Goal: Task Accomplishment & Management: Use online tool/utility

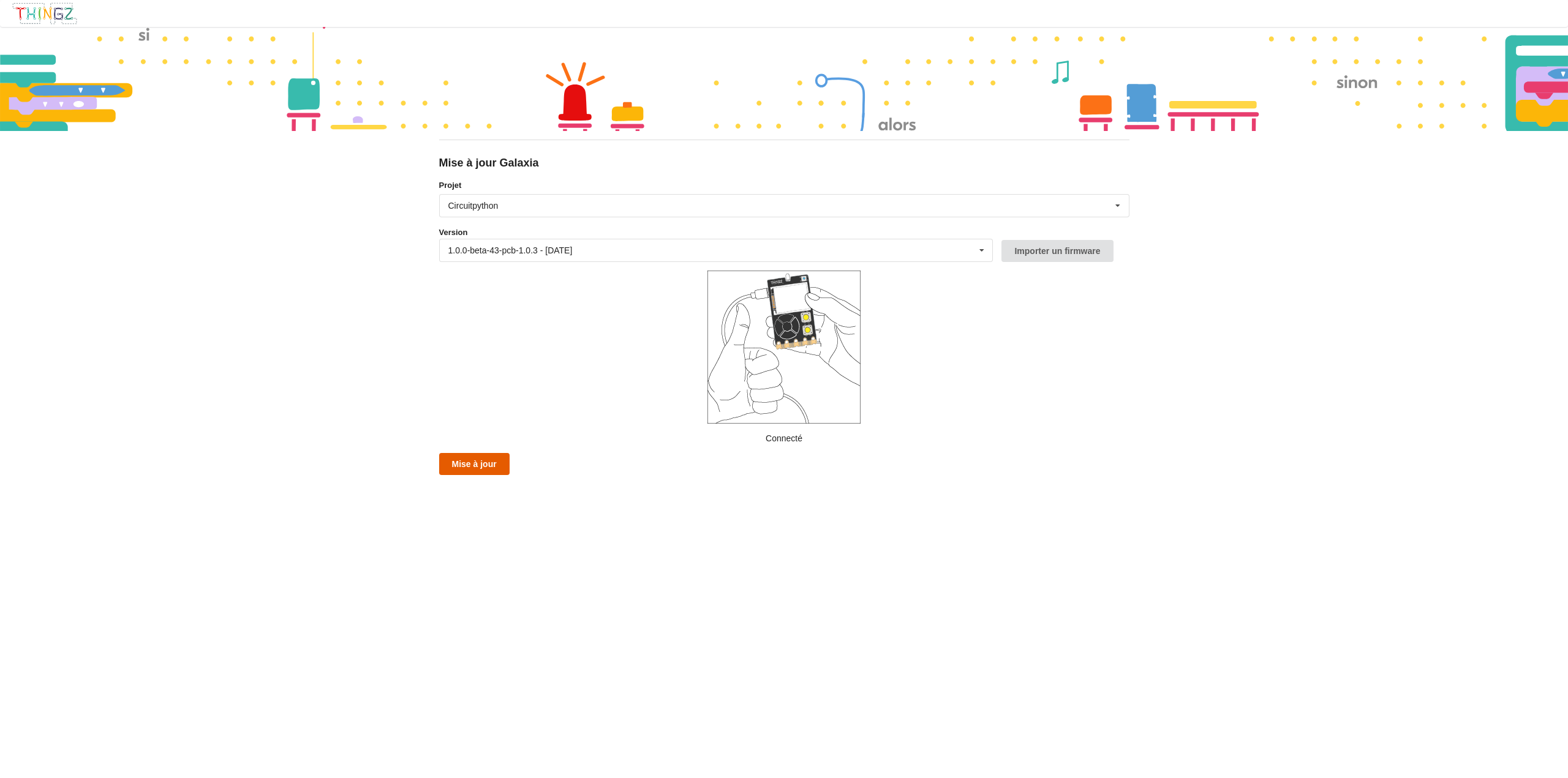
click at [464, 474] on button "Mise à jour" at bounding box center [474, 464] width 70 height 22
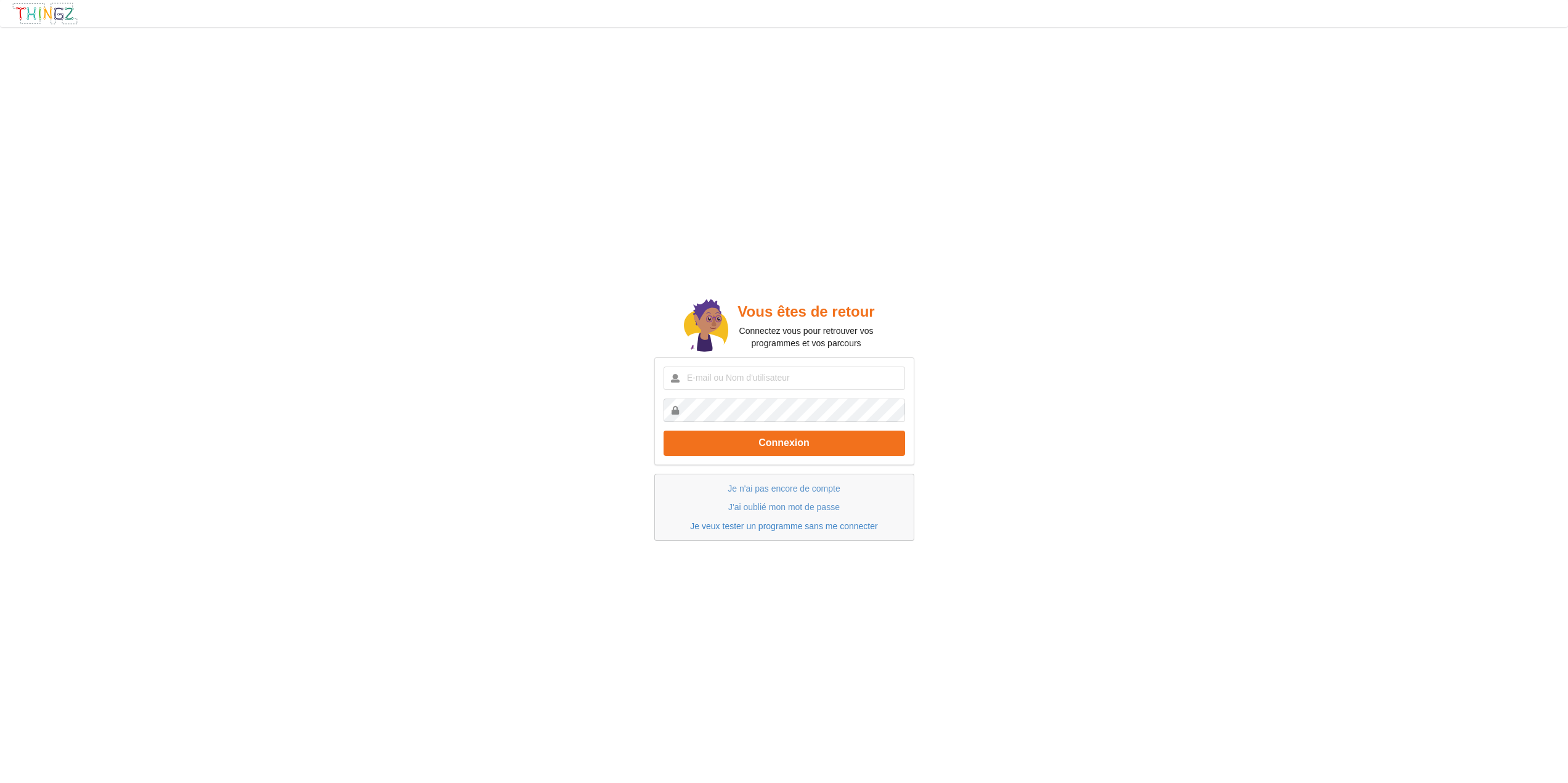
click at [797, 529] on link "Je veux tester un programme sans me connecter" at bounding box center [784, 526] width 187 height 10
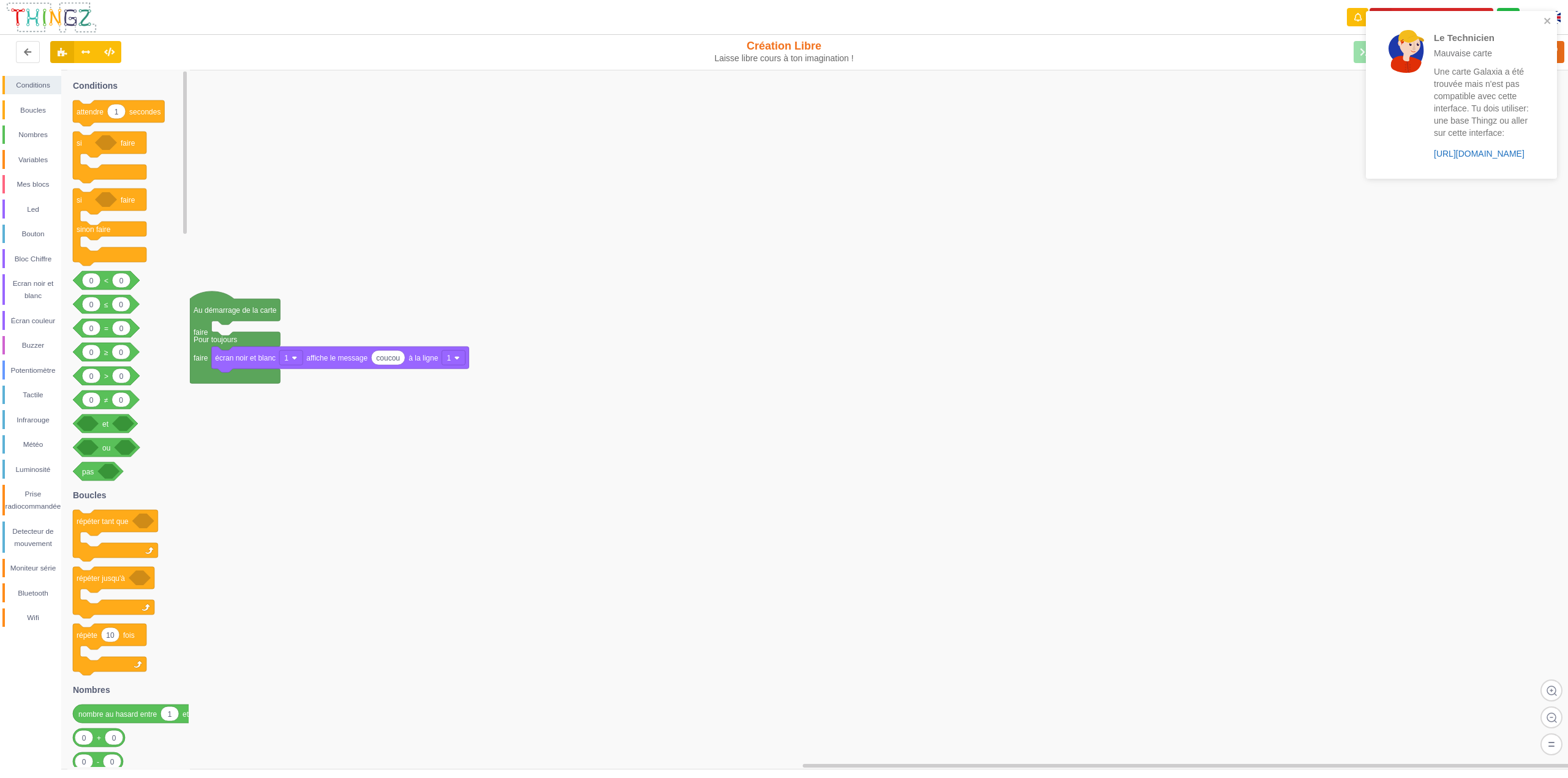
click at [1486, 156] on link "https://play.thingz.co/galaxia" at bounding box center [1479, 154] width 91 height 10
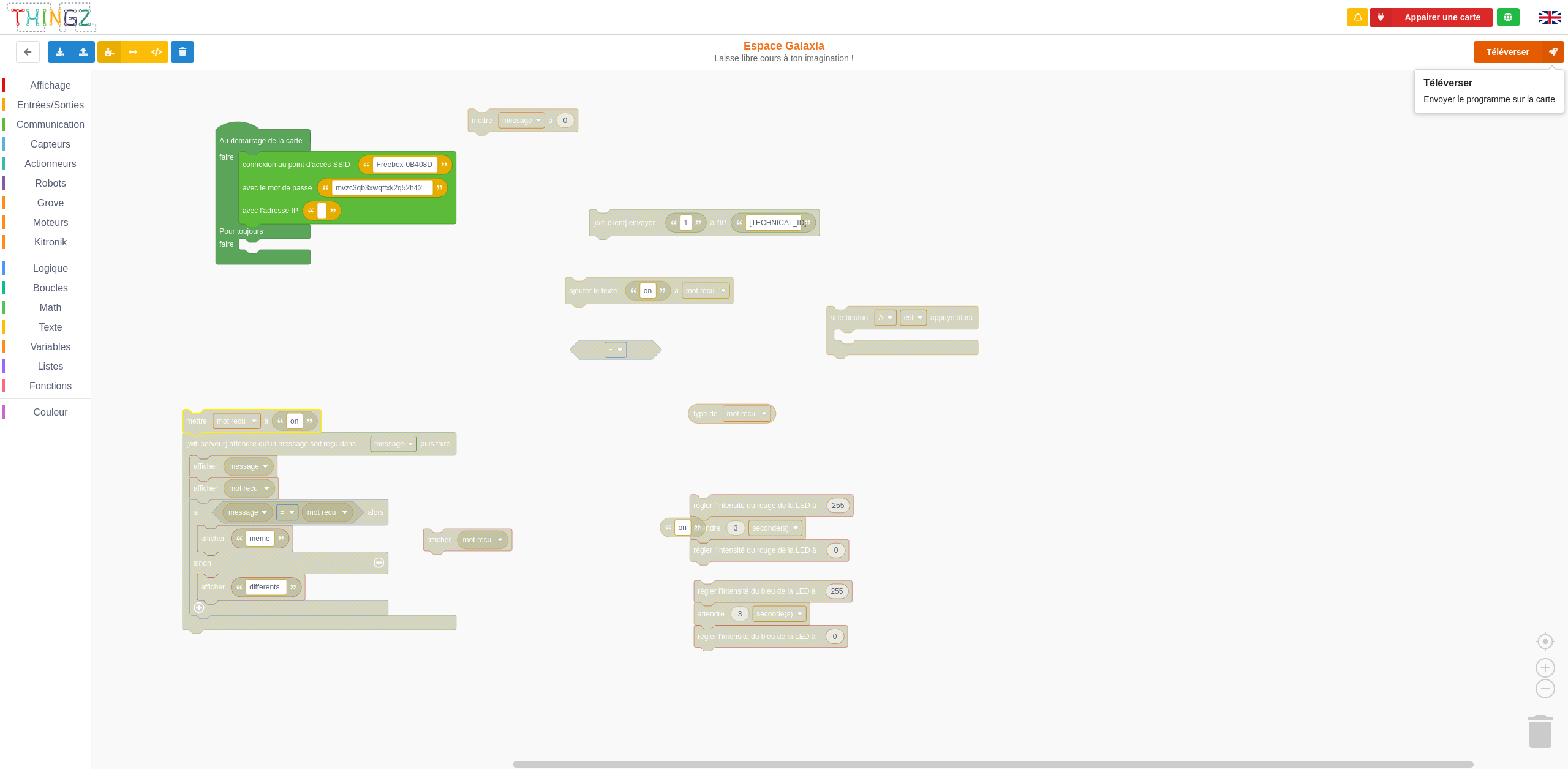
click at [1504, 46] on button "Téléverser" at bounding box center [1519, 52] width 91 height 22
click at [1495, 54] on button "Téléverser" at bounding box center [1519, 52] width 91 height 22
click at [1380, 434] on rect "Espace de travail de Blocky" at bounding box center [788, 419] width 1577 height 700
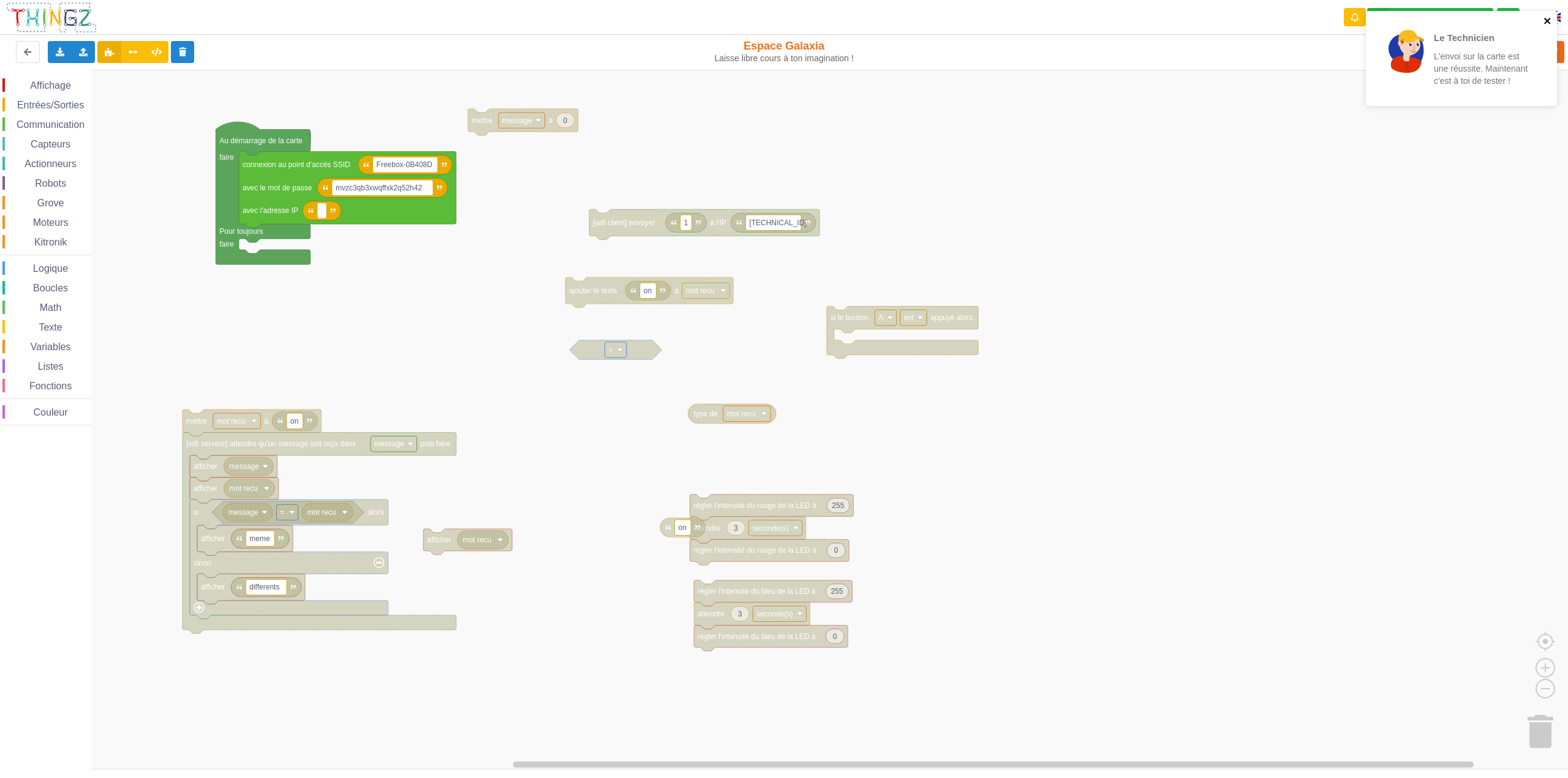
click at [1549, 22] on icon "close" at bounding box center [1548, 21] width 9 height 10
click at [240, 373] on rect "Espace de travail de Blocky" at bounding box center [788, 419] width 1577 height 700
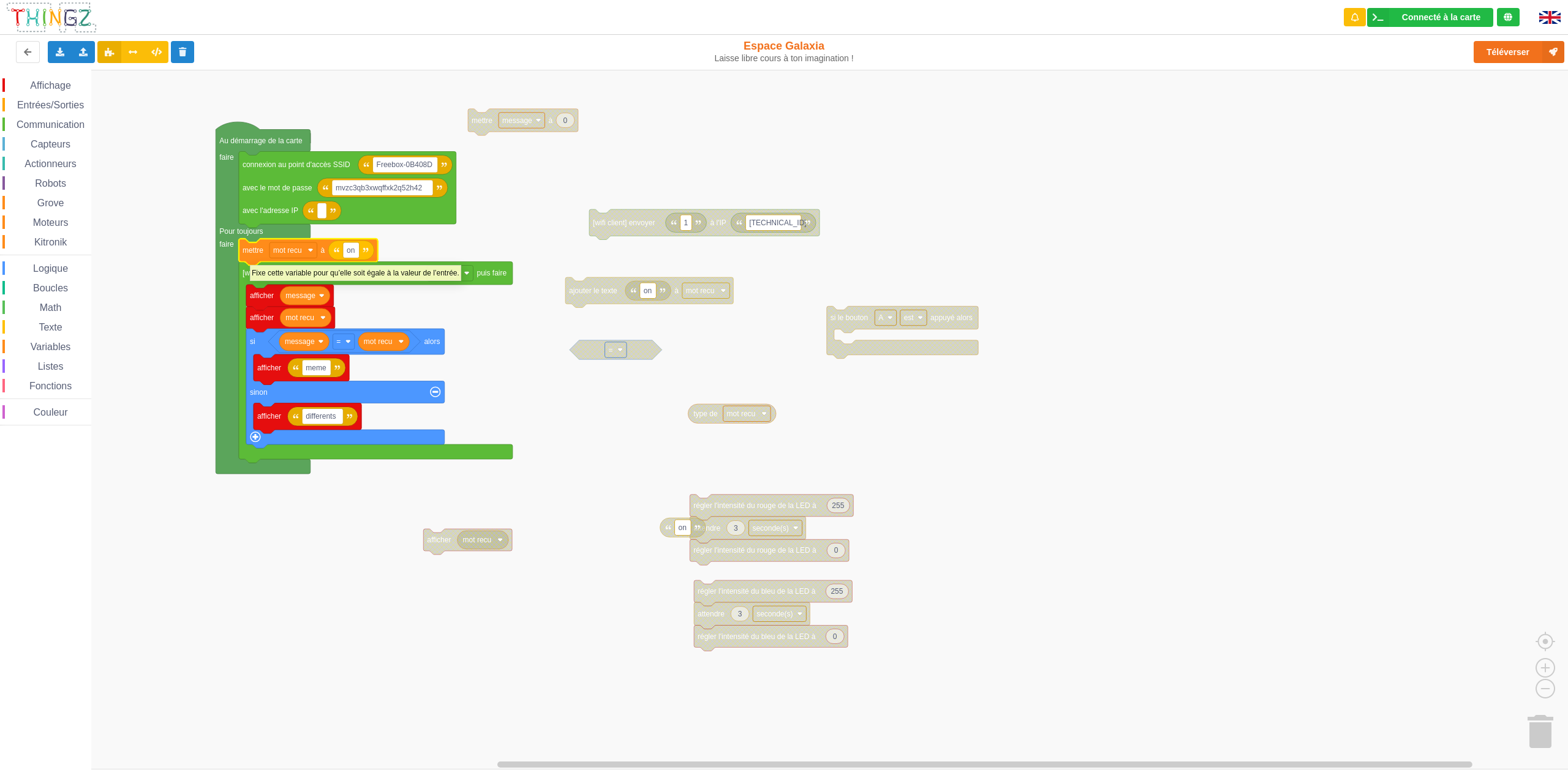
click at [250, 258] on icon "Espace de travail de Blocky" at bounding box center [309, 252] width 139 height 27
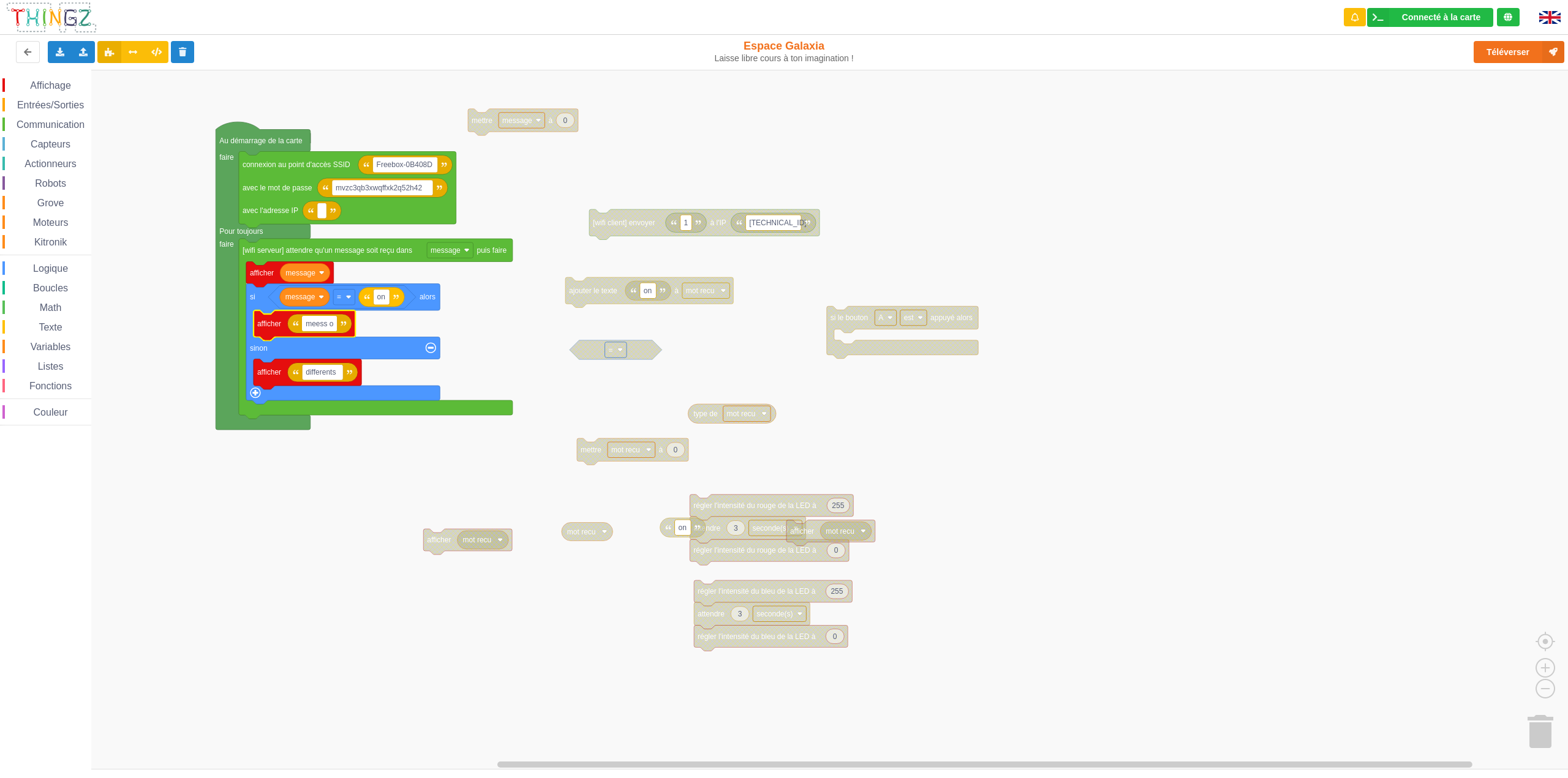
type input "meess on"
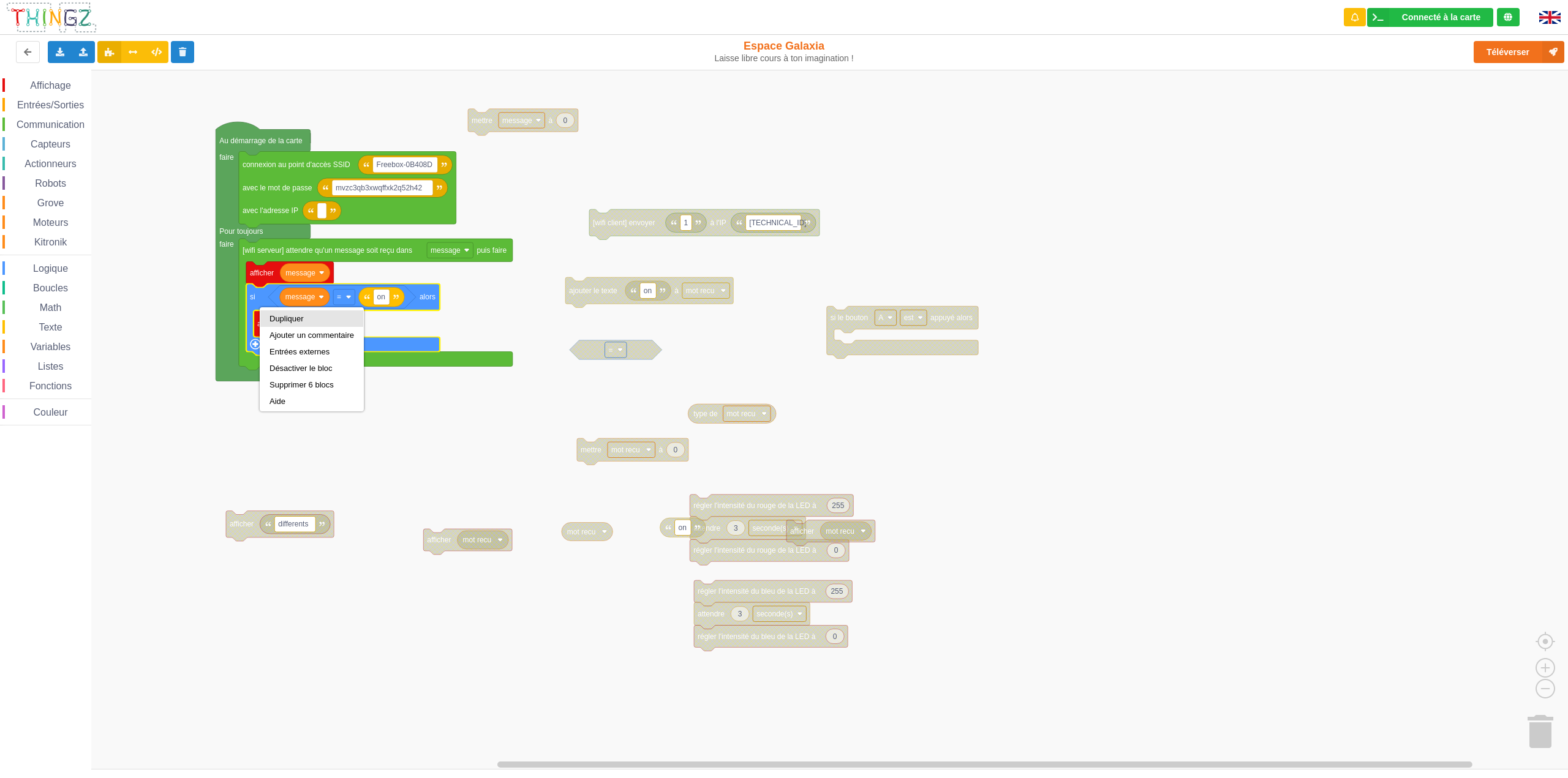
click at [274, 319] on div "Dupliquer" at bounding box center [312, 319] width 85 height 9
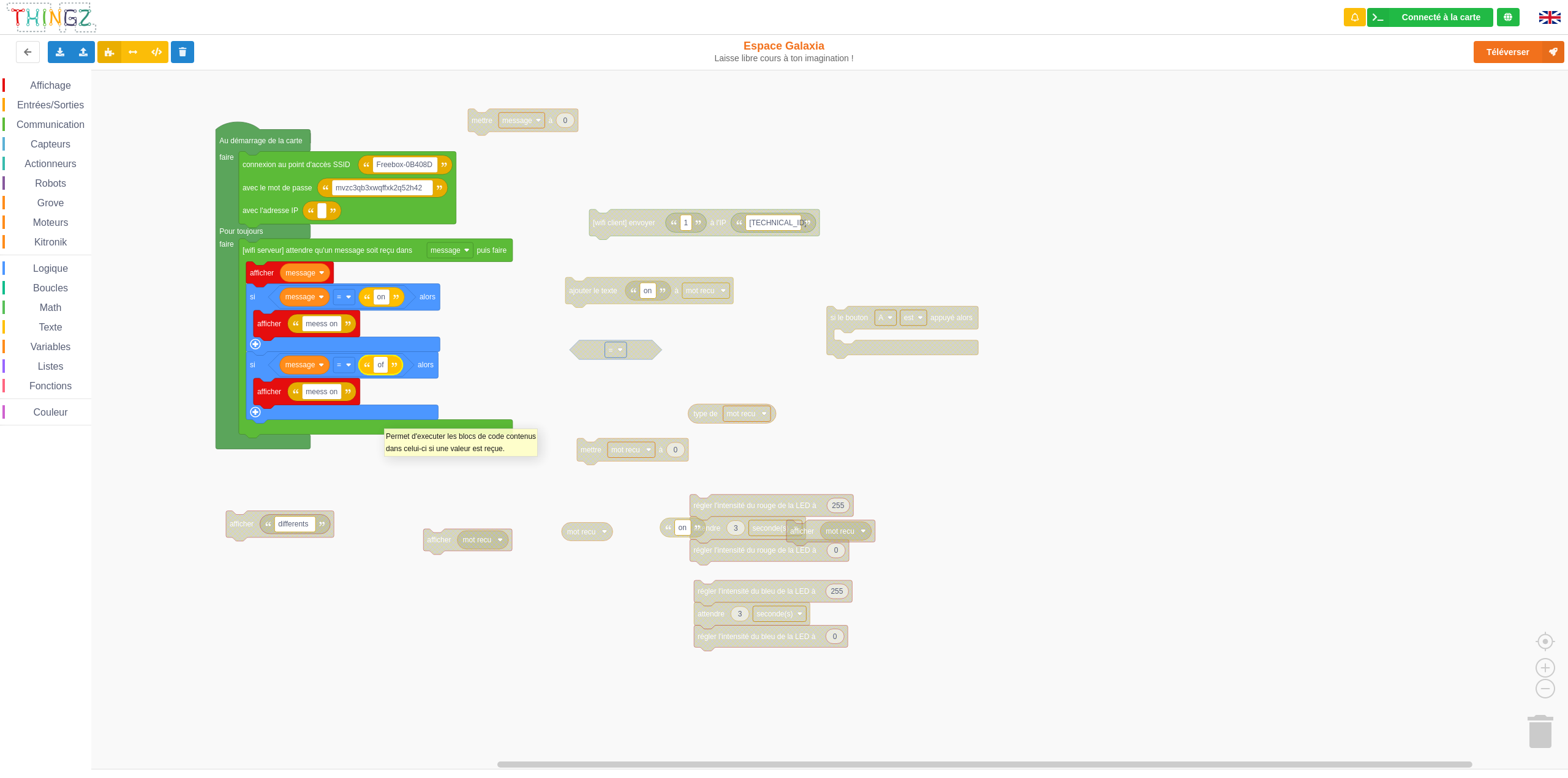
type input "off"
click at [338, 395] on input "meess on" at bounding box center [322, 392] width 39 height 16
type input "meess off"
click at [370, 505] on rect "Espace de travail de Blocky" at bounding box center [788, 419] width 1577 height 700
click at [1498, 54] on button "Téléverser" at bounding box center [1519, 52] width 91 height 22
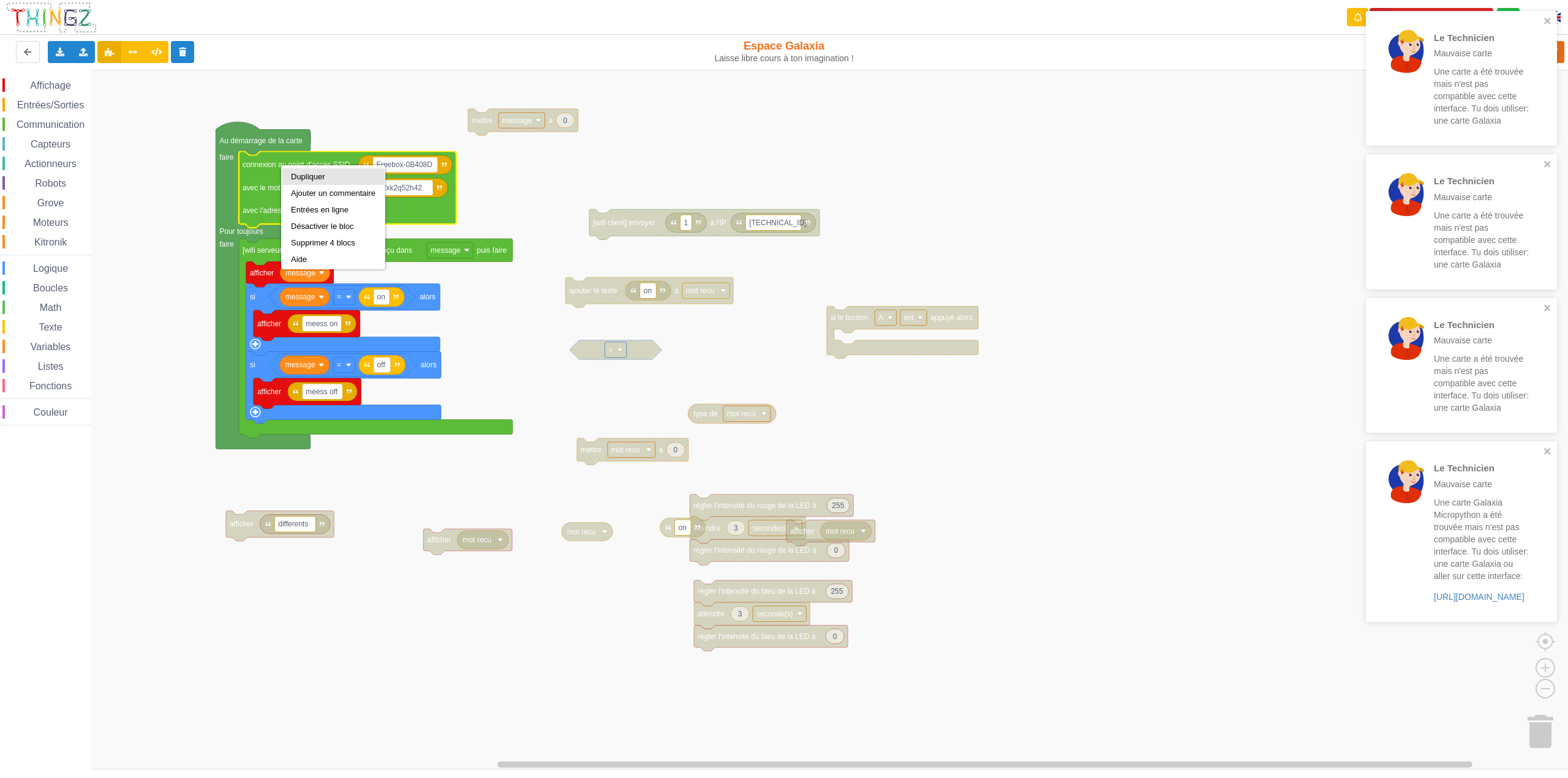
click at [305, 176] on div "Dupliquer" at bounding box center [333, 177] width 85 height 9
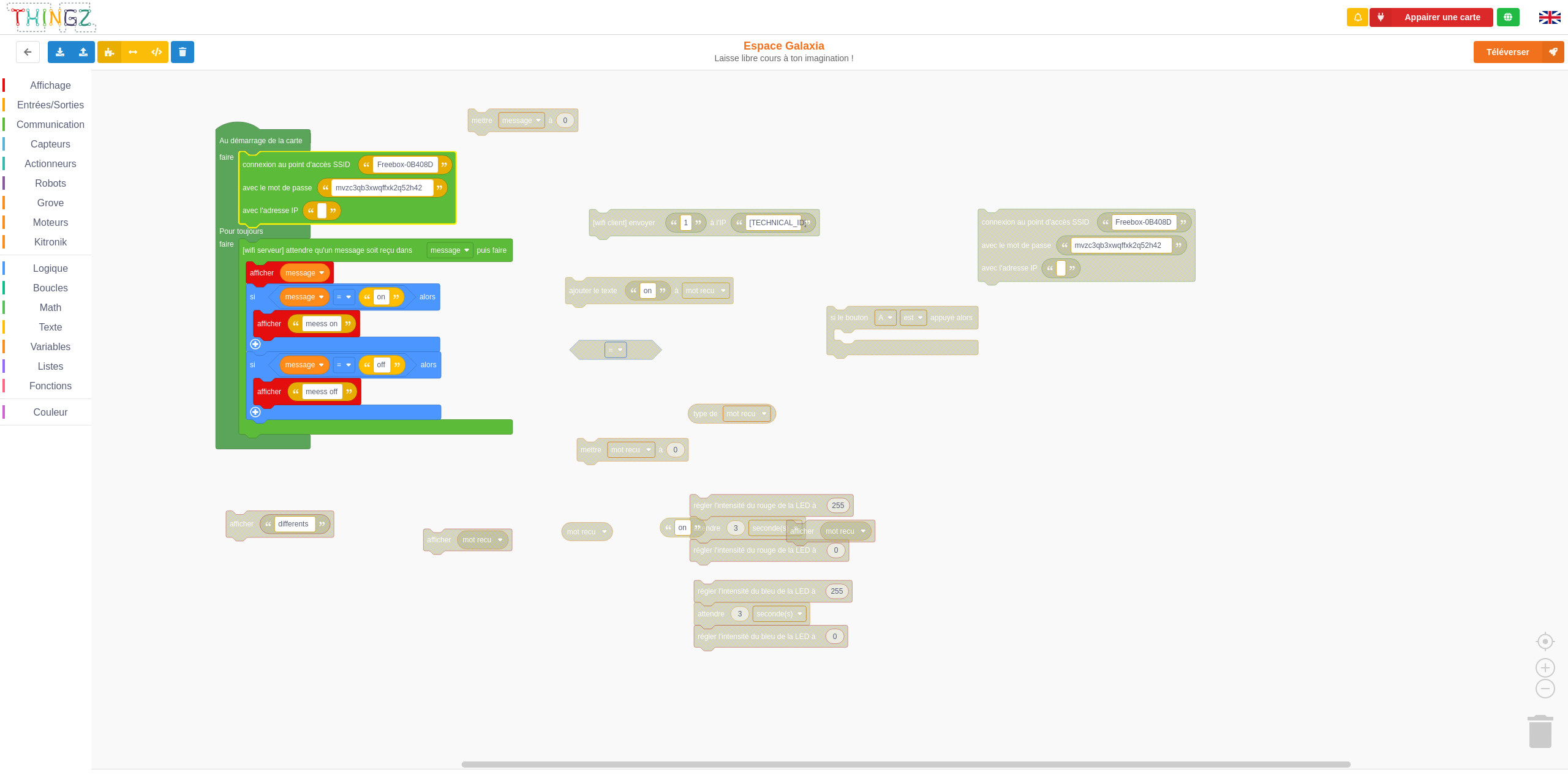
click at [378, 189] on text "mvzc3qb3xwqffxk2q52h42" at bounding box center [379, 188] width 87 height 9
click at [666, 145] on rect "Espace de travail de Blocky" at bounding box center [788, 419] width 1577 height 700
click at [380, 188] on text "mvzc3qb3xwqffxk2q52h42" at bounding box center [379, 188] width 87 height 9
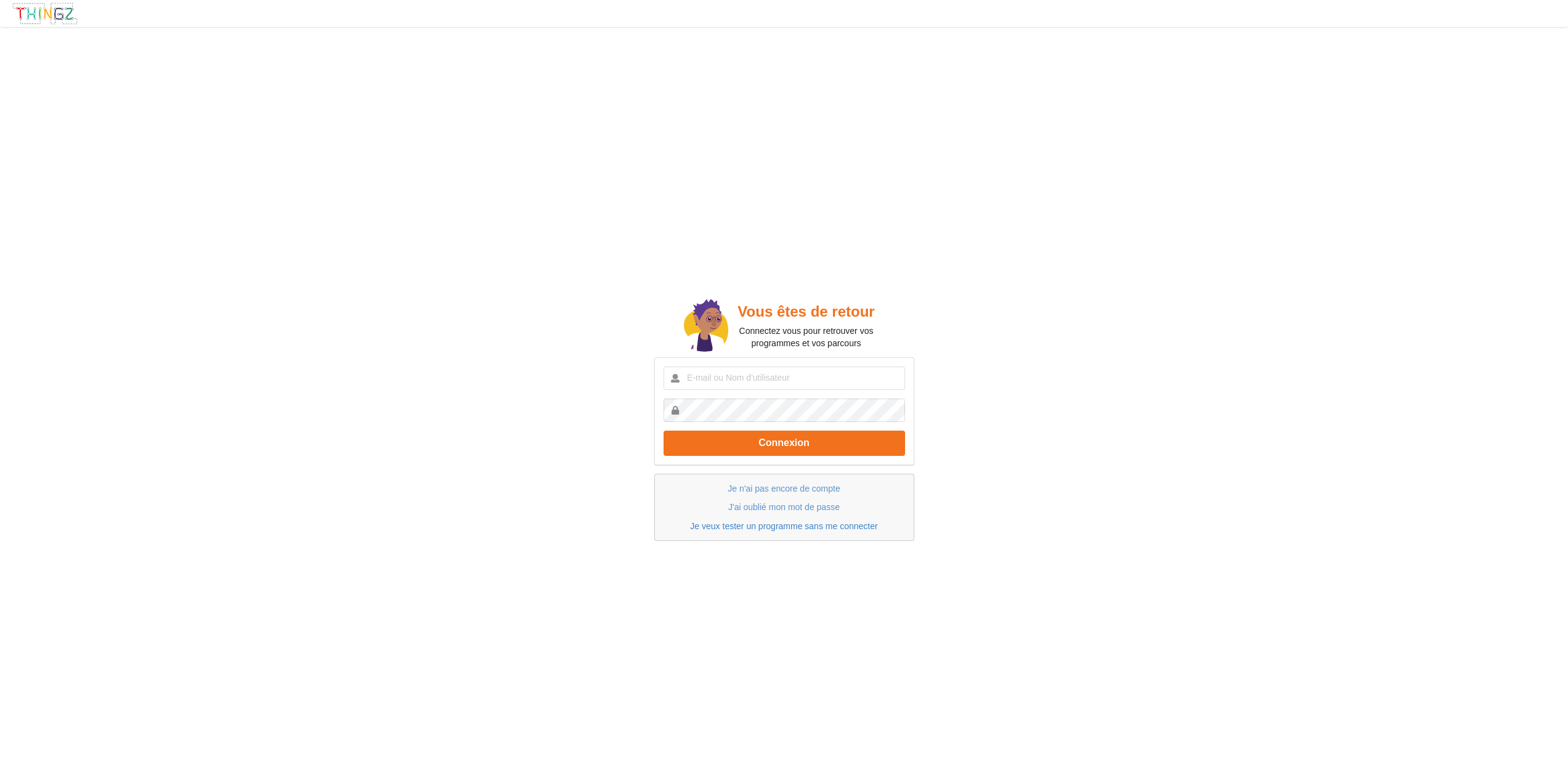
click at [789, 526] on link "Je veux tester un programme sans me connecter" at bounding box center [784, 526] width 187 height 10
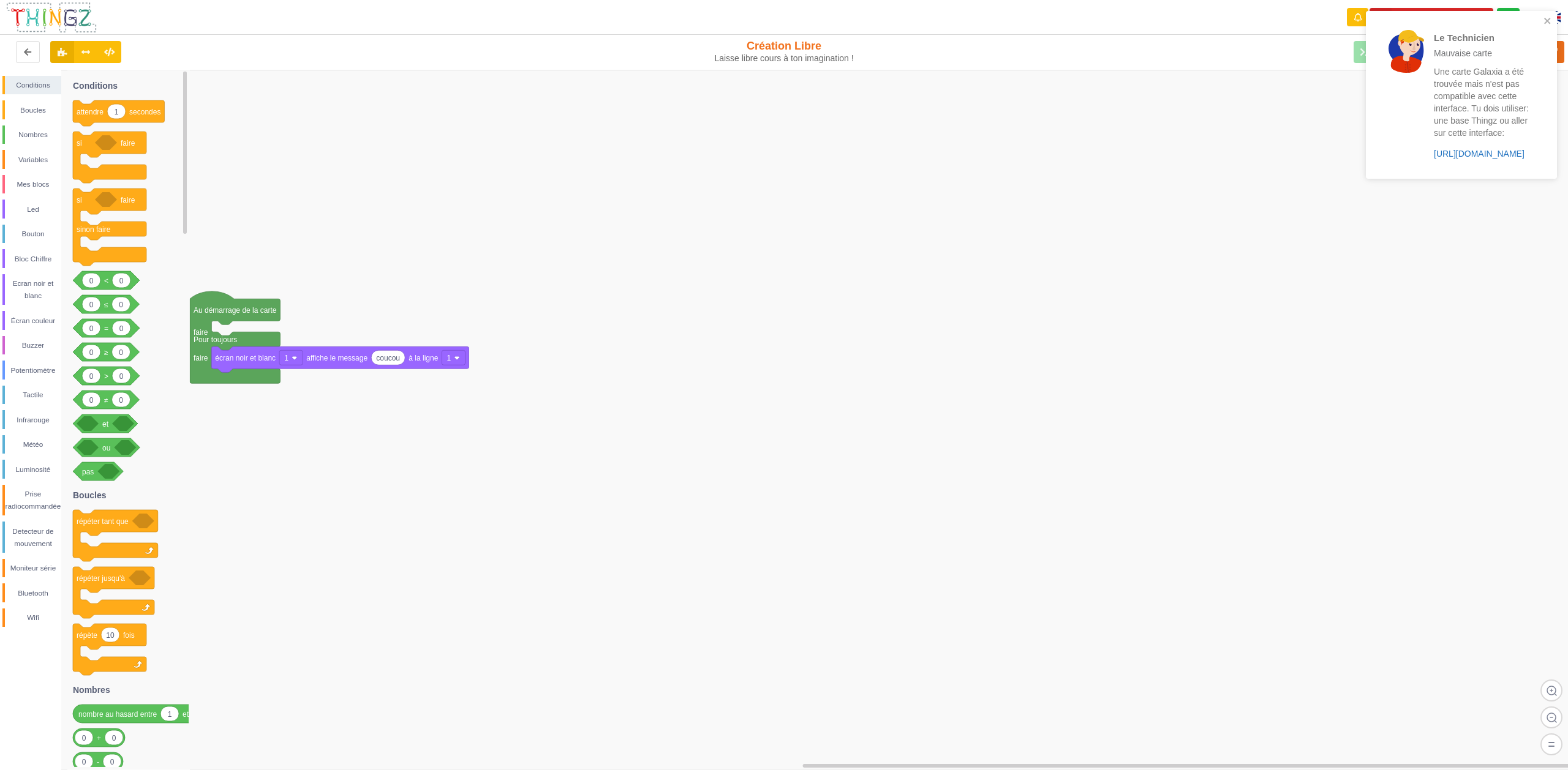
click at [1485, 151] on link "https://play.thingz.co/galaxia" at bounding box center [1479, 154] width 91 height 10
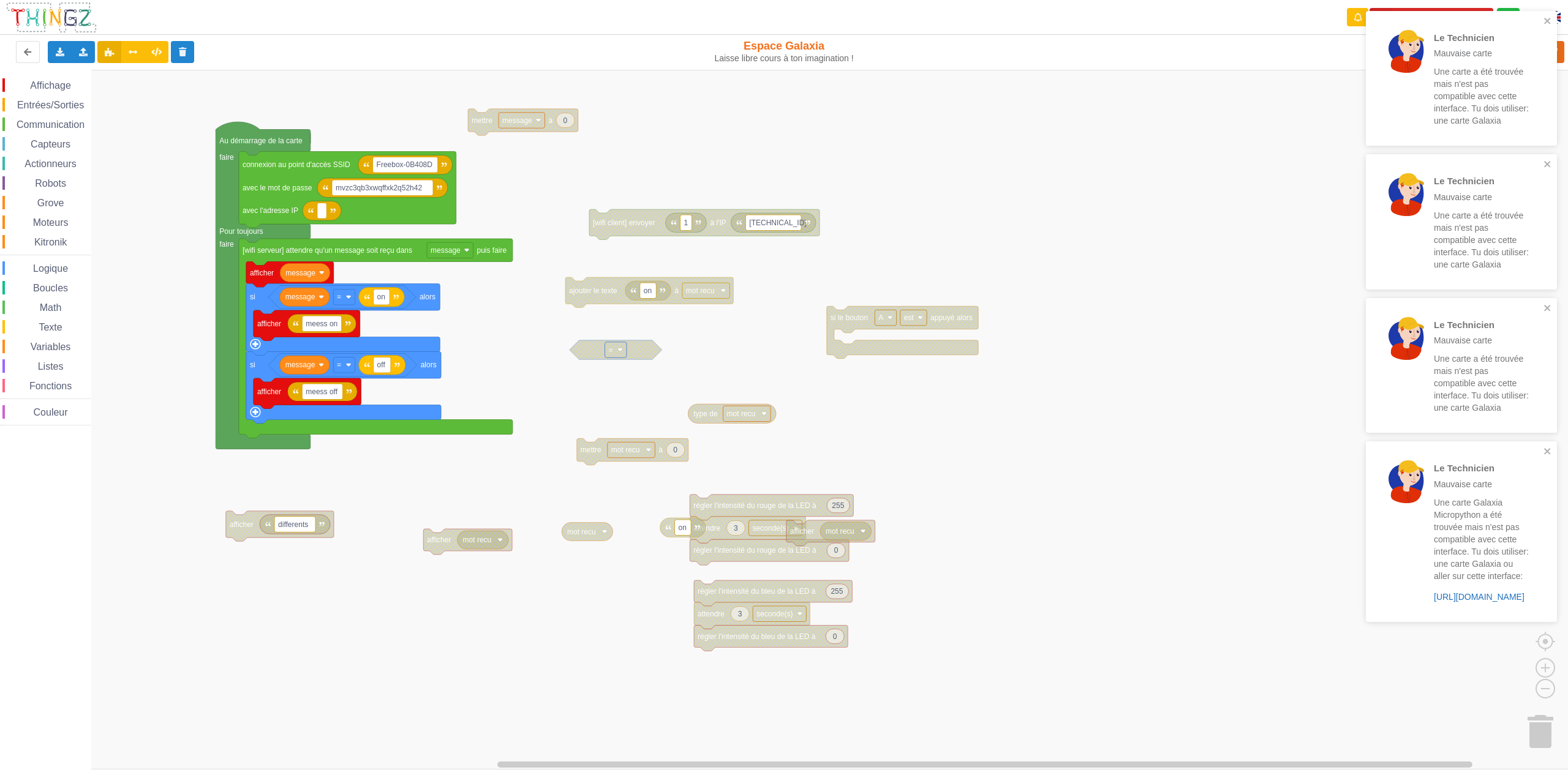
click at [1504, 597] on link "https://play.thingz.co/galaxia-micropython" at bounding box center [1479, 597] width 91 height 10
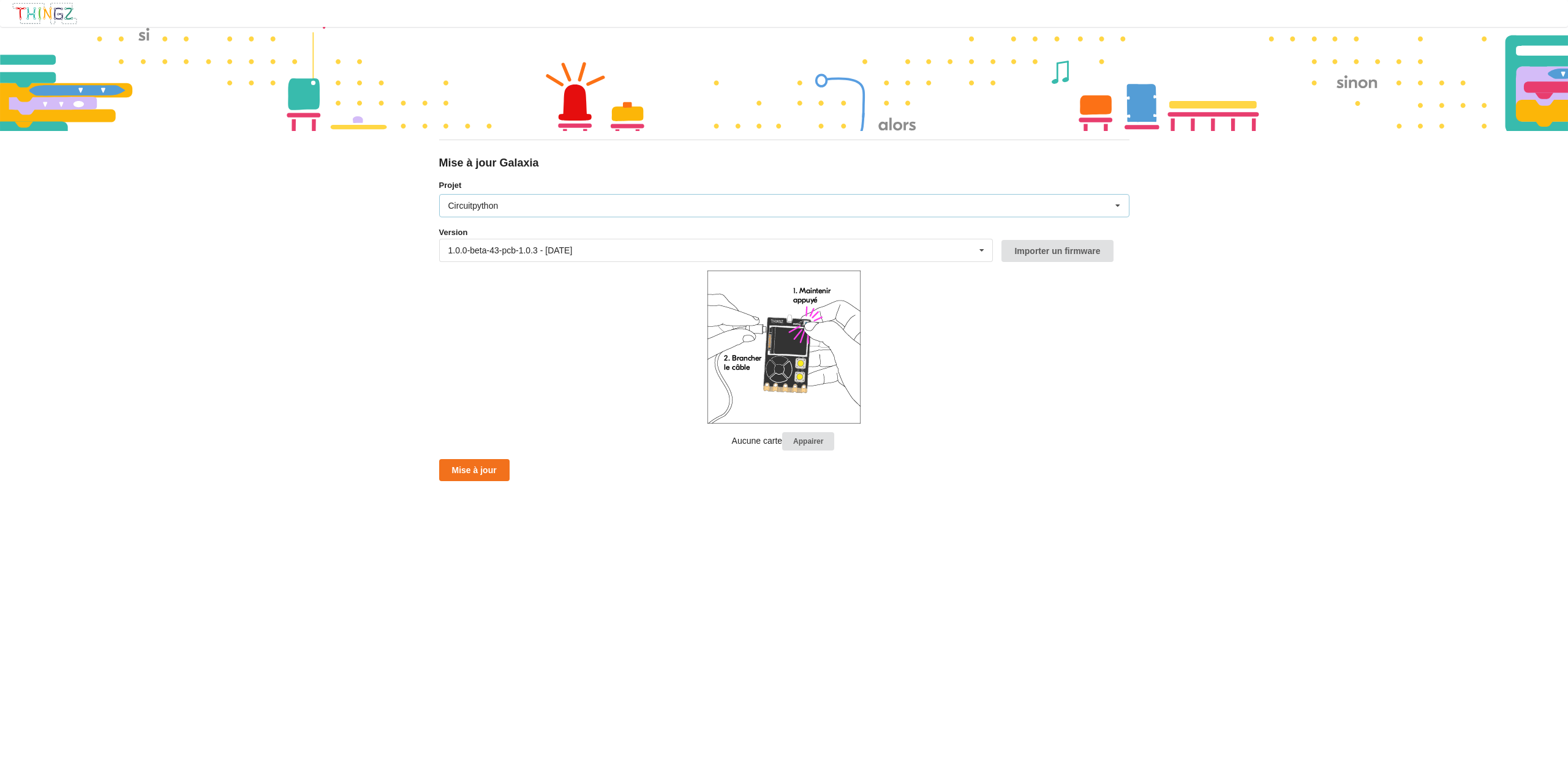
click at [489, 208] on div "Circuitpython" at bounding box center [473, 206] width 50 height 9
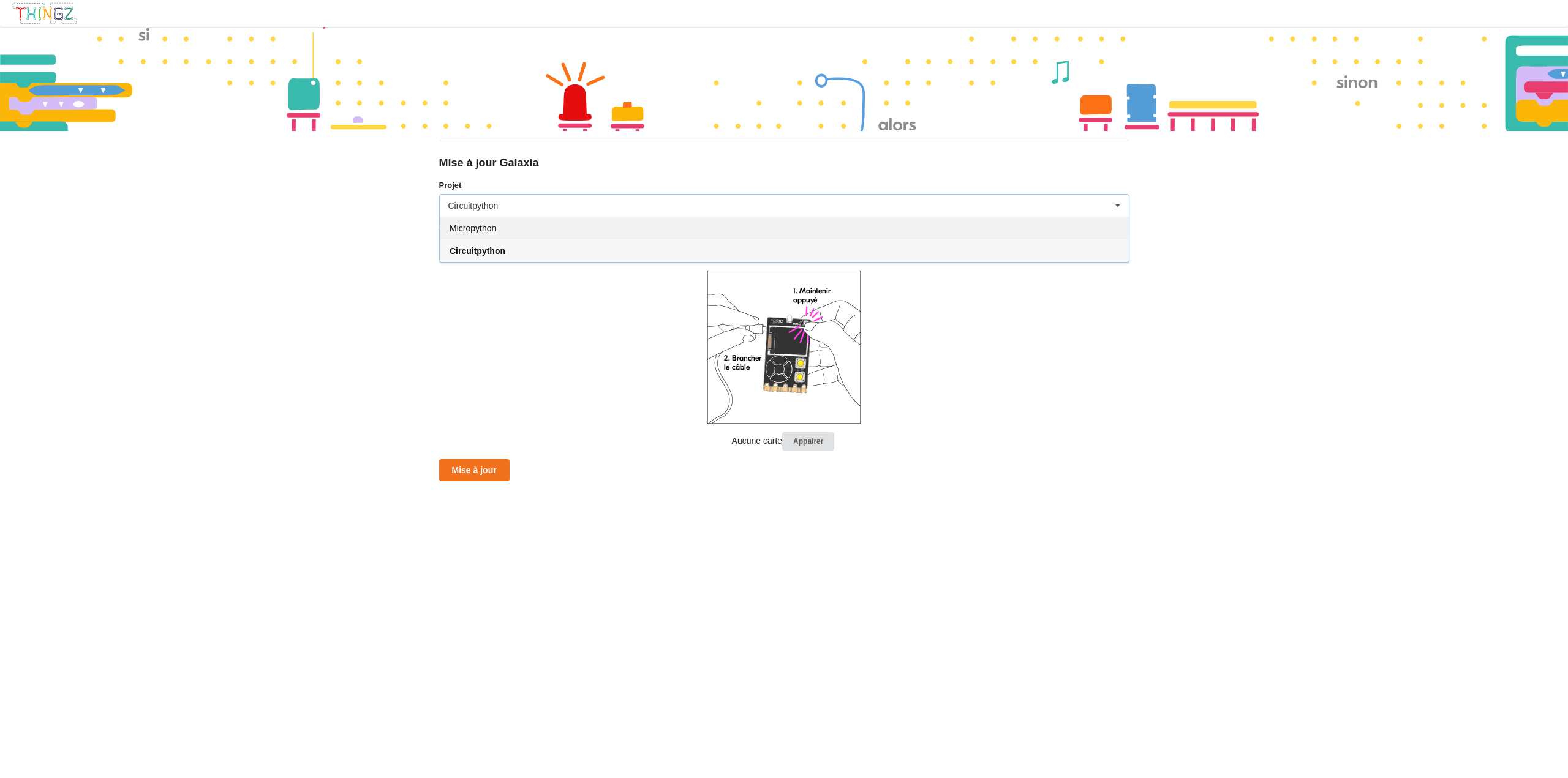
click at [508, 230] on div "Micropython" at bounding box center [784, 227] width 689 height 22
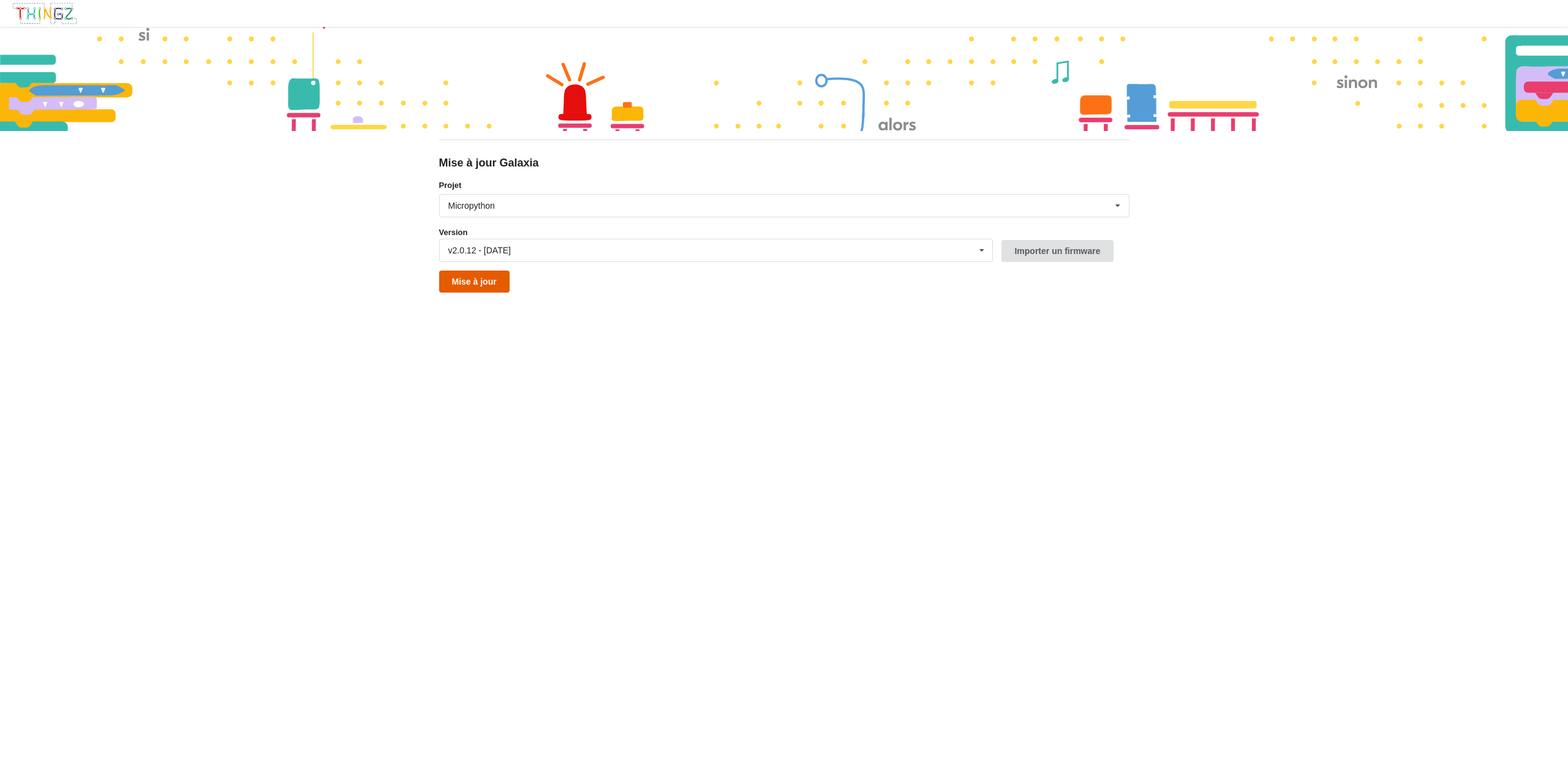
click at [468, 285] on button "Mise à jour" at bounding box center [474, 282] width 70 height 22
click at [480, 281] on button "Mise à jour" at bounding box center [474, 282] width 70 height 22
click at [504, 282] on button "Mise à jour" at bounding box center [474, 282] width 70 height 22
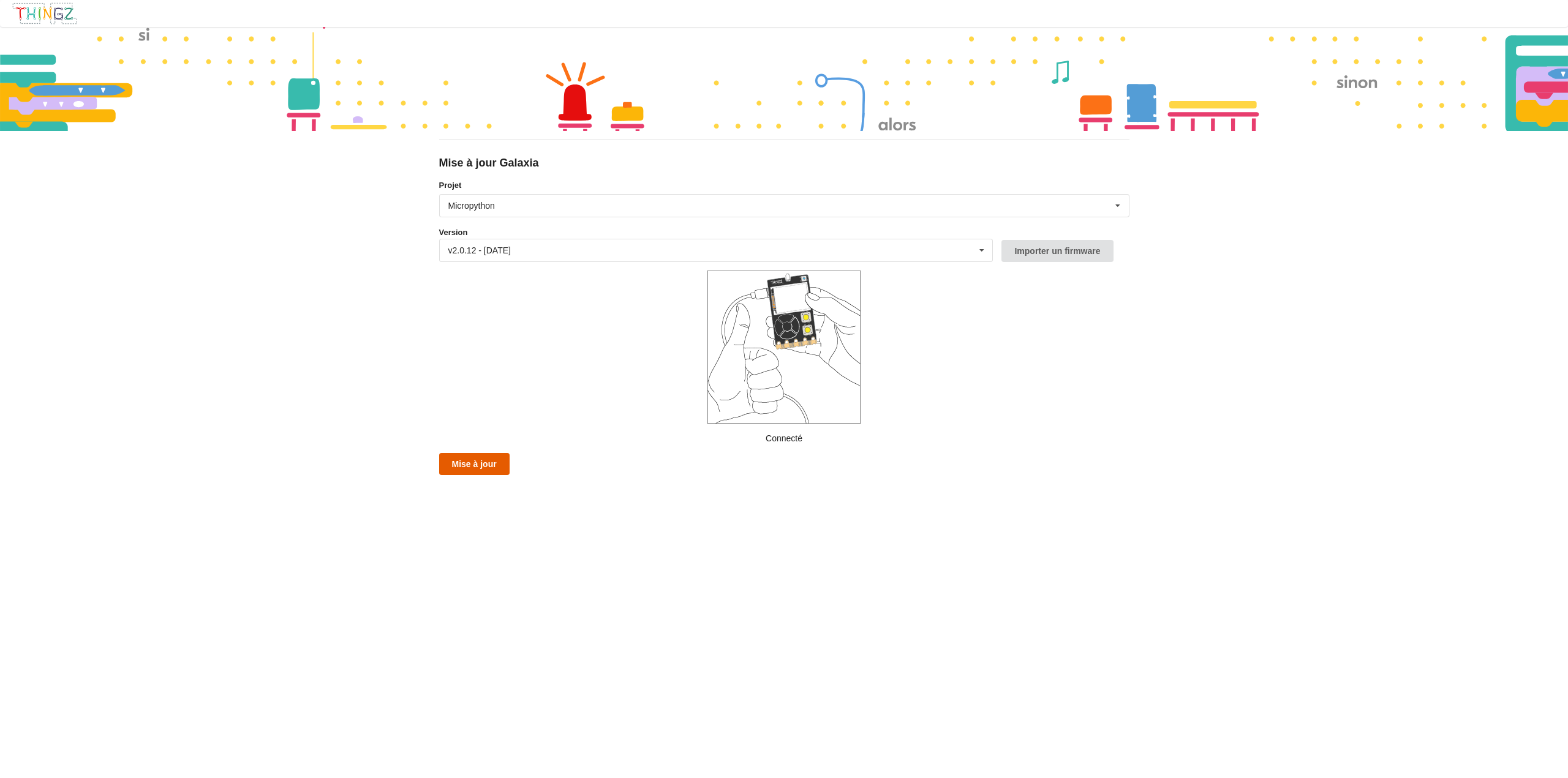
click at [473, 461] on button "Mise à jour" at bounding box center [474, 464] width 70 height 22
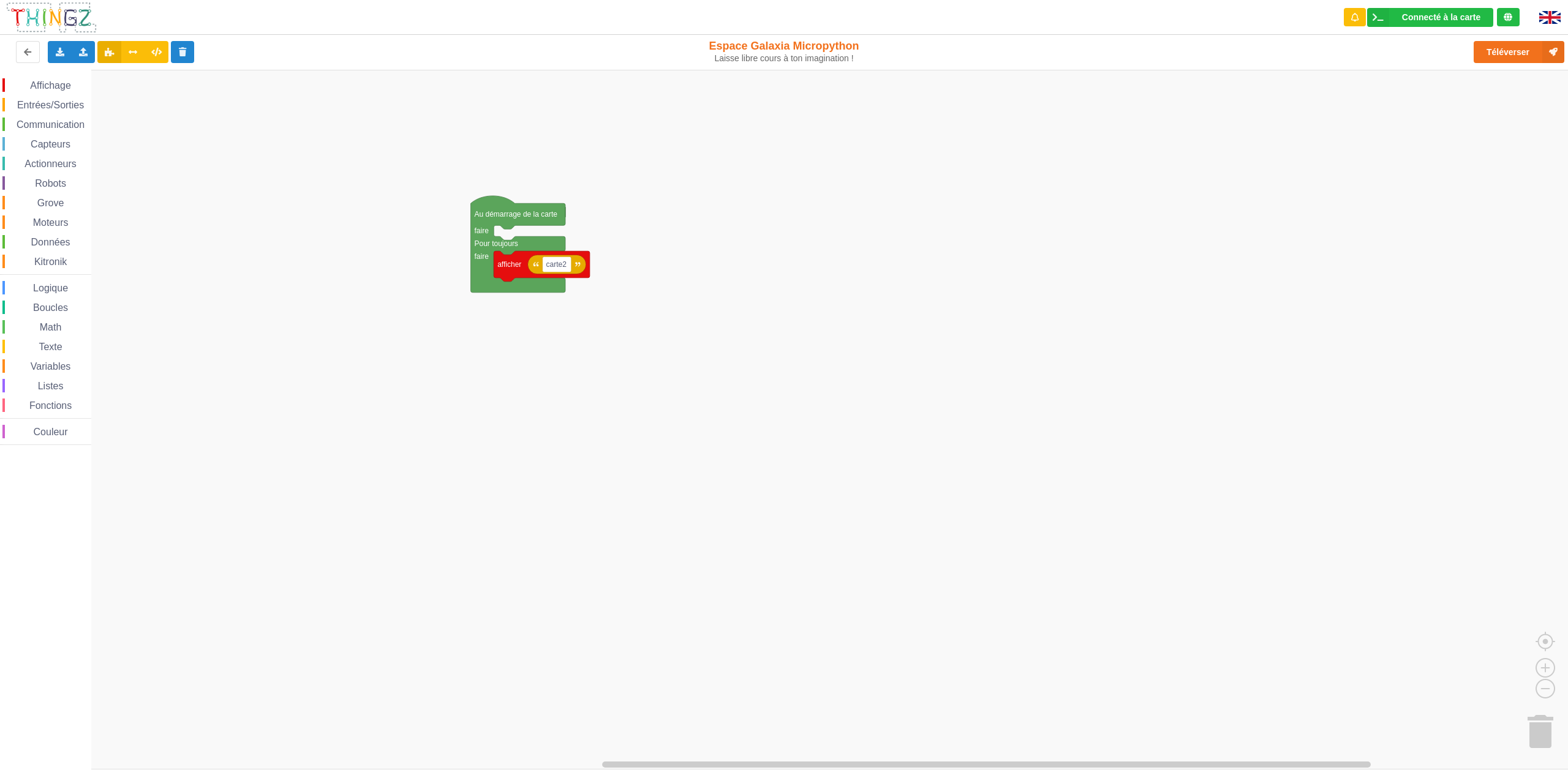
click at [75, 127] on span "Communication" at bounding box center [50, 125] width 72 height 10
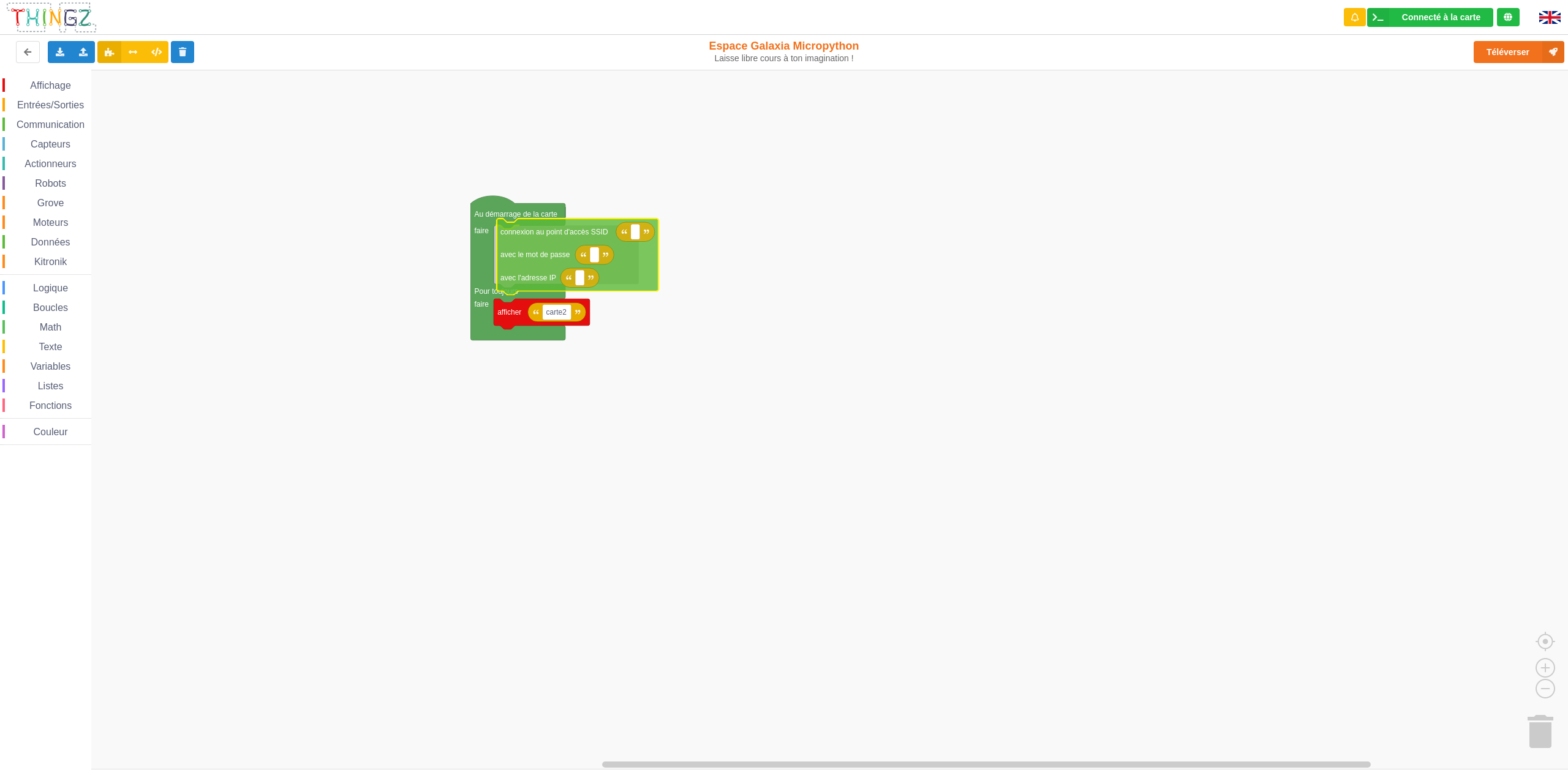
click at [539, 256] on div "Affichage Entrées/Sorties Communication Capteurs Actionneurs Robots Grove Moteu…" at bounding box center [788, 419] width 1577 height 700
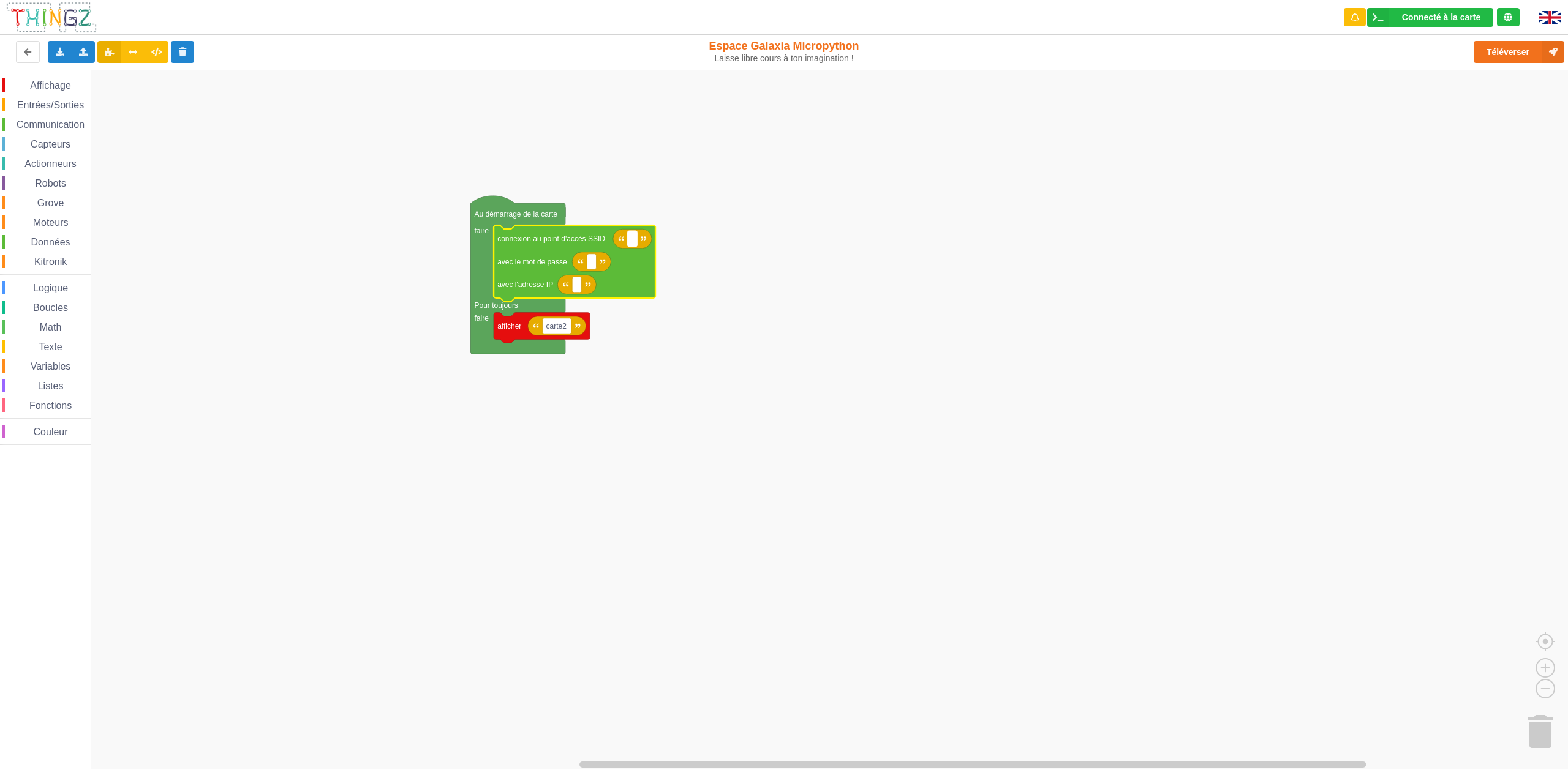
click at [635, 240] on rect "Espace de travail de Blocky" at bounding box center [633, 239] width 9 height 16
click at [633, 240] on input at bounding box center [633, 239] width 9 height 16
paste input "Freebox-0B408D"
type input "Freebox-0B408D"
click at [590, 262] on rect "Espace de travail de Blocky" at bounding box center [591, 262] width 9 height 16
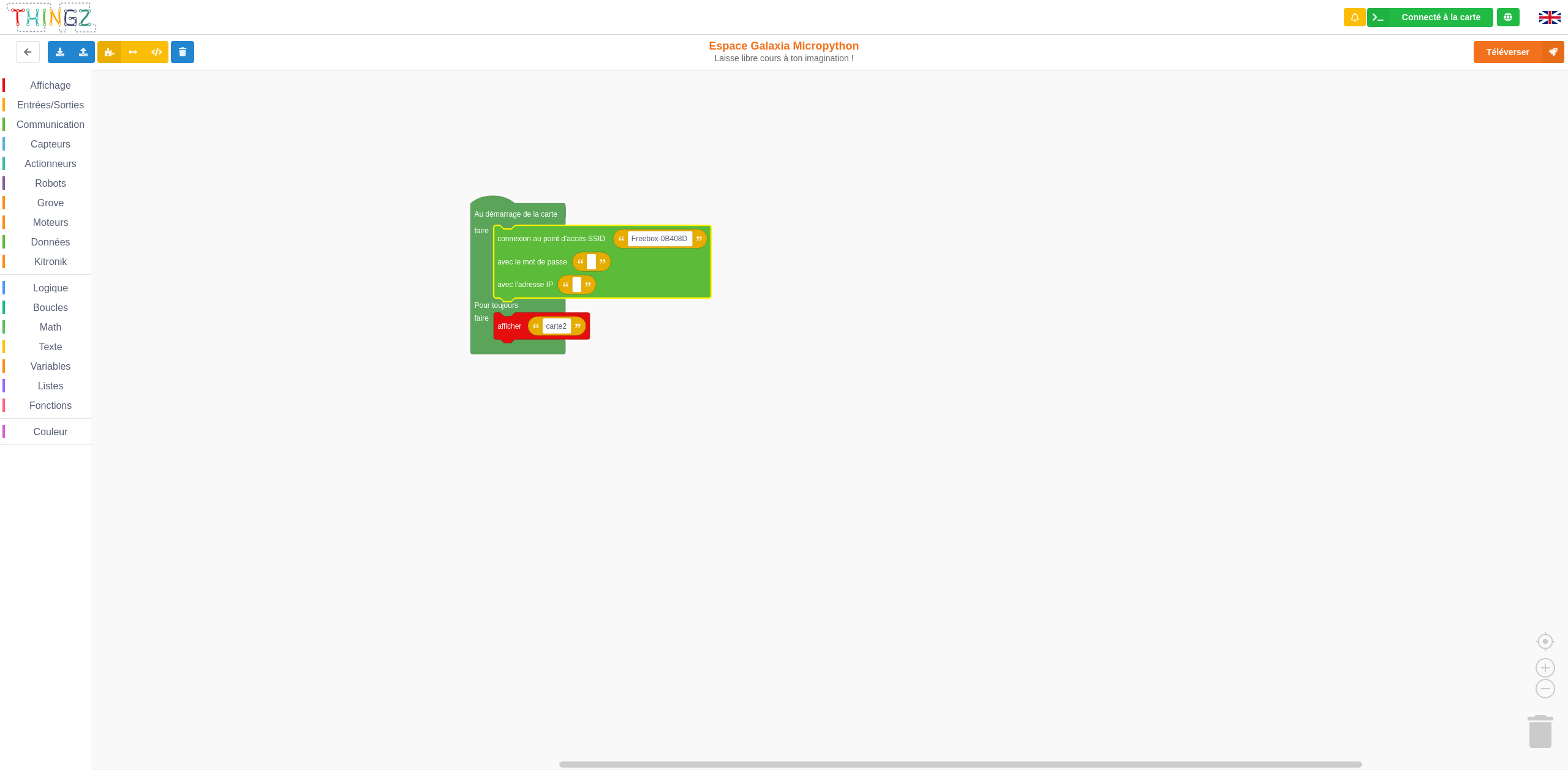
type input "mvzc3qb3xwqffxk2q52h42"
click at [574, 287] on rect "Espace de travail de Blocky" at bounding box center [577, 285] width 9 height 16
click at [598, 286] on input "192.162.12" at bounding box center [595, 285] width 46 height 16
type input "[TECHNICAL_ID]"
click at [620, 394] on rect "Espace de travail de Blocky" at bounding box center [788, 419] width 1577 height 700
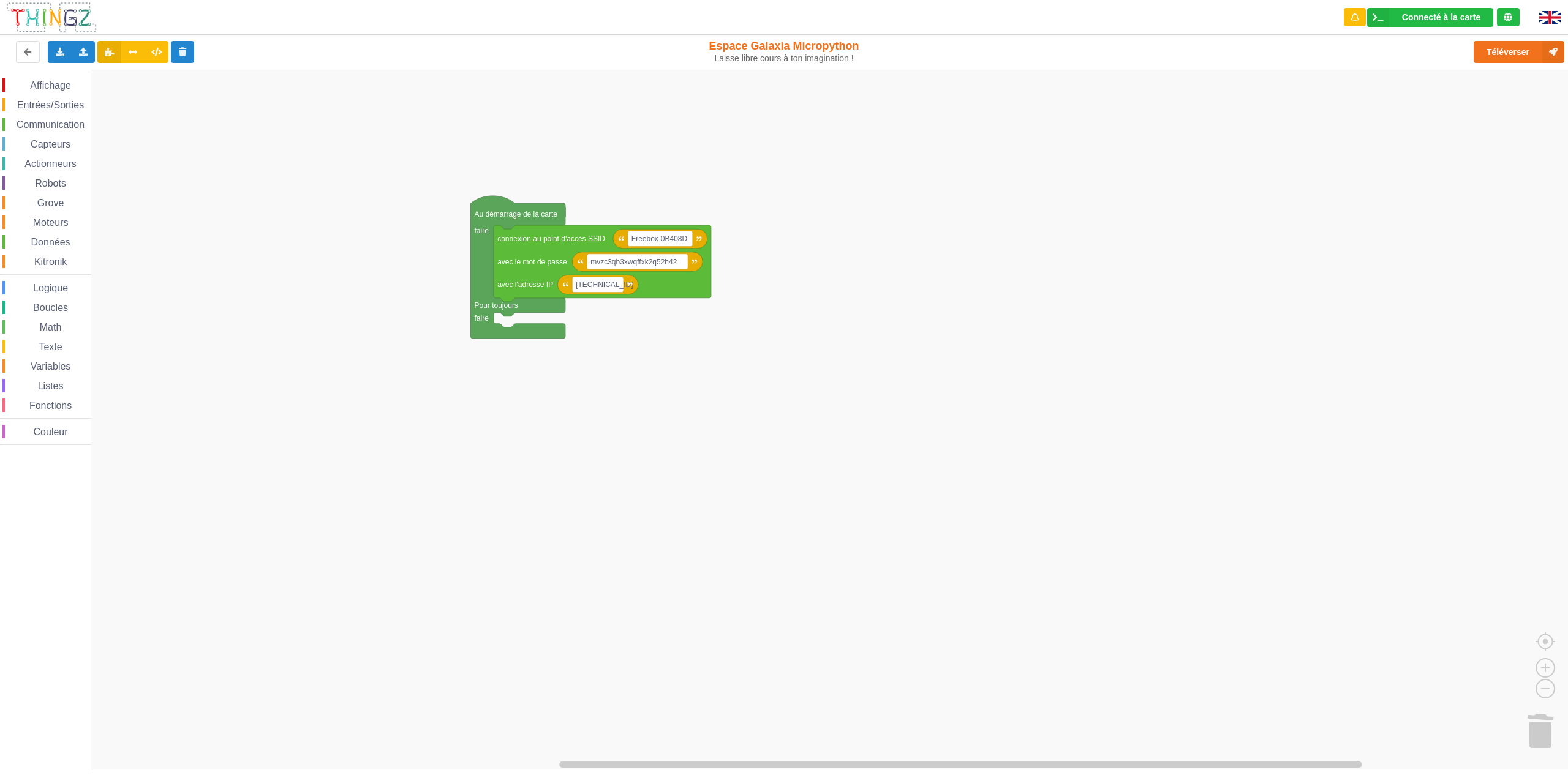
click at [46, 123] on span "Communication" at bounding box center [50, 125] width 72 height 10
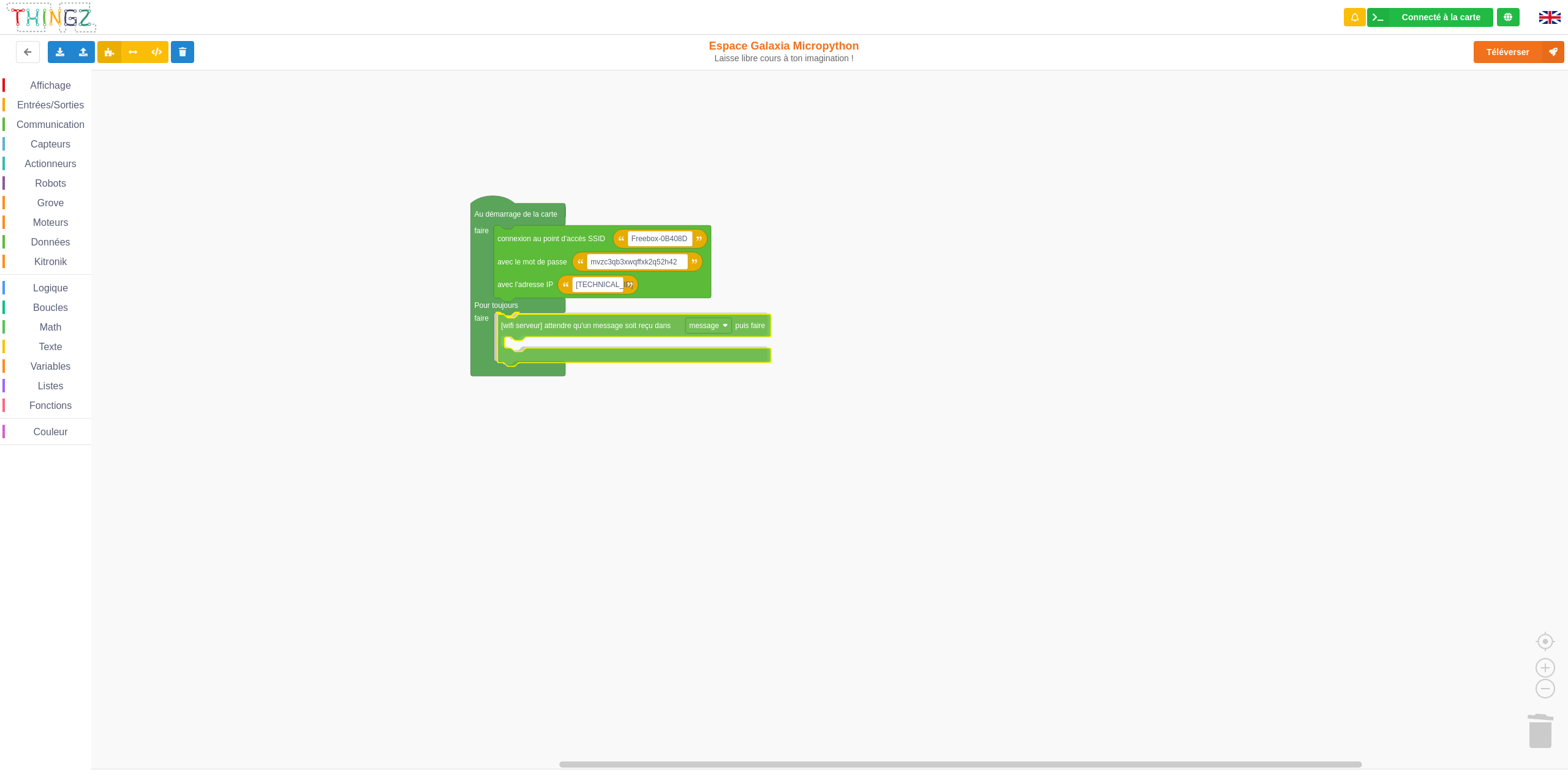
click at [528, 327] on div "Affichage Entrées/Sorties Communication Capteurs Actionneurs Robots Grove Moteu…" at bounding box center [788, 419] width 1577 height 700
click at [60, 90] on span "Affichage" at bounding box center [50, 85] width 44 height 10
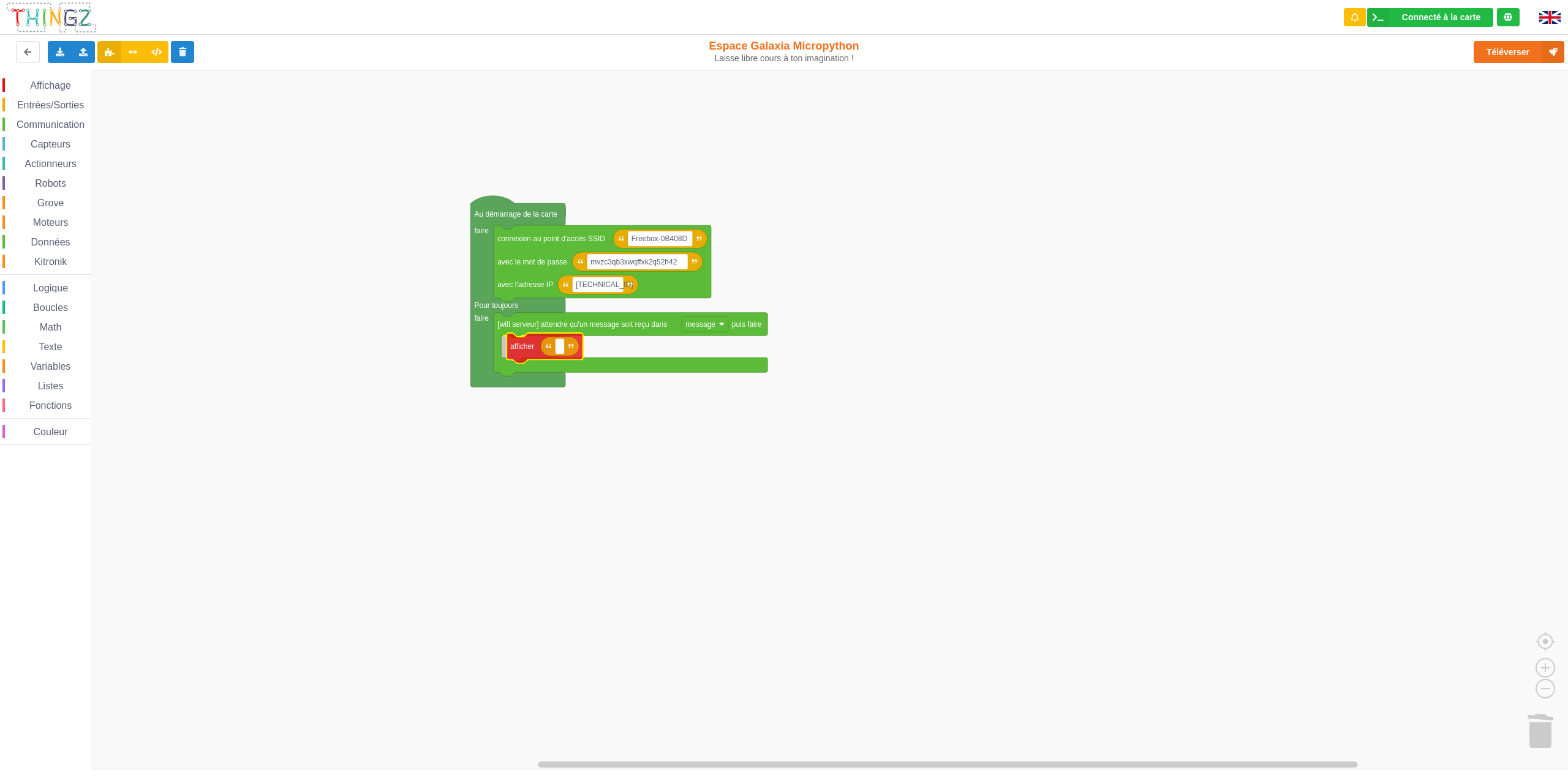
click at [520, 352] on div "Affichage Entrées/Sorties Communication Capteurs Actionneurs Robots Grove Moteu…" at bounding box center [788, 419] width 1577 height 700
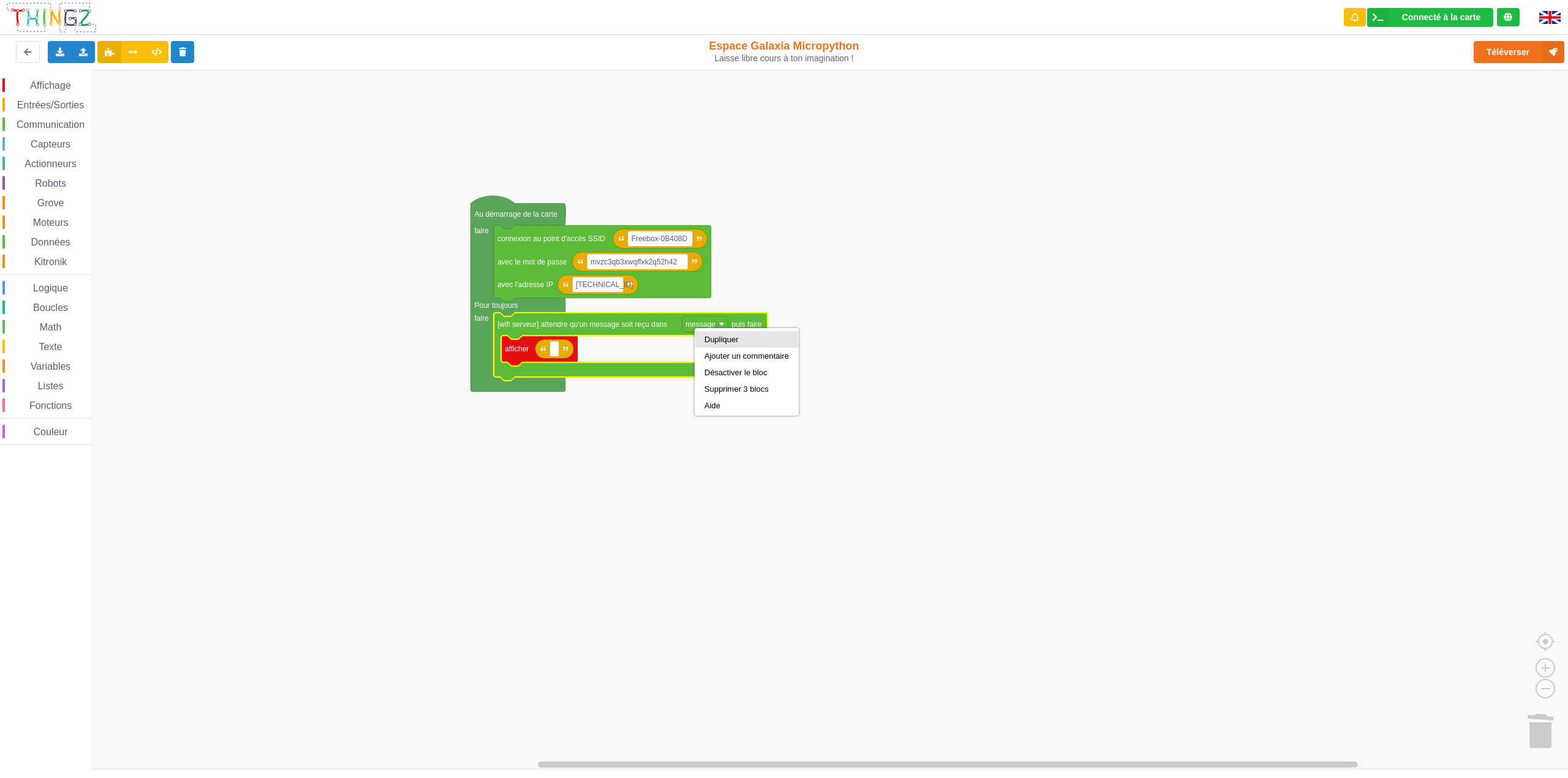
click at [705, 337] on div "Dupliquer" at bounding box center [746, 339] width 85 height 9
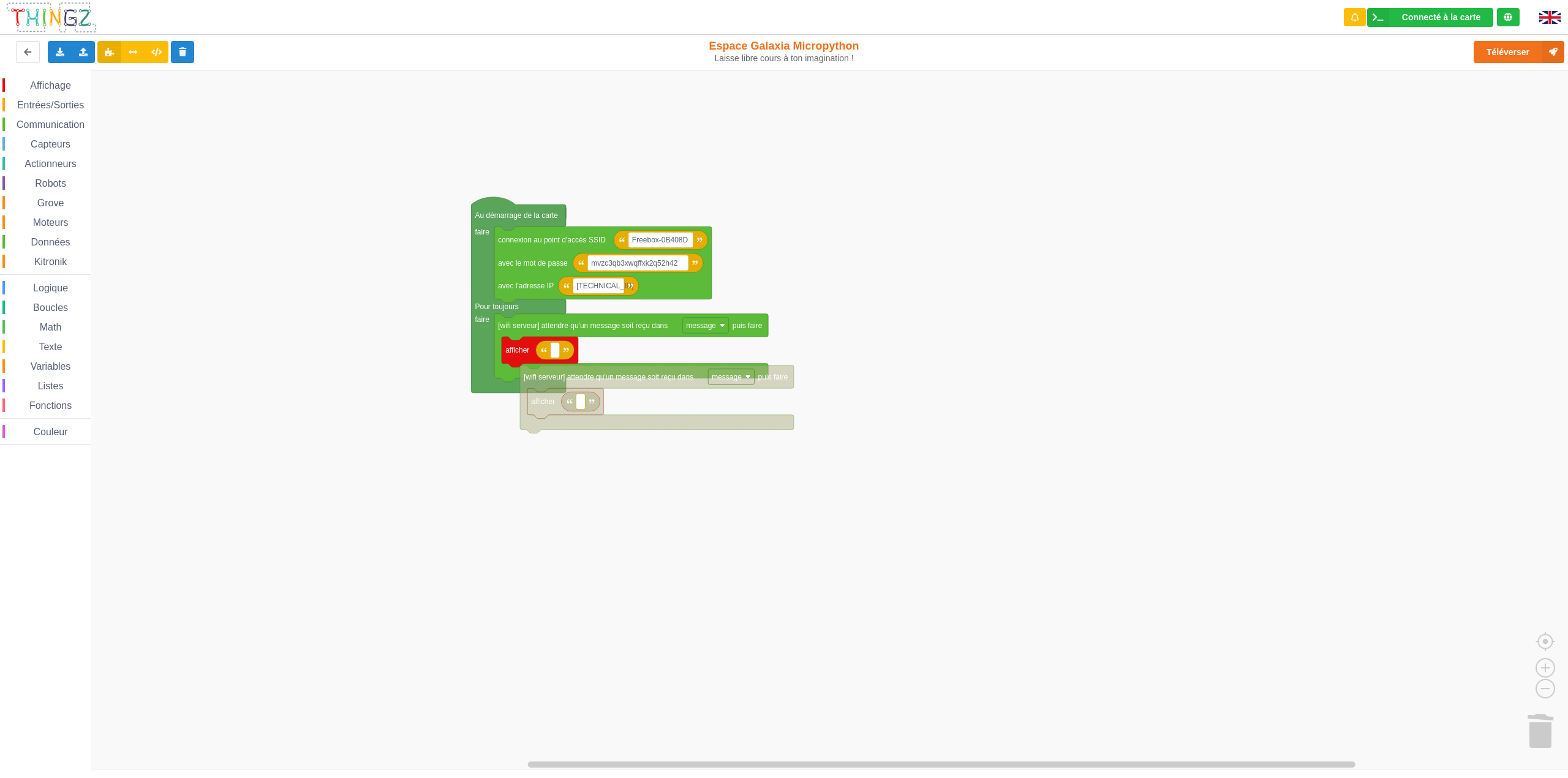
click at [556, 414] on div "Affichage Entrées/Sorties Communication Capteurs Actionneurs Robots Grove Moteu…" at bounding box center [788, 419] width 1577 height 700
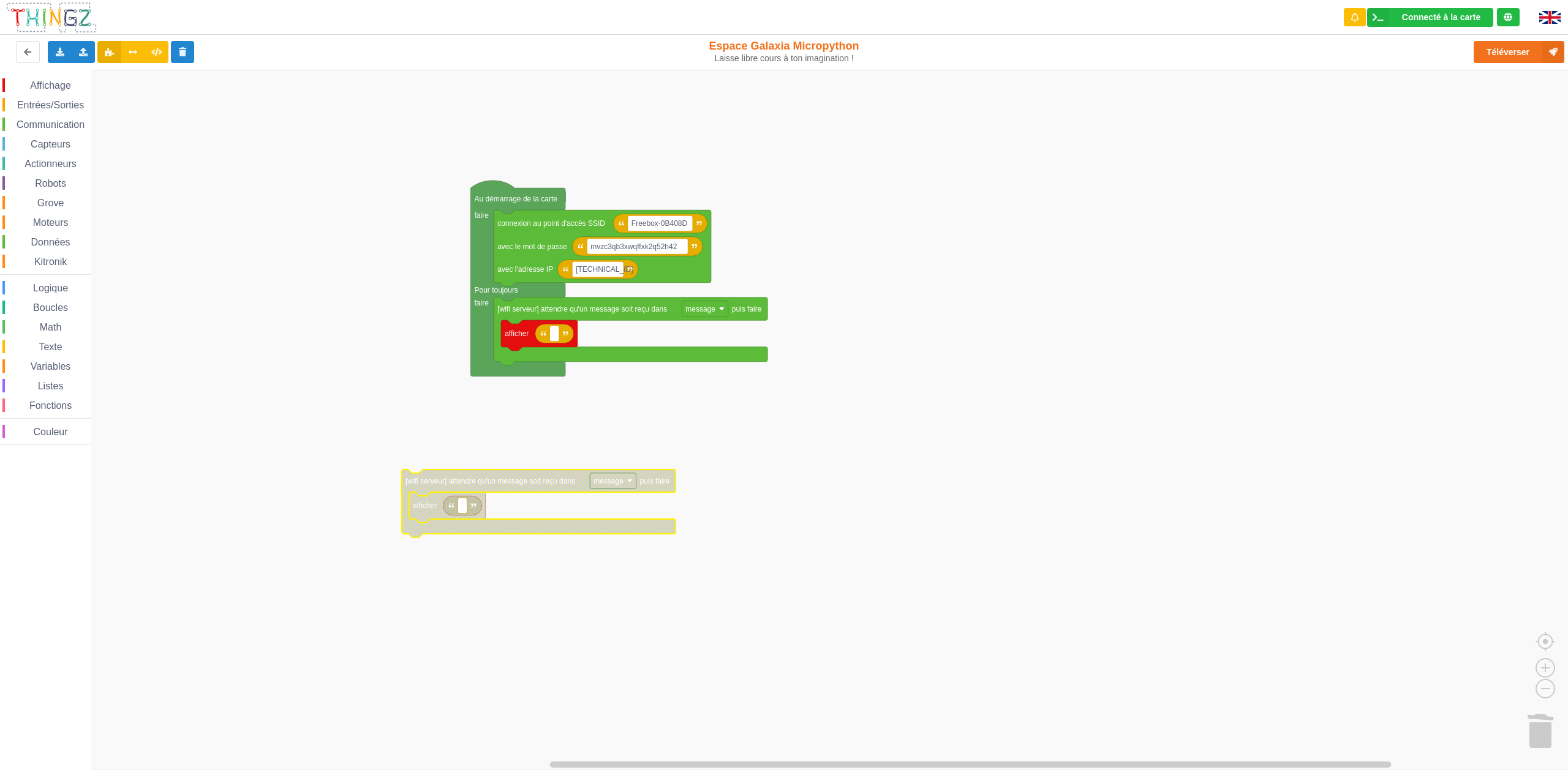
click at [47, 367] on span "Variables" at bounding box center [51, 367] width 44 height 10
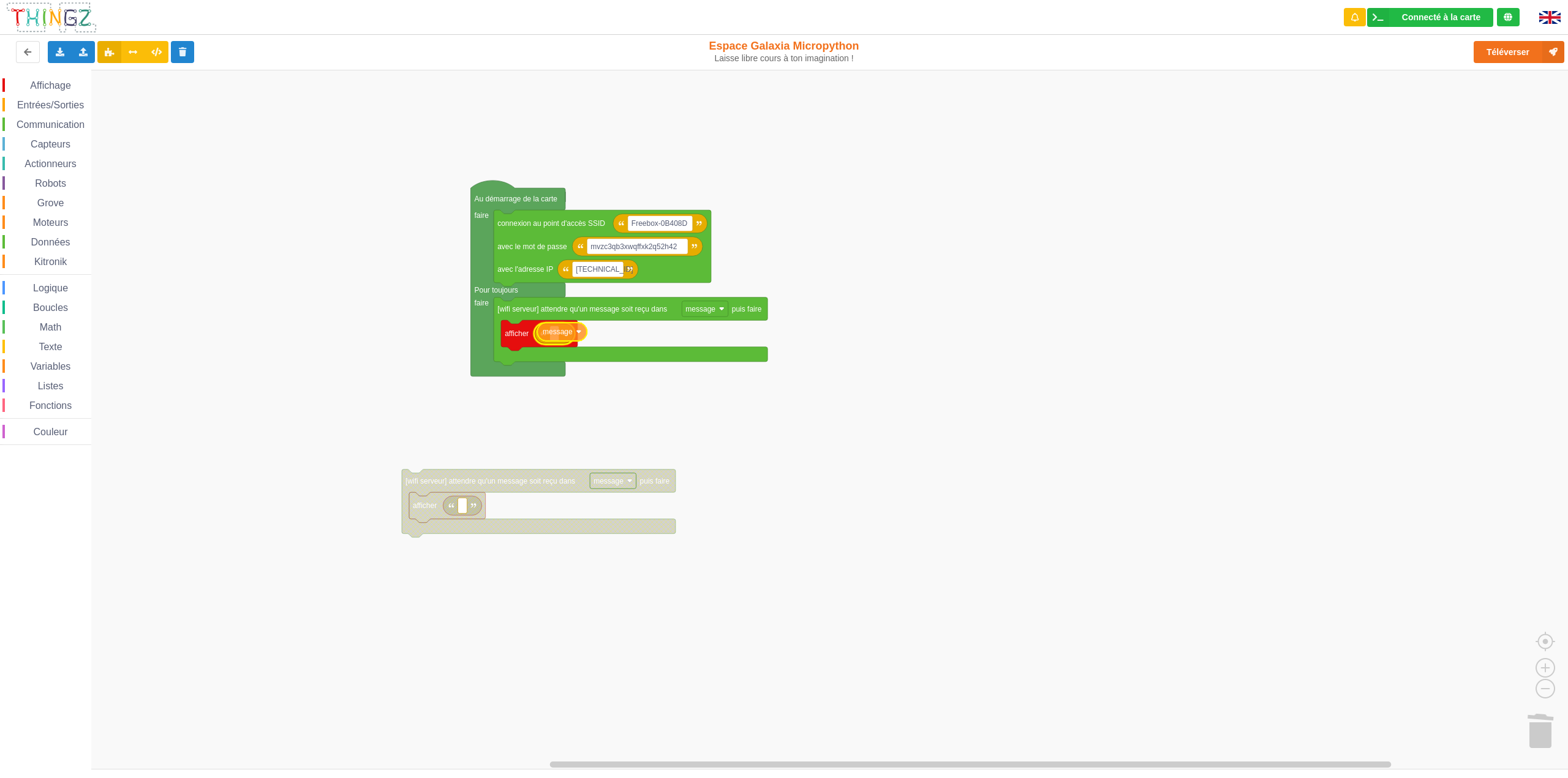
click at [551, 335] on div "Affichage Entrées/Sorties Communication Capteurs Actionneurs Robots Grove Moteu…" at bounding box center [788, 419] width 1577 height 700
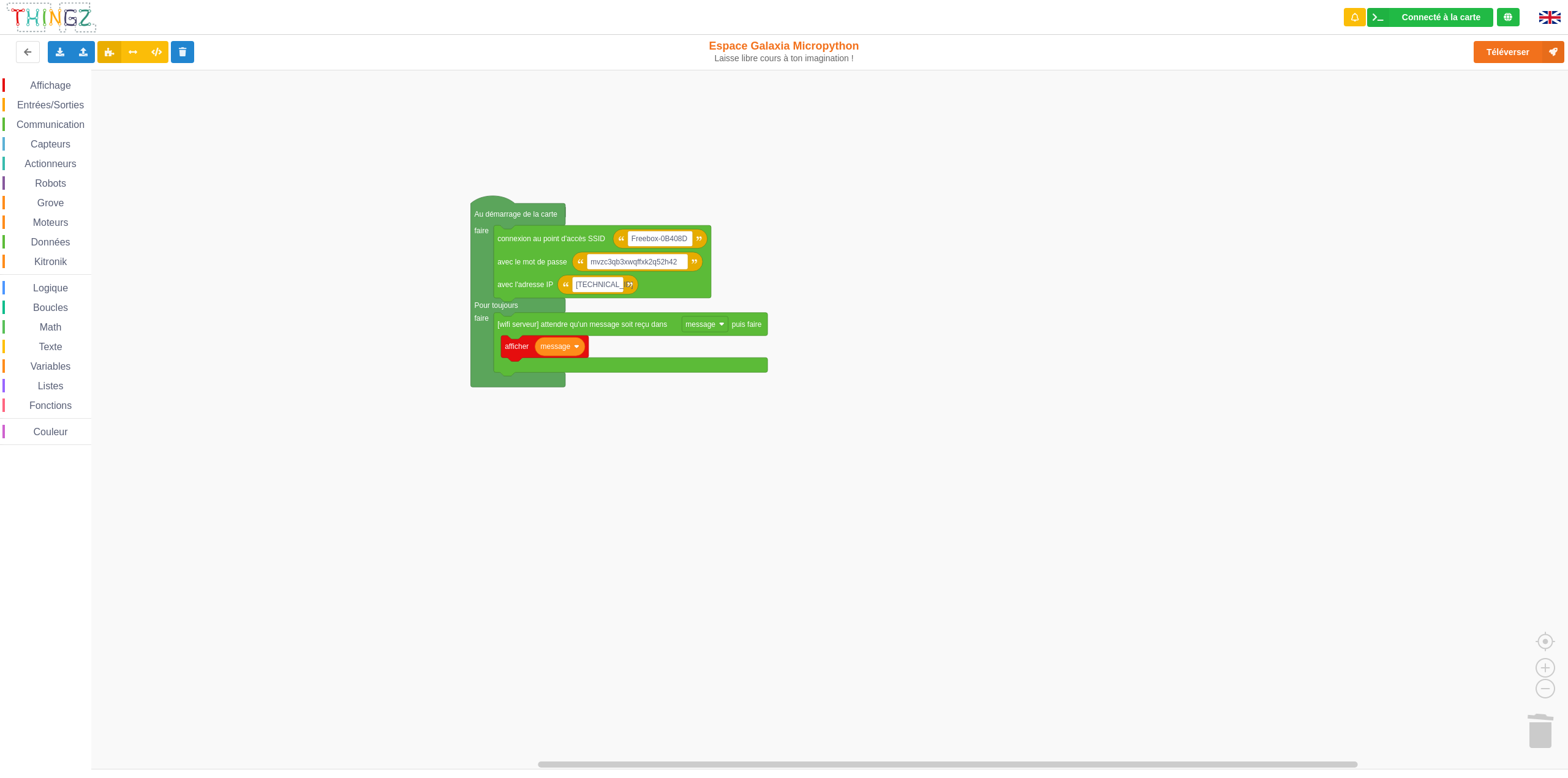
click at [64, 289] on span "Logique" at bounding box center [50, 288] width 38 height 10
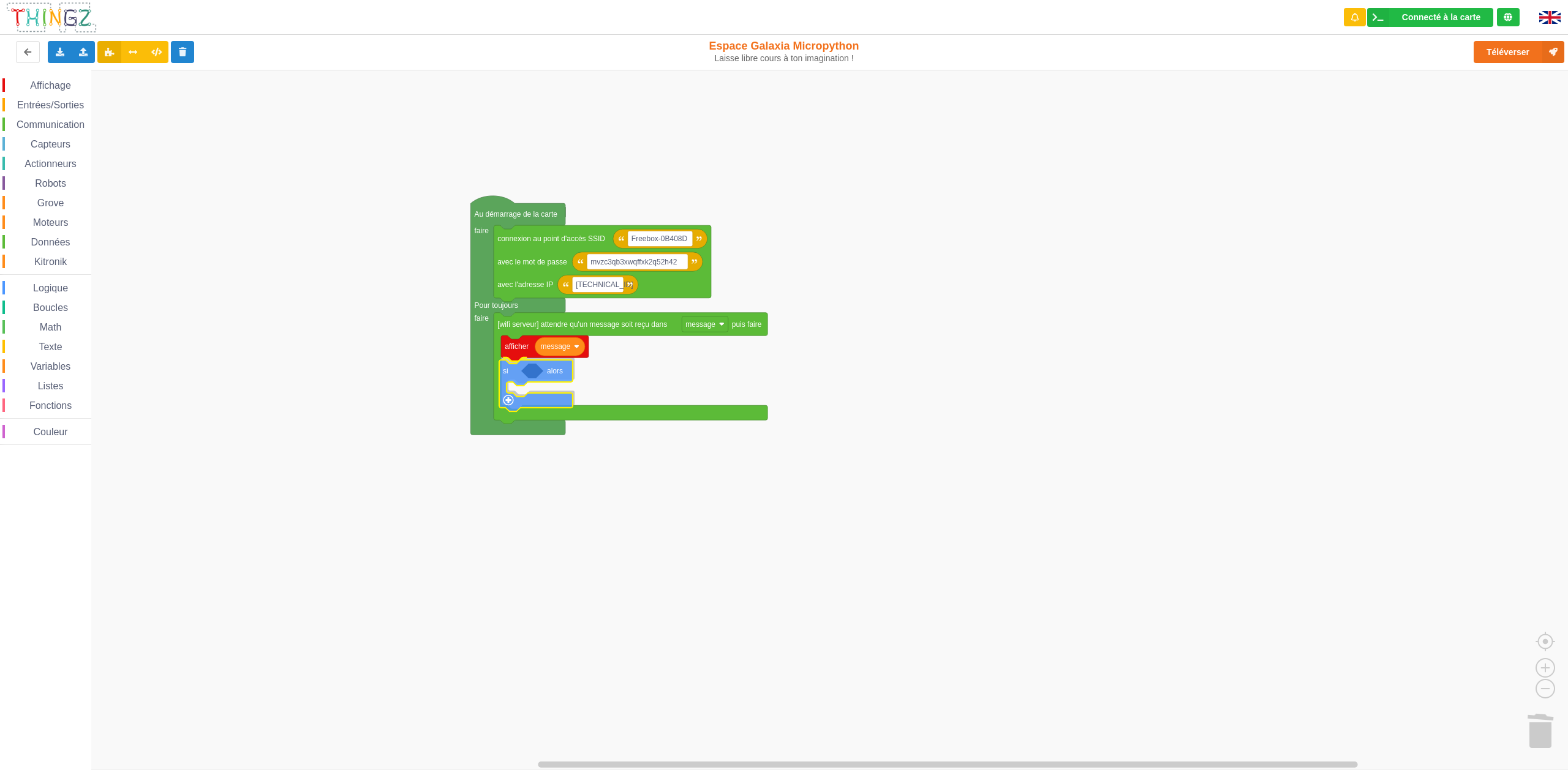
click at [510, 378] on div "Affichage Entrées/Sorties Communication Capteurs Actionneurs Robots Grove Moteu…" at bounding box center [788, 419] width 1577 height 700
click at [50, 289] on span "Logique" at bounding box center [50, 288] width 38 height 10
click at [556, 372] on div "Affichage Entrées/Sorties Communication Capteurs Actionneurs Robots Grove Moteu…" at bounding box center [788, 419] width 1577 height 700
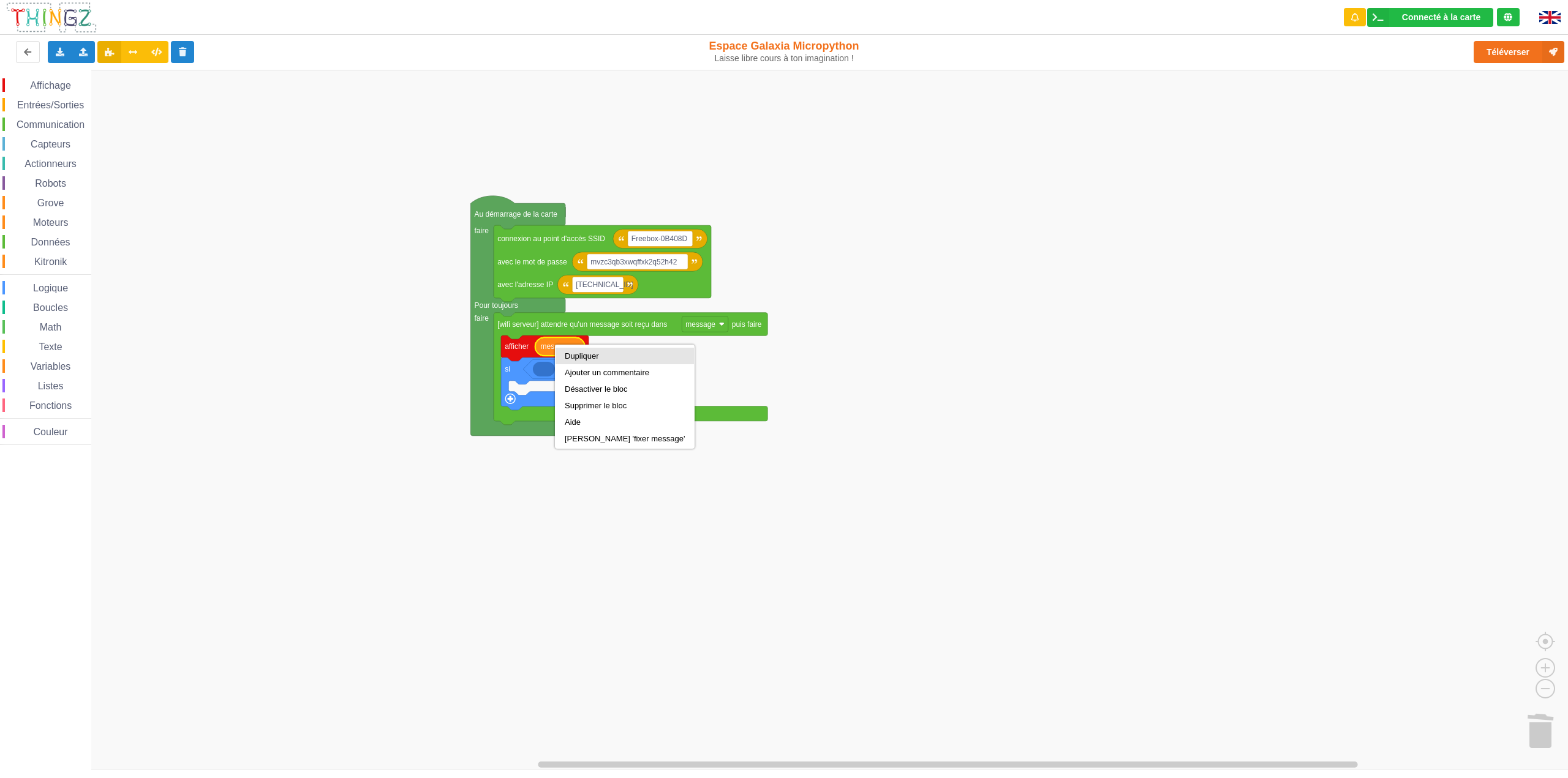
click at [580, 357] on div "Dupliquer" at bounding box center [625, 356] width 120 height 9
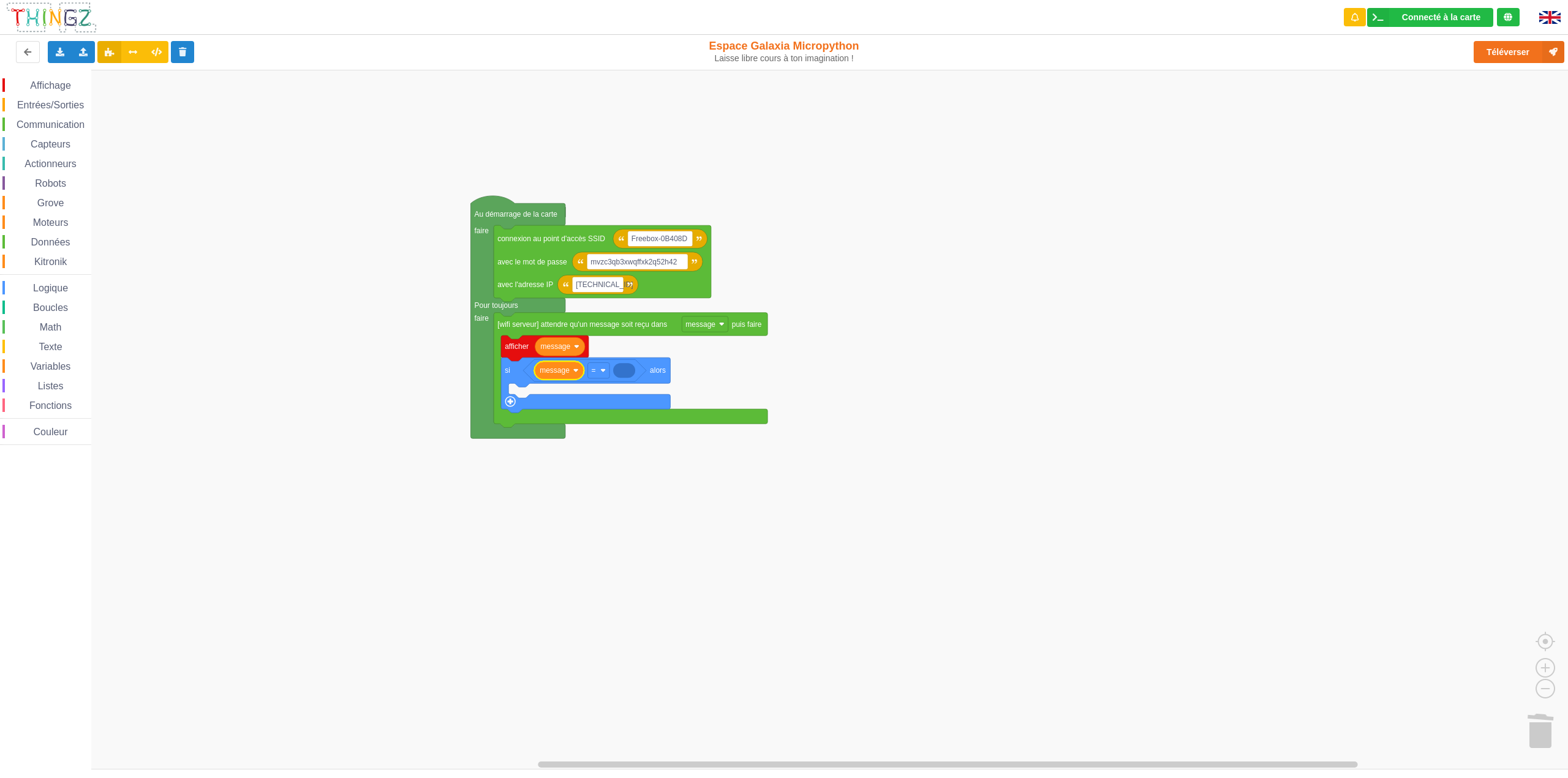
click at [65, 90] on span "Affichage" at bounding box center [50, 85] width 44 height 10
click at [209, 192] on div "Affichage Entrées/Sorties Communication Capteurs Actionneurs Robots Grove Moteu…" at bounding box center [788, 419] width 1577 height 700
click at [57, 343] on span "Texte" at bounding box center [50, 347] width 27 height 10
click at [625, 373] on div "Affichage Entrées/Sorties Communication Capteurs Actionneurs Robots Grove Moteu…" at bounding box center [788, 419] width 1577 height 700
type input "on"
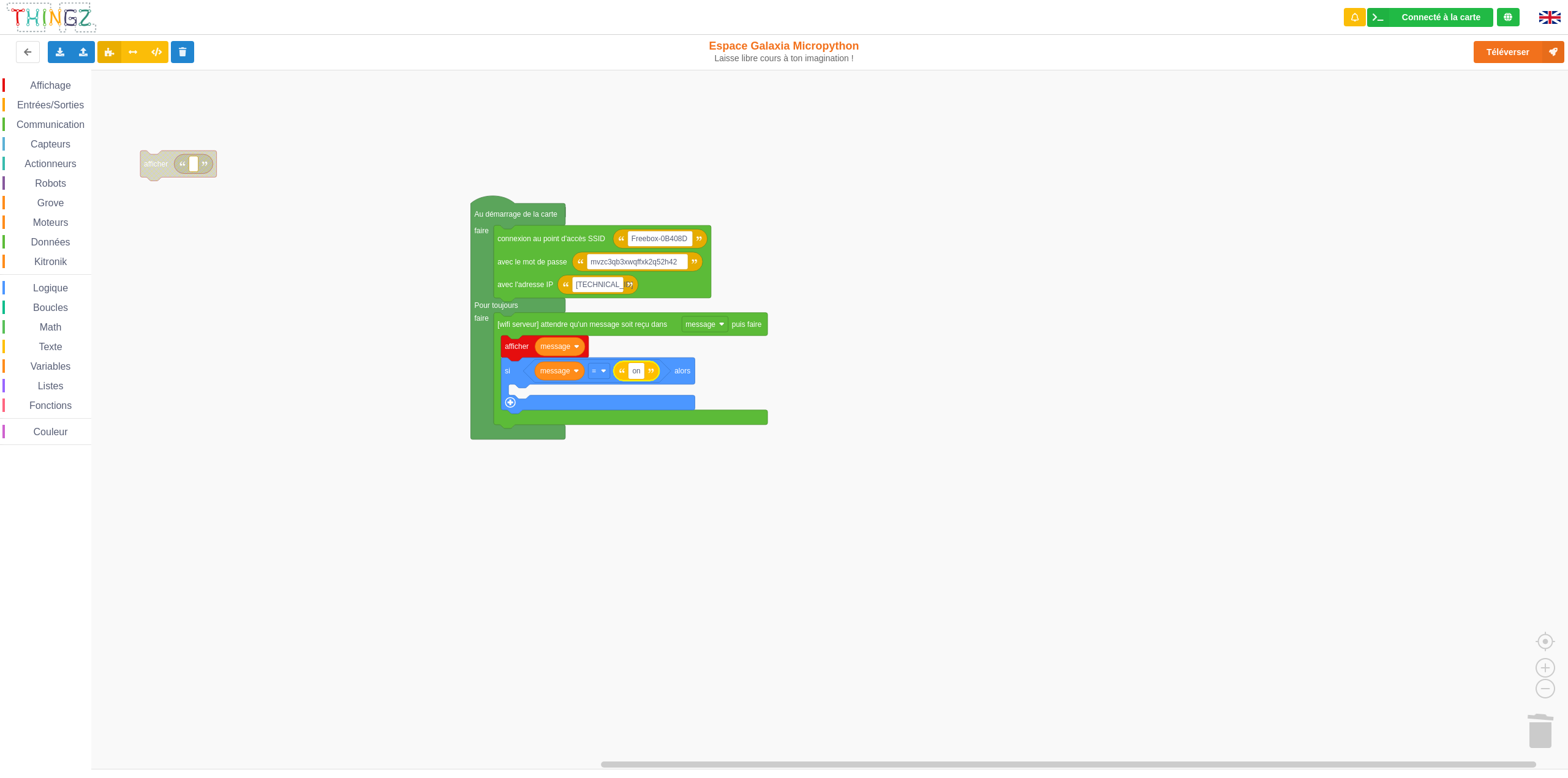
click at [915, 569] on rect "Espace de travail de Blocky" at bounding box center [788, 419] width 1577 height 700
click at [542, 367] on div "Dupliquer" at bounding box center [563, 367] width 85 height 9
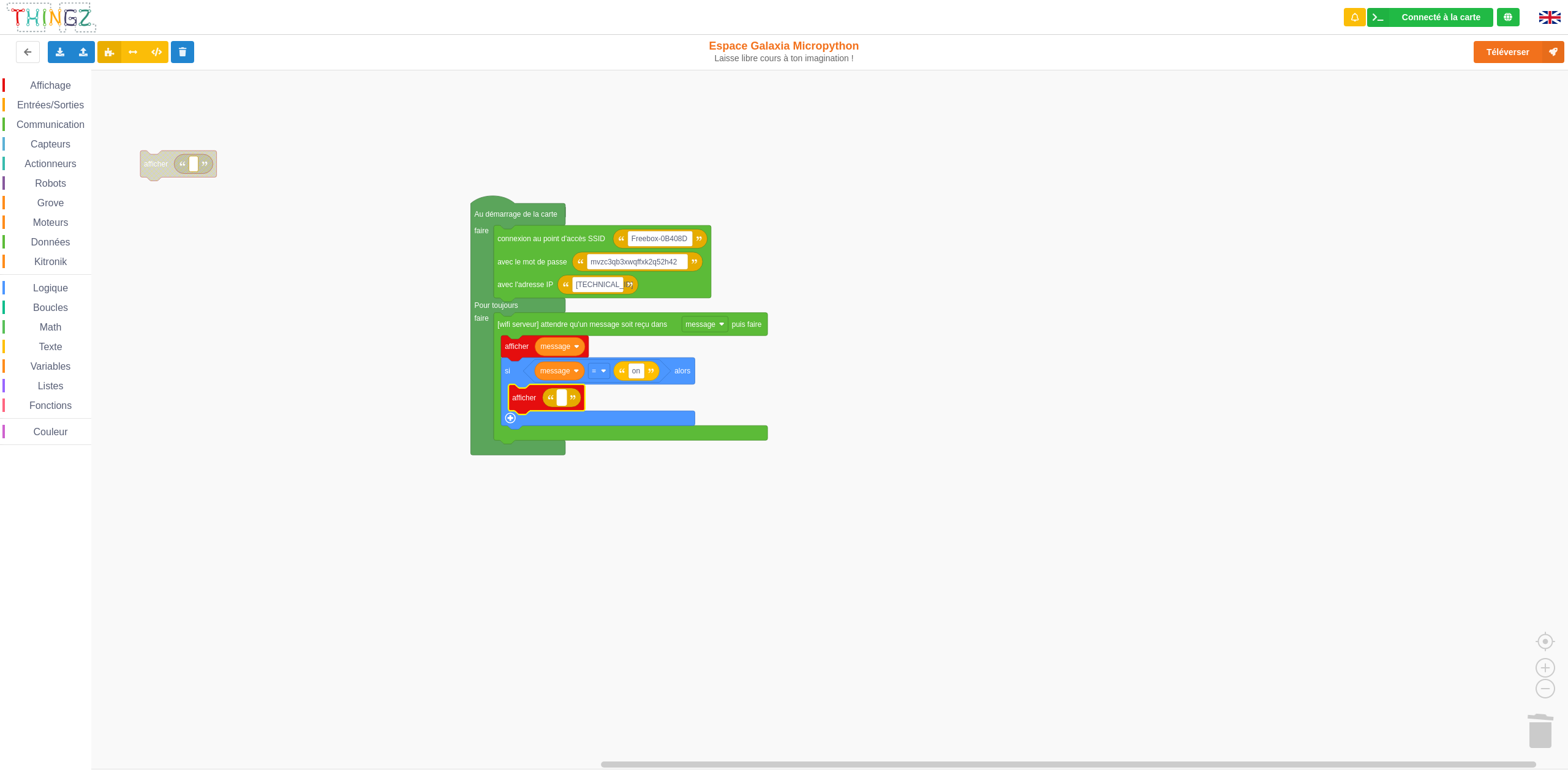
click at [564, 400] on rect "Espace de travail de Blocky" at bounding box center [562, 398] width 9 height 16
type input "bingo"
click at [719, 535] on rect "Espace de travail de Blocky" at bounding box center [788, 419] width 1577 height 700
click at [1520, 50] on button "Téléverser" at bounding box center [1519, 52] width 91 height 22
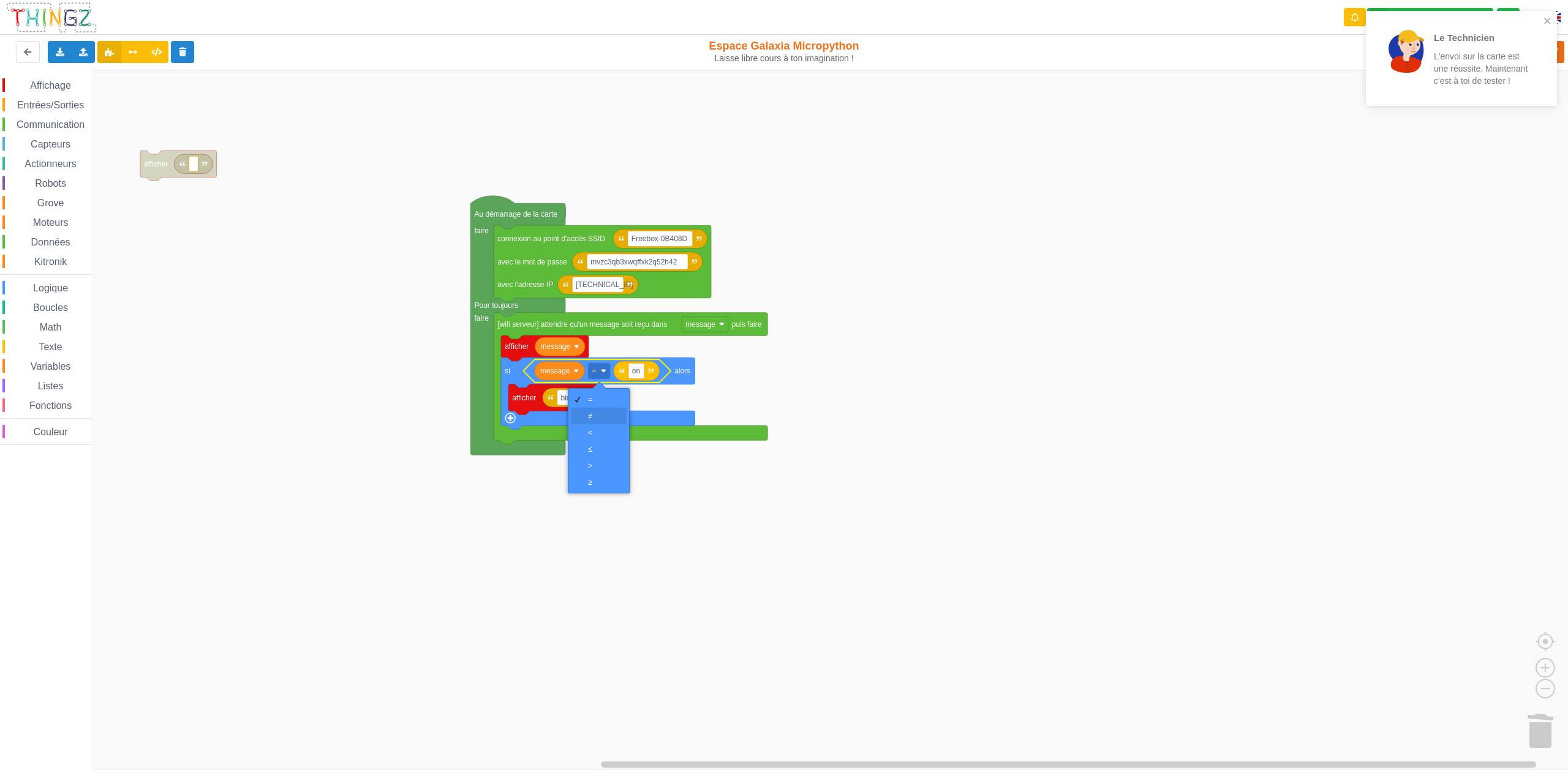
click at [600, 418] on div "≠" at bounding box center [603, 416] width 30 height 9
click at [640, 375] on text "on" at bounding box center [635, 371] width 8 height 9
type input "a"
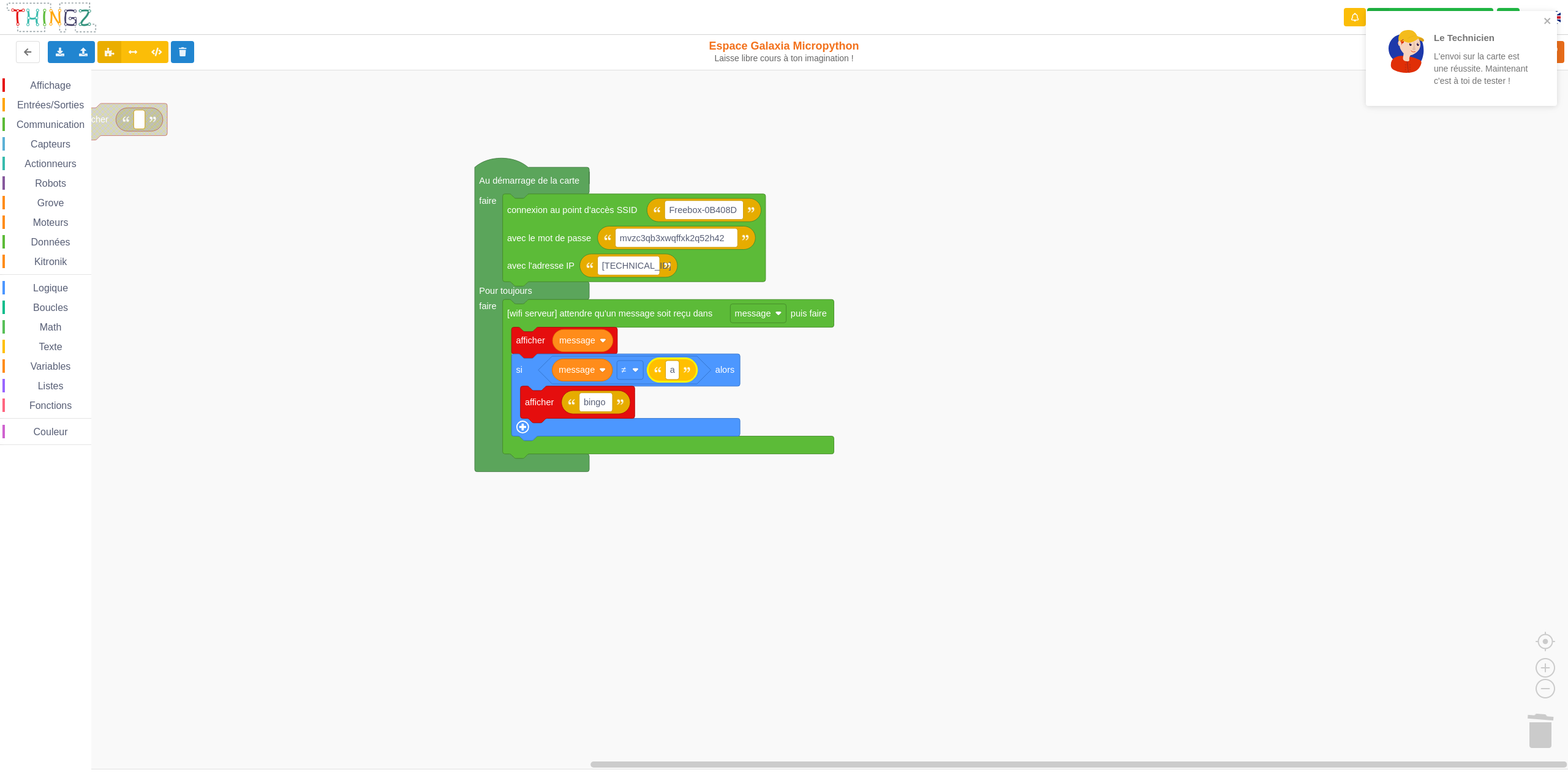
click at [890, 375] on rect "Espace de travail de Blocky" at bounding box center [788, 419] width 1577 height 700
click at [1544, 22] on icon "close" at bounding box center [1548, 21] width 9 height 10
click at [1515, 51] on div "Le Technicien L'envoi sur la carte est une réussite. Maintenant c'est à toi de …" at bounding box center [1461, 63] width 196 height 109
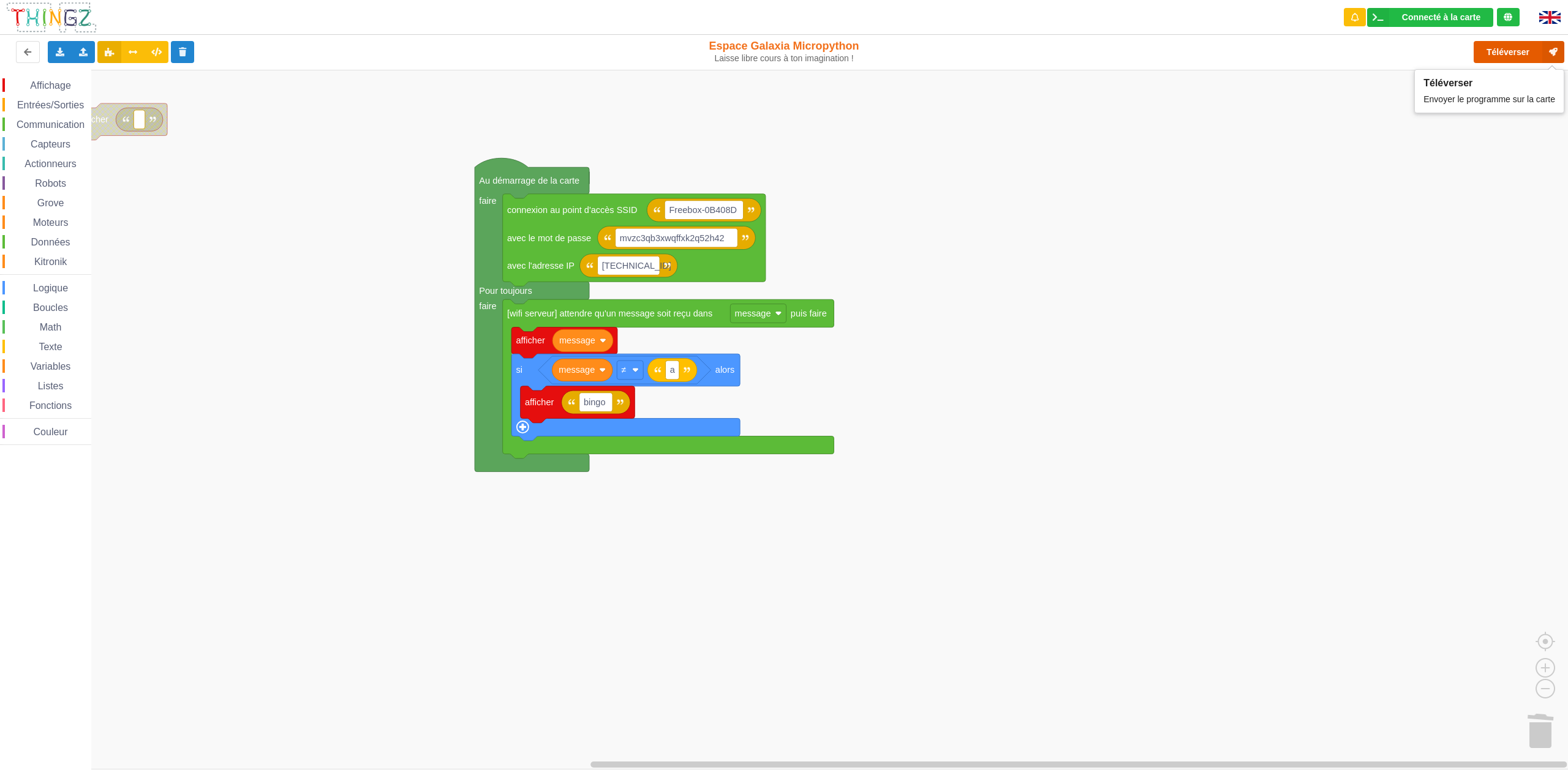
click at [1504, 47] on button "Téléverser" at bounding box center [1519, 52] width 91 height 22
click at [54, 372] on div "Variables" at bounding box center [46, 366] width 89 height 14
click at [205, 325] on div "Affichage Entrées/Sorties Communication Capteurs Actionneurs Robots Grove Moteu…" at bounding box center [788, 419] width 1577 height 700
click at [268, 322] on image "Espace de travail de Blocky" at bounding box center [269, 322] width 7 height 7
click at [230, 247] on rect "Espace de travail de Blocky" at bounding box center [788, 419] width 1577 height 700
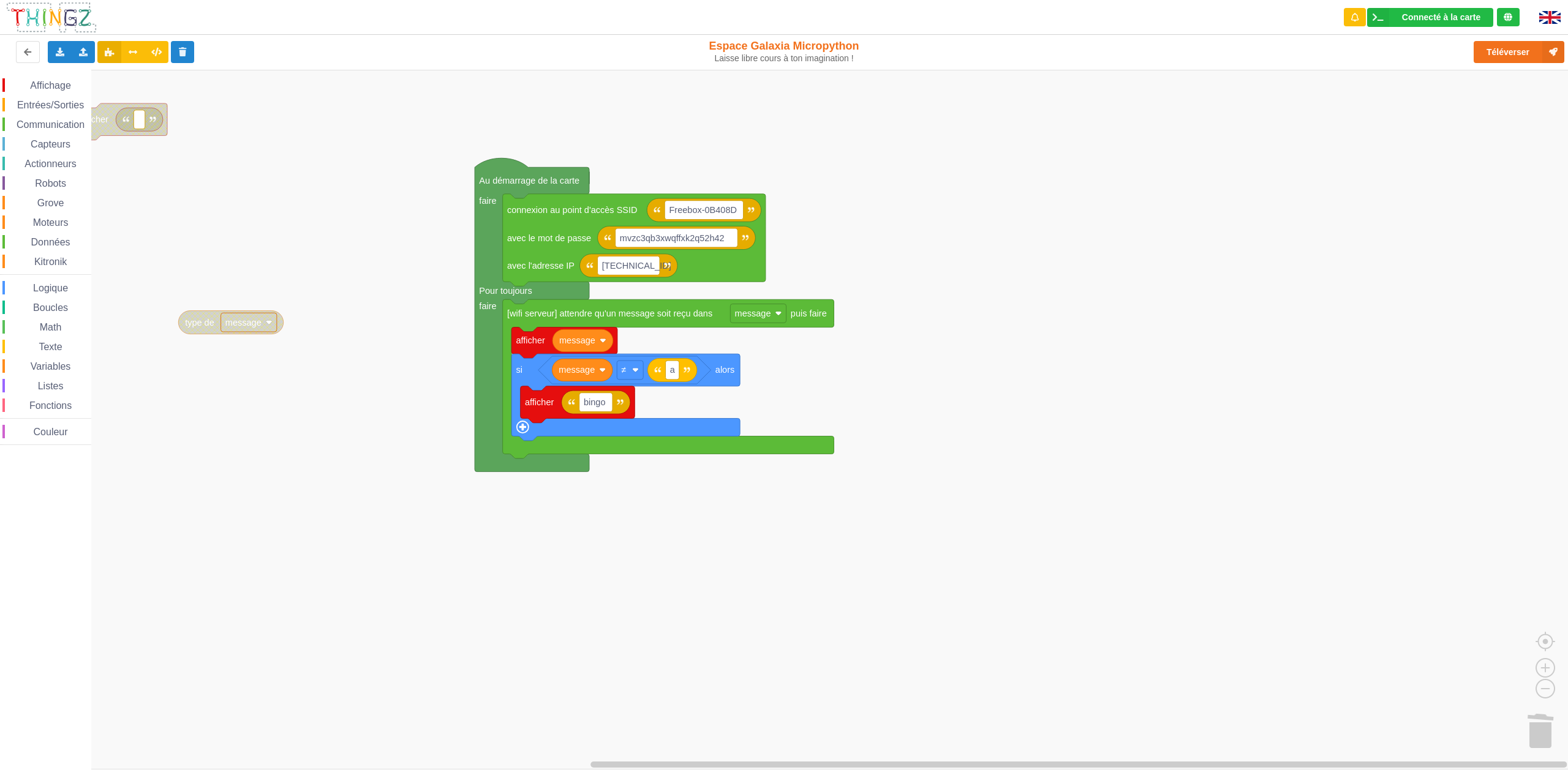
click at [51, 359] on div "Variables" at bounding box center [46, 366] width 89 height 14
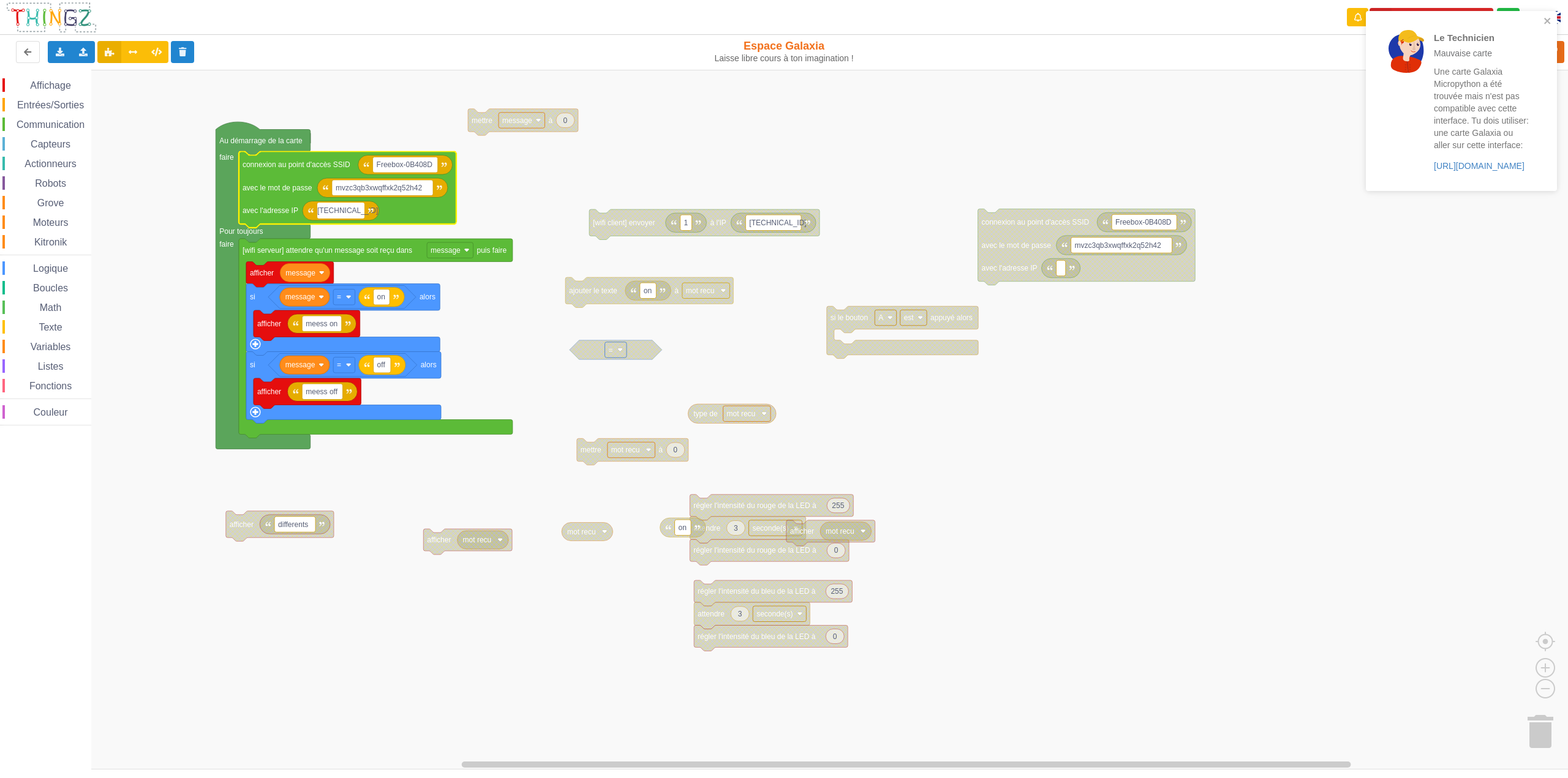
type input "[TECHNICAL_ID]"
click at [682, 160] on rect "Espace de travail de Blocky" at bounding box center [788, 419] width 1577 height 700
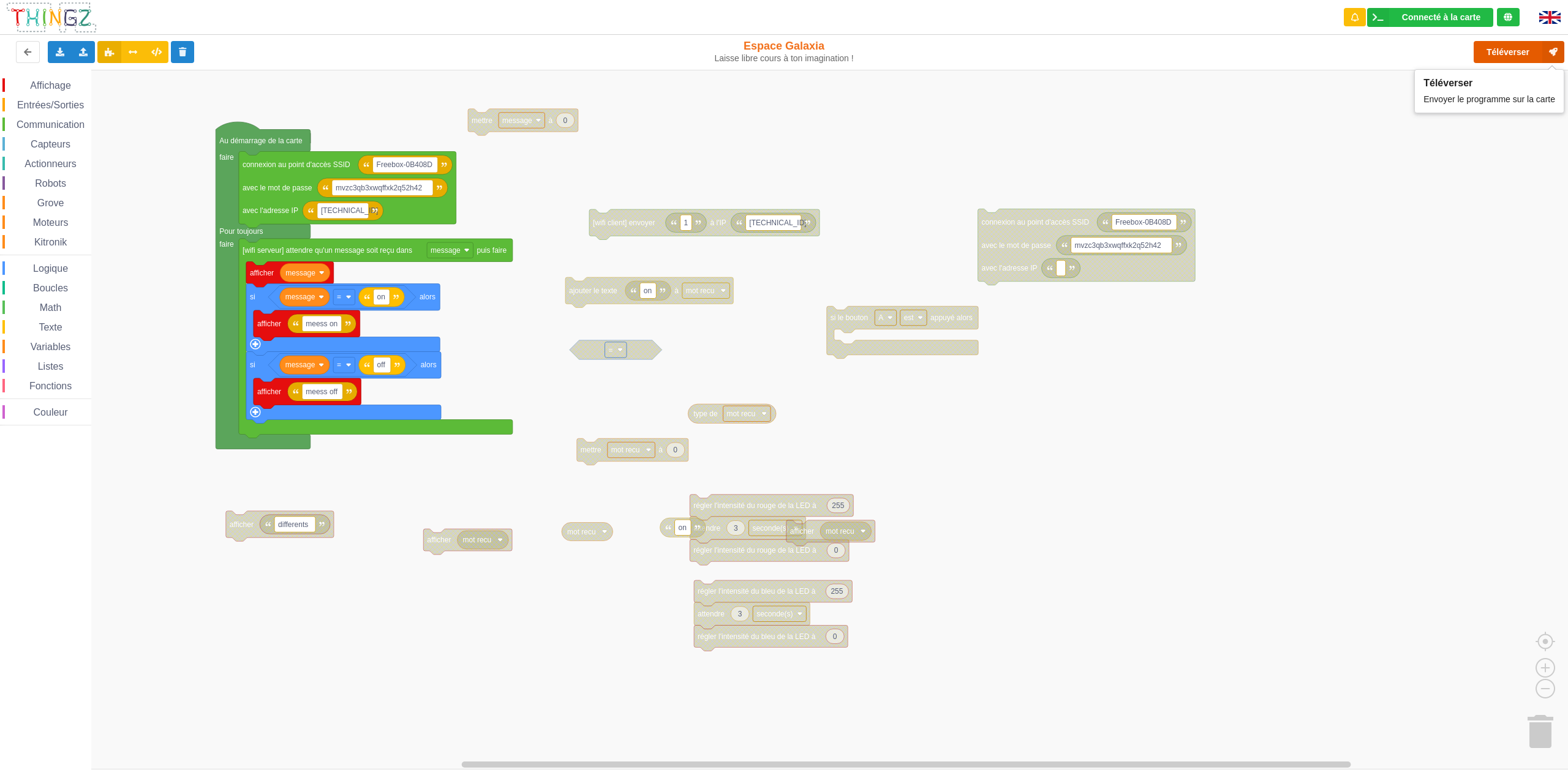
drag, startPoint x: 1508, startPoint y: 51, endPoint x: 1496, endPoint y: 61, distance: 15.6
click at [1508, 51] on button "Téléverser" at bounding box center [1519, 52] width 91 height 22
drag, startPoint x: 1545, startPoint y: 22, endPoint x: 1511, endPoint y: 43, distance: 40.0
click at [1545, 22] on icon "close" at bounding box center [1548, 21] width 9 height 10
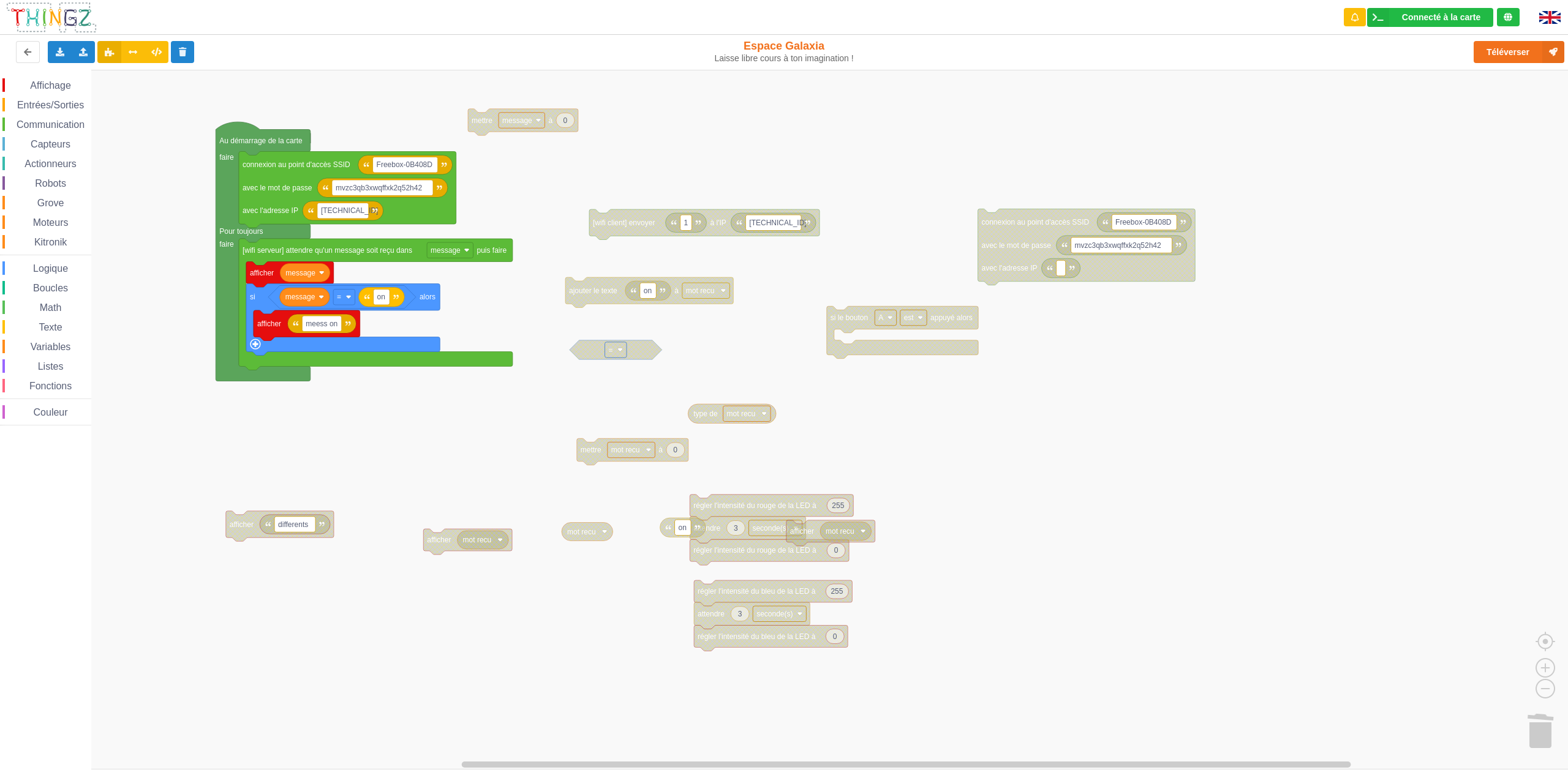
click at [53, 347] on span "Variables" at bounding box center [51, 347] width 44 height 10
click at [303, 438] on div "Affichage Entrées/Sorties Communication Capteurs Actionneurs Robots Grove Moteu…" at bounding box center [788, 419] width 1577 height 700
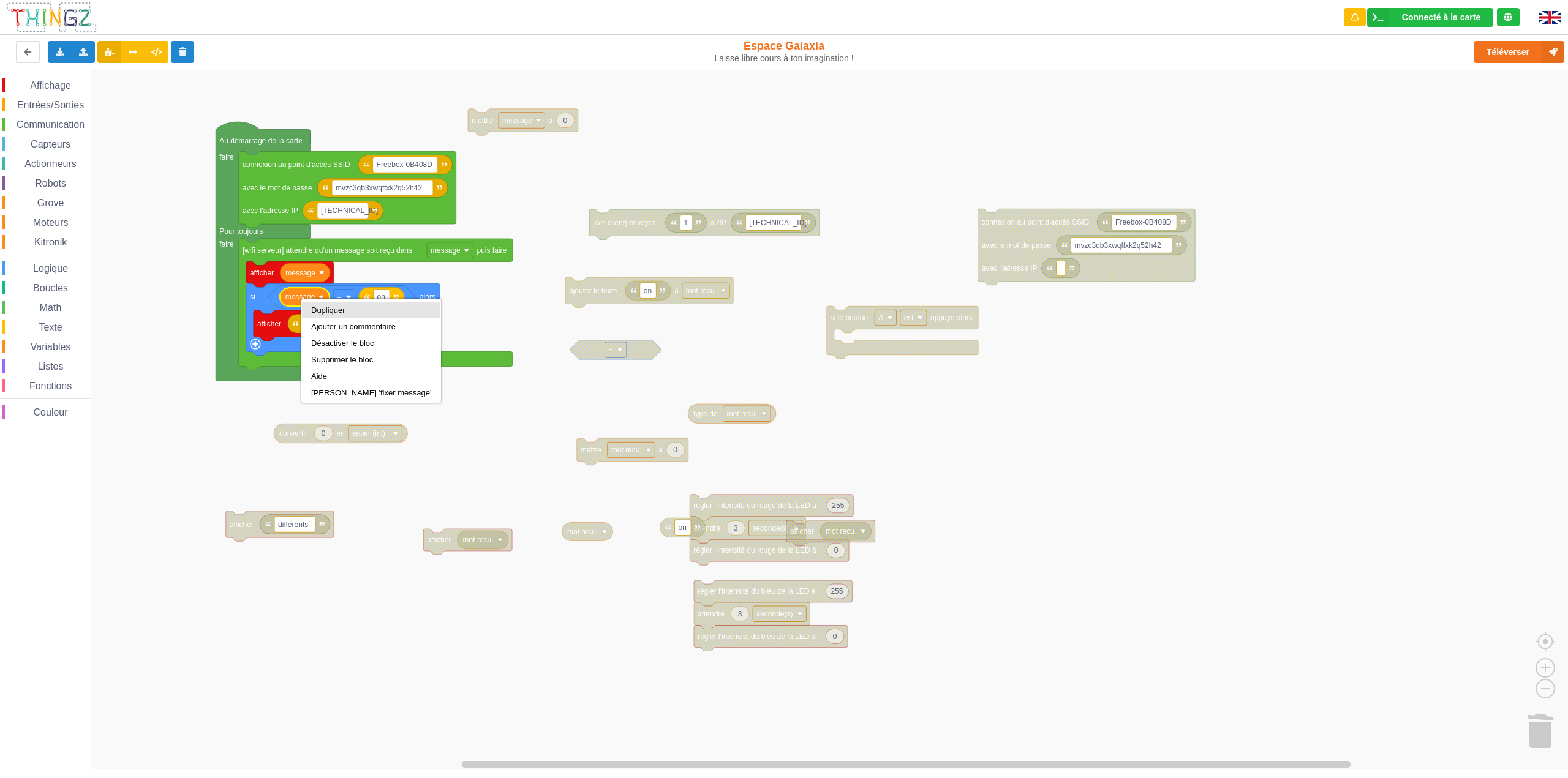
click at [316, 307] on div "Dupliquer" at bounding box center [371, 310] width 120 height 9
click at [428, 435] on image "Espace de travail de Blocky" at bounding box center [428, 435] width 6 height 6
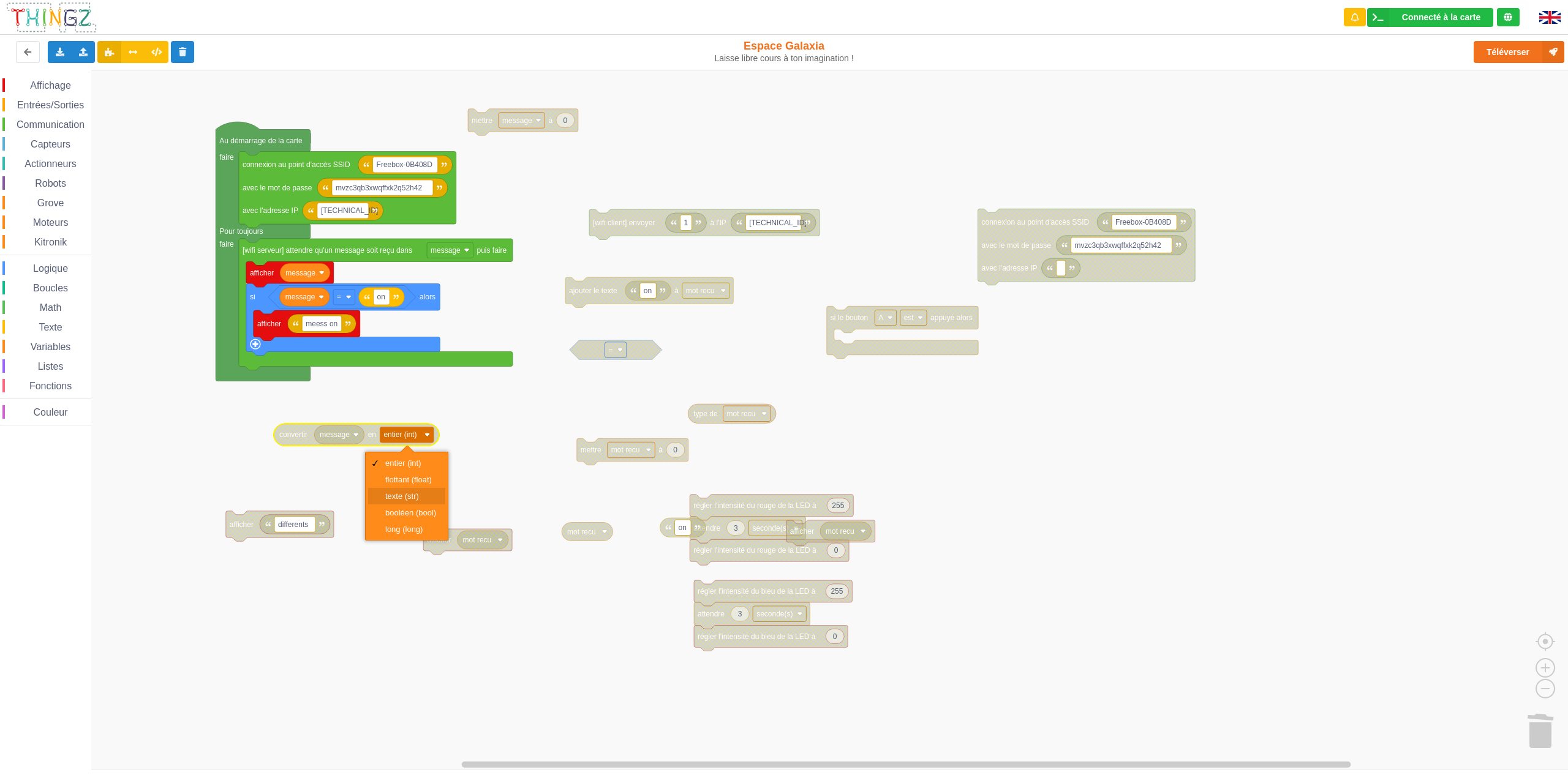
click at [422, 497] on div "texte (str)" at bounding box center [411, 496] width 51 height 9
click at [60, 88] on span "Affichage" at bounding box center [50, 85] width 44 height 10
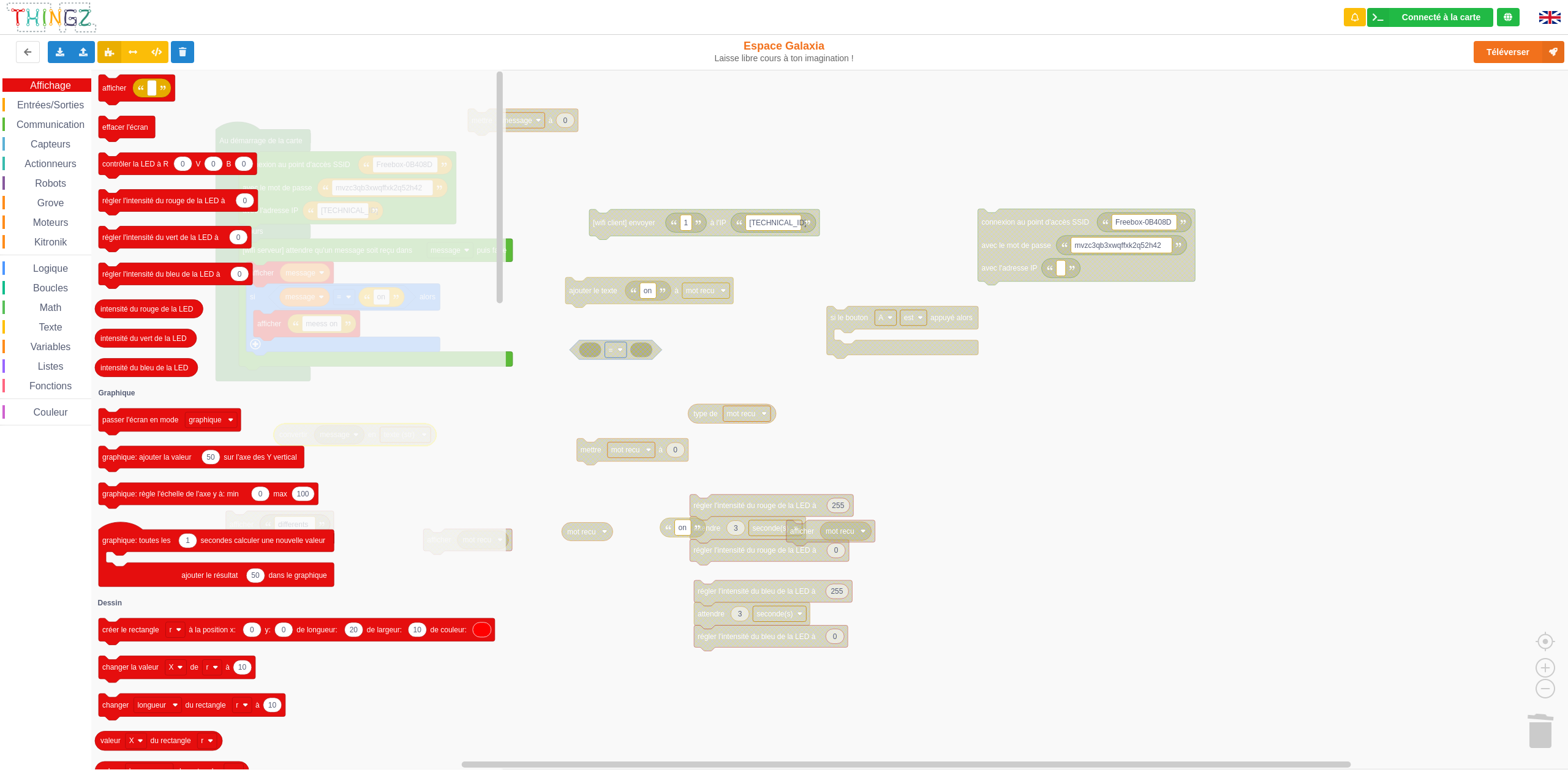
click at [55, 130] on div "Communication" at bounding box center [46, 124] width 89 height 14
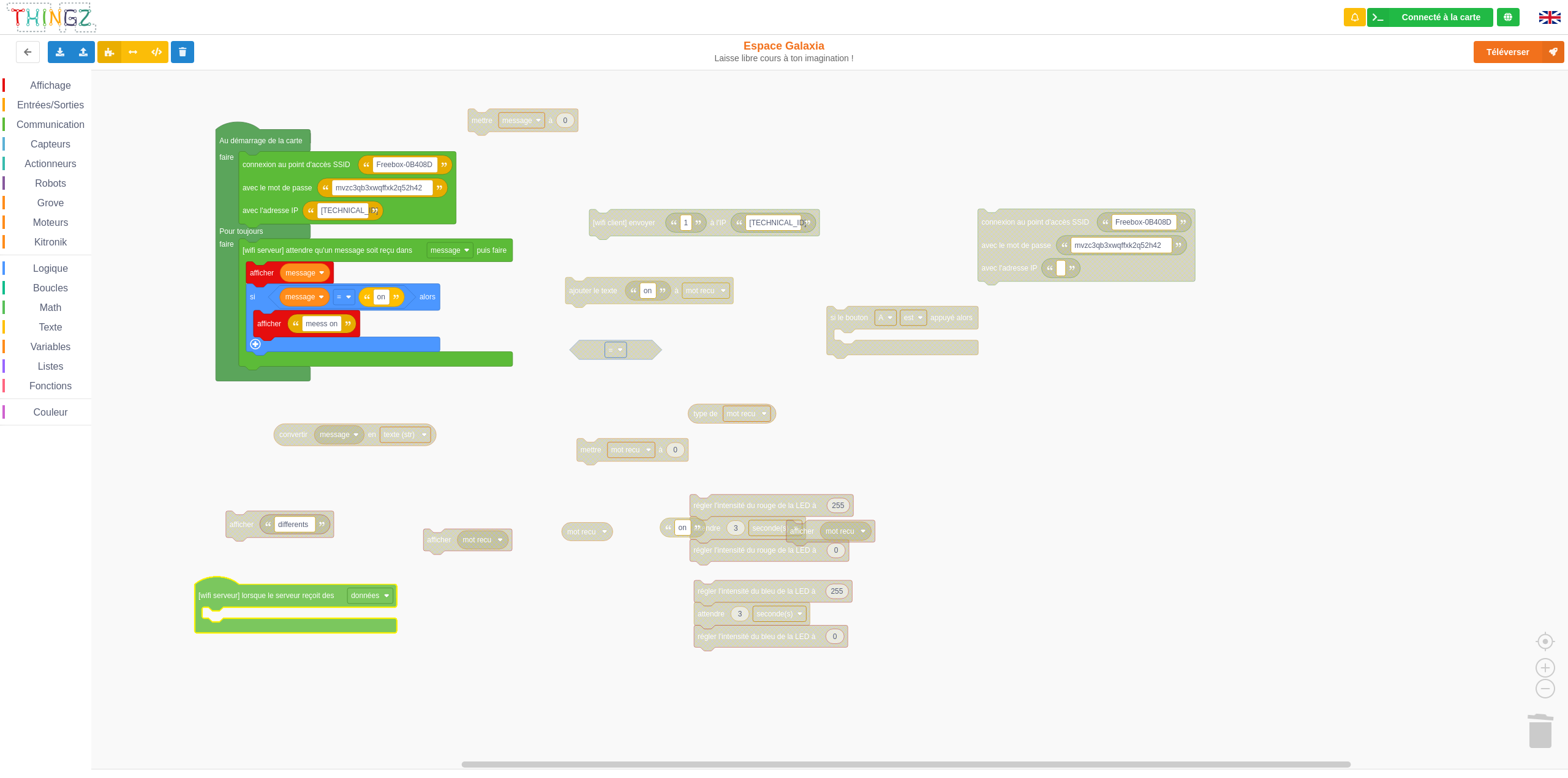
click at [287, 600] on div "Affichage Entrées/Sorties Communication Capteurs Actionneurs Robots Grove Moteu…" at bounding box center [788, 419] width 1577 height 700
click at [387, 597] on image "Espace de travail de Blocky" at bounding box center [387, 596] width 6 height 6
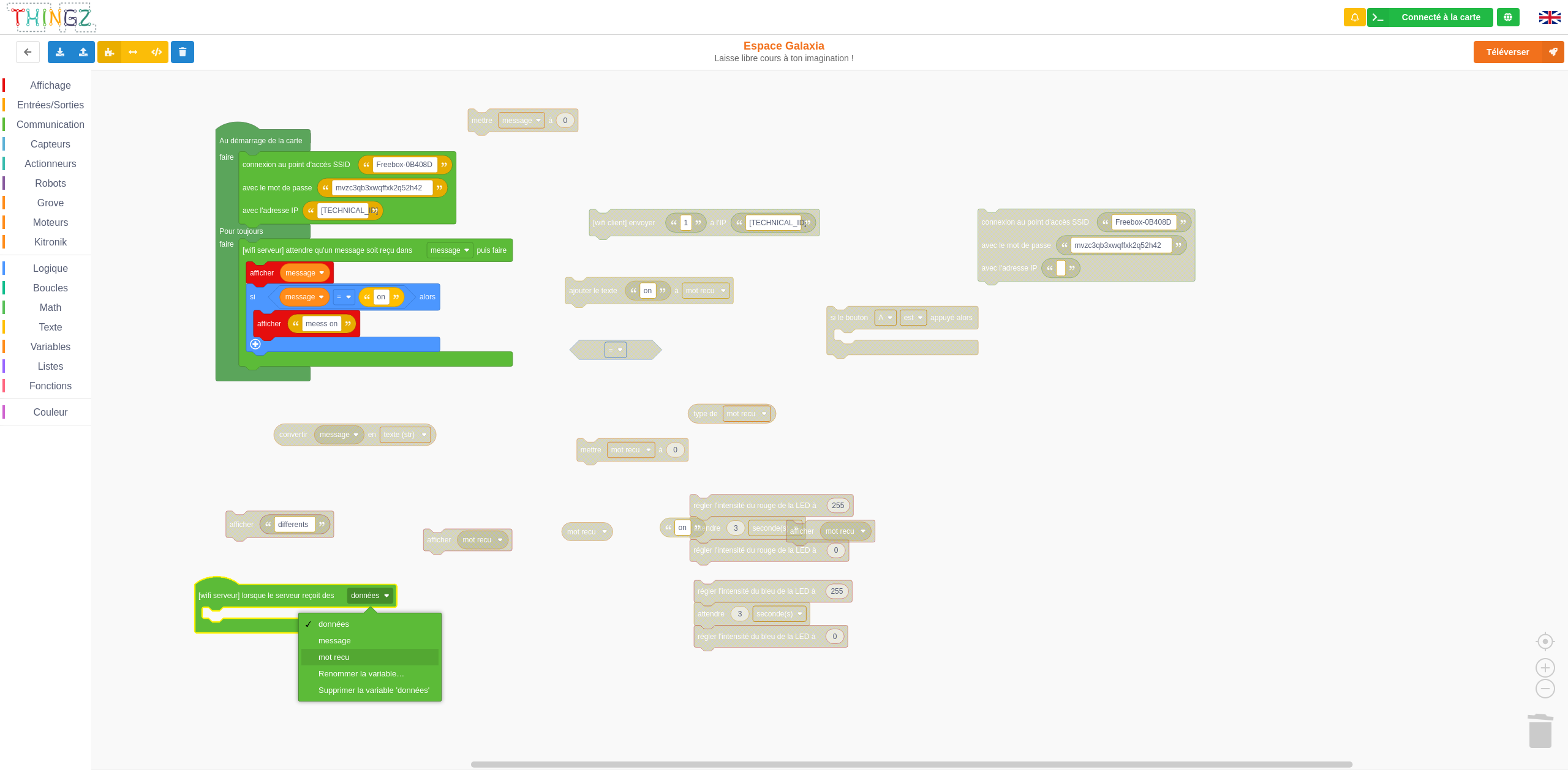
click at [362, 656] on div "mot recu" at bounding box center [374, 657] width 111 height 9
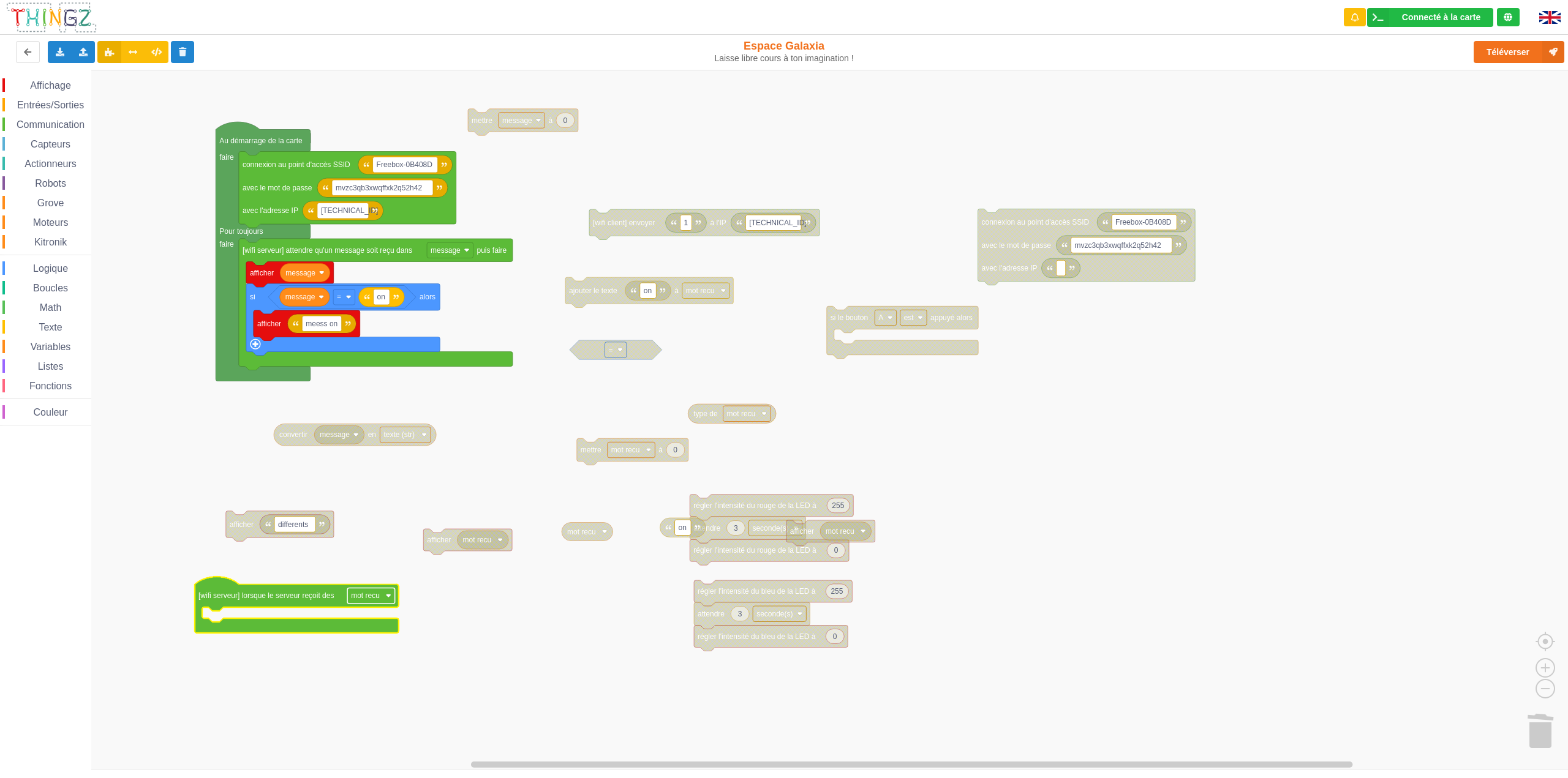
click at [390, 596] on image "Espace de travail de Blocky" at bounding box center [389, 596] width 6 height 6
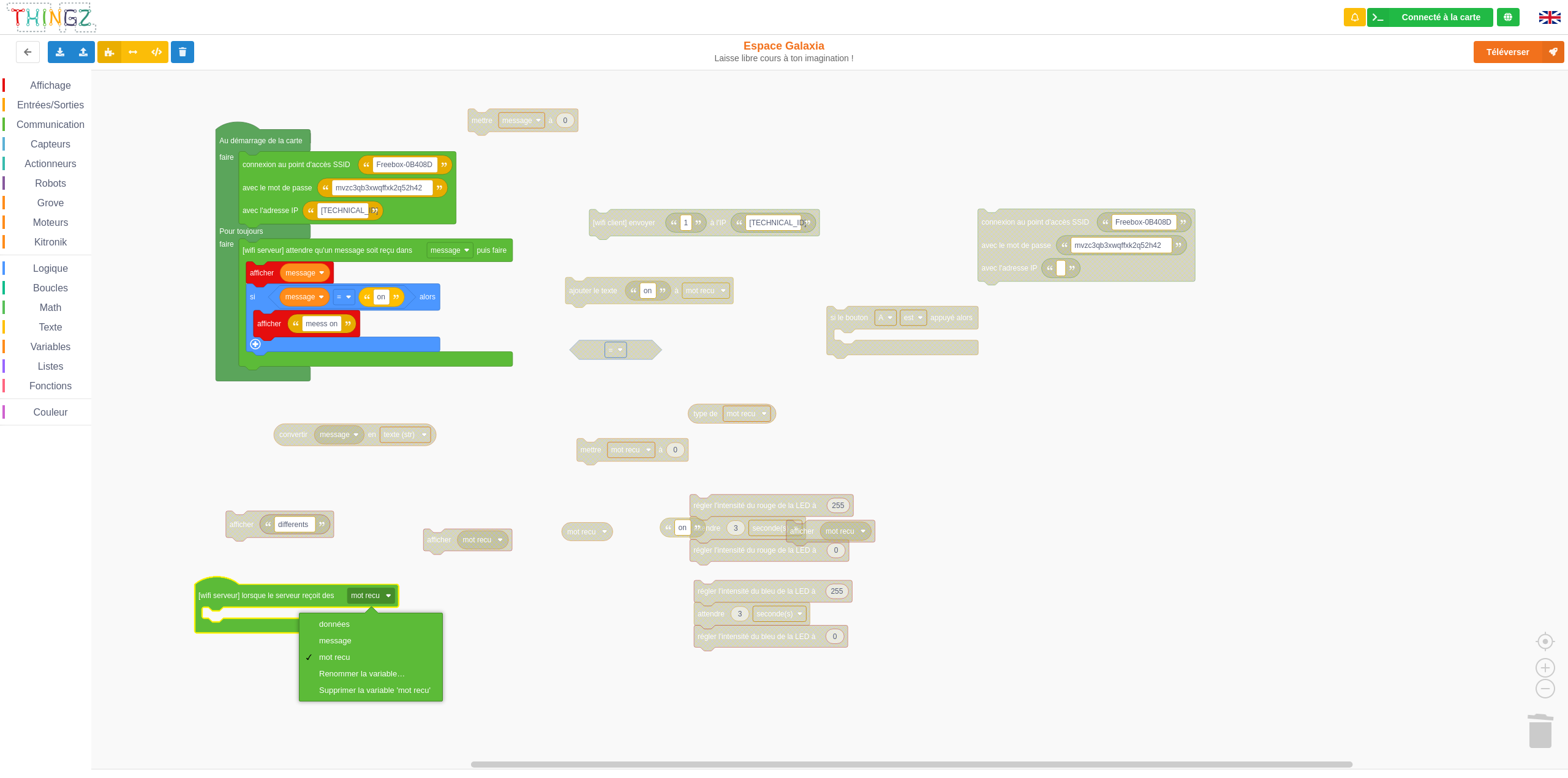
click at [446, 606] on rect "Espace de travail de Blocky" at bounding box center [788, 419] width 1577 height 700
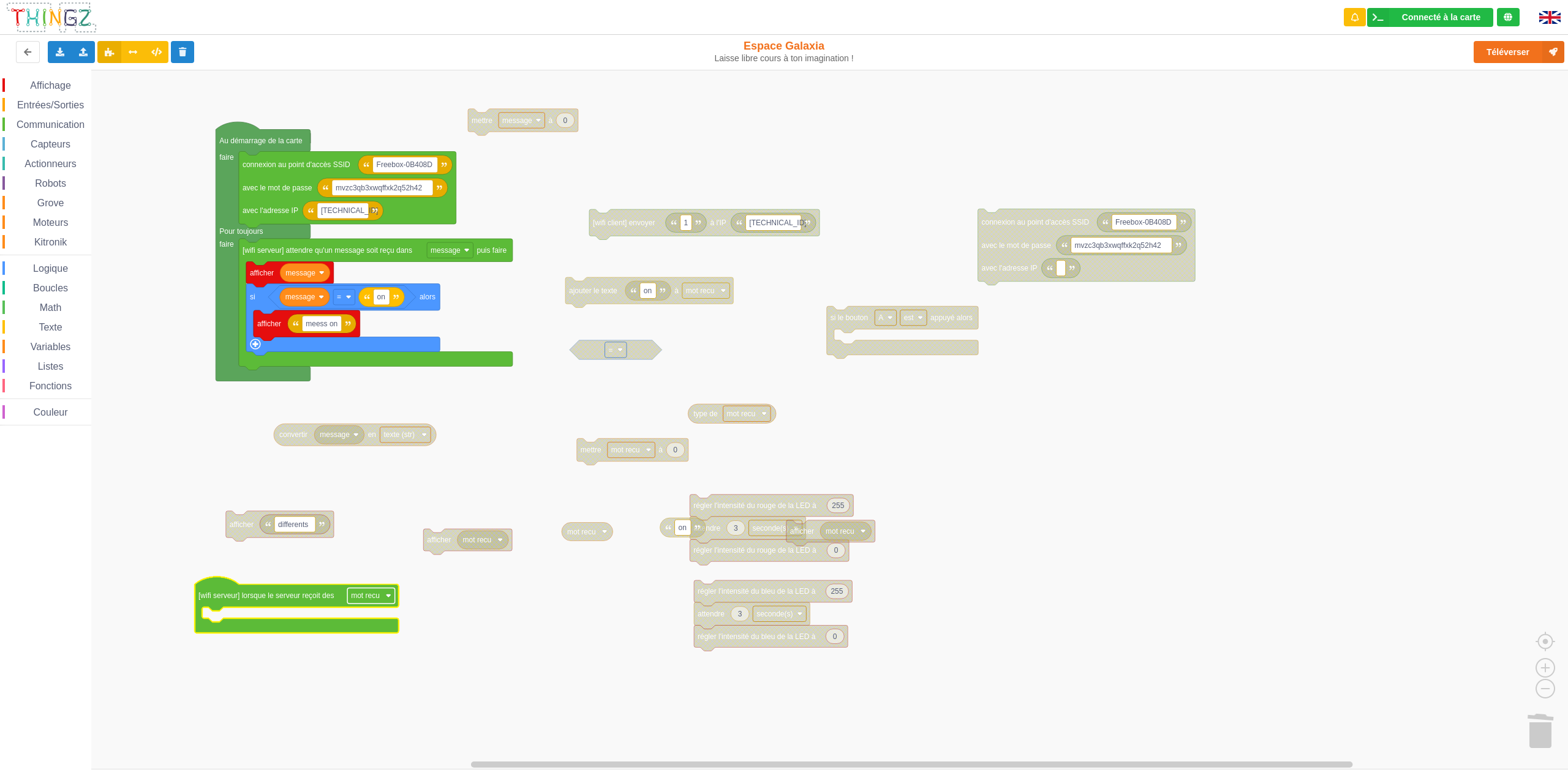
click at [388, 595] on image "Espace de travail de Blocky" at bounding box center [389, 596] width 6 height 6
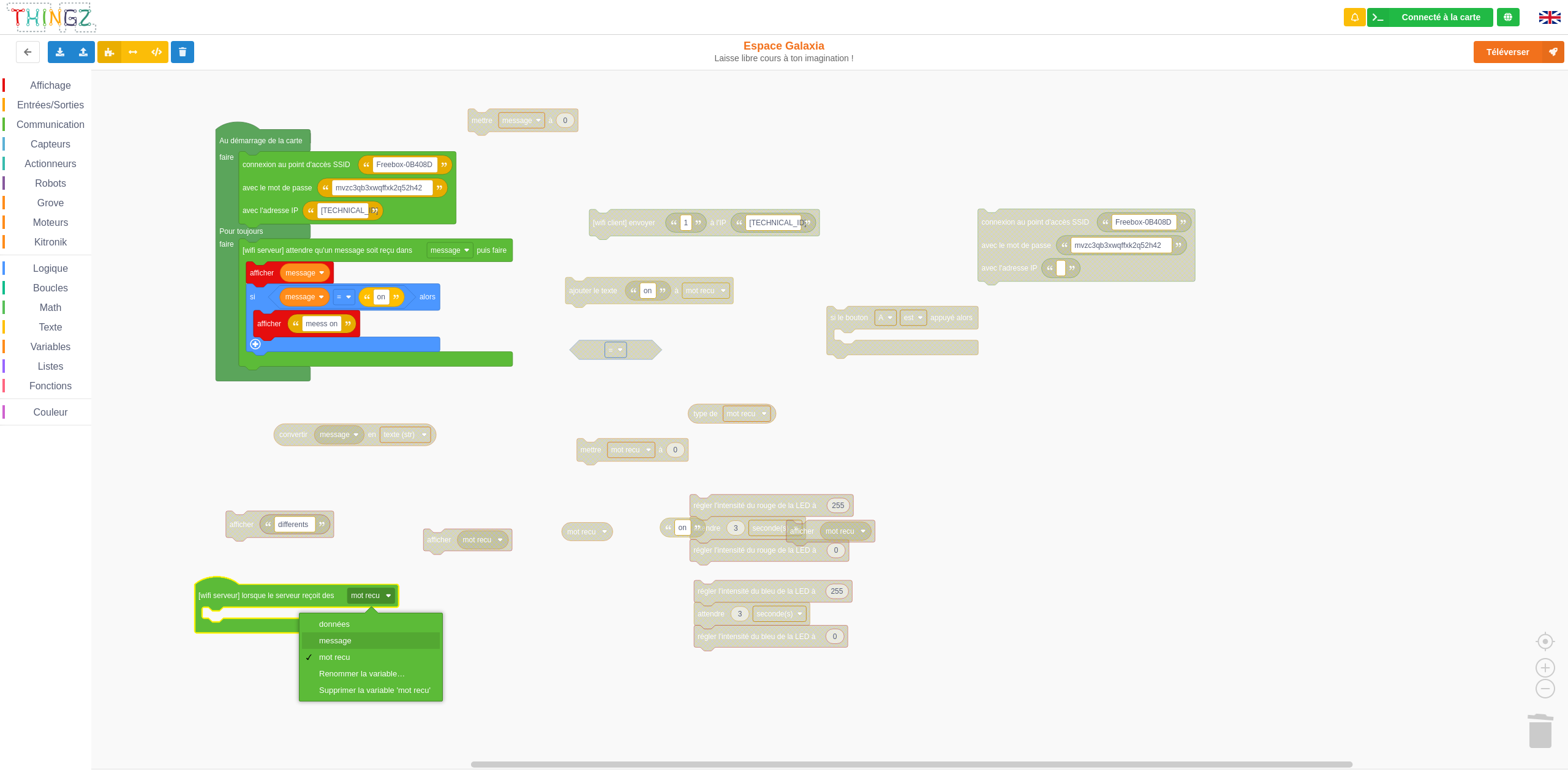
click at [361, 642] on div "message" at bounding box center [375, 640] width 112 height 9
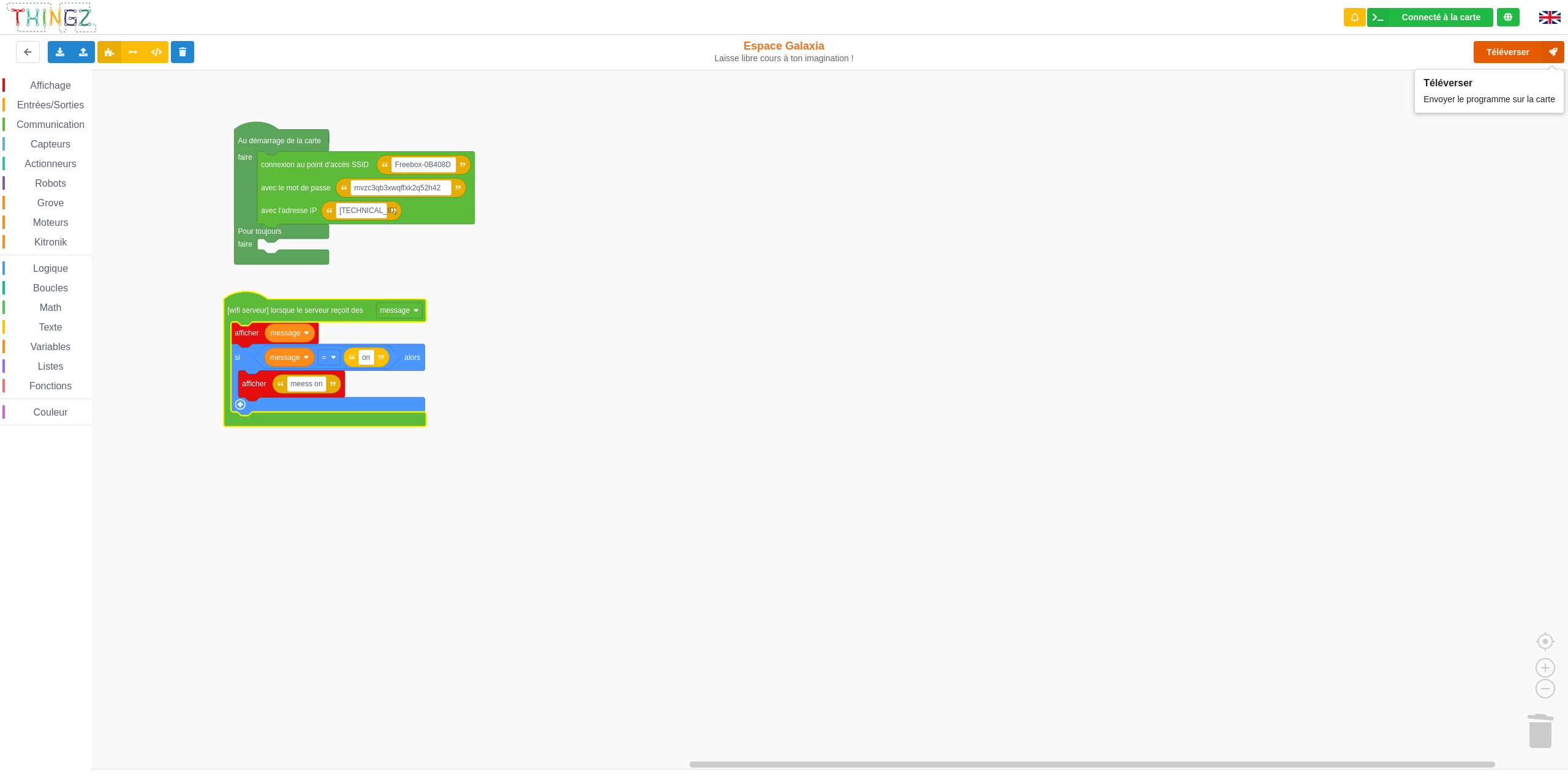
click at [1499, 50] on button "Téléverser" at bounding box center [1519, 52] width 91 height 22
click at [65, 120] on div "Communication" at bounding box center [46, 124] width 89 height 14
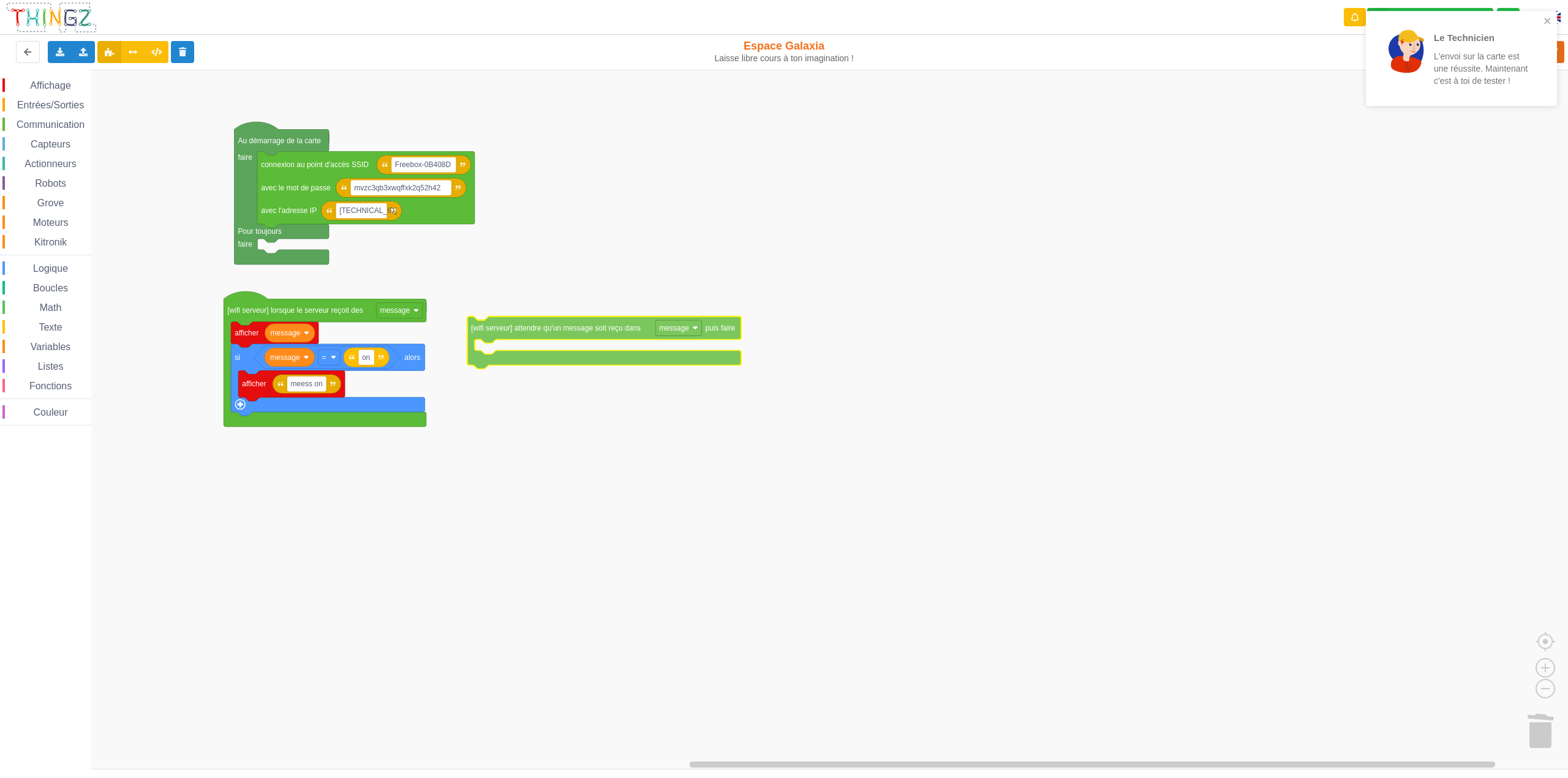
click at [564, 335] on div "Affichage Entrées/Sorties Communication Capteurs Actionneurs Robots Grove Moteu…" at bounding box center [788, 419] width 1577 height 700
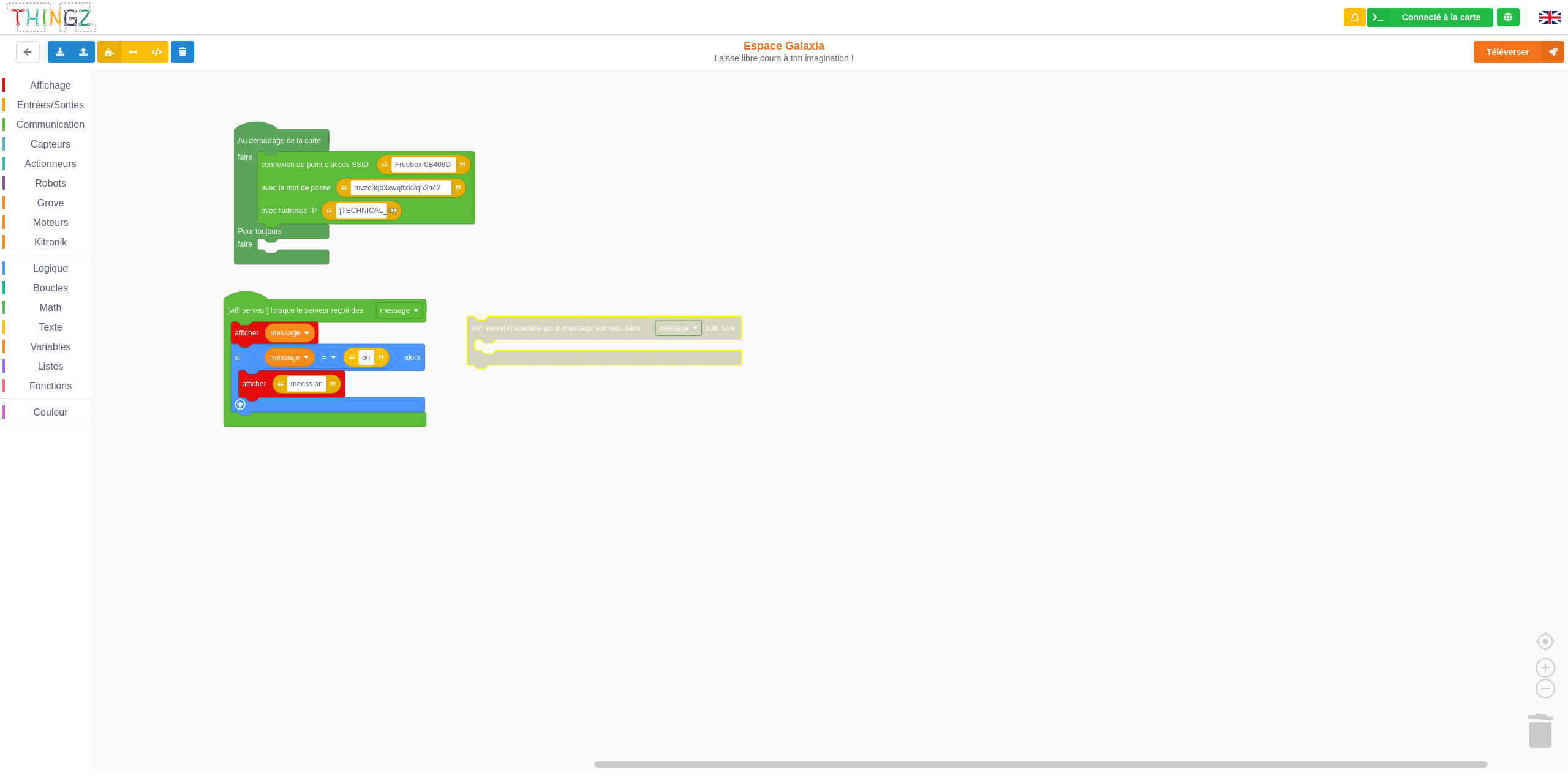
click at [49, 334] on div "Texte" at bounding box center [46, 327] width 89 height 14
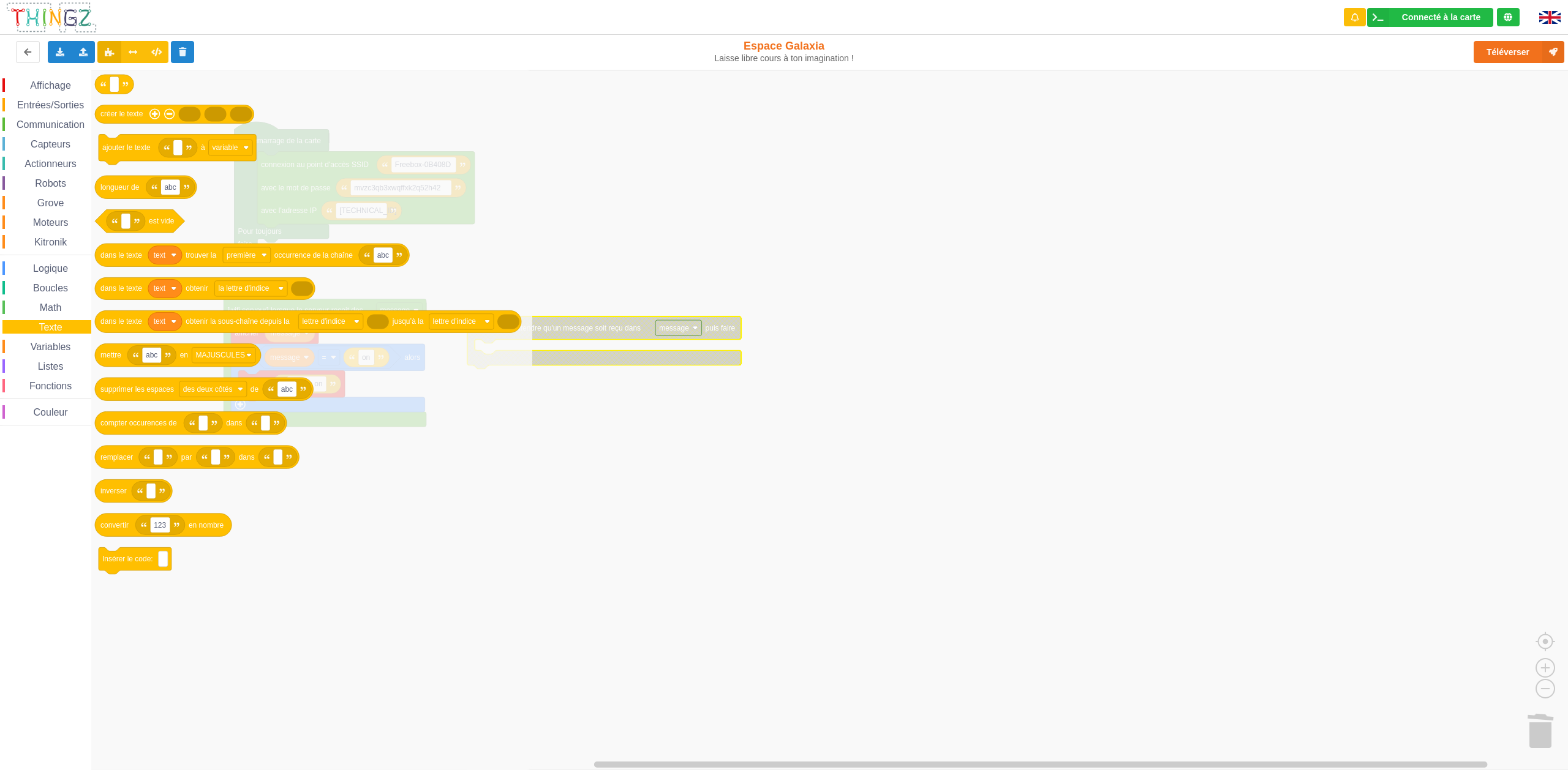
click at [51, 348] on span "Variables" at bounding box center [51, 347] width 44 height 10
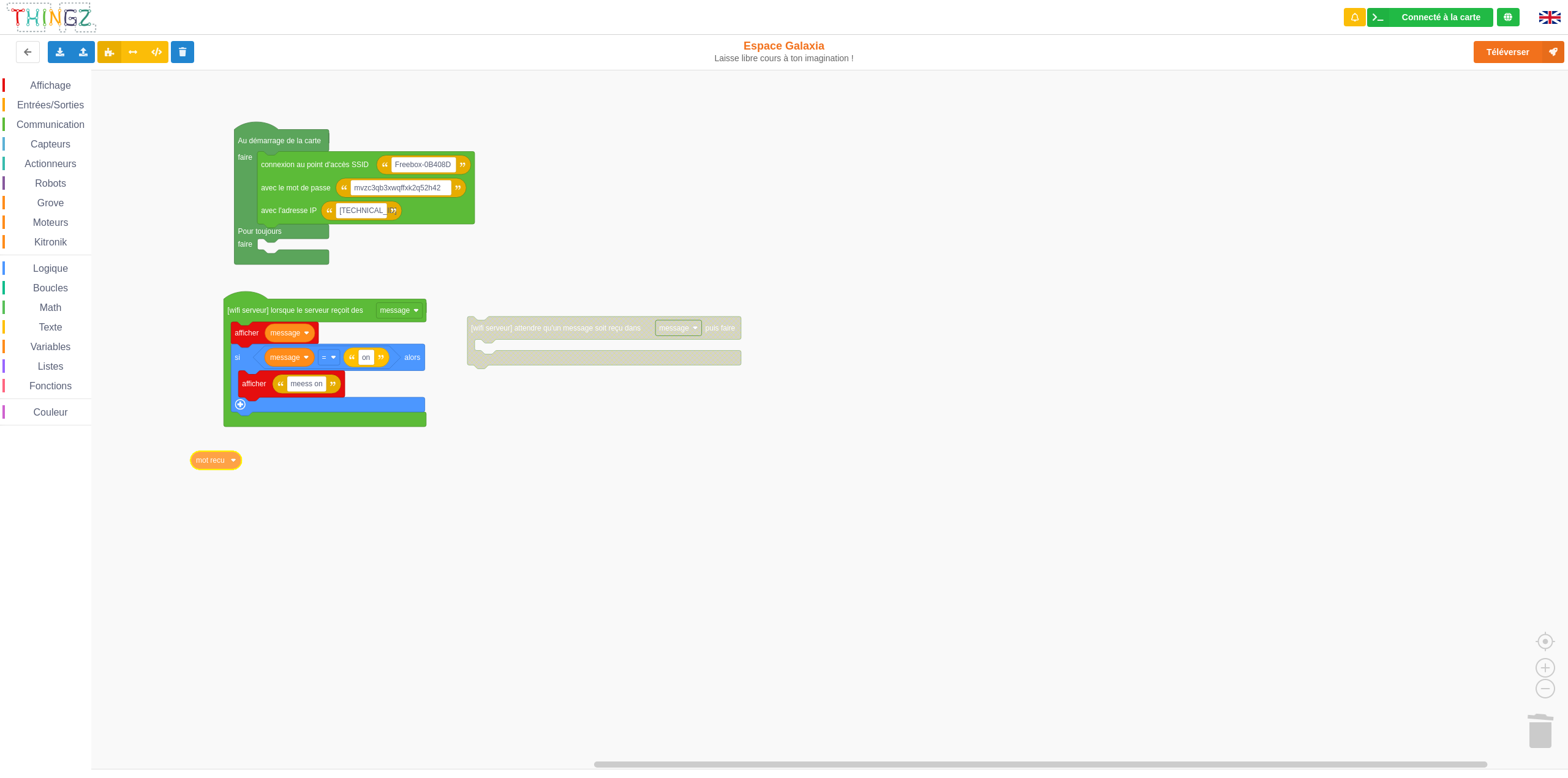
click at [212, 462] on div "Affichage Entrées/Sorties Communication Capteurs Actionneurs Robots Grove Moteu…" at bounding box center [788, 419] width 1577 height 700
click at [233, 461] on image "Espace de travail de Blocky" at bounding box center [234, 461] width 6 height 6
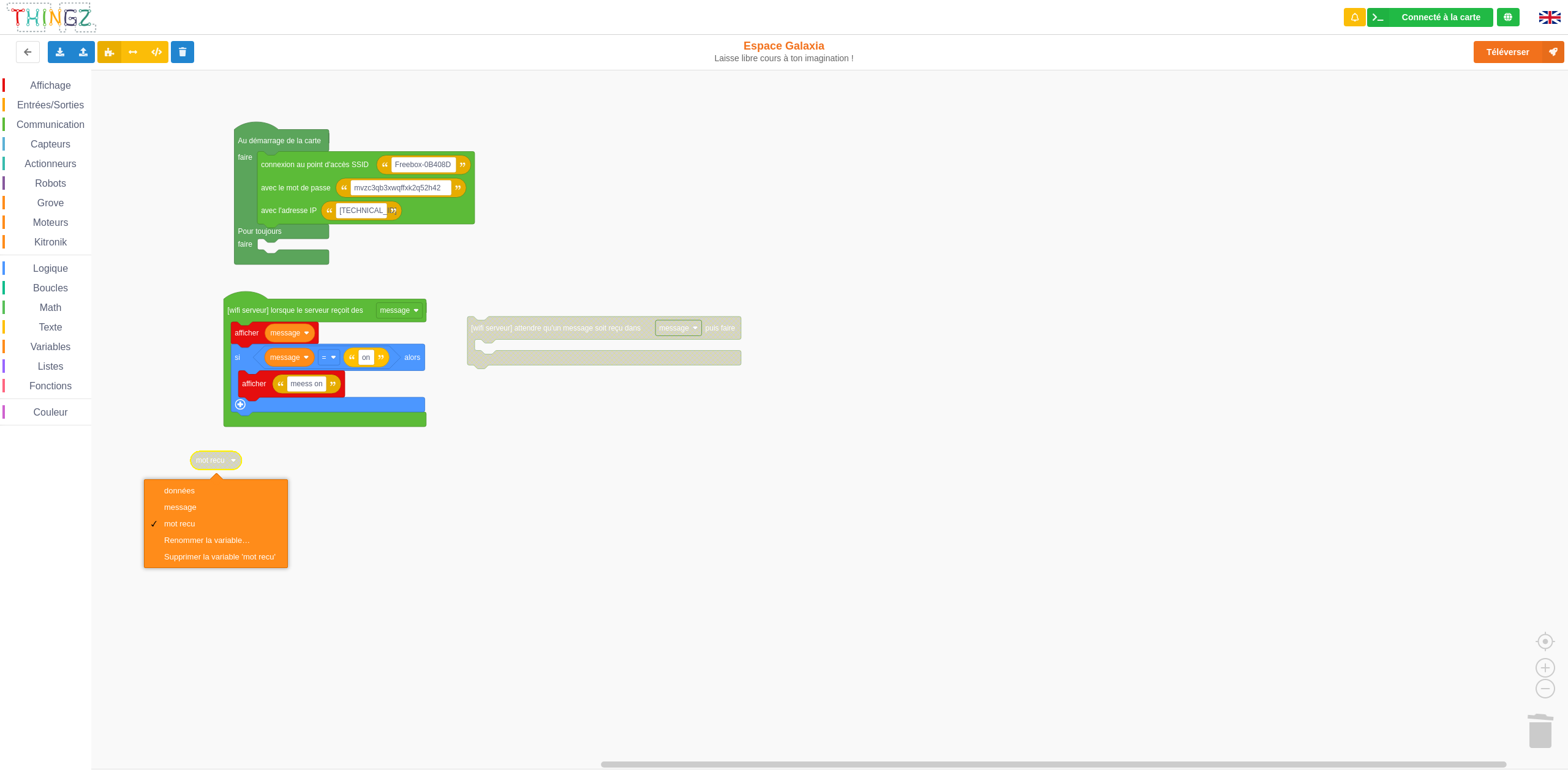
click at [280, 453] on rect "Espace de travail de Blocky" at bounding box center [788, 419] width 1577 height 700
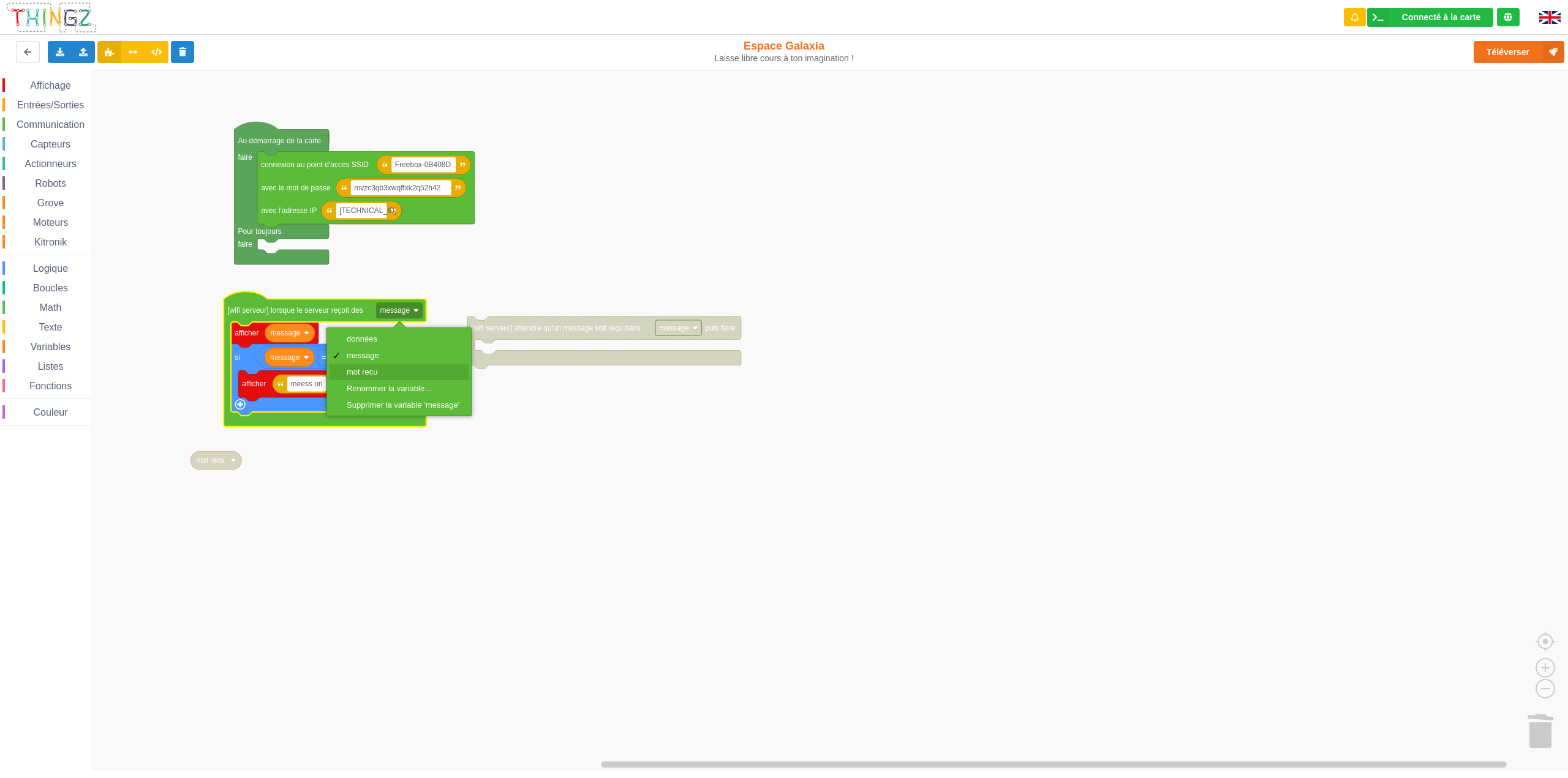
click at [399, 371] on div "mot recu" at bounding box center [403, 372] width 113 height 9
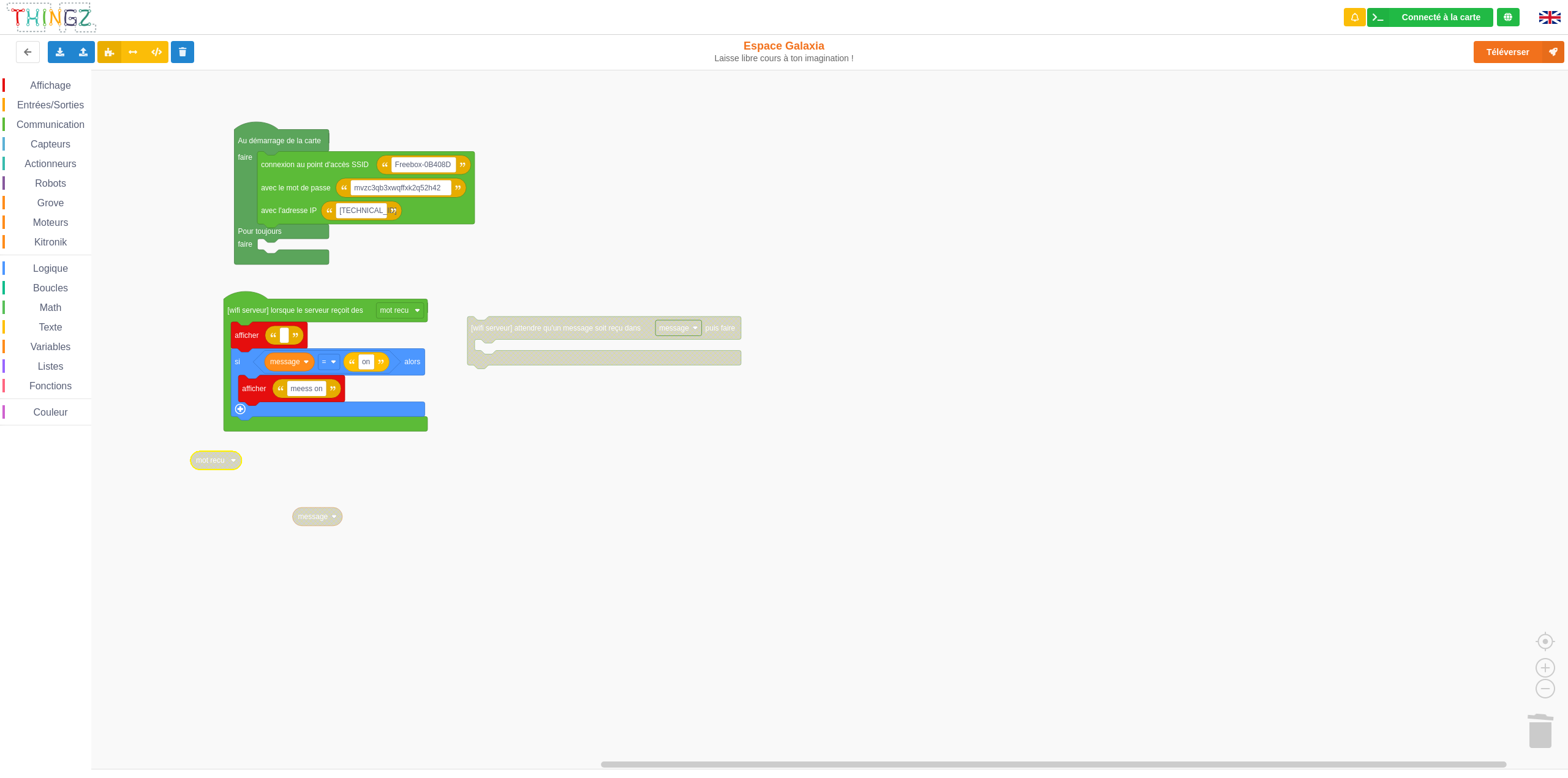
click at [307, 456] on div "Affichage Entrées/Sorties Communication Capteurs Actionneurs Robots Grove Moteu…" at bounding box center [788, 419] width 1577 height 700
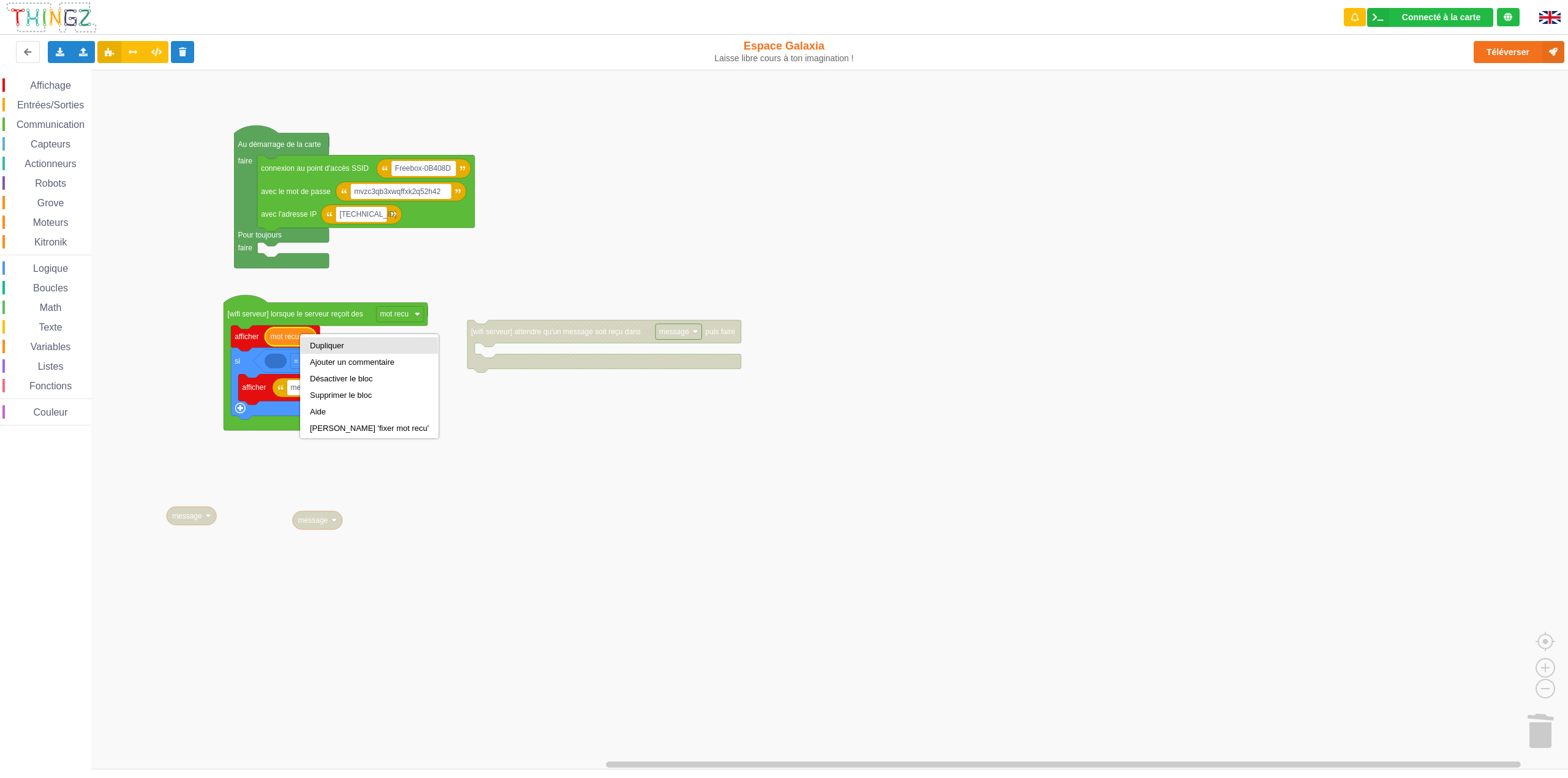
click at [313, 342] on div "Dupliquer" at bounding box center [370, 346] width 119 height 9
type input "bingo"
click at [369, 468] on rect "Espace de travail de Blocky" at bounding box center [788, 419] width 1577 height 700
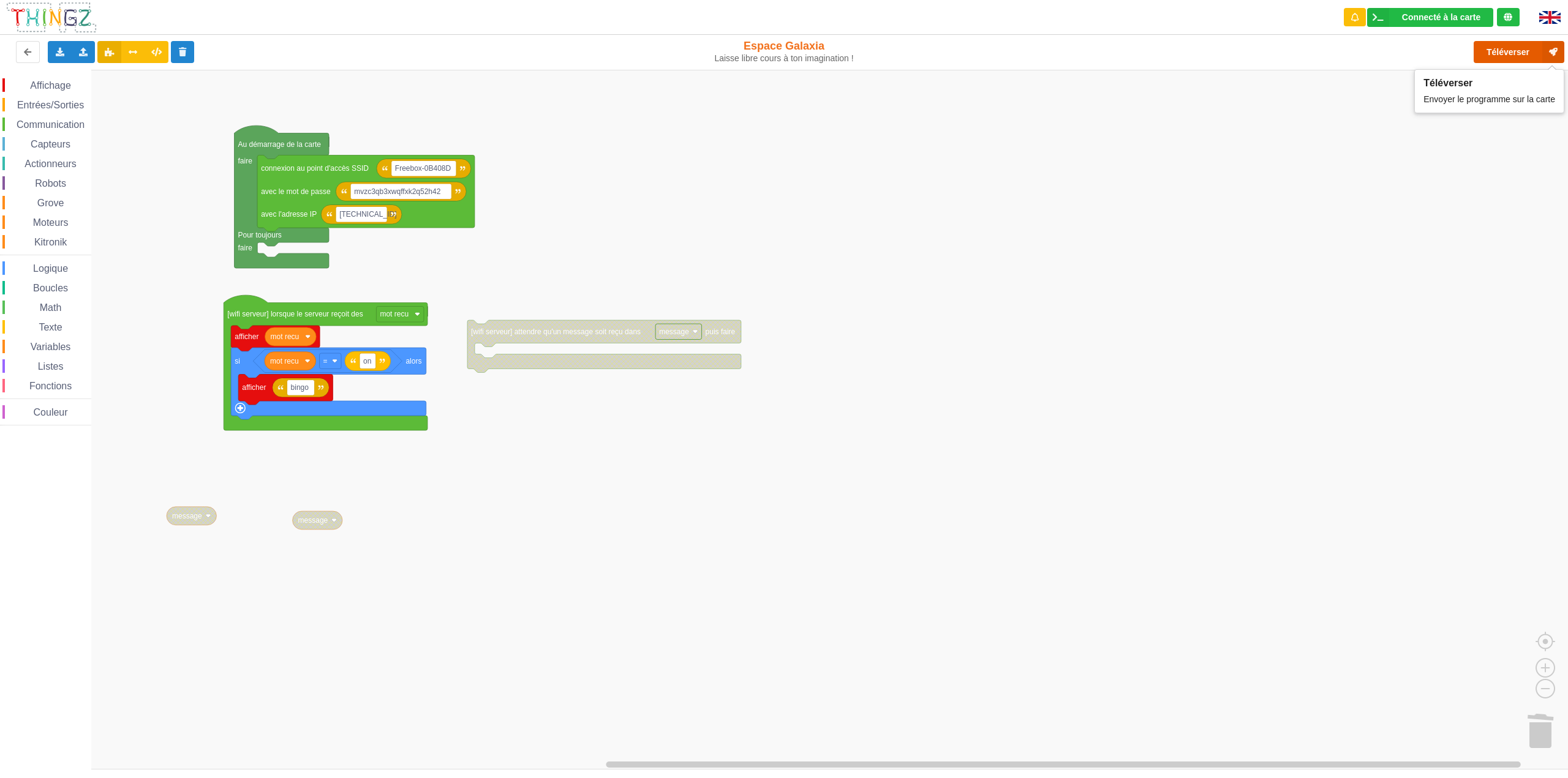
click at [1496, 54] on button "Téléverser" at bounding box center [1519, 52] width 91 height 22
click at [1545, 20] on icon "close" at bounding box center [1548, 21] width 9 height 10
click at [131, 50] on icon at bounding box center [133, 51] width 10 height 7
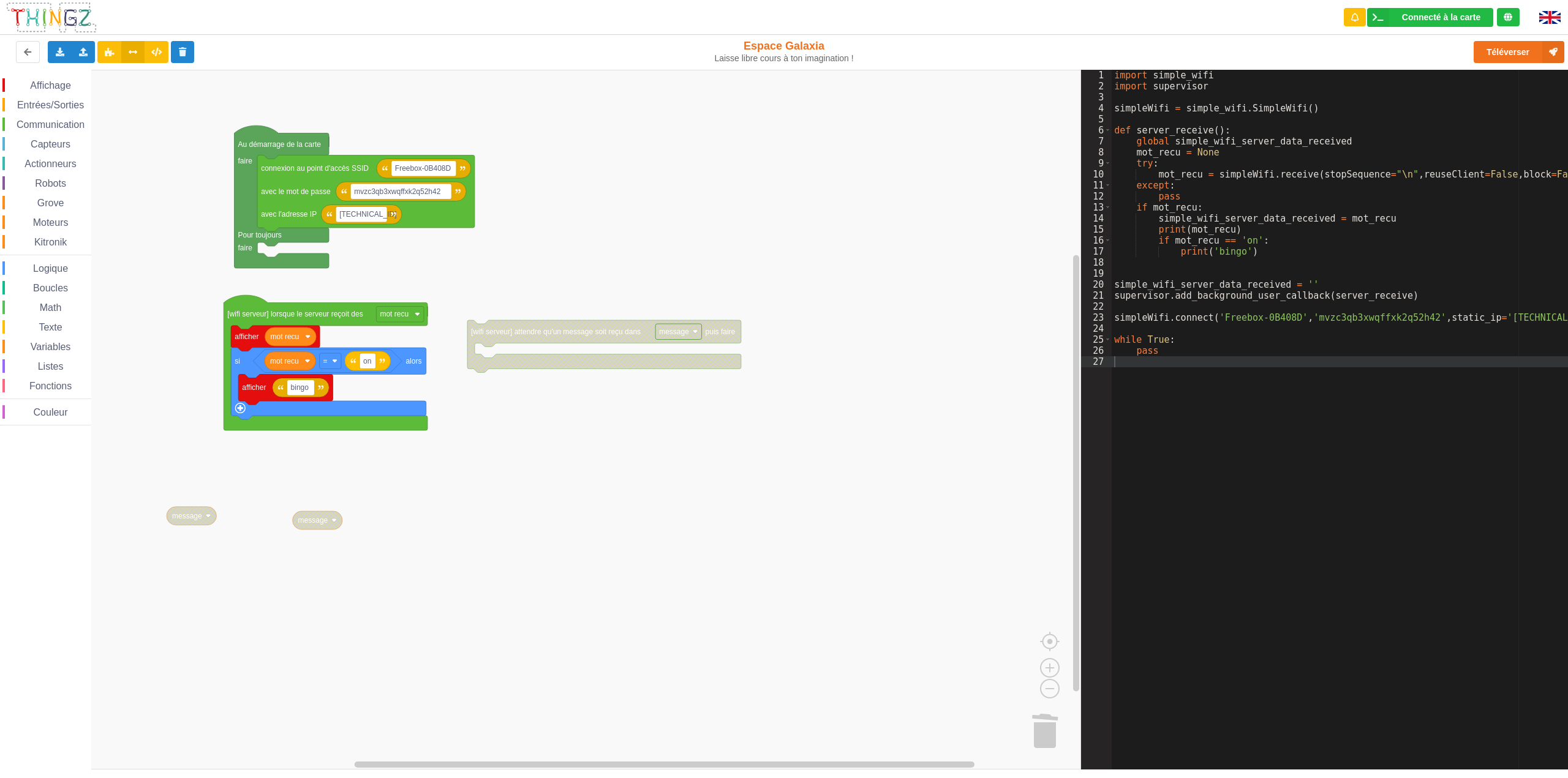
click at [1246, 243] on div "import simple_wifi import supervisor simpleWifi = simple_wifi . SimpleWifi ( ) …" at bounding box center [1344, 430] width 465 height 722
click at [1230, 248] on div "import simple_wifi import supervisor simpleWifi = simple_wifi . SimpleWifi ( ) …" at bounding box center [1344, 430] width 465 height 722
drag, startPoint x: 1241, startPoint y: 245, endPoint x: 1214, endPoint y: 262, distance: 31.9
click at [1212, 262] on div "import simple_wifi import supervisor simpleWifi = simple_wifi . SimpleWifi ( ) …" at bounding box center [1344, 430] width 465 height 722
click at [1238, 243] on div "import simple_wifi import supervisor simpleWifi = simple_wifi . SimpleWifi ( ) …" at bounding box center [1344, 430] width 465 height 722
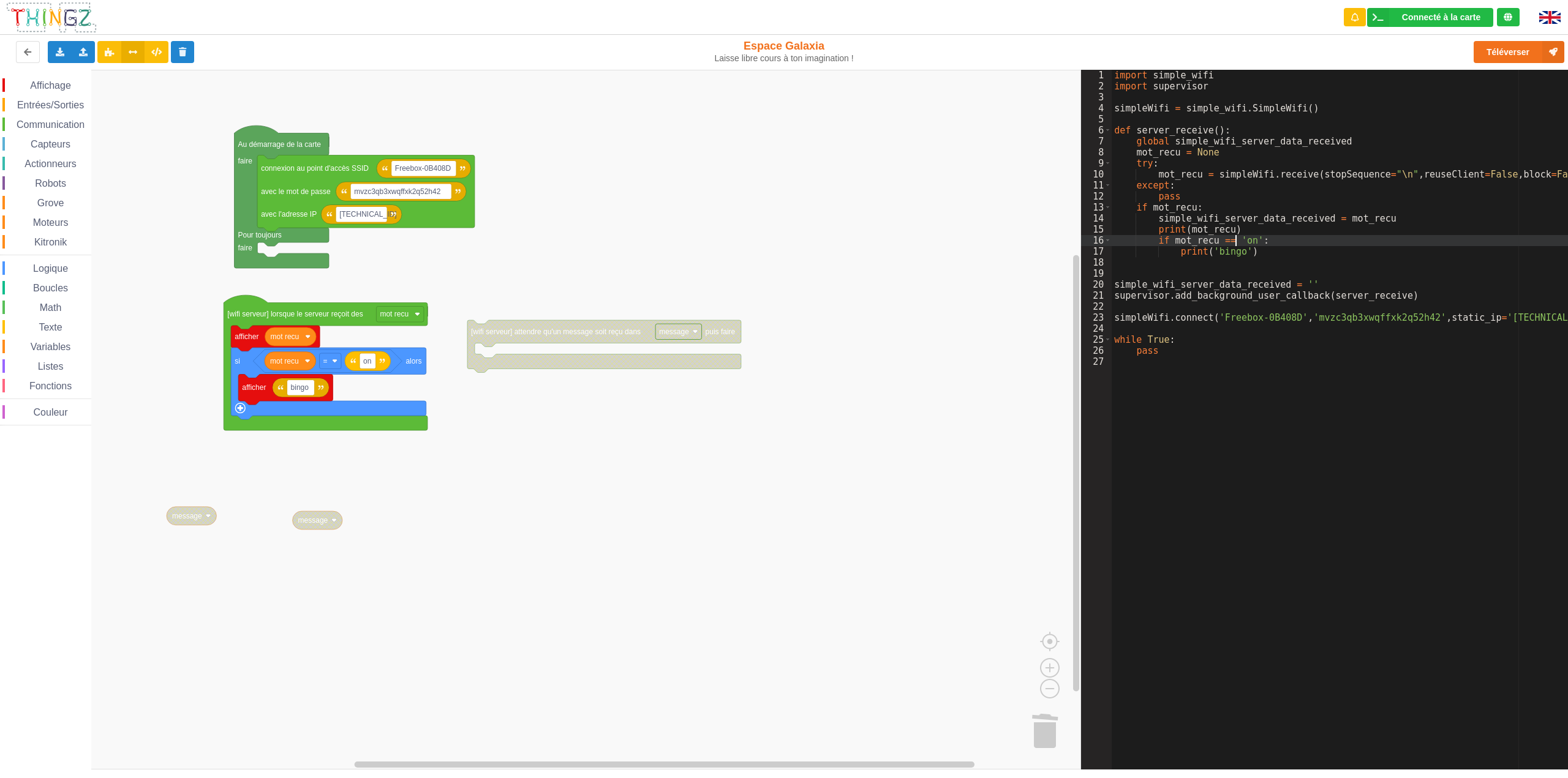
click at [1228, 253] on div "import simple_wifi import supervisor simpleWifi = simple_wifi . SimpleWifi ( ) …" at bounding box center [1344, 430] width 465 height 722
click at [1219, 251] on div "import simple_wifi import supervisor simpleWifi = simple_wifi . SimpleWifi ( ) …" at bounding box center [1344, 430] width 465 height 722
click at [1212, 253] on div "import simple_wifi import supervisor simpleWifi = simple_wifi . SimpleWifi ( ) …" at bounding box center [1344, 430] width 465 height 722
click at [1240, 242] on div "import simple_wifi import supervisor simpleWifi = simple_wifi . SimpleWifi ( ) …" at bounding box center [1344, 430] width 465 height 722
click at [825, 420] on rect "Espace de travail de Blocky" at bounding box center [541, 419] width 1081 height 700
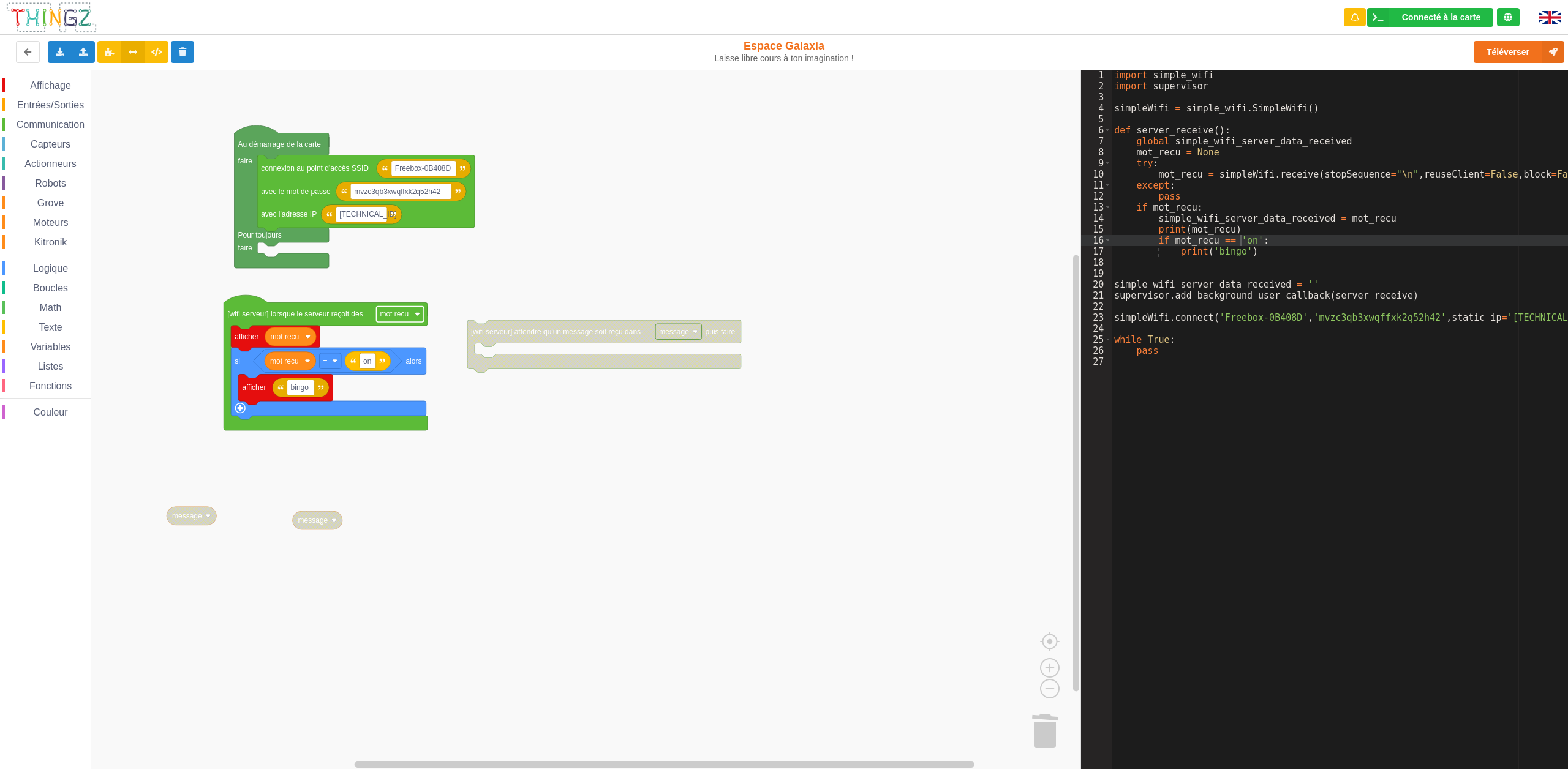
click at [417, 318] on rect "Espace de travail de Blocky" at bounding box center [400, 314] width 48 height 16
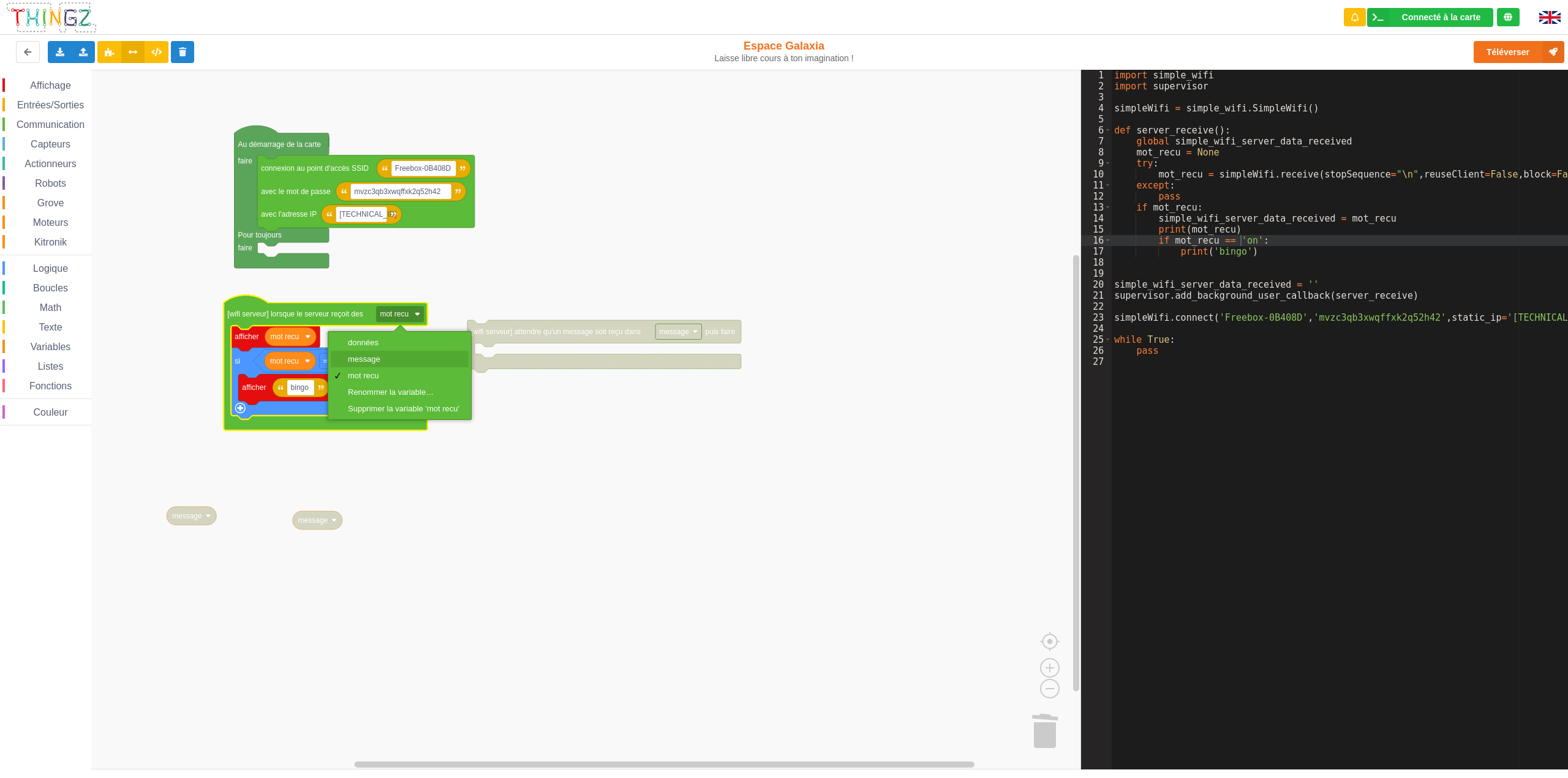
click at [379, 354] on div "message" at bounding box center [399, 359] width 138 height 17
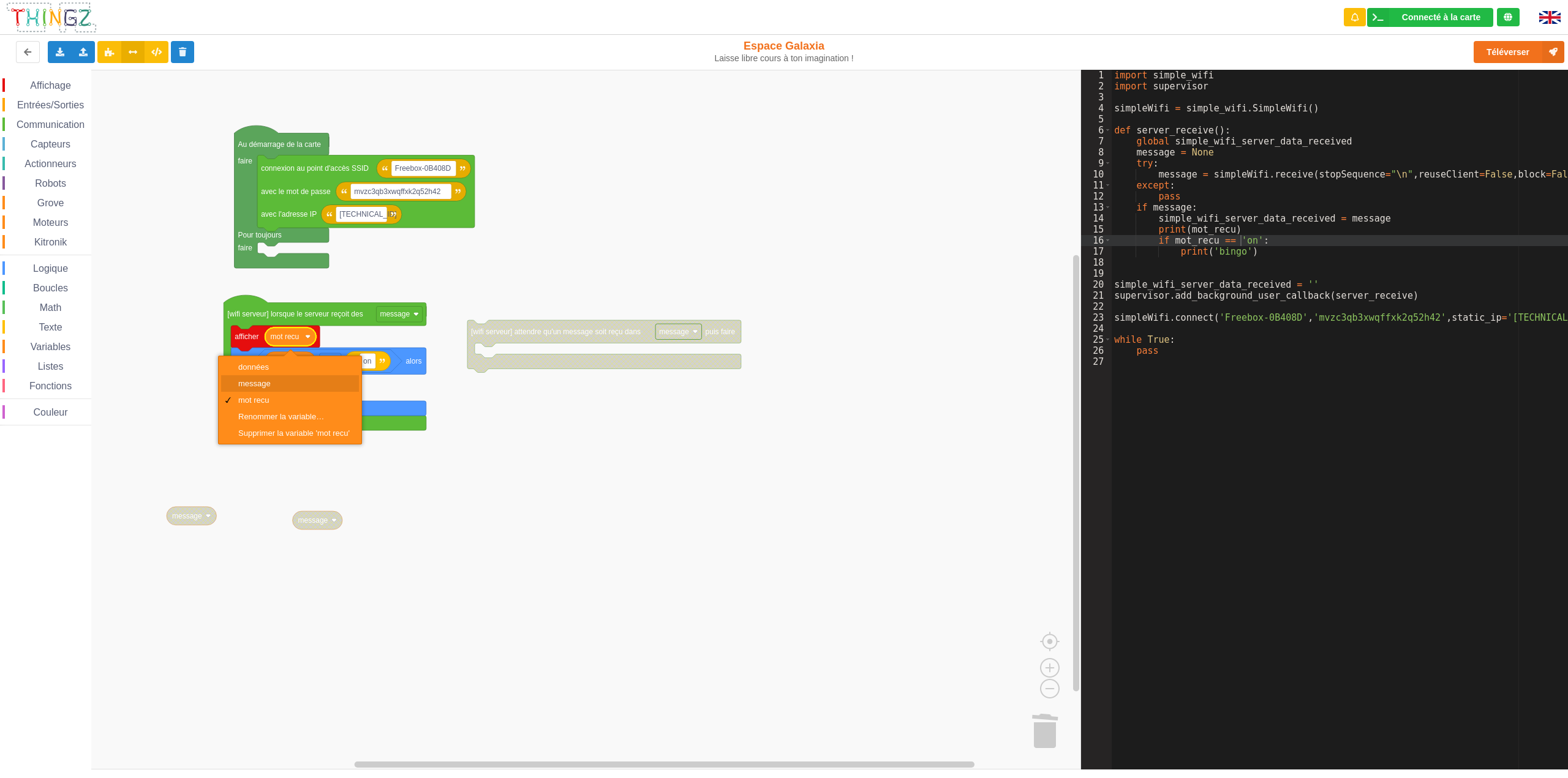
click at [283, 378] on div "message" at bounding box center [290, 383] width 138 height 17
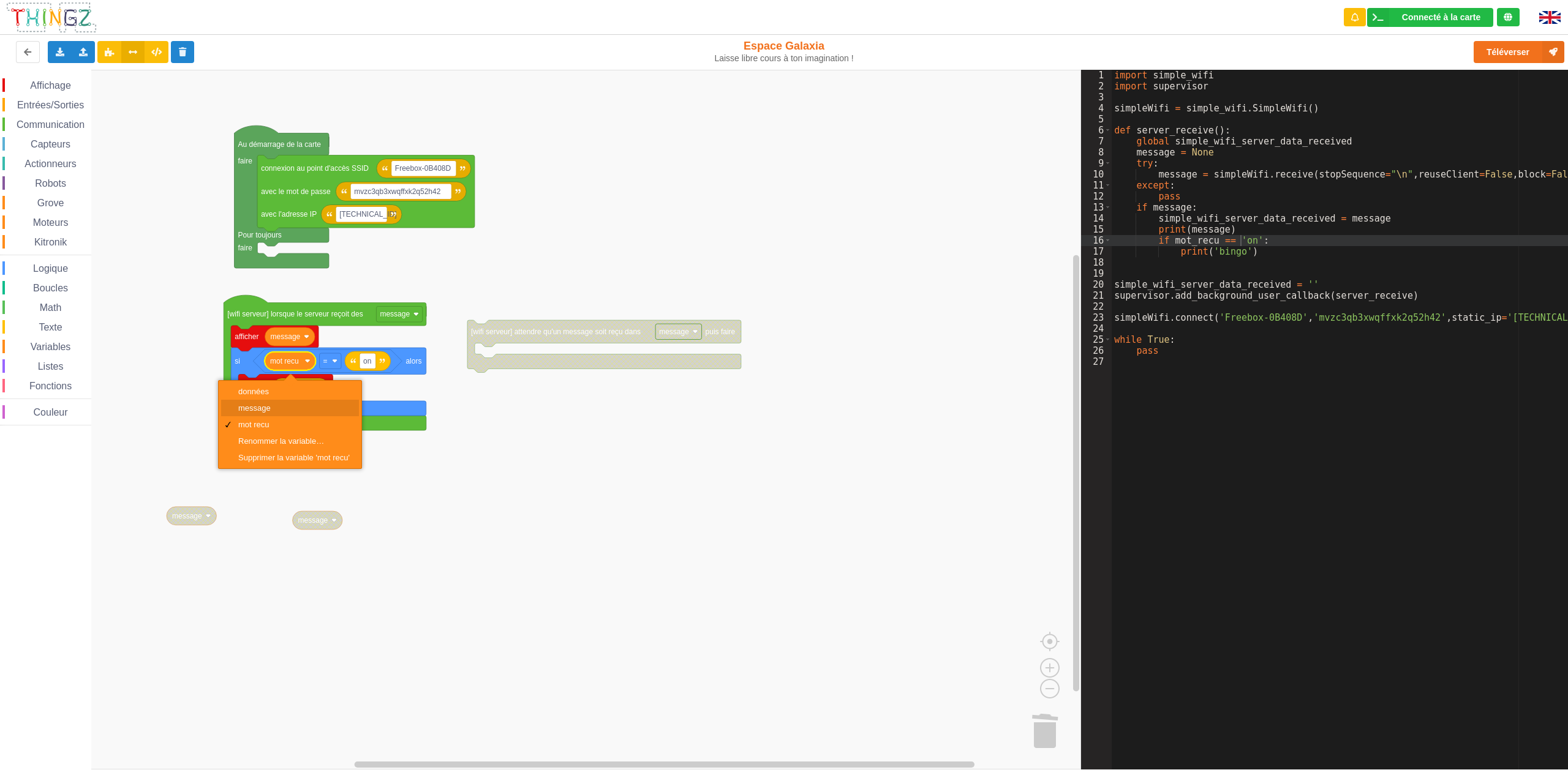
click at [267, 409] on div "message" at bounding box center [294, 408] width 112 height 9
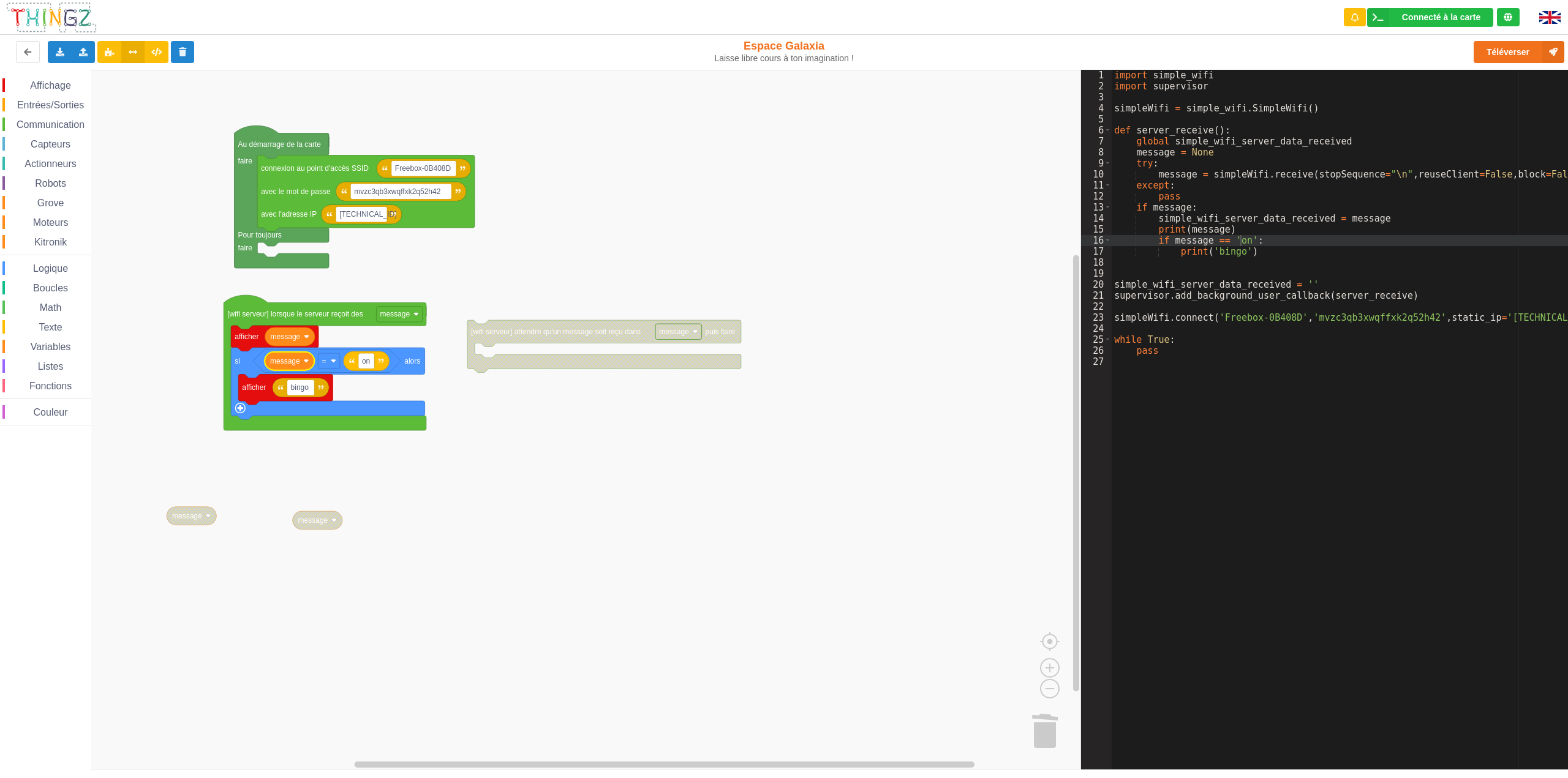
click at [533, 283] on rect "Espace de travail de Blocky" at bounding box center [541, 419] width 1081 height 700
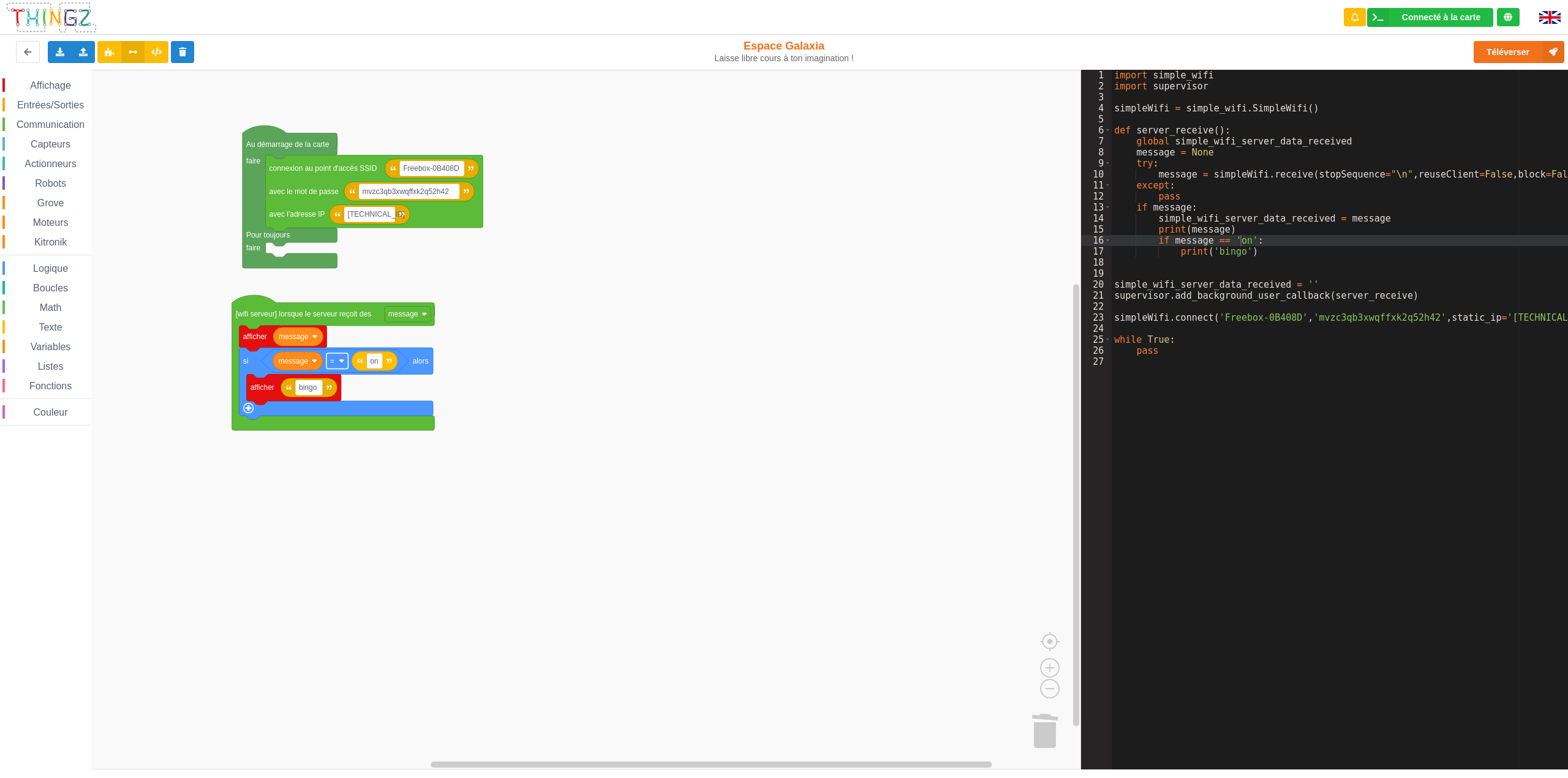
click at [341, 362] on image "Espace de travail de Blocky" at bounding box center [341, 361] width 6 height 6
click at [330, 406] on div "≠" at bounding box center [341, 406] width 30 height 9
click at [603, 330] on rect "Espace de travail de Blocky" at bounding box center [541, 419] width 1081 height 700
click at [1506, 54] on button "Téléverser" at bounding box center [1519, 52] width 91 height 22
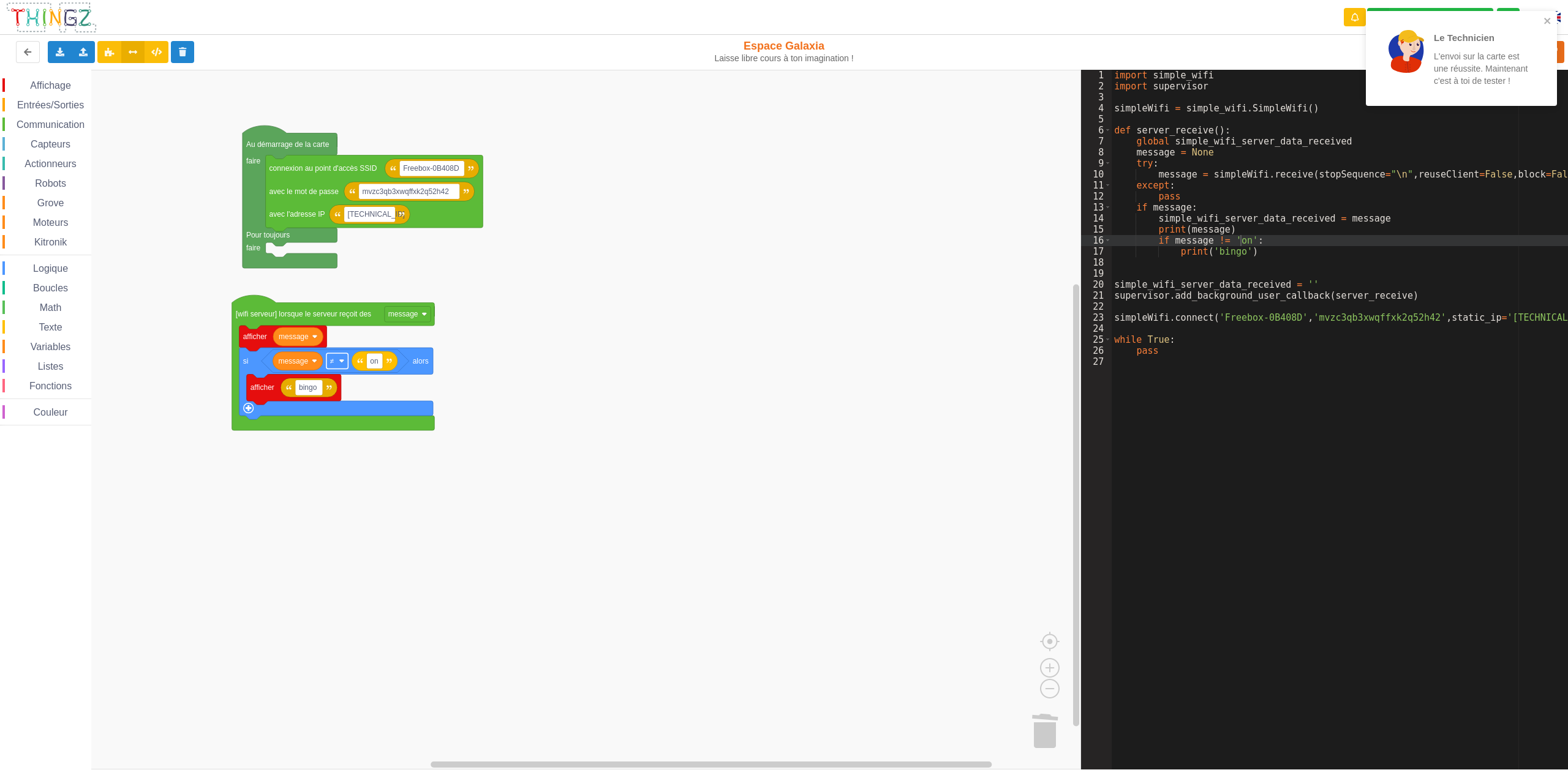
click at [341, 359] on image "Espace de travail de Blocky" at bounding box center [341, 361] width 6 height 6
click at [335, 388] on div "=" at bounding box center [341, 390] width 30 height 9
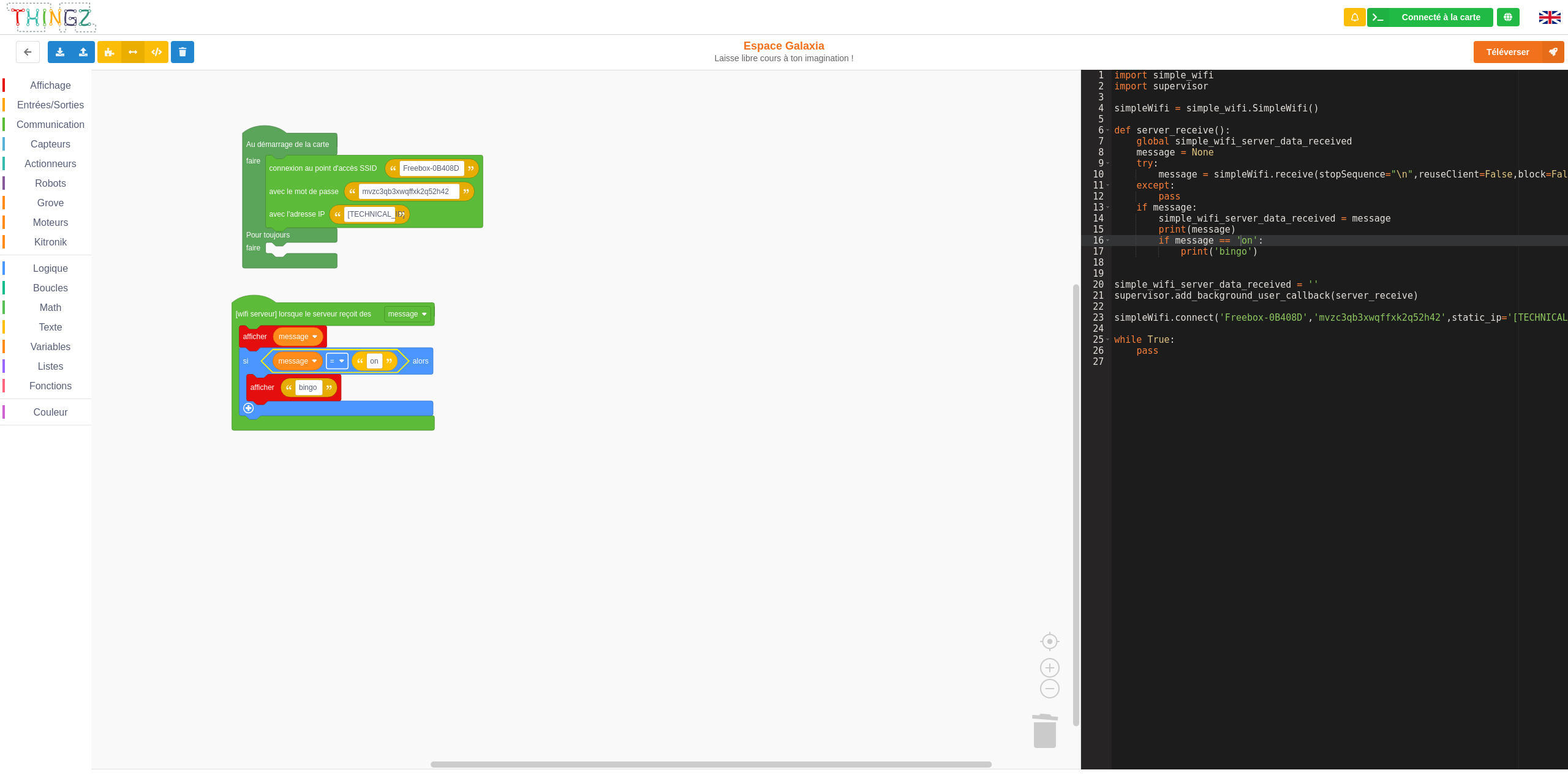
click at [341, 364] on rect "Espace de travail de Blocky" at bounding box center [338, 361] width 22 height 16
click at [331, 424] on div "‏<" at bounding box center [341, 422] width 30 height 9
click at [343, 364] on rect "Espace de travail de Blocky" at bounding box center [338, 361] width 22 height 16
click at [340, 391] on div "=" at bounding box center [341, 390] width 30 height 9
click at [52, 327] on span "Texte" at bounding box center [50, 327] width 27 height 10
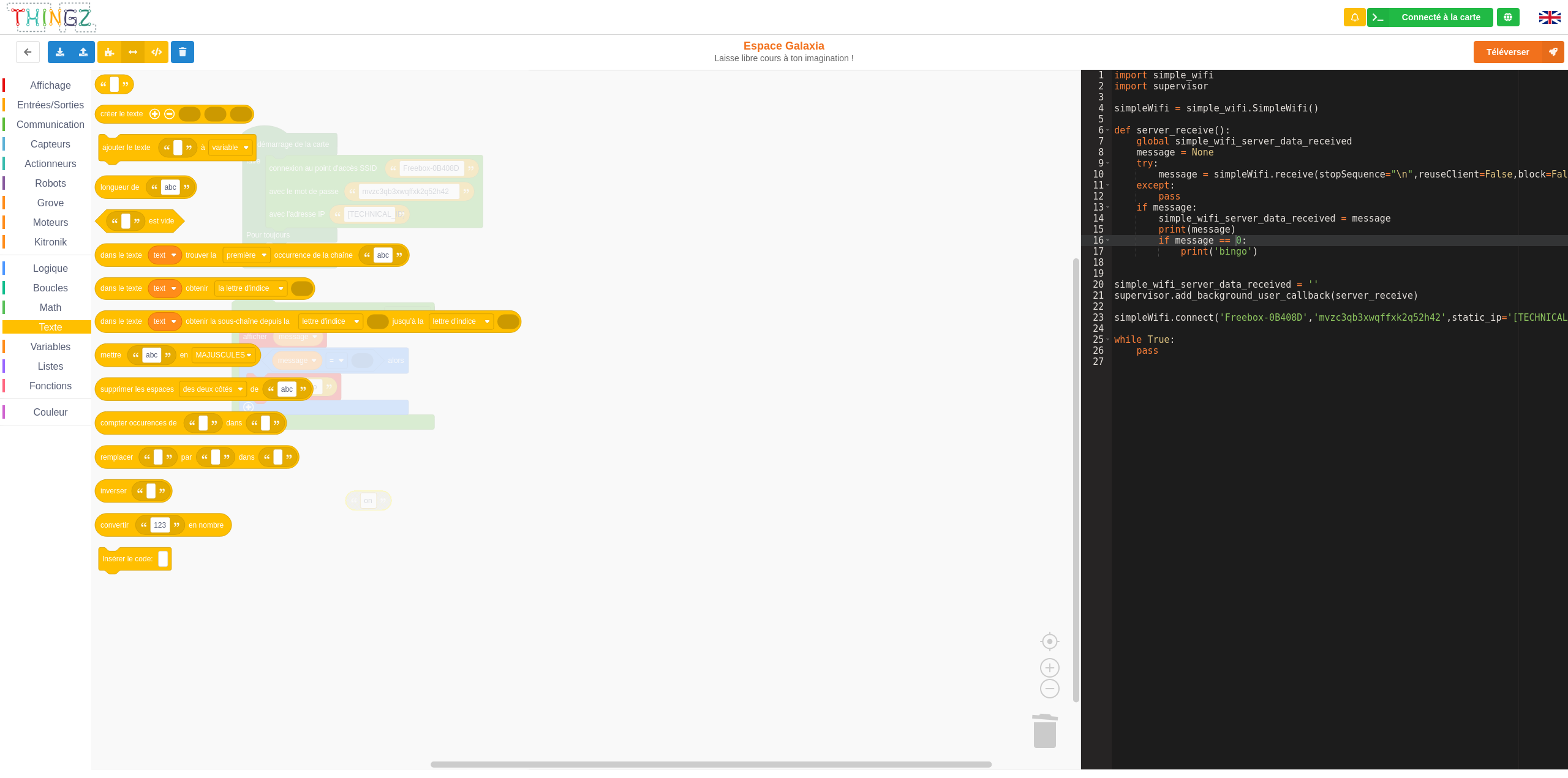
click at [52, 311] on span "Math" at bounding box center [51, 308] width 26 height 10
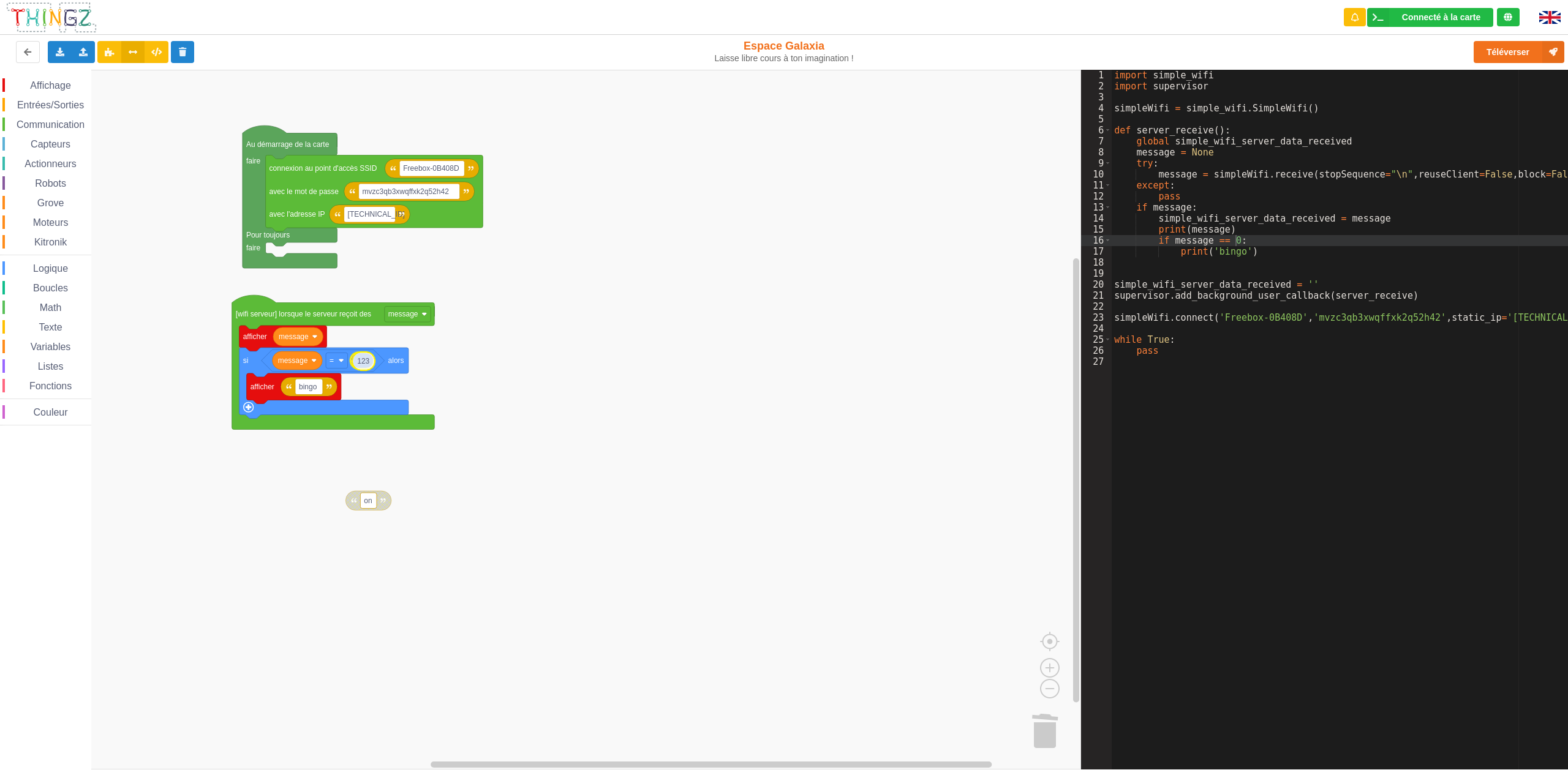
click at [364, 362] on div "Affichage Entrées/Sorties Communication Capteurs Actionneurs Robots Grove Moteu…" at bounding box center [541, 419] width 1081 height 700
click at [363, 364] on text "123" at bounding box center [362, 361] width 12 height 9
type input "1"
click at [556, 363] on rect "Espace de travail de Blocky" at bounding box center [541, 419] width 1081 height 700
click at [371, 364] on icon "Espace de travail de Blocky" at bounding box center [362, 360] width 22 height 18
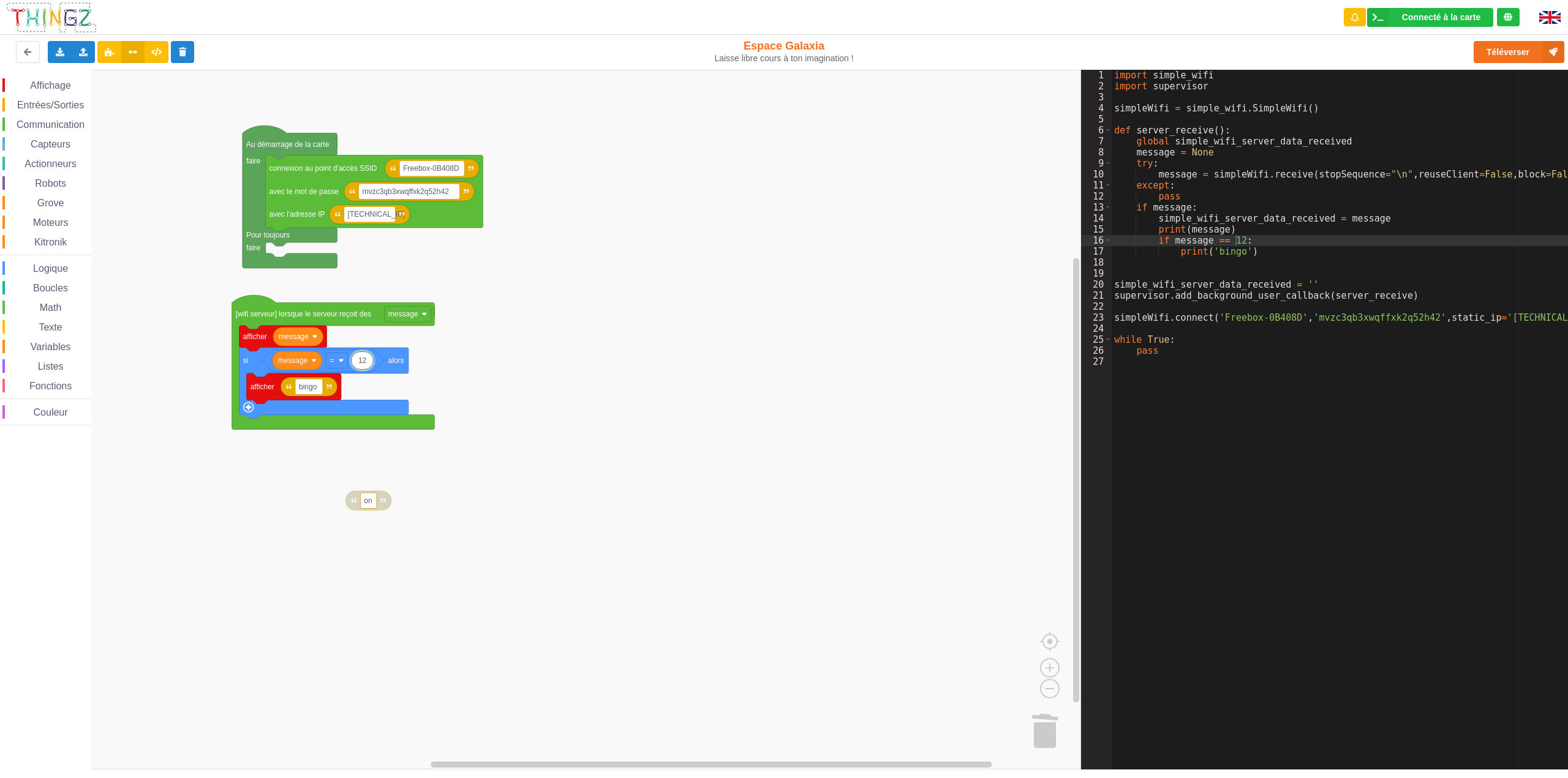
type input "1"
type input "a"
type input "1"
click at [656, 412] on rect "Espace de travail de Blocky" at bounding box center [541, 419] width 1081 height 700
click at [1508, 51] on button "Téléverser" at bounding box center [1519, 52] width 91 height 22
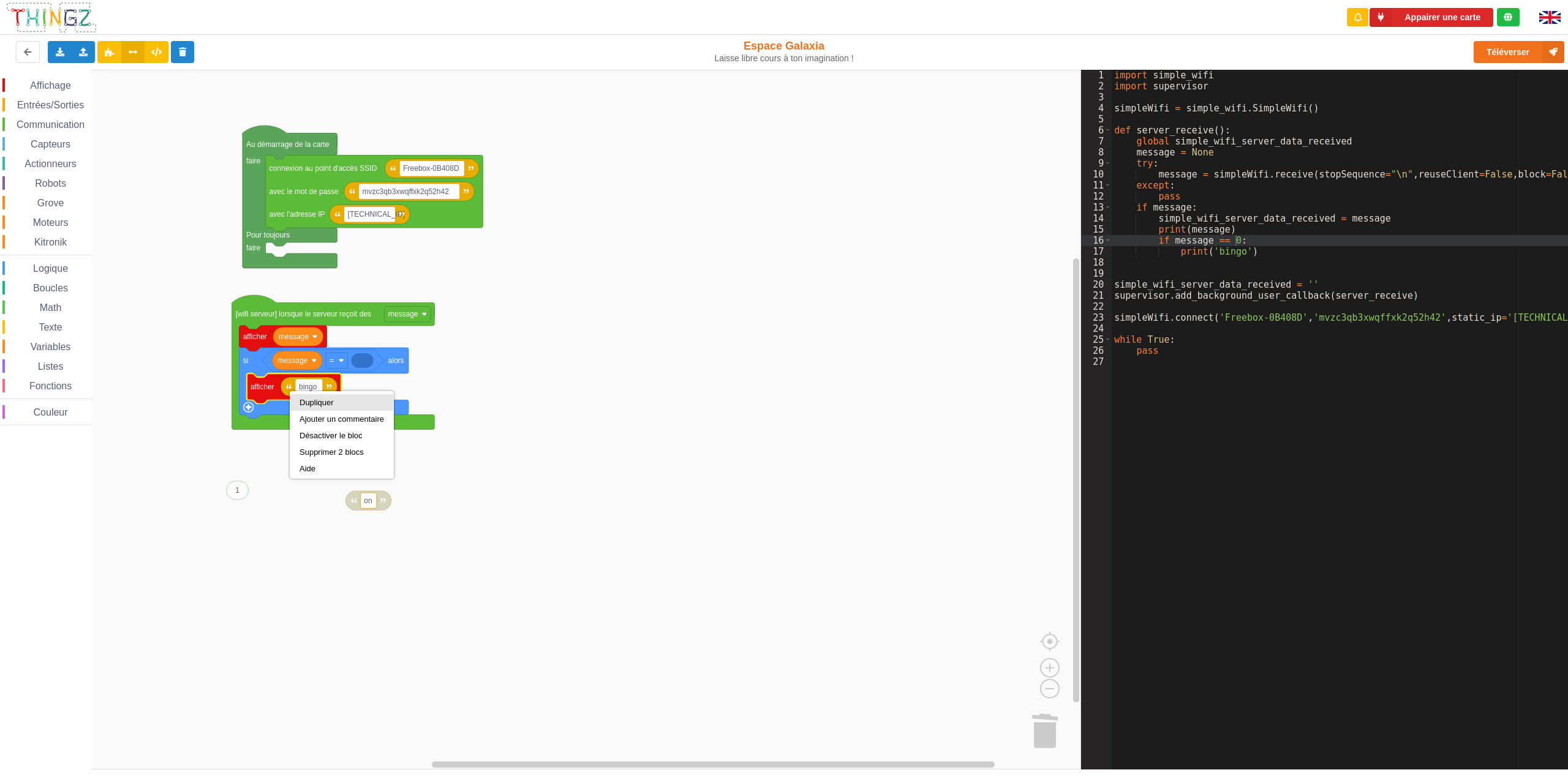
click at [299, 401] on div "Dupliquer" at bounding box center [342, 402] width 103 height 17
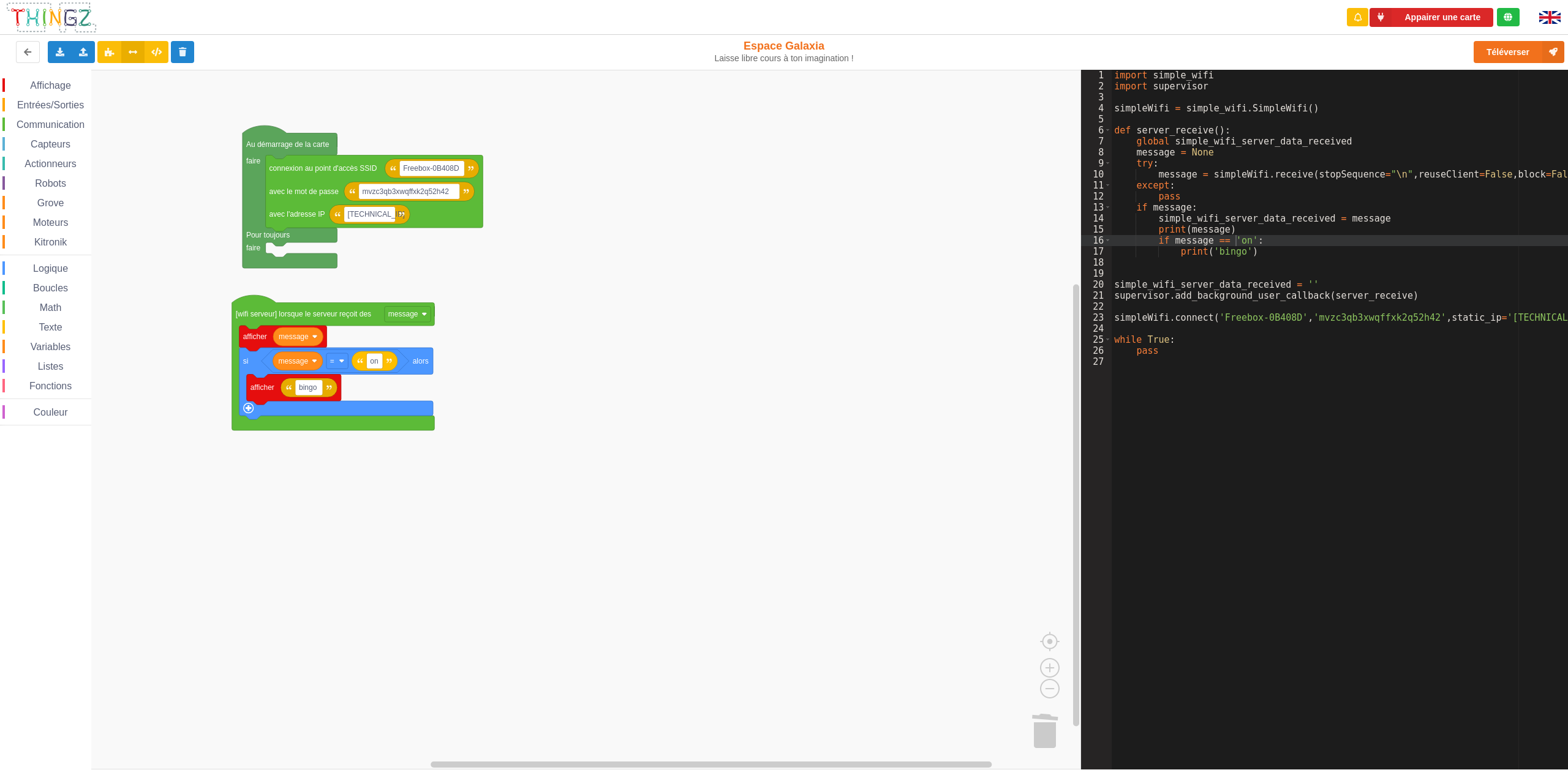
click at [69, 264] on span "Logique" at bounding box center [50, 269] width 38 height 10
click at [606, 470] on div "Affichage Entrées/Sorties Communication Capteurs Actionneurs Robots Grove Moteu…" at bounding box center [541, 419] width 1081 height 700
click at [632, 466] on image "Espace de travail de Blocky" at bounding box center [631, 466] width 6 height 6
click at [600, 463] on icon "Espace de travail de Blocky" at bounding box center [625, 465] width 82 height 20
click at [51, 270] on span "Logique" at bounding box center [50, 269] width 38 height 10
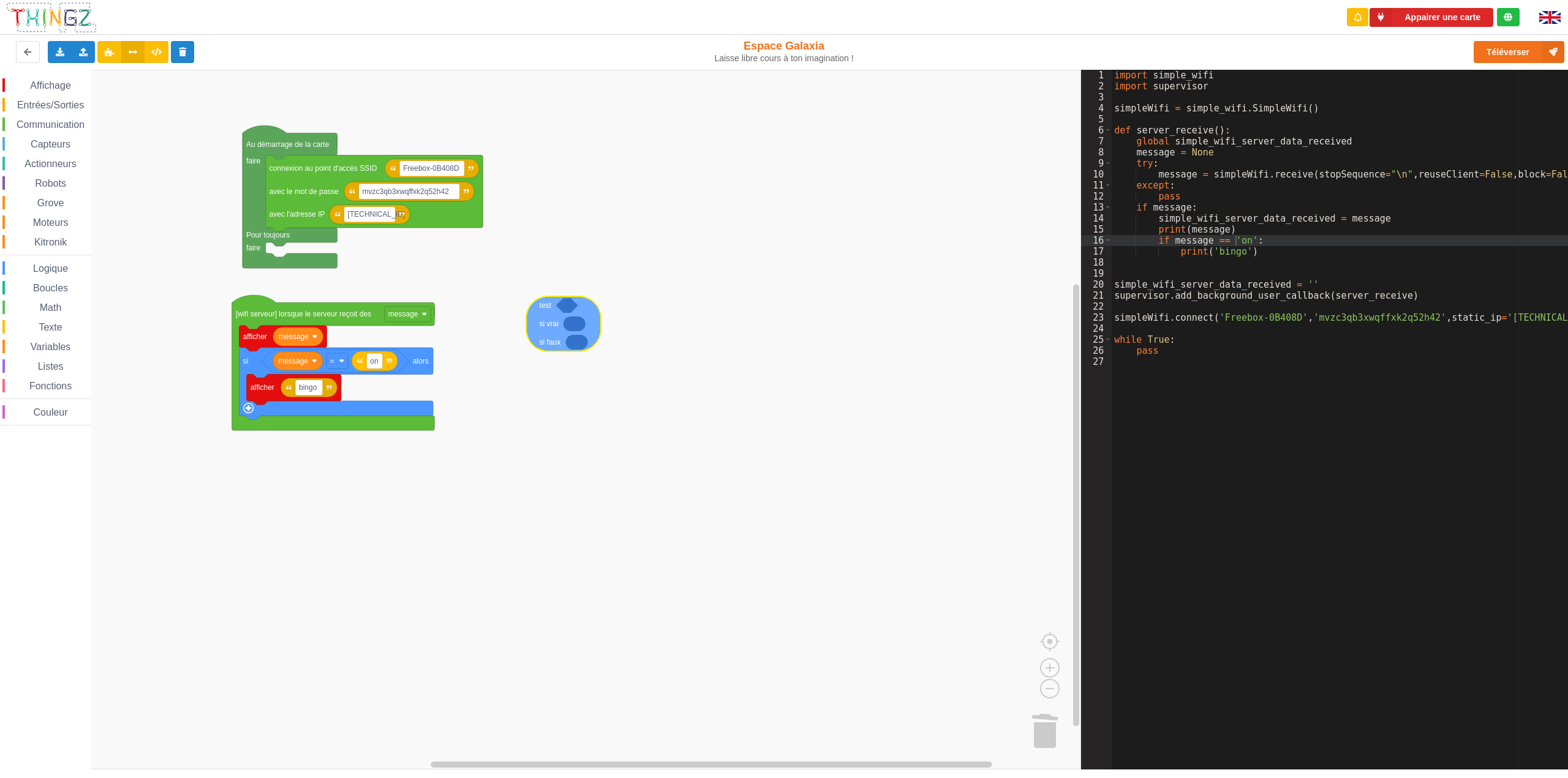
click at [542, 343] on div "Affichage Entrées/Sorties Communication Capteurs Actionneurs Robots Grove Moteu…" at bounding box center [541, 419] width 1081 height 700
click at [57, 266] on span "Logique" at bounding box center [50, 269] width 38 height 10
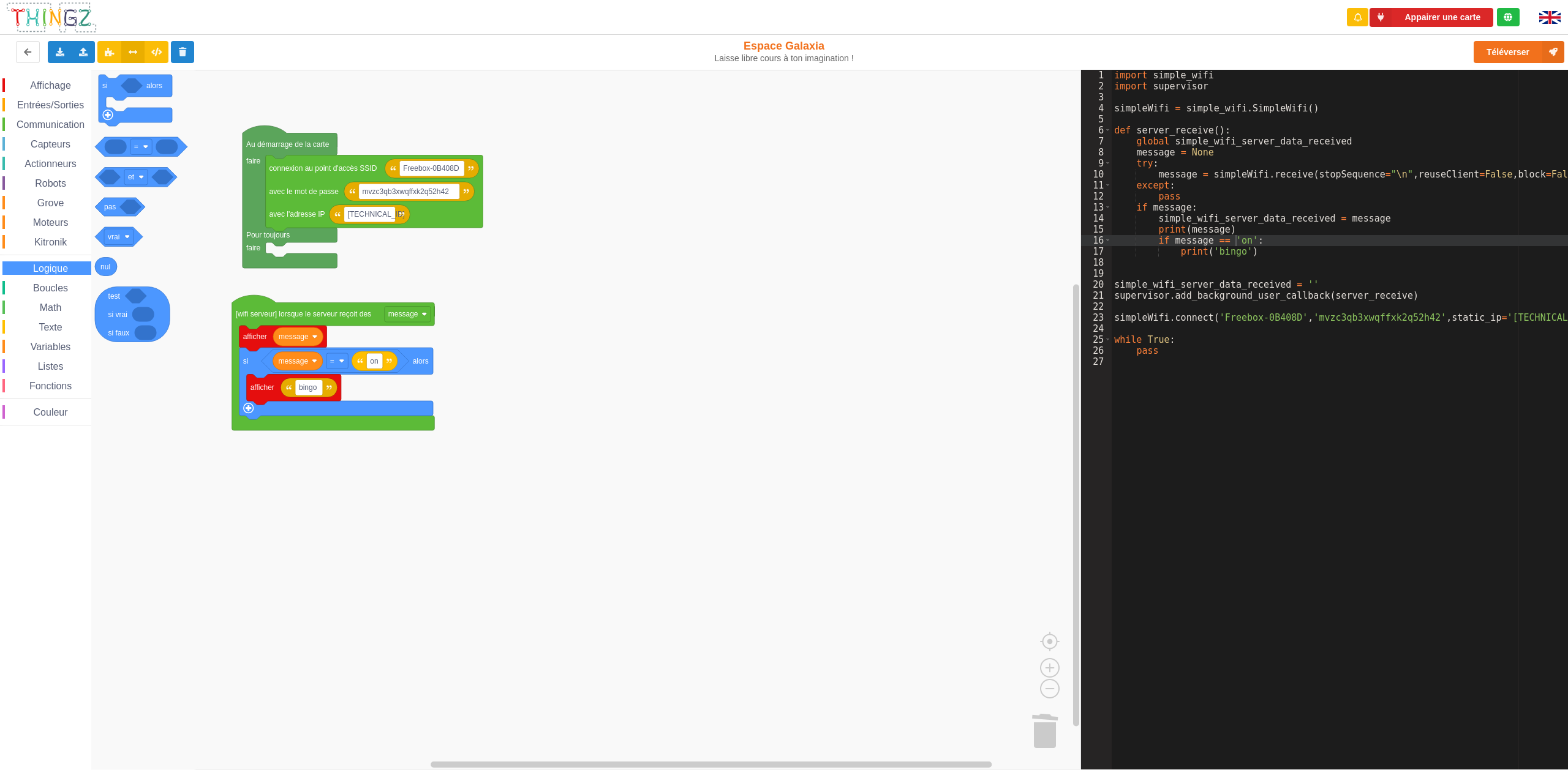
click at [57, 293] on div "Boucles" at bounding box center [46, 288] width 89 height 14
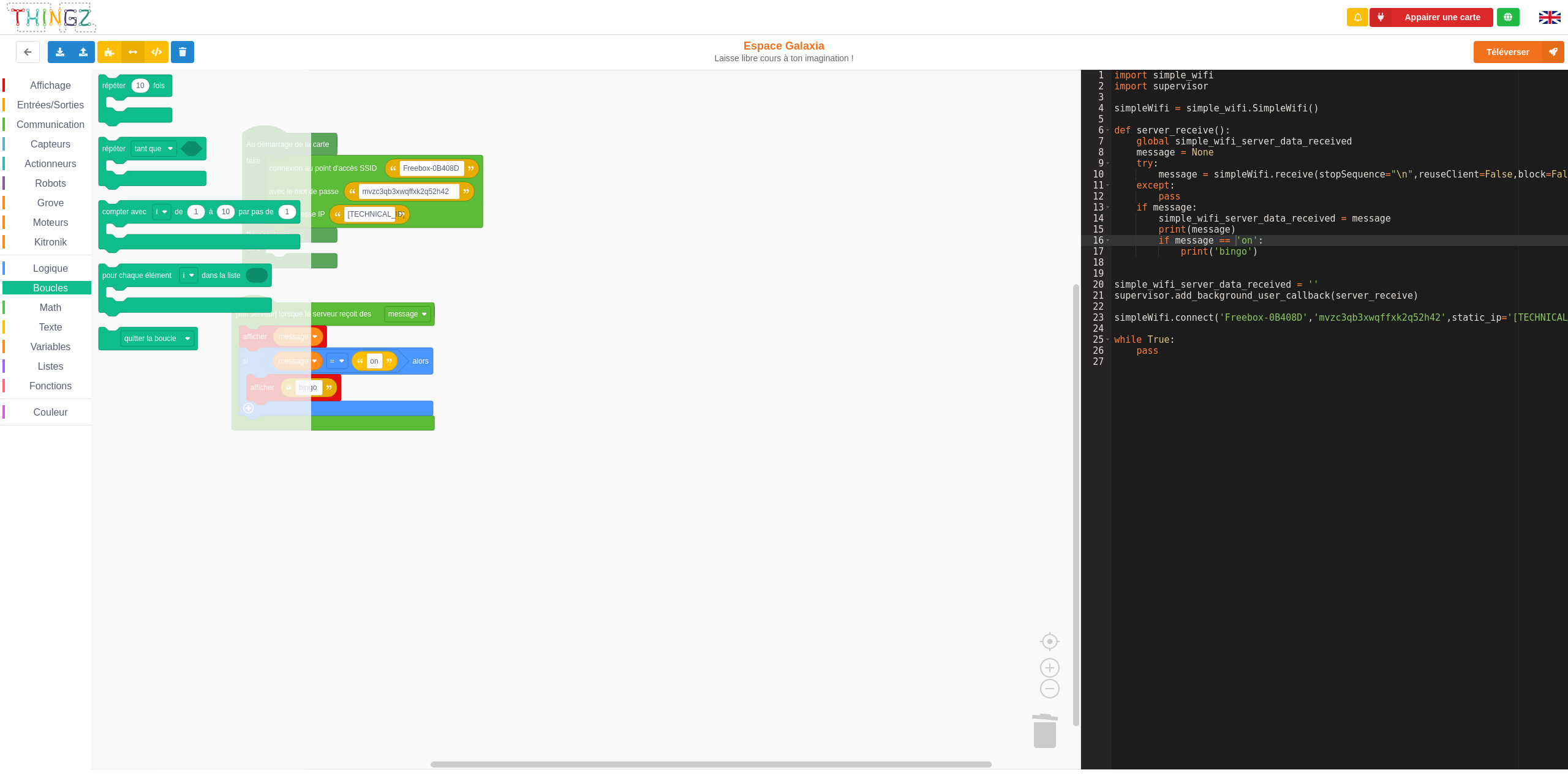
click at [54, 268] on span "Logique" at bounding box center [50, 269] width 38 height 10
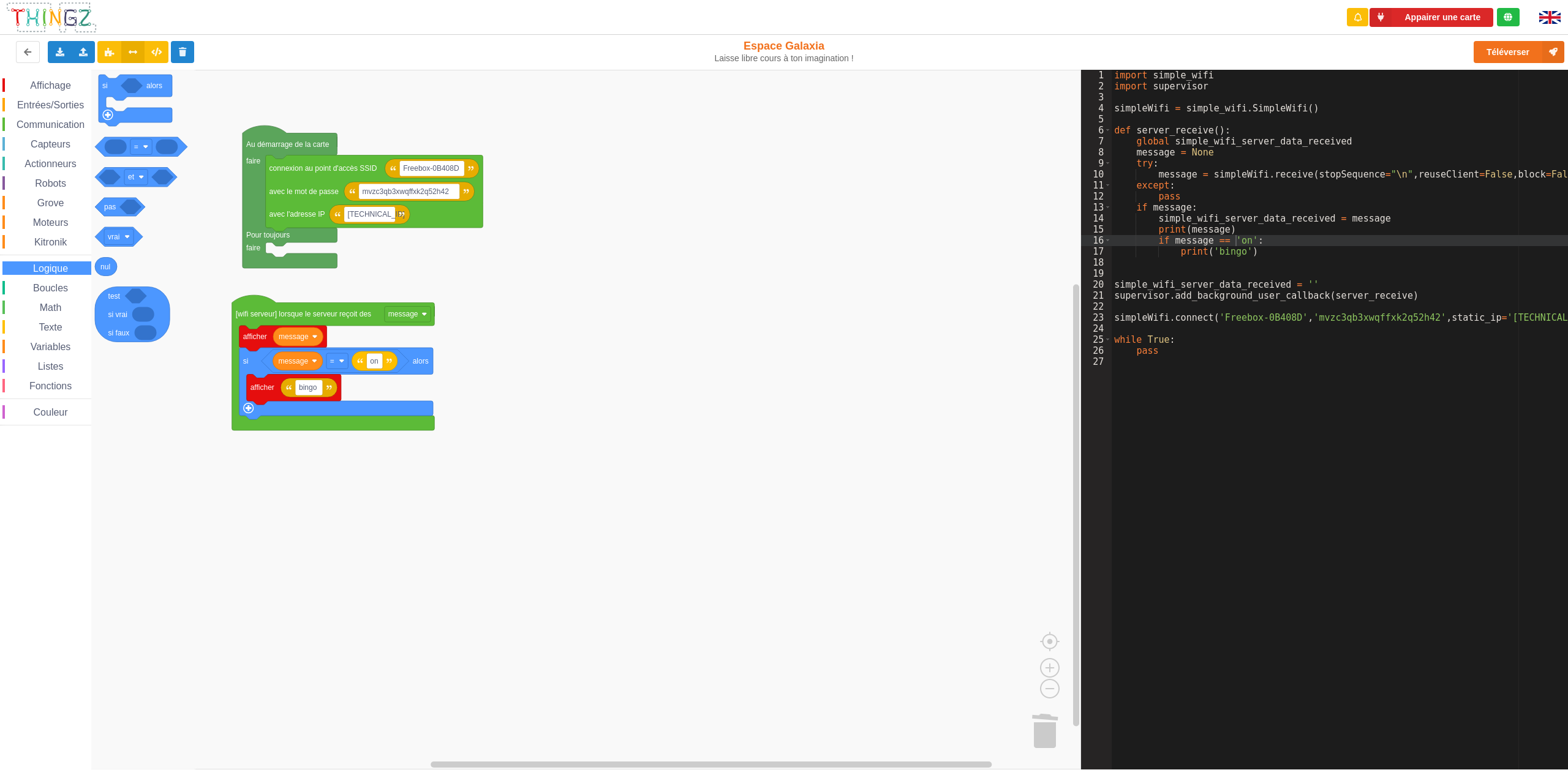
click at [54, 141] on span "Capteurs" at bounding box center [51, 144] width 43 height 10
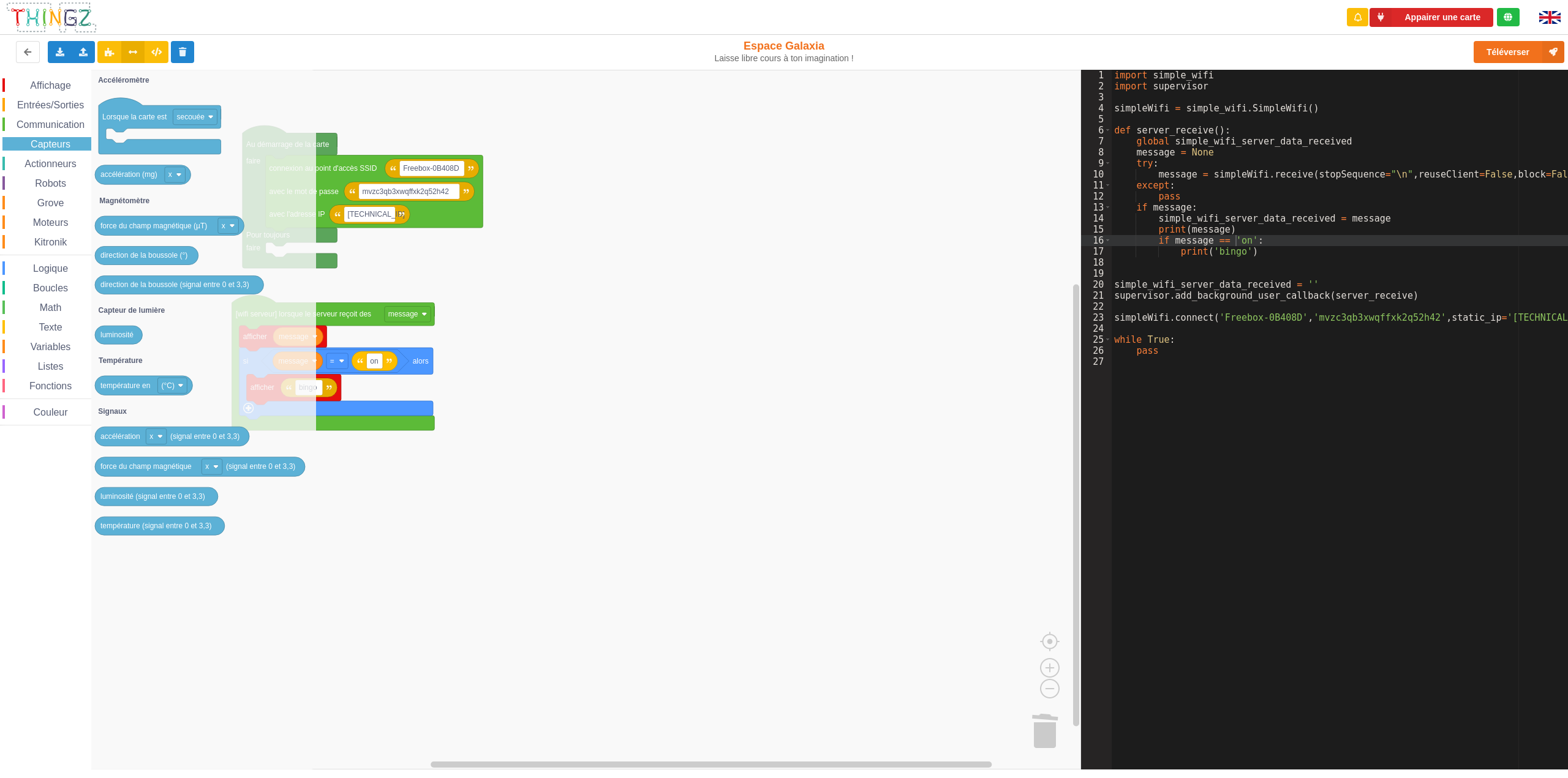
click at [57, 166] on span "Actionneurs" at bounding box center [50, 164] width 56 height 10
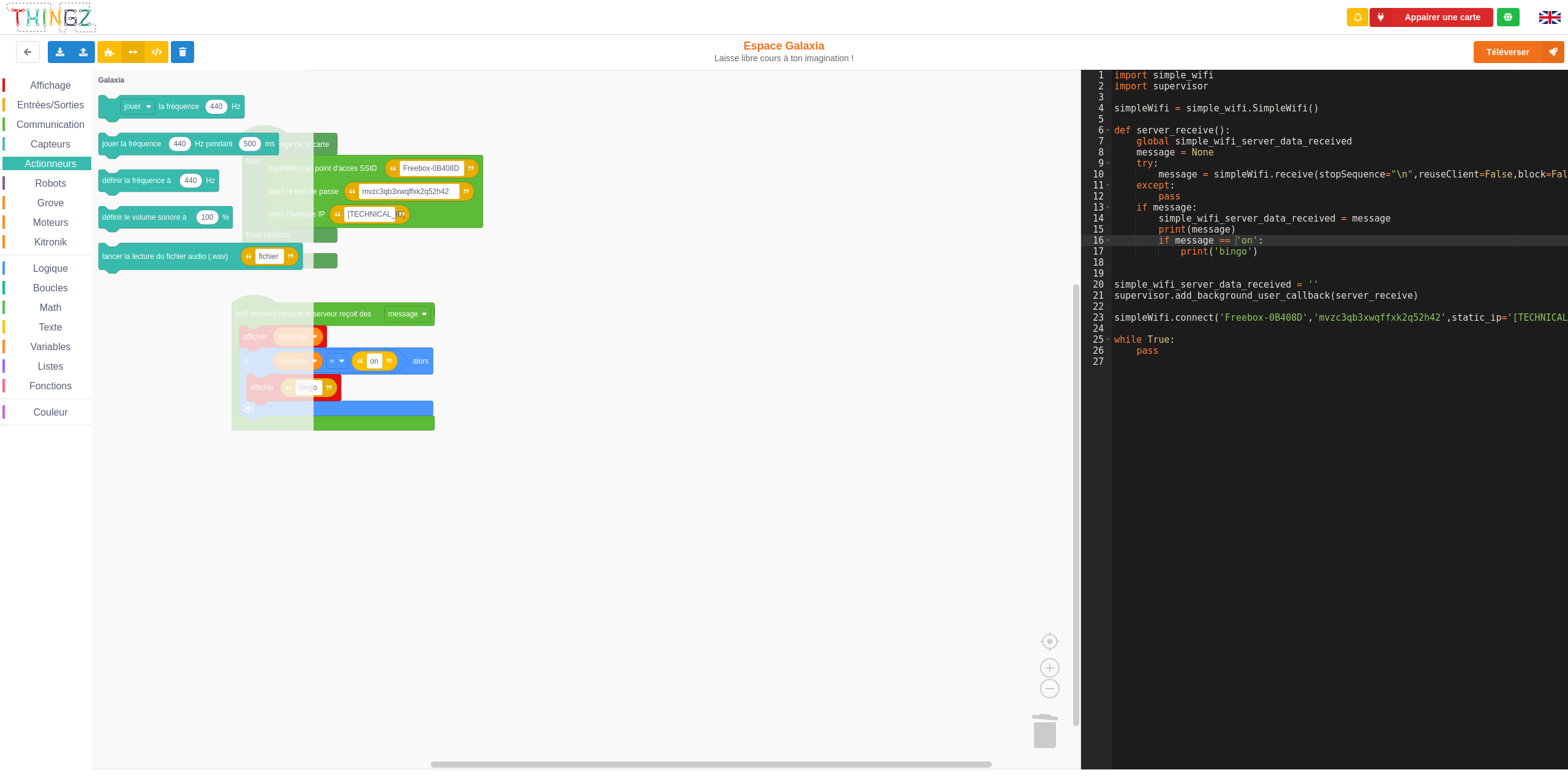
click at [57, 186] on span "Robots" at bounding box center [51, 183] width 35 height 10
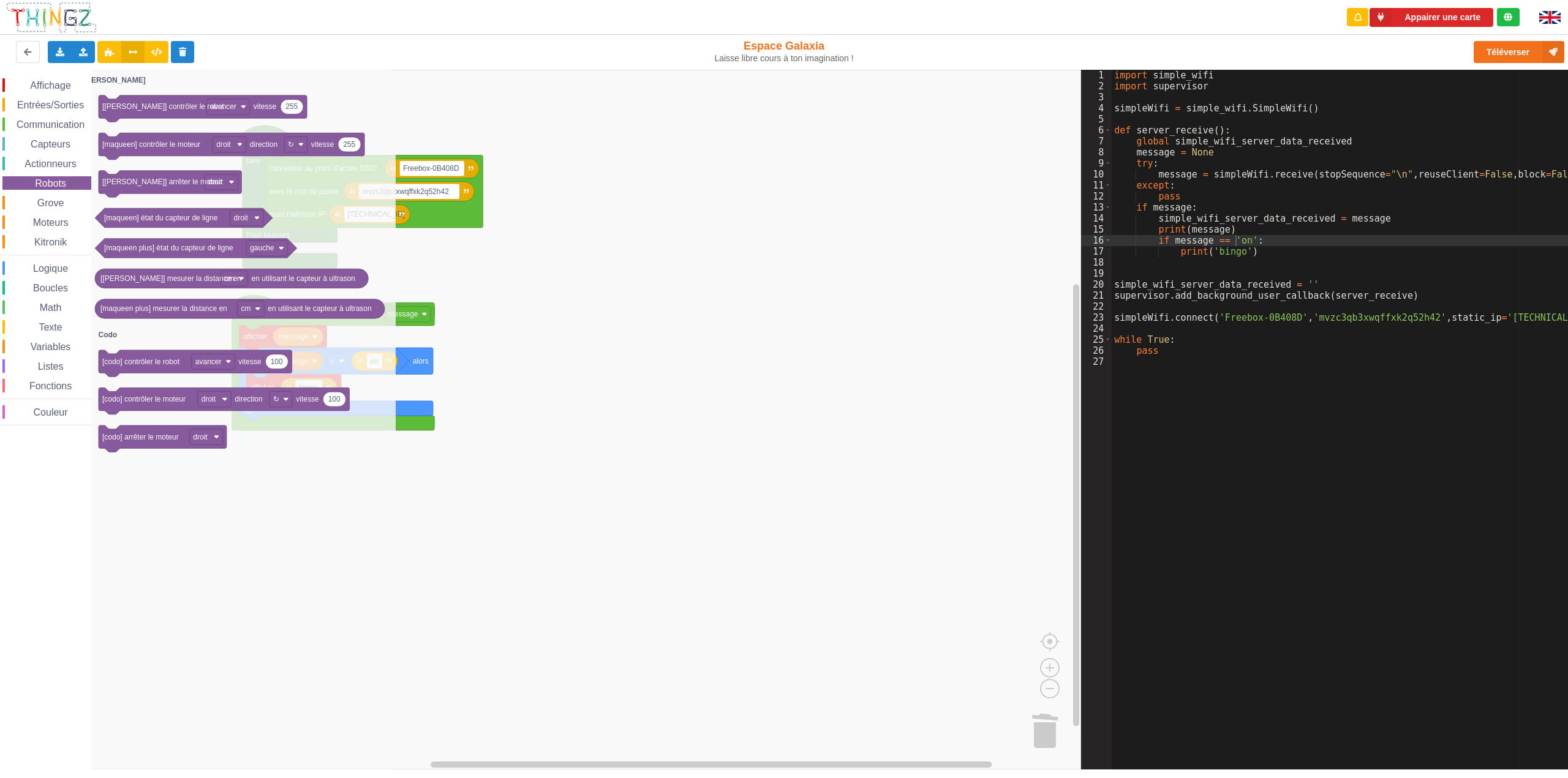
click at [54, 201] on span "Grove" at bounding box center [51, 203] width 30 height 10
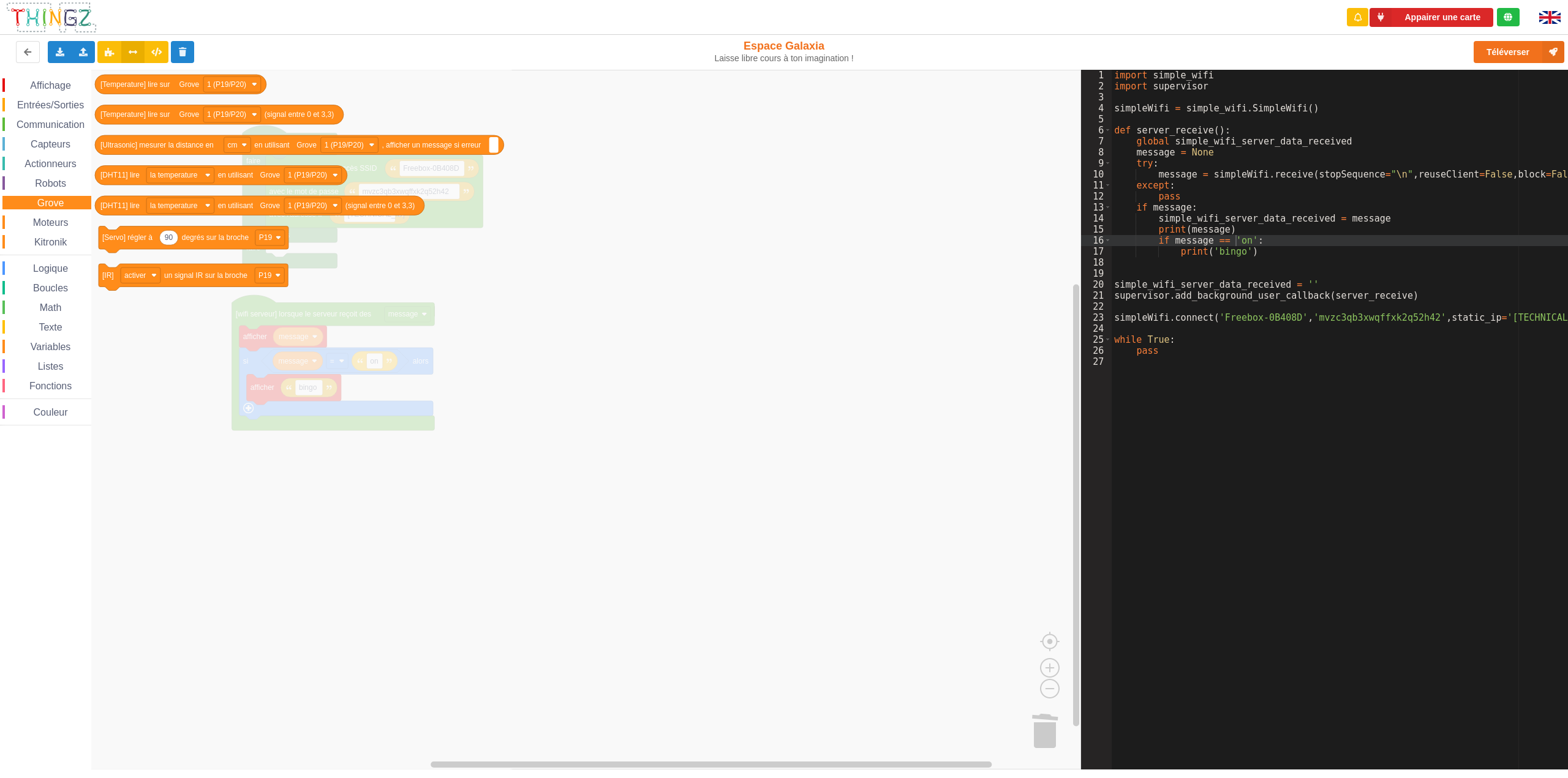
click at [51, 221] on span "Moteurs" at bounding box center [51, 222] width 39 height 10
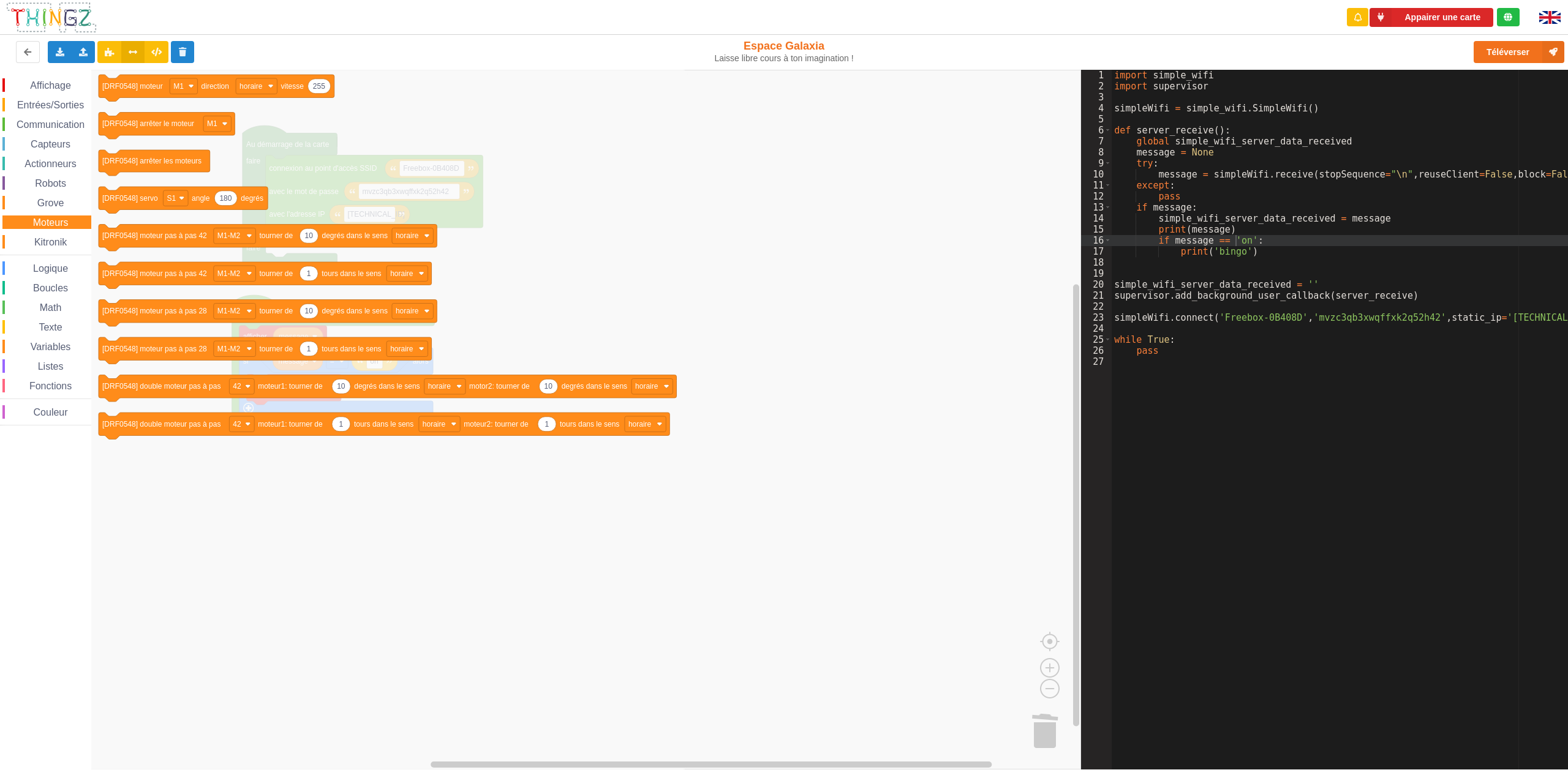
click at [51, 246] on span "Kitronik" at bounding box center [51, 242] width 36 height 10
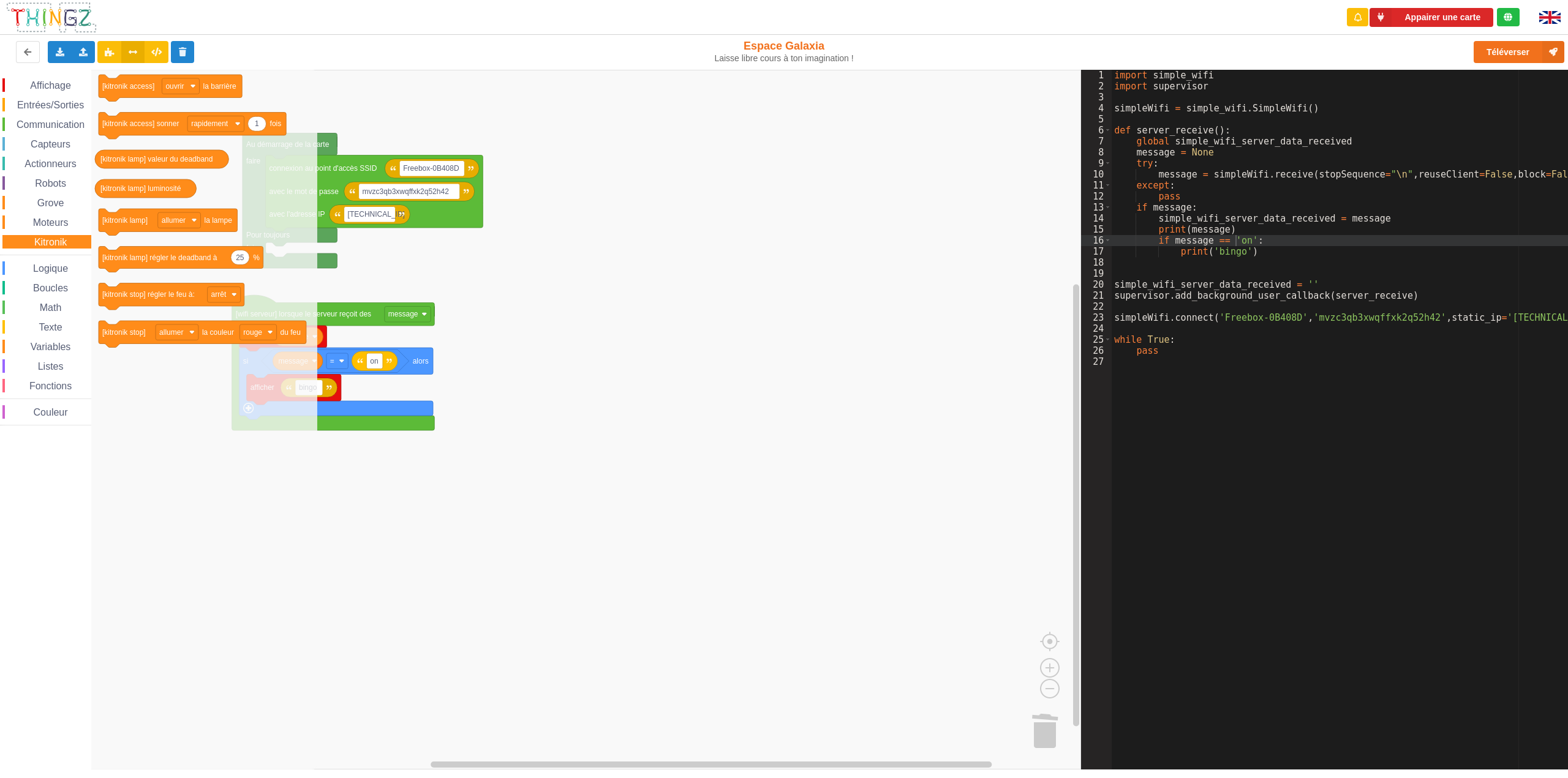
click at [58, 87] on span "Affichage" at bounding box center [50, 85] width 44 height 10
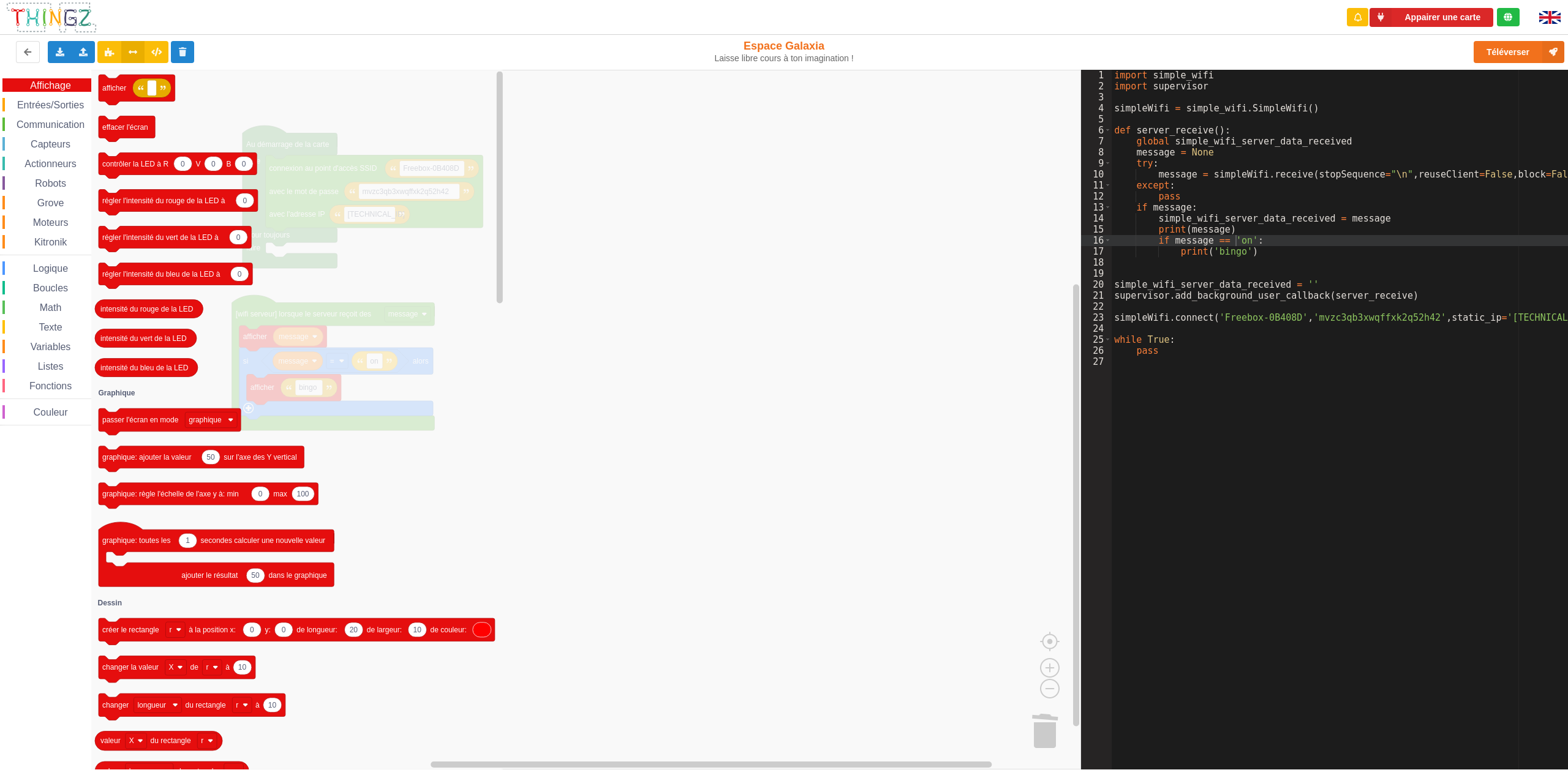
click at [57, 107] on span "Entrées/Sorties" at bounding box center [50, 105] width 70 height 10
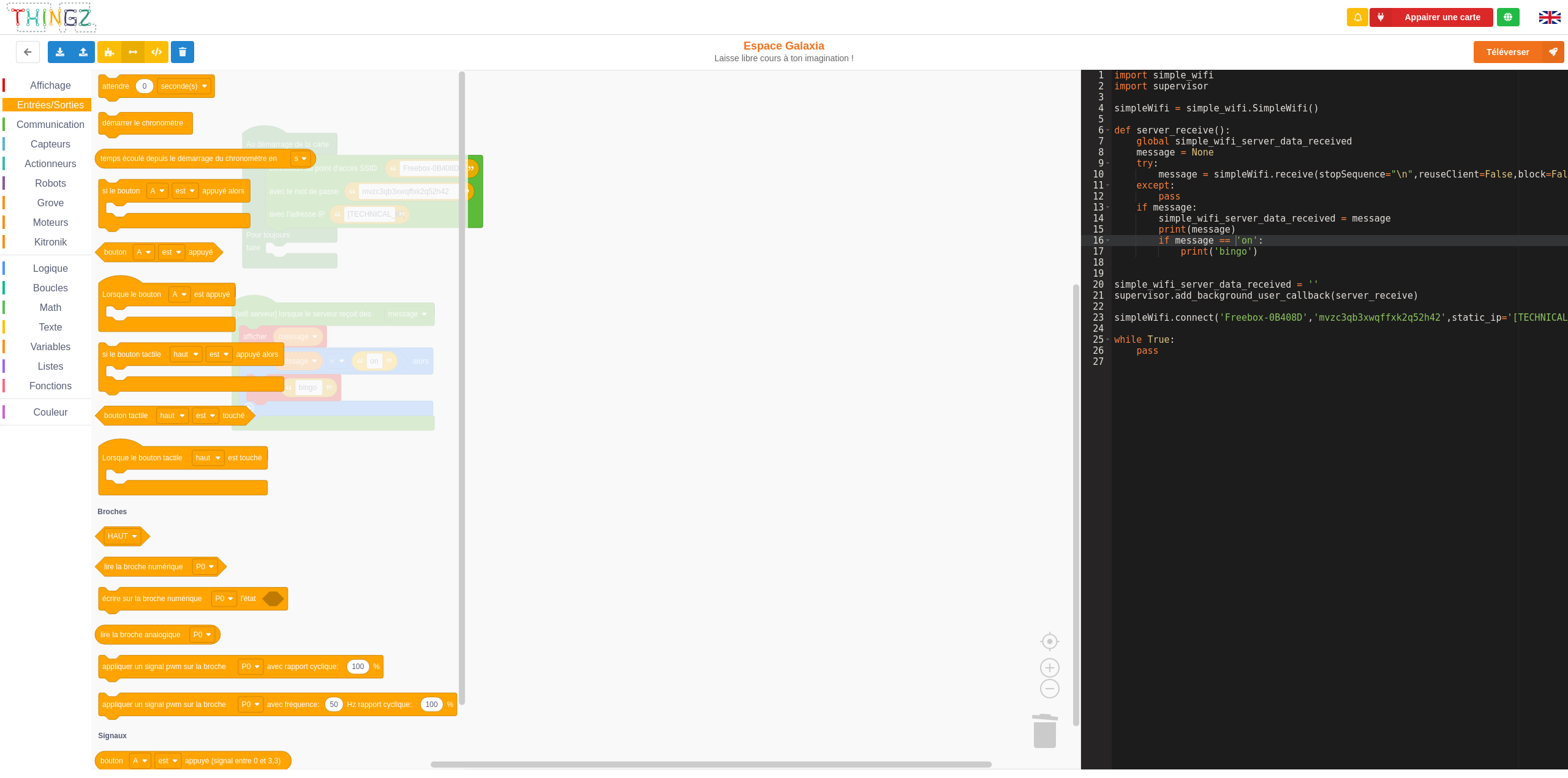
click at [52, 124] on span "Communication" at bounding box center [50, 125] width 72 height 10
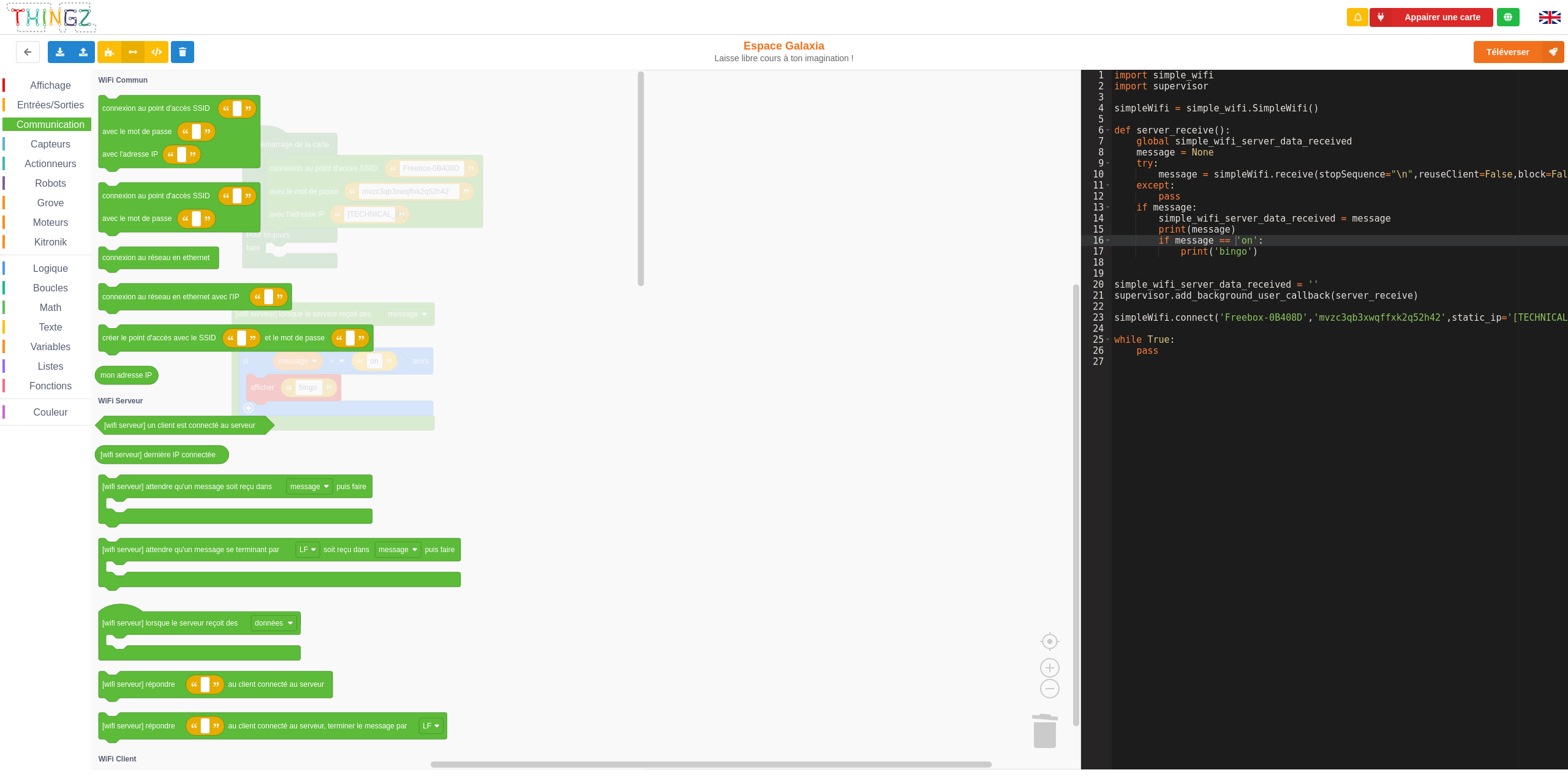
click at [49, 149] on div "Capteurs" at bounding box center [46, 143] width 89 height 14
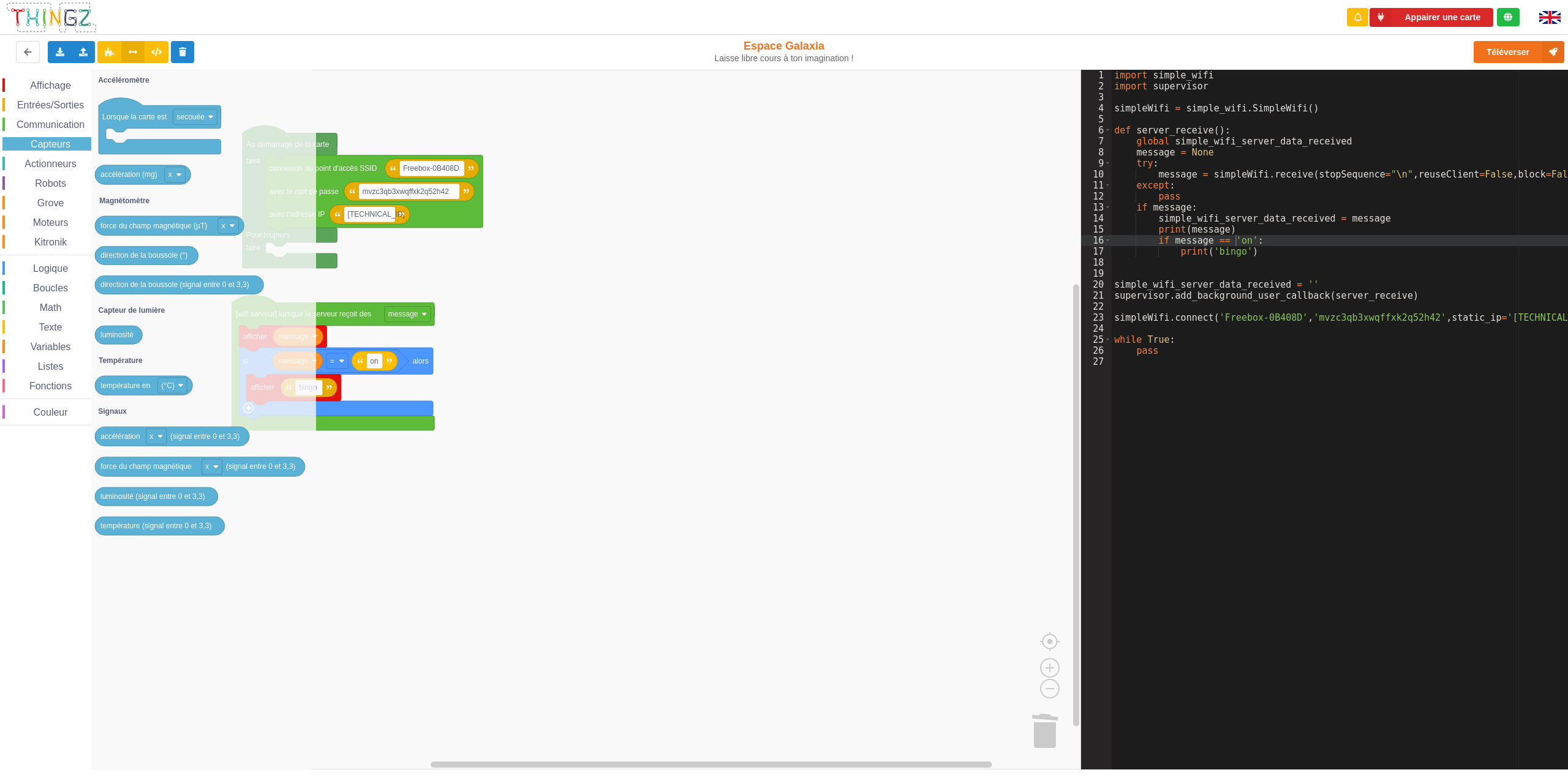
click at [42, 270] on span "Logique" at bounding box center [50, 269] width 38 height 10
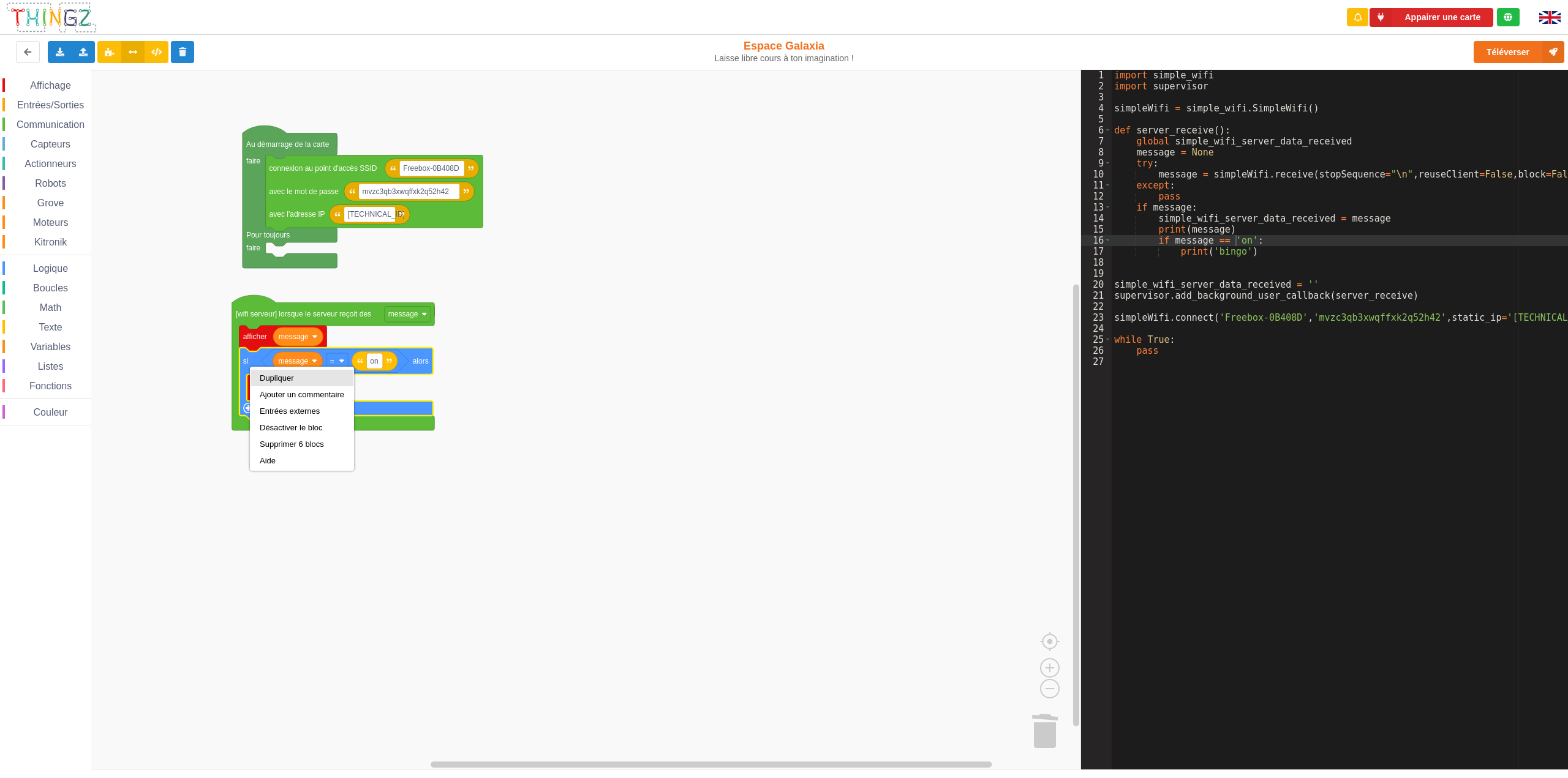
click at [259, 375] on div "Dupliquer" at bounding box center [302, 378] width 103 height 17
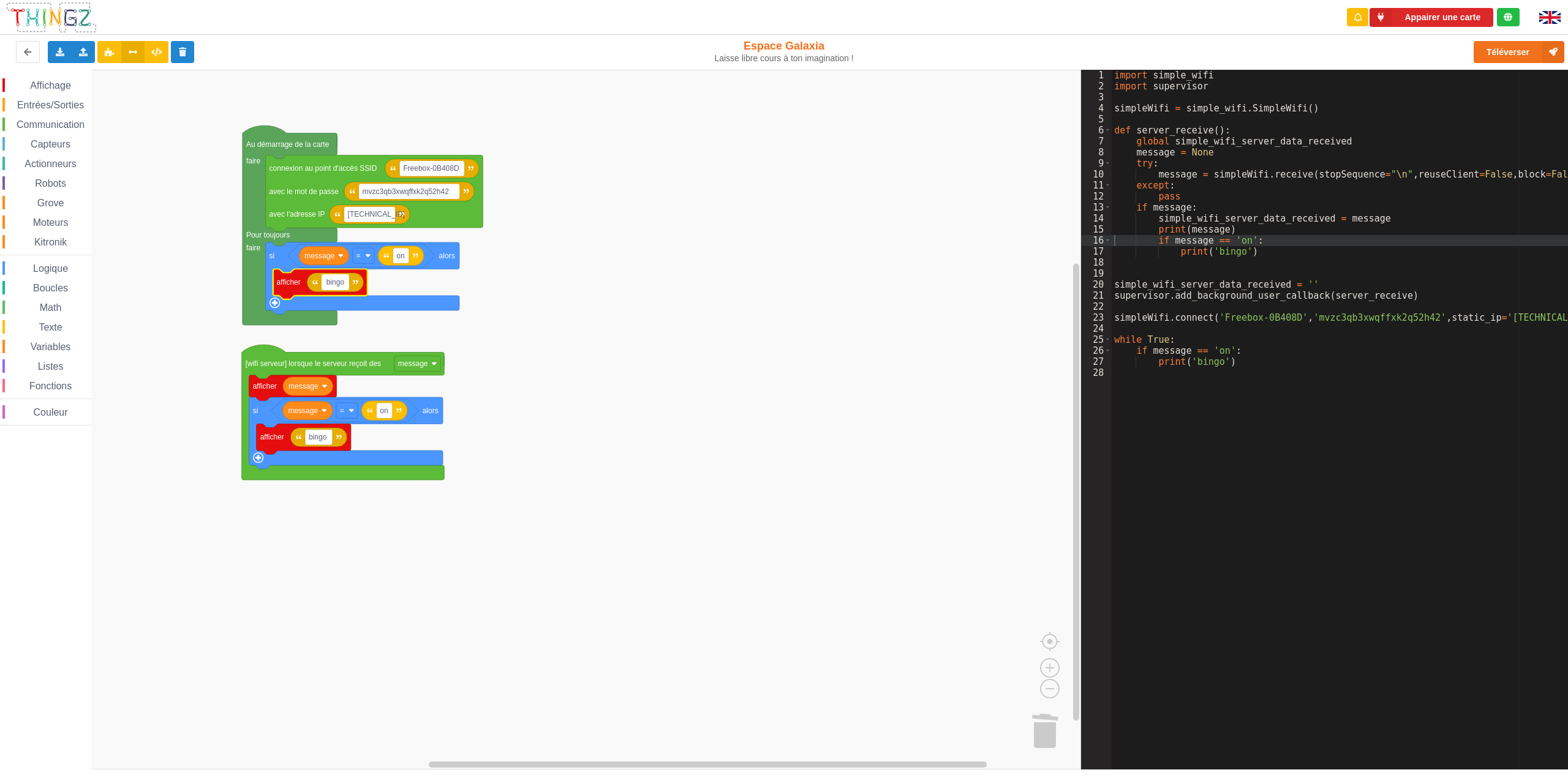
click at [348, 283] on input "bingo" at bounding box center [335, 283] width 28 height 16
type input "binga"
click at [569, 343] on rect "Espace de travail de Blocky" at bounding box center [541, 419] width 1081 height 700
click at [1515, 49] on button "Téléverser" at bounding box center [1519, 52] width 91 height 22
click at [43, 88] on span "Affichage" at bounding box center [50, 85] width 44 height 10
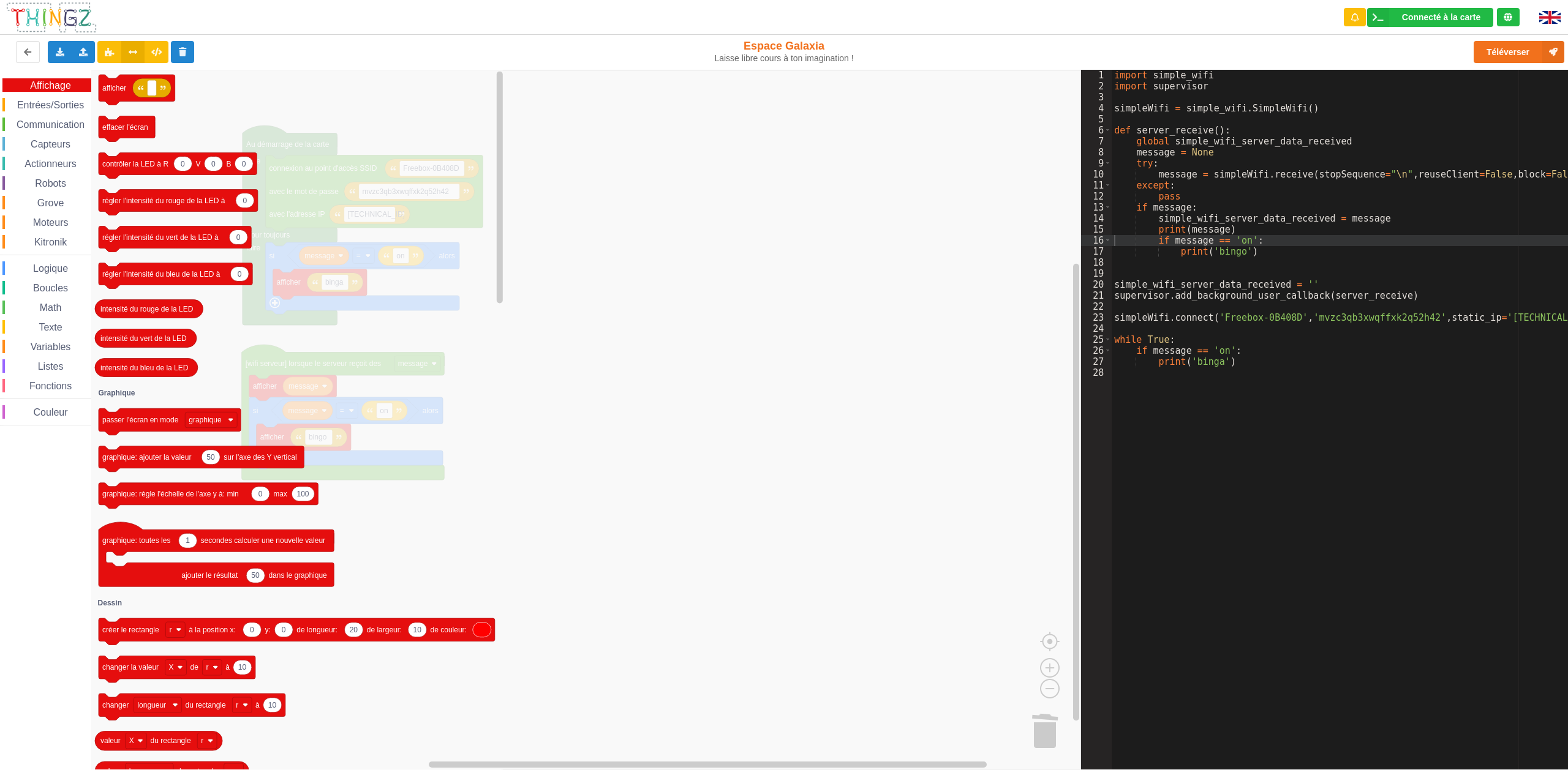
click at [57, 105] on span "Entrées/Sorties" at bounding box center [50, 105] width 70 height 10
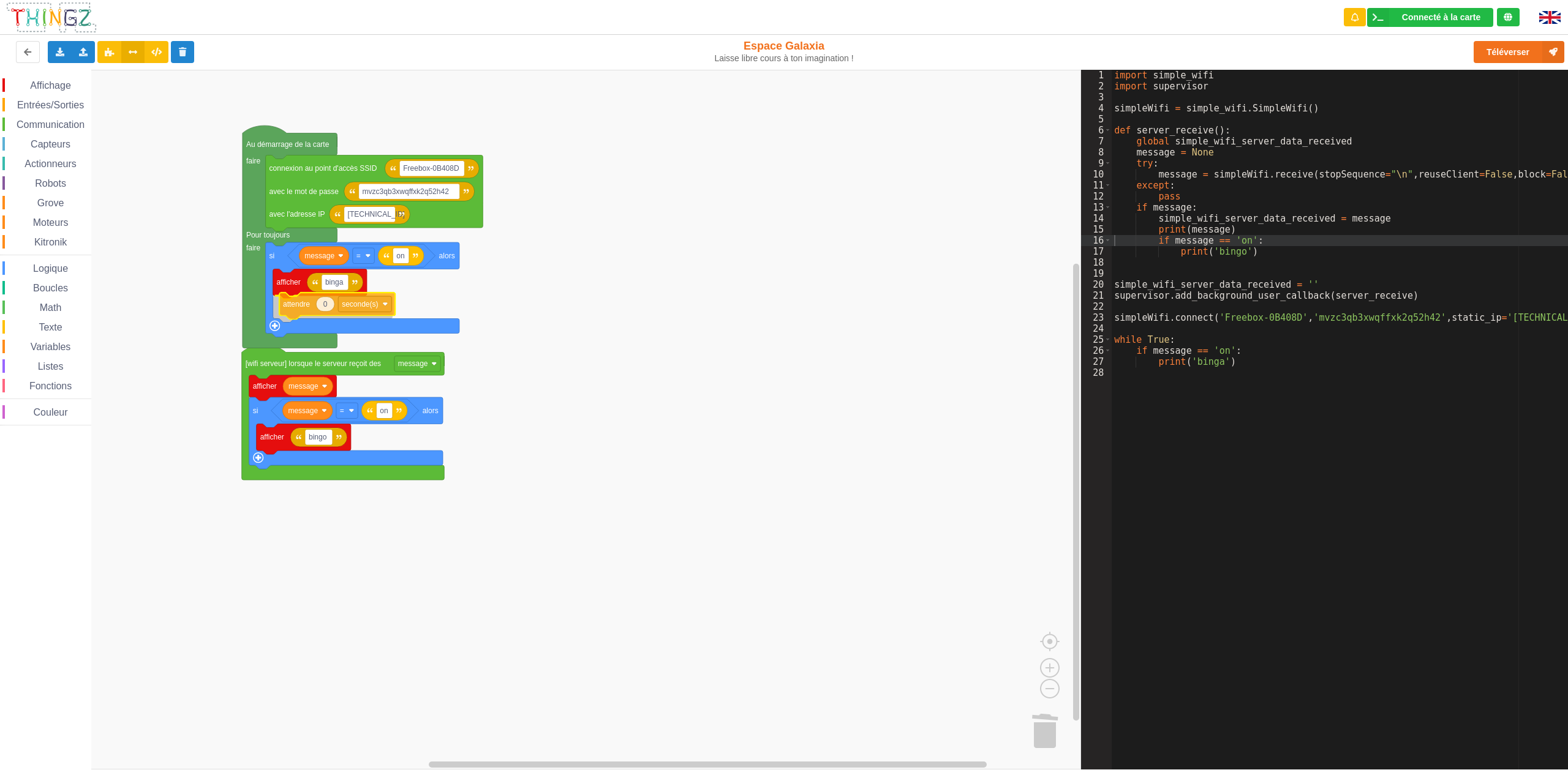
click at [290, 307] on div "Affichage Entrées/Sorties Communication Capteurs Actionneurs Robots Grove Moteu…" at bounding box center [541, 419] width 1081 height 700
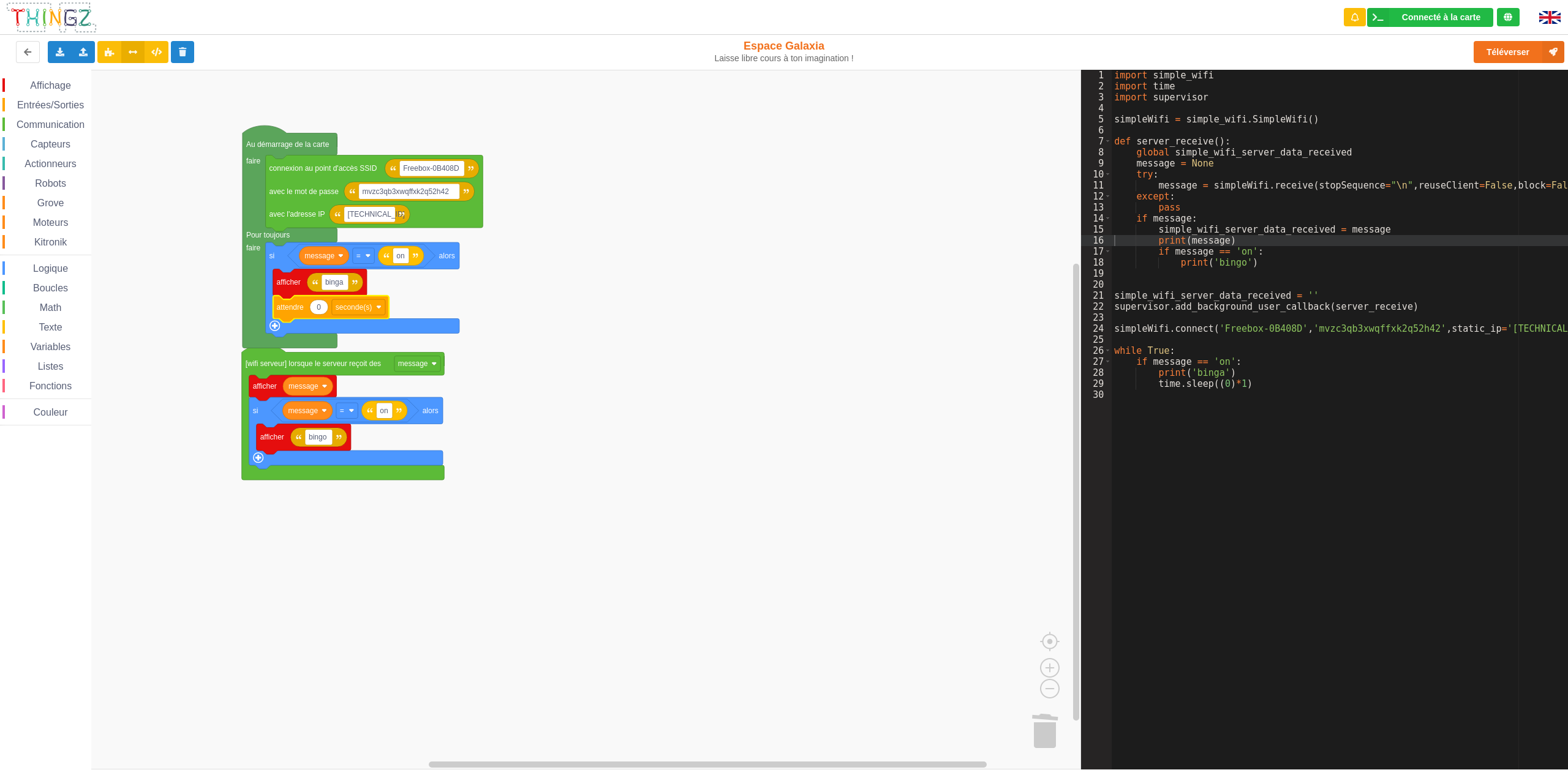
click at [326, 307] on icon "Espace de travail de Blocky" at bounding box center [319, 307] width 18 height 14
type input "1"
click at [767, 256] on rect "Espace de travail de Blocky" at bounding box center [541, 419] width 1081 height 700
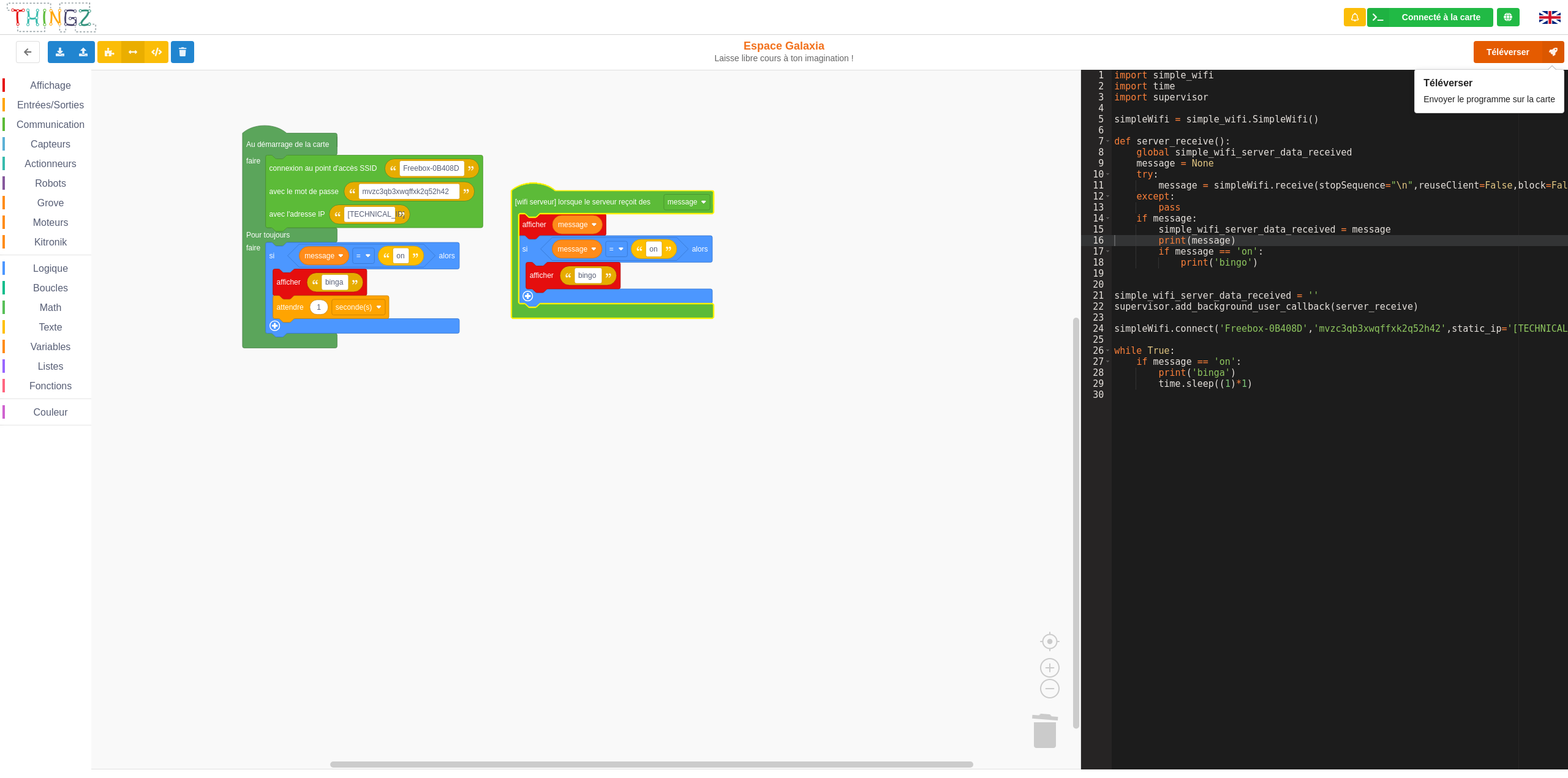
click at [1491, 48] on button "Téléverser" at bounding box center [1519, 52] width 91 height 22
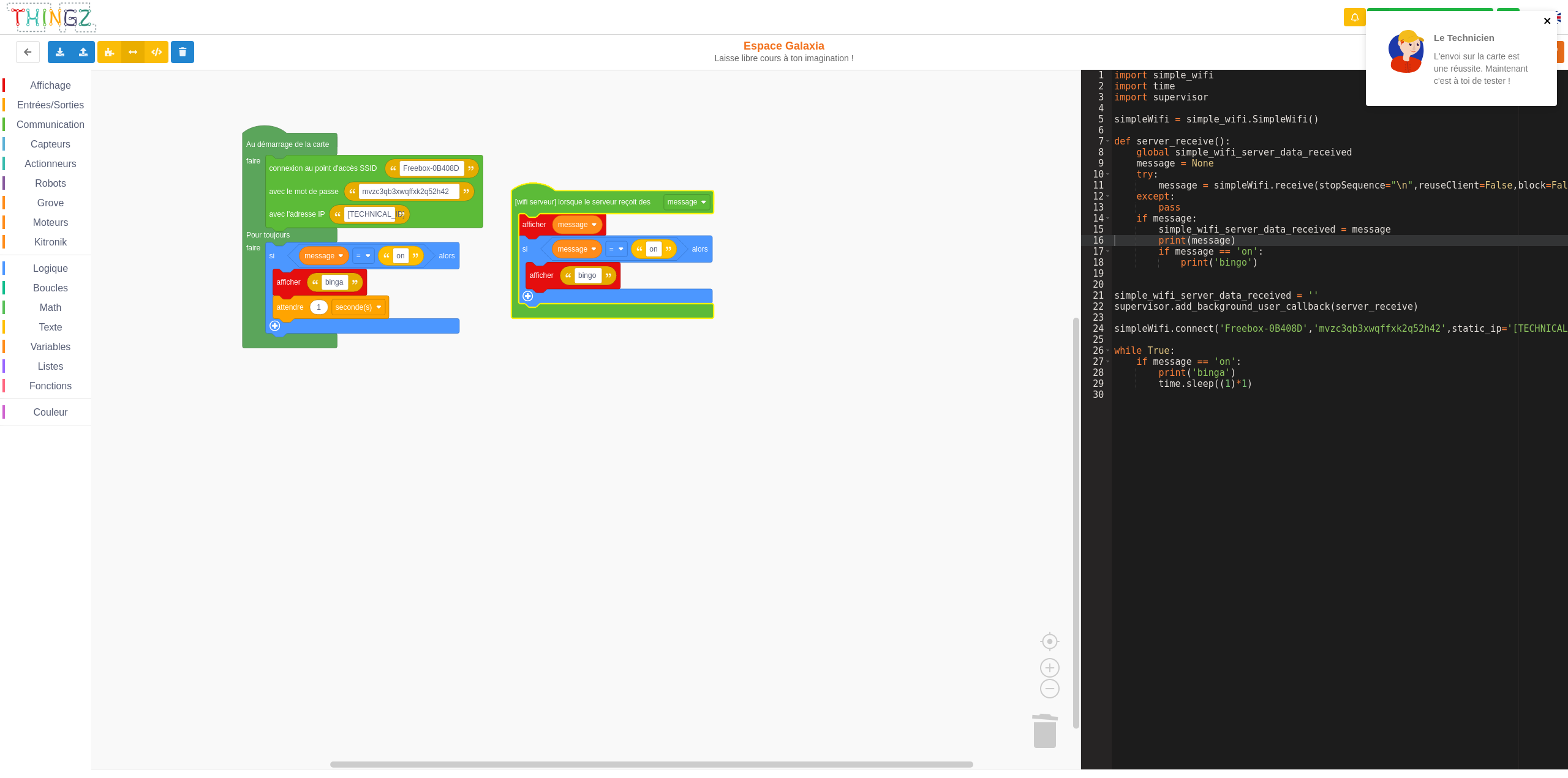
click at [1546, 21] on icon "close" at bounding box center [1548, 21] width 9 height 10
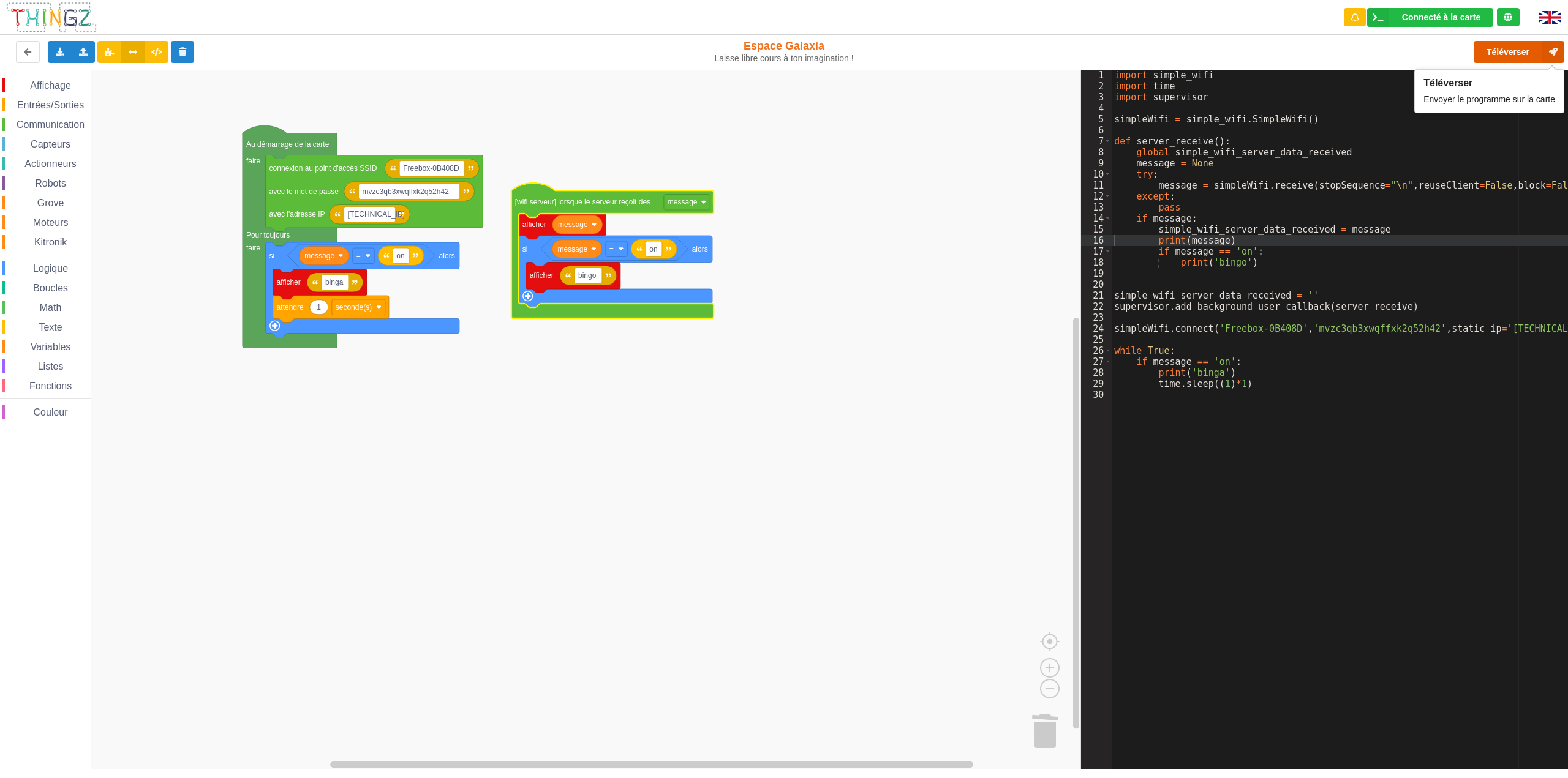
click at [1501, 51] on button "Téléverser" at bounding box center [1519, 52] width 91 height 22
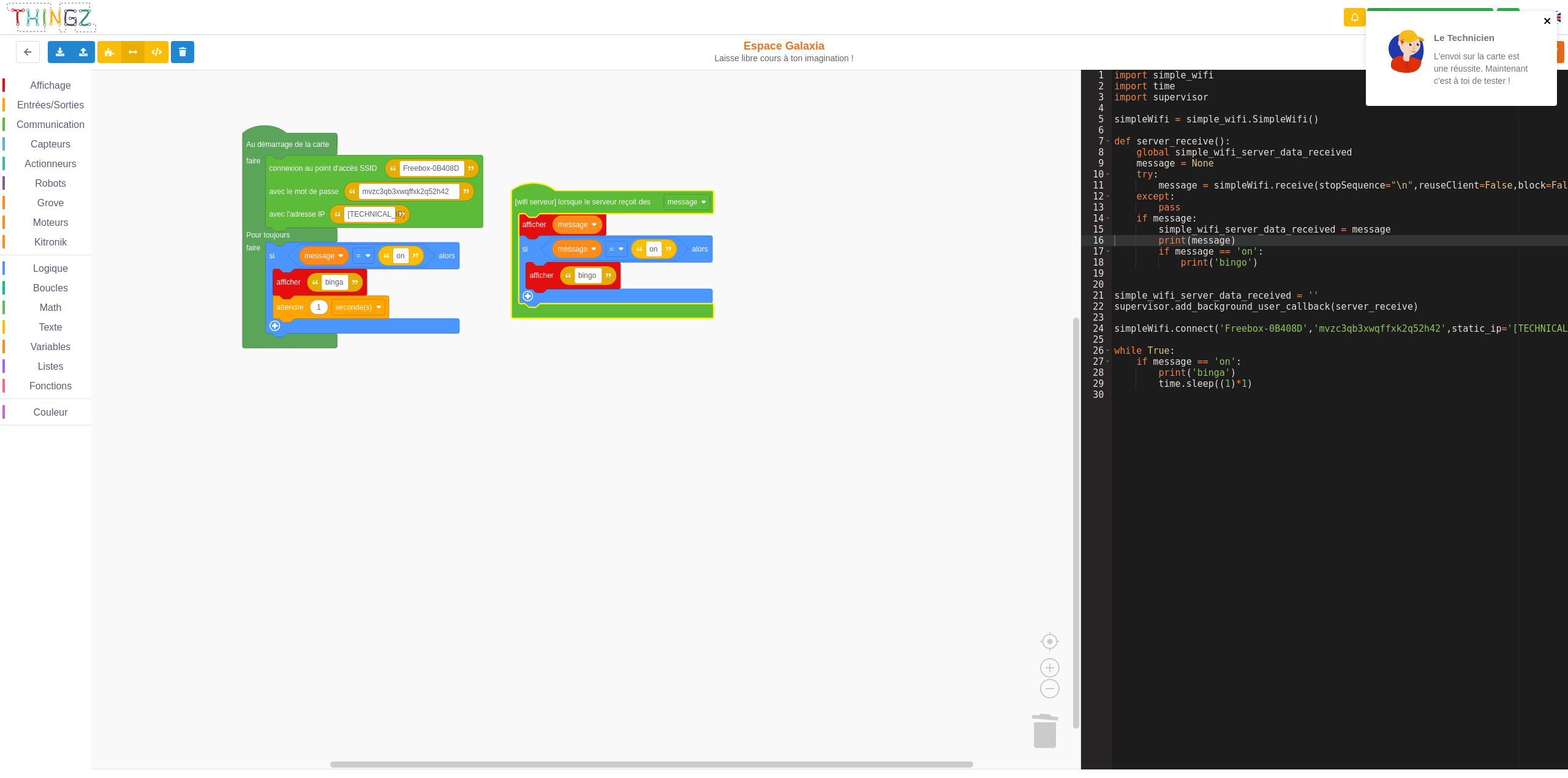
drag, startPoint x: 1547, startPoint y: 19, endPoint x: 1545, endPoint y: 26, distance: 7.3
click at [1547, 19] on icon "close" at bounding box center [1548, 21] width 9 height 10
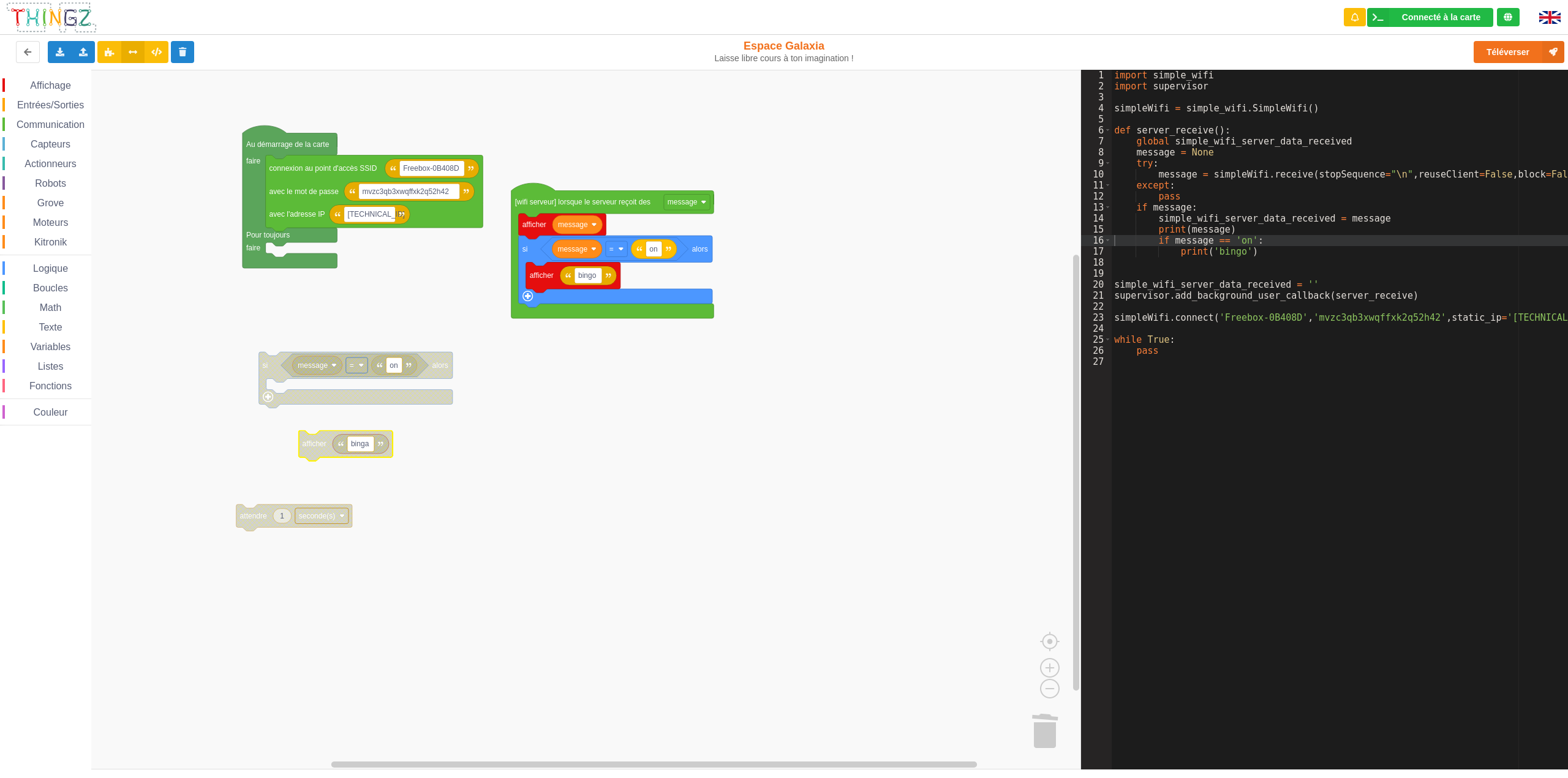
click at [60, 83] on span "Affichage" at bounding box center [50, 85] width 44 height 10
click at [283, 259] on div "Affichage Entrées/Sorties Communication Capteurs Actionneurs Robots Grove Moteu…" at bounding box center [541, 419] width 1081 height 700
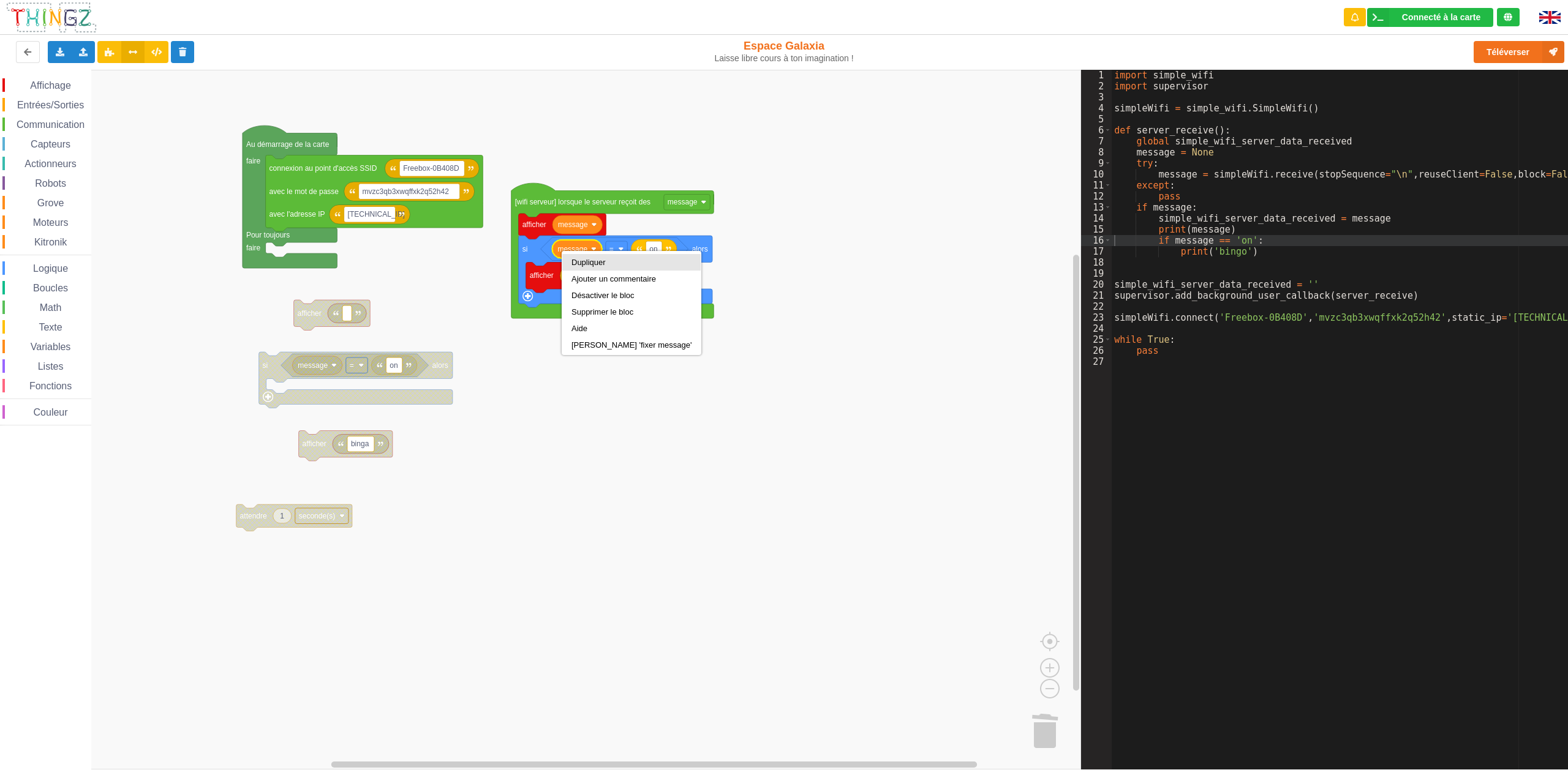
click at [579, 259] on div "Dupliquer" at bounding box center [632, 262] width 120 height 9
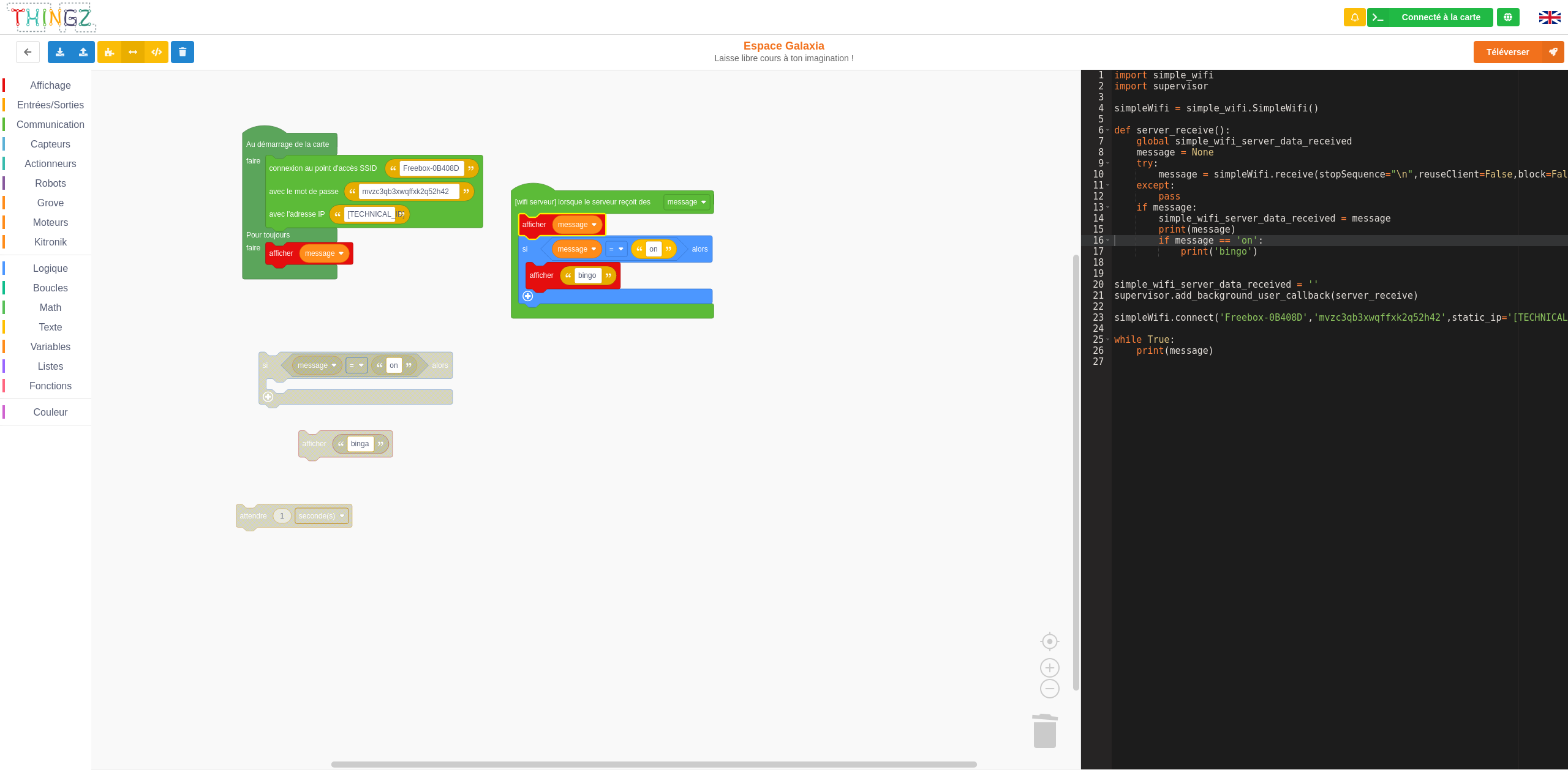
click at [54, 88] on span "Affichage" at bounding box center [50, 85] width 44 height 10
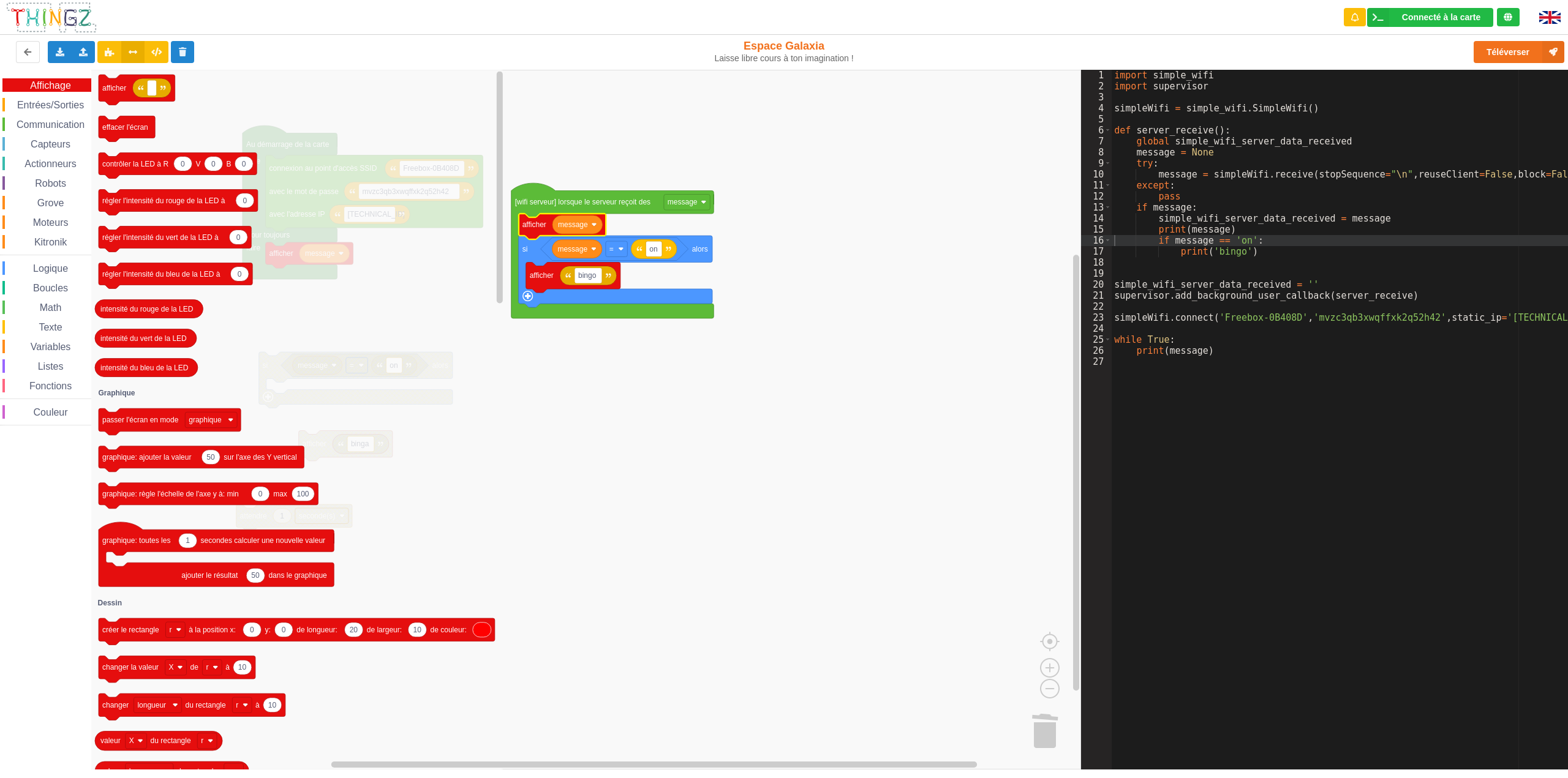
click at [688, 440] on rect "Espace de travail de Blocky" at bounding box center [541, 419] width 1081 height 700
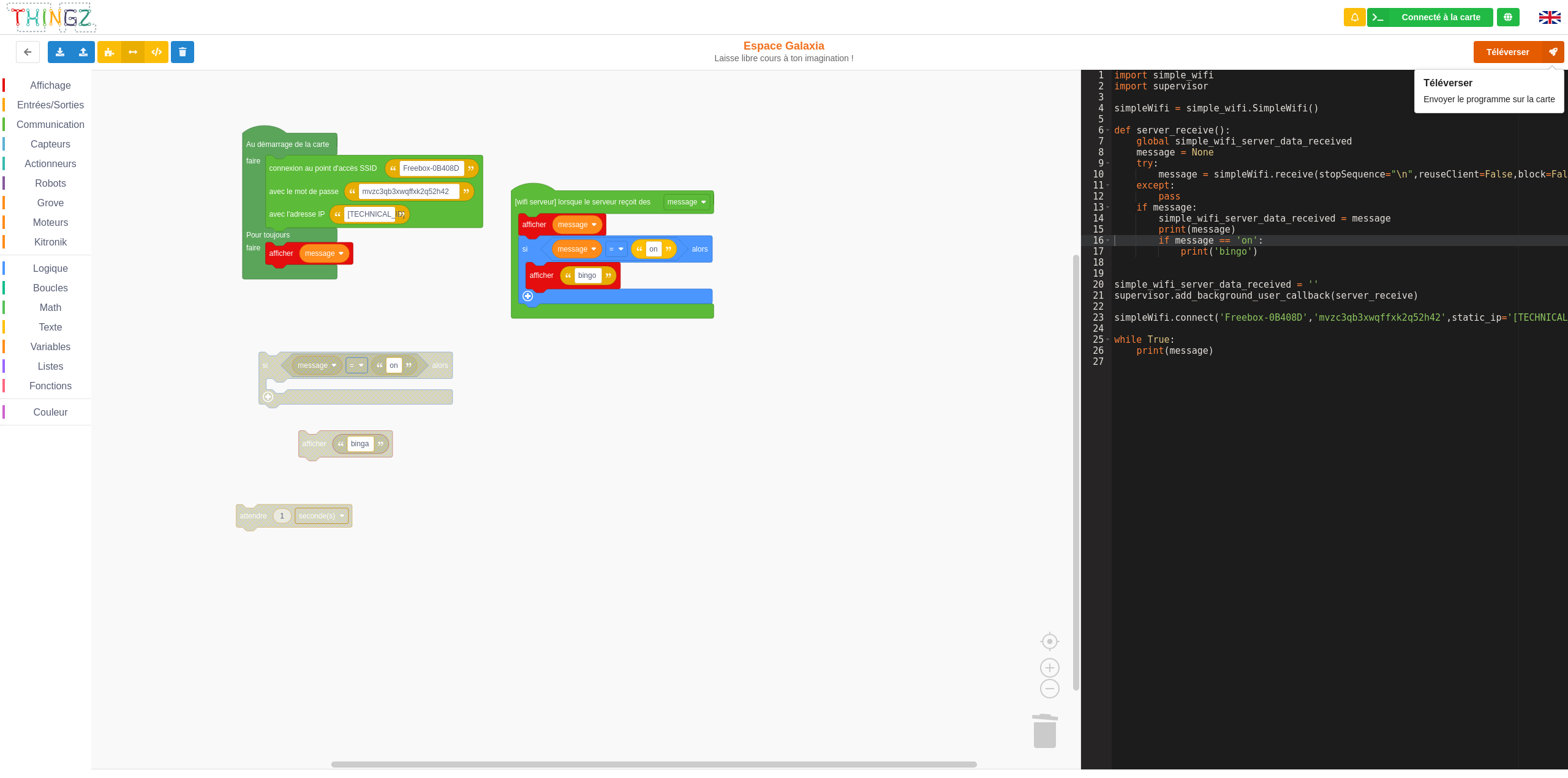
click at [1514, 54] on button "Téléverser" at bounding box center [1519, 52] width 91 height 22
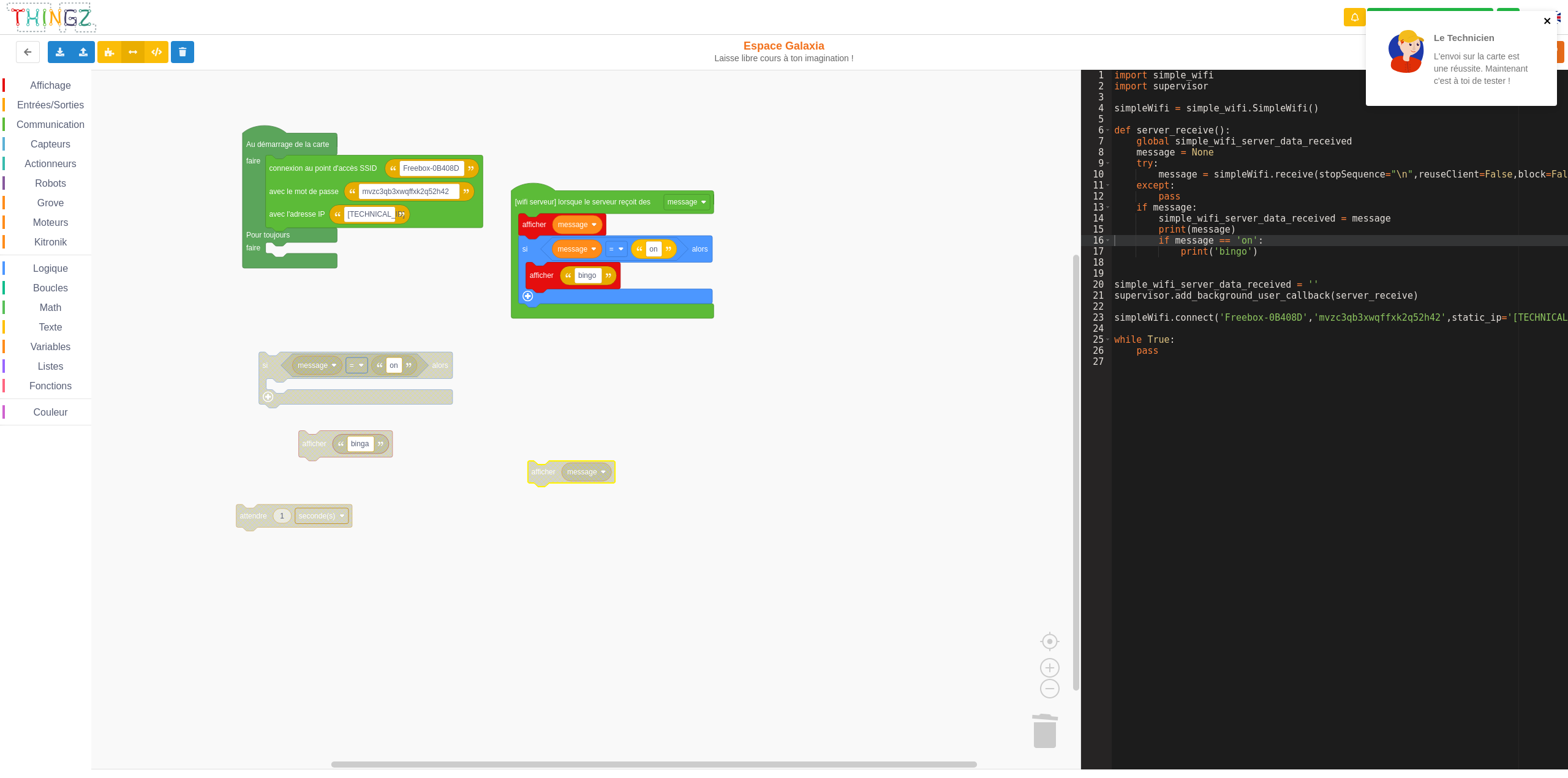
click at [1543, 21] on icon "close" at bounding box center [1548, 21] width 9 height 10
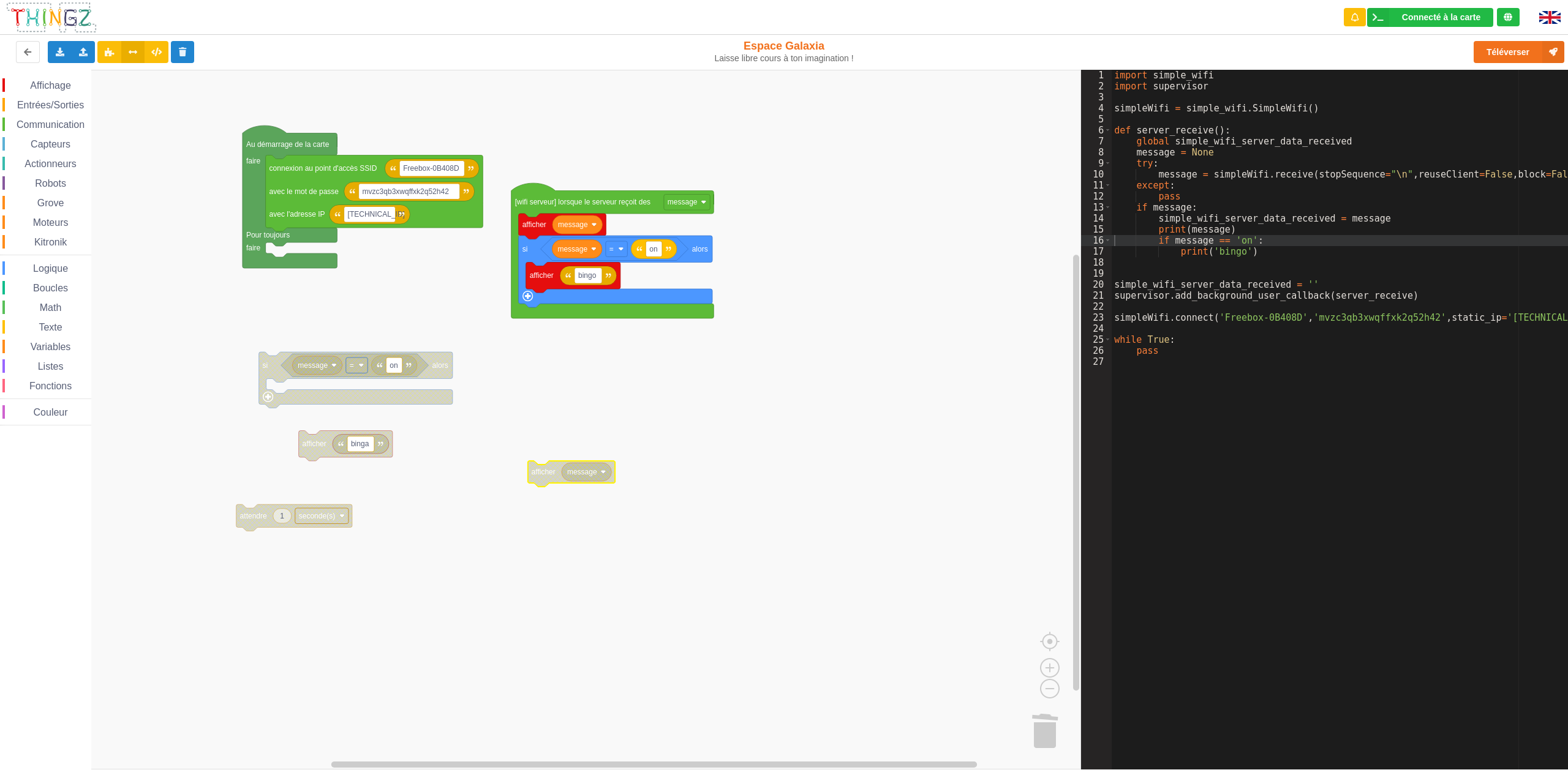
click at [1523, 49] on div "Le Technicien L'envoi sur la carte est une réussite. Maintenant c'est à toi de …" at bounding box center [784, 380] width 1585 height 778
click at [1506, 45] on button "Téléverser" at bounding box center [1519, 52] width 91 height 22
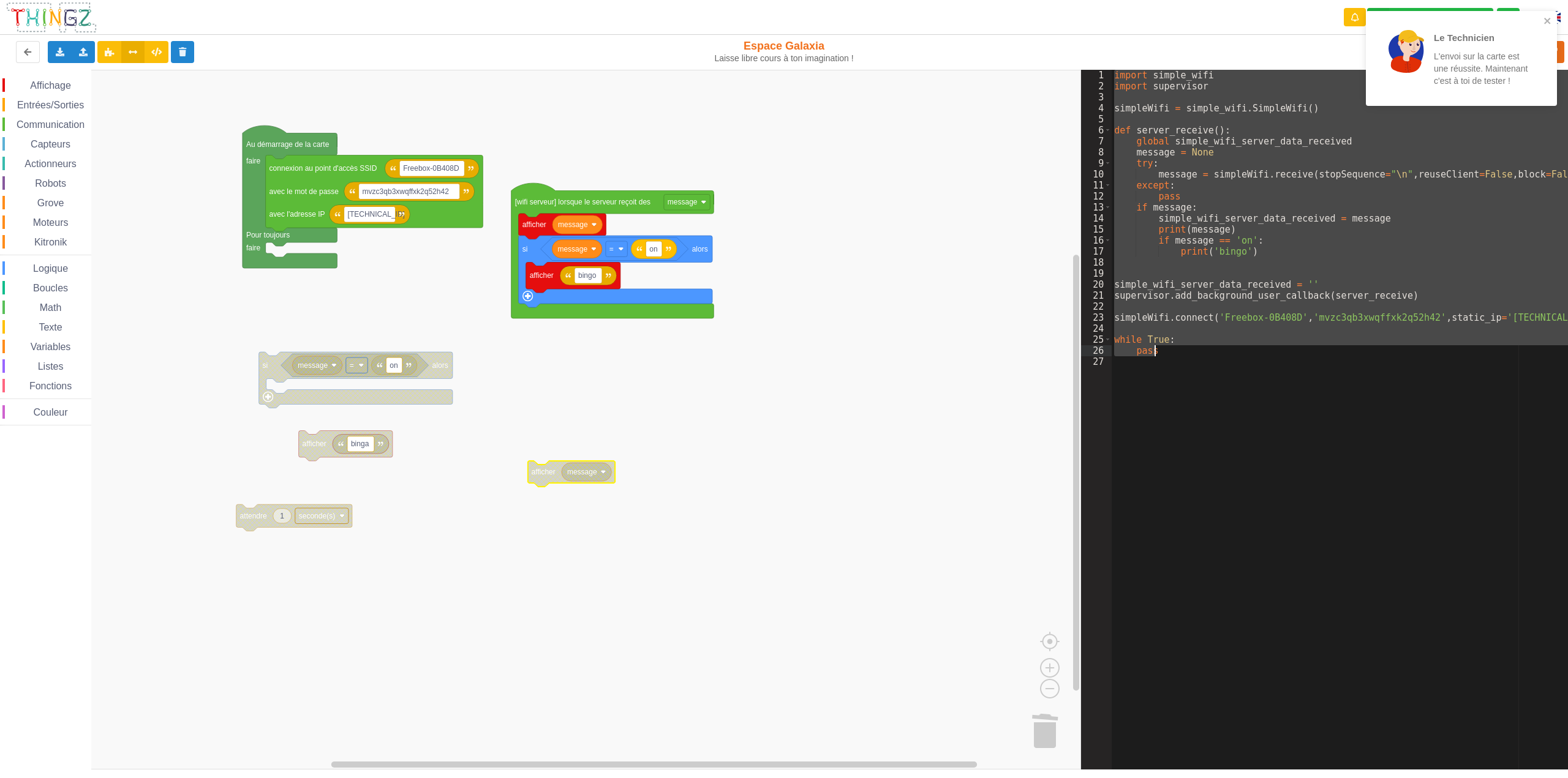
drag, startPoint x: 1112, startPoint y: 75, endPoint x: 1159, endPoint y: 352, distance: 281.0
click at [1159, 352] on div "import simple_wifi import supervisor simpleWifi = simple_wifi . SimpleWifi ( ) …" at bounding box center [1344, 430] width 465 height 722
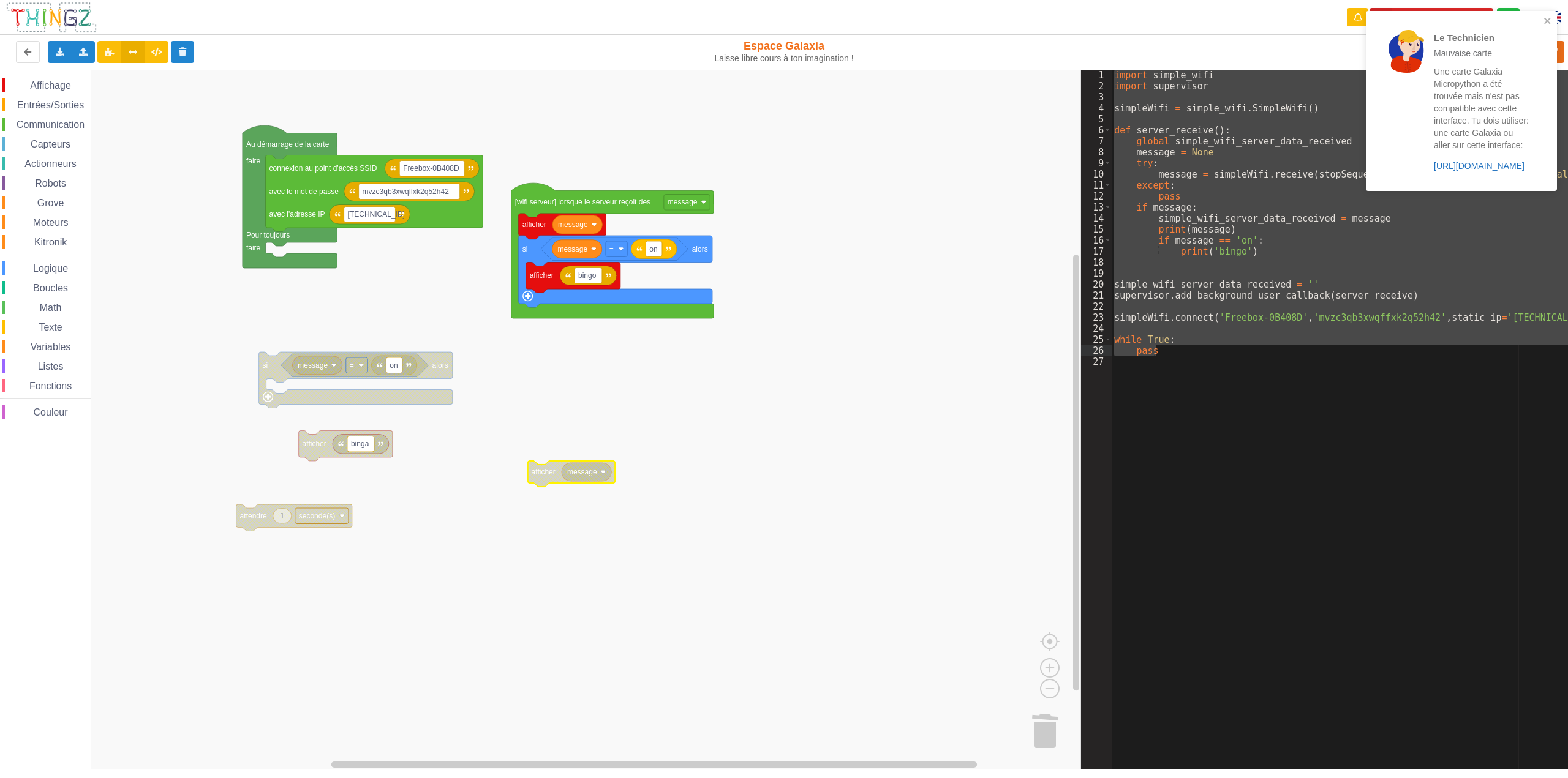
click at [1483, 167] on link "https://play.thingz.co/galaxia-micropython" at bounding box center [1479, 166] width 91 height 10
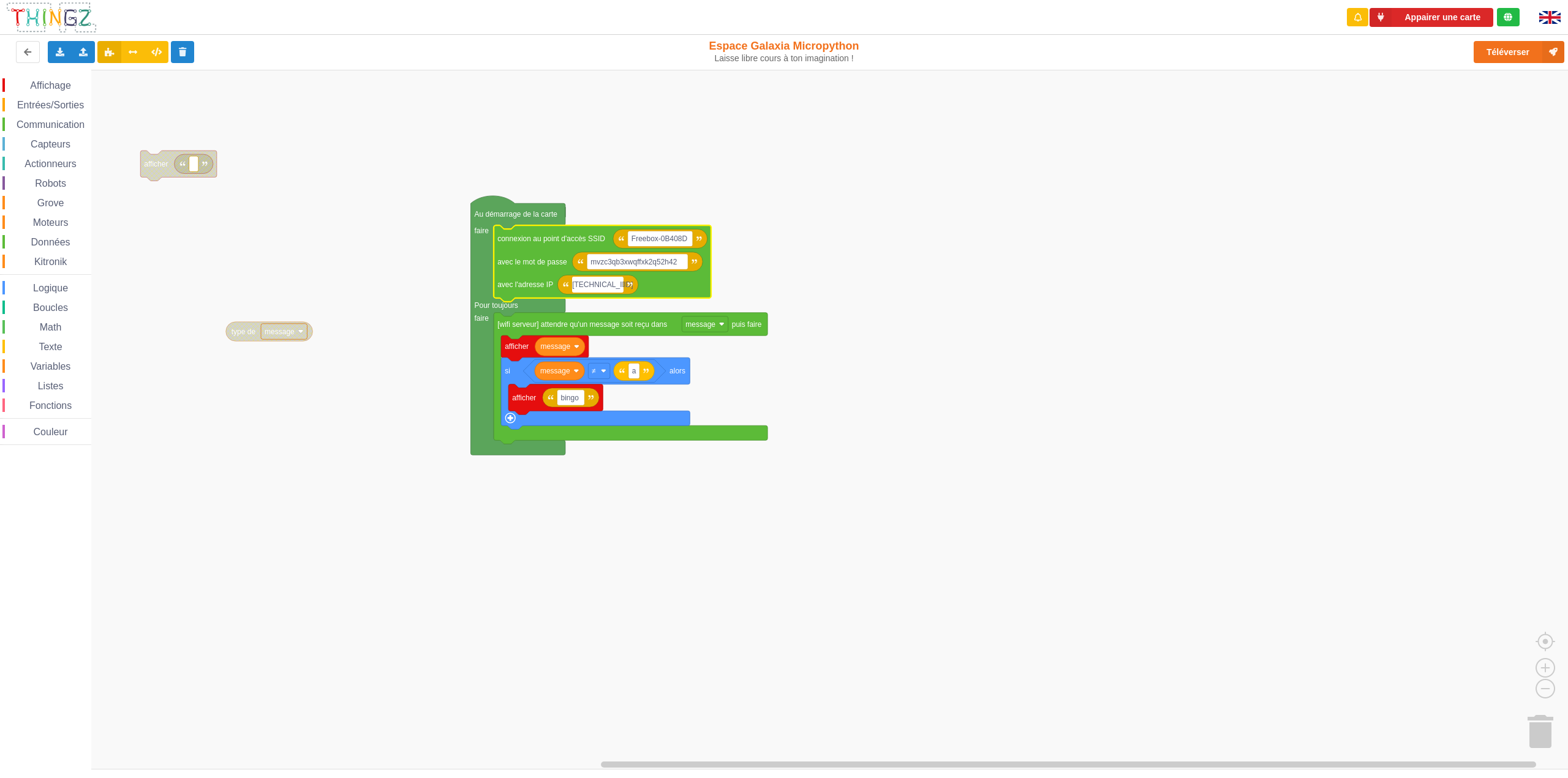
click at [617, 285] on input "[TECHNICAL_ID]" at bounding box center [598, 285] width 51 height 16
type input "[TECHNICAL_ID]"
click at [969, 193] on rect "Espace de travail de Blocky" at bounding box center [788, 419] width 1577 height 700
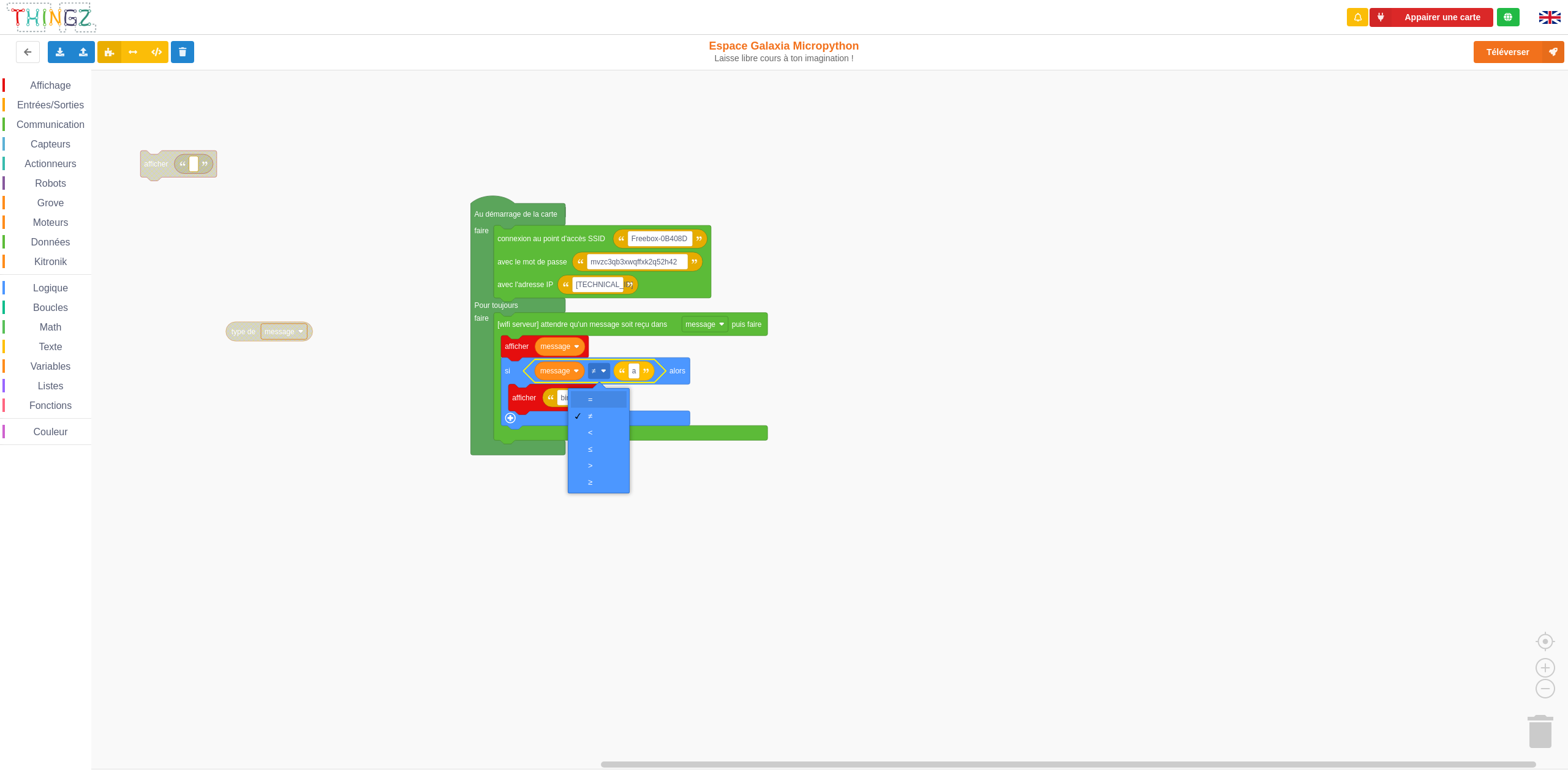
click at [595, 398] on div "=" at bounding box center [603, 399] width 30 height 9
click at [806, 352] on rect "Espace de travail de Blocky" at bounding box center [788, 419] width 1577 height 700
click at [40, 368] on span "Variables" at bounding box center [51, 367] width 44 height 10
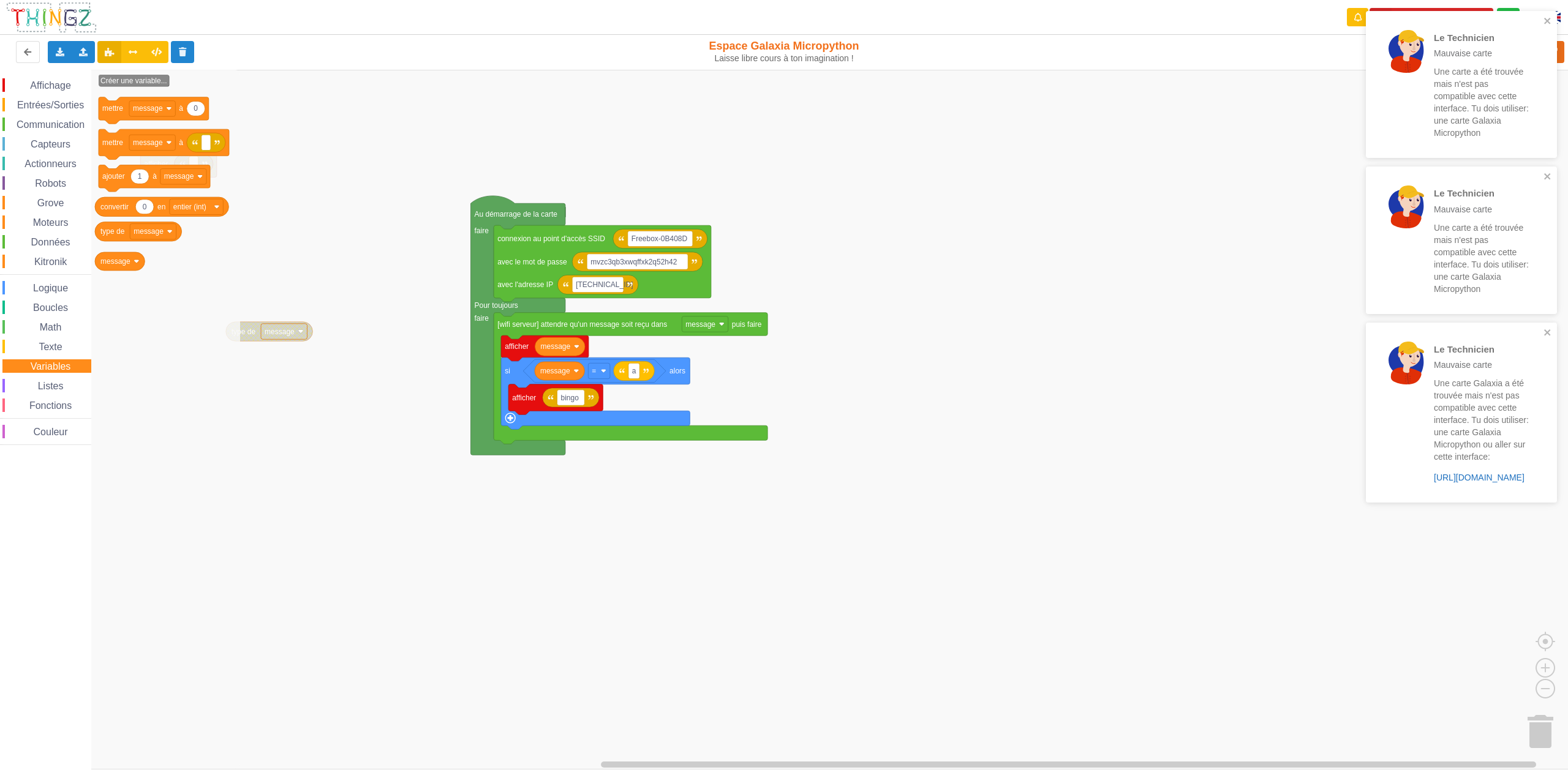
click at [1459, 477] on link "https://play.thingz.co/galaxia" at bounding box center [1479, 478] width 91 height 10
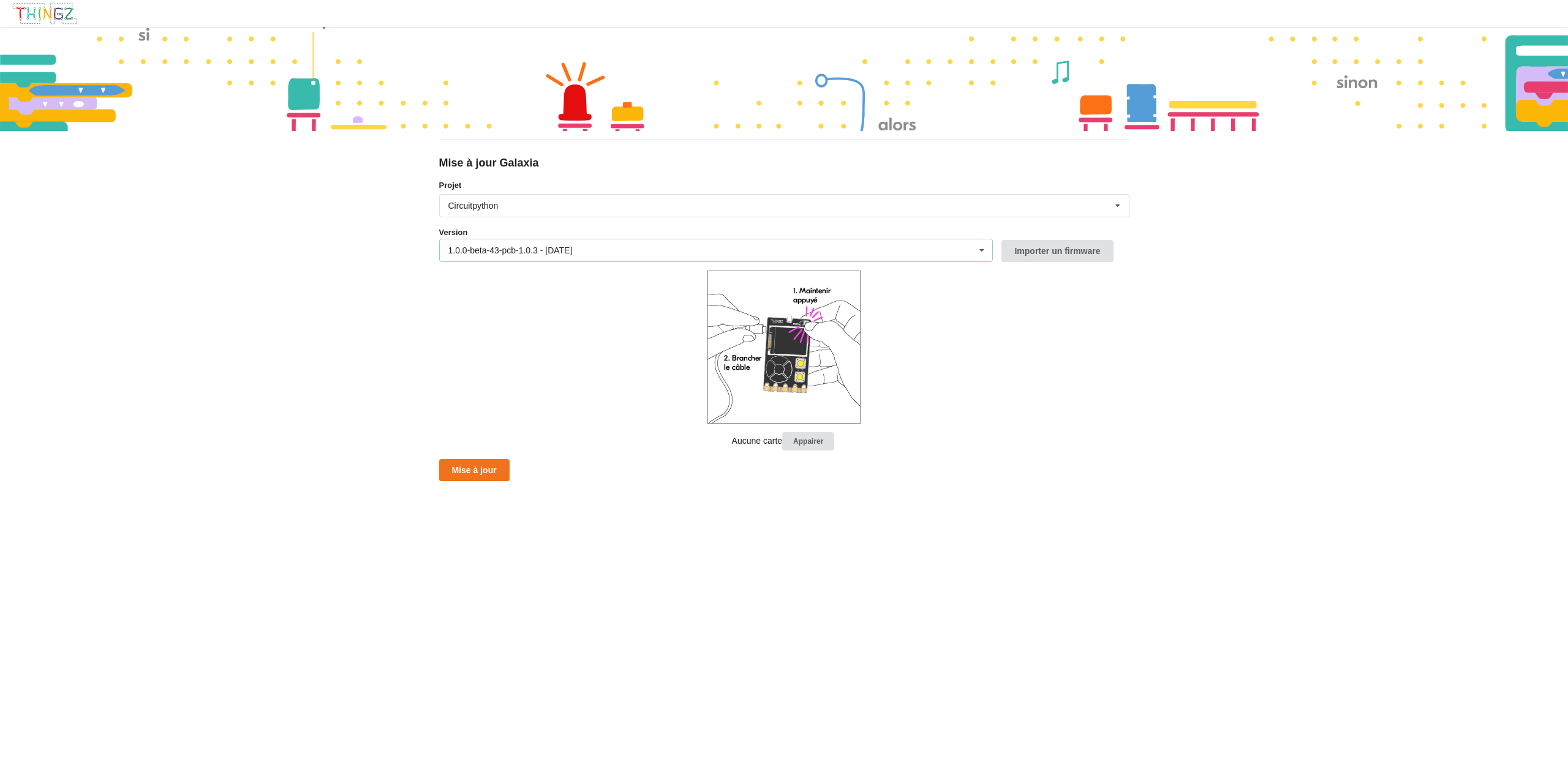
click at [983, 248] on icon at bounding box center [981, 251] width 18 height 22
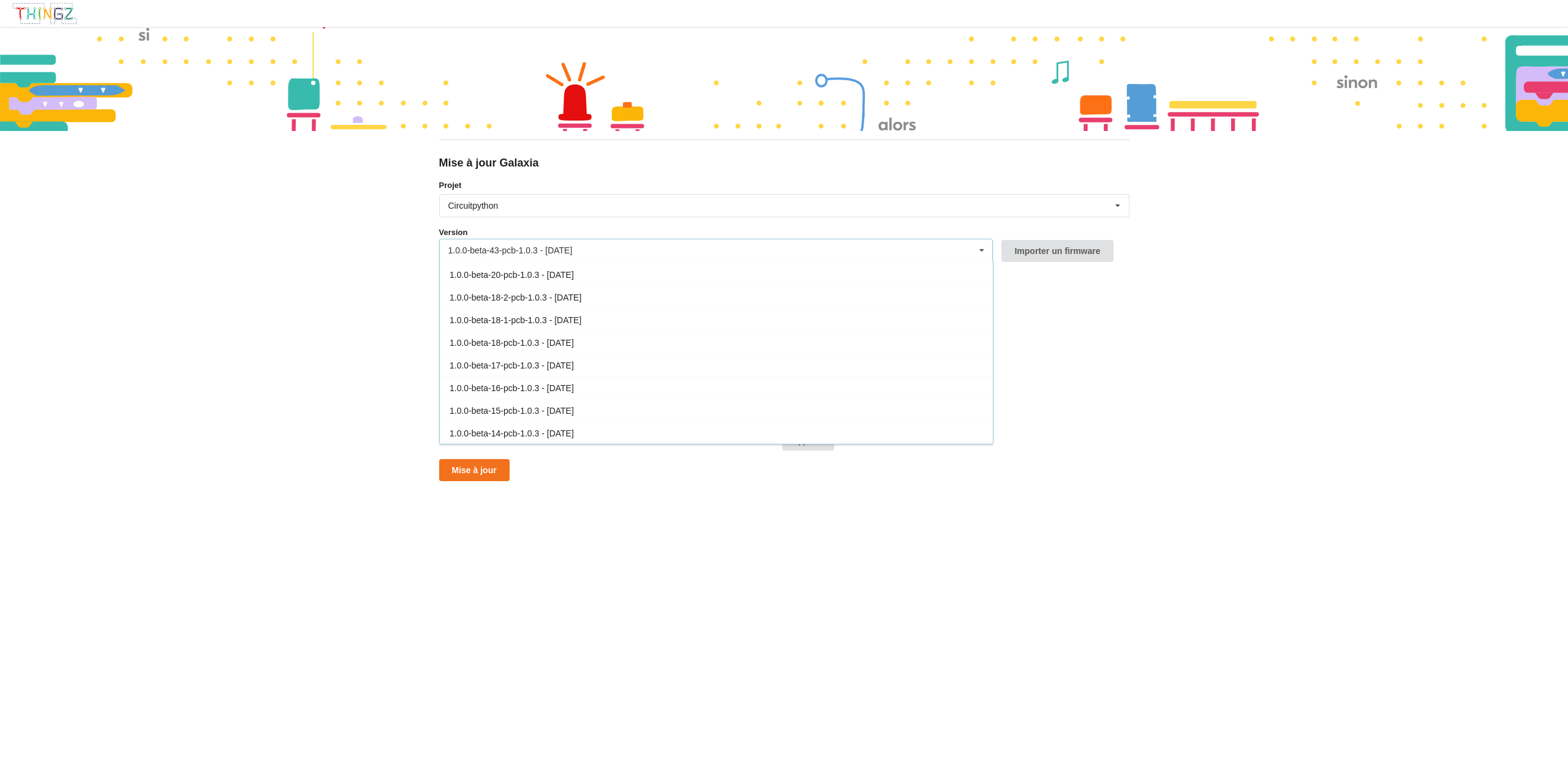
scroll to position [497, 0]
click at [596, 385] on div "1.0.0-beta-16-pcb-1.0.3 - [DATE]" at bounding box center [716, 387] width 553 height 22
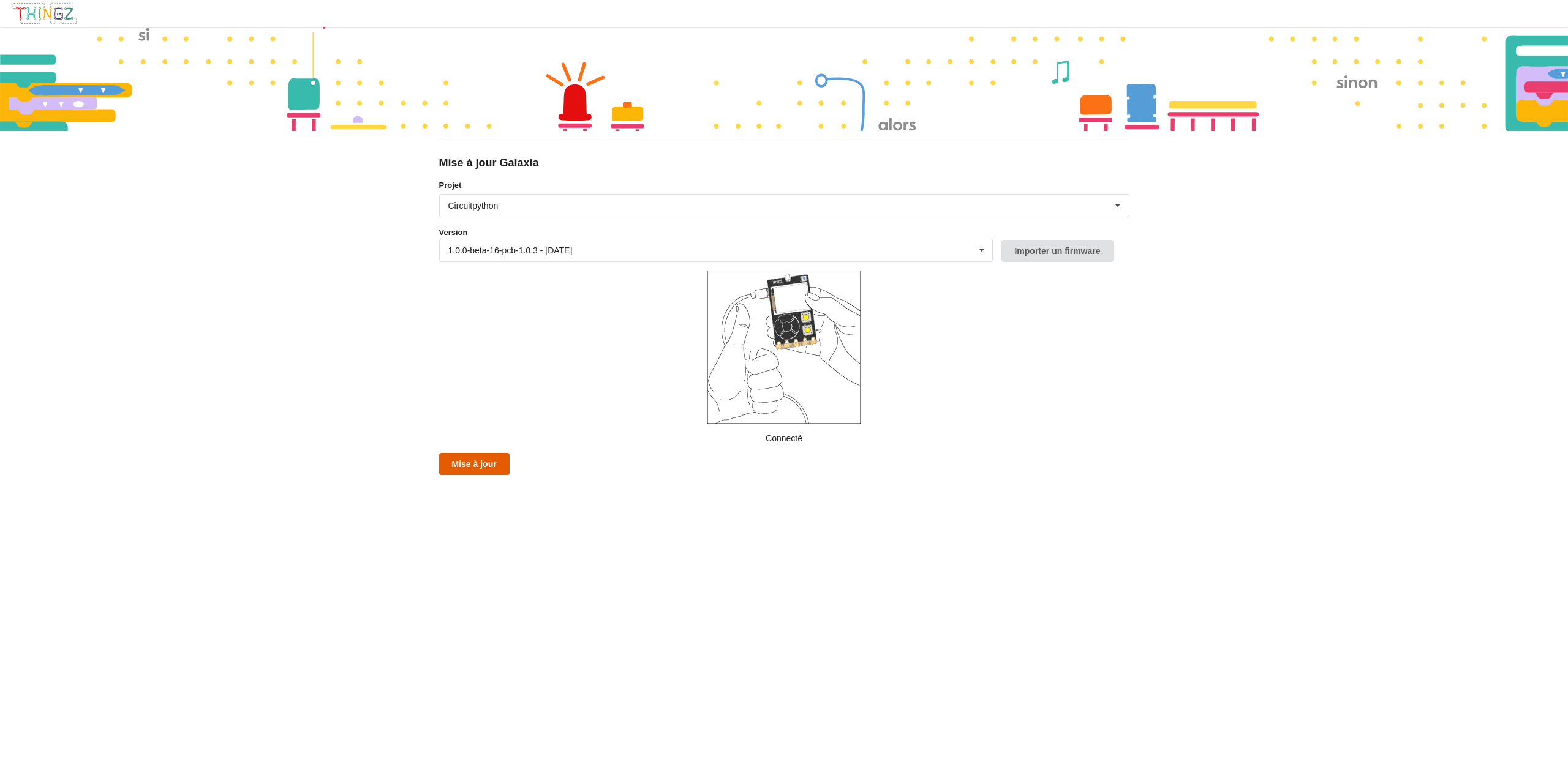
click at [497, 465] on button "Mise à jour" at bounding box center [474, 464] width 70 height 22
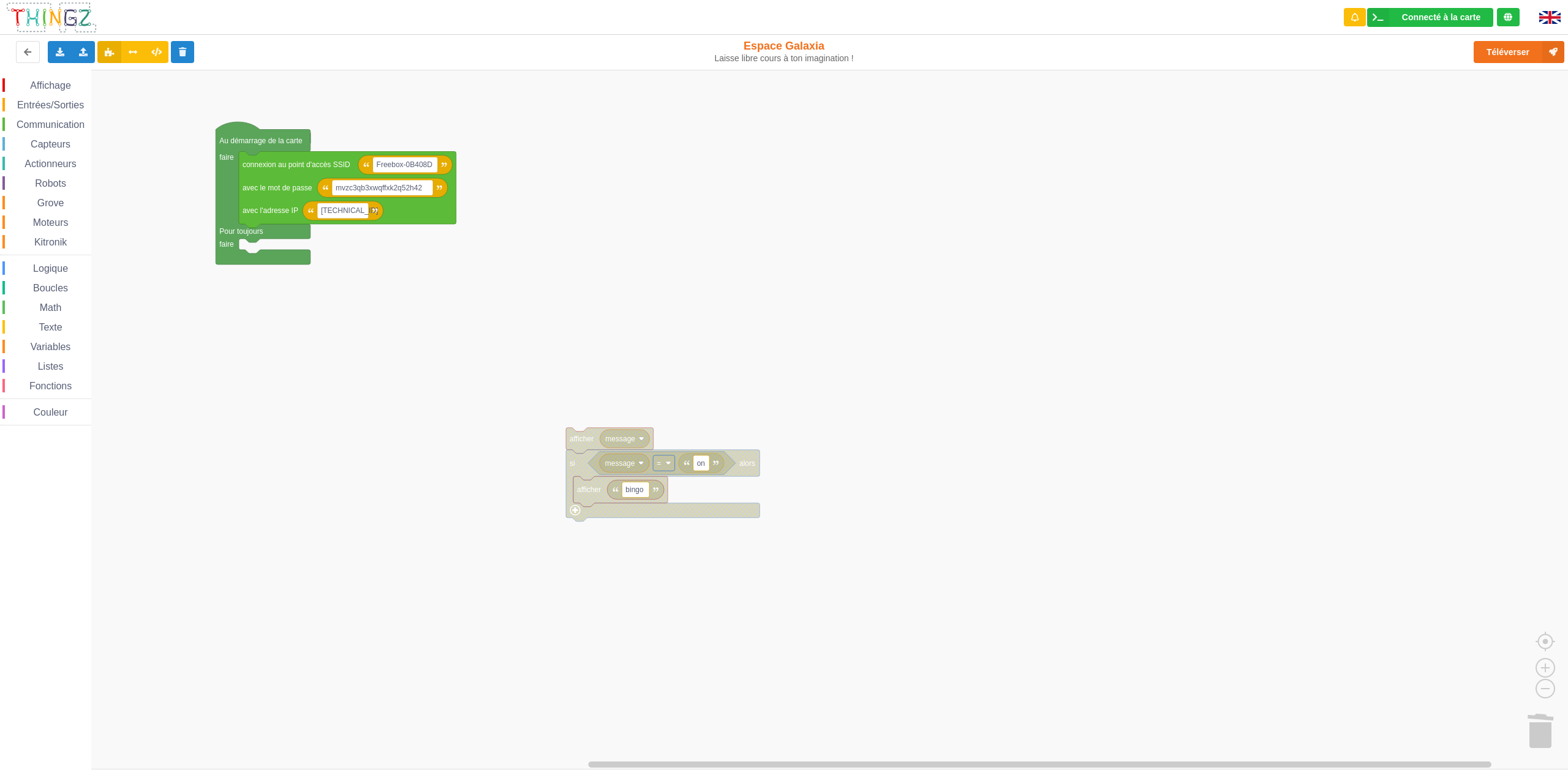
click at [54, 125] on span "Communication" at bounding box center [50, 125] width 72 height 10
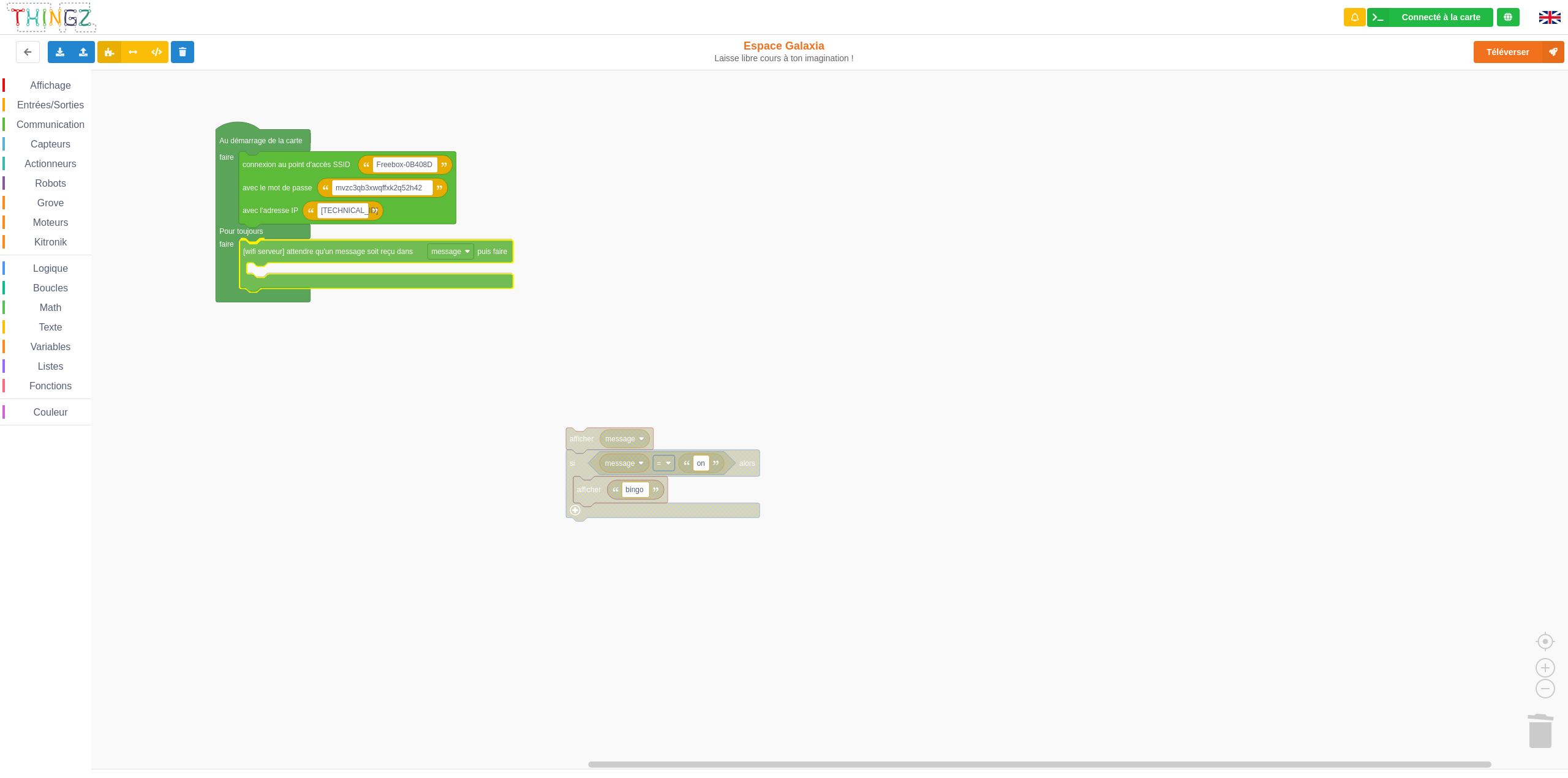
click at [303, 254] on div "Affichage Entrées/Sorties Communication Capteurs Actionneurs Robots Grove Moteu…" at bounding box center [788, 419] width 1577 height 700
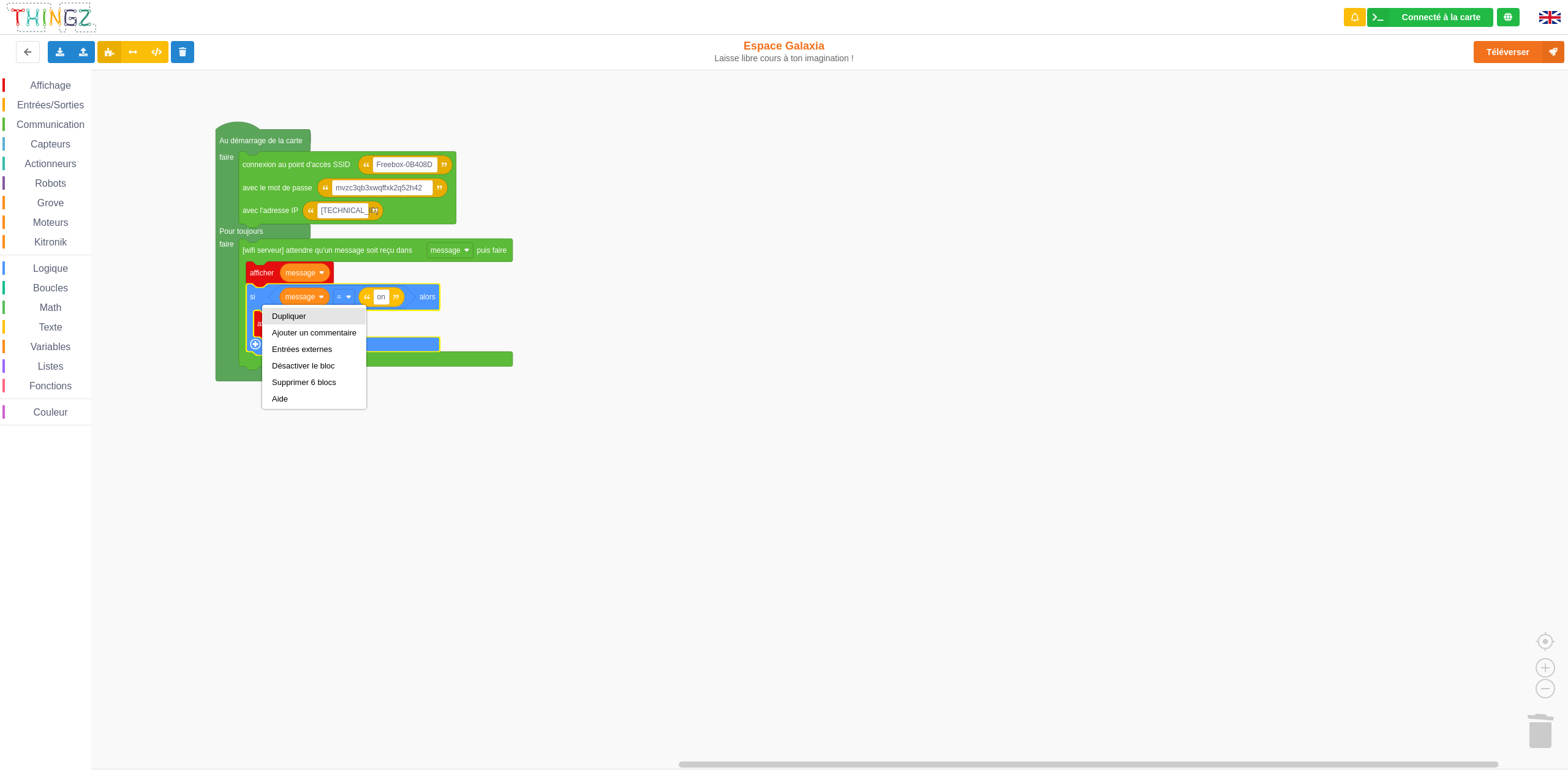
click at [272, 321] on div "Dupliquer" at bounding box center [314, 316] width 103 height 17
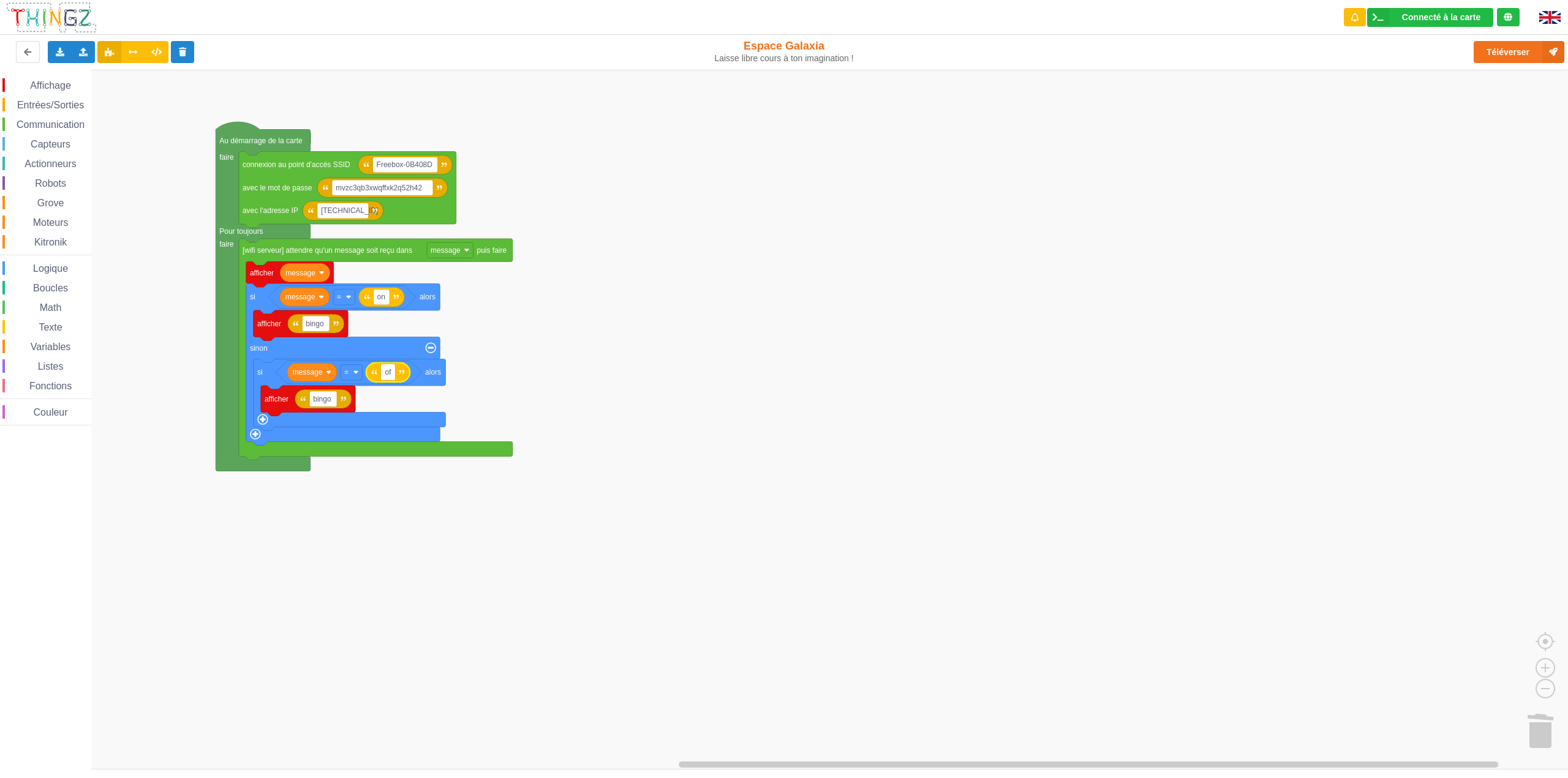
type input "off"
click at [333, 402] on input "bingo" at bounding box center [323, 399] width 28 height 16
type input "bingo off"
click at [961, 524] on rect "Espace de travail de Blocky" at bounding box center [788, 419] width 1577 height 700
click at [1495, 57] on button "Téléverser" at bounding box center [1519, 52] width 91 height 22
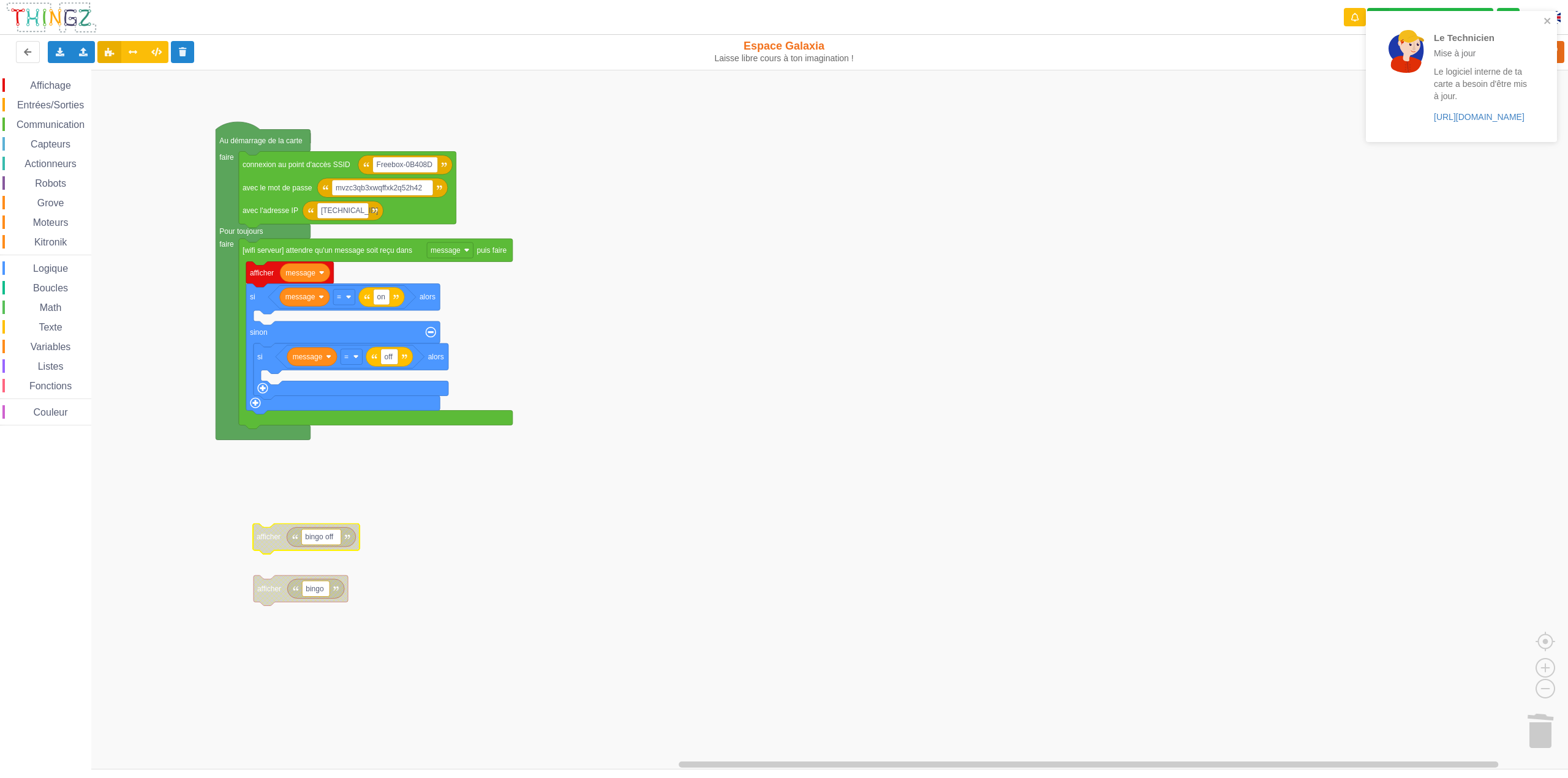
click at [59, 88] on span "Affichage" at bounding box center [50, 85] width 44 height 10
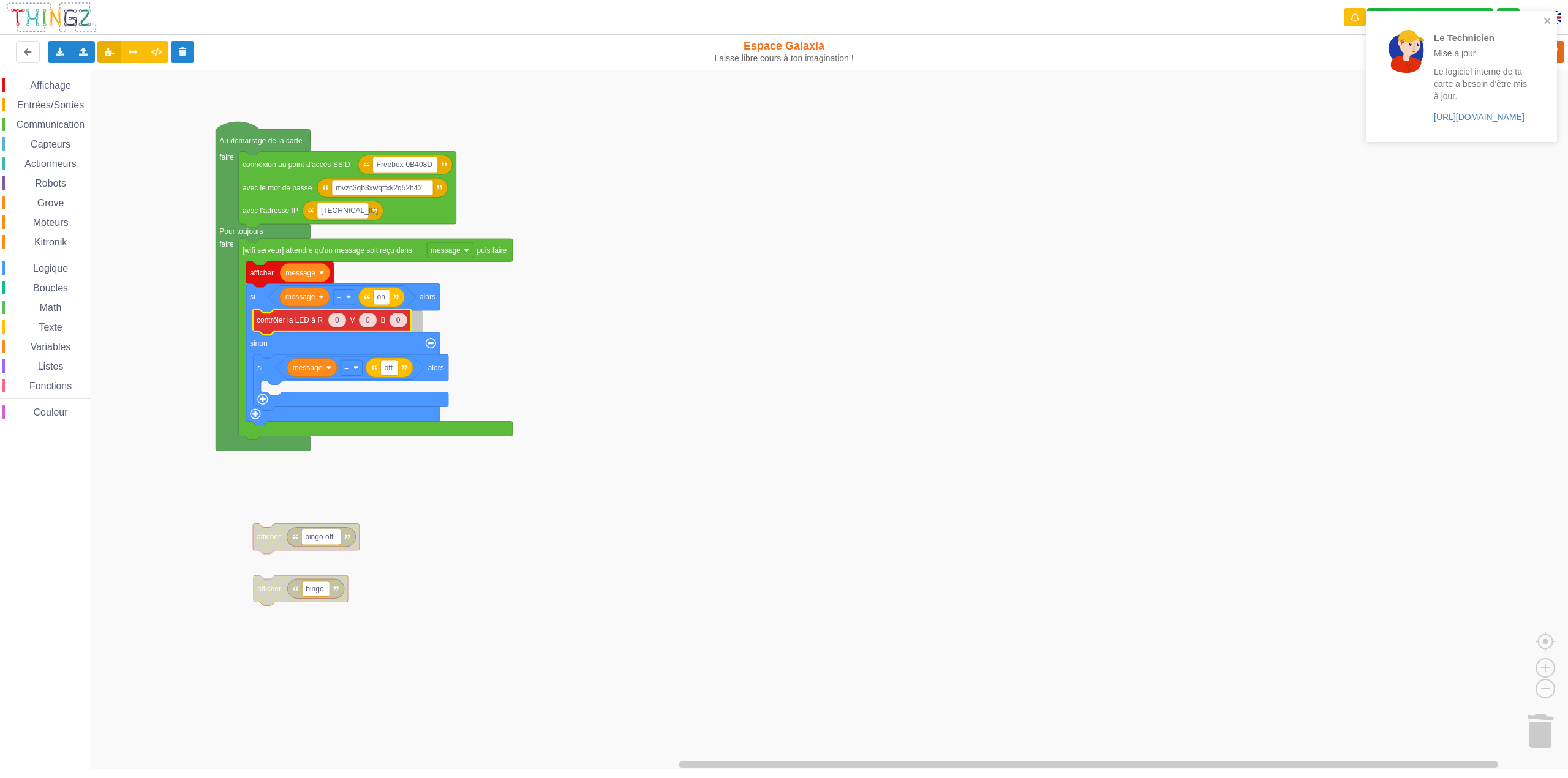
click at [289, 328] on div "Affichage Entrées/Sorties Communication Capteurs Actionneurs Robots Grove Moteu…" at bounding box center [788, 419] width 1577 height 700
click at [340, 327] on icon "Espace de travail de Blocky" at bounding box center [337, 322] width 18 height 14
type input "255"
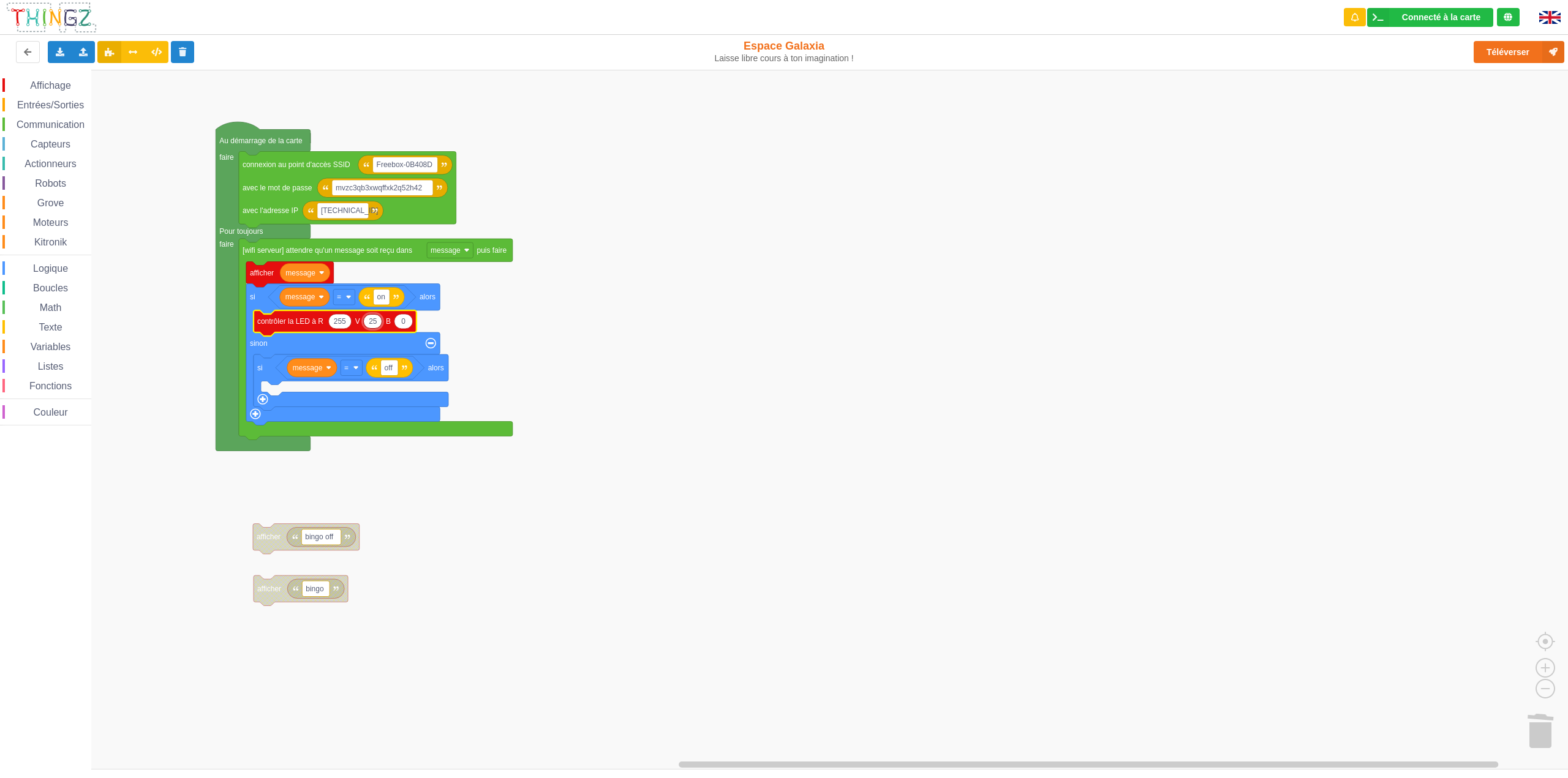
type input "255"
click at [849, 456] on rect "Espace de travail de Blocky" at bounding box center [788, 419] width 1577 height 700
click at [334, 335] on div "Dupliquer" at bounding box center [354, 333] width 85 height 9
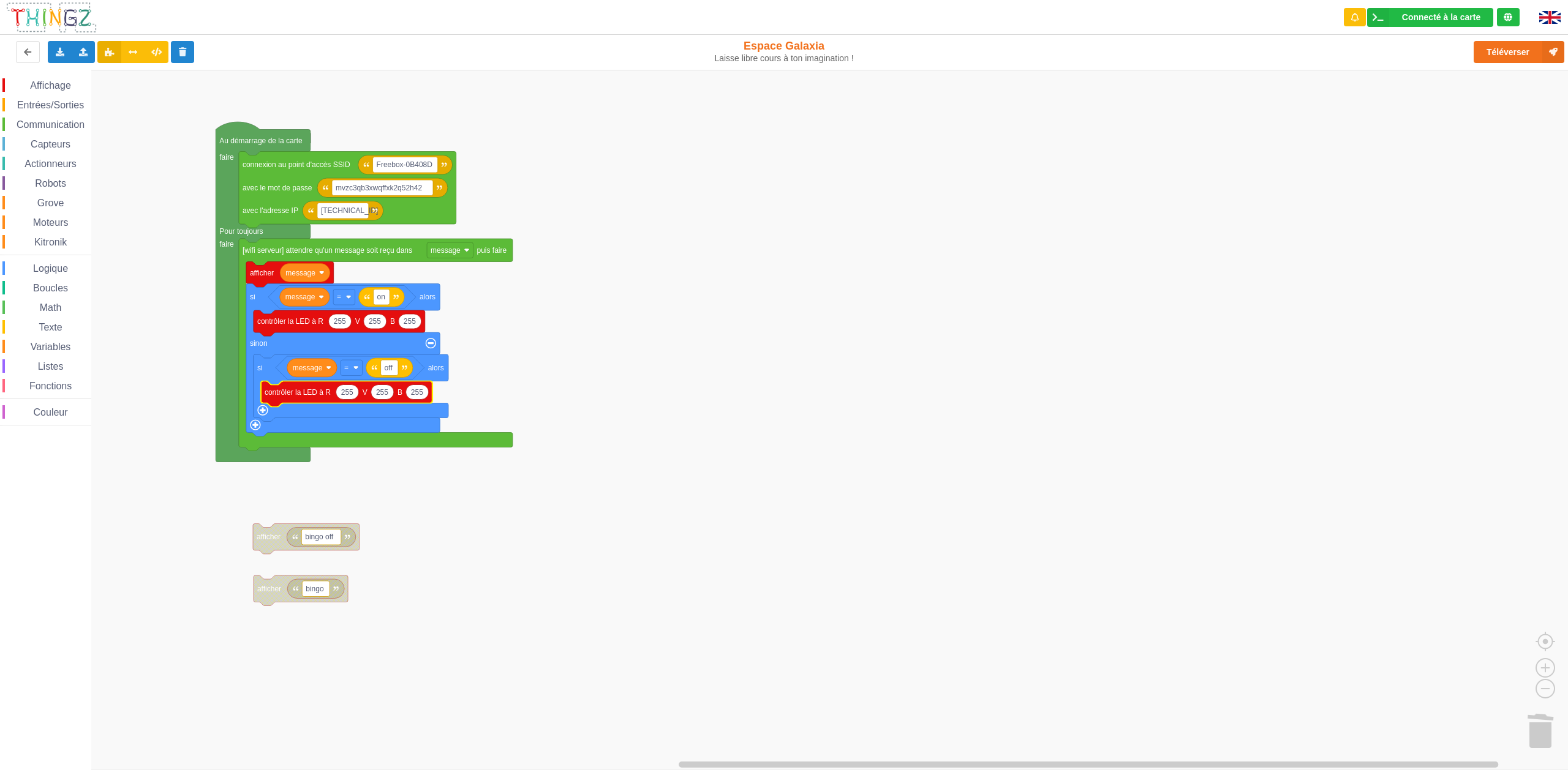
click at [352, 392] on text "255" at bounding box center [347, 392] width 12 height 9
type input "0"
click at [446, 548] on rect "Espace de travail de Blocky" at bounding box center [788, 419] width 1577 height 700
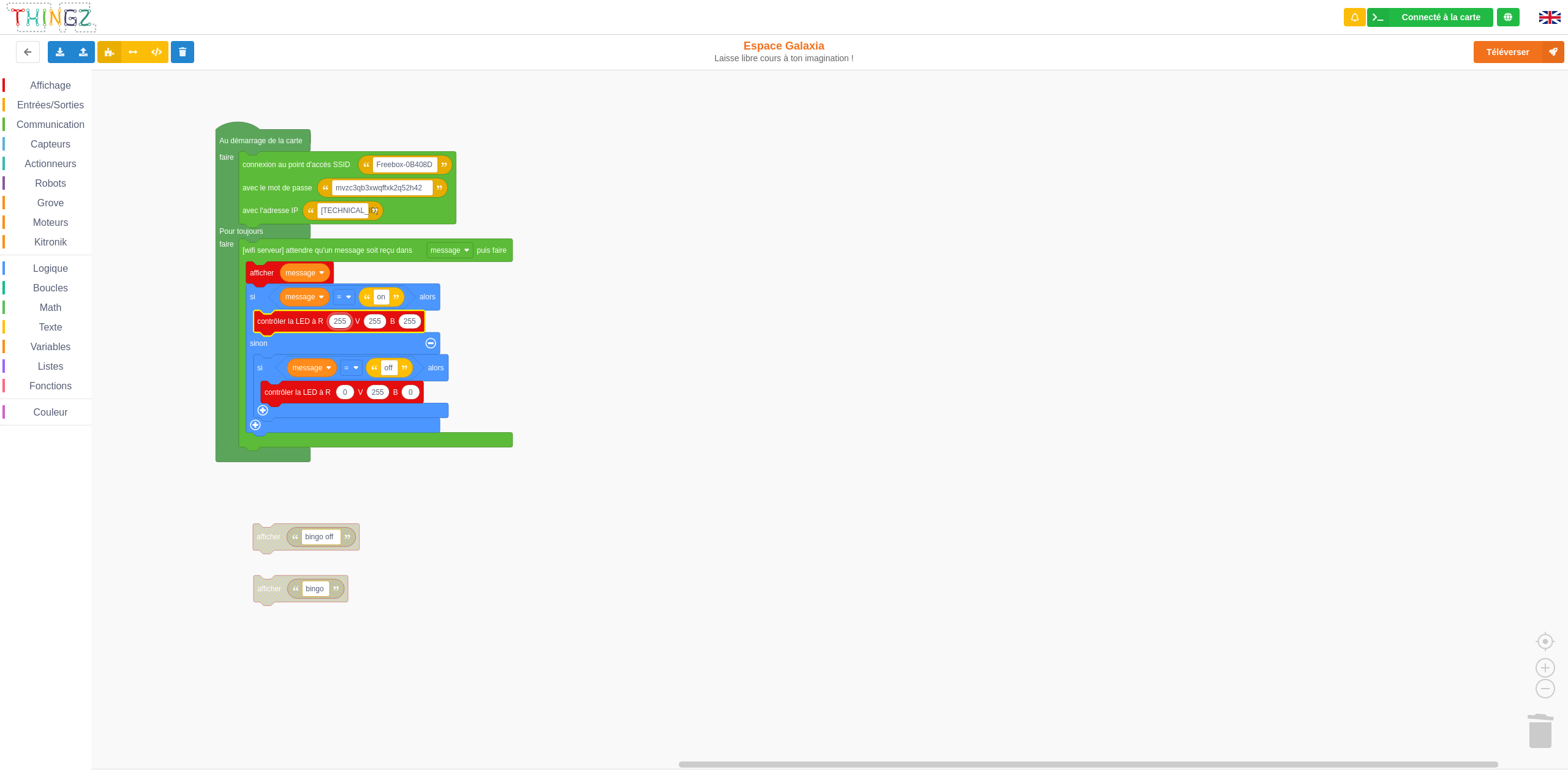
type input "0"
click at [412, 321] on icon "Espace de travail de Blocky" at bounding box center [405, 322] width 22 height 14
type input "0"
click at [572, 394] on rect "Espace de travail de Blocky" at bounding box center [788, 419] width 1577 height 700
type input "255"
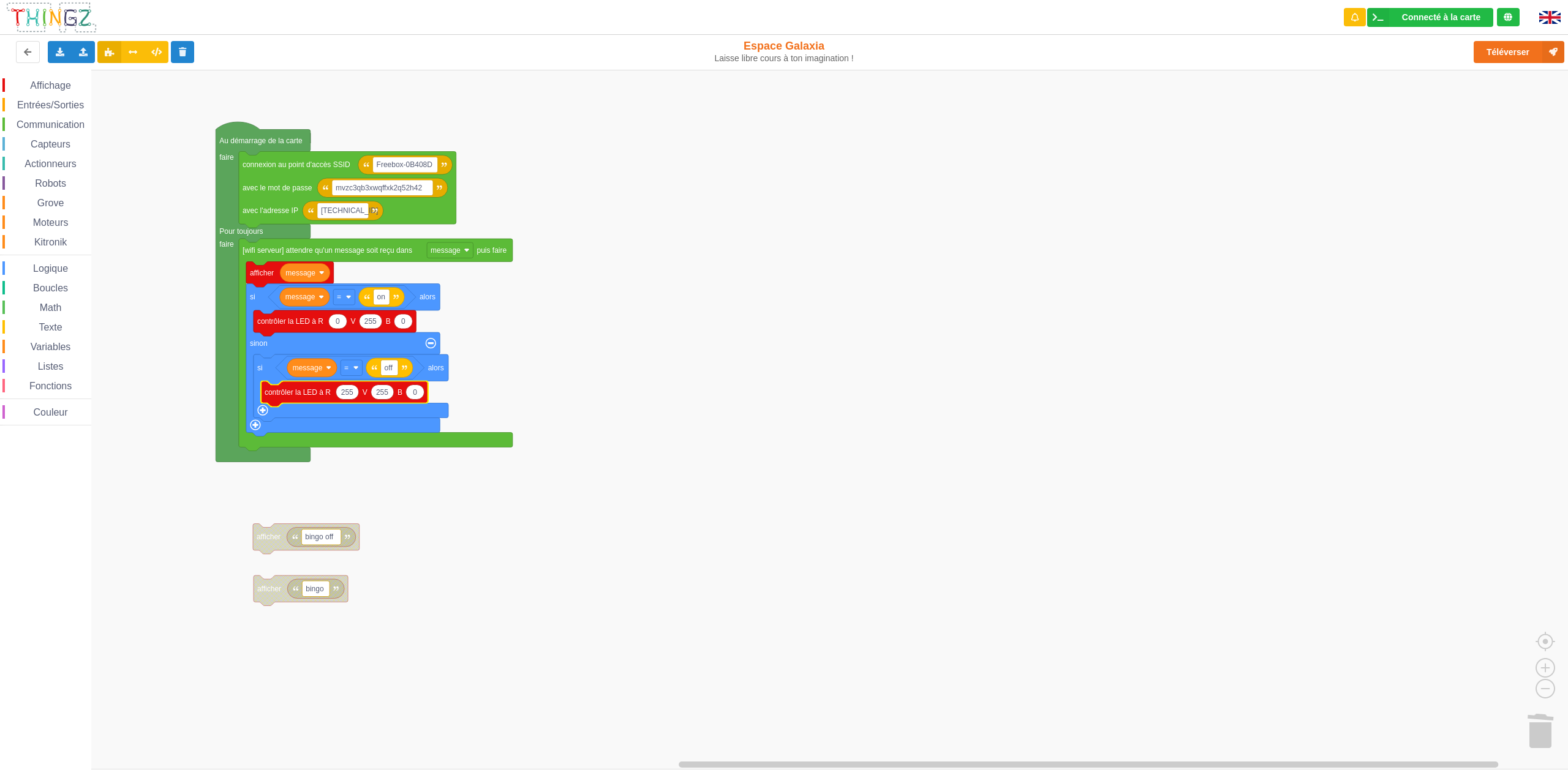
click at [489, 739] on rect "Espace de travail de Blocky" at bounding box center [788, 419] width 1577 height 700
click at [388, 394] on icon "Espace de travail de Blocky" at bounding box center [382, 392] width 22 height 14
type input "0"
click at [601, 427] on rect "Espace de travail de Blocky" at bounding box center [788, 419] width 1577 height 700
click at [1104, 266] on rect "Espace de travail de Blocky" at bounding box center [788, 419] width 1577 height 700
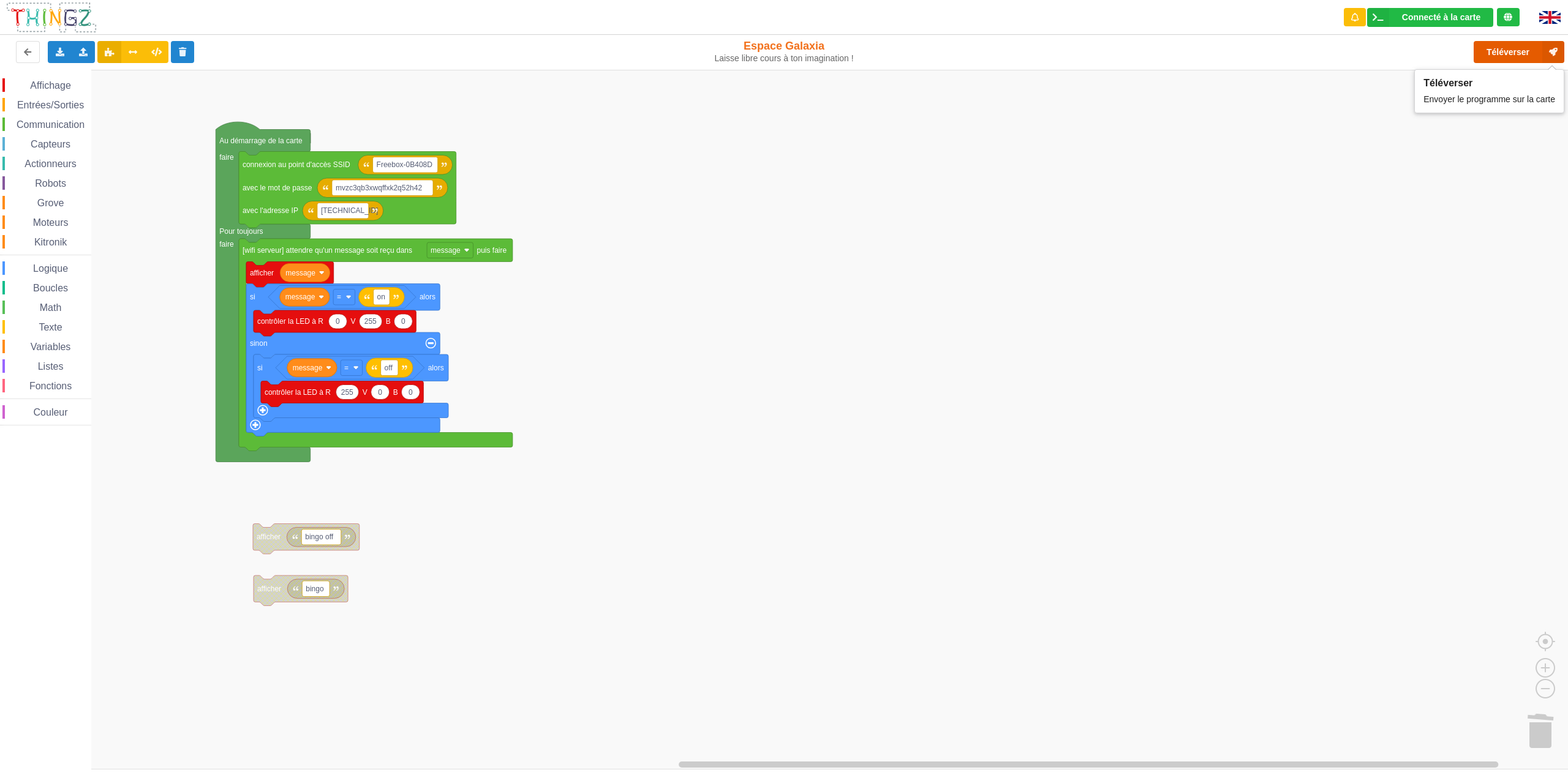
click at [1511, 57] on button "Téléverser" at bounding box center [1519, 52] width 91 height 22
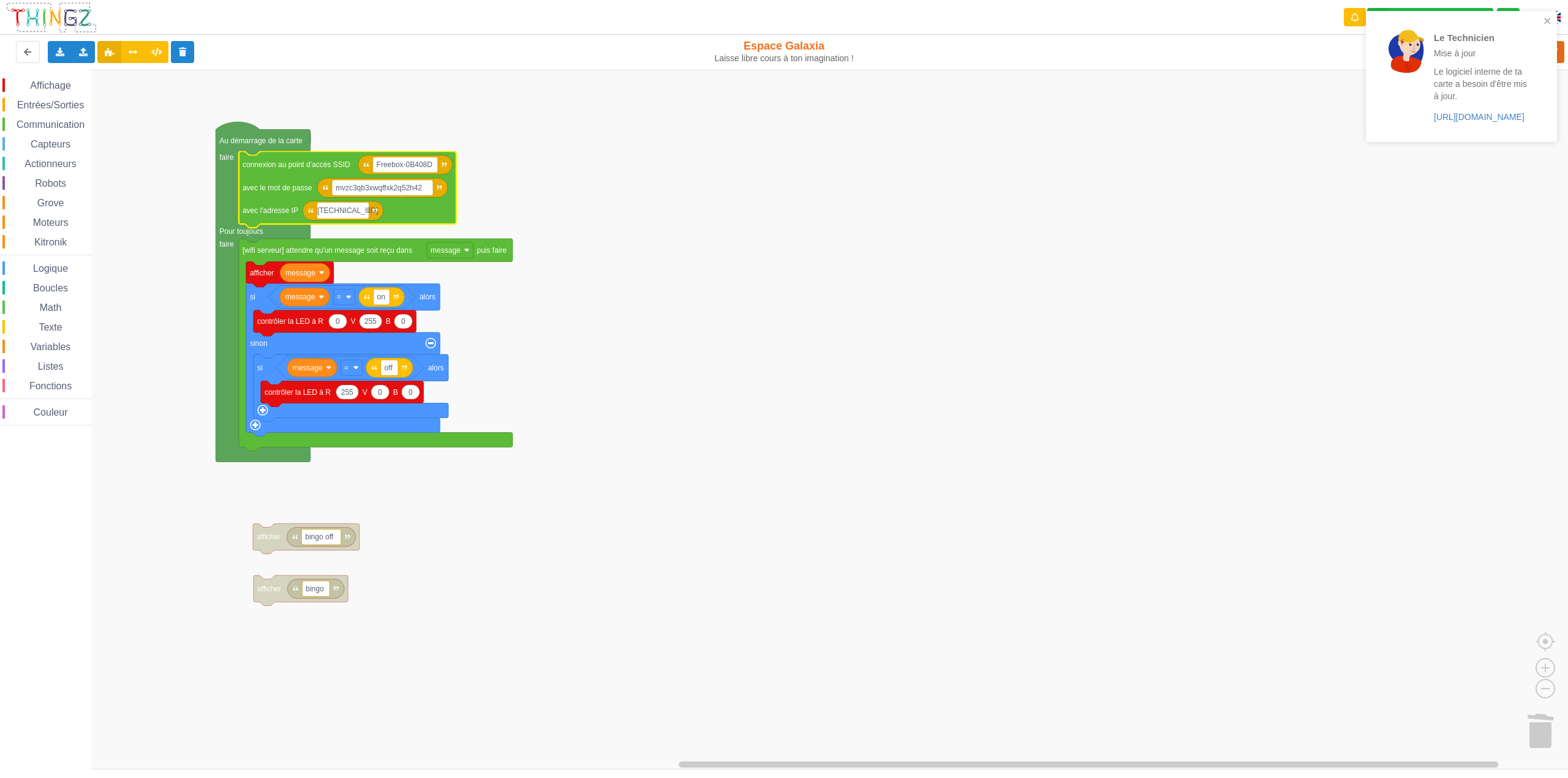
click at [361, 209] on input "192.168.1.10" at bounding box center [343, 211] width 51 height 16
type input "[TECHNICAL_ID]"
click at [964, 323] on rect "Espace de travail de Blocky" at bounding box center [788, 419] width 1577 height 700
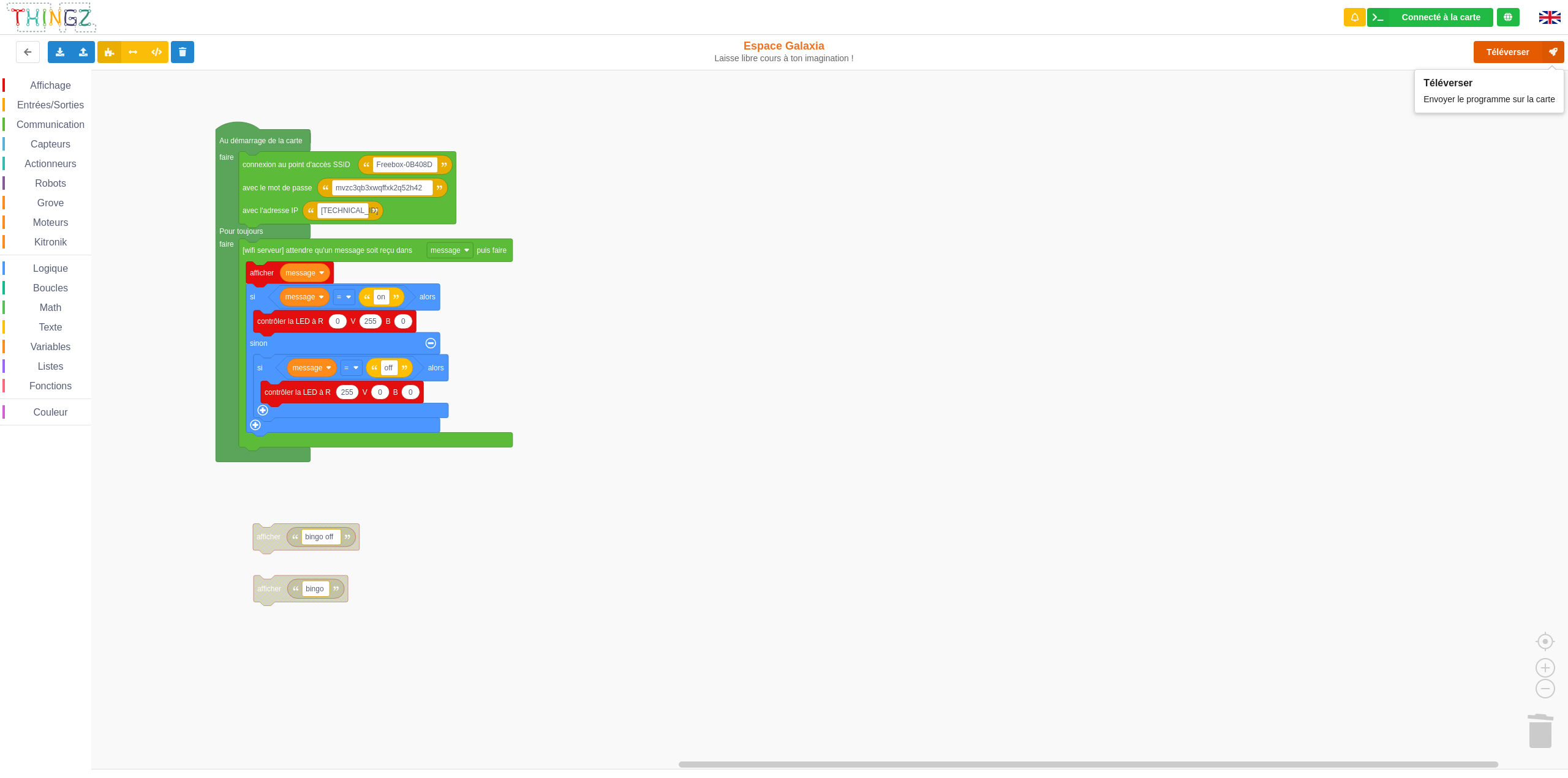
click at [1506, 51] on button "Téléverser" at bounding box center [1519, 52] width 91 height 22
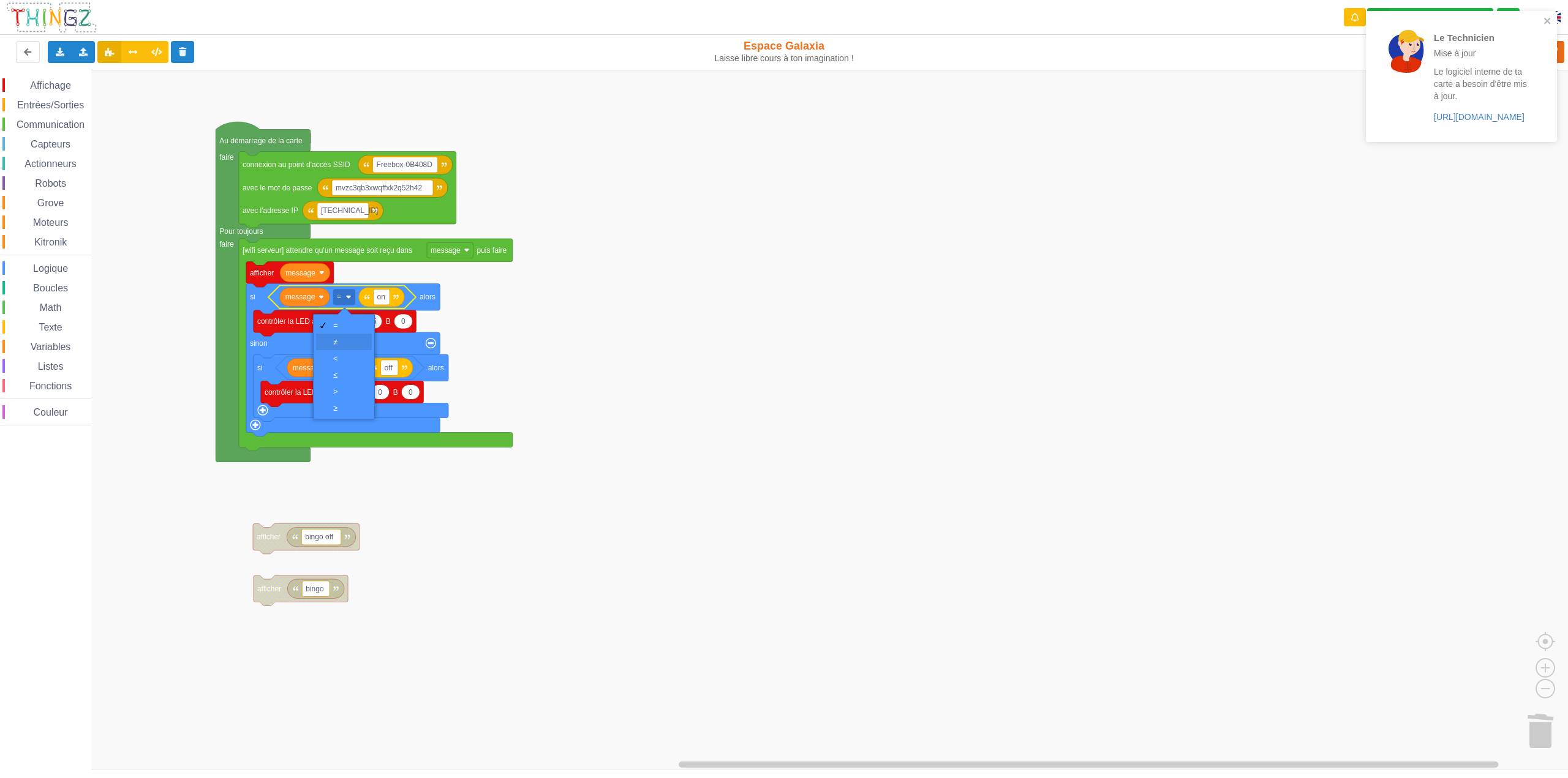
click at [342, 336] on div "≠" at bounding box center [343, 342] width 56 height 17
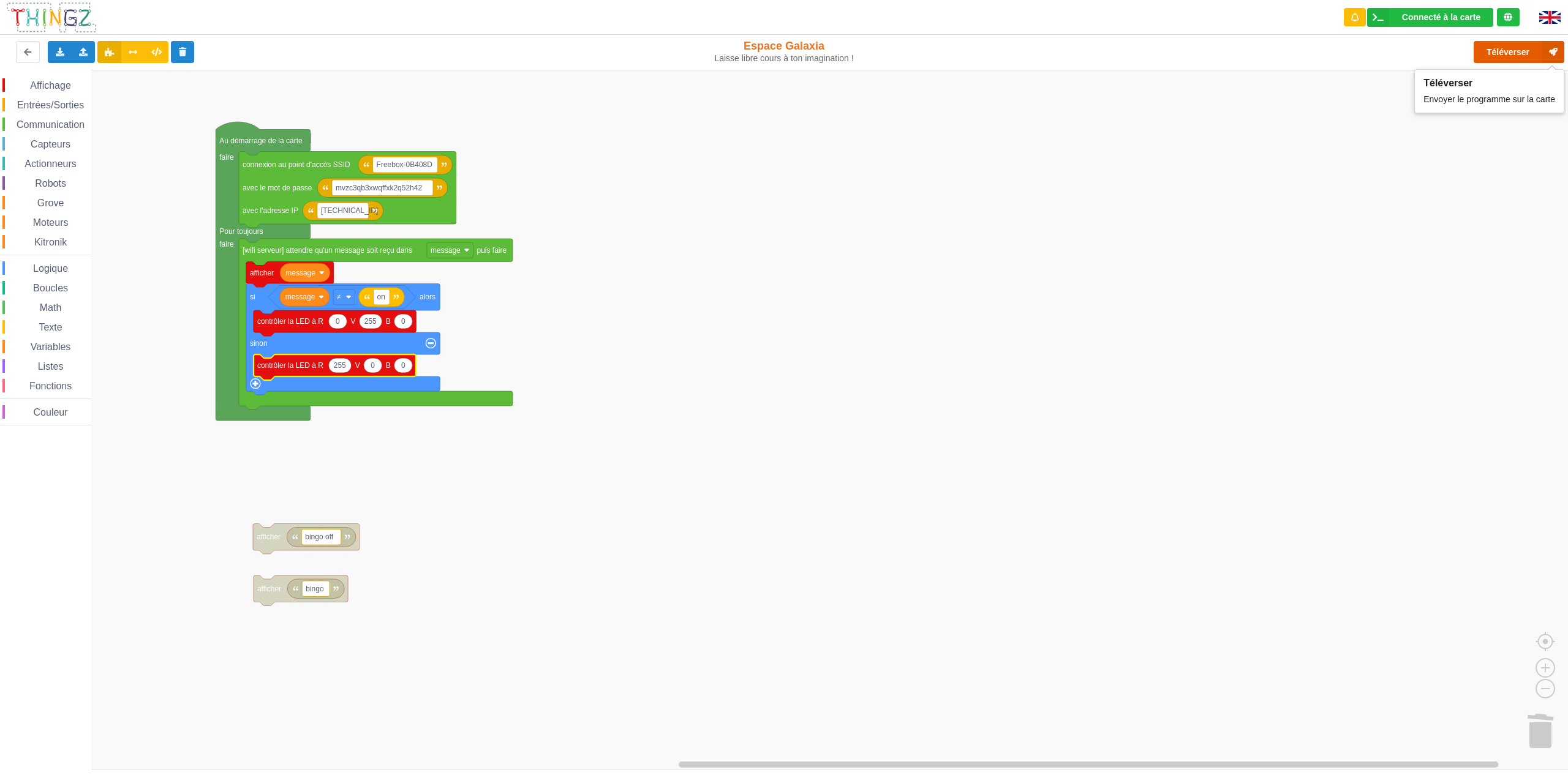
click at [1510, 55] on button "Téléverser" at bounding box center [1519, 52] width 91 height 22
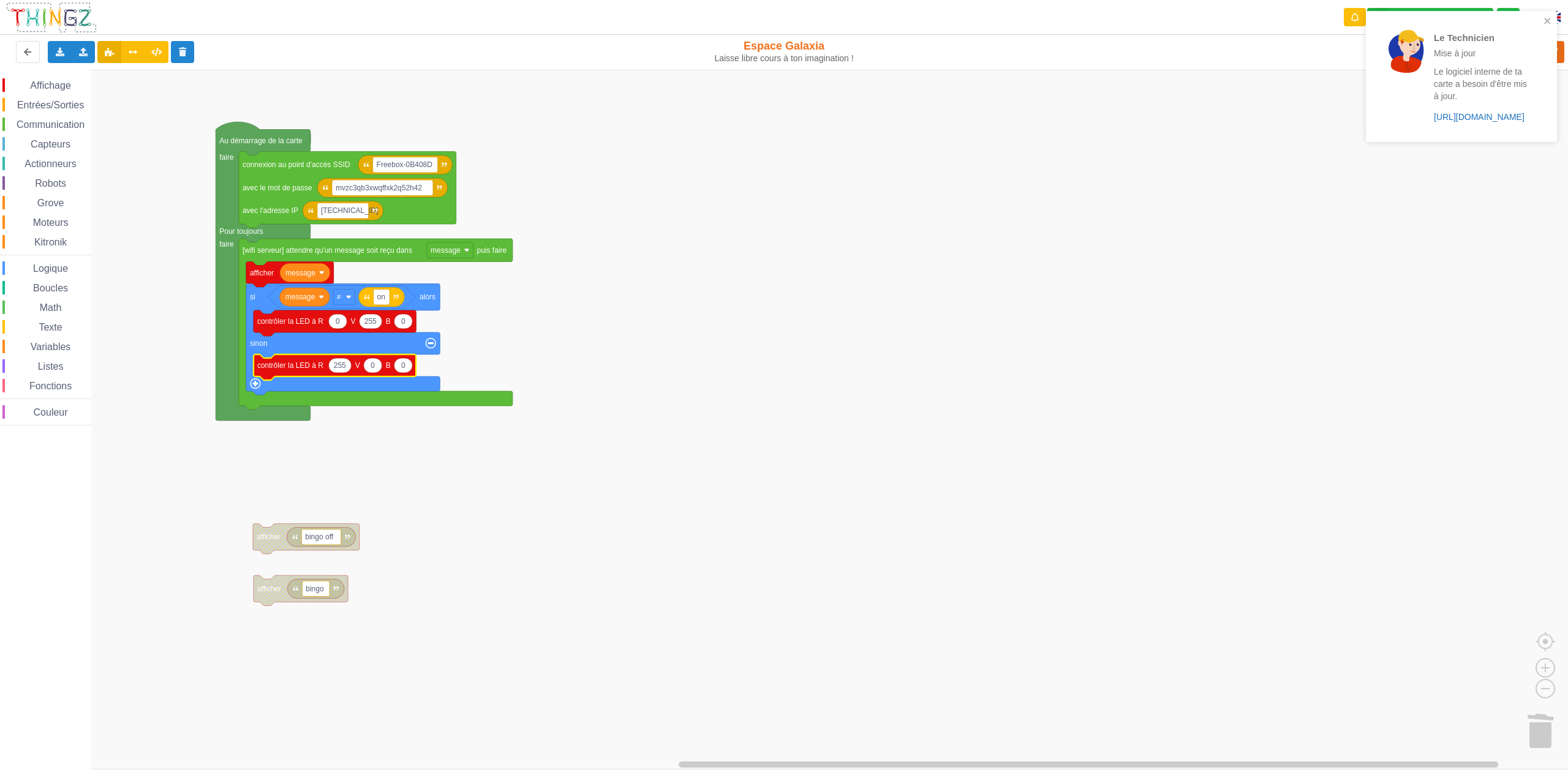
click at [1457, 122] on link "https://play.thingz.co/firmware?micropython=0" at bounding box center [1479, 117] width 91 height 10
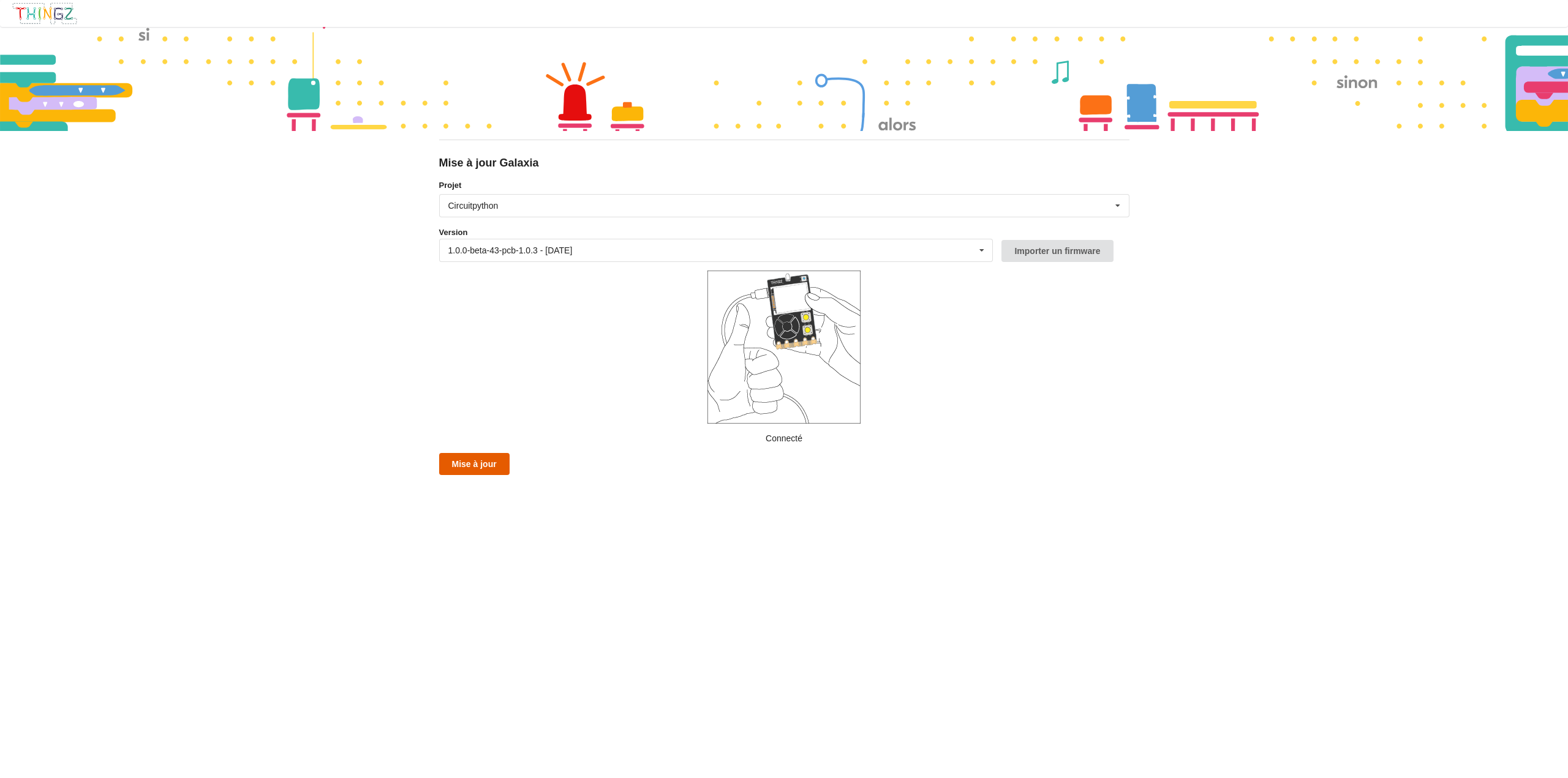
click at [464, 459] on button "Mise à jour" at bounding box center [474, 464] width 70 height 22
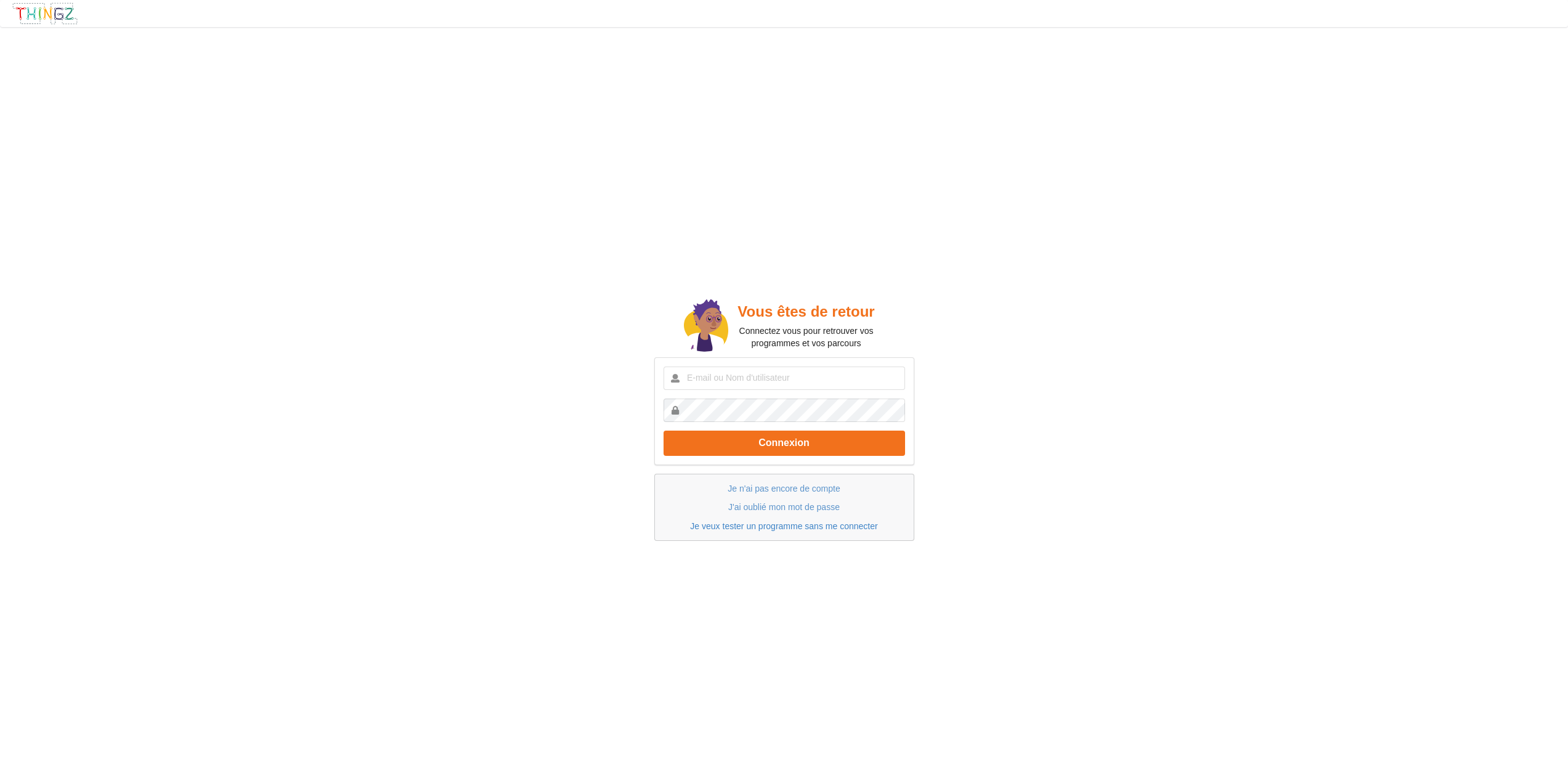
click at [817, 526] on link "Je veux tester un programme sans me connecter" at bounding box center [784, 526] width 187 height 10
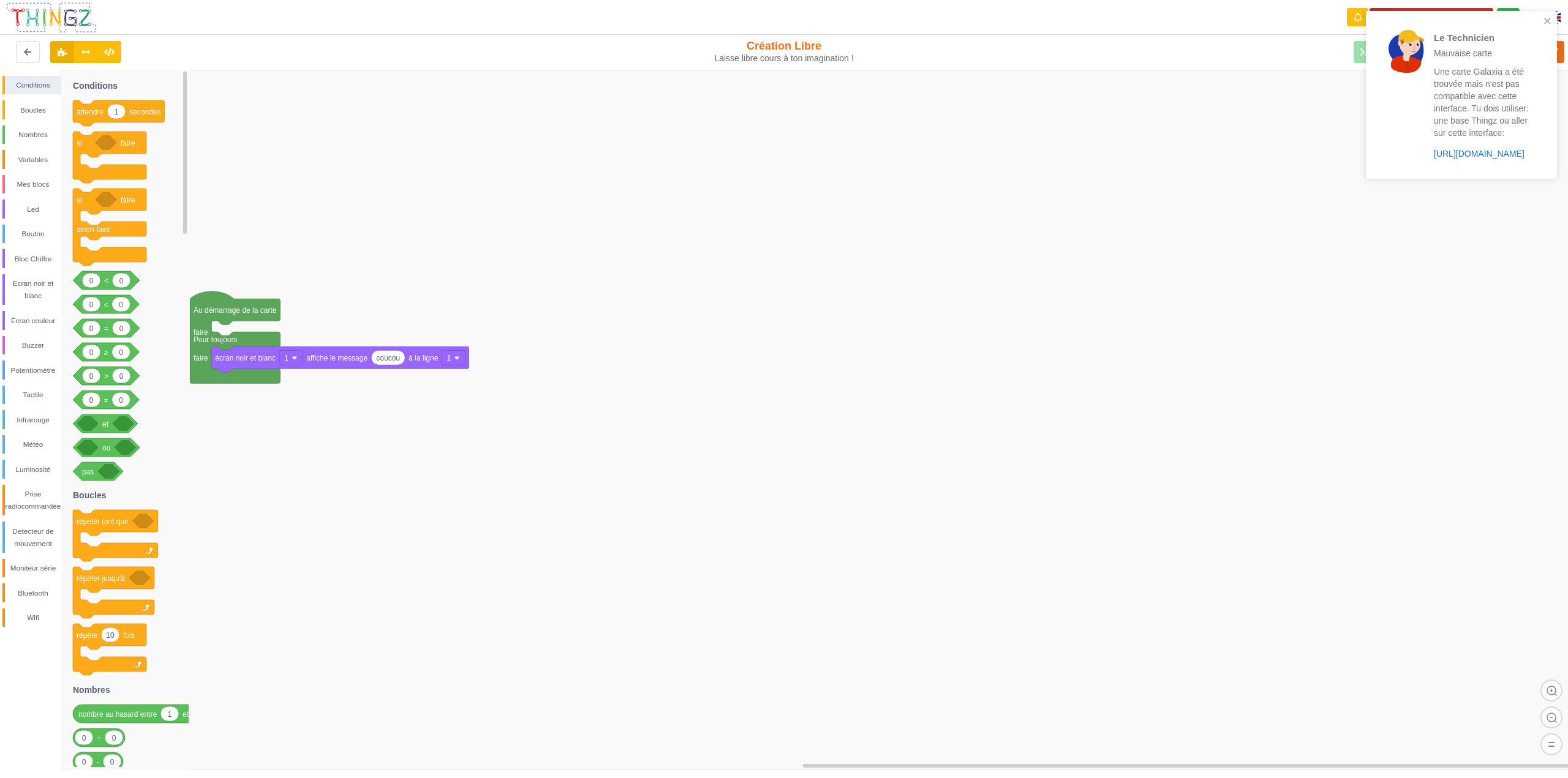
click at [1464, 151] on link "https://play.thingz.co/galaxia" at bounding box center [1479, 154] width 91 height 10
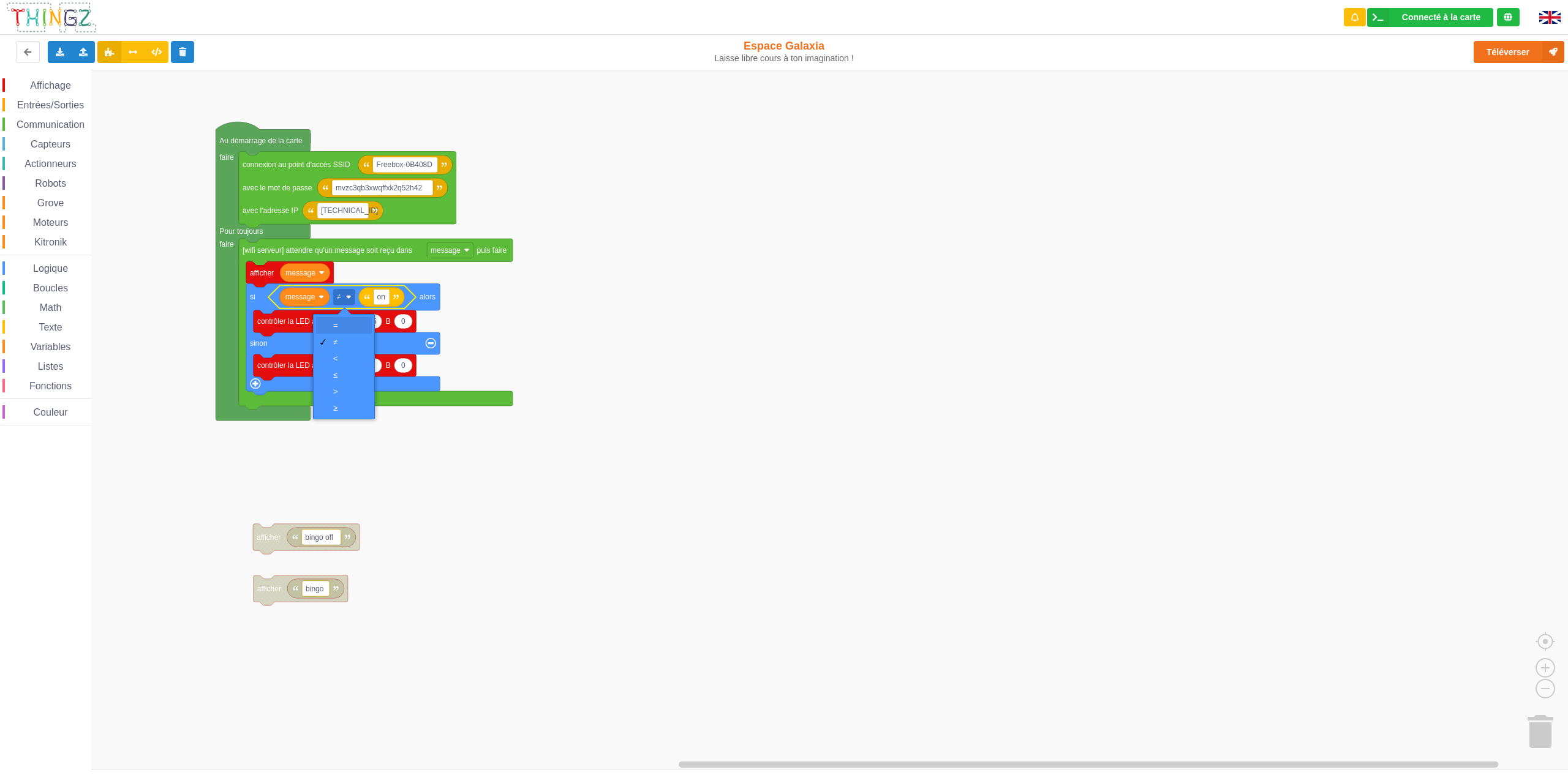
click at [343, 325] on div "=" at bounding box center [348, 325] width 30 height 9
click at [654, 258] on rect "Espace de travail de Blocky" at bounding box center [788, 419] width 1577 height 700
click at [46, 351] on span "Variables" at bounding box center [51, 347] width 44 height 10
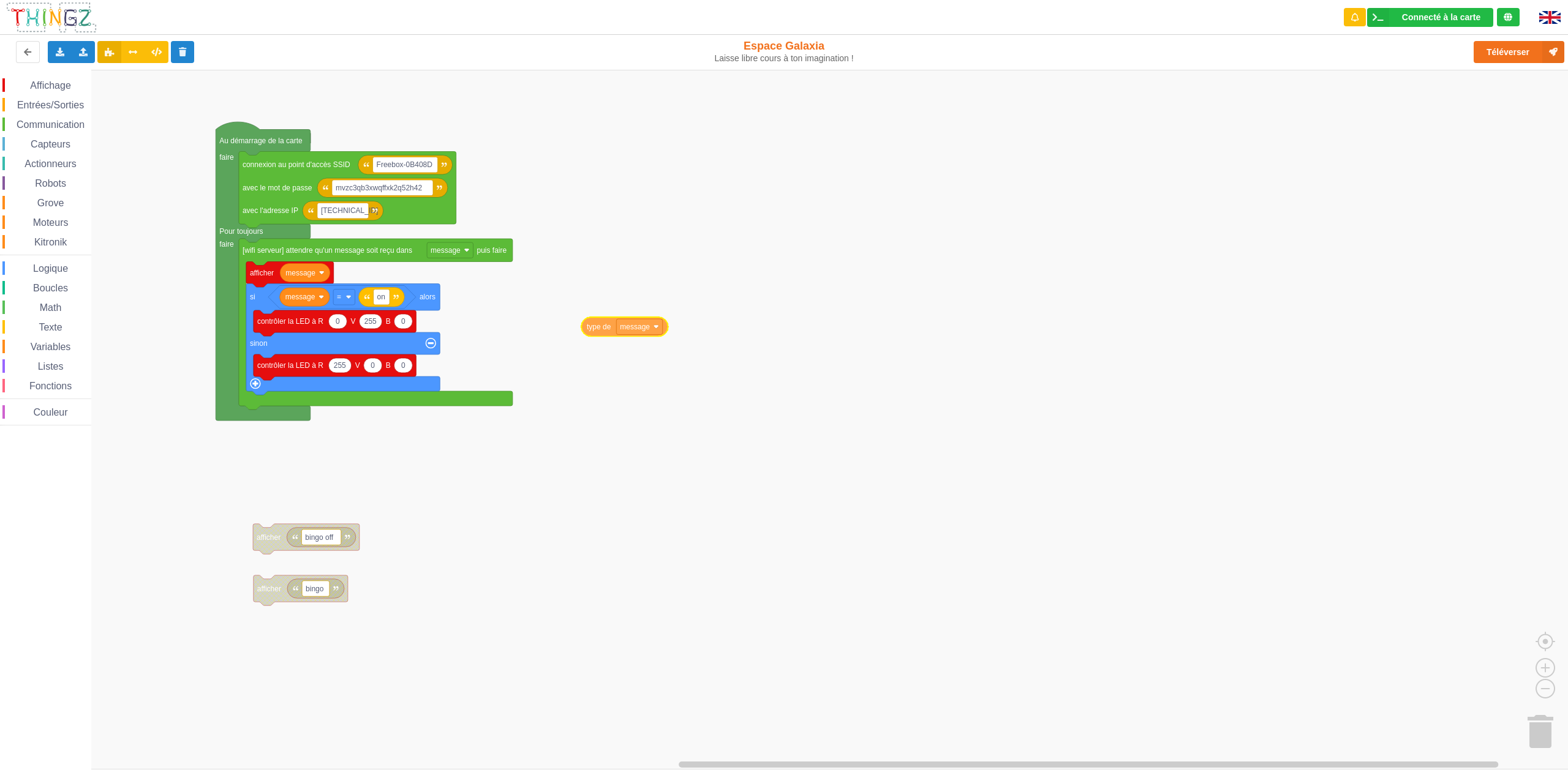
click at [607, 330] on div "Affichage Entrées/Sorties Communication Capteurs Actionneurs Robots Grove Moteu…" at bounding box center [788, 419] width 1577 height 700
click at [657, 328] on image "Espace de travail de Blocky" at bounding box center [656, 327] width 6 height 6
click at [600, 327] on text "type de" at bounding box center [599, 327] width 25 height 9
click at [1505, 49] on button "Téléverser" at bounding box center [1519, 52] width 91 height 22
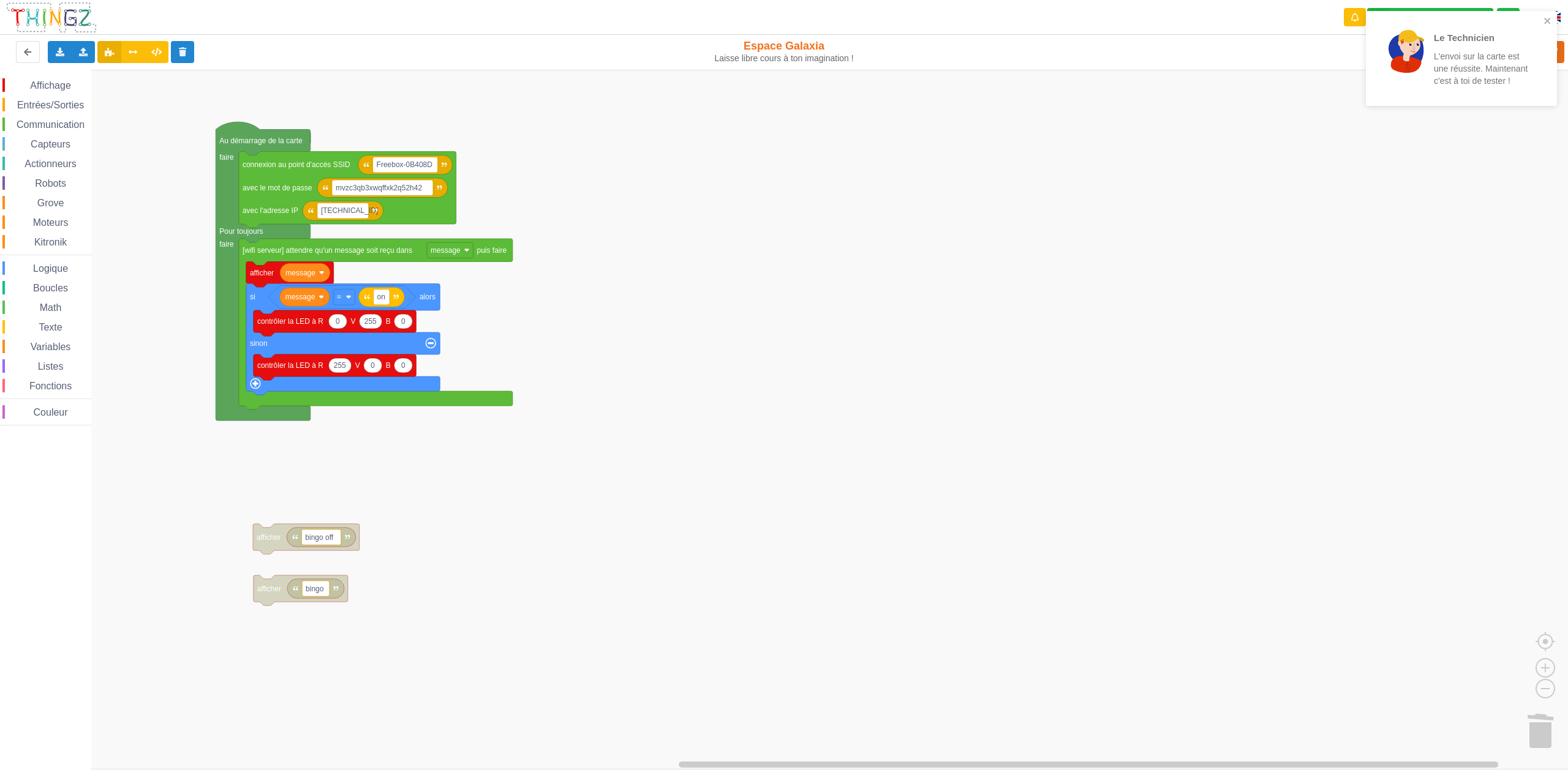
click at [1543, 22] on div "Le Technicien L'envoi sur la carte est une réussite. Maintenant c'est à toi de …" at bounding box center [1457, 59] width 172 height 85
click at [130, 49] on icon at bounding box center [133, 51] width 10 height 7
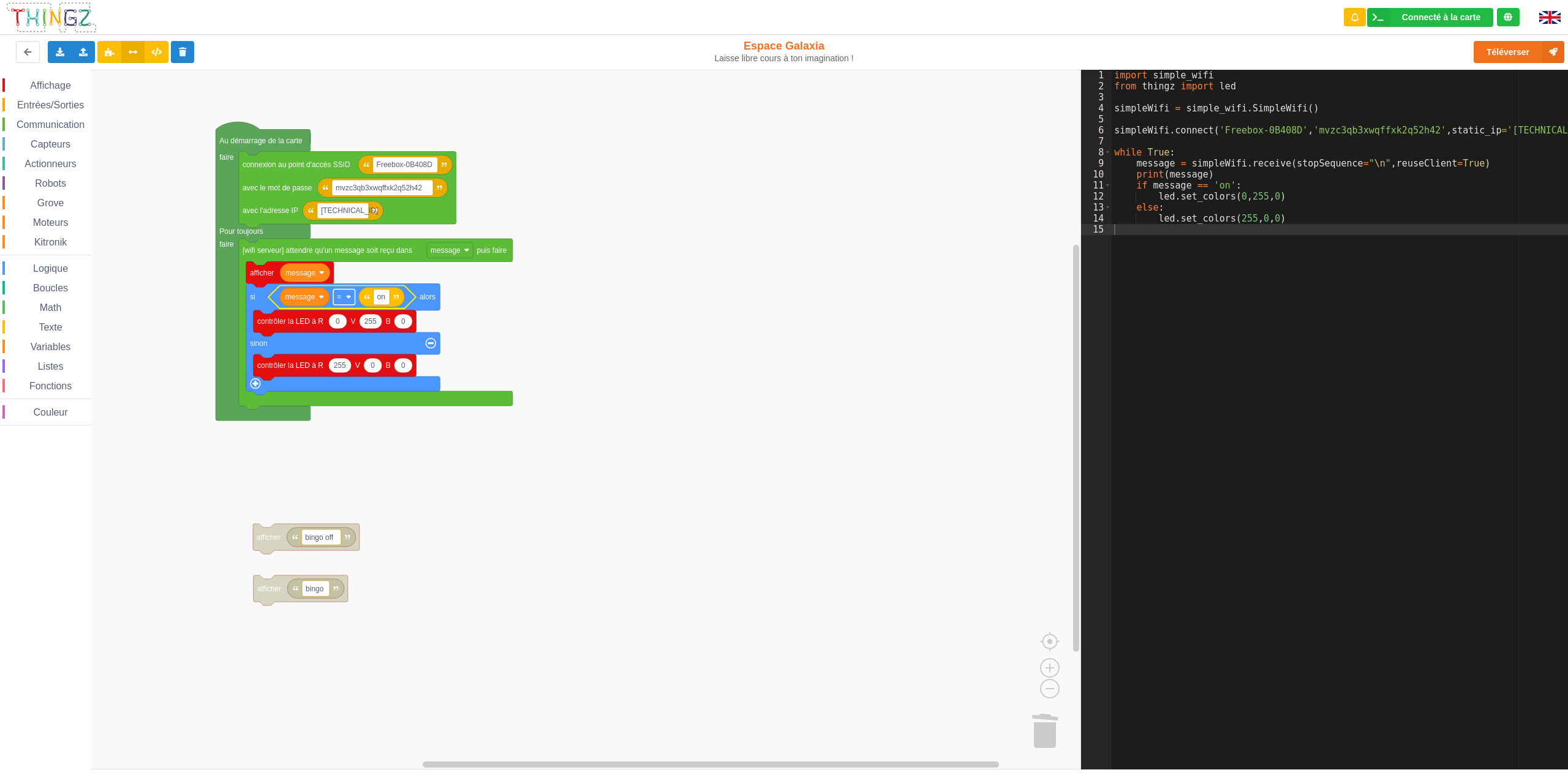
click at [344, 299] on rect "Espace de travail de Blocky" at bounding box center [344, 297] width 22 height 16
click at [335, 338] on div "≠" at bounding box center [348, 342] width 30 height 9
click at [552, 264] on rect "Espace de travail de Blocky" at bounding box center [541, 419] width 1081 height 700
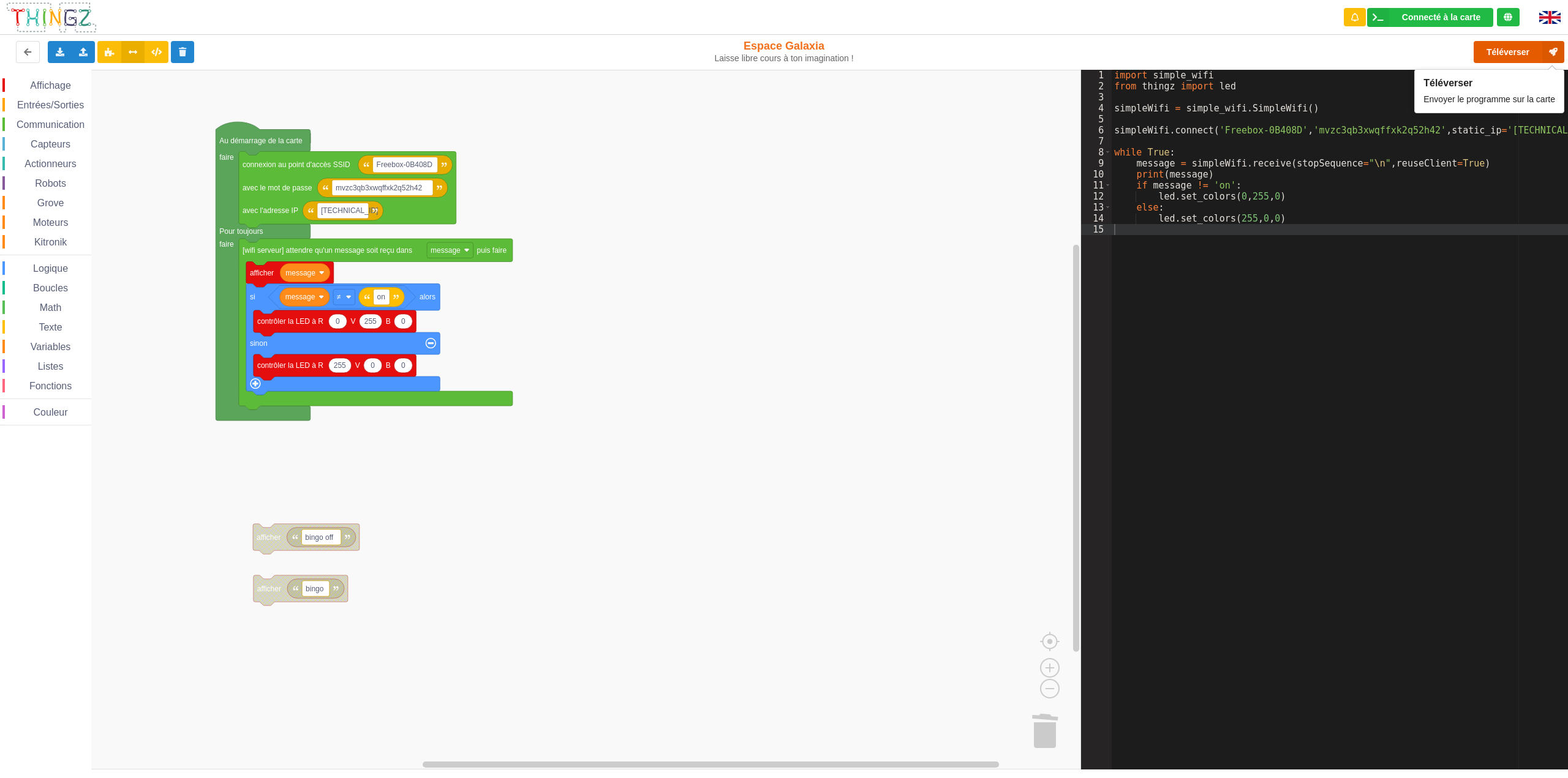
click at [1485, 49] on button "Téléverser" at bounding box center [1519, 52] width 91 height 22
click at [51, 311] on span "Math" at bounding box center [51, 308] width 26 height 10
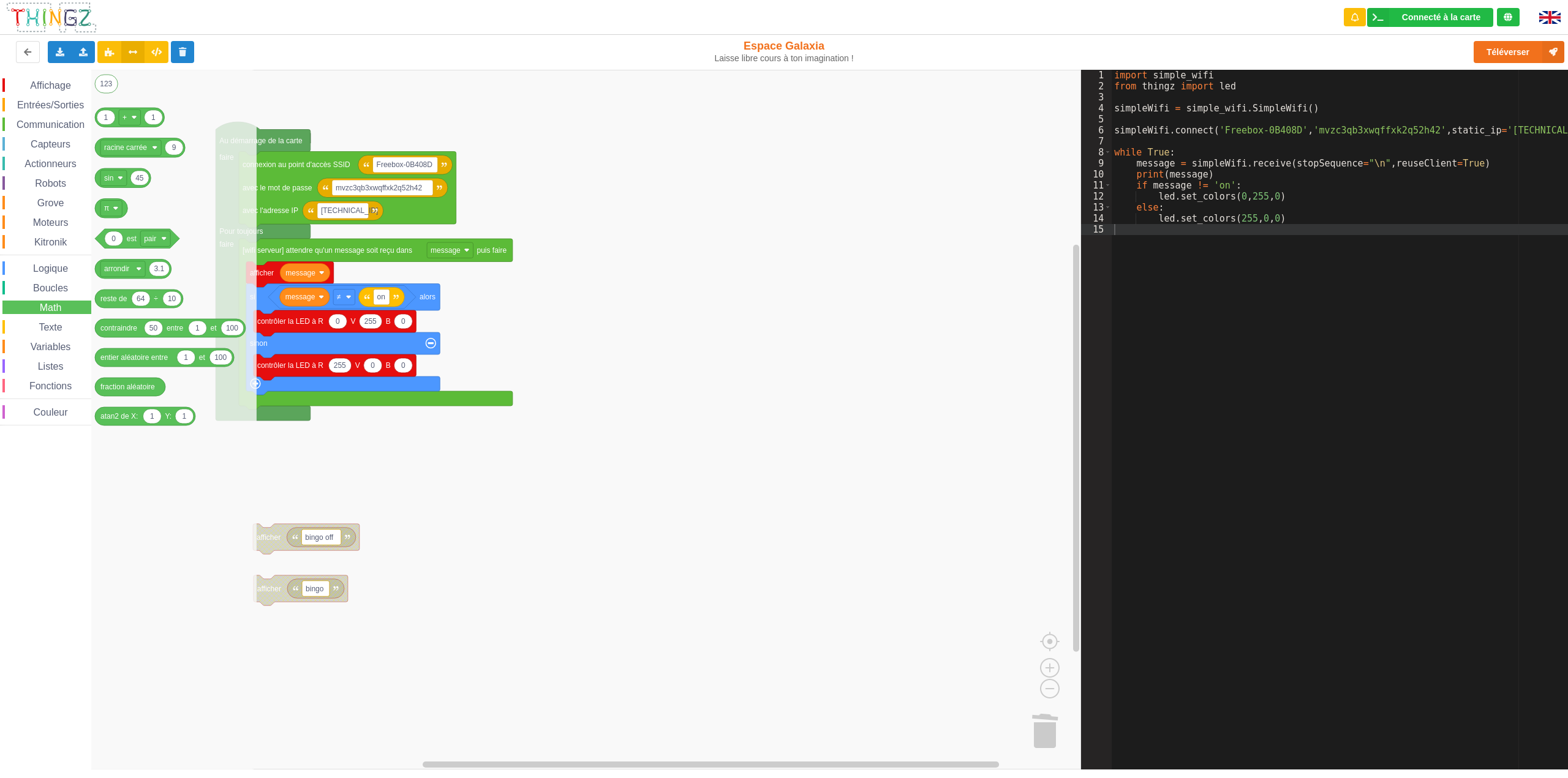
click at [49, 271] on span "Logique" at bounding box center [50, 269] width 38 height 10
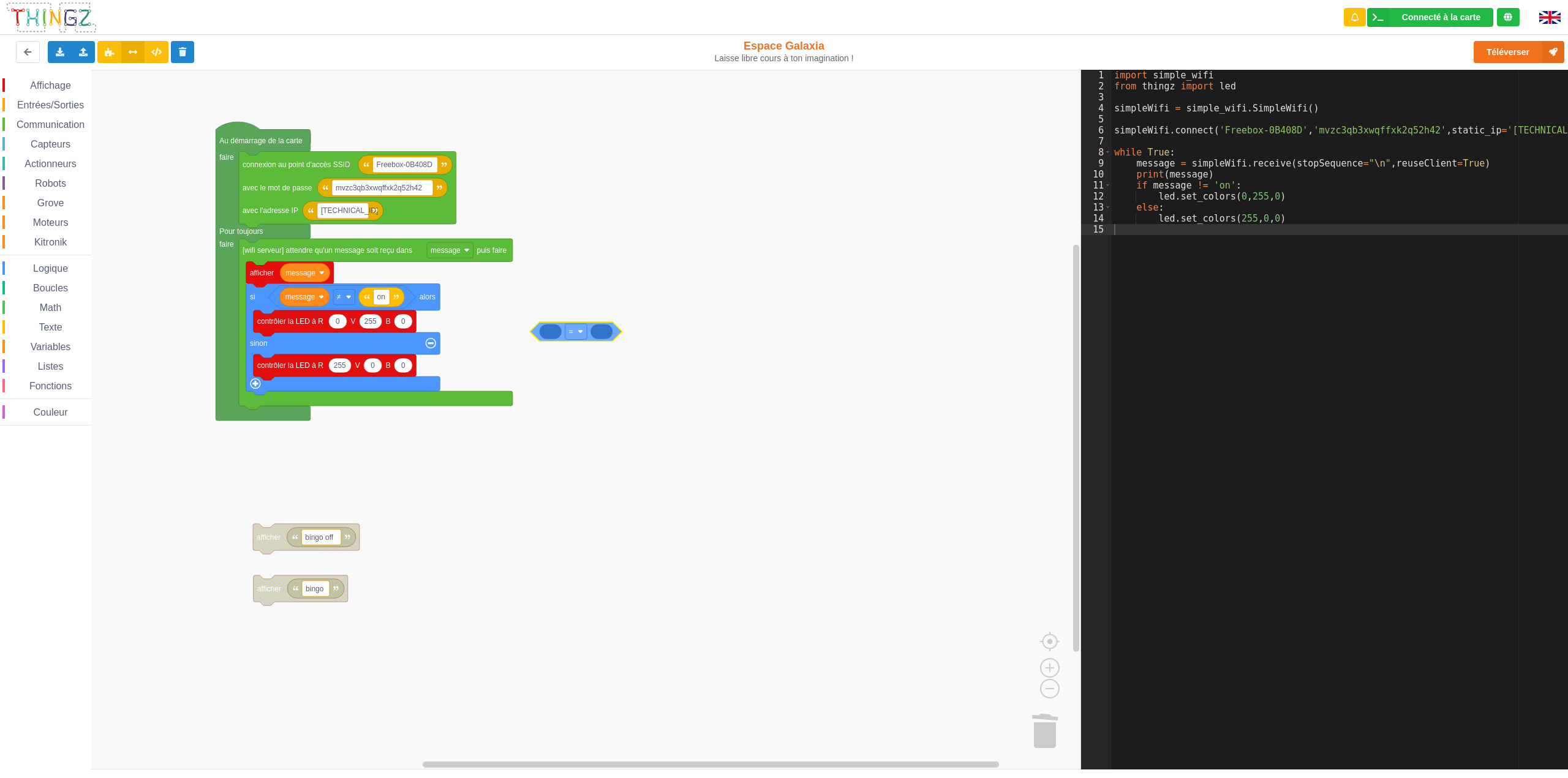
click at [536, 334] on div "Affichage Entrées/Sorties Communication Capteurs Actionneurs Robots Grove Moteu…" at bounding box center [541, 419] width 1081 height 700
click at [61, 269] on span "Logique" at bounding box center [50, 269] width 38 height 10
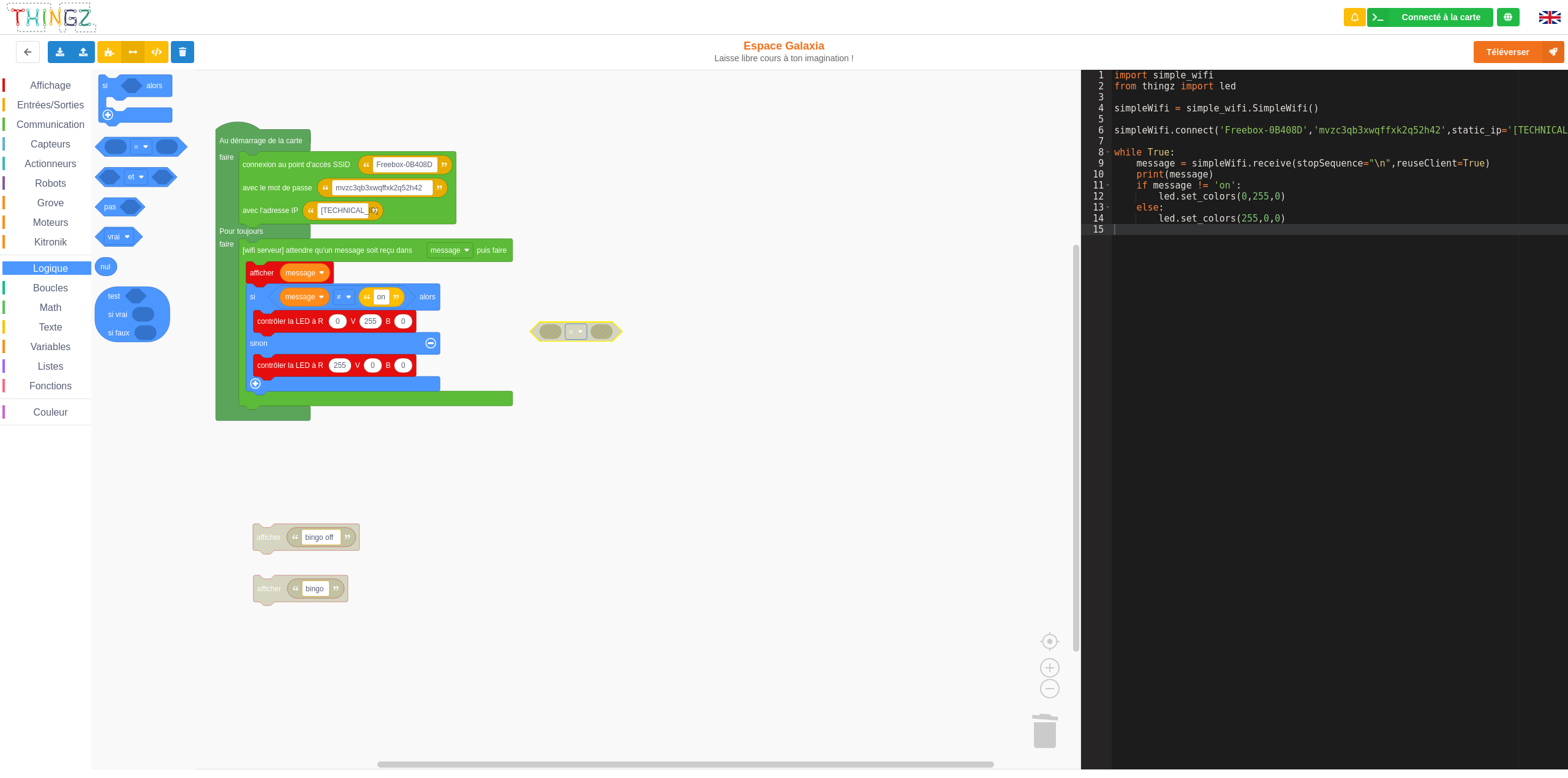
click at [56, 288] on span "Boucles" at bounding box center [50, 288] width 38 height 10
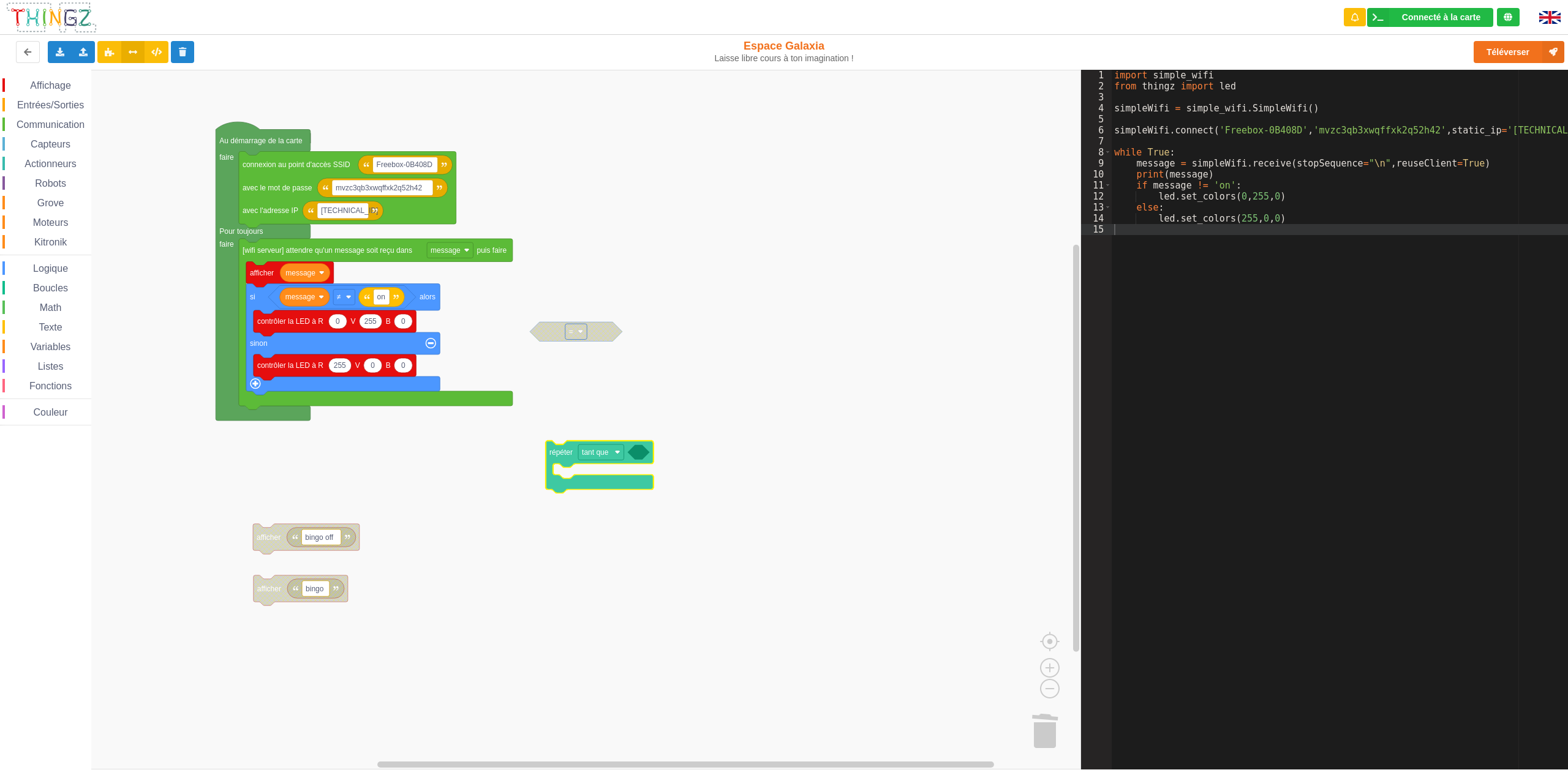
click at [566, 458] on div "Affichage Entrées/Sorties Communication Capteurs Actionneurs Robots Grove Moteu…" at bounding box center [541, 419] width 1081 height 700
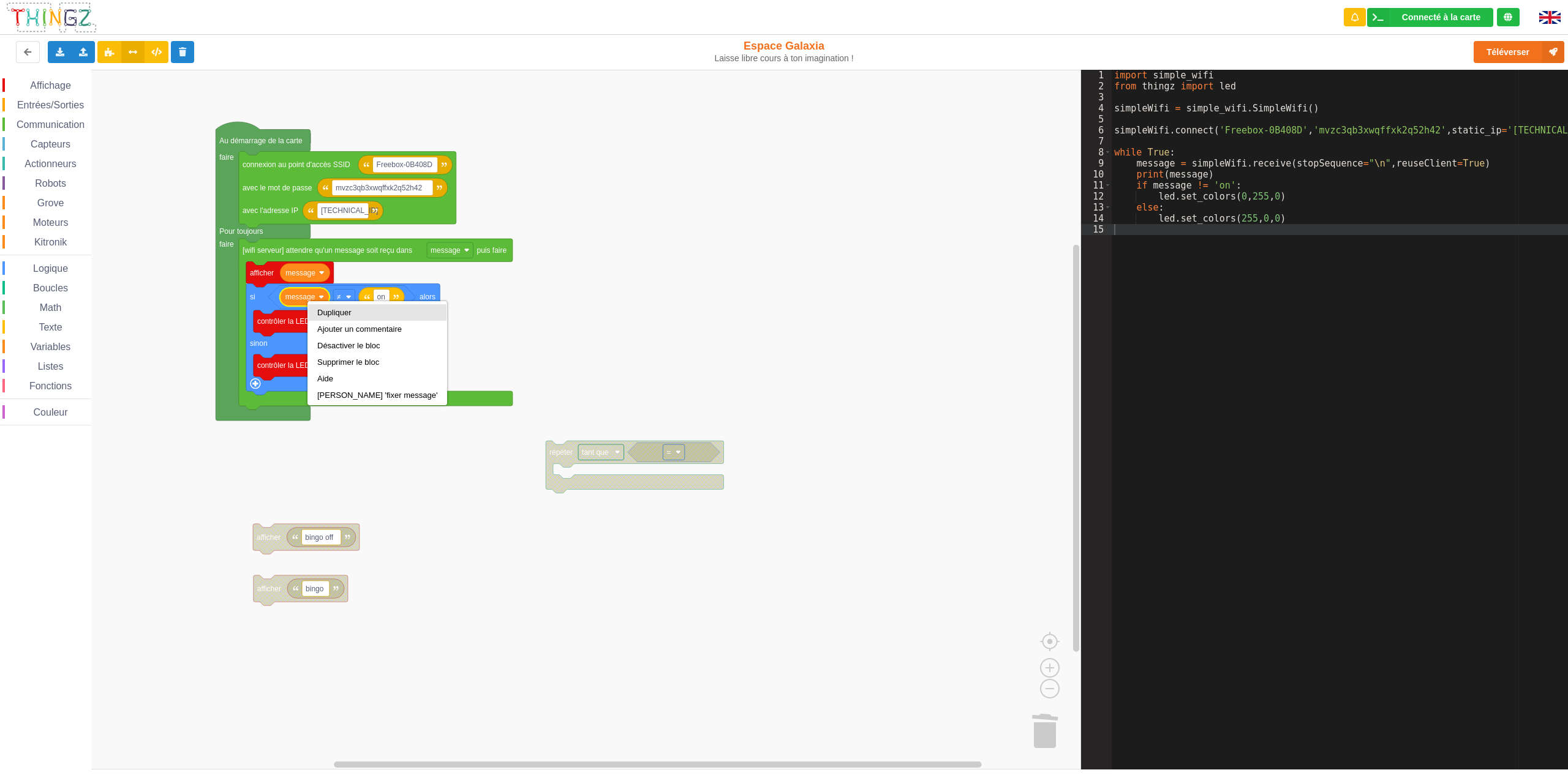
click at [329, 311] on div "Dupliquer" at bounding box center [378, 312] width 120 height 9
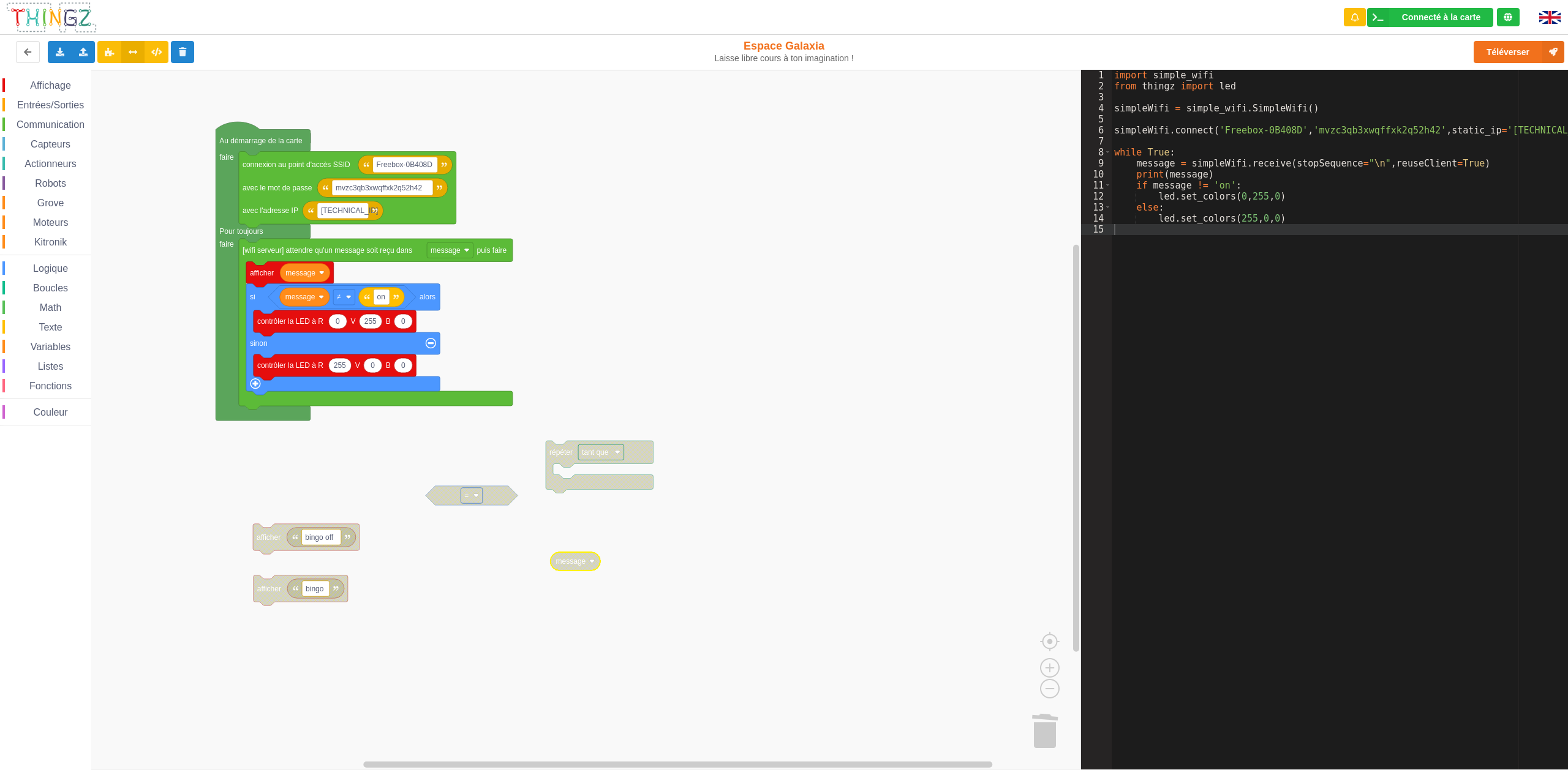
click at [52, 267] on span "Logique" at bounding box center [50, 269] width 38 height 10
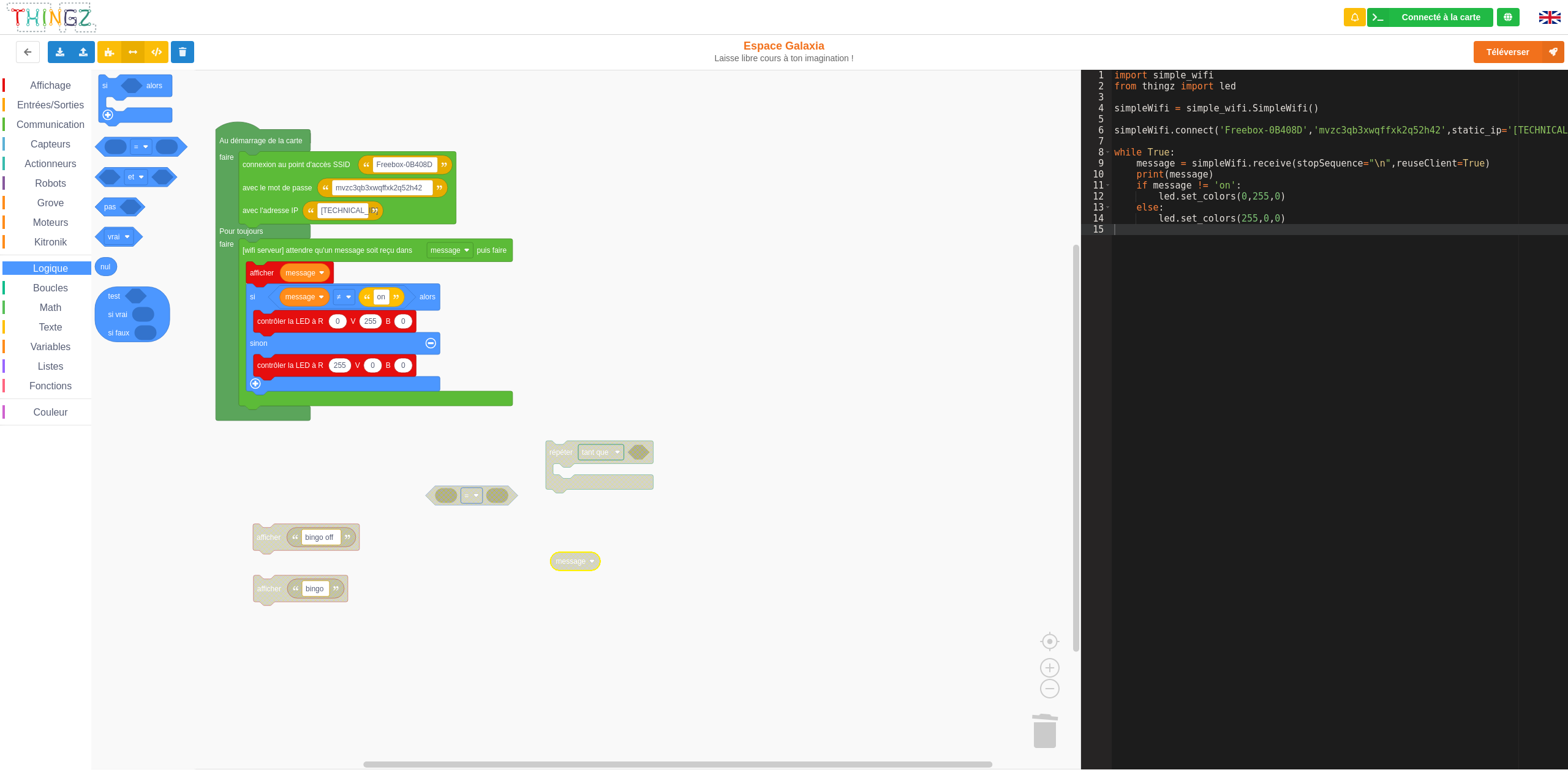
click at [57, 290] on span "Boucles" at bounding box center [50, 288] width 38 height 10
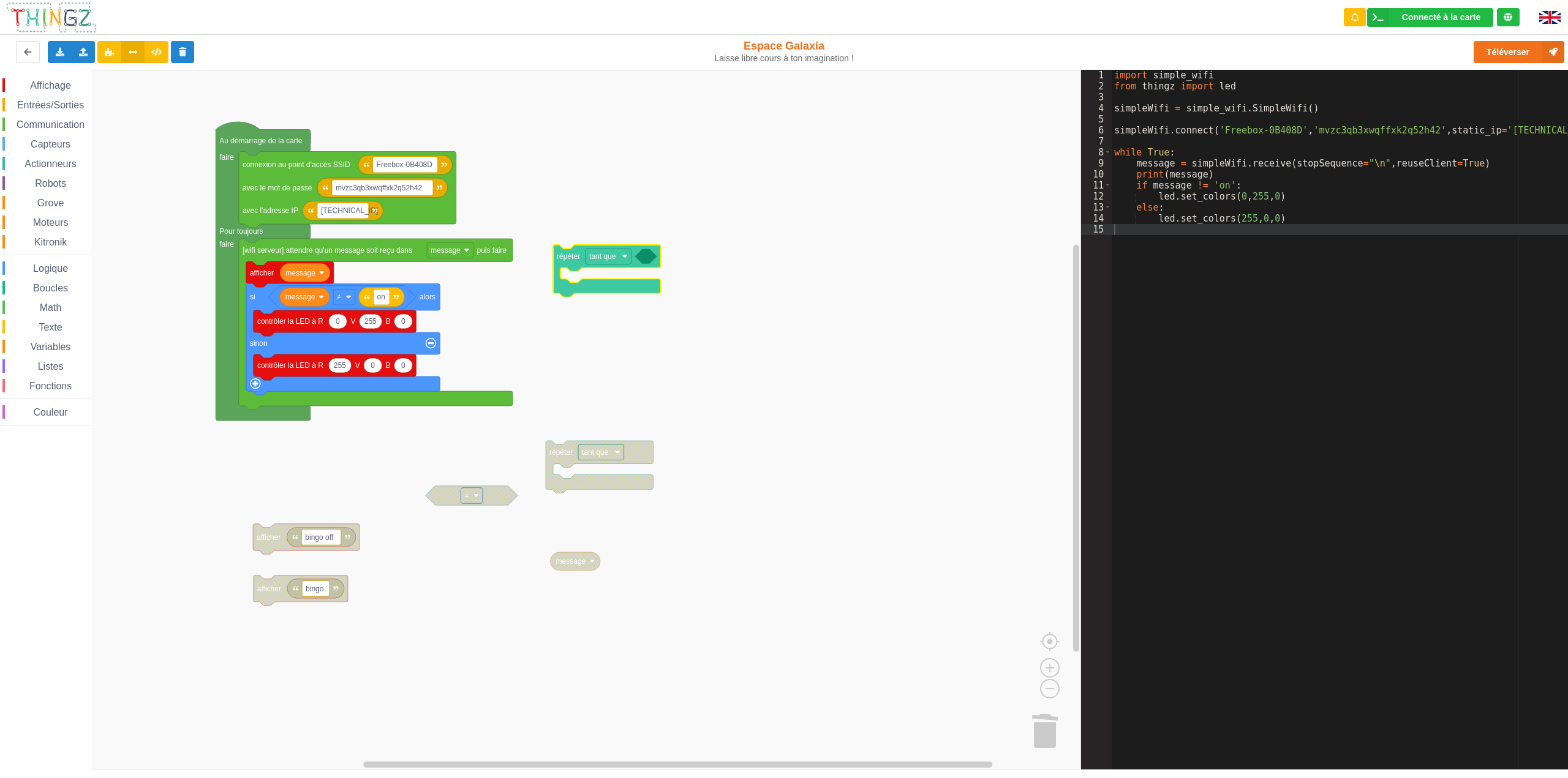
click at [570, 263] on div "Affichage Entrées/Sorties Communication Capteurs Actionneurs Robots Grove Moteu…" at bounding box center [541, 419] width 1081 height 700
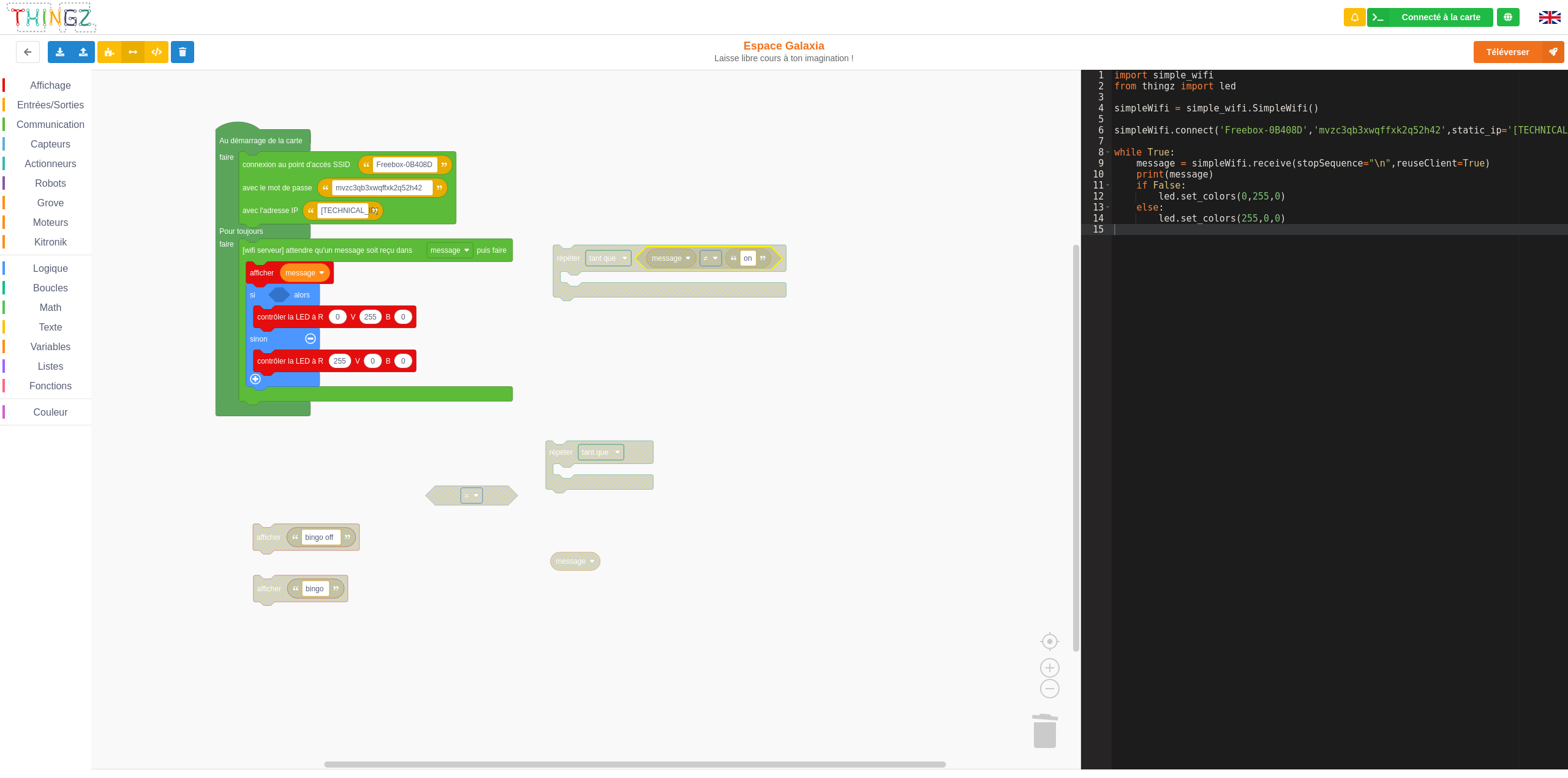
click at [716, 259] on image "Espace de travail de Blocky" at bounding box center [715, 259] width 6 height 6
click at [710, 287] on div "=" at bounding box center [714, 287] width 30 height 9
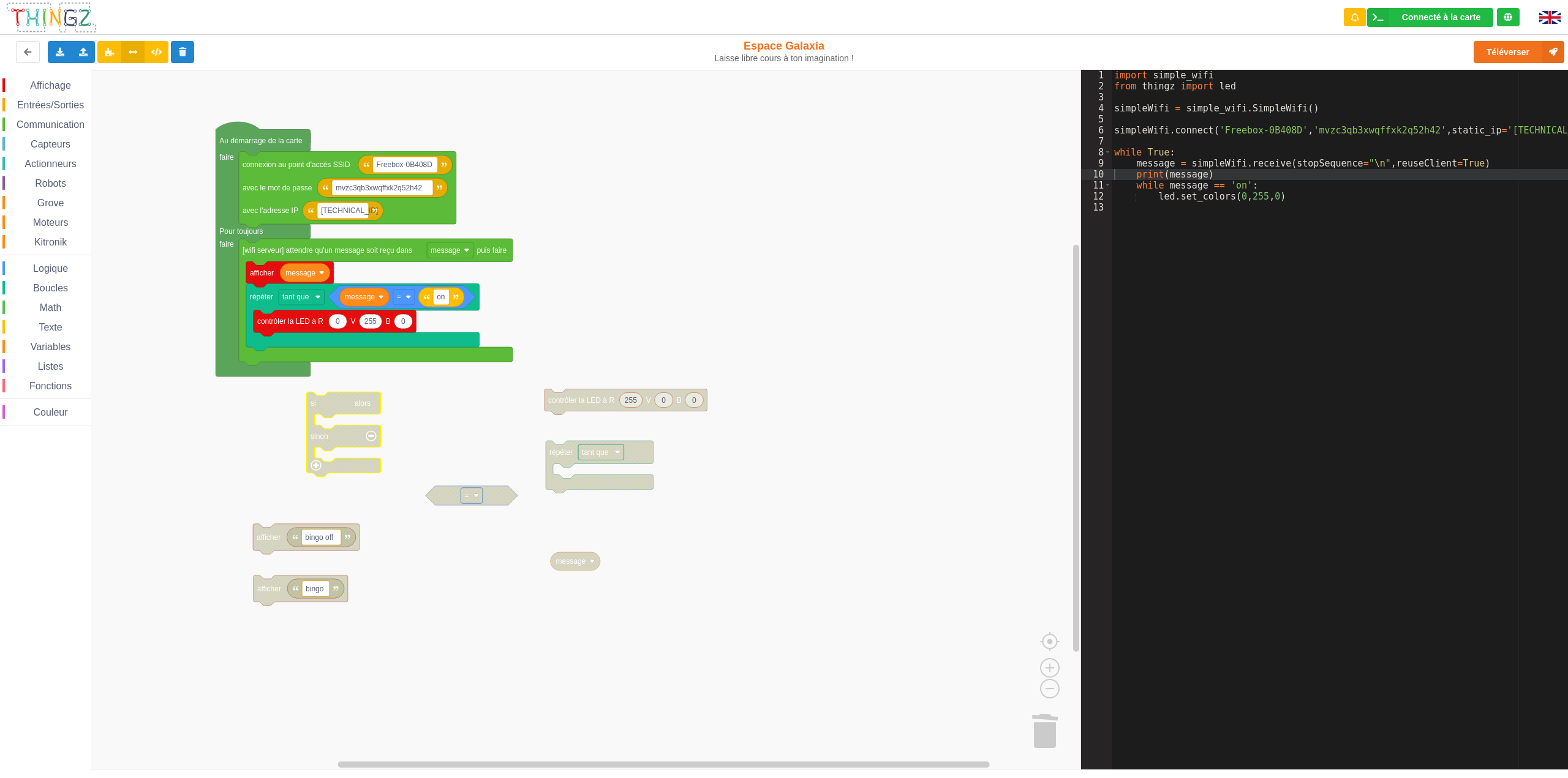
click at [59, 267] on span "Logique" at bounding box center [50, 269] width 38 height 10
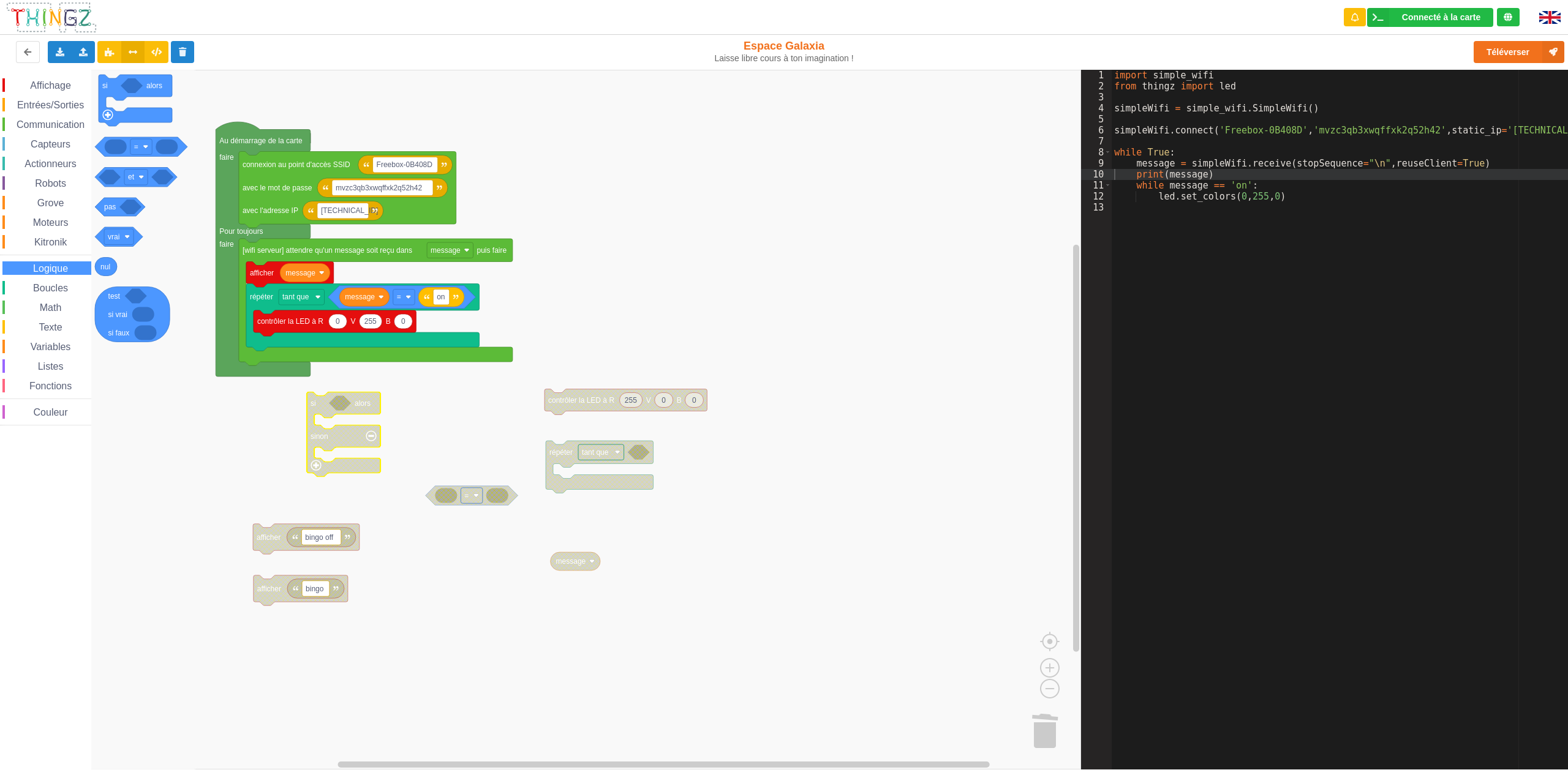
click at [46, 288] on span "Boucles" at bounding box center [50, 288] width 38 height 10
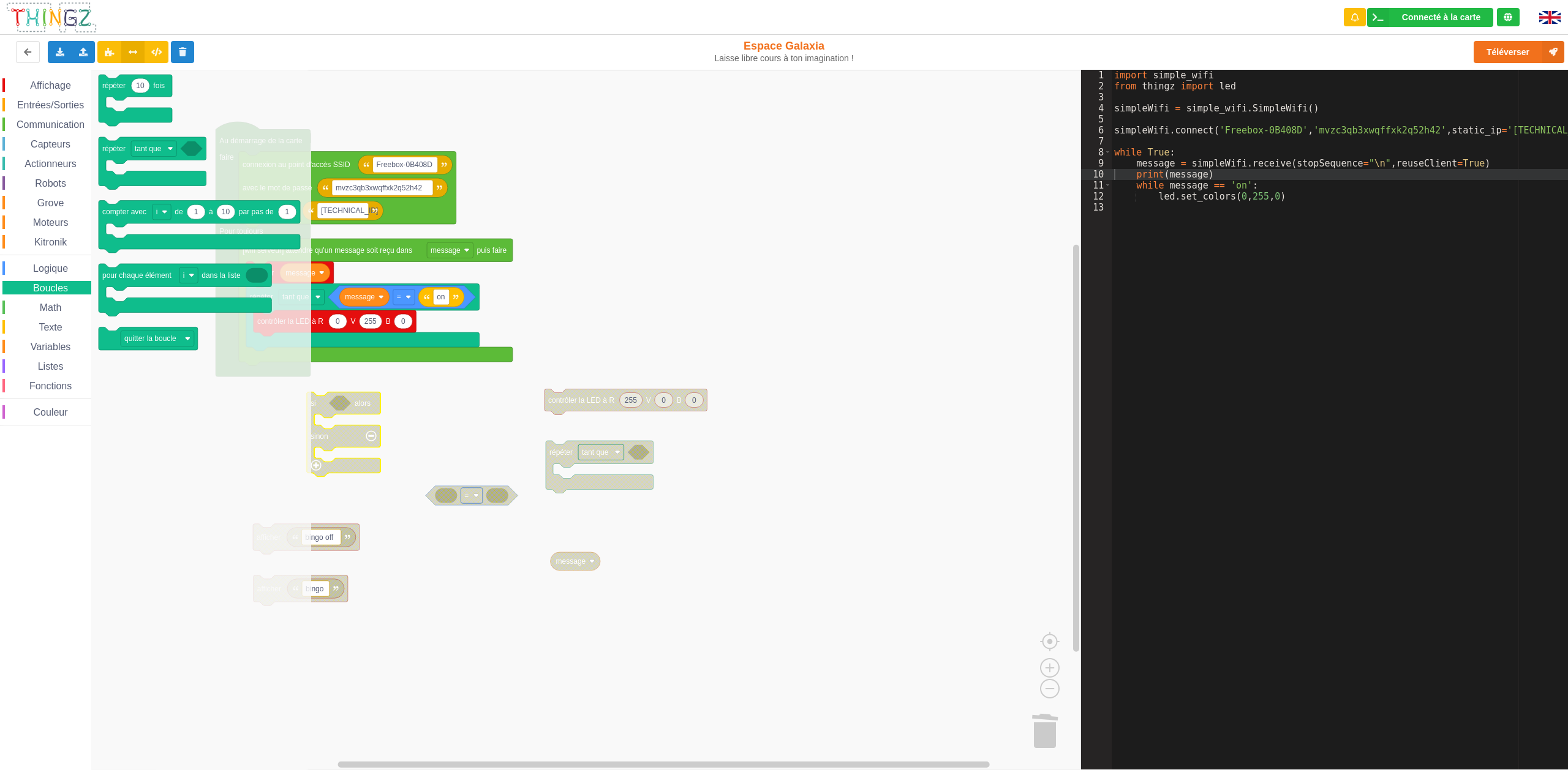
click at [62, 268] on span "Logique" at bounding box center [50, 269] width 38 height 10
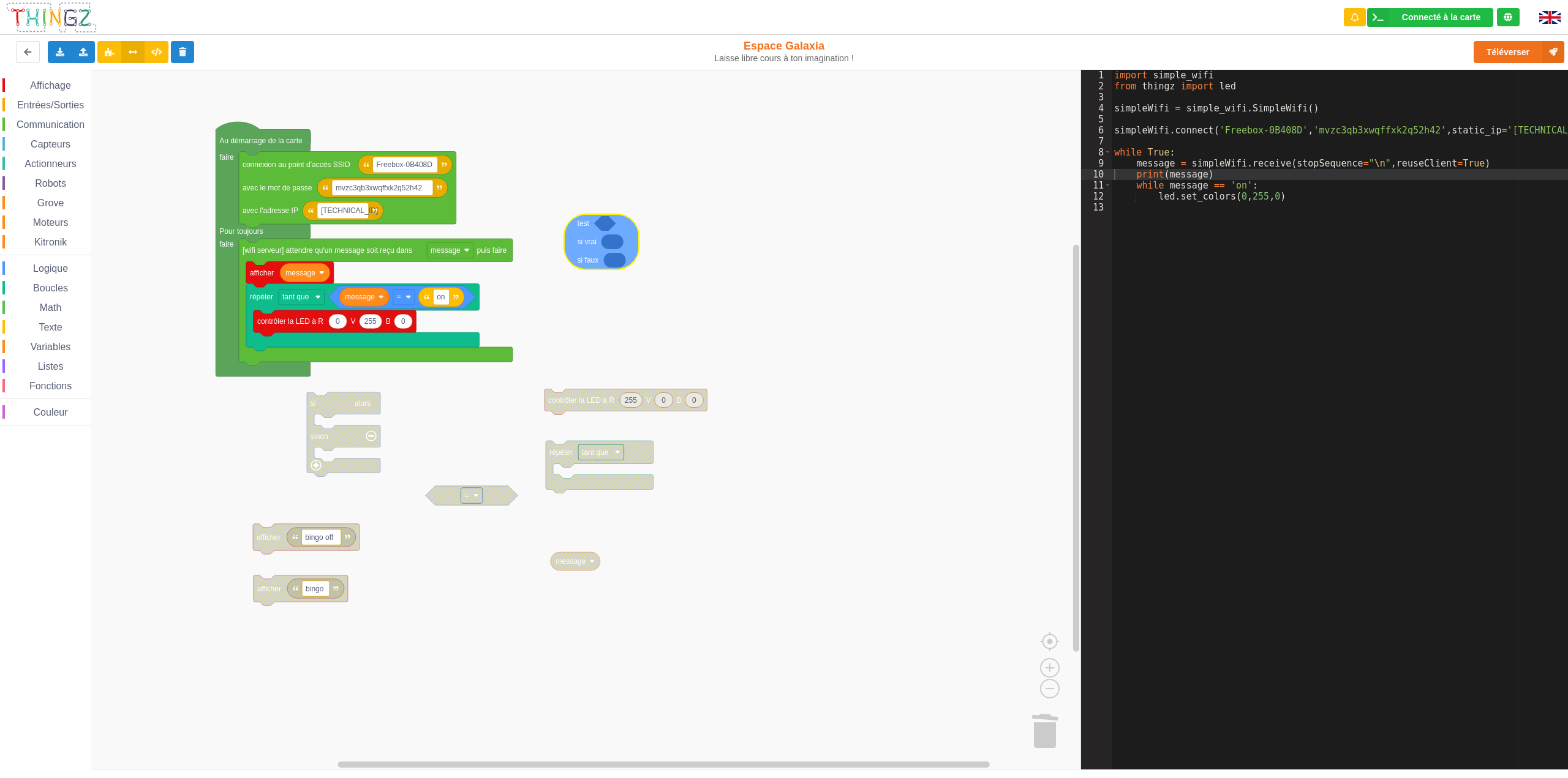
click at [606, 230] on div "Affichage Entrées/Sorties Communication Capteurs Actionneurs Robots Grove Moteu…" at bounding box center [541, 419] width 1081 height 700
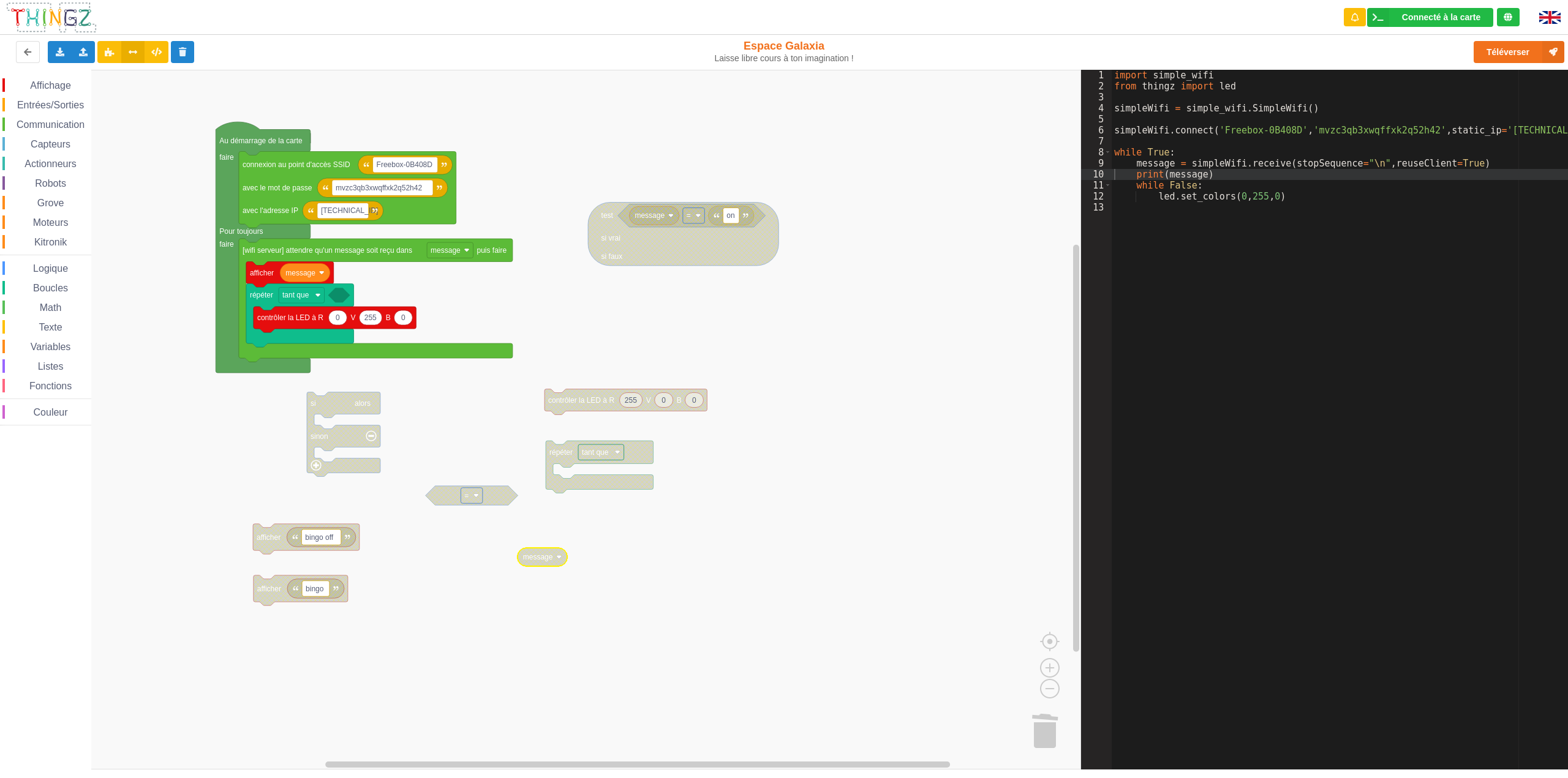
click at [62, 343] on span "Variables" at bounding box center [51, 347] width 44 height 10
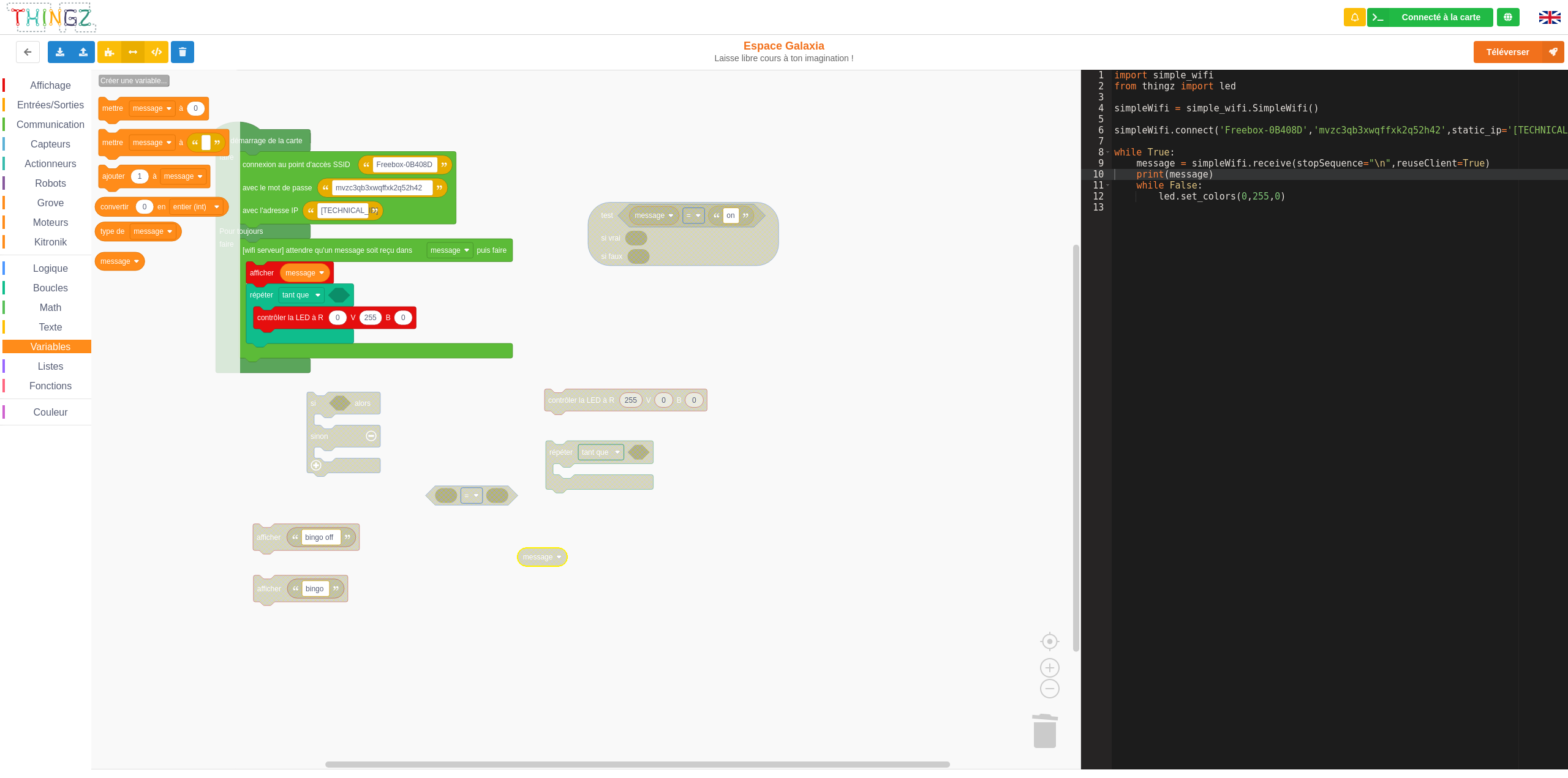
click at [135, 79] on text "Créer une variable..." at bounding box center [134, 81] width 67 height 9
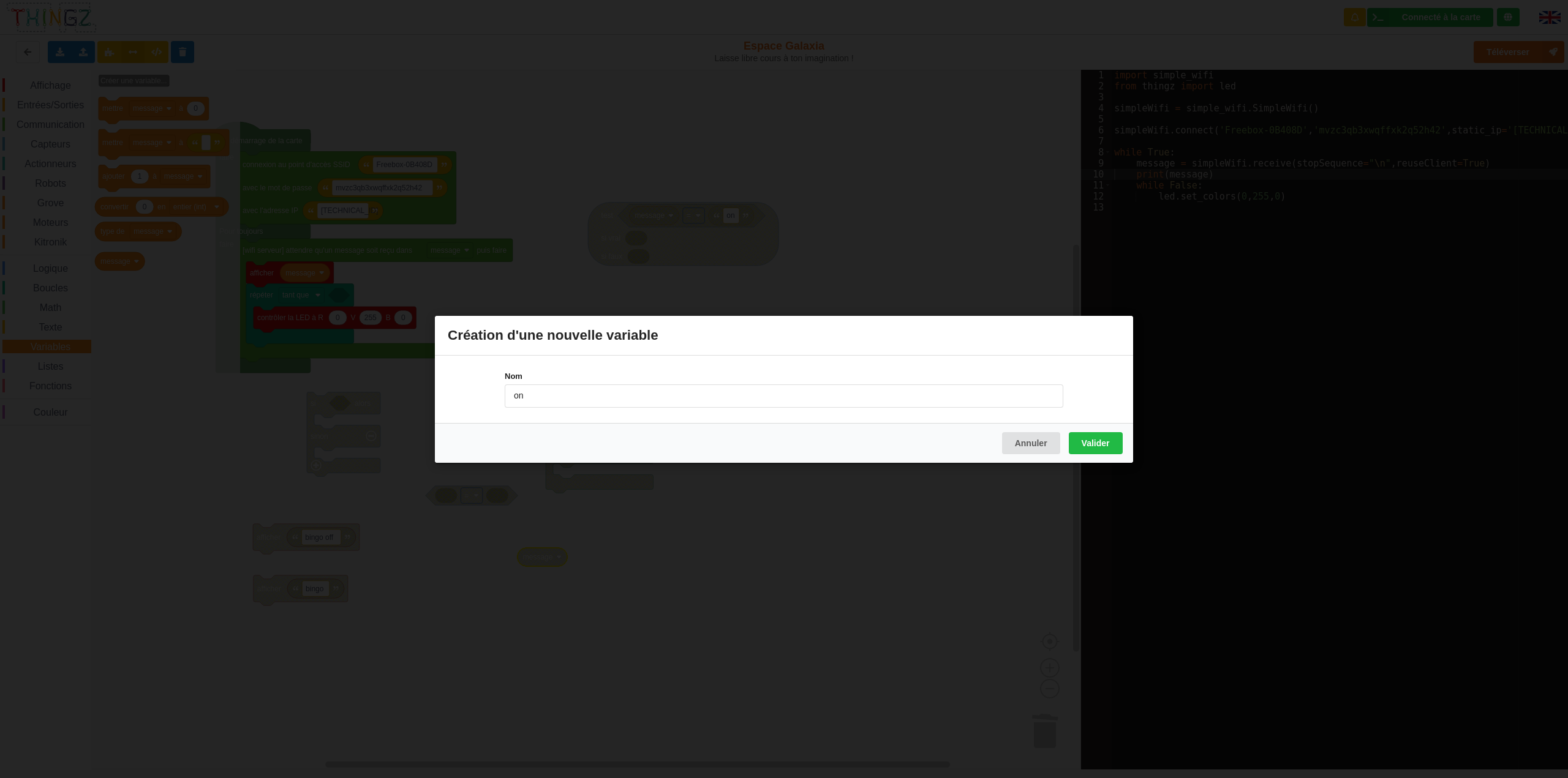
type input "on"
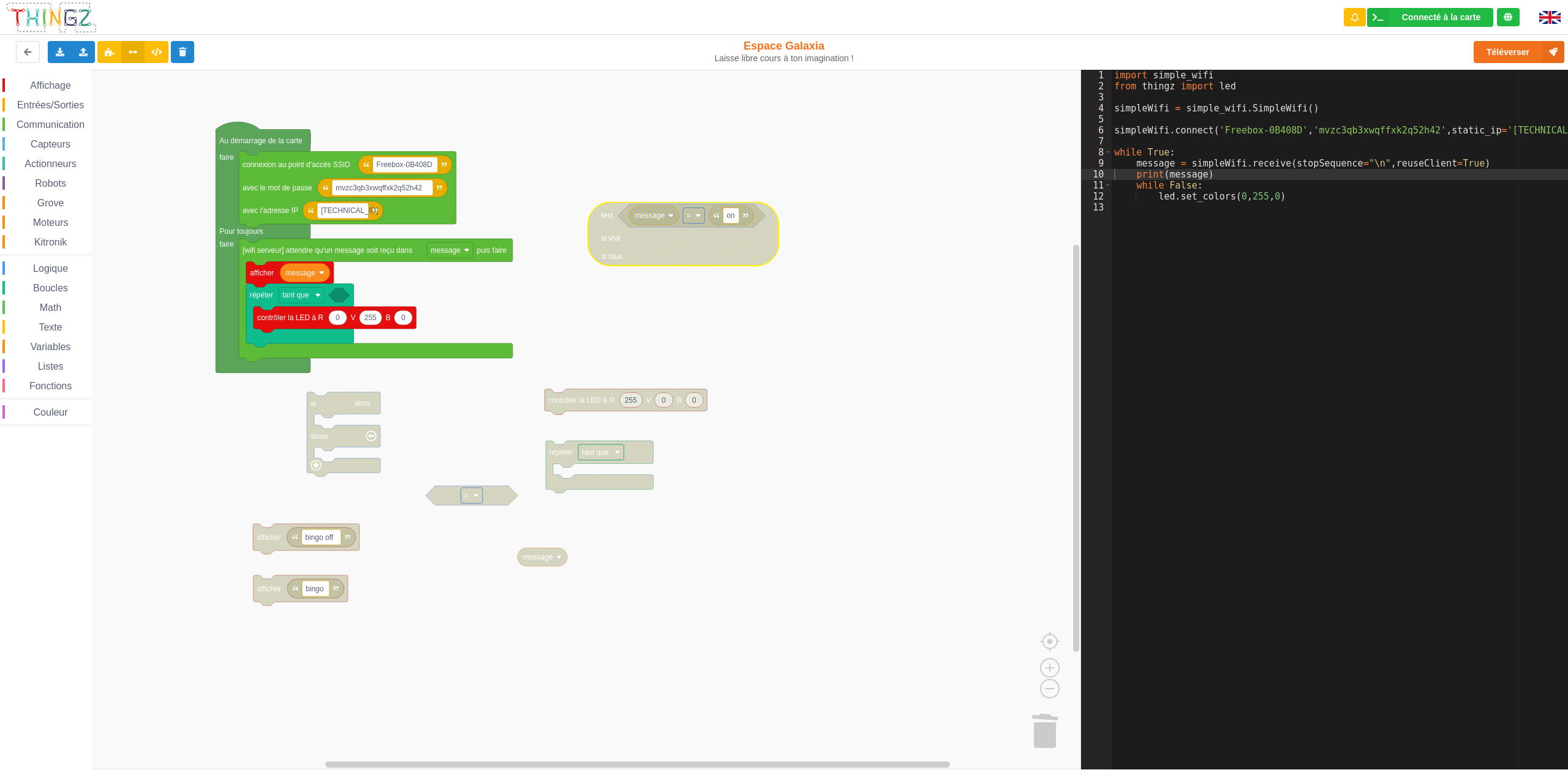
click at [638, 239] on icon "Espace de travail de Blocky" at bounding box center [683, 234] width 191 height 64
click at [45, 347] on span "Variables" at bounding box center [51, 347] width 44 height 10
click at [640, 240] on div "Affichage Entrées/Sorties Communication Capteurs Actionneurs Robots Grove Moteu…" at bounding box center [541, 419] width 1081 height 700
click at [44, 346] on span "Variables" at bounding box center [51, 347] width 44 height 10
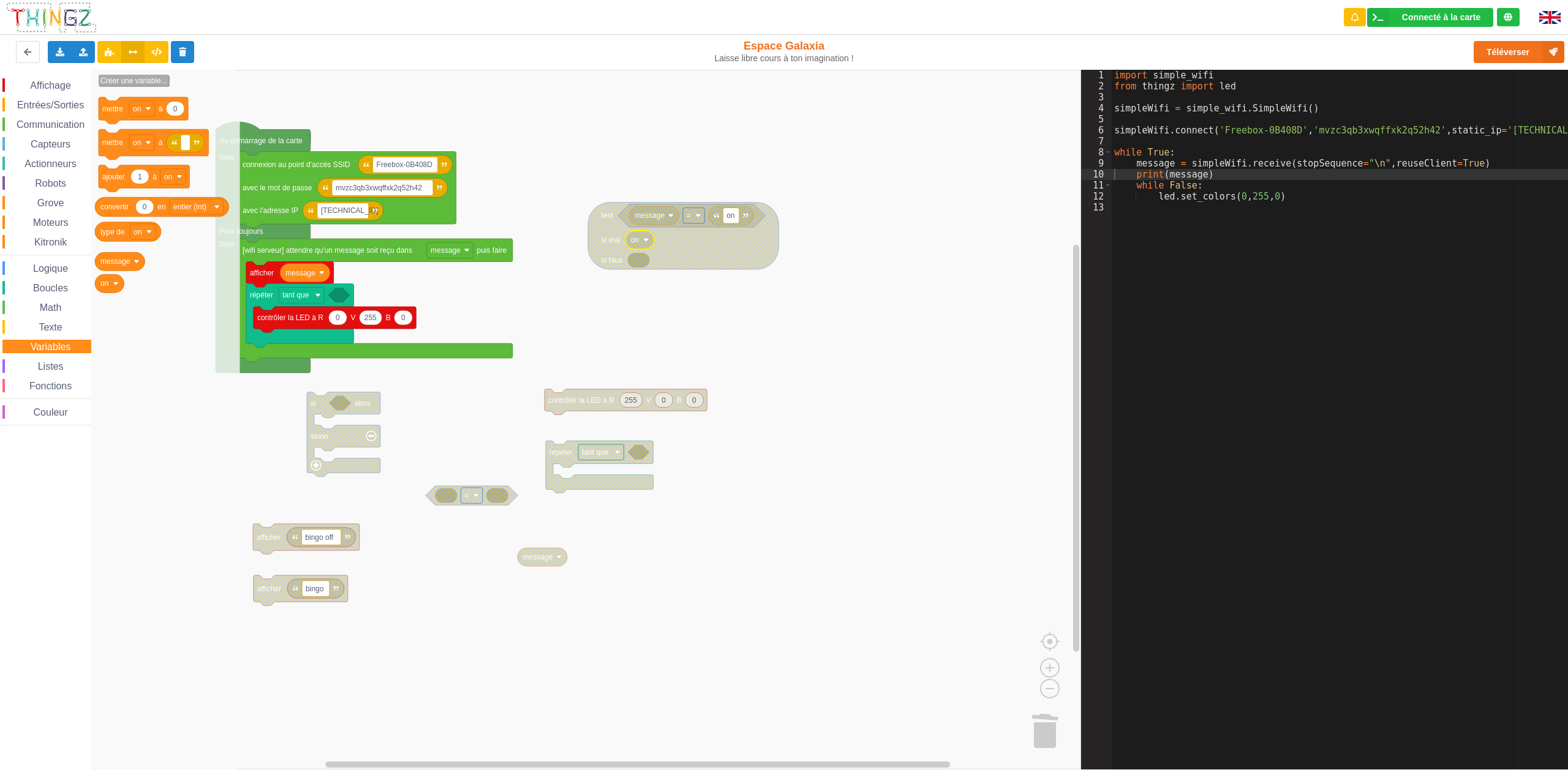
click at [138, 80] on text "Créer une variable..." at bounding box center [134, 81] width 67 height 9
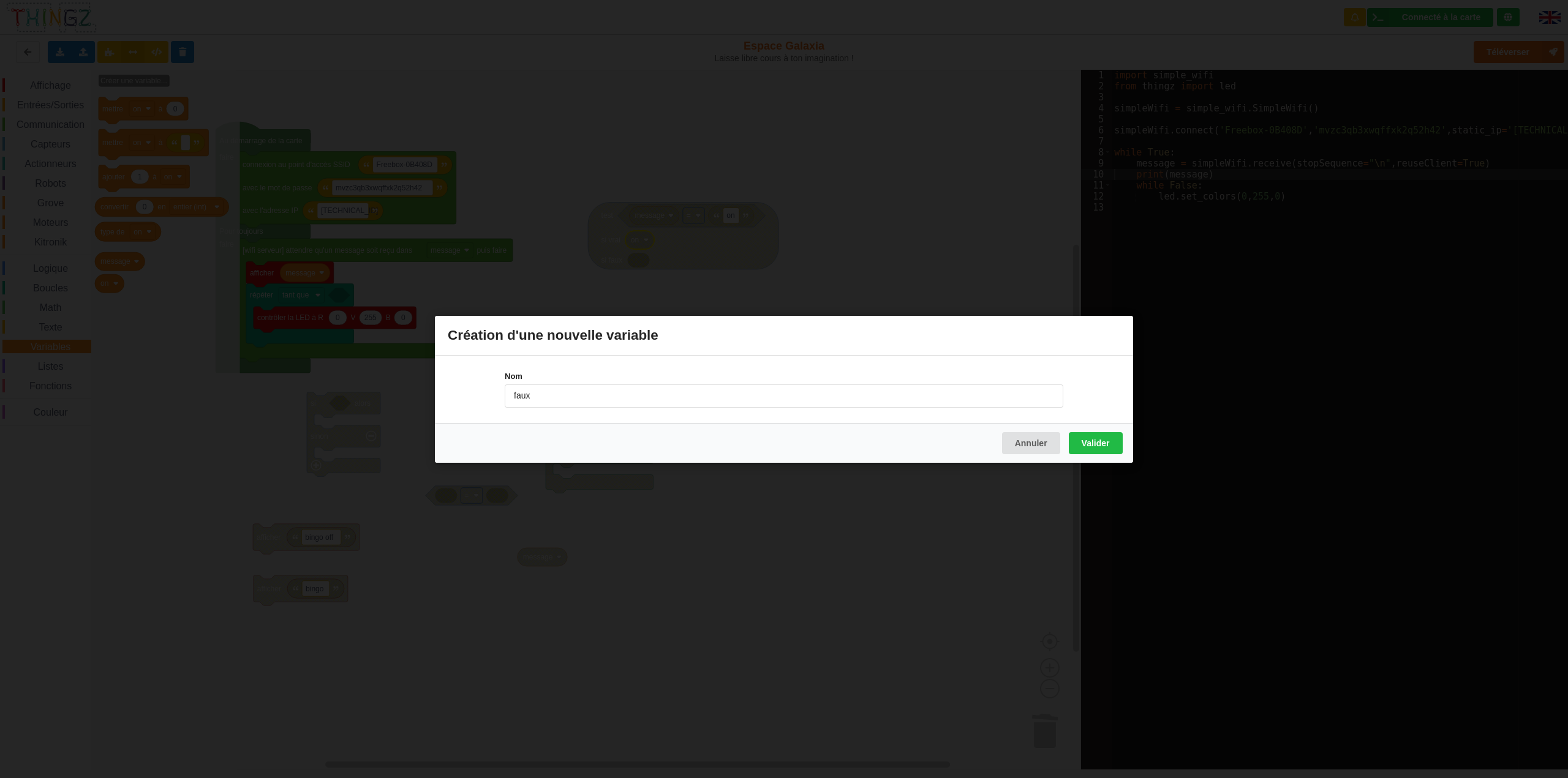
type input "faux"
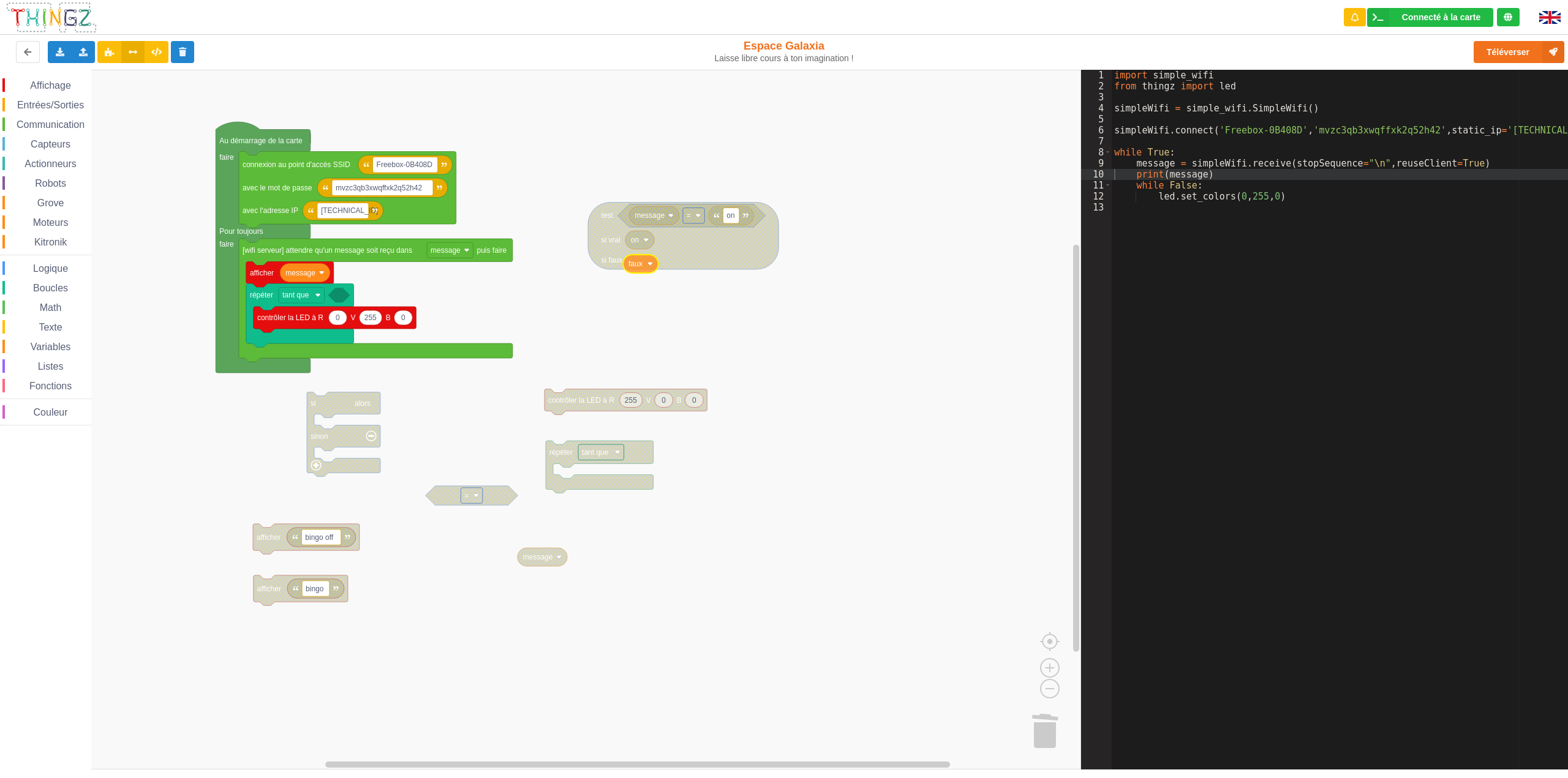
click at [640, 265] on div "Affichage Entrées/Sorties Communication Capteurs Actionneurs Robots Grove Moteu…" at bounding box center [541, 419] width 1081 height 700
click at [828, 291] on rect "Espace de travail de Blocky" at bounding box center [541, 419] width 1081 height 700
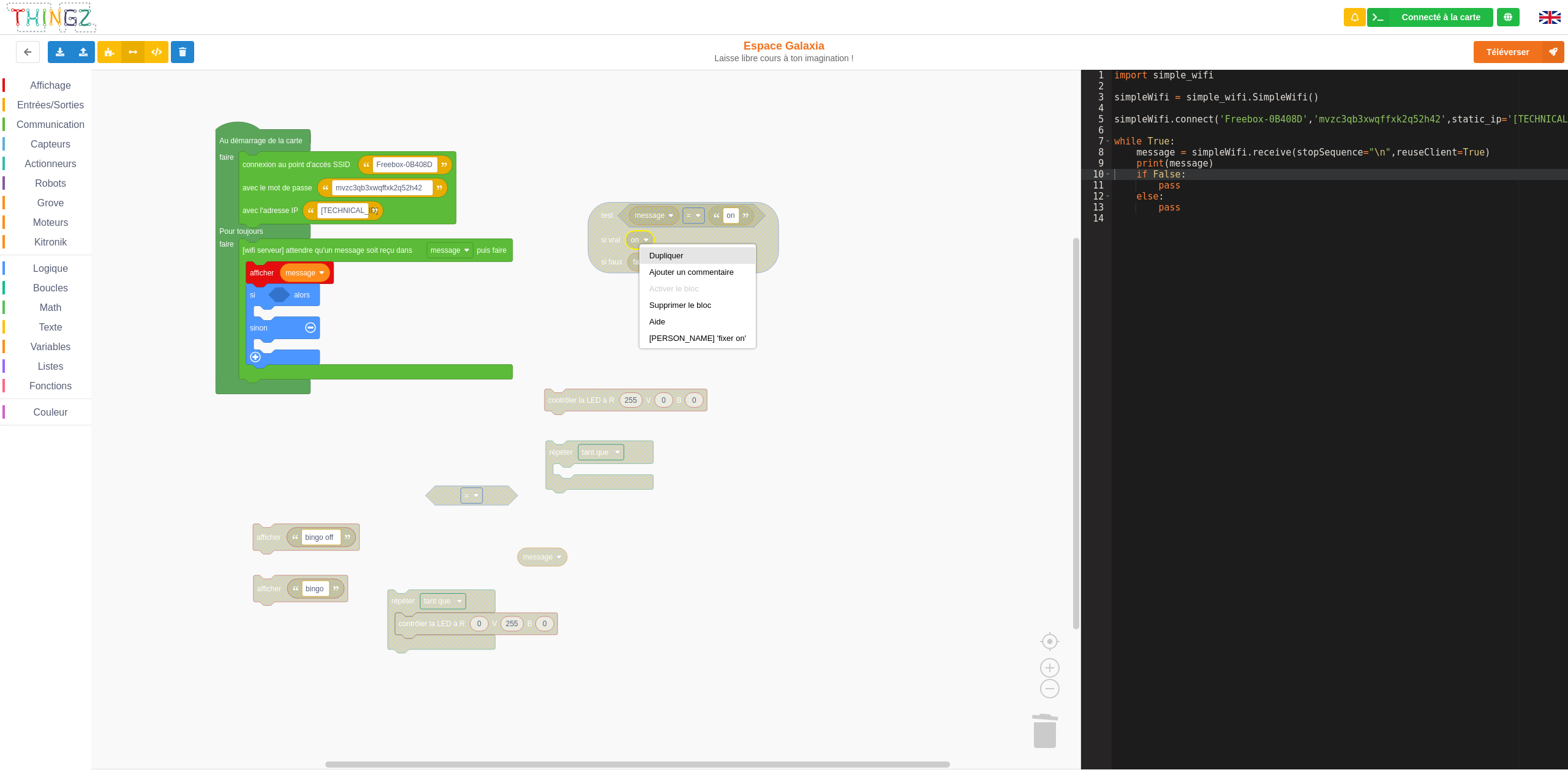
click at [651, 257] on div "Dupliquer" at bounding box center [698, 256] width 97 height 9
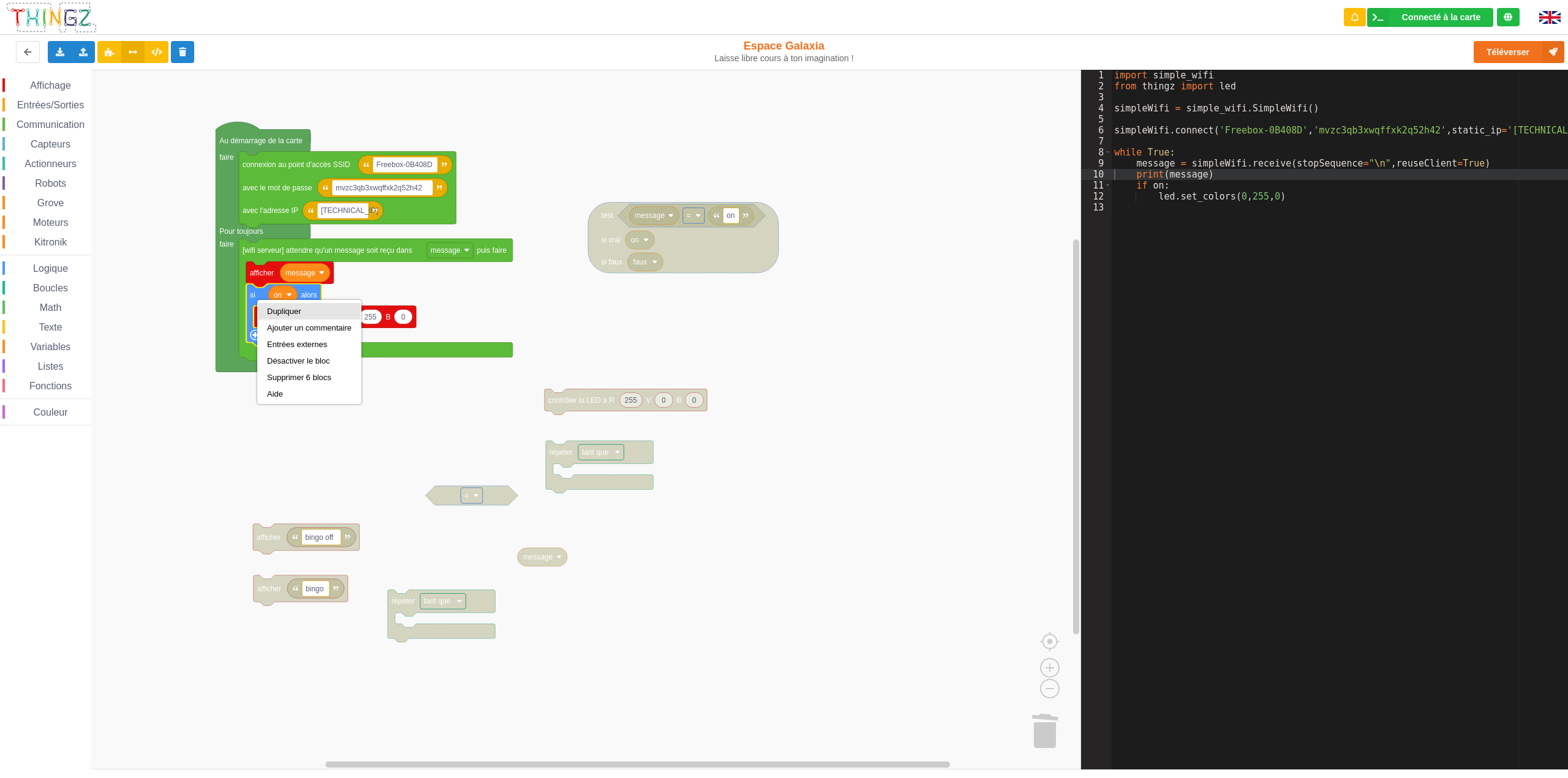
click at [277, 307] on div "Dupliquer" at bounding box center [309, 311] width 85 height 9
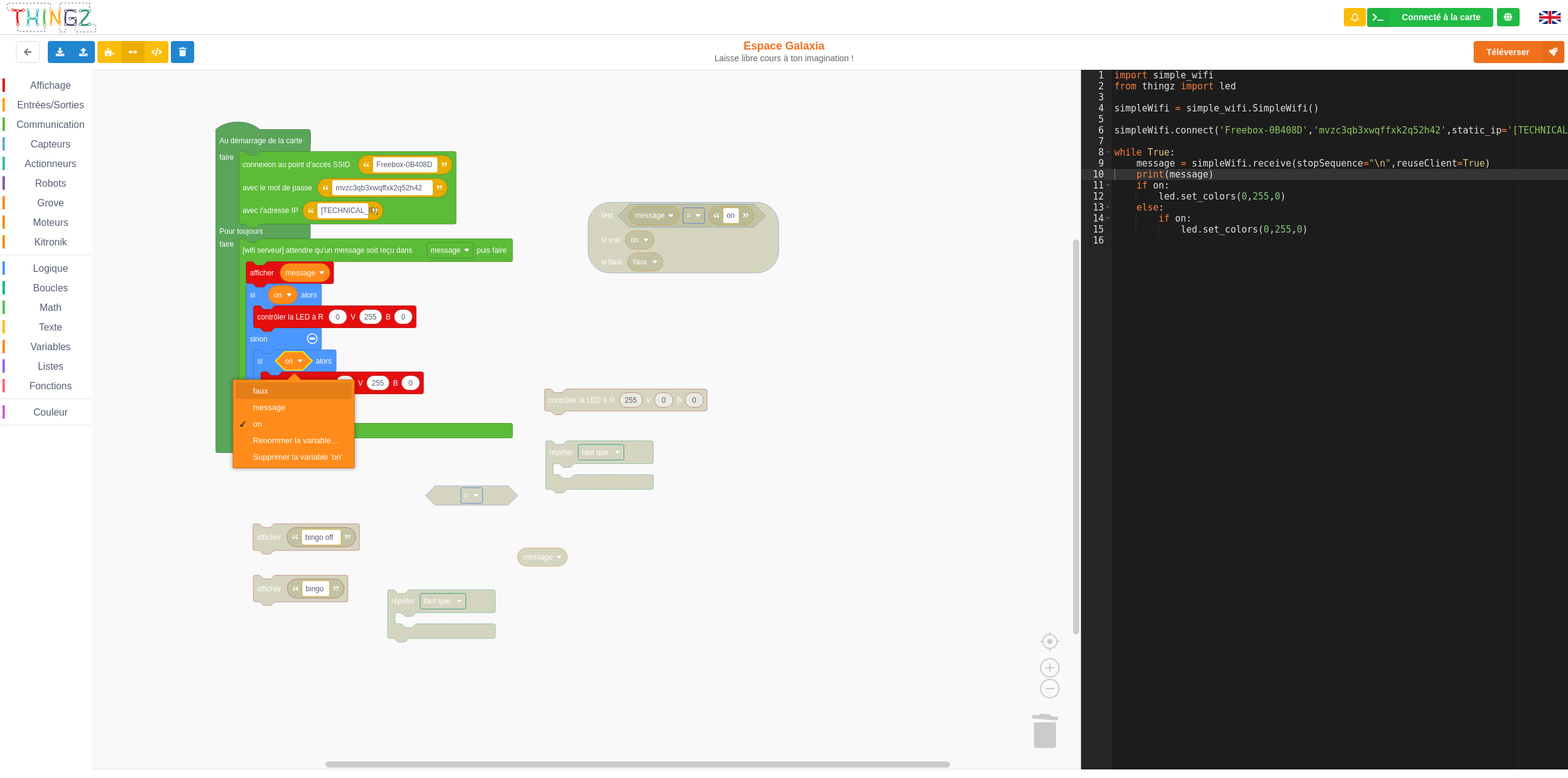
click at [288, 390] on div "faux" at bounding box center [297, 390] width 89 height 9
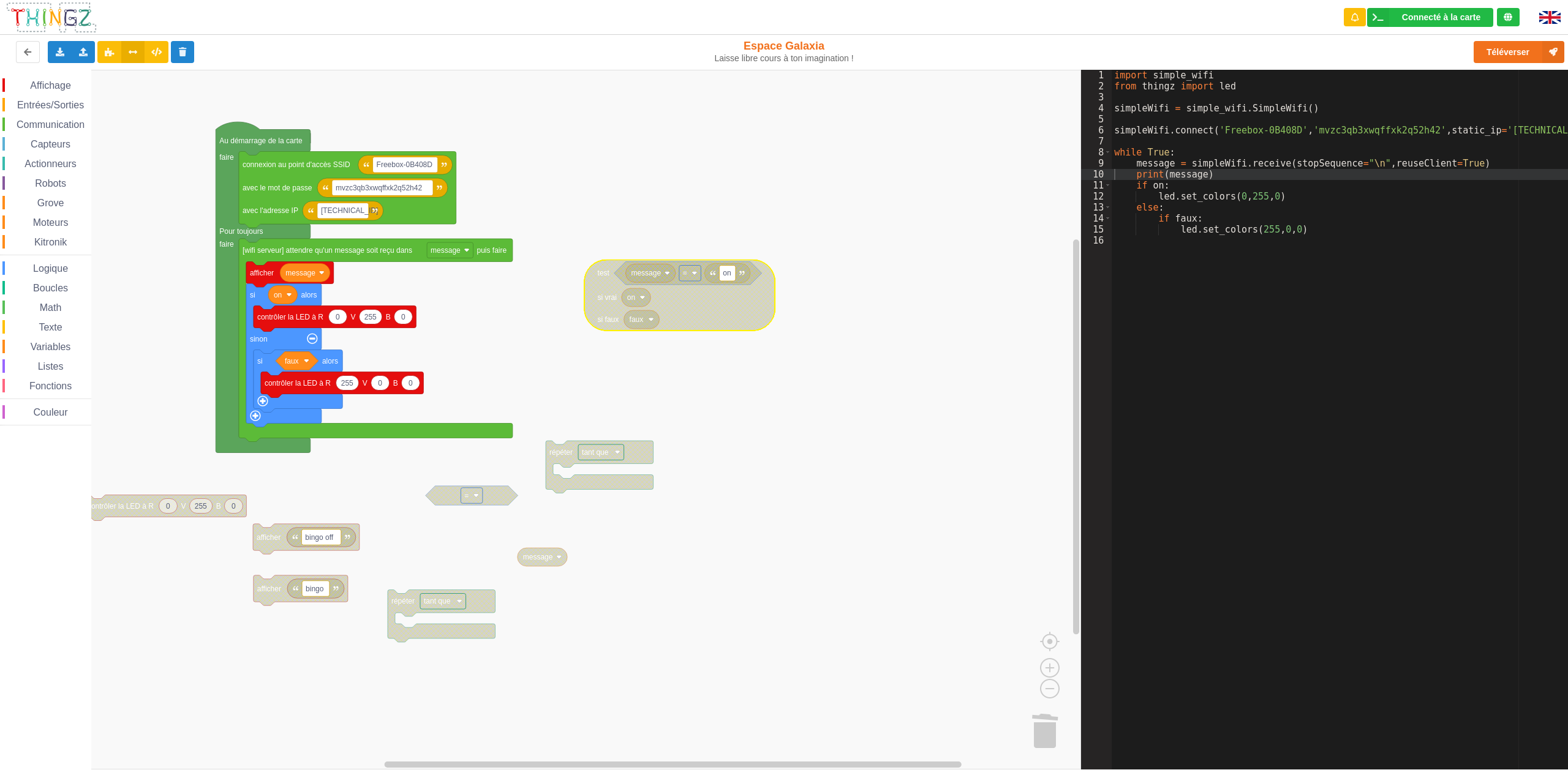
click at [64, 343] on span "Variables" at bounding box center [51, 347] width 44 height 10
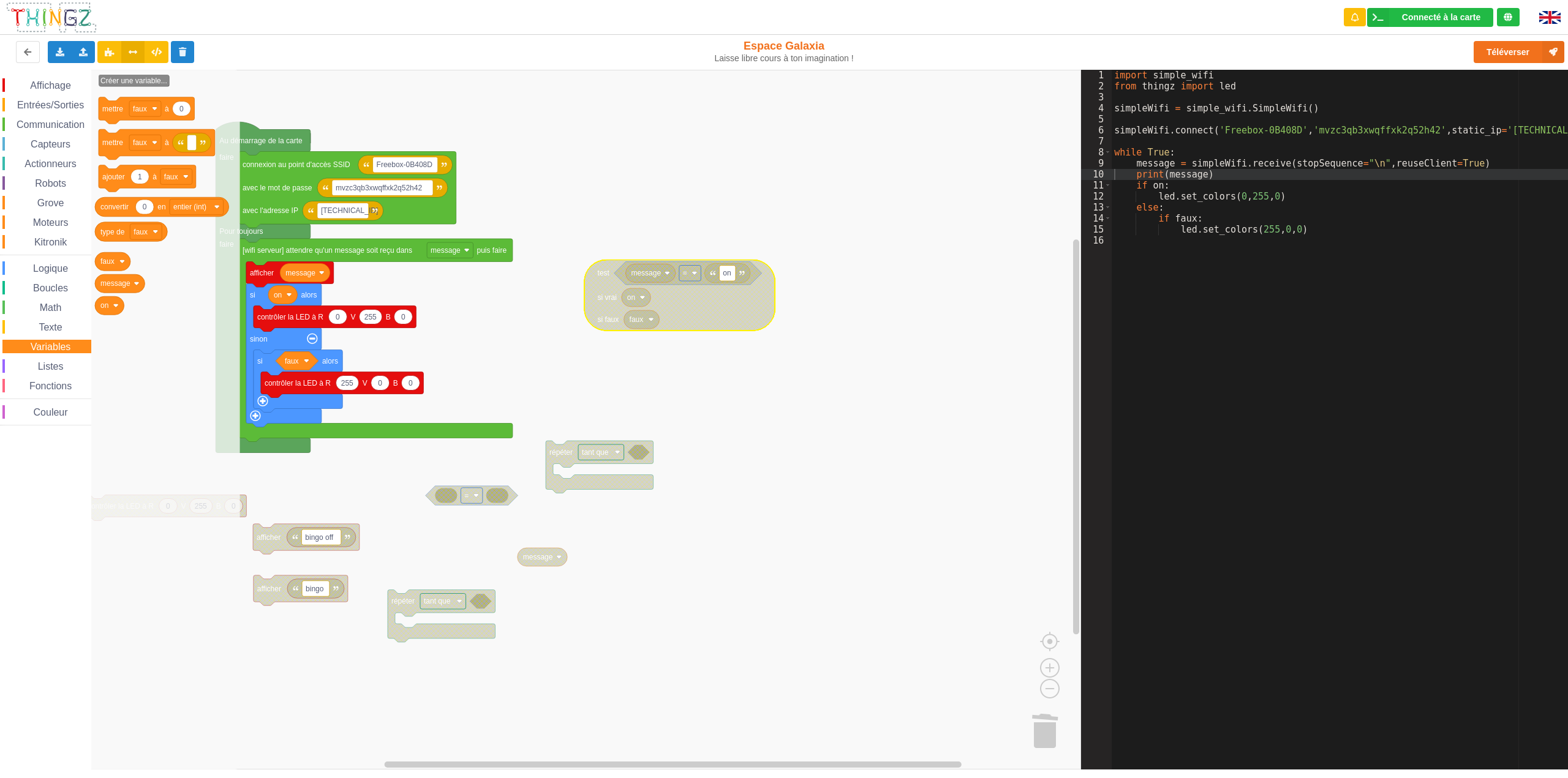
click at [57, 292] on span "Boucles" at bounding box center [50, 288] width 38 height 10
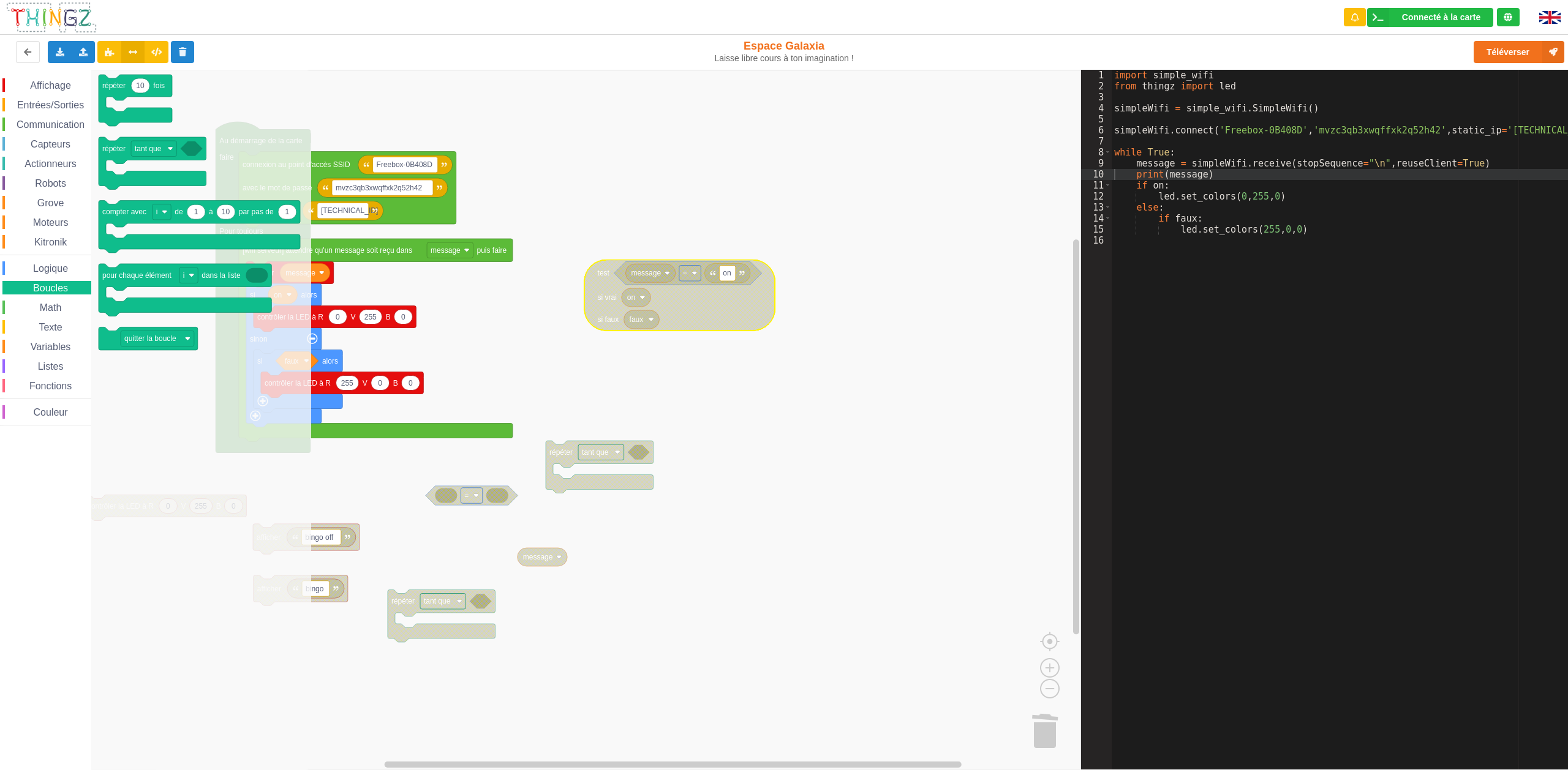
click at [40, 269] on span "Logique" at bounding box center [50, 269] width 38 height 10
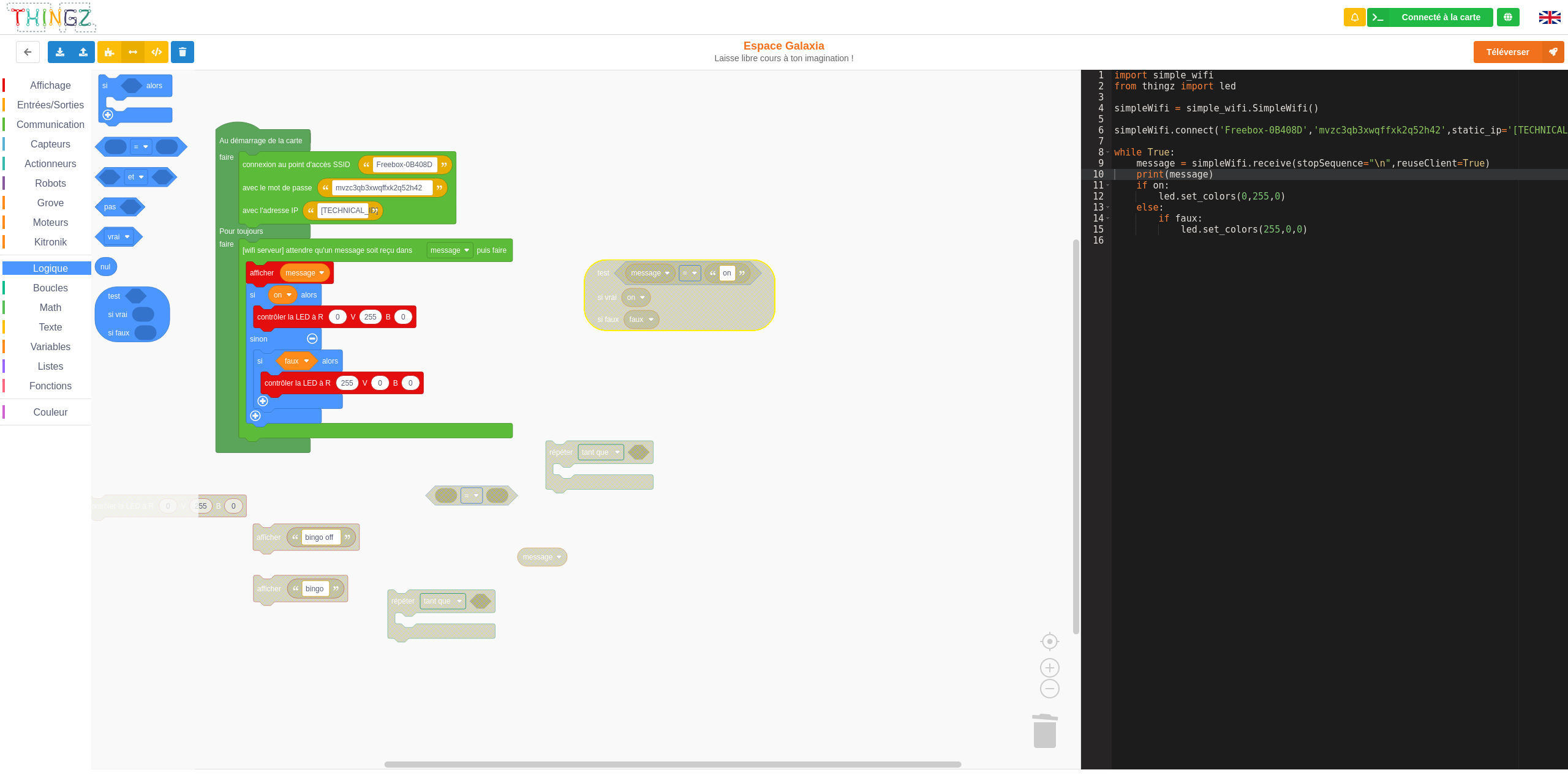
click at [53, 367] on span "Listes" at bounding box center [51, 367] width 30 height 10
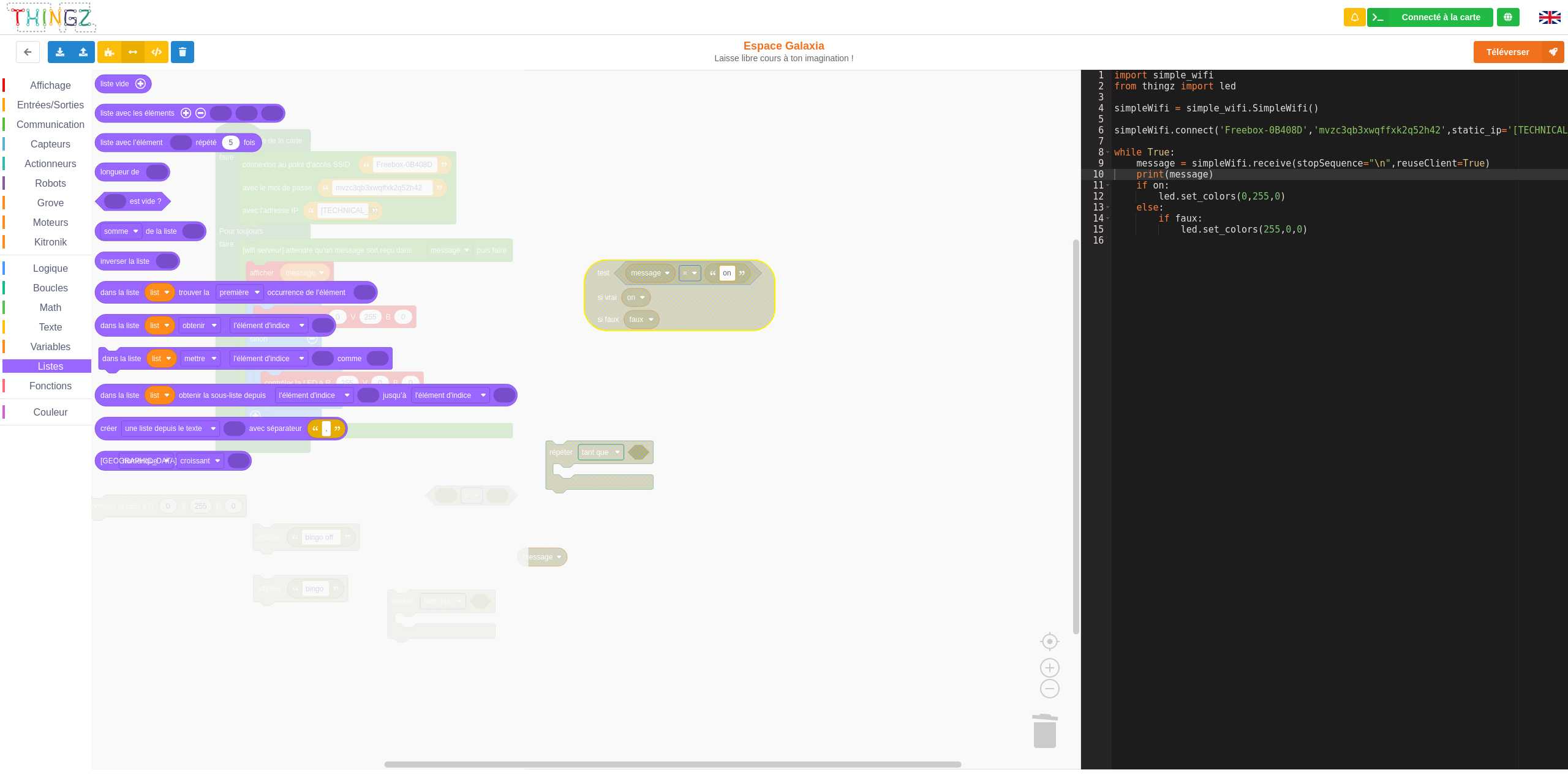
click at [51, 390] on span "Fonctions" at bounding box center [50, 386] width 46 height 10
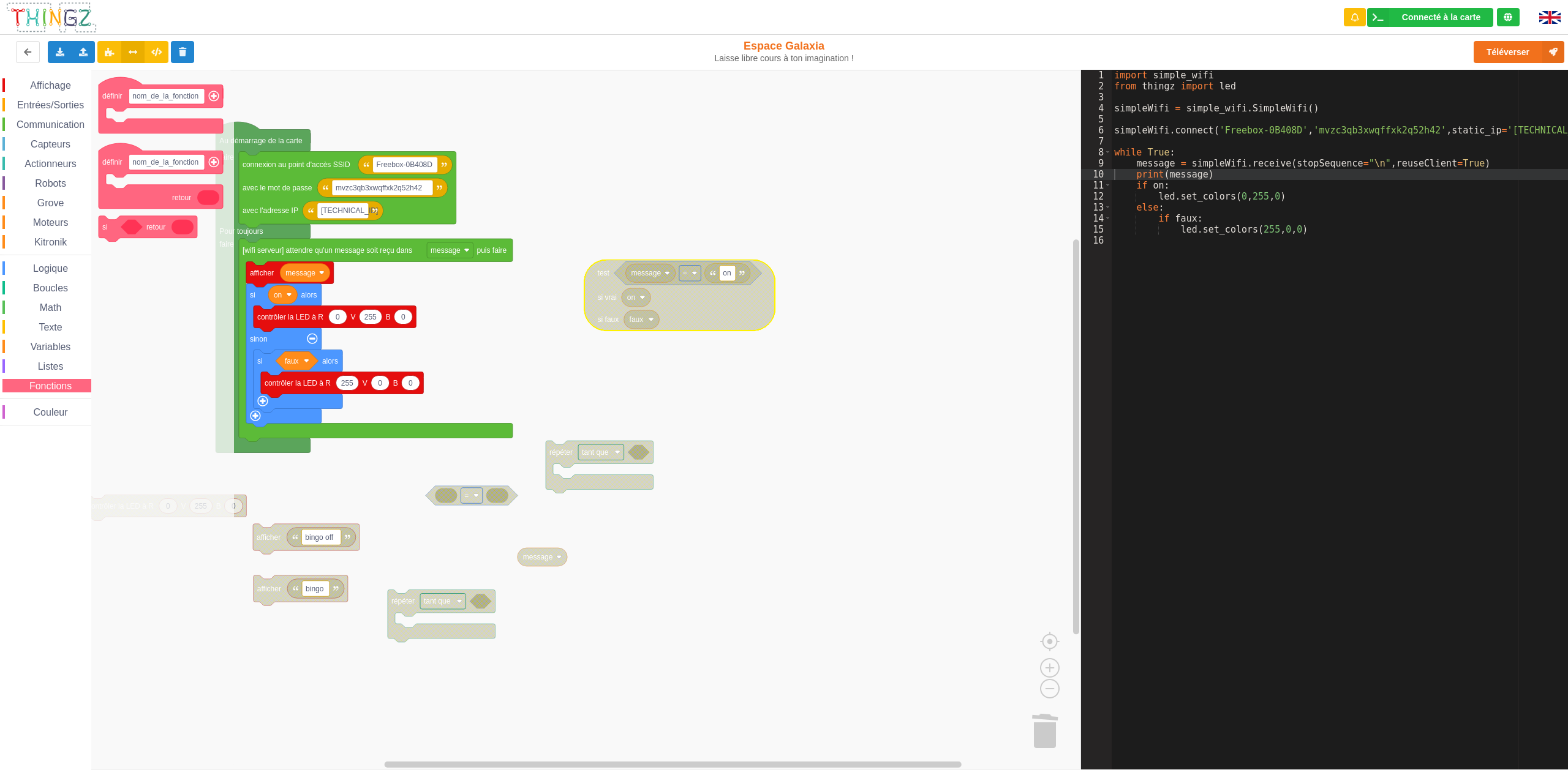
click at [41, 367] on span "Listes" at bounding box center [51, 367] width 30 height 10
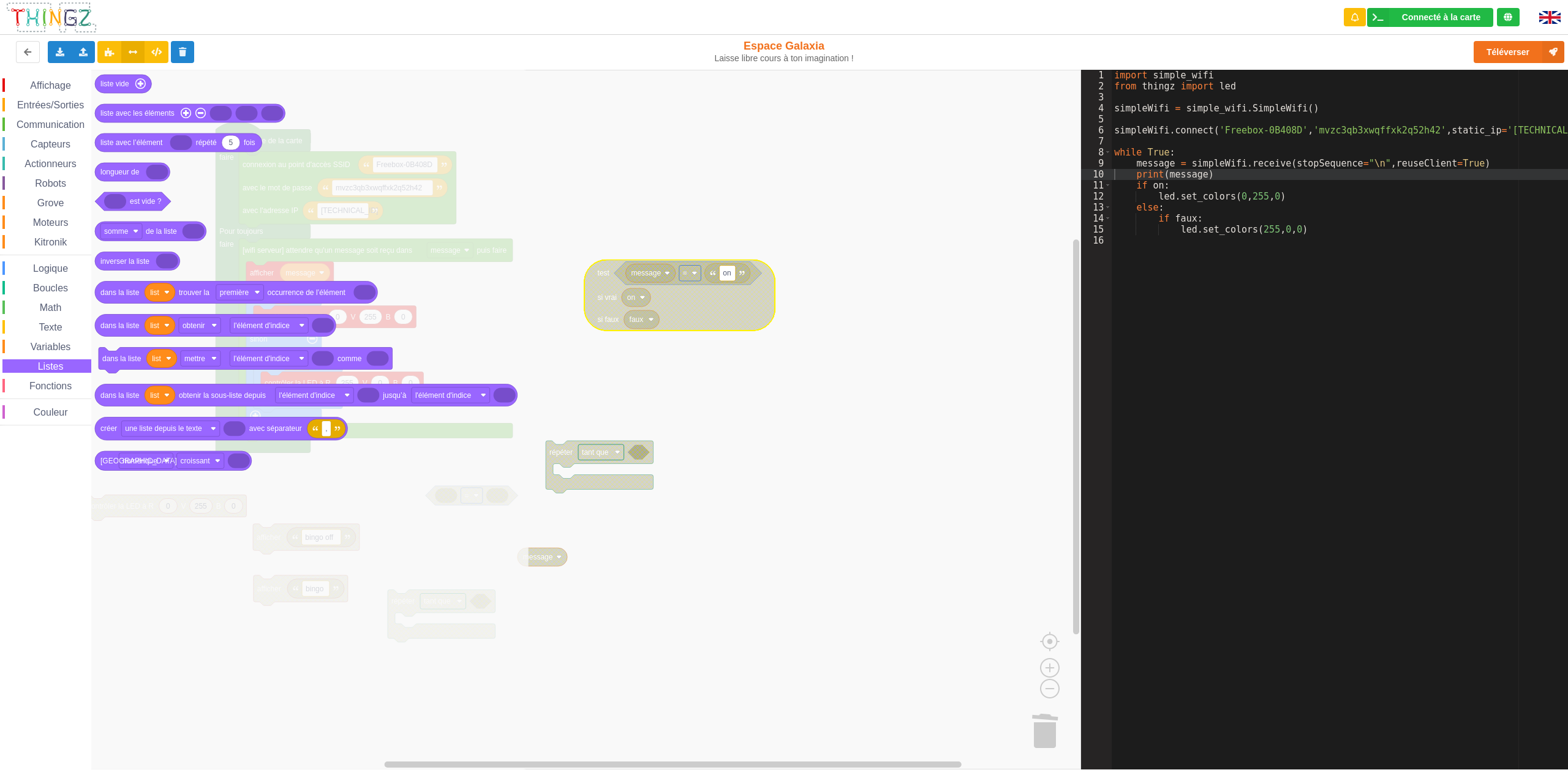
click at [41, 351] on span "Variables" at bounding box center [51, 347] width 44 height 10
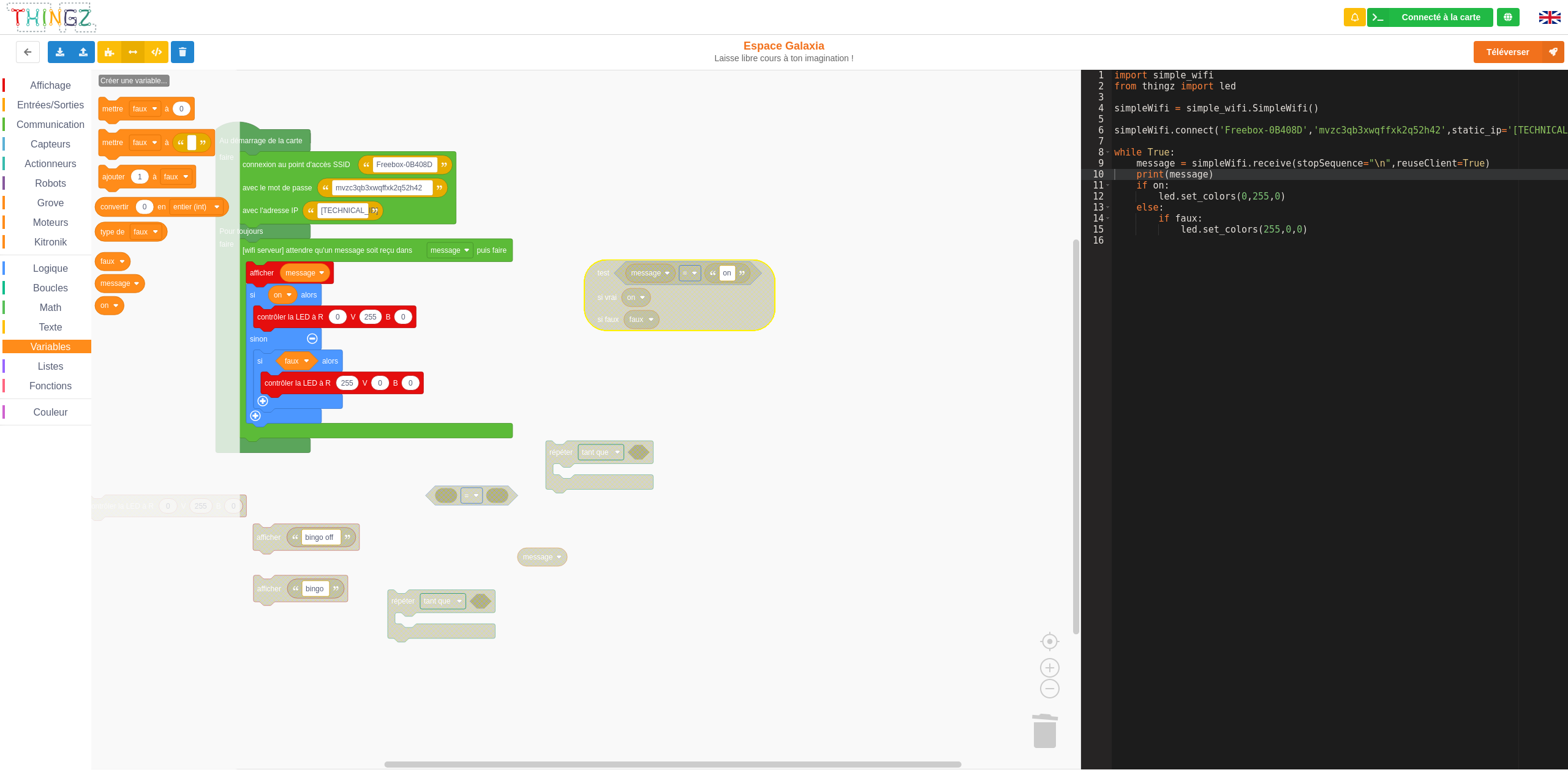
click at [46, 324] on span "Texte" at bounding box center [50, 327] width 27 height 10
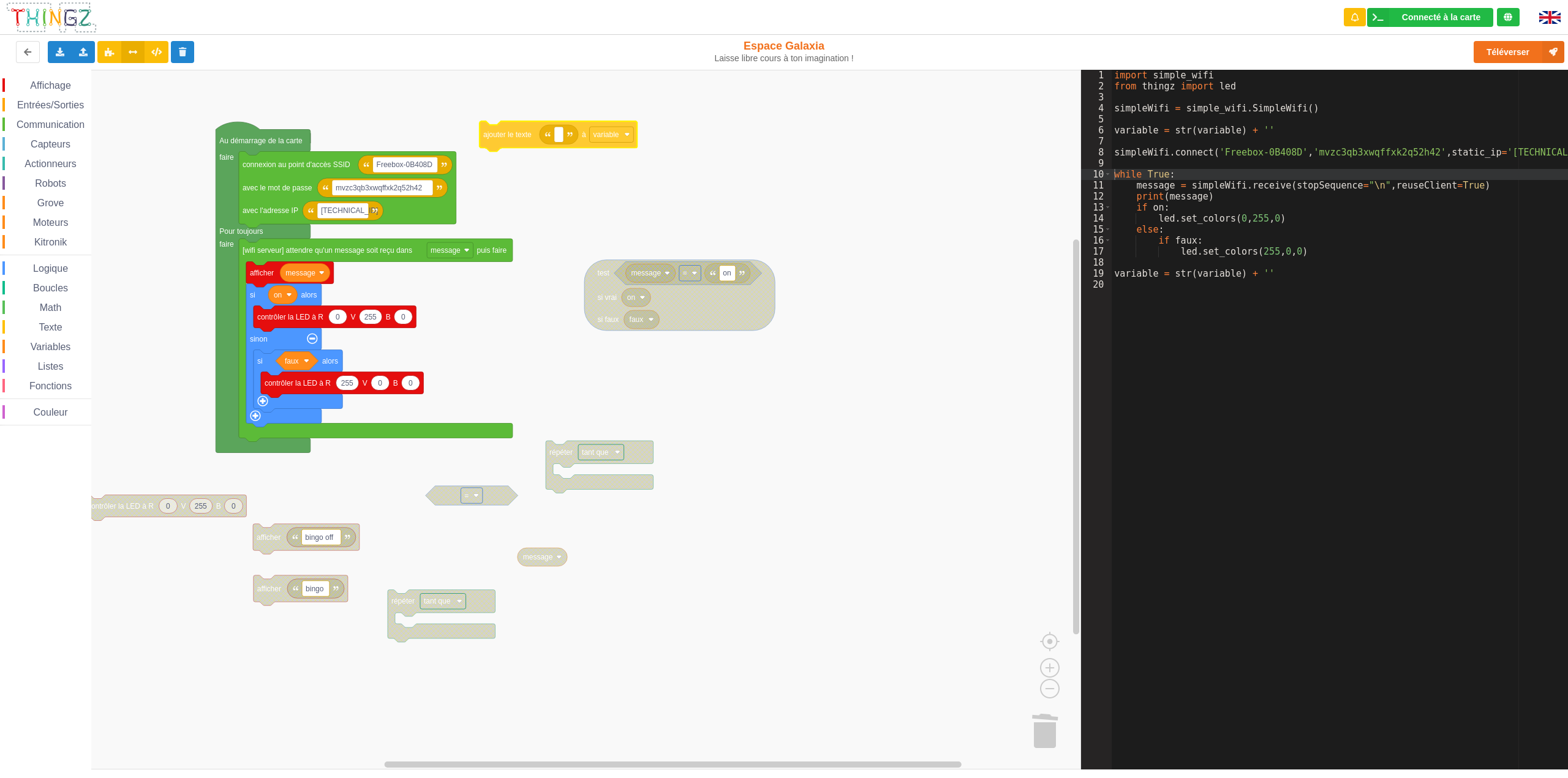
click at [518, 138] on div "Affichage Entrées/Sorties Communication Capteurs Actionneurs Robots Grove Moteu…" at bounding box center [541, 419] width 1081 height 700
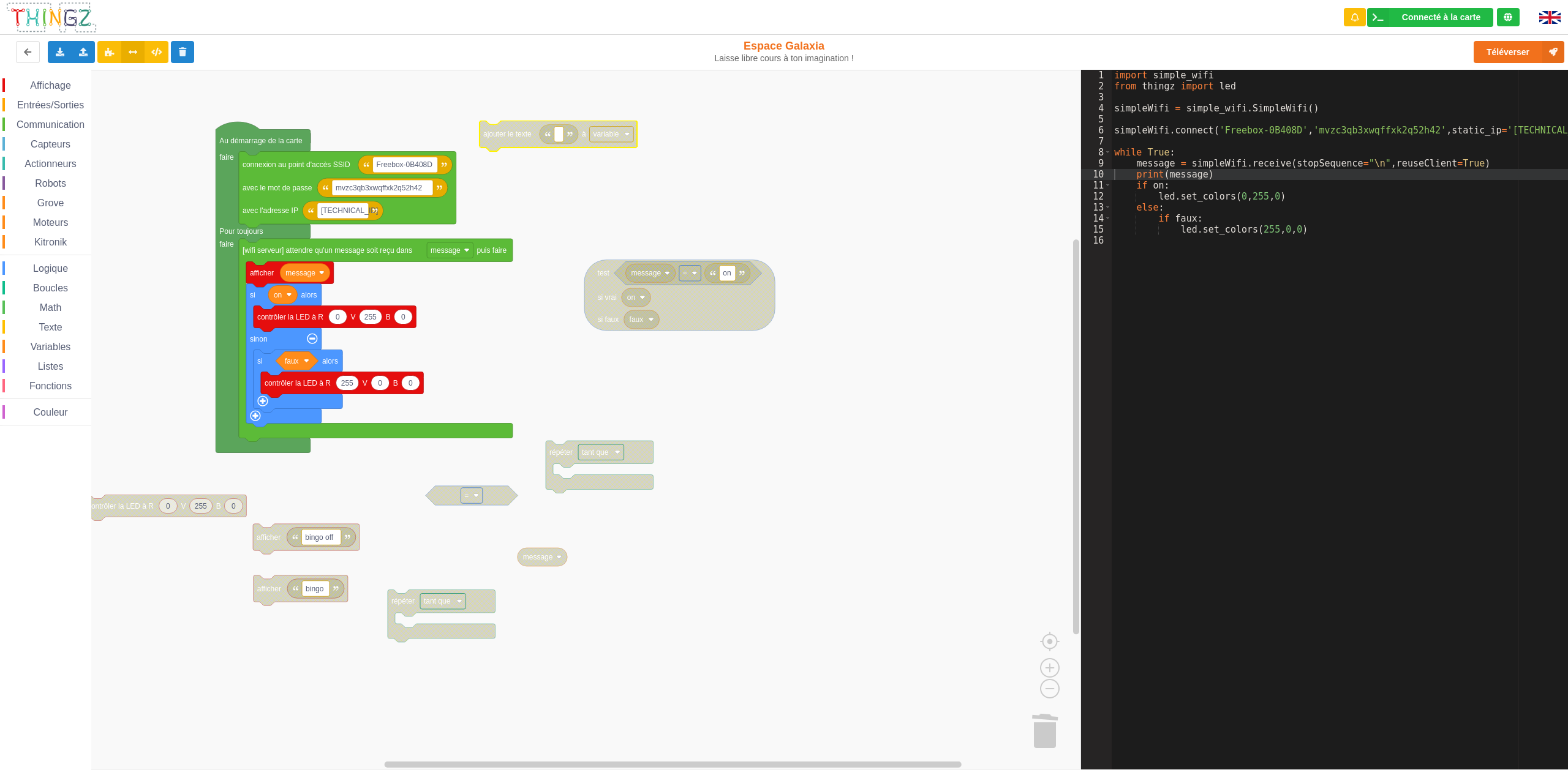
click at [627, 135] on image "Espace de travail de Blocky" at bounding box center [627, 135] width 6 height 6
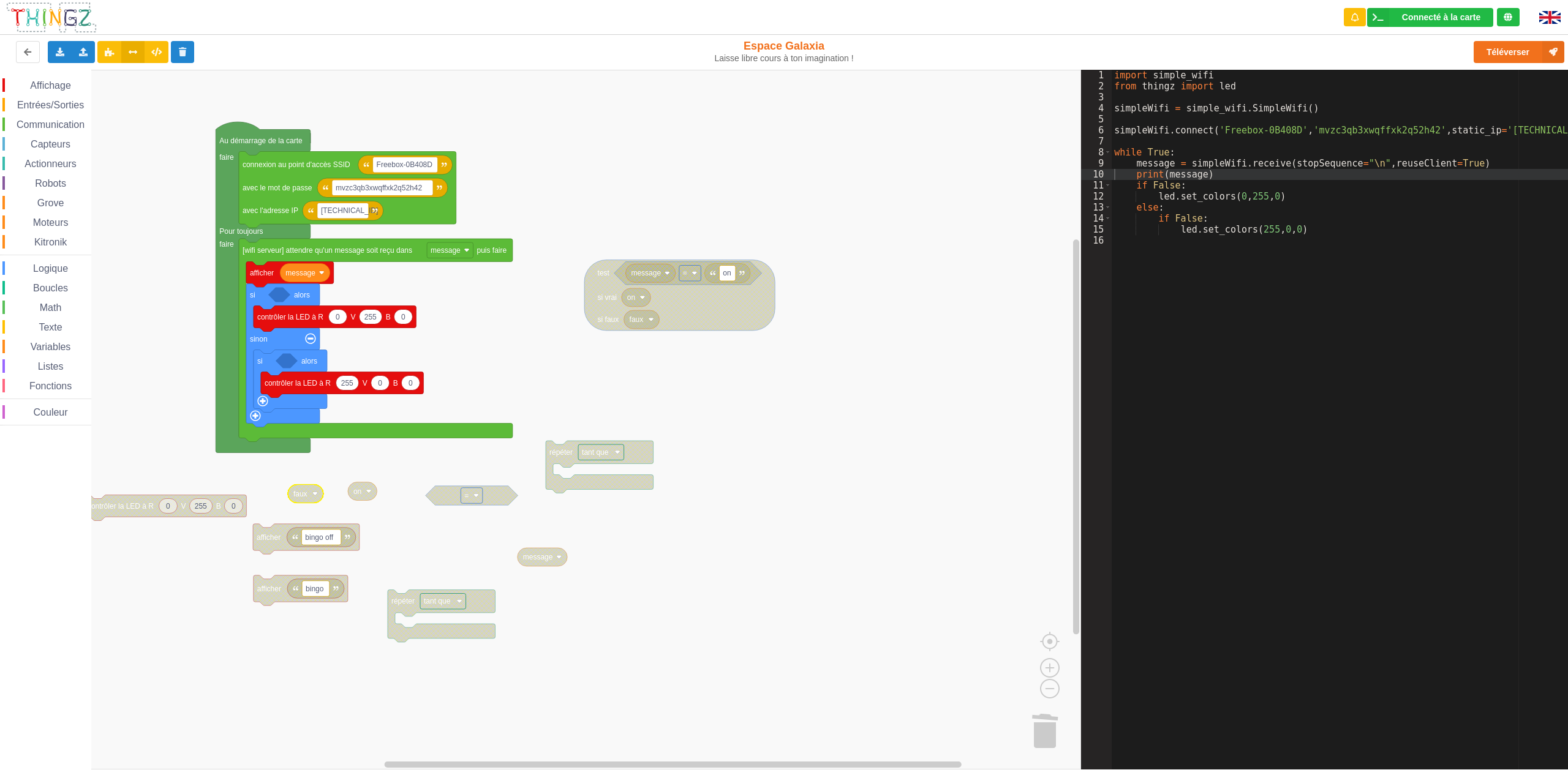
click at [52, 87] on span "Affichage" at bounding box center [50, 85] width 44 height 10
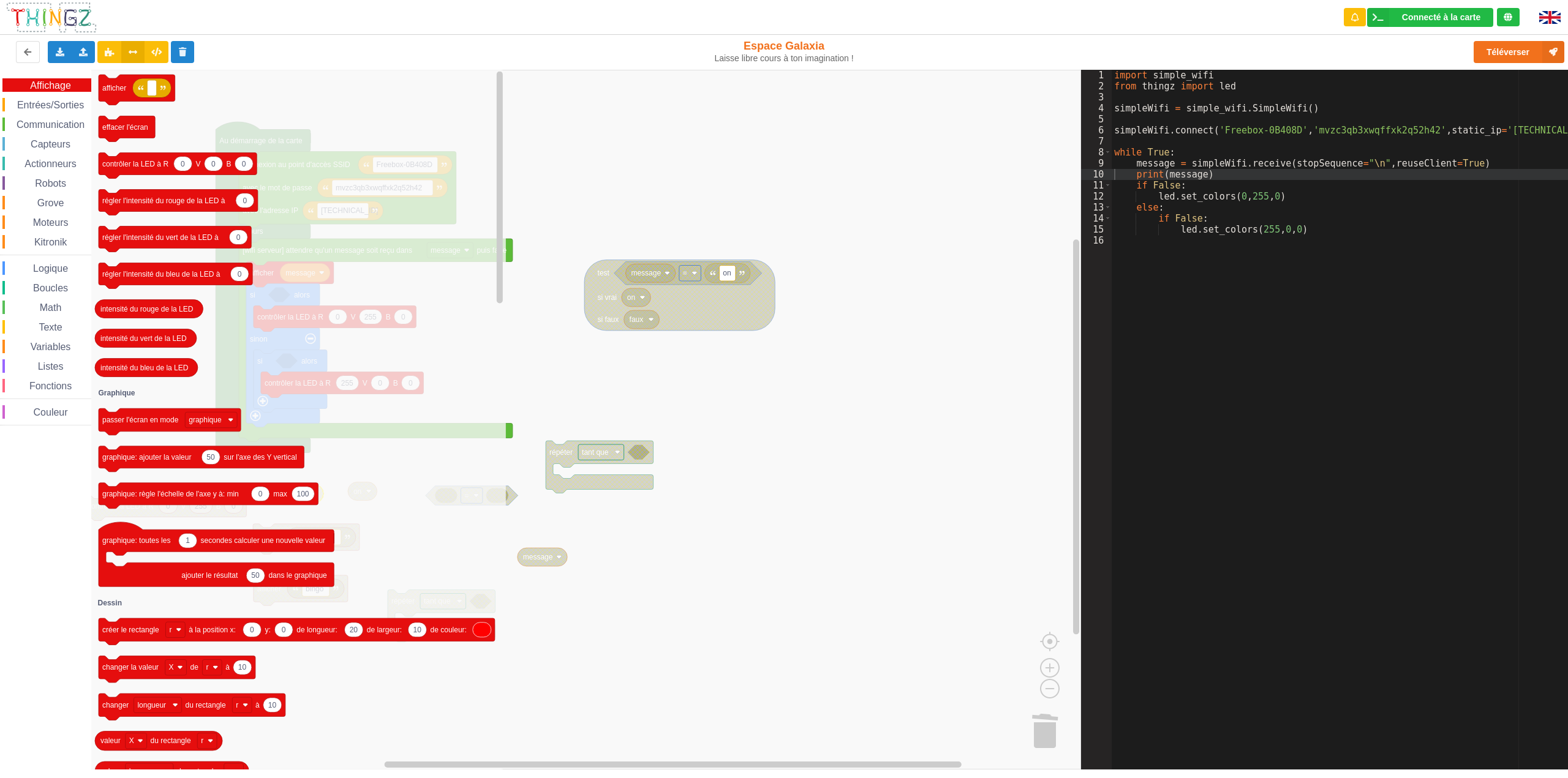
click at [69, 109] on span "Entrées/Sorties" at bounding box center [50, 105] width 70 height 10
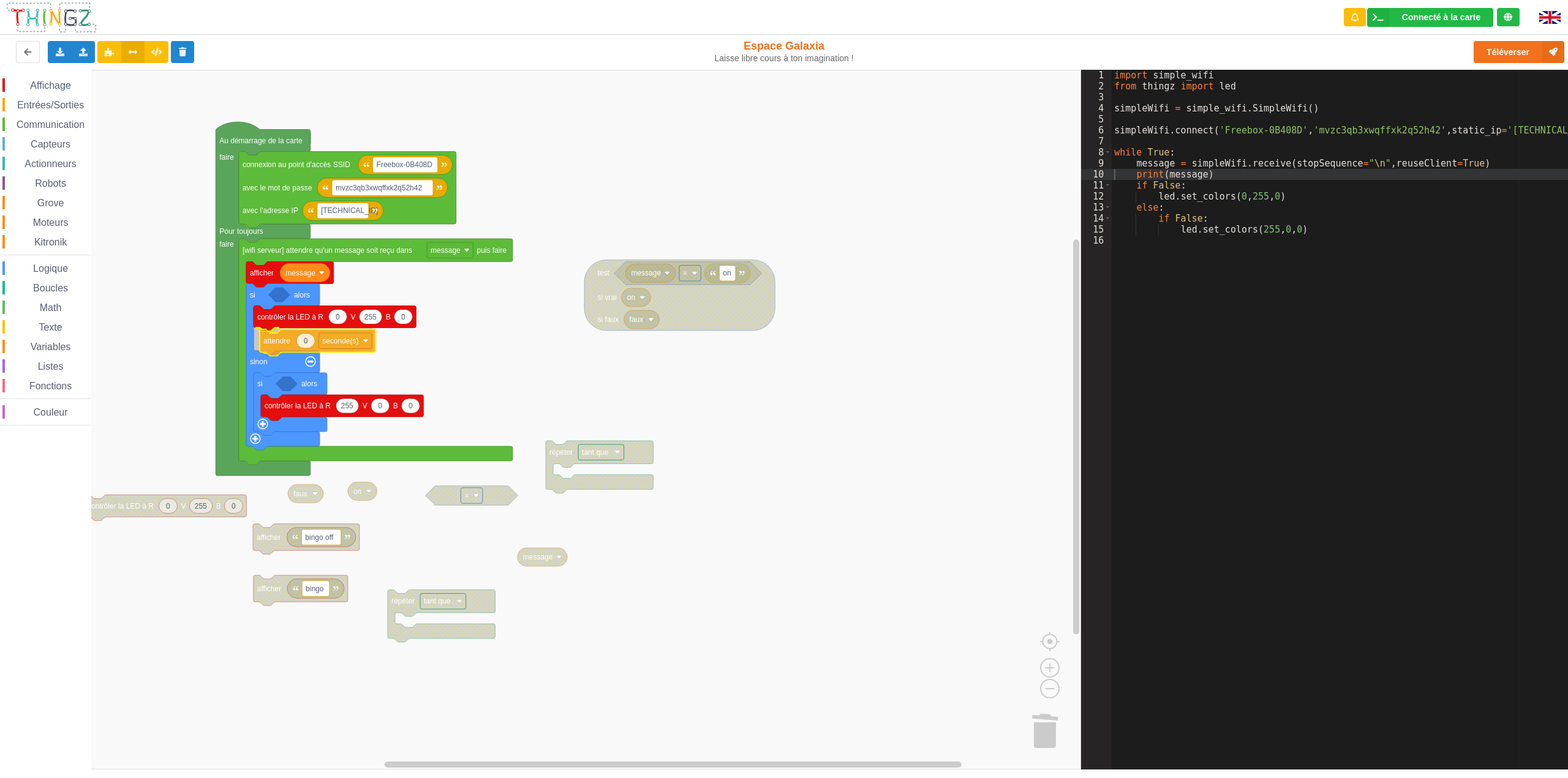
click at [274, 343] on div "Affichage Entrées/Sorties Communication Capteurs Actionneurs Robots Grove Moteu…" at bounding box center [541, 419] width 1081 height 700
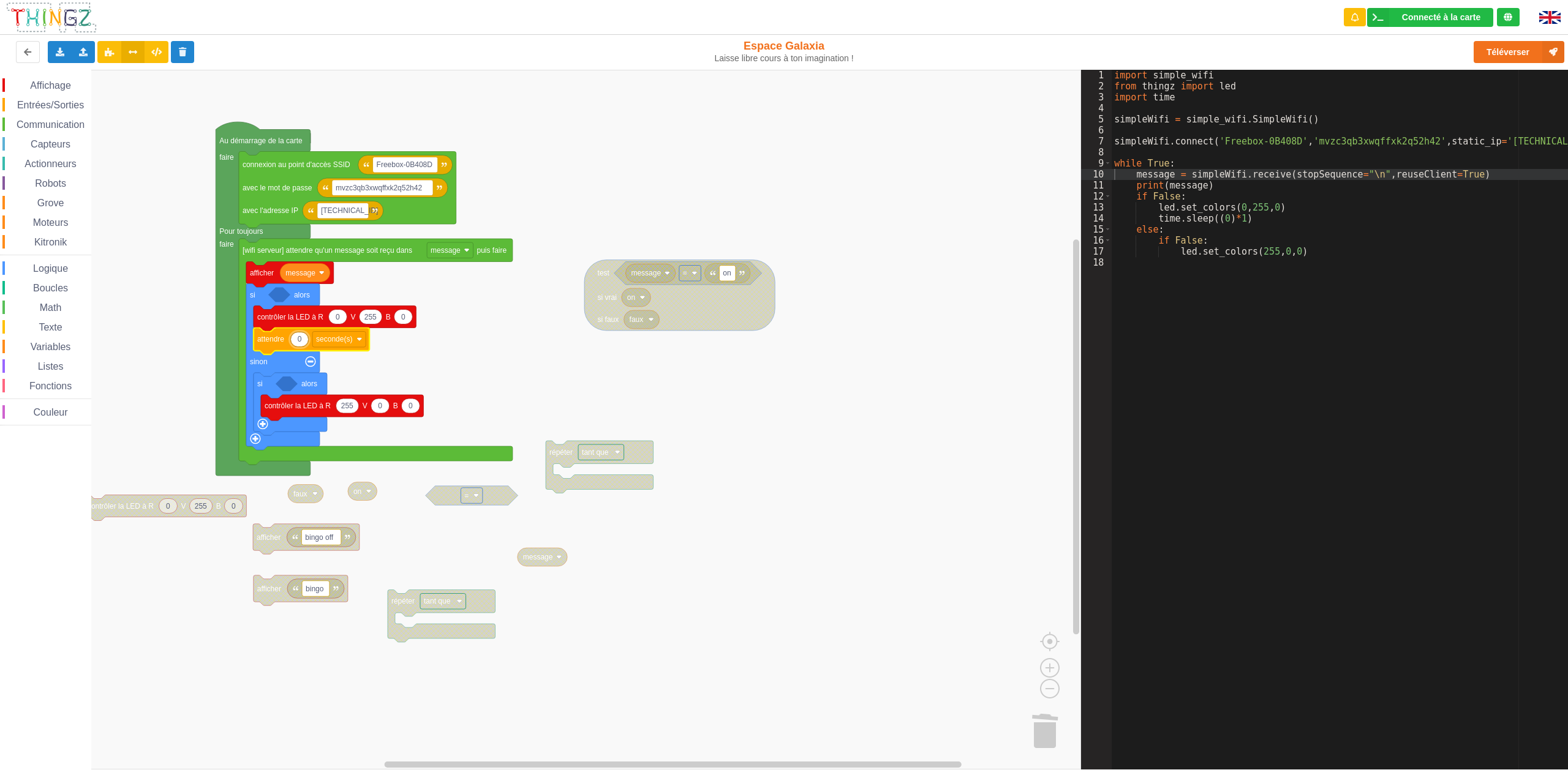
type input "3"
click at [470, 354] on rect "Espace de travail de Blocky" at bounding box center [541, 419] width 1081 height 700
click at [287, 358] on div "Dupliquer" at bounding box center [320, 359] width 85 height 9
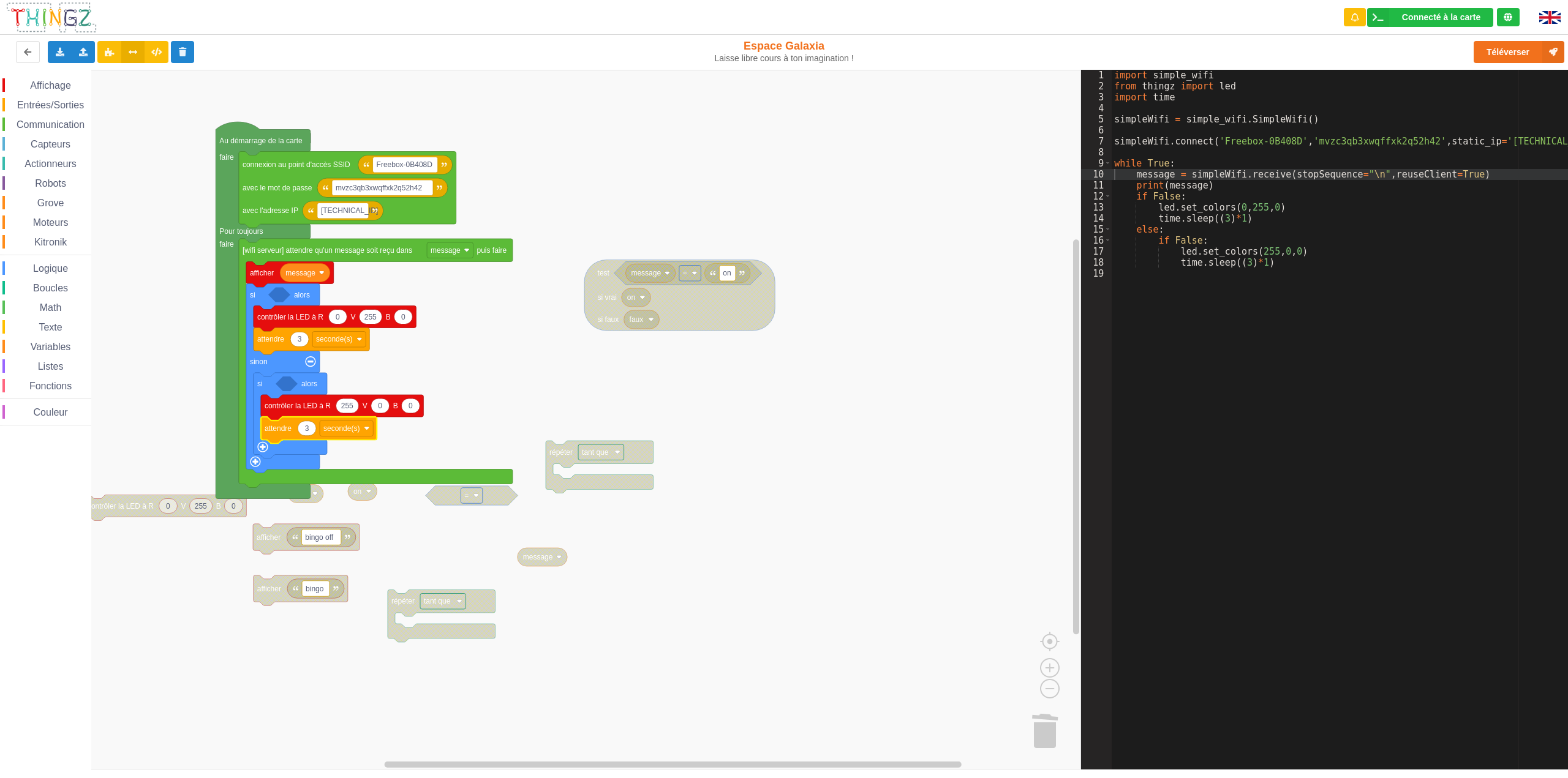
click at [428, 378] on rect "Espace de travail de Blocky" at bounding box center [541, 419] width 1081 height 700
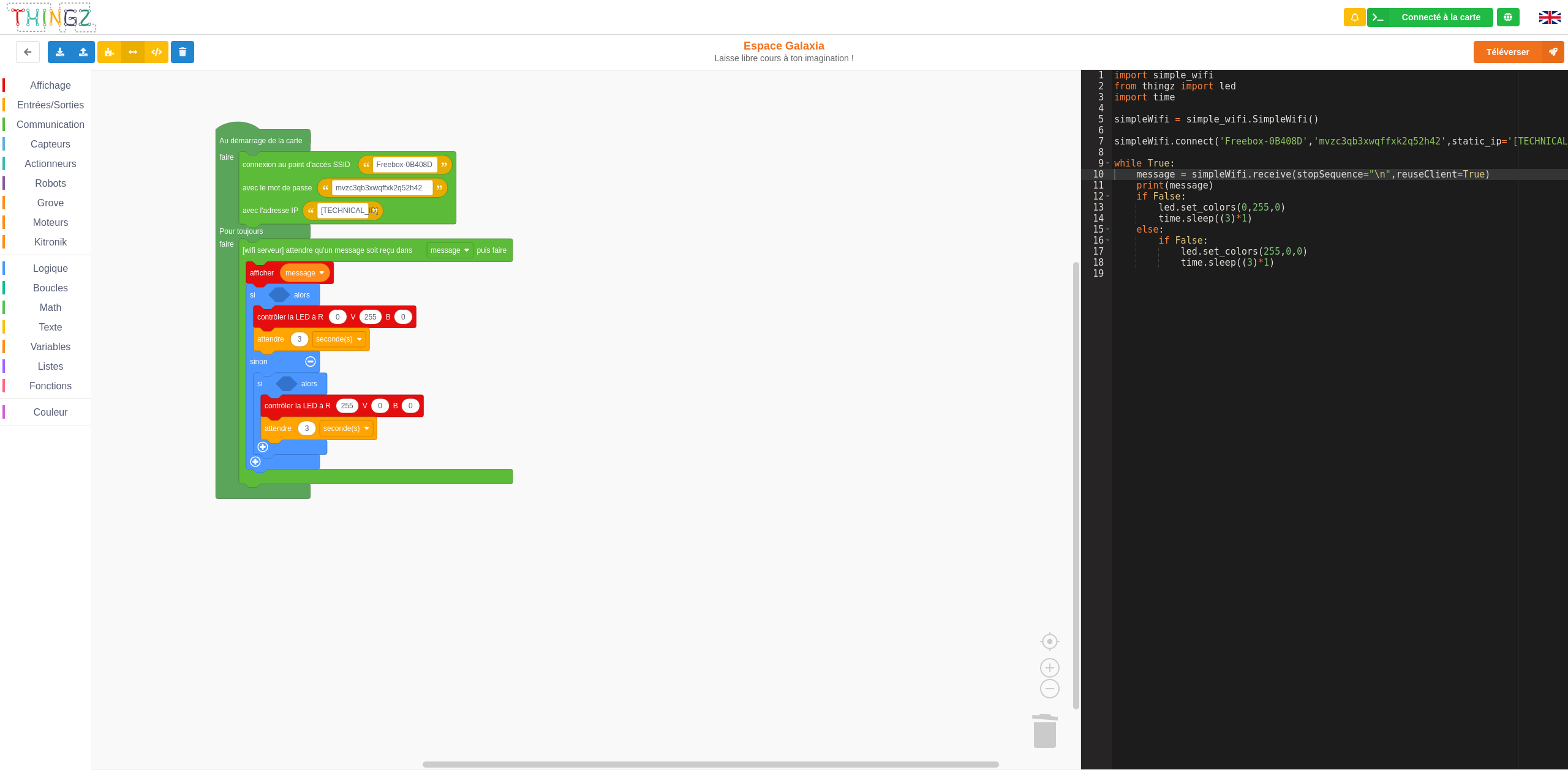
click at [62, 269] on span "Logique" at bounding box center [50, 269] width 38 height 10
click at [599, 317] on div "Affichage Entrées/Sorties Communication Capteurs Actionneurs Robots Grove Moteu…" at bounding box center [541, 419] width 1081 height 700
click at [53, 270] on span "Logique" at bounding box center [50, 269] width 38 height 10
click at [275, 298] on div "Affichage Entrées/Sorties Communication Capteurs Actionneurs Robots Grove Moteu…" at bounding box center [541, 419] width 1081 height 700
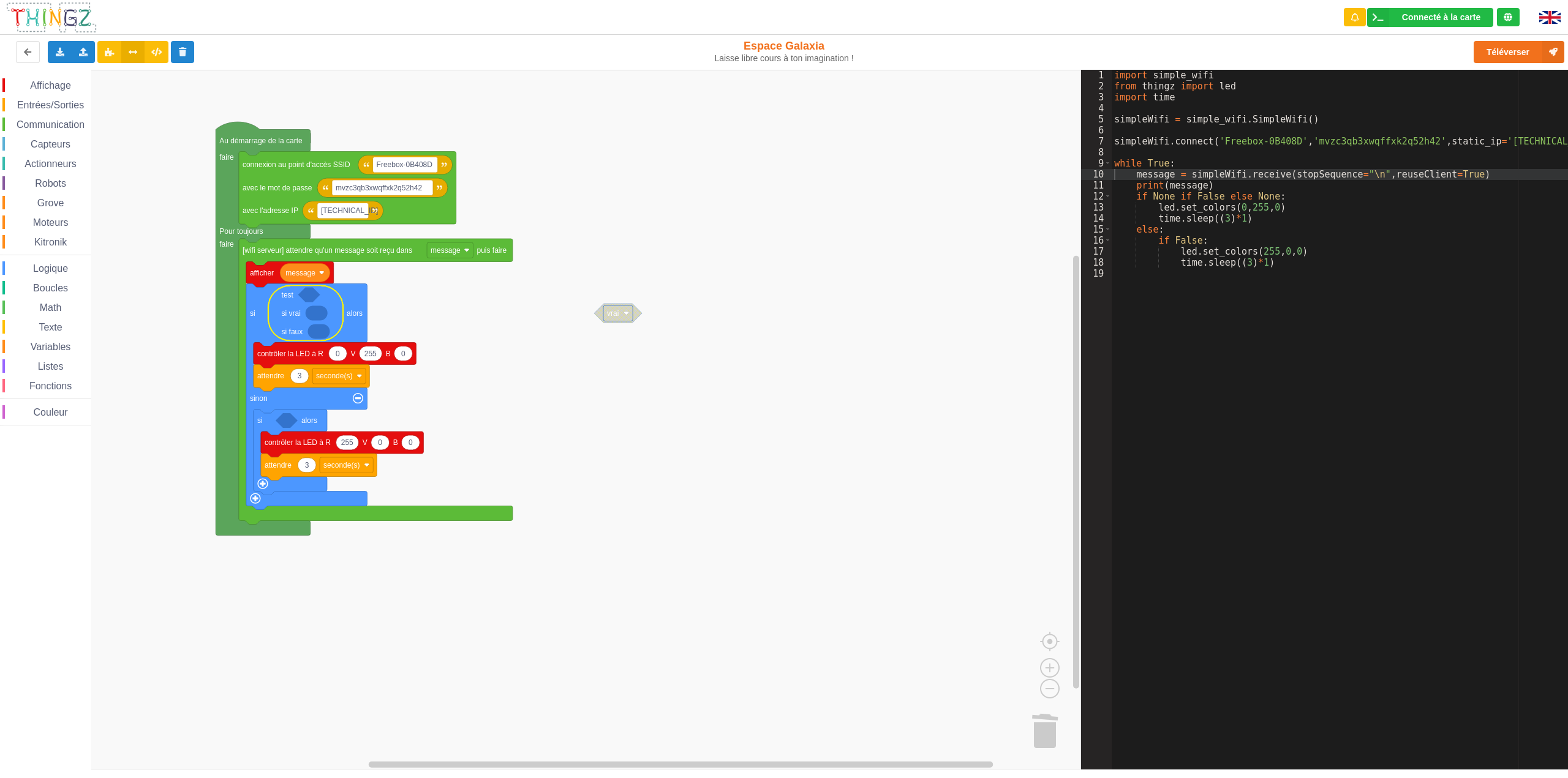
click at [42, 271] on span "Logique" at bounding box center [50, 269] width 38 height 10
click at [327, 298] on div "Affichage Entrées/Sorties Communication Capteurs Actionneurs Robots Grove Moteu…" at bounding box center [541, 419] width 1081 height 700
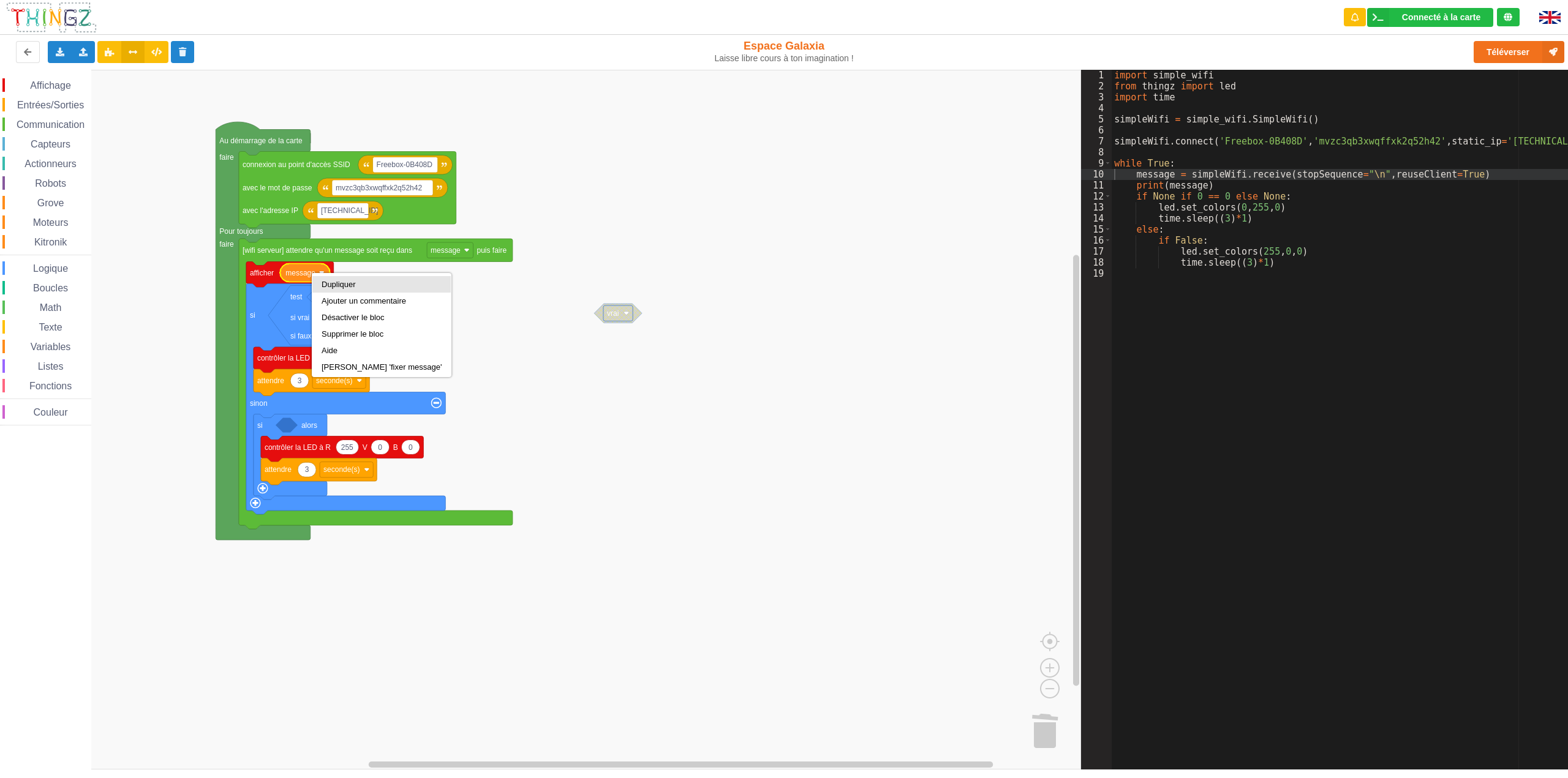
click at [325, 279] on div "Dupliquer" at bounding box center [381, 284] width 138 height 17
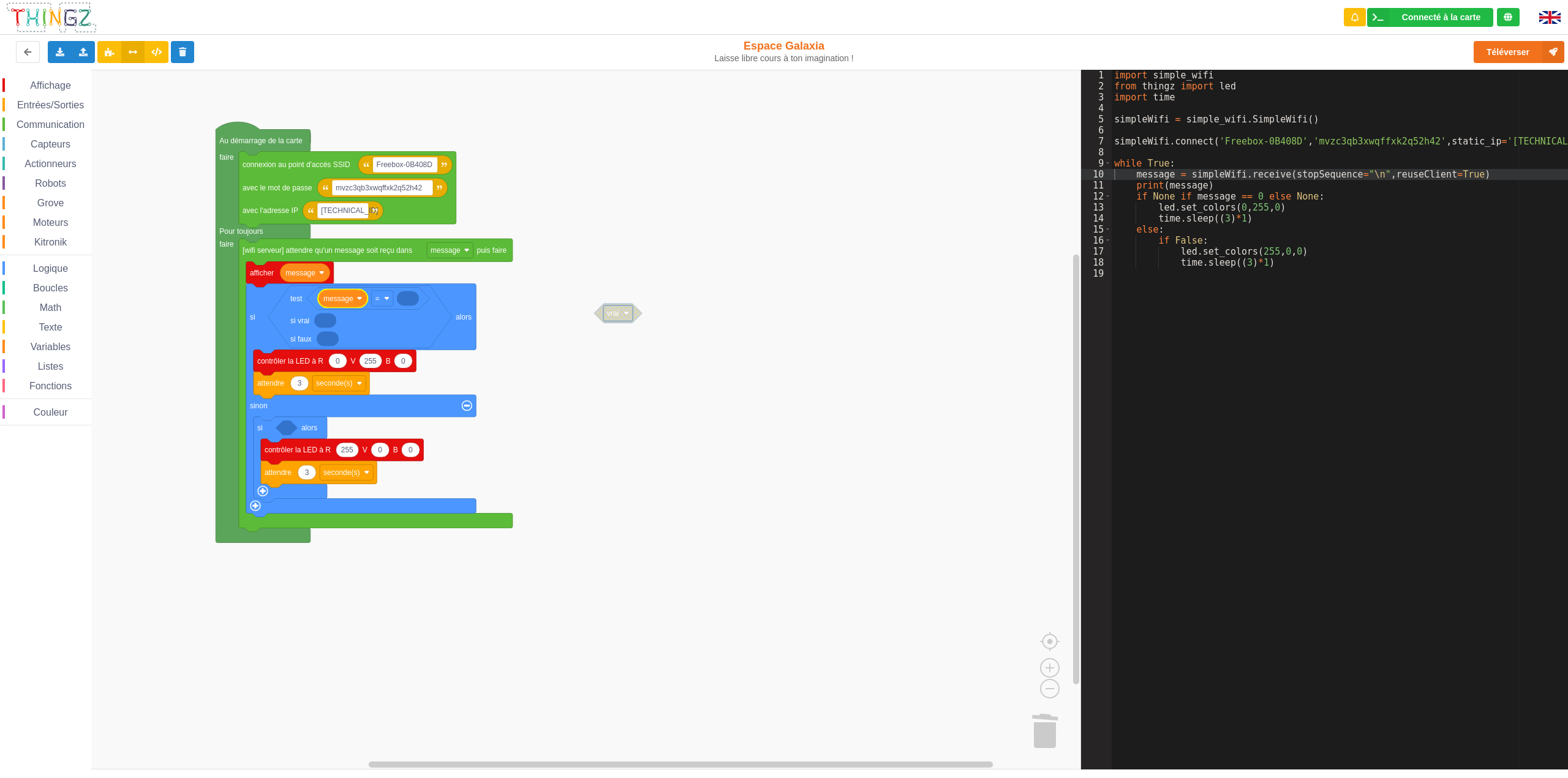
click at [62, 81] on span "Affichage" at bounding box center [50, 85] width 44 height 10
click at [582, 156] on div "Affichage Entrées/Sorties Communication Capteurs Actionneurs Robots Grove Moteu…" at bounding box center [541, 419] width 1081 height 700
click at [52, 322] on span "Texte" at bounding box center [50, 327] width 27 height 10
click at [424, 304] on div "Affichage Entrées/Sorties Communication Capteurs Actionneurs Robots Grove Moteu…" at bounding box center [541, 419] width 1081 height 700
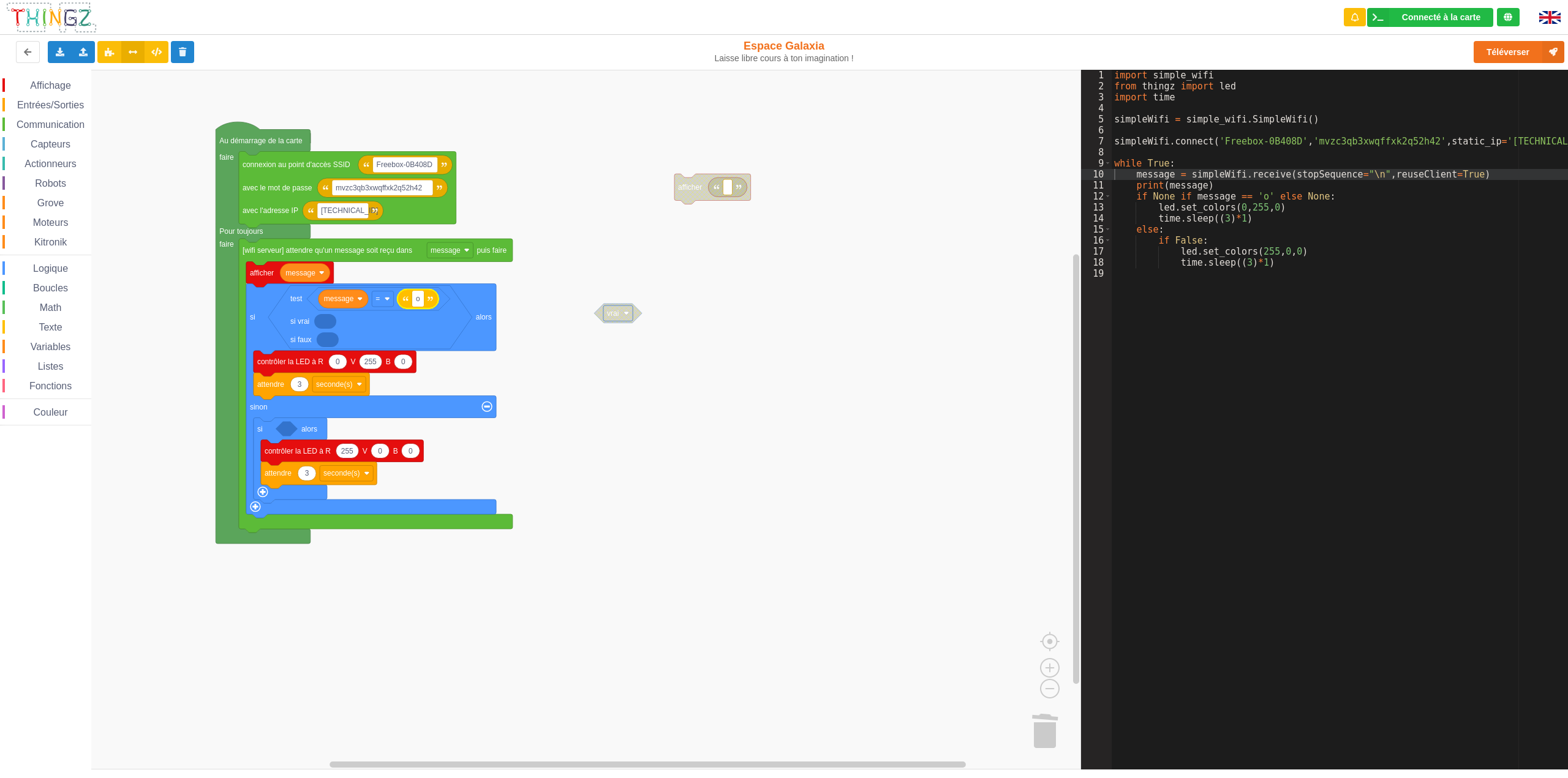
type input "on"
click at [677, 396] on div "Affichage Entrées/Sorties Communication Capteurs Actionneurs Robots Grove Moteu…" at bounding box center [541, 419] width 1081 height 700
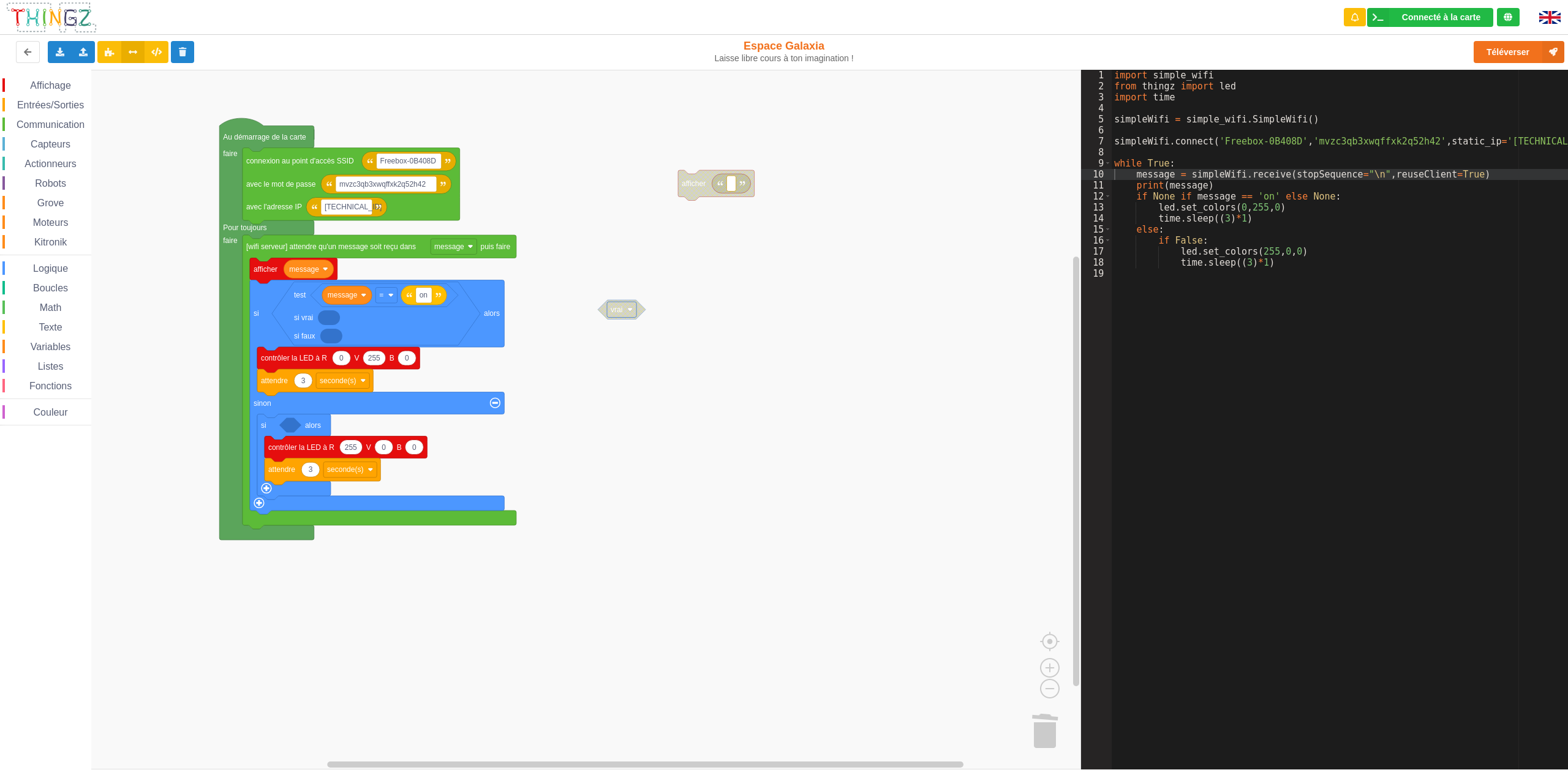
click at [327, 322] on icon "Espace de travail de Blocky" at bounding box center [329, 318] width 22 height 14
click at [55, 343] on span "Variables" at bounding box center [51, 347] width 44 height 10
click at [332, 322] on div "Affichage Entrées/Sorties Communication Capteurs Actionneurs Robots Grove Moteu…" at bounding box center [541, 419] width 1081 height 700
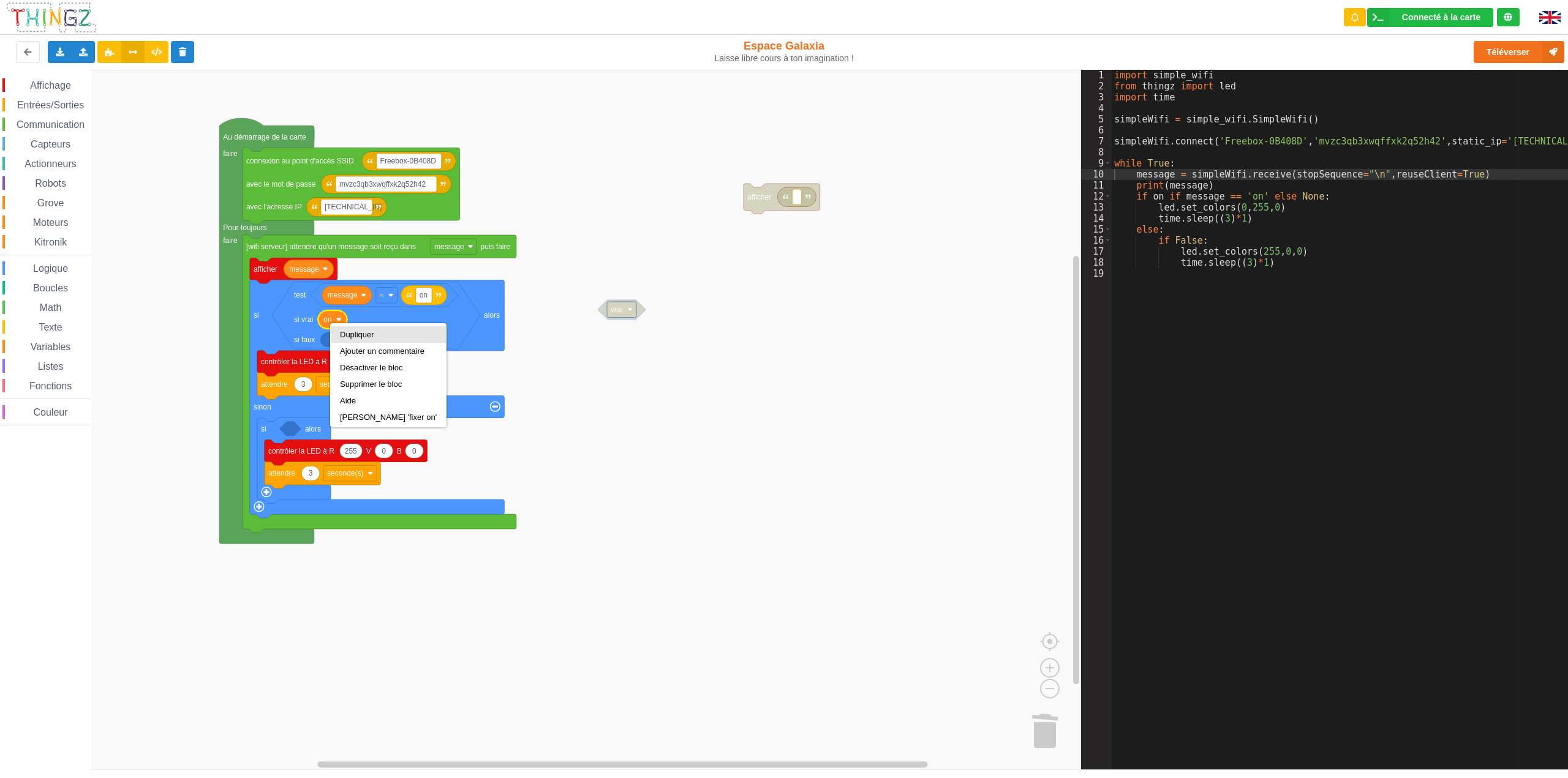
click at [346, 332] on div "Dupliquer" at bounding box center [388, 335] width 97 height 9
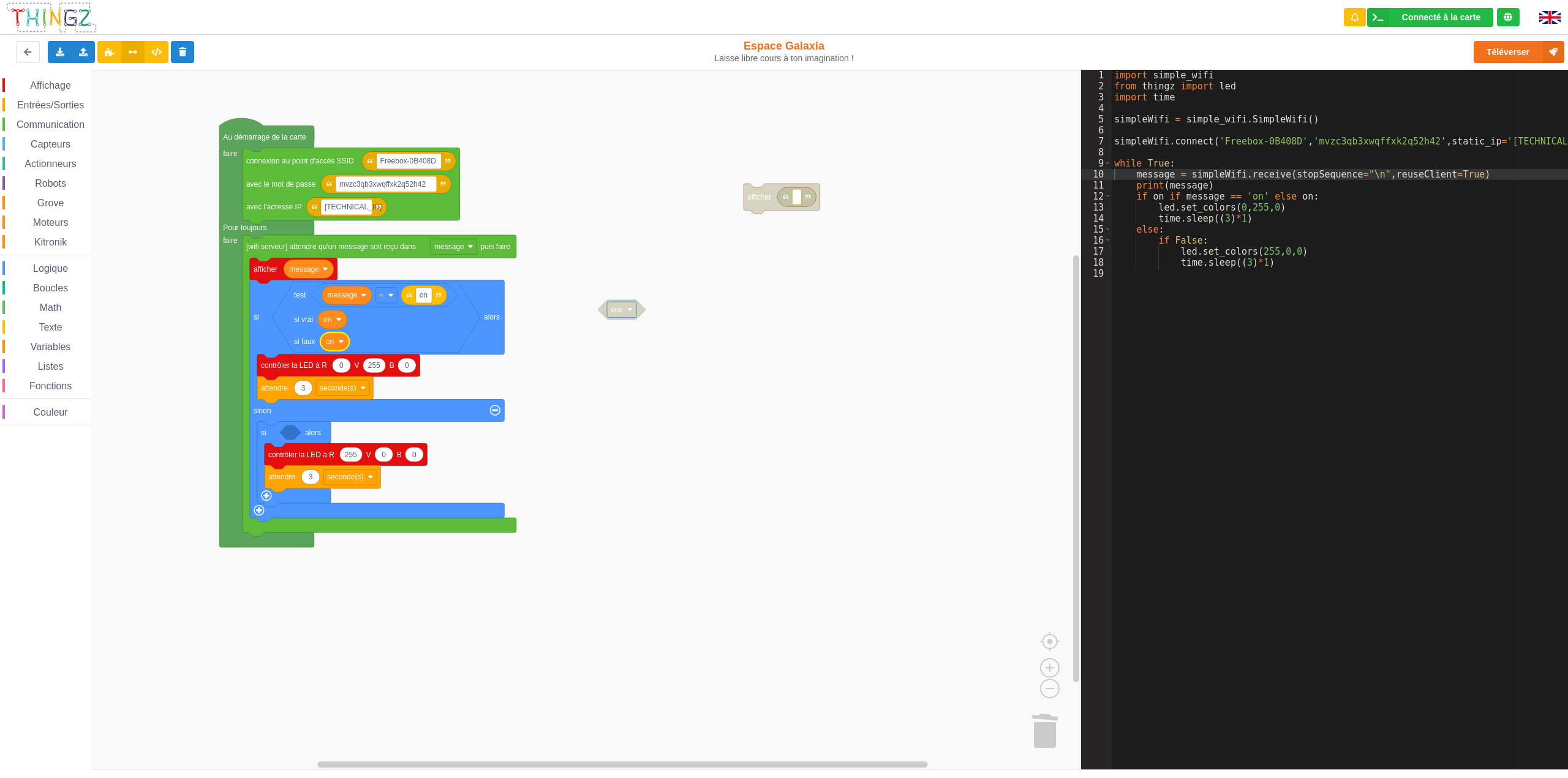
click at [341, 343] on image "Espace de travail de Blocky" at bounding box center [341, 341] width 6 height 6
click at [313, 372] on div "faux" at bounding box center [338, 372] width 89 height 9
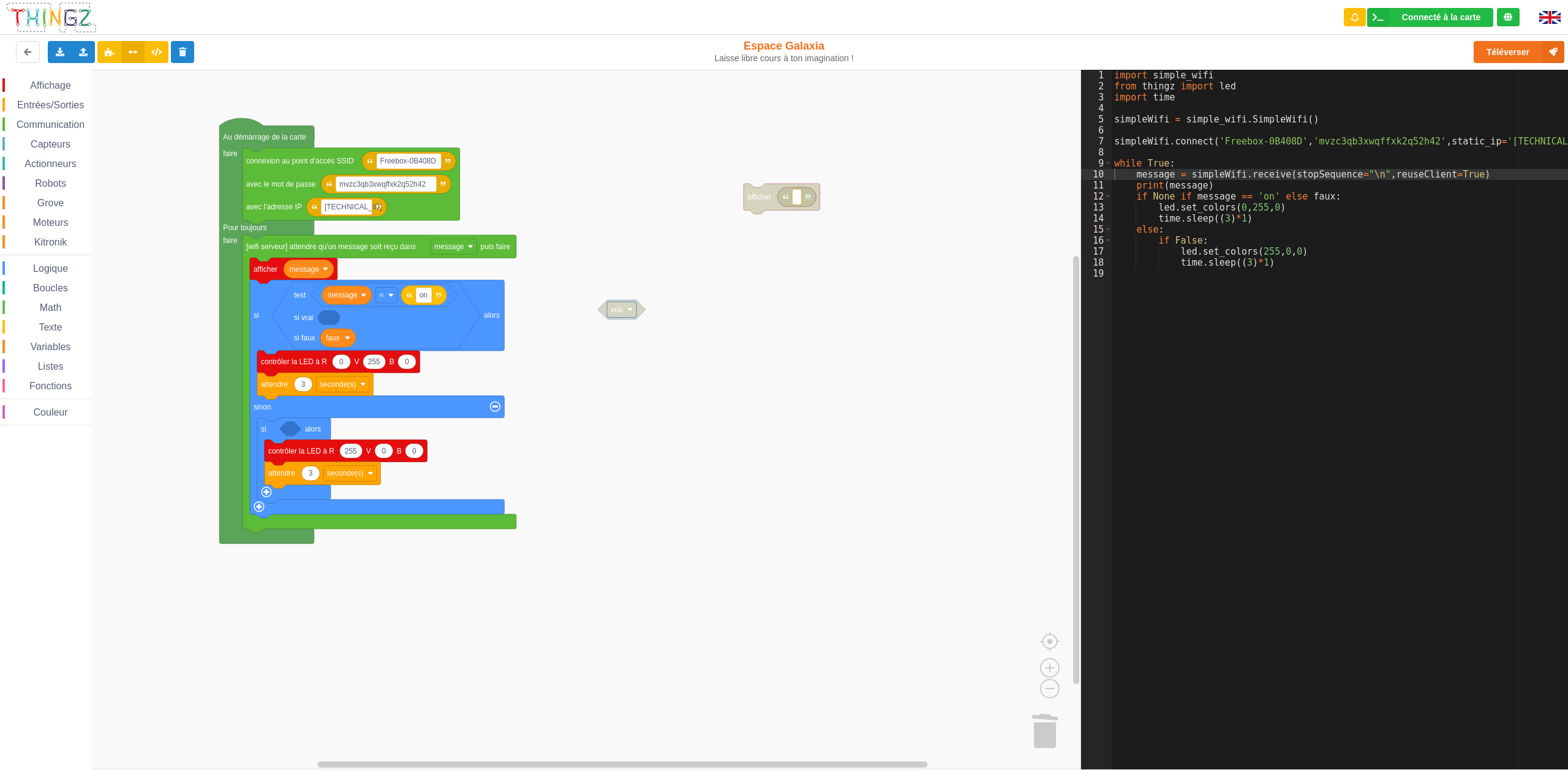
click at [59, 348] on span "Variables" at bounding box center [51, 347] width 44 height 10
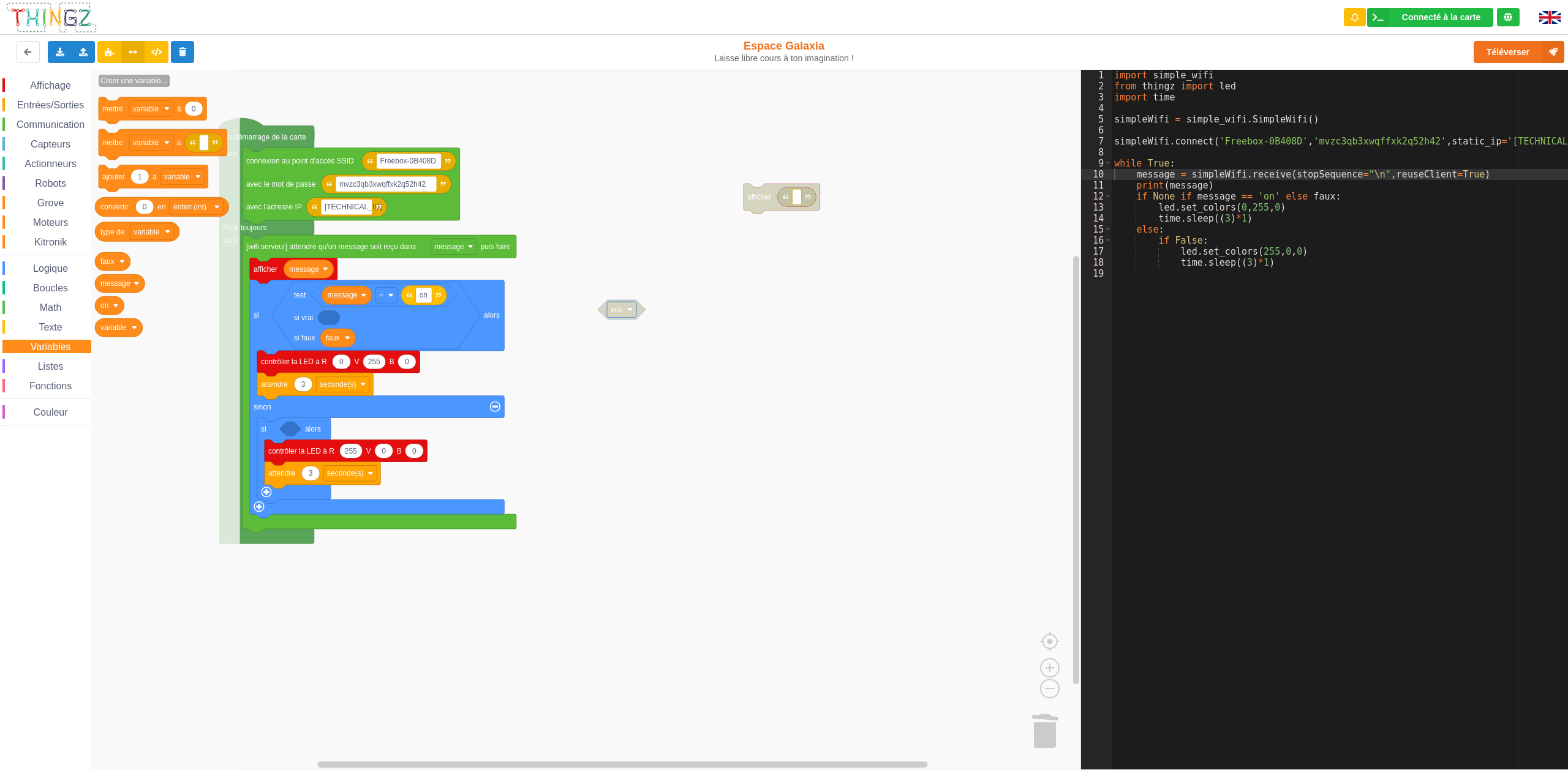
click at [141, 77] on text "Créer une variable..." at bounding box center [134, 81] width 67 height 9
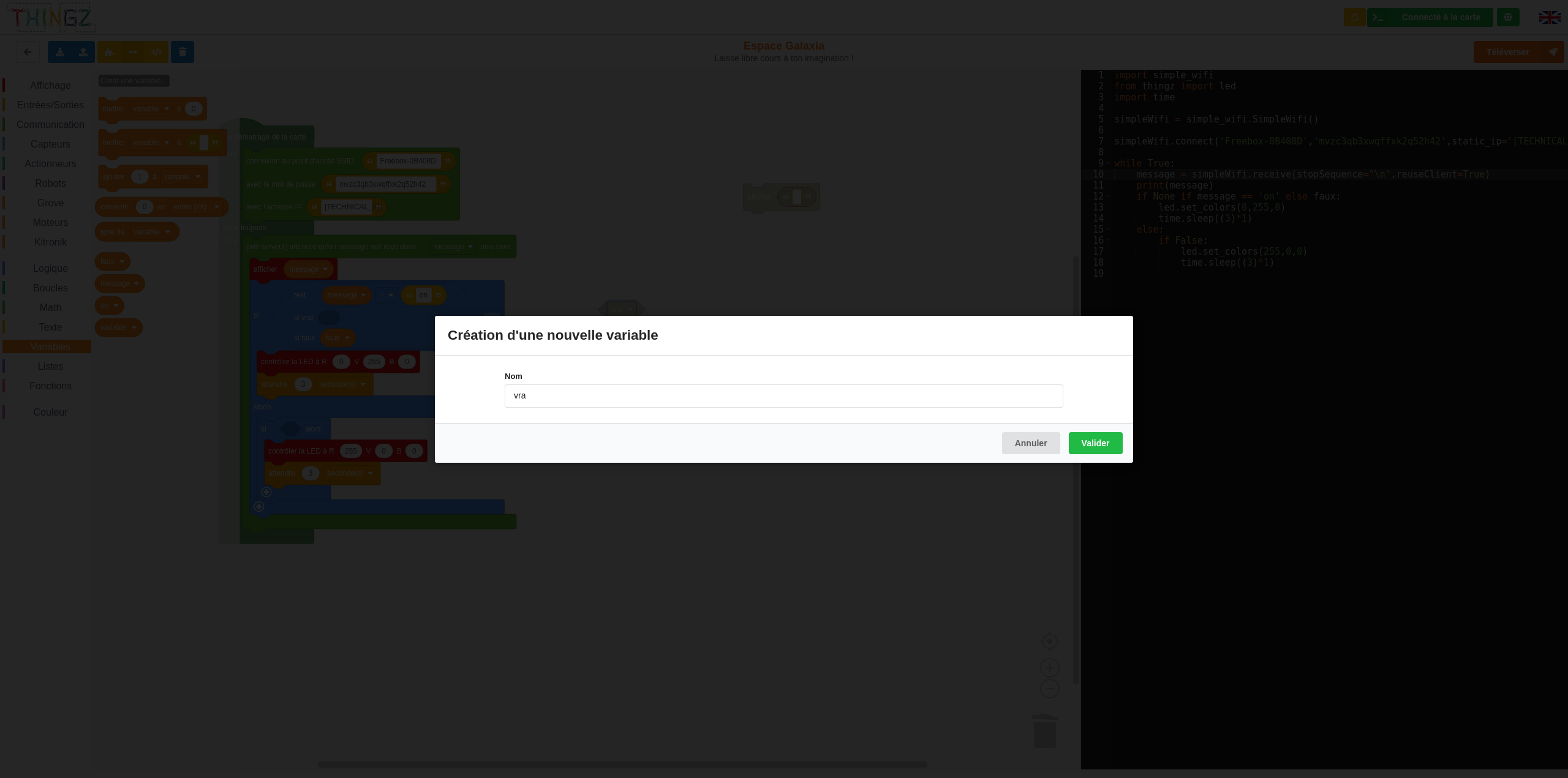
type input "vrai"
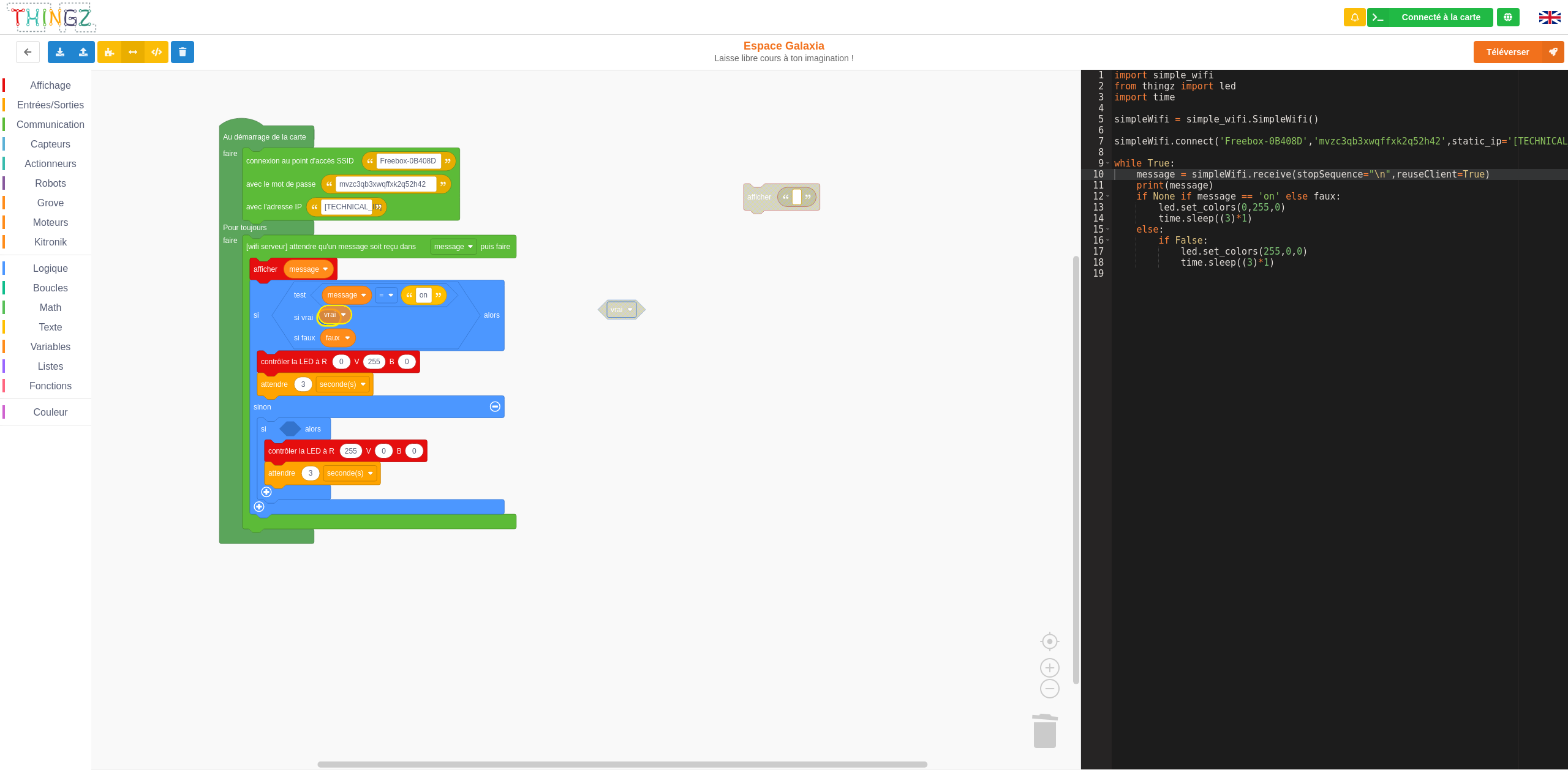
click at [333, 317] on div "Affichage Entrées/Sorties Communication Capteurs Actionneurs Robots Grove Moteu…" at bounding box center [541, 419] width 1081 height 700
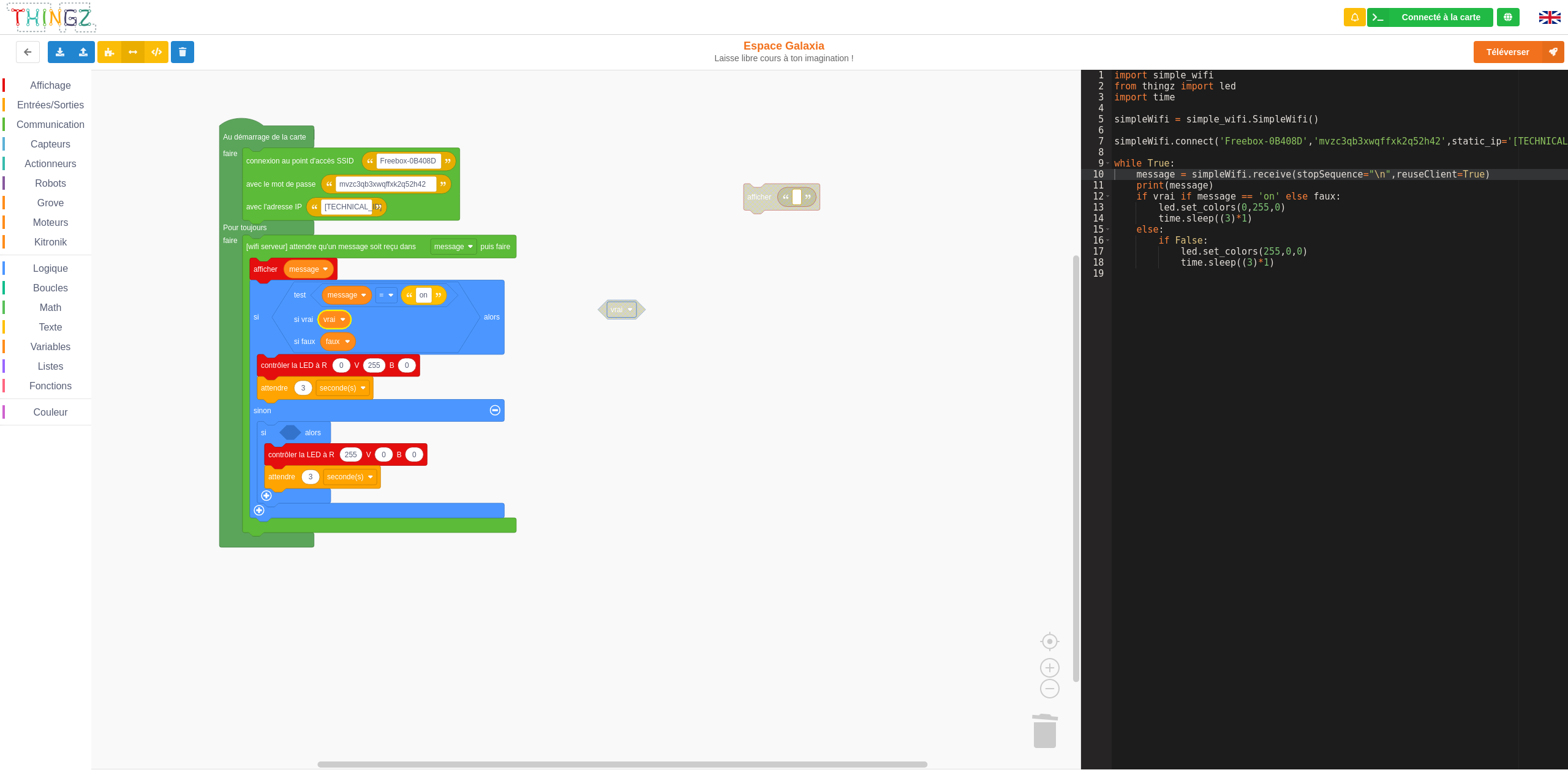
click at [46, 272] on span "Logique" at bounding box center [50, 269] width 38 height 10
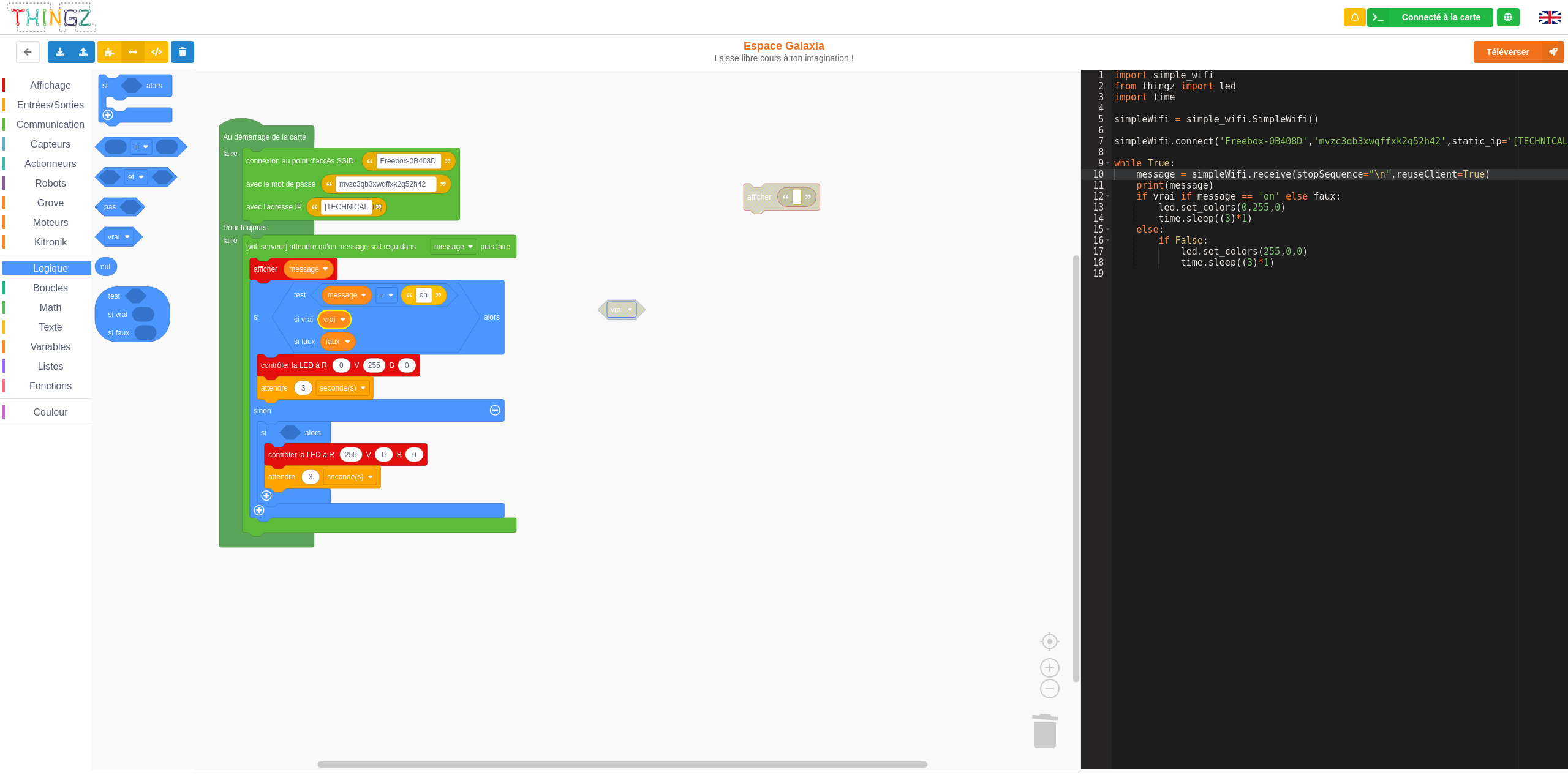
click at [51, 288] on span "Boucles" at bounding box center [50, 288] width 38 height 10
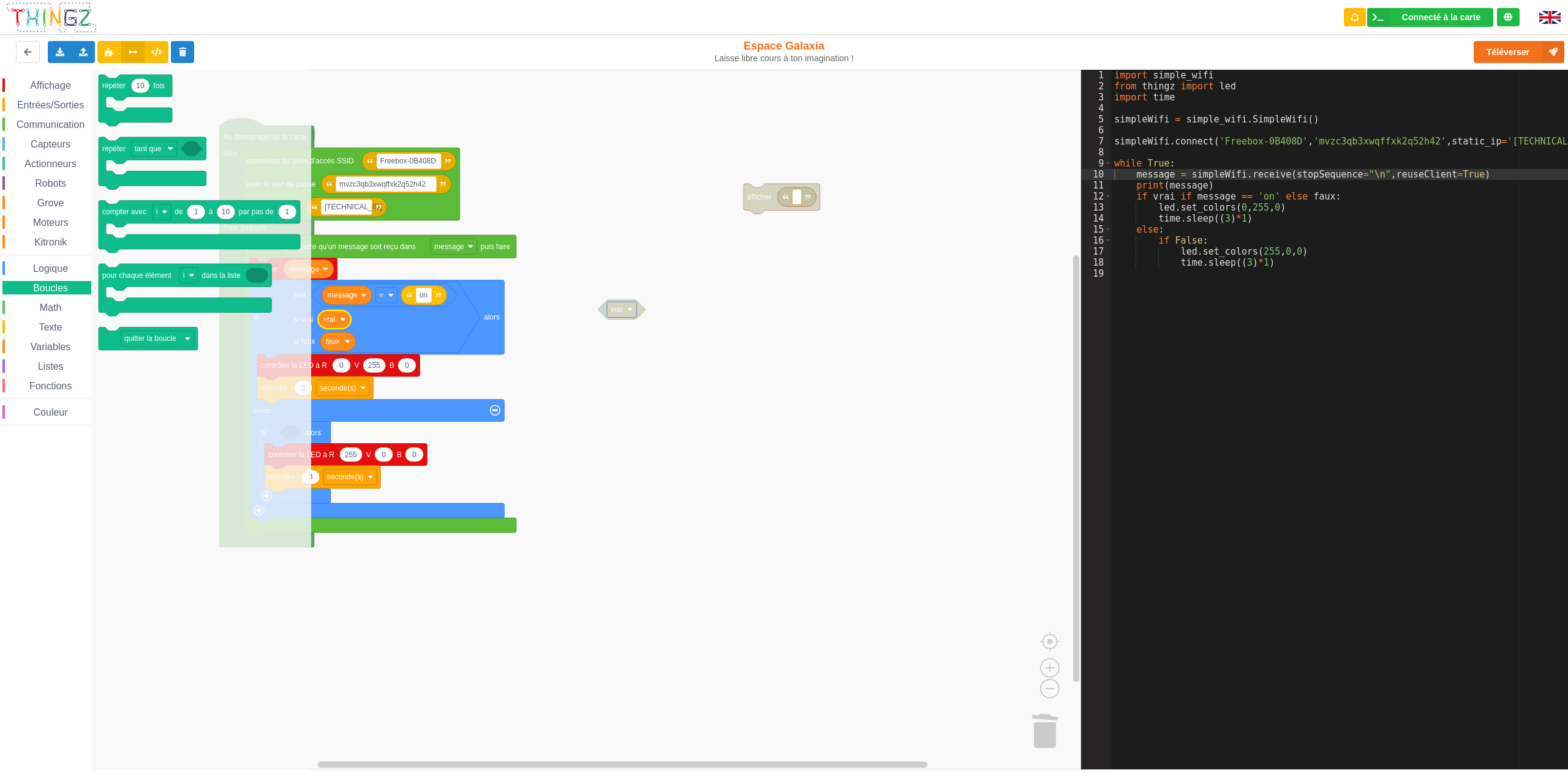
click at [51, 269] on span "Logique" at bounding box center [50, 269] width 38 height 10
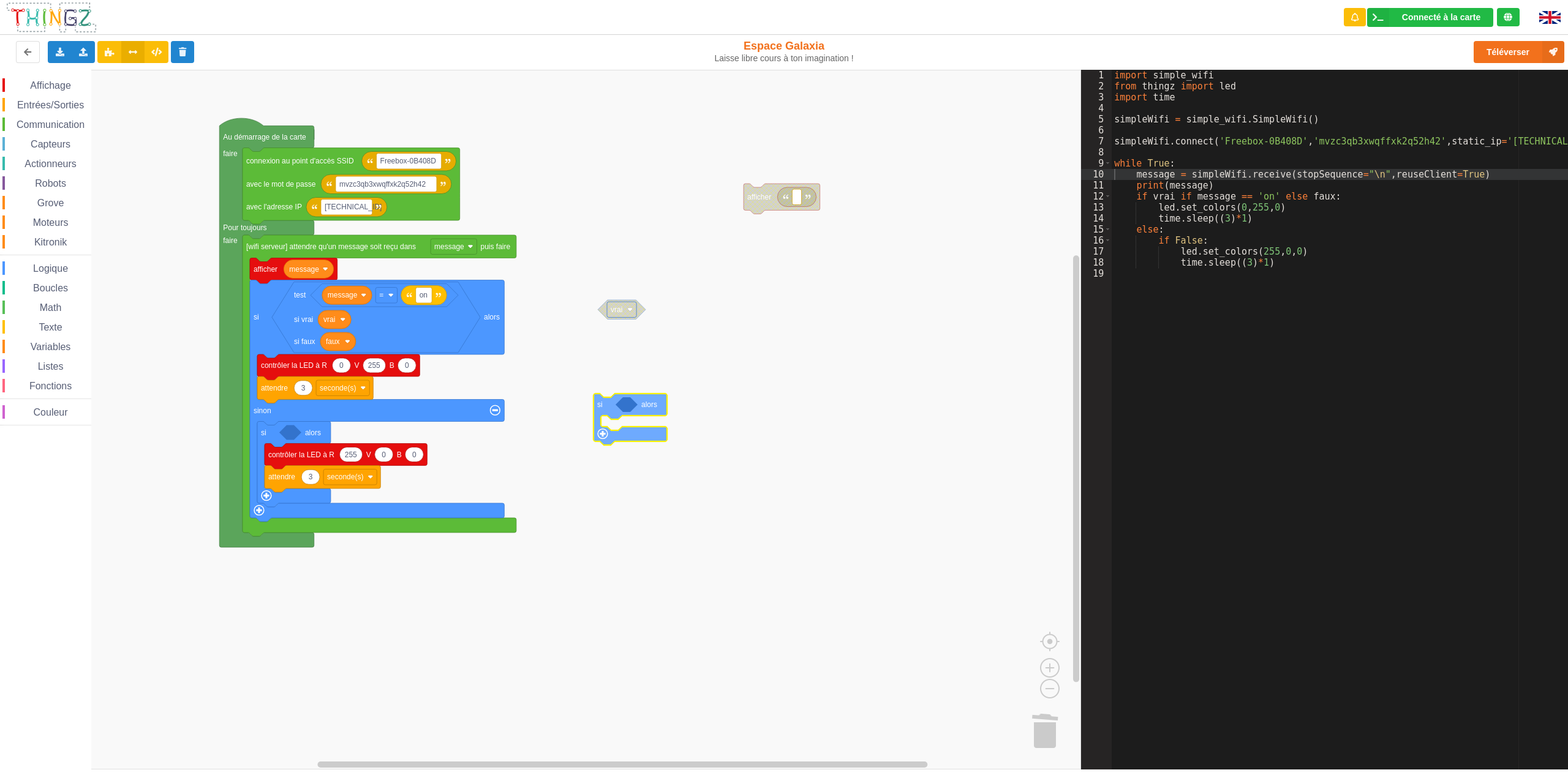
click at [608, 410] on div "Affichage Entrées/Sorties Communication Capteurs Actionneurs Robots Grove Moteu…" at bounding box center [541, 419] width 1081 height 700
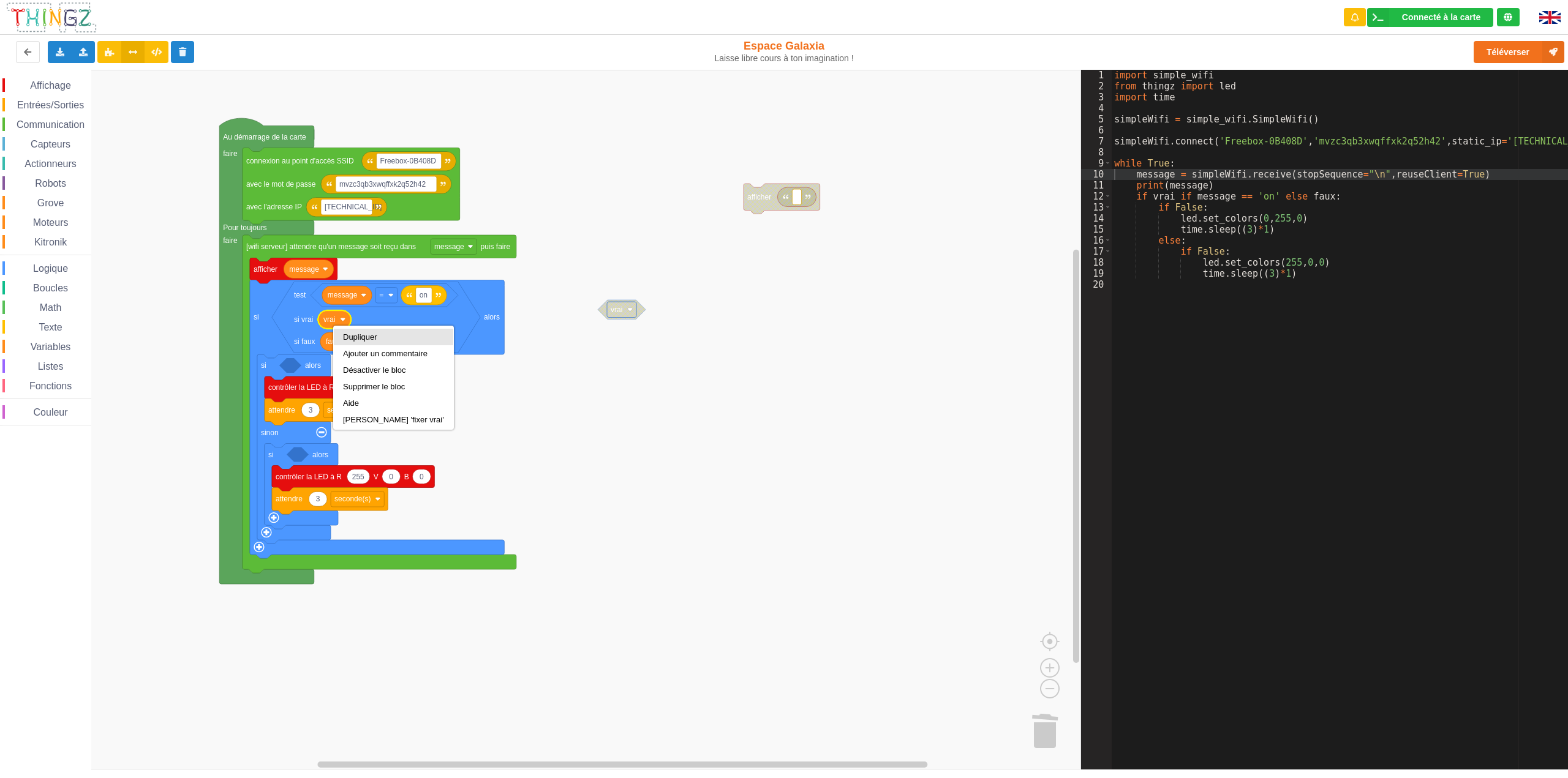
click at [360, 337] on div "Dupliquer" at bounding box center [393, 337] width 101 height 9
click at [362, 363] on div "Dupliquer" at bounding box center [394, 360] width 103 height 9
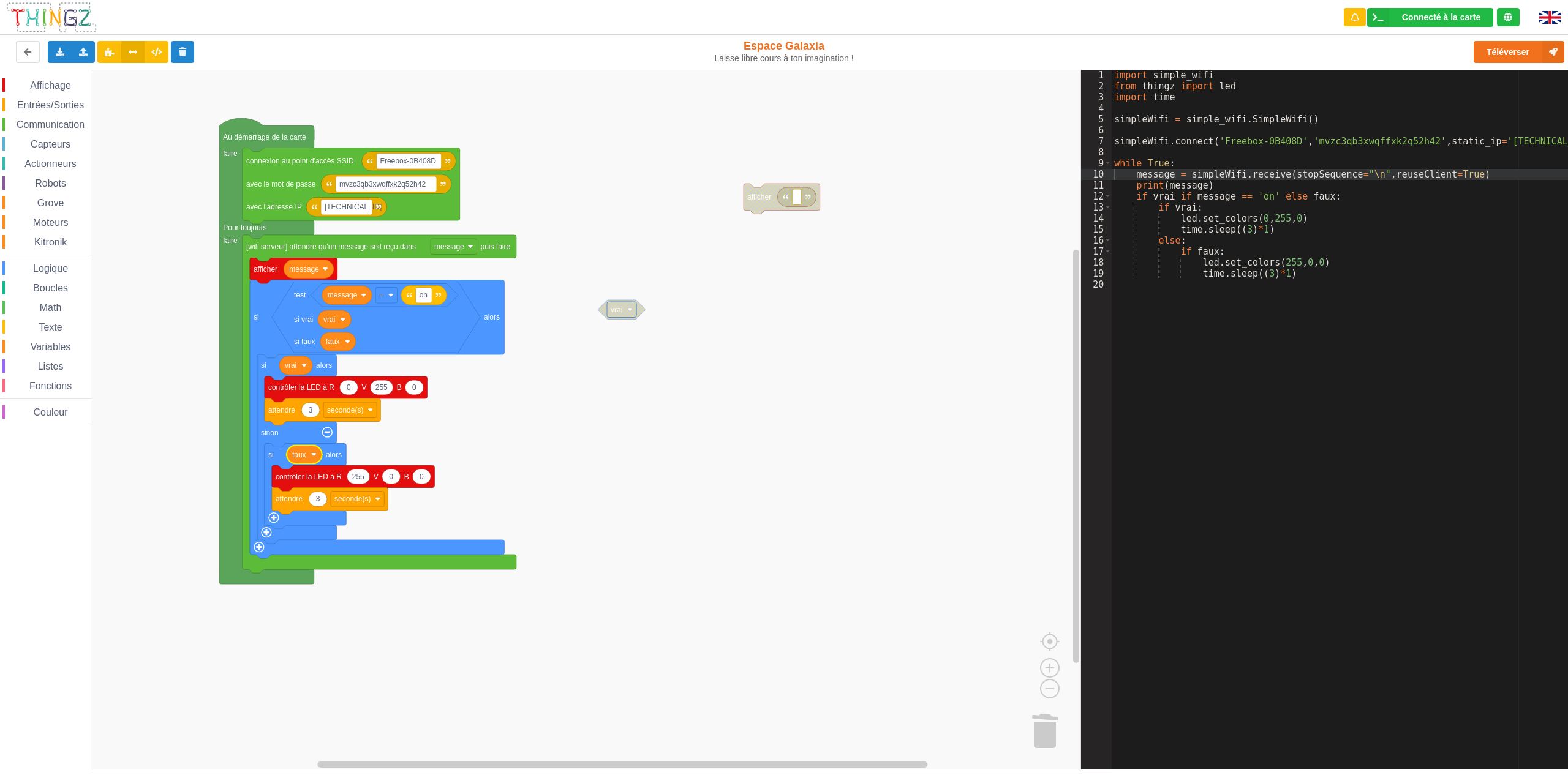
click at [683, 449] on rect "Espace de travail de Blocky" at bounding box center [541, 419] width 1081 height 700
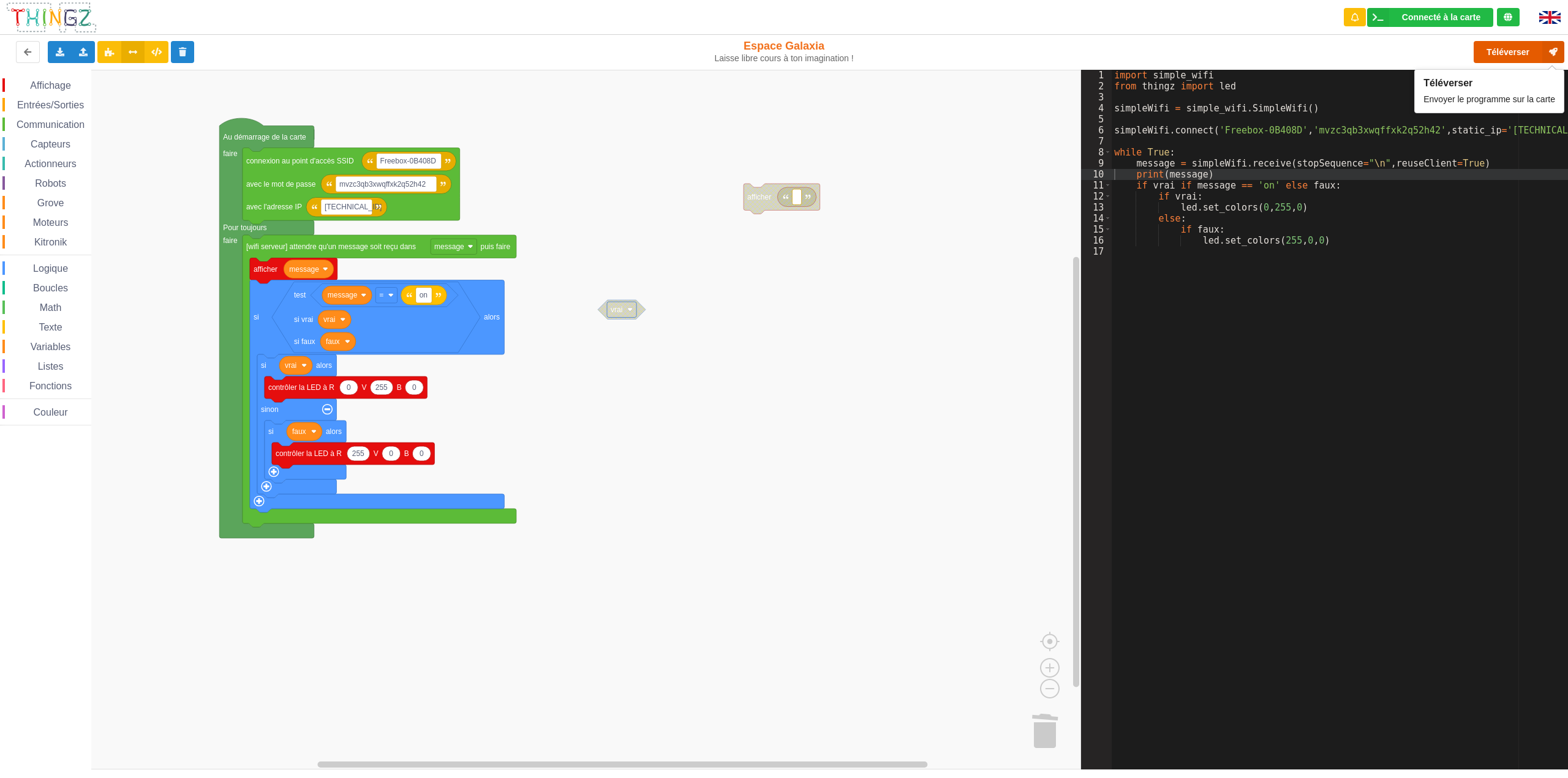
click at [1493, 47] on button "Téléverser" at bounding box center [1519, 52] width 91 height 22
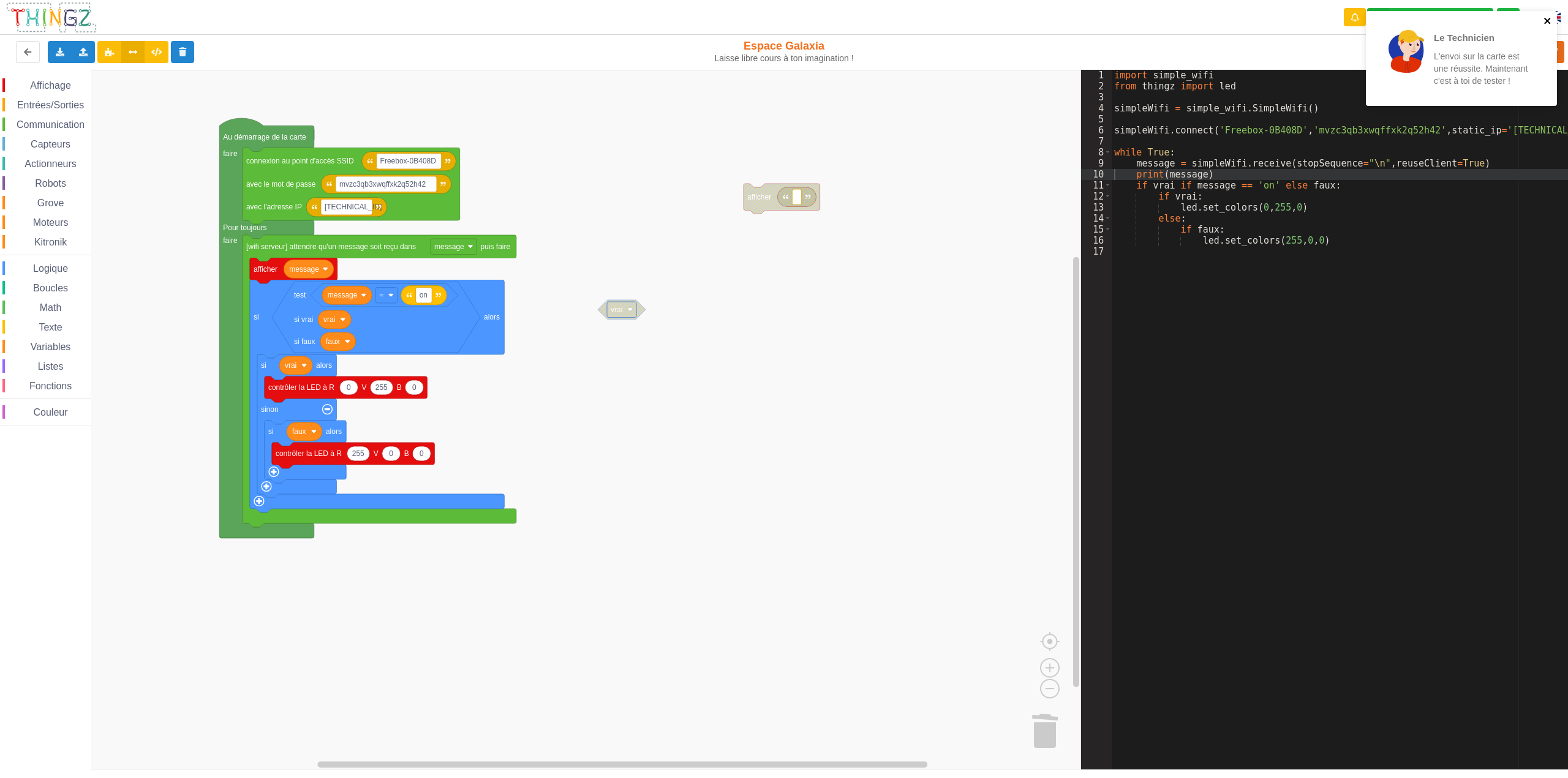
click at [1546, 21] on icon "close" at bounding box center [1548, 21] width 9 height 10
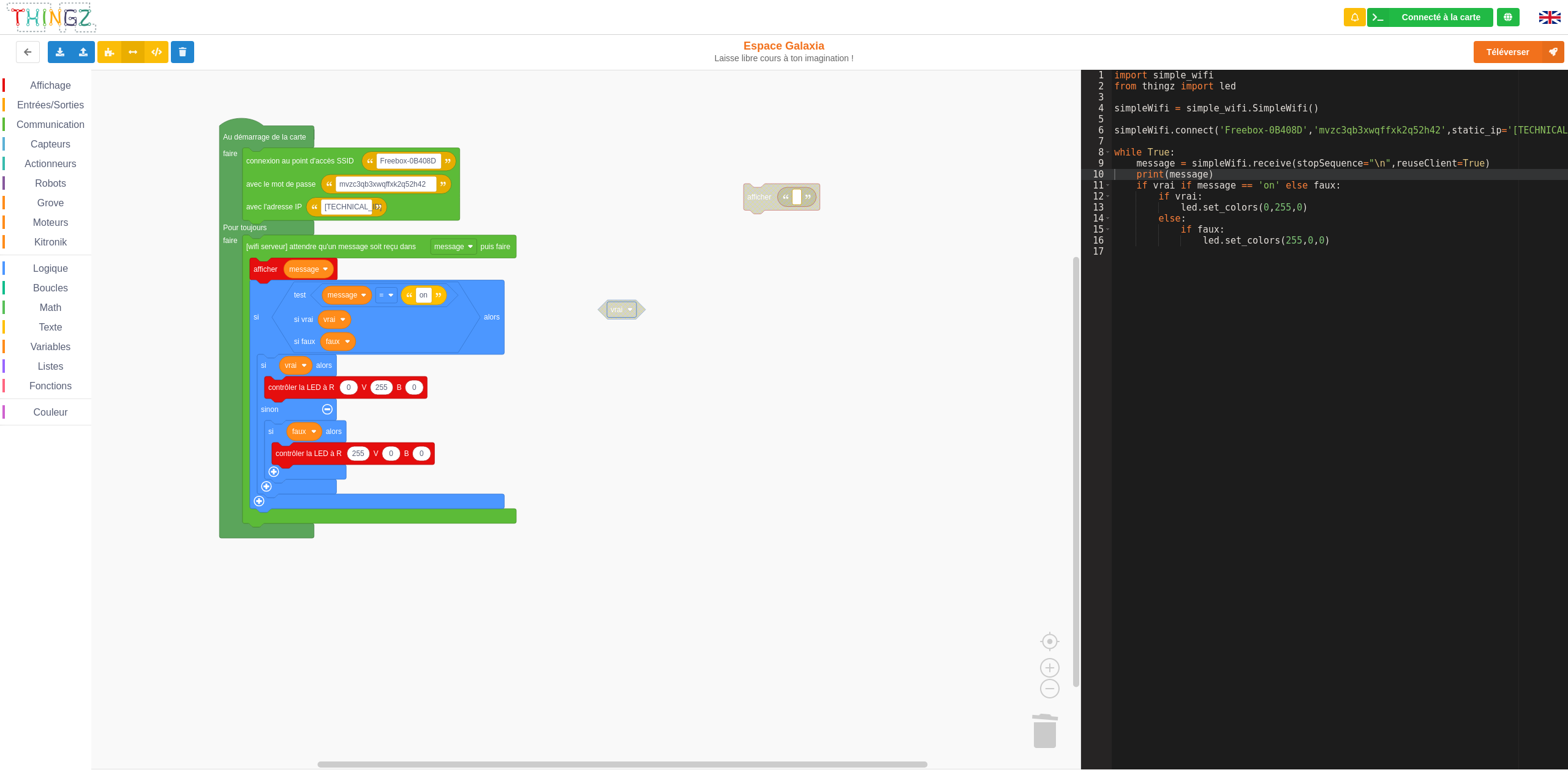
click at [1527, 48] on div "Le Technicien L'envoi sur la carte est une réussite. Maintenant c'est à toi de …" at bounding box center [1461, 63] width 196 height 109
click at [1496, 48] on button "Téléverser" at bounding box center [1519, 52] width 91 height 22
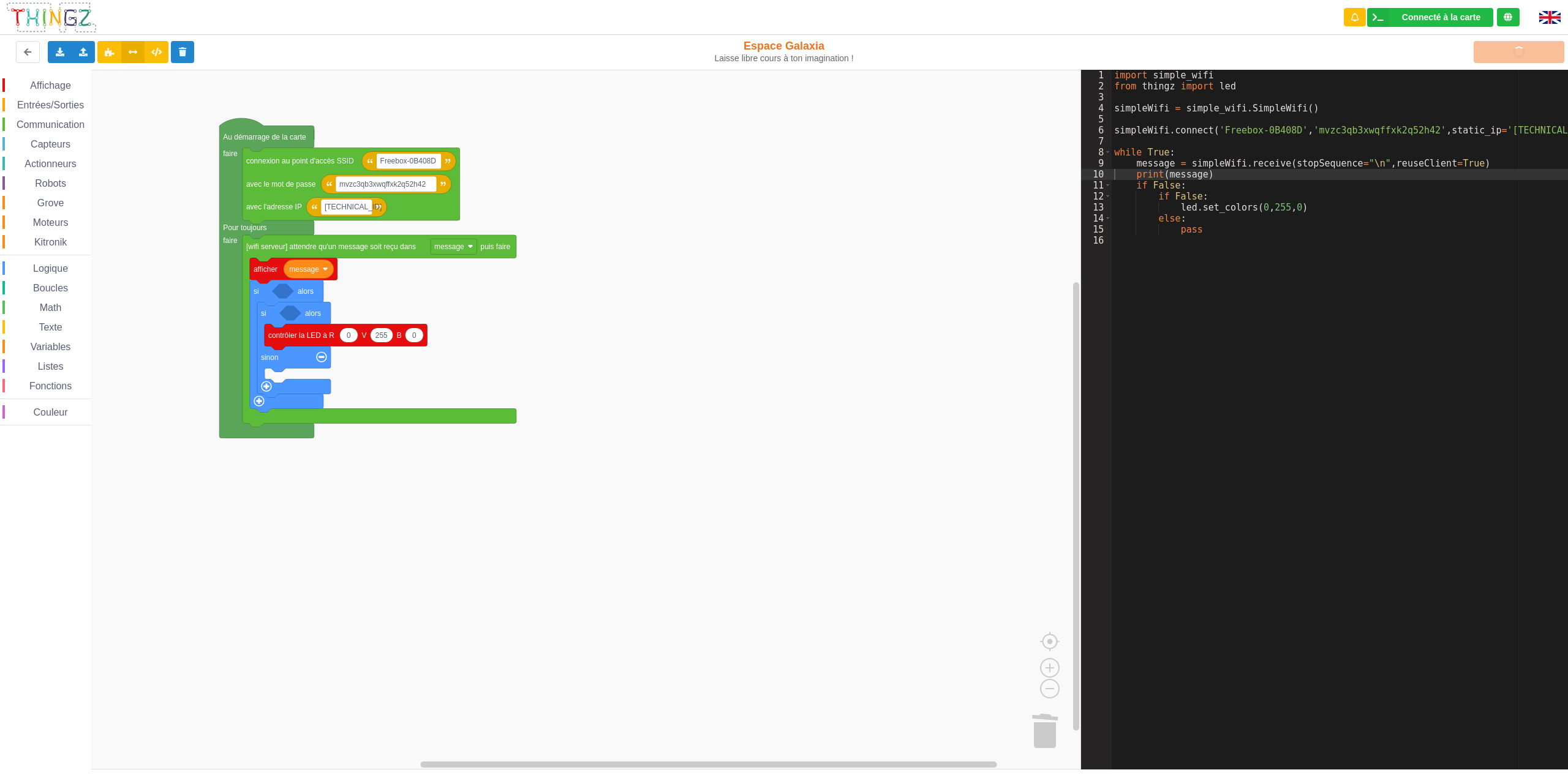
click at [592, 280] on rect "Espace de travail de Blocky" at bounding box center [541, 419] width 1081 height 700
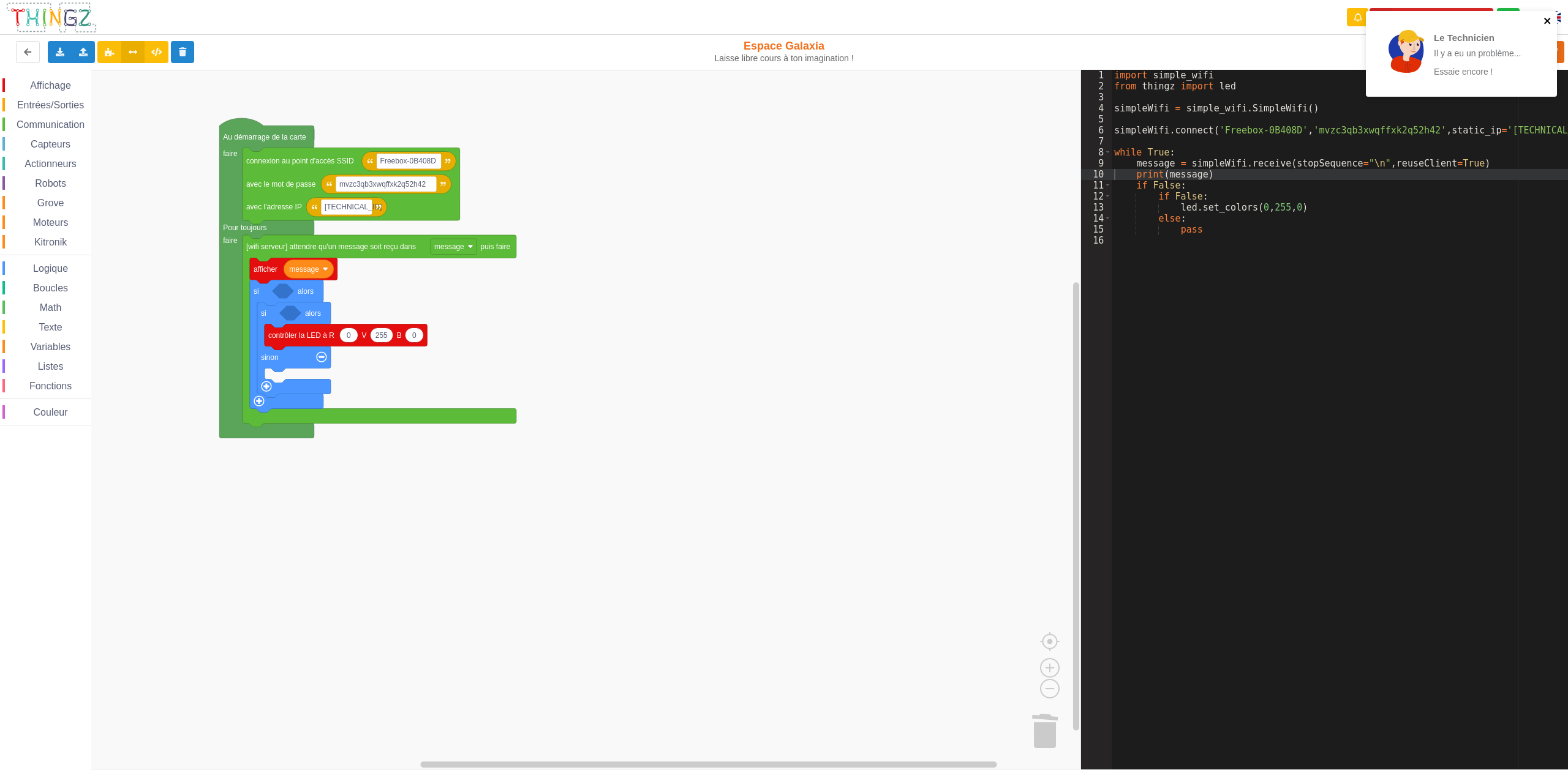
click at [1546, 18] on icon "close" at bounding box center [1548, 21] width 9 height 10
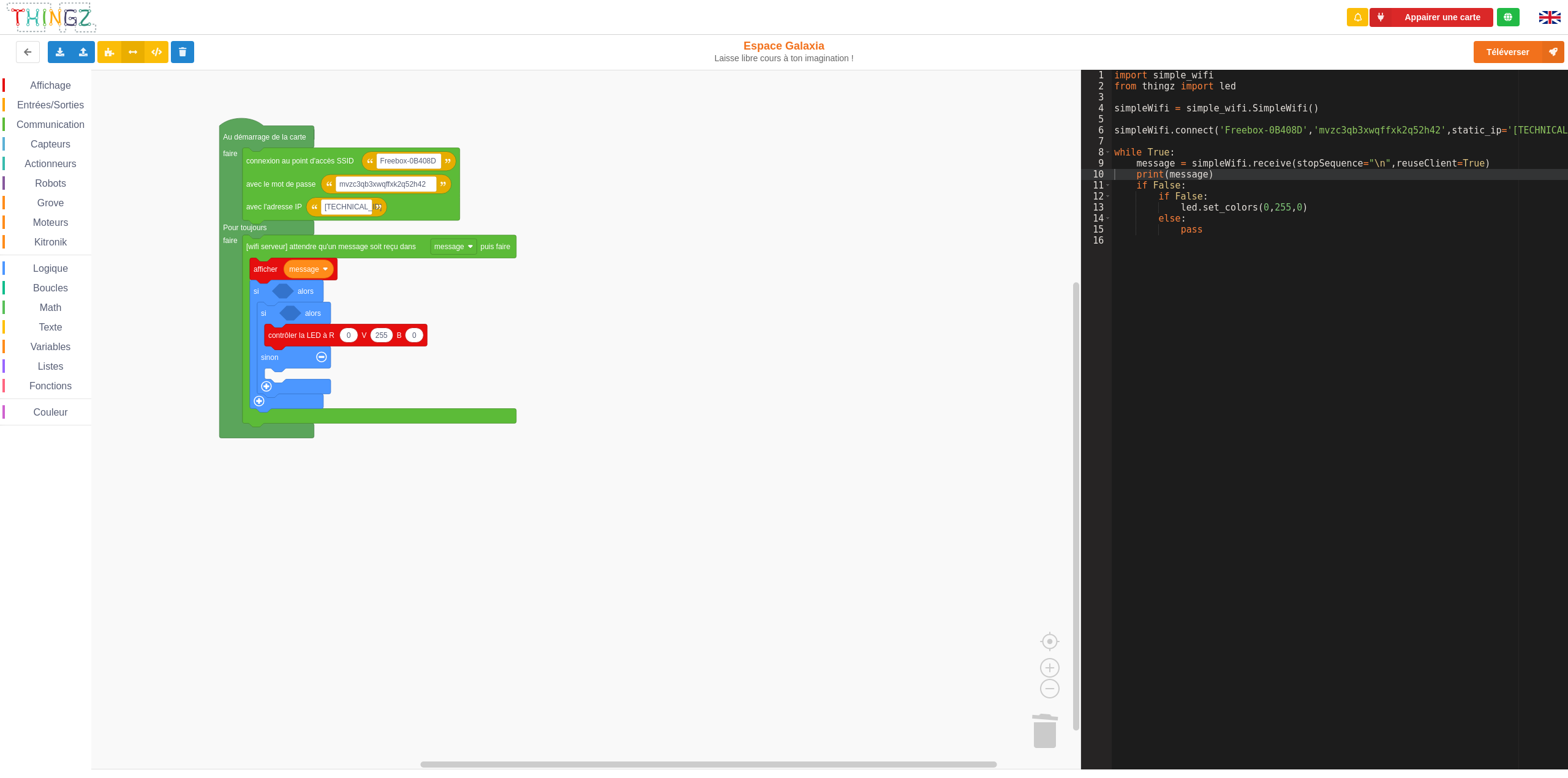
click at [702, 223] on rect "Espace de travail de Blocky" at bounding box center [541, 419] width 1081 height 700
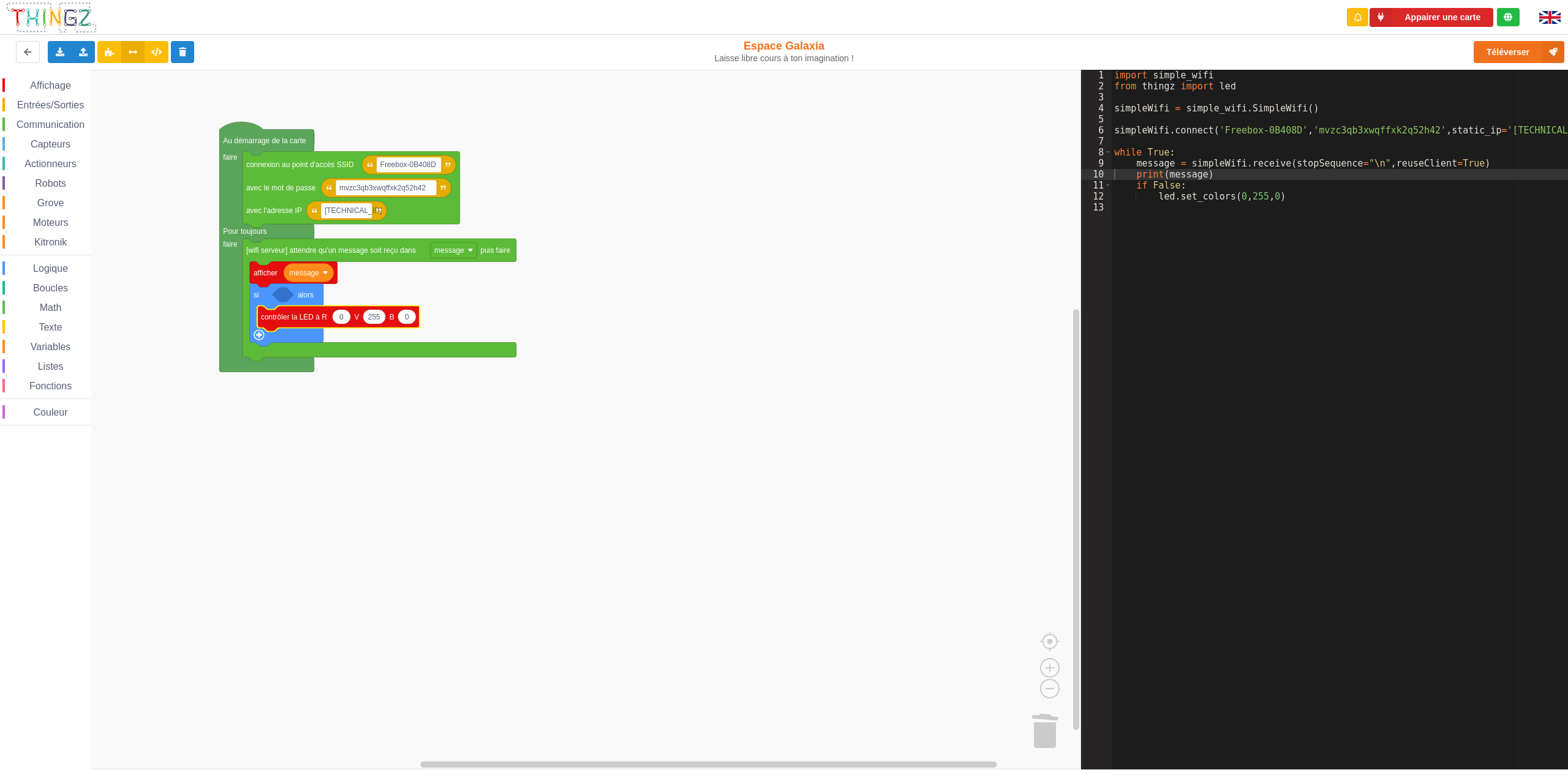
click at [43, 265] on span "Logique" at bounding box center [50, 269] width 38 height 10
click at [301, 301] on div "Affichage Entrées/Sorties Communication Capteurs Actionneurs Robots Grove Moteu…" at bounding box center [541, 419] width 1081 height 700
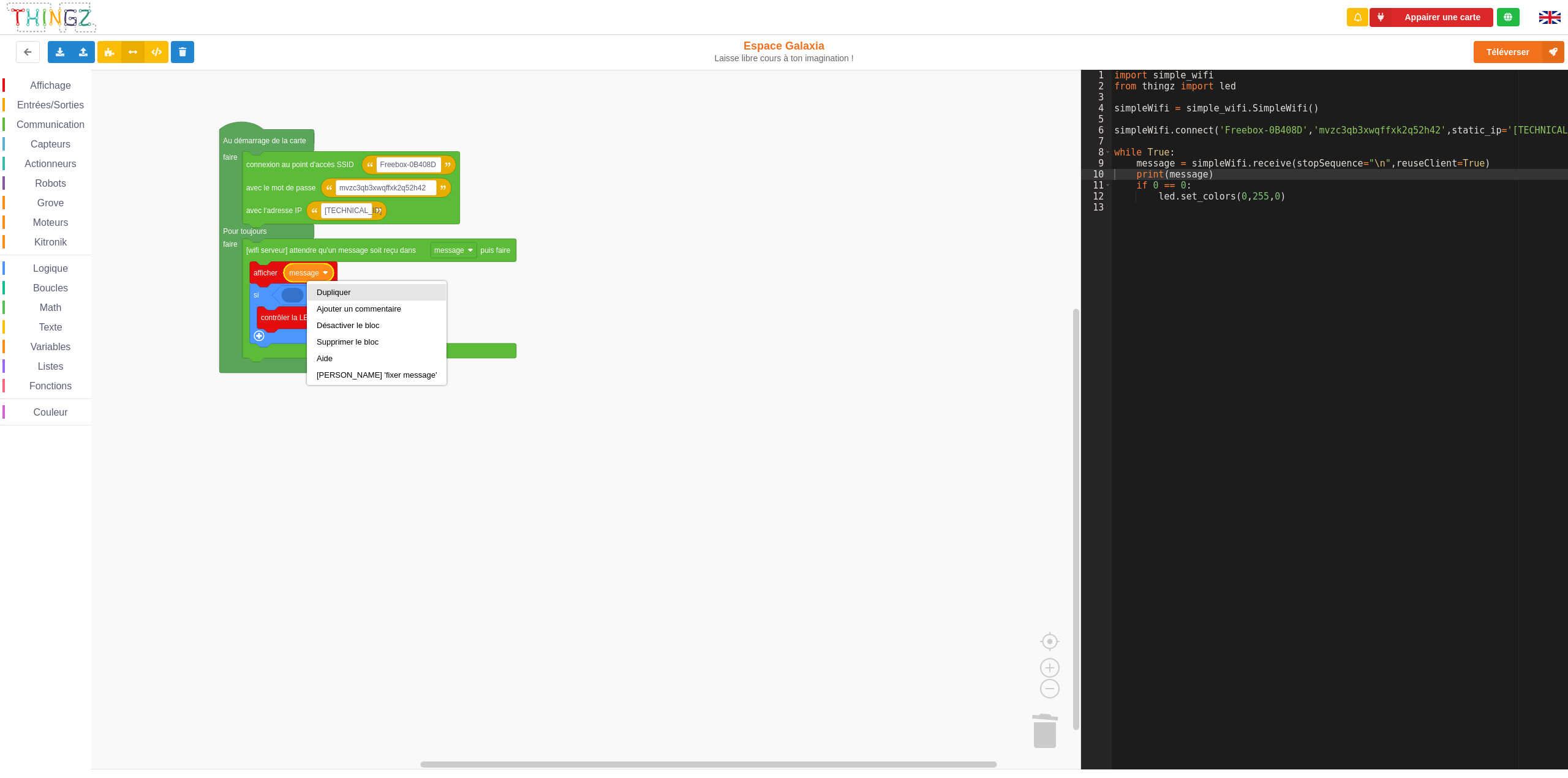
click at [320, 287] on div "Dupliquer" at bounding box center [376, 292] width 138 height 17
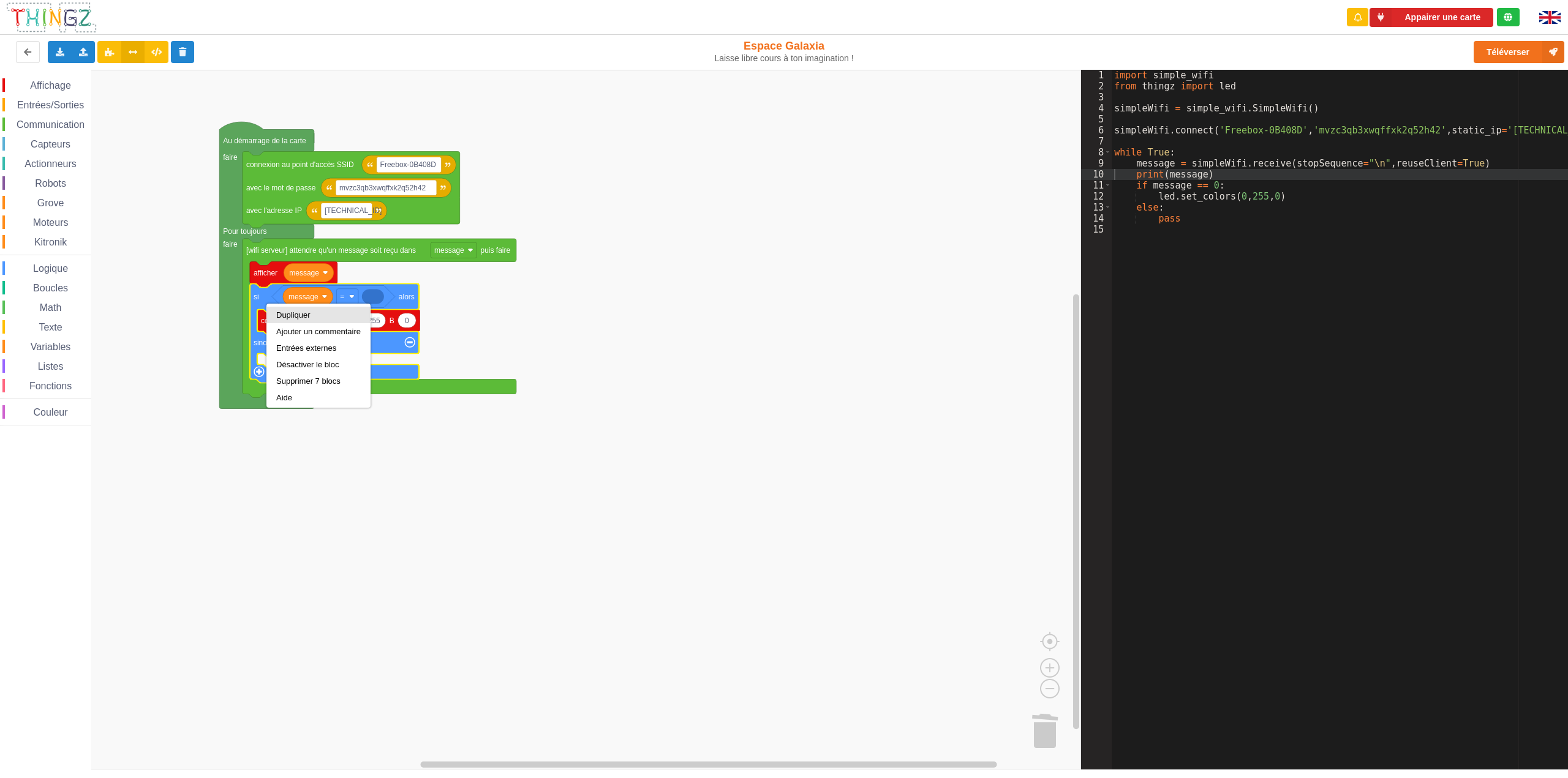
click at [279, 314] on div "Dupliquer" at bounding box center [318, 315] width 85 height 9
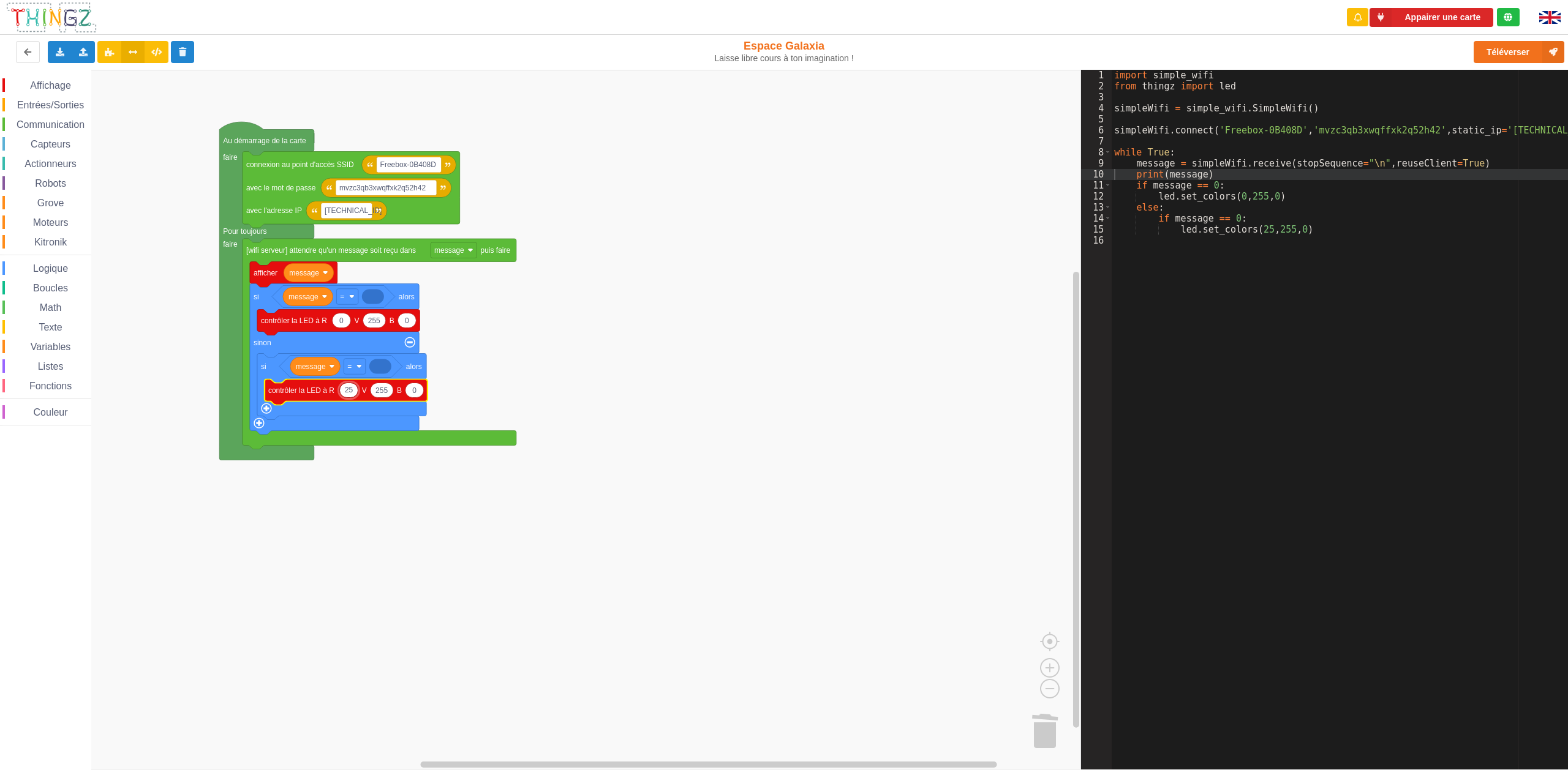
type input "255"
type input "0"
click at [549, 336] on rect "Espace de travail de Blocky" at bounding box center [541, 419] width 1081 height 700
click at [53, 87] on span "Affichage" at bounding box center [50, 85] width 44 height 10
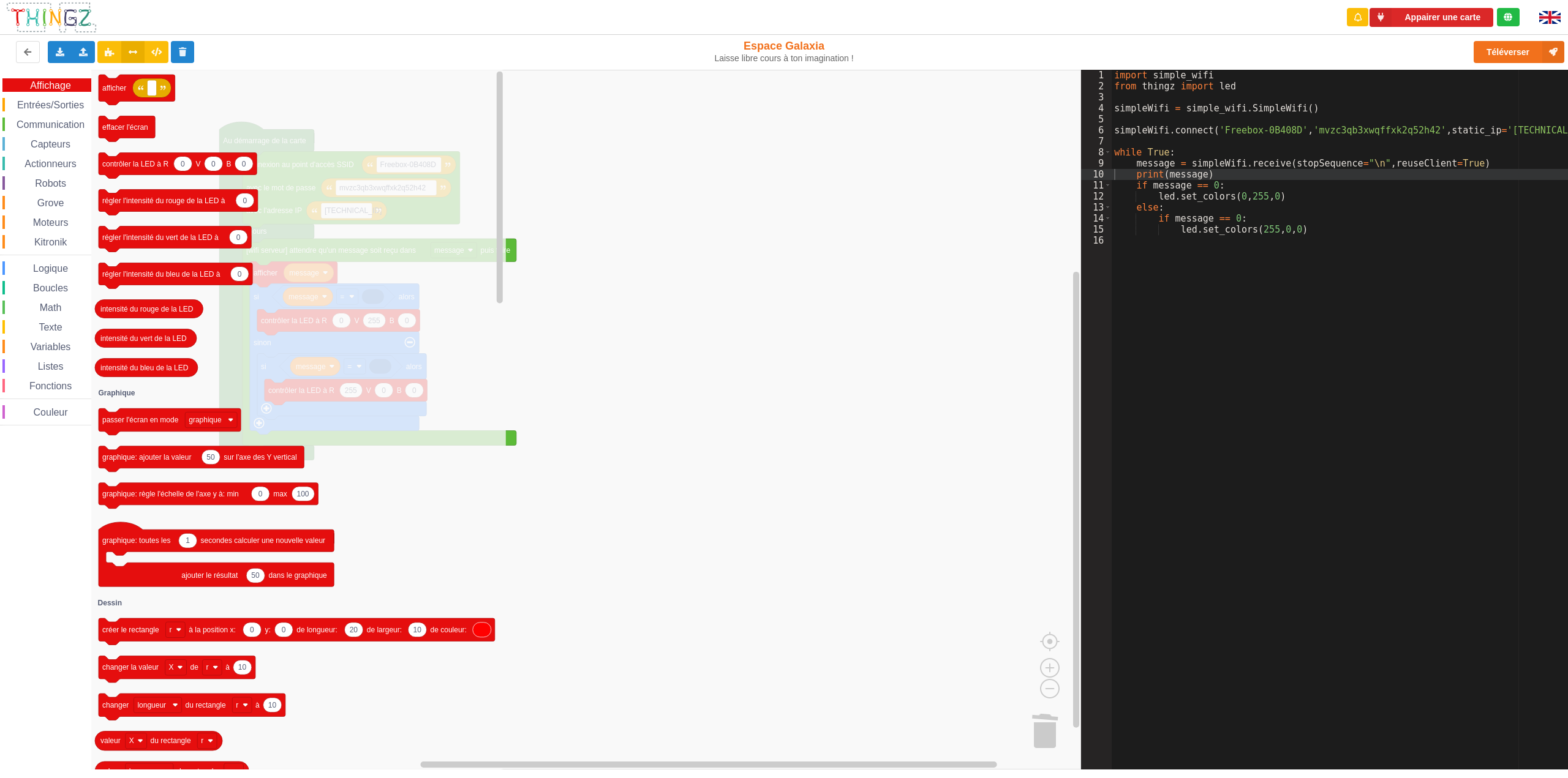
click at [62, 327] on span "Texte" at bounding box center [50, 327] width 27 height 10
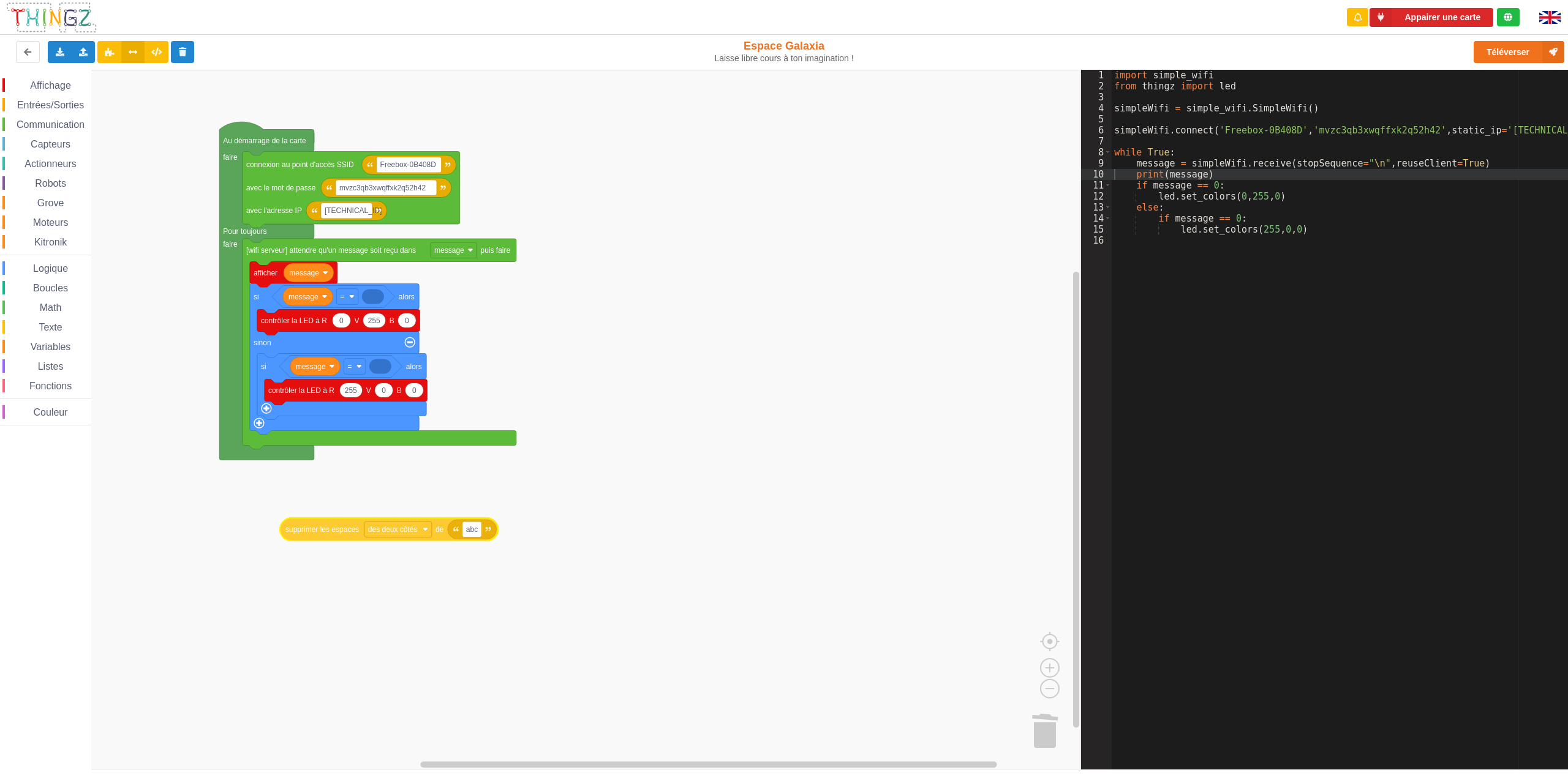
click at [303, 537] on div "Affichage Entrées/Sorties Communication Capteurs Actionneurs Robots Grove Moteu…" at bounding box center [541, 419] width 1081 height 700
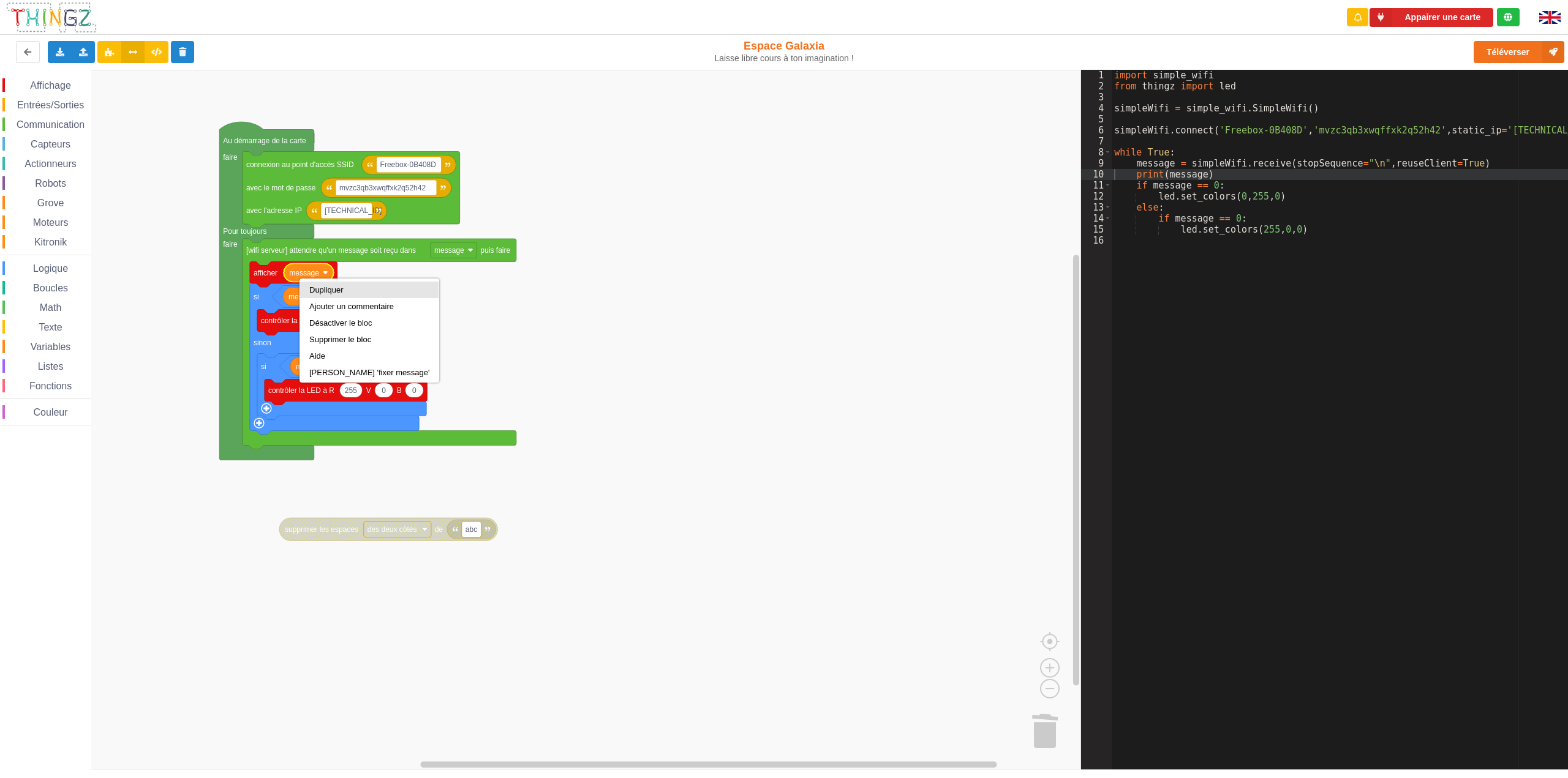
click at [312, 288] on div "Dupliquer" at bounding box center [370, 290] width 120 height 9
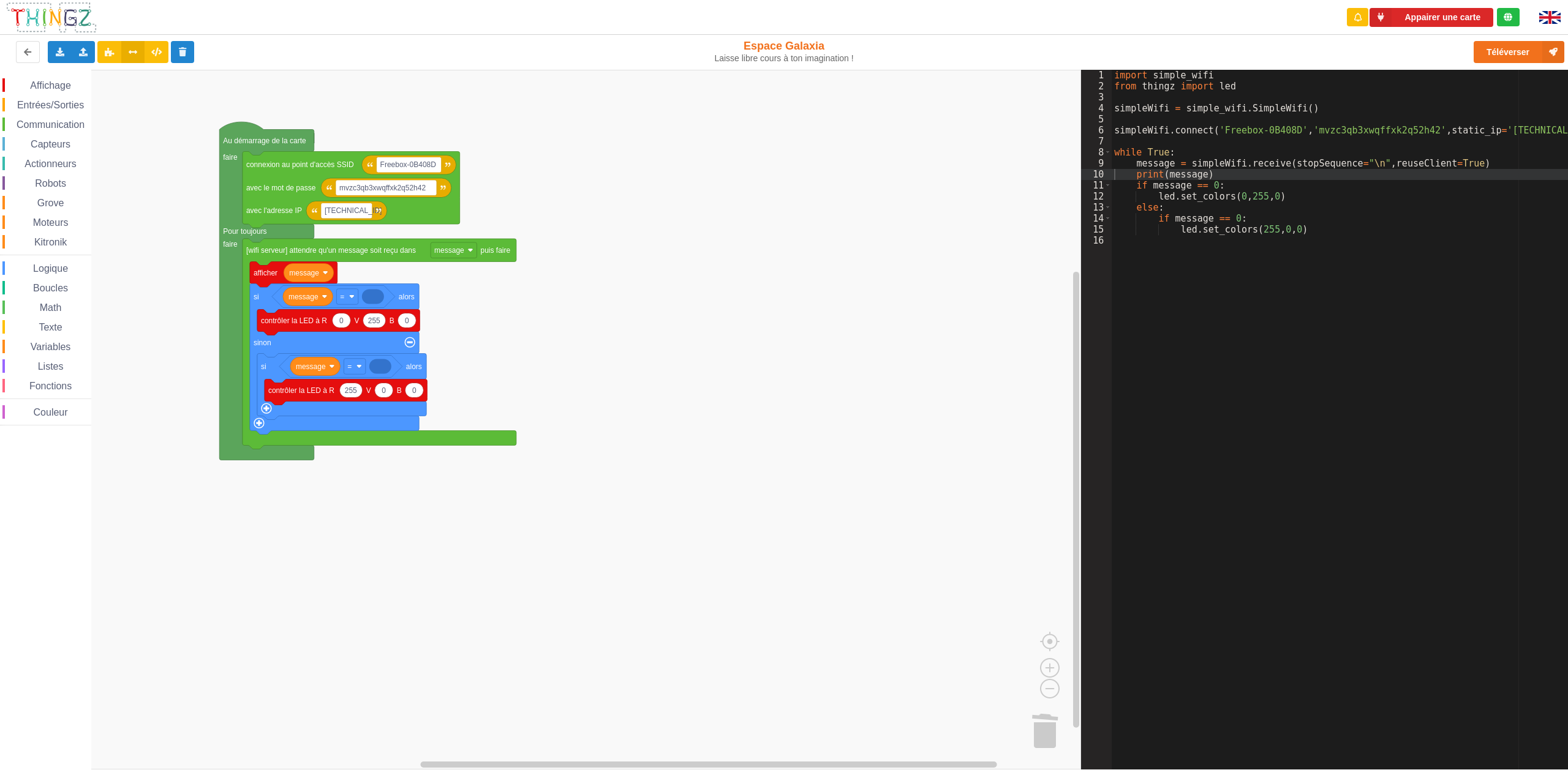
click at [37, 84] on span "Affichage" at bounding box center [50, 85] width 44 height 10
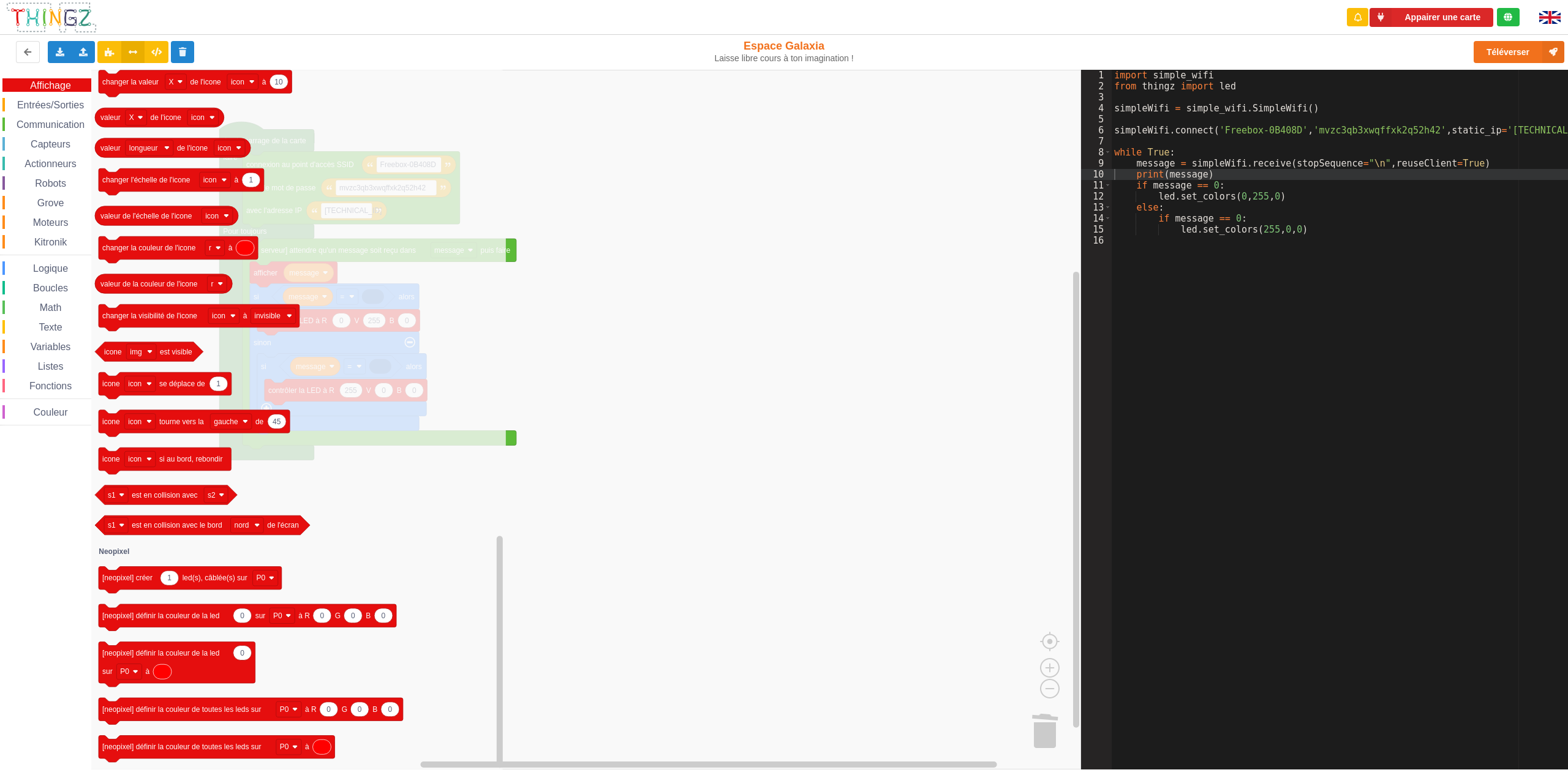
click at [45, 124] on span "Communication" at bounding box center [50, 125] width 72 height 10
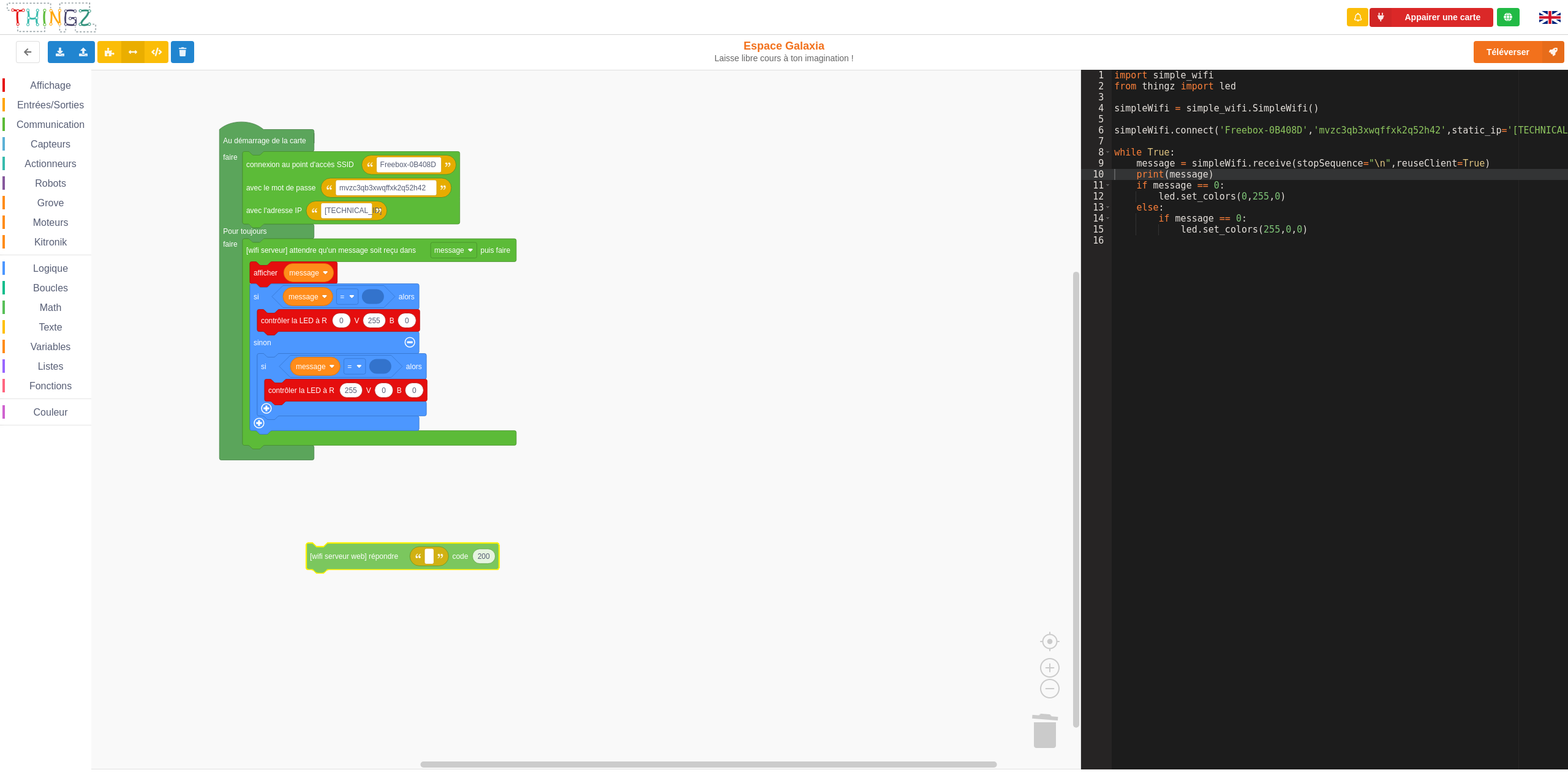
click at [360, 563] on div "Affichage Entrées/Sorties Communication Capteurs Actionneurs Robots Grove Moteu…" at bounding box center [541, 419] width 1081 height 700
click at [56, 125] on span "Communication" at bounding box center [50, 125] width 72 height 10
click at [473, 561] on div "Affichage Entrées/Sorties Communication Capteurs Actionneurs Robots Grove Moteu…" at bounding box center [541, 419] width 1081 height 700
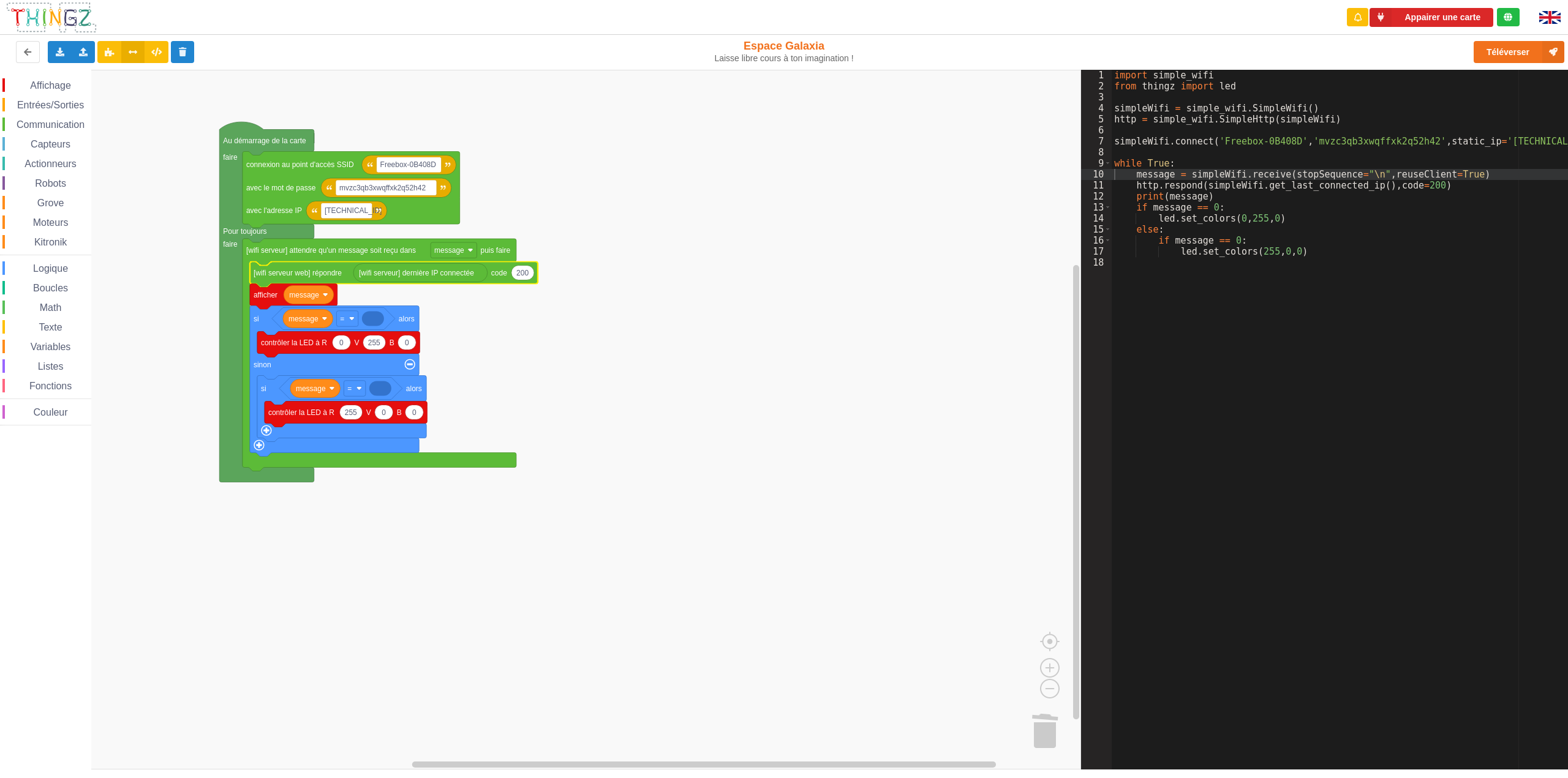
click at [43, 327] on span "Texte" at bounding box center [50, 327] width 27 height 10
click at [368, 323] on div "Affichage Entrées/Sorties Communication Capteurs Actionneurs Robots Grove Moteu…" at bounding box center [541, 419] width 1081 height 700
type input "on"
click at [568, 365] on rect "Espace de travail de Blocky" at bounding box center [541, 419] width 1081 height 700
click at [383, 340] on div "Dupliquer" at bounding box center [422, 338] width 85 height 9
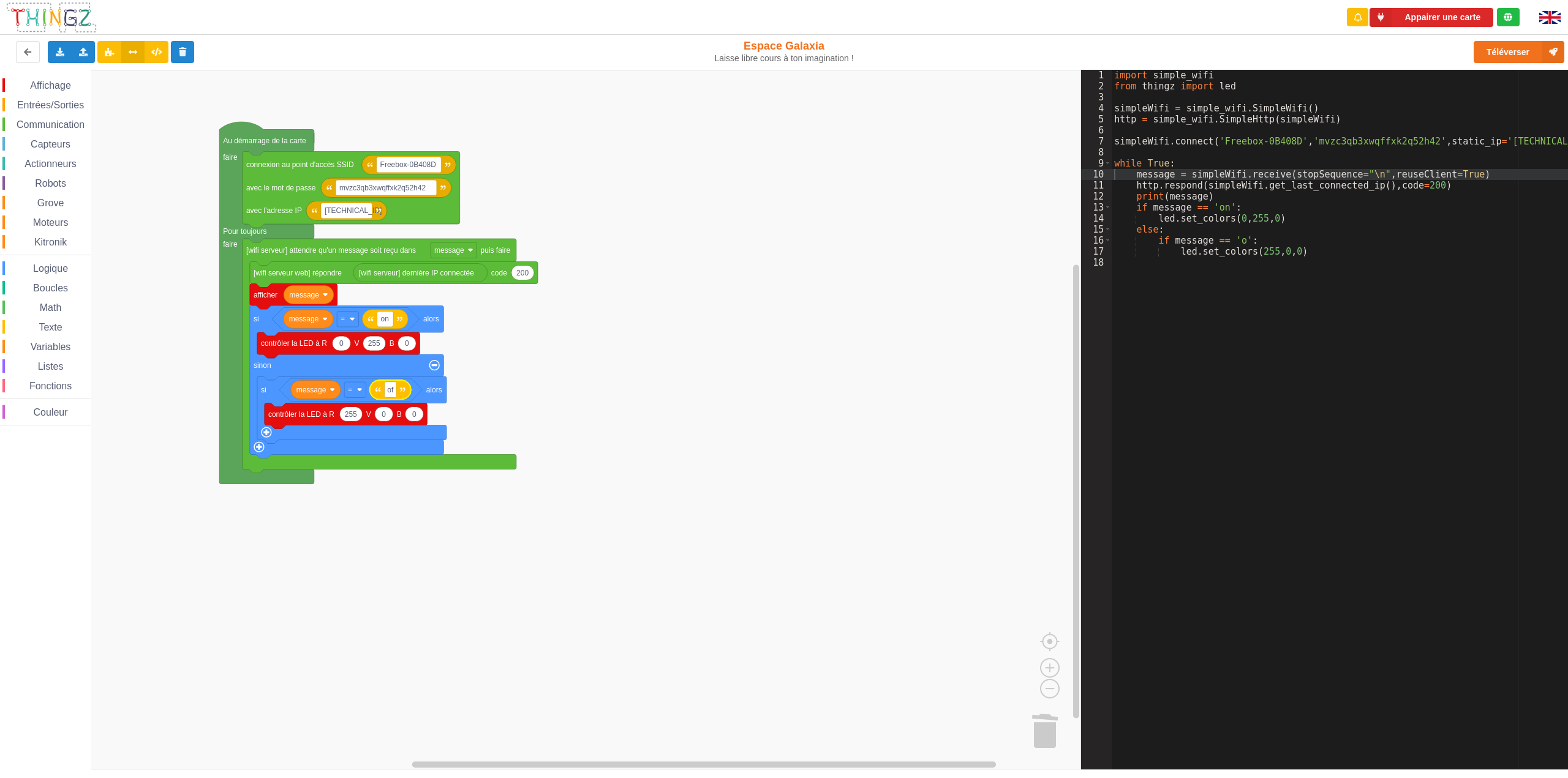
type input "off"
click at [693, 370] on rect "Espace de travail de Blocky" at bounding box center [541, 419] width 1081 height 700
click at [1246, 240] on div "import simple_wifi from thingz import led simpleWifi = simple_wifi . SimpleWifi…" at bounding box center [1344, 430] width 465 height 722
click at [387, 321] on input "on" at bounding box center [385, 319] width 17 height 16
click at [388, 321] on input "on" at bounding box center [385, 319] width 17 height 16
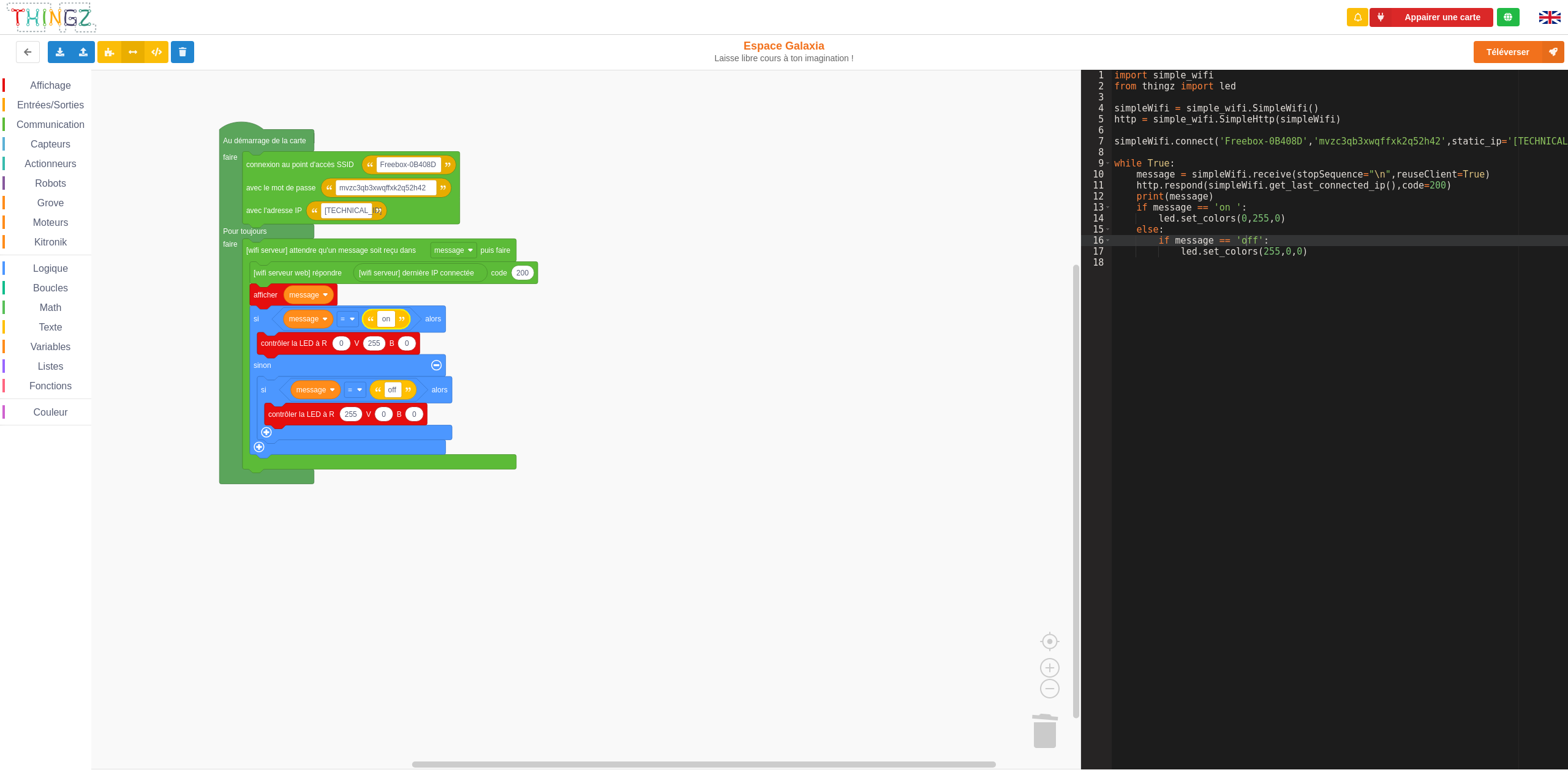
click at [380, 320] on input "on" at bounding box center [386, 319] width 18 height 16
type input "on"
click at [545, 331] on rect "Espace de travail de Blocky" at bounding box center [541, 419] width 1081 height 700
click at [396, 391] on input "off" at bounding box center [393, 390] width 17 height 16
click at [389, 390] on input "off" at bounding box center [393, 390] width 17 height 16
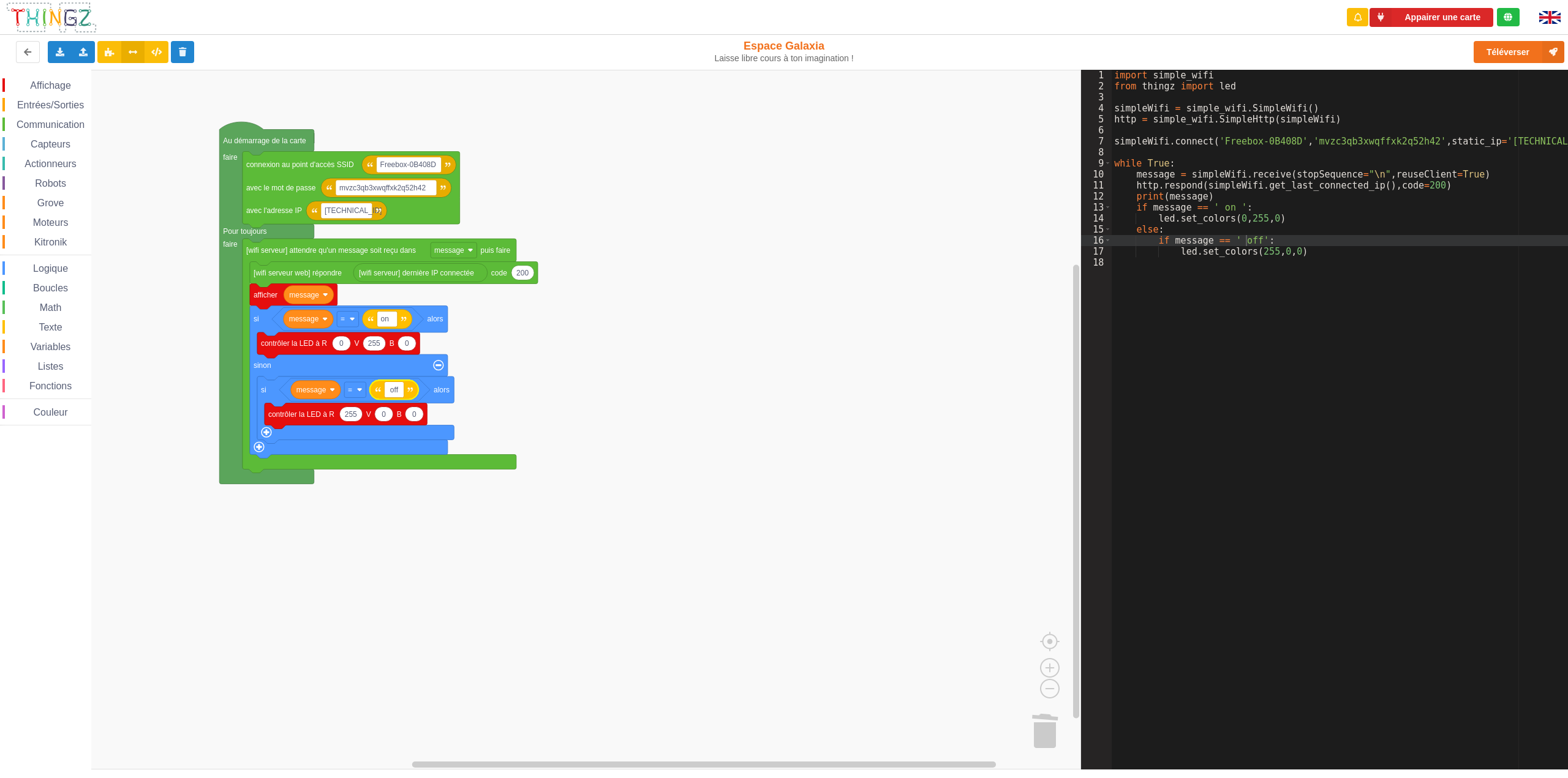
click at [398, 393] on input "off" at bounding box center [394, 390] width 20 height 16
click at [399, 390] on input "off" at bounding box center [394, 390] width 20 height 16
type input "off"
click at [582, 375] on rect "Espace de travail de Blocky" at bounding box center [541, 419] width 1081 height 700
click at [1485, 52] on button "Téléverser" at bounding box center [1519, 52] width 91 height 22
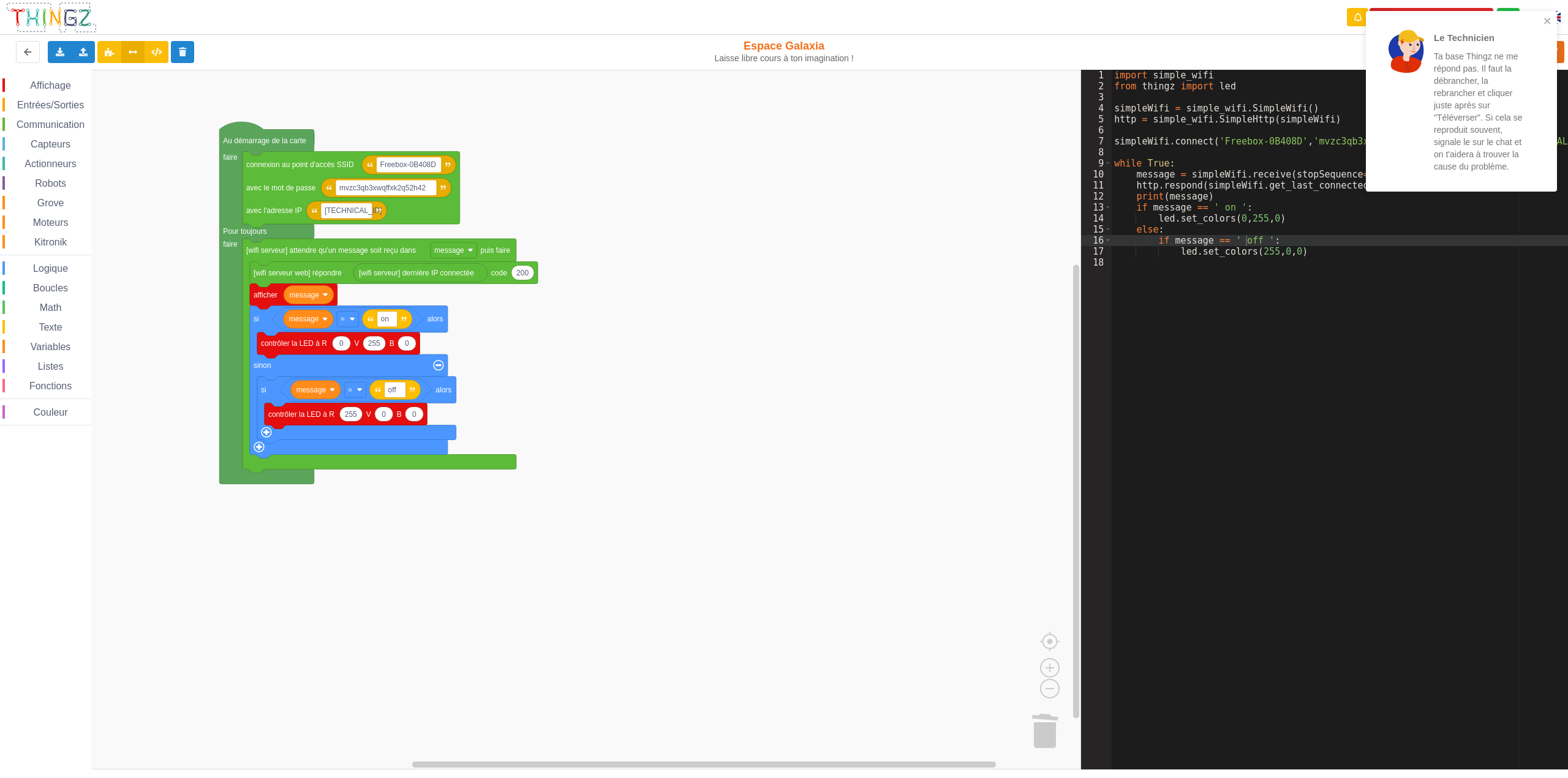
click at [874, 264] on rect "Espace de travail de Blocky" at bounding box center [541, 419] width 1081 height 700
click at [1550, 18] on icon "close" at bounding box center [1547, 21] width 6 height 6
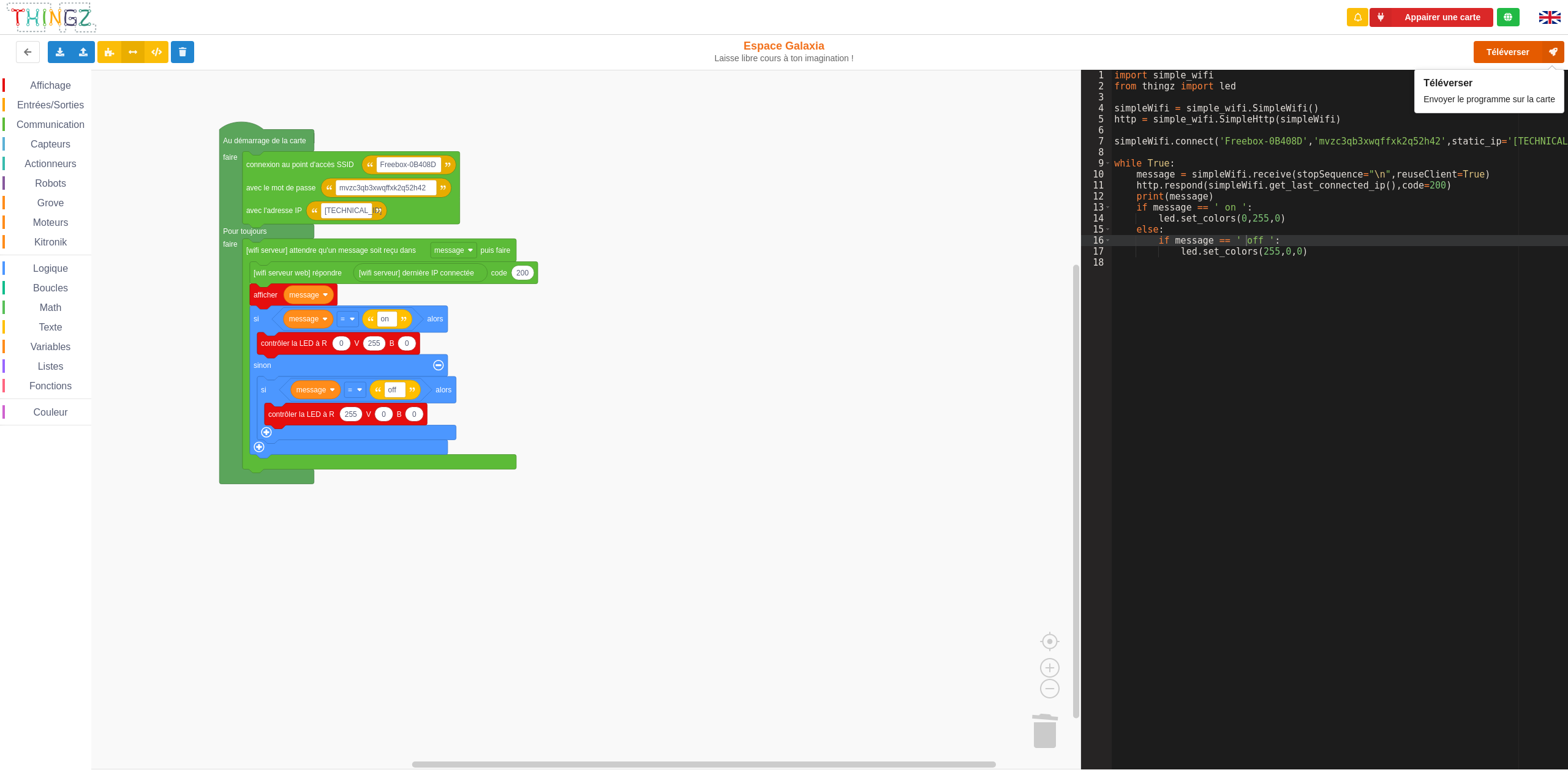
click at [1492, 54] on button "Téléverser" at bounding box center [1519, 52] width 91 height 22
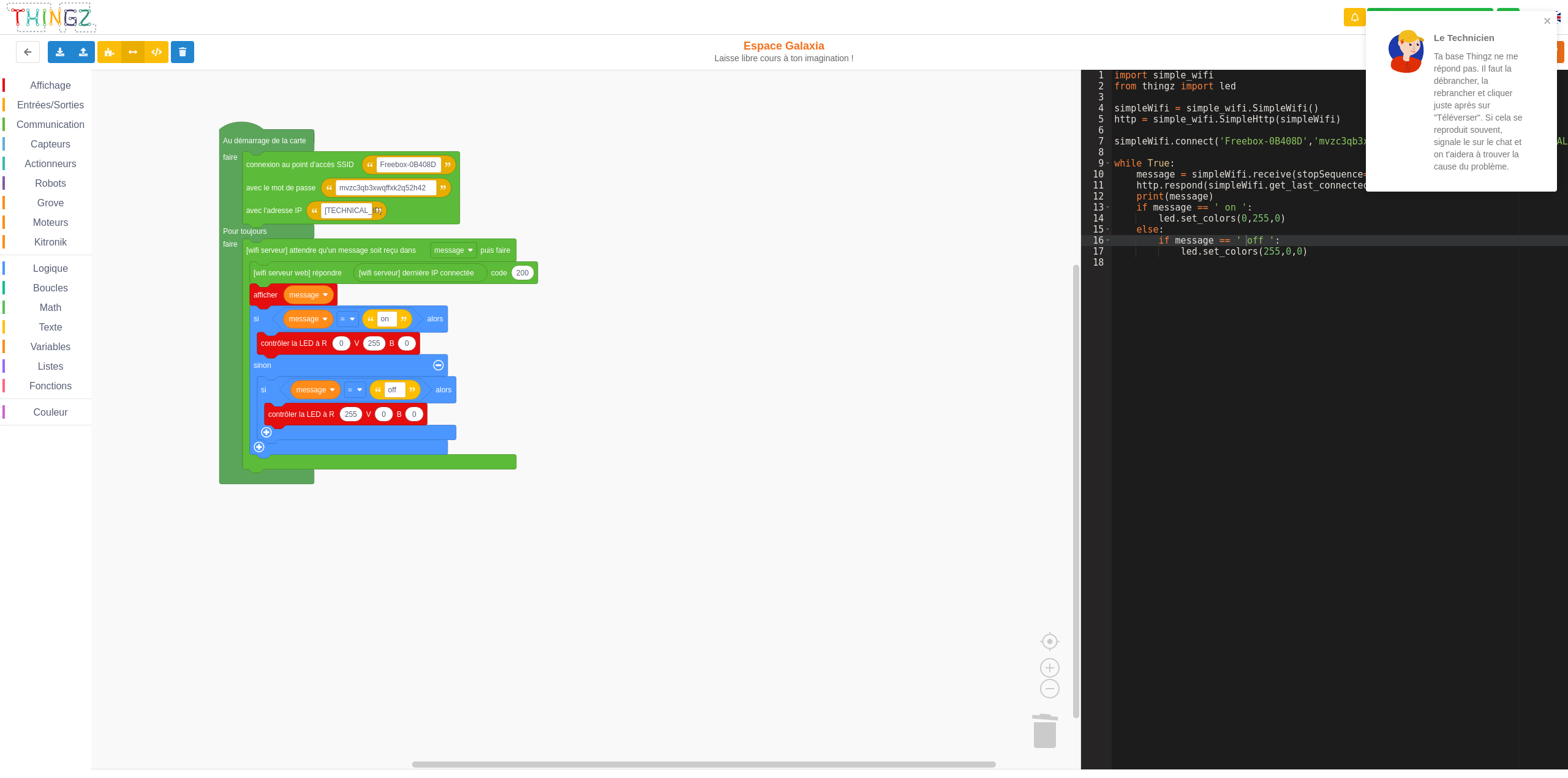
click at [775, 243] on rect "Espace de travail de Blocky" at bounding box center [541, 419] width 1081 height 700
click at [1547, 27] on button "close" at bounding box center [1548, 22] width 9 height 12
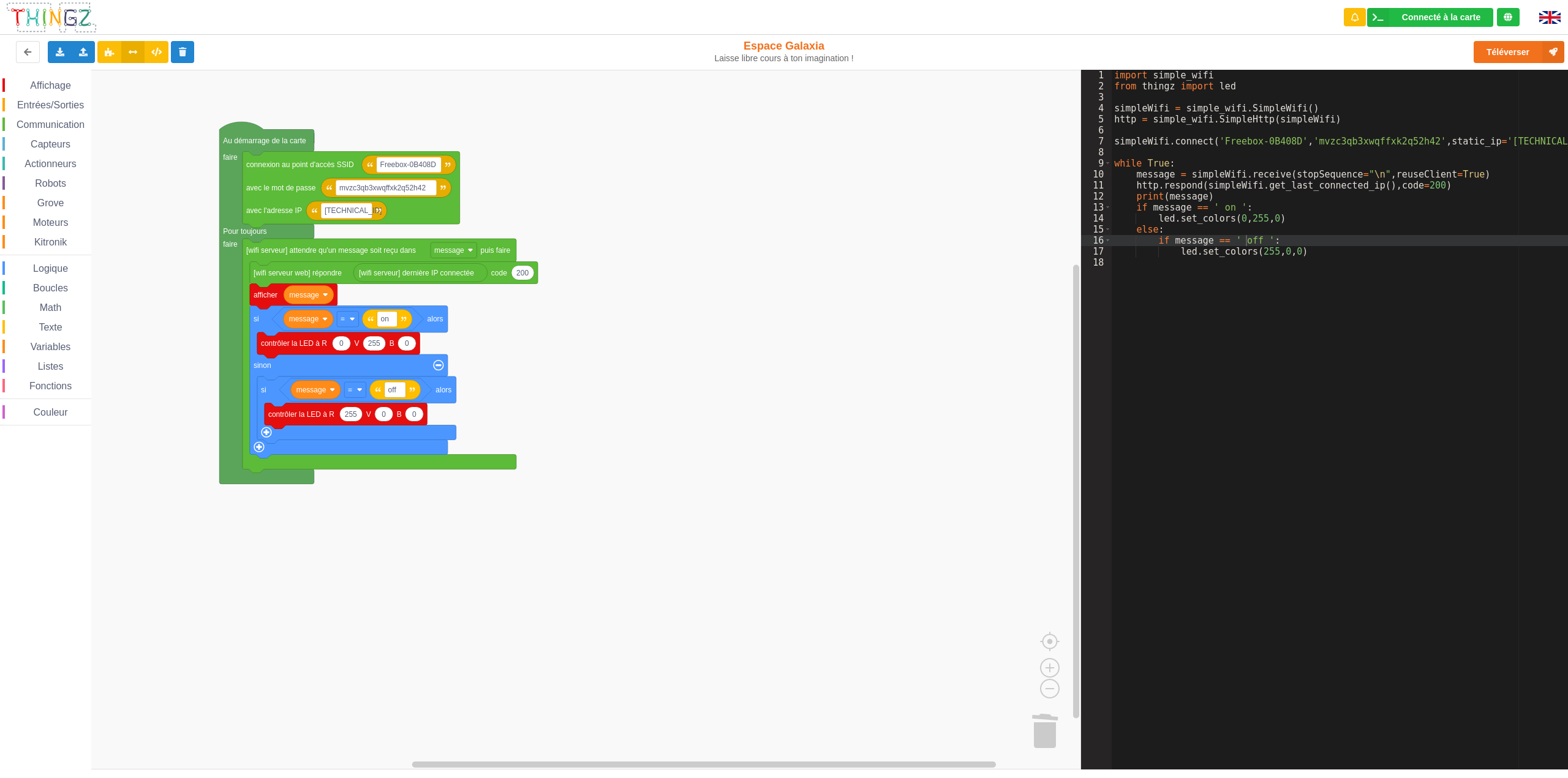
click at [1504, 52] on div "Le Technicien Ta base Thingz ne me répond pas. Il faut la débrancher, la rebran…" at bounding box center [784, 380] width 1585 height 778
click at [1504, 51] on button "Téléverser" at bounding box center [1519, 52] width 91 height 22
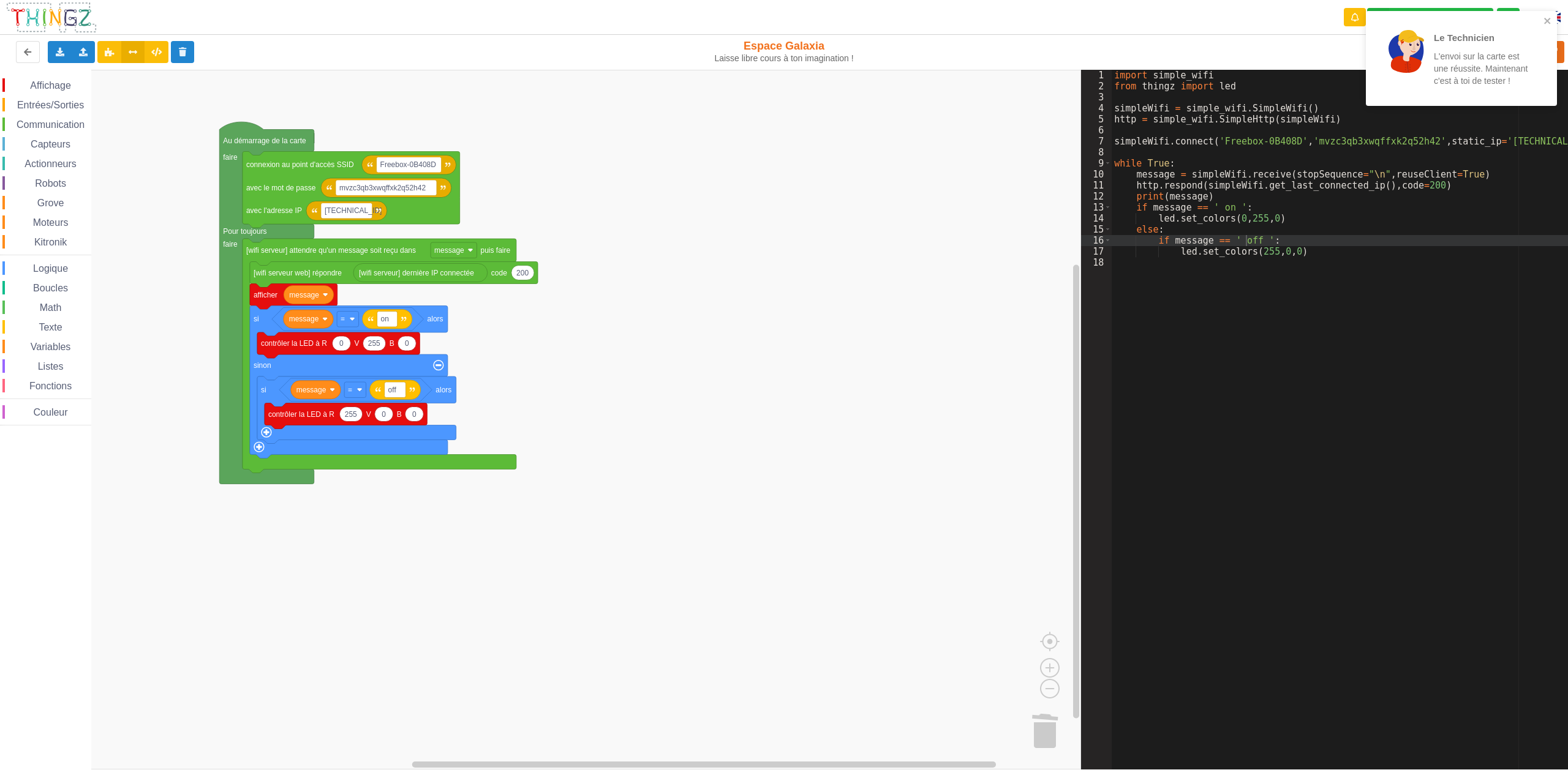
click at [1338, 315] on div "import simple_wifi from thingz import led simpleWifi = simple_wifi . SimpleWifi…" at bounding box center [1344, 430] width 465 height 722
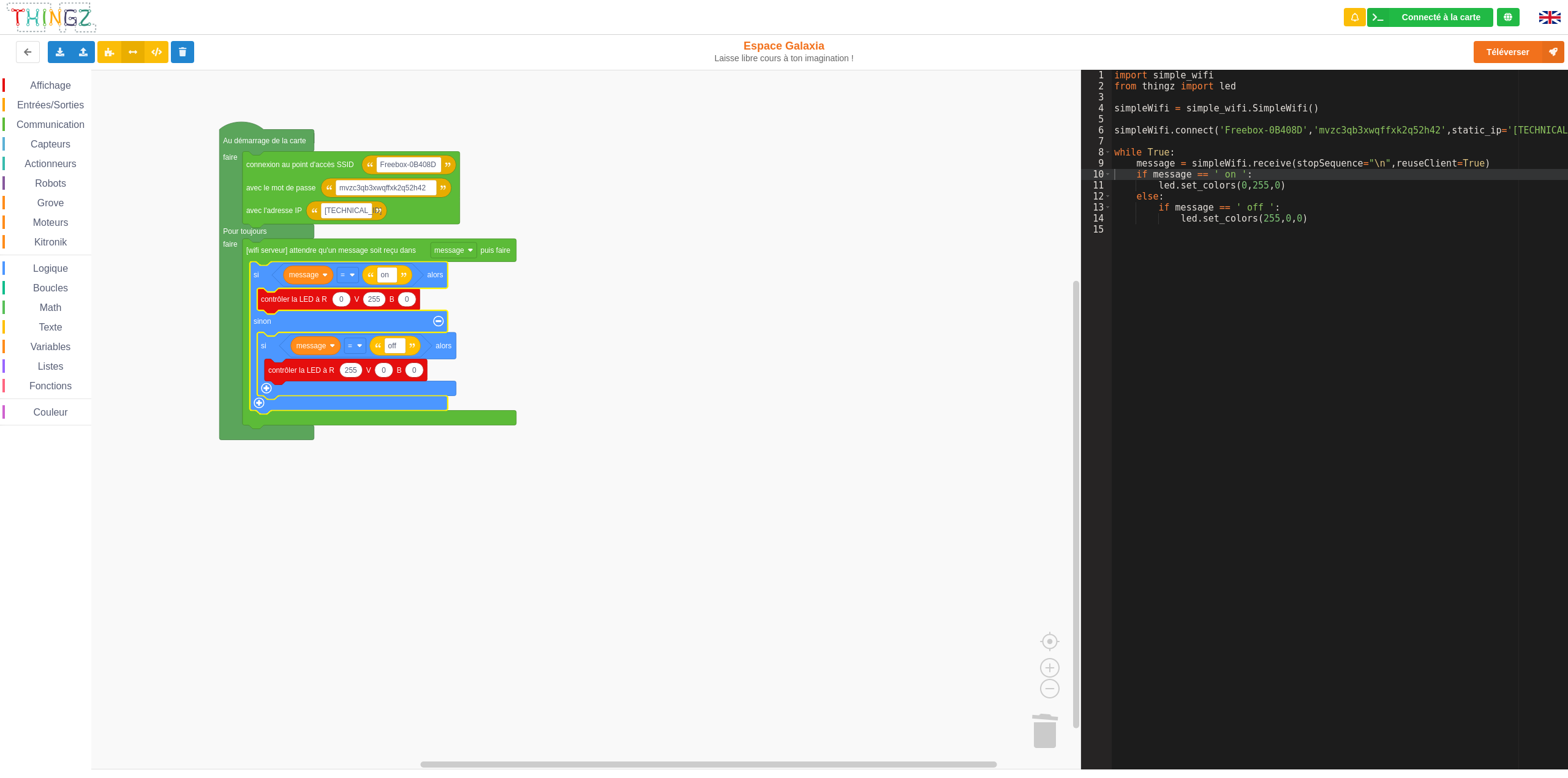
click at [656, 344] on div "Affichage Entrées/Sorties Communication Capteurs Actionneurs Robots Grove Moteu…" at bounding box center [541, 419] width 1081 height 700
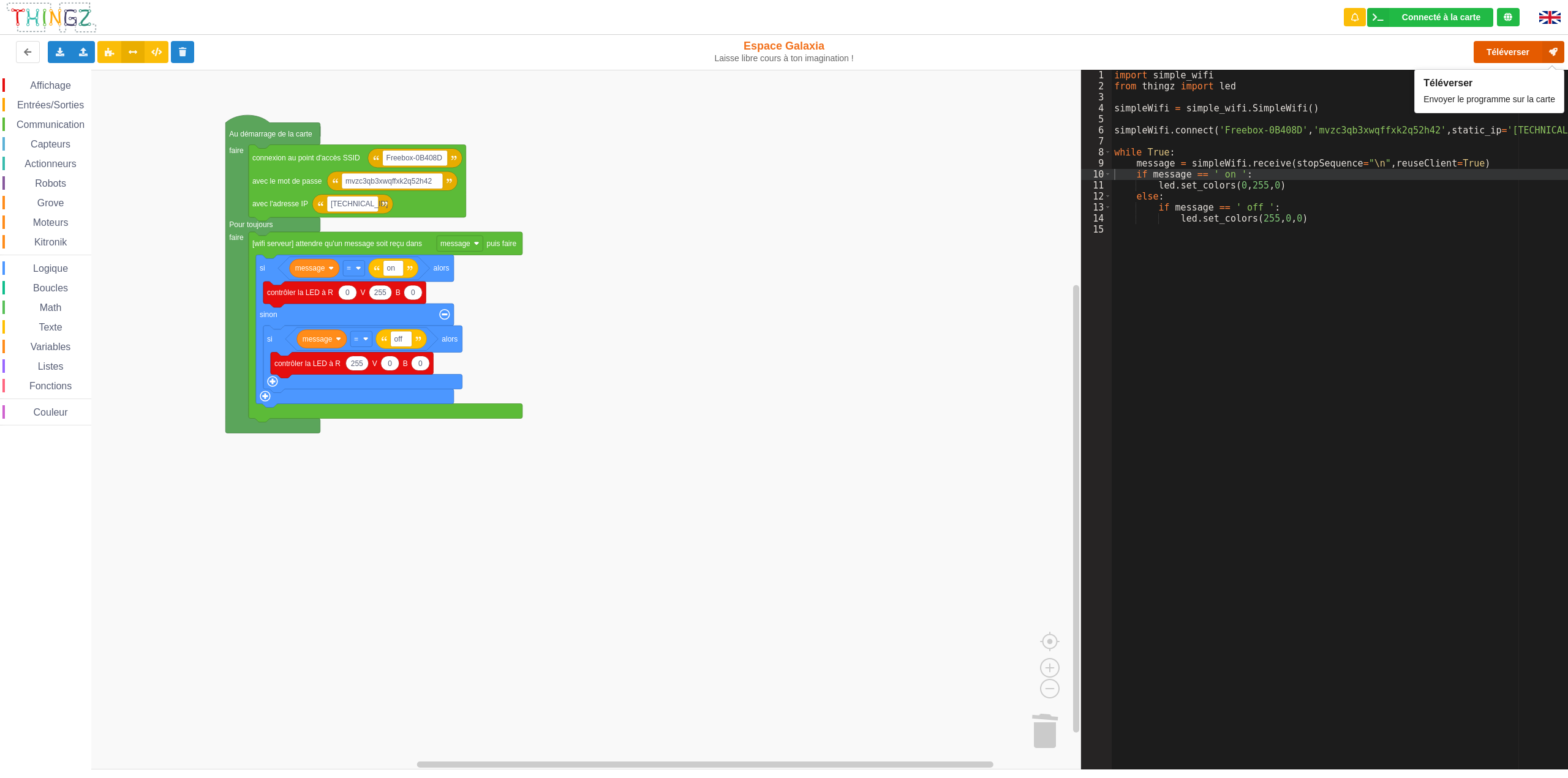
click at [1499, 52] on button "Téléverser" at bounding box center [1519, 52] width 91 height 22
click at [62, 83] on span "Affichage" at bounding box center [50, 85] width 44 height 10
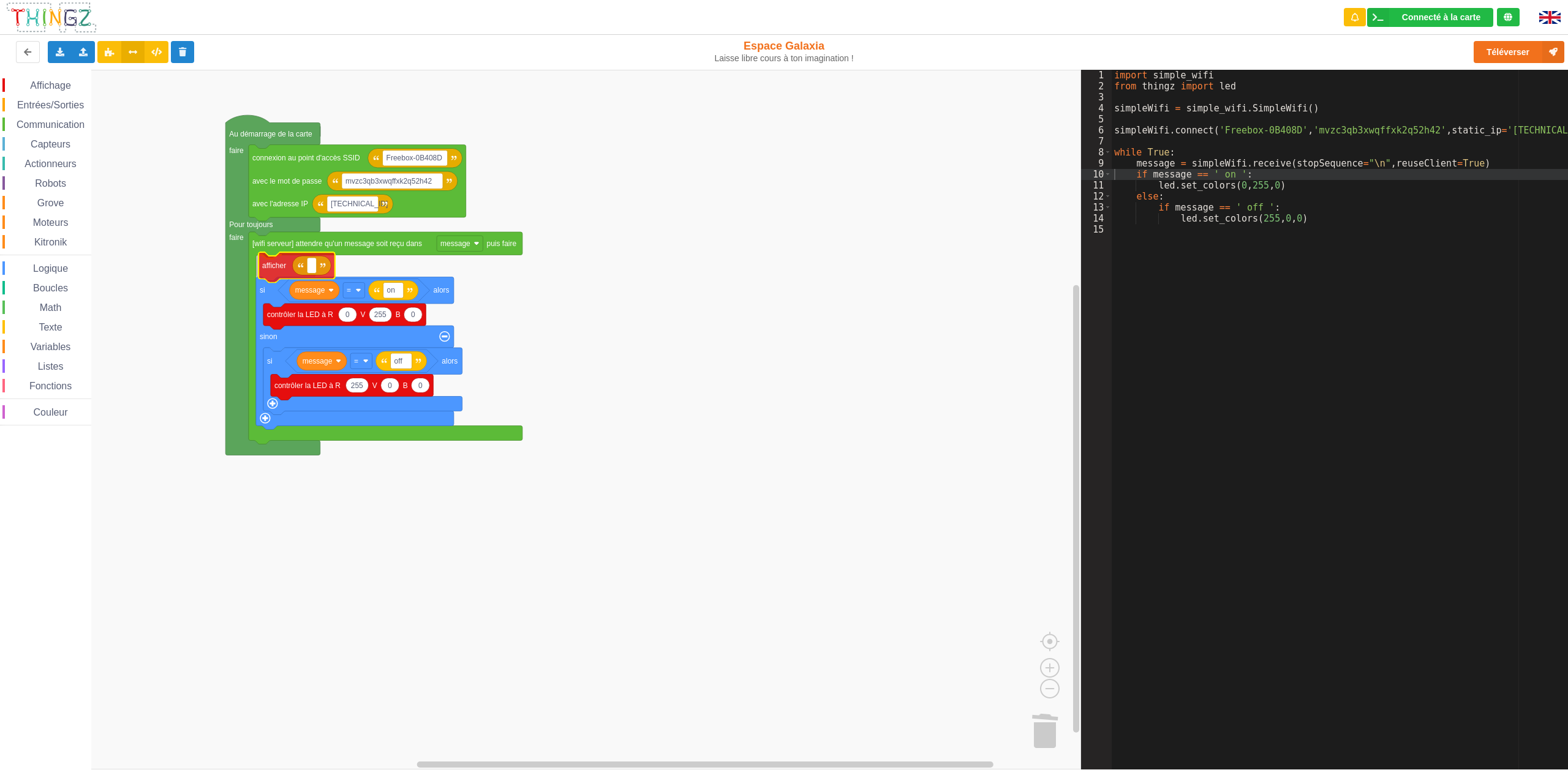
click at [273, 269] on div "Affichage Entrées/Sorties Communication Capteurs Actionneurs Robots Grove Moteu…" at bounding box center [541, 419] width 1081 height 700
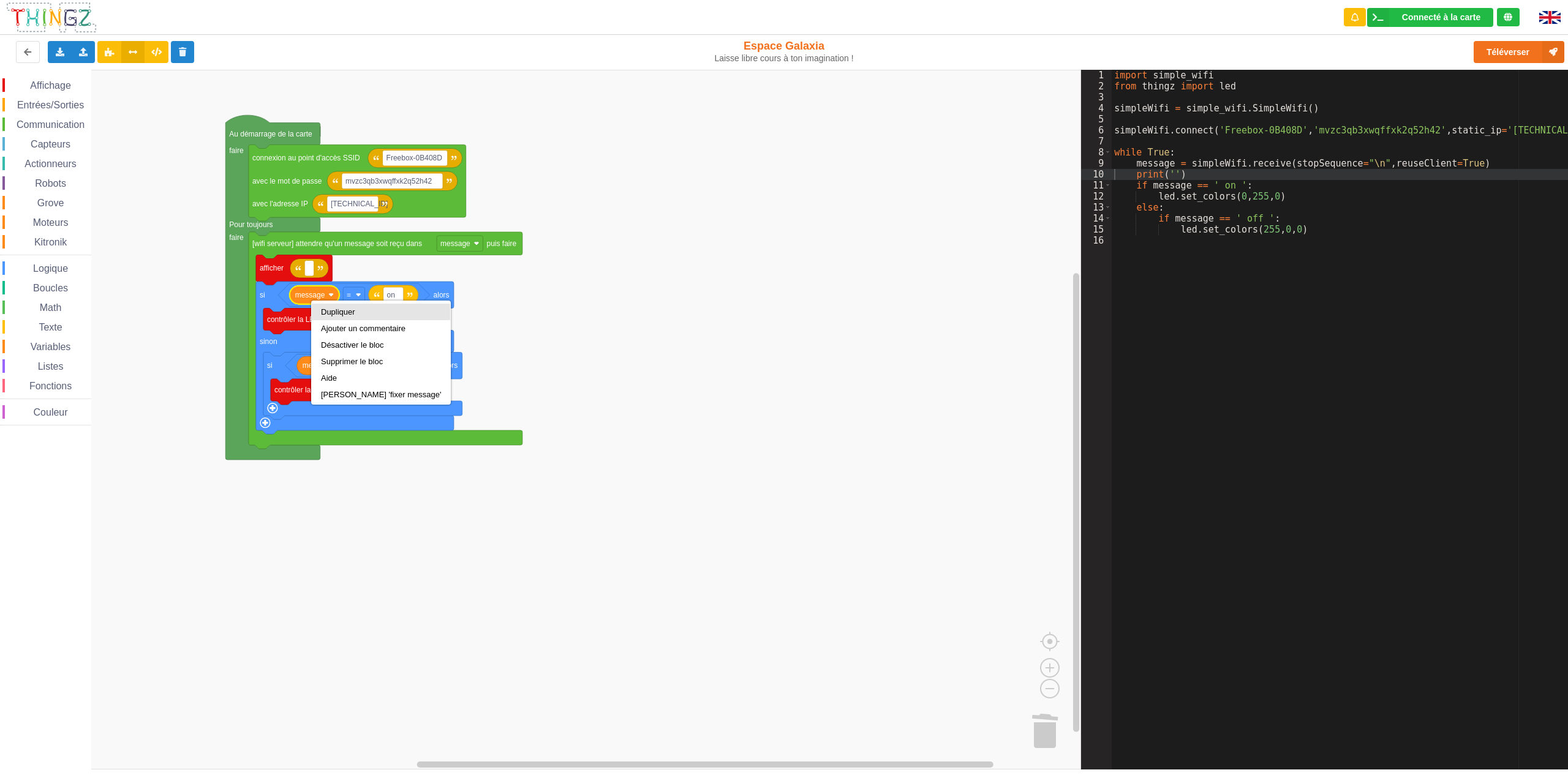
click at [317, 305] on div "Dupliquer" at bounding box center [380, 311] width 138 height 17
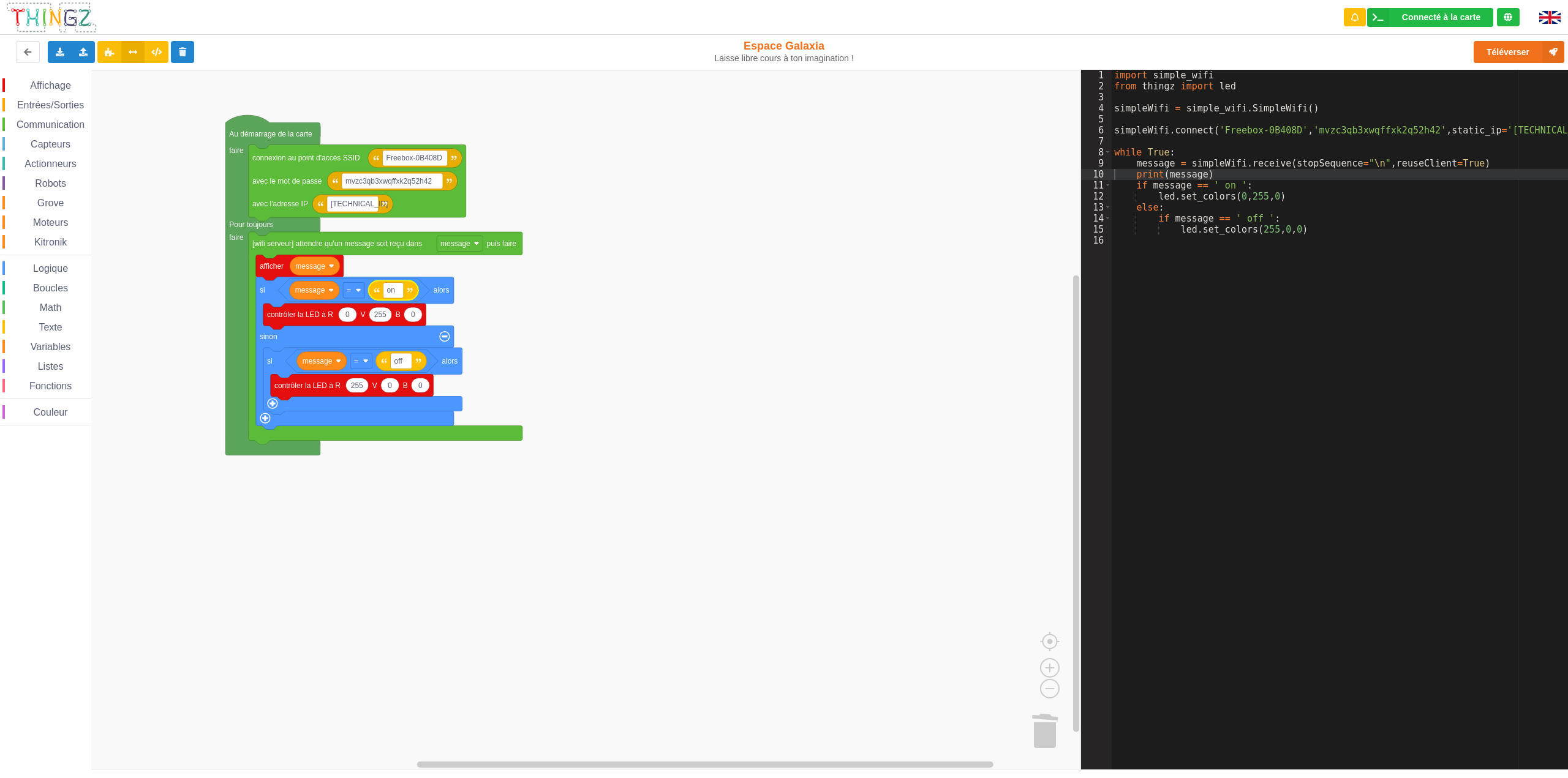
click at [535, 289] on rect "Espace de travail de Blocky" at bounding box center [541, 419] width 1081 height 700
click at [391, 290] on text "on" at bounding box center [391, 290] width 8 height 9
type input "on"
click at [664, 283] on rect "Espace de travail de Blocky" at bounding box center [541, 419] width 1081 height 700
type input "off"
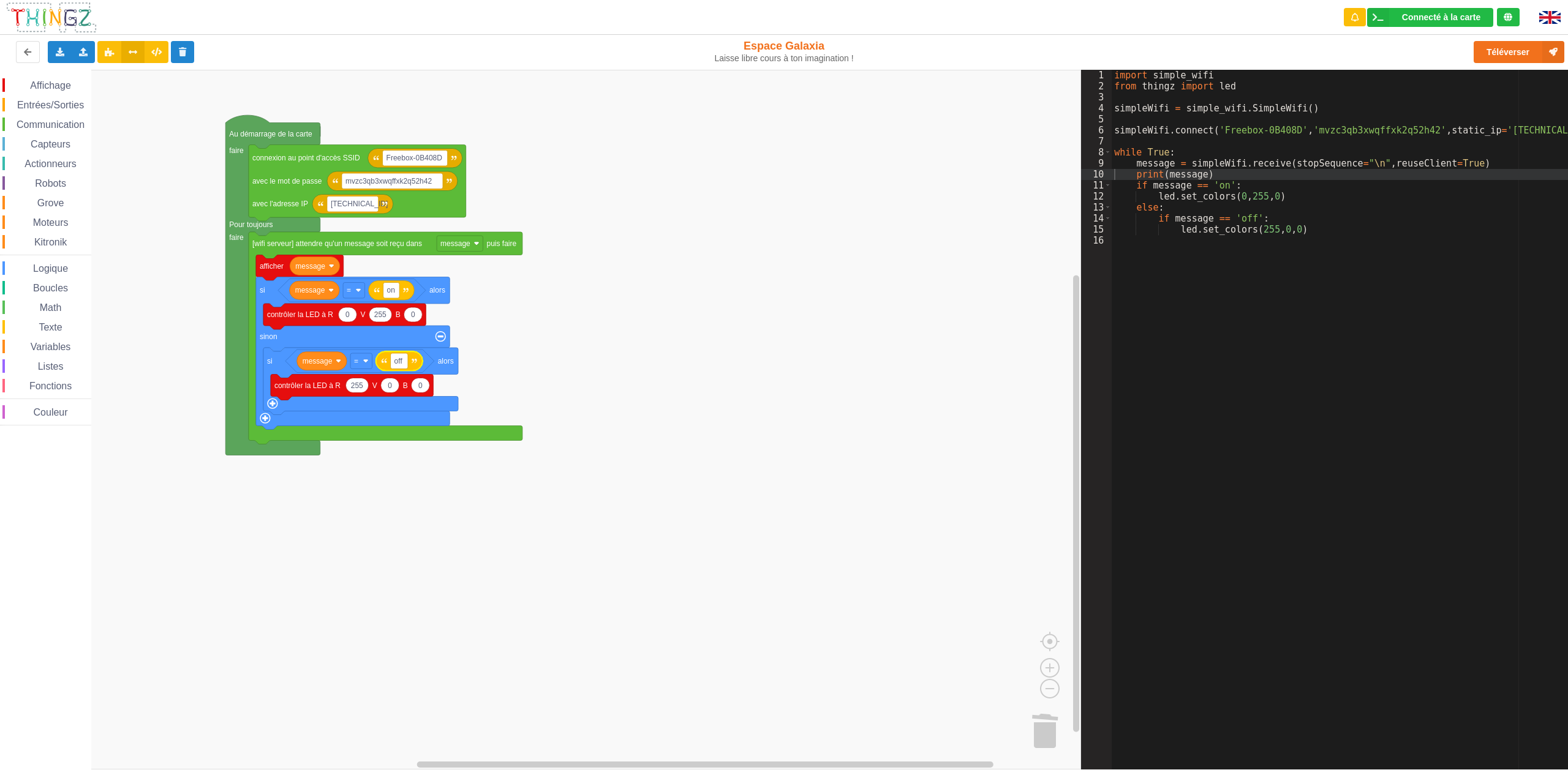
click at [602, 364] on rect "Espace de travail de Blocky" at bounding box center [541, 419] width 1081 height 700
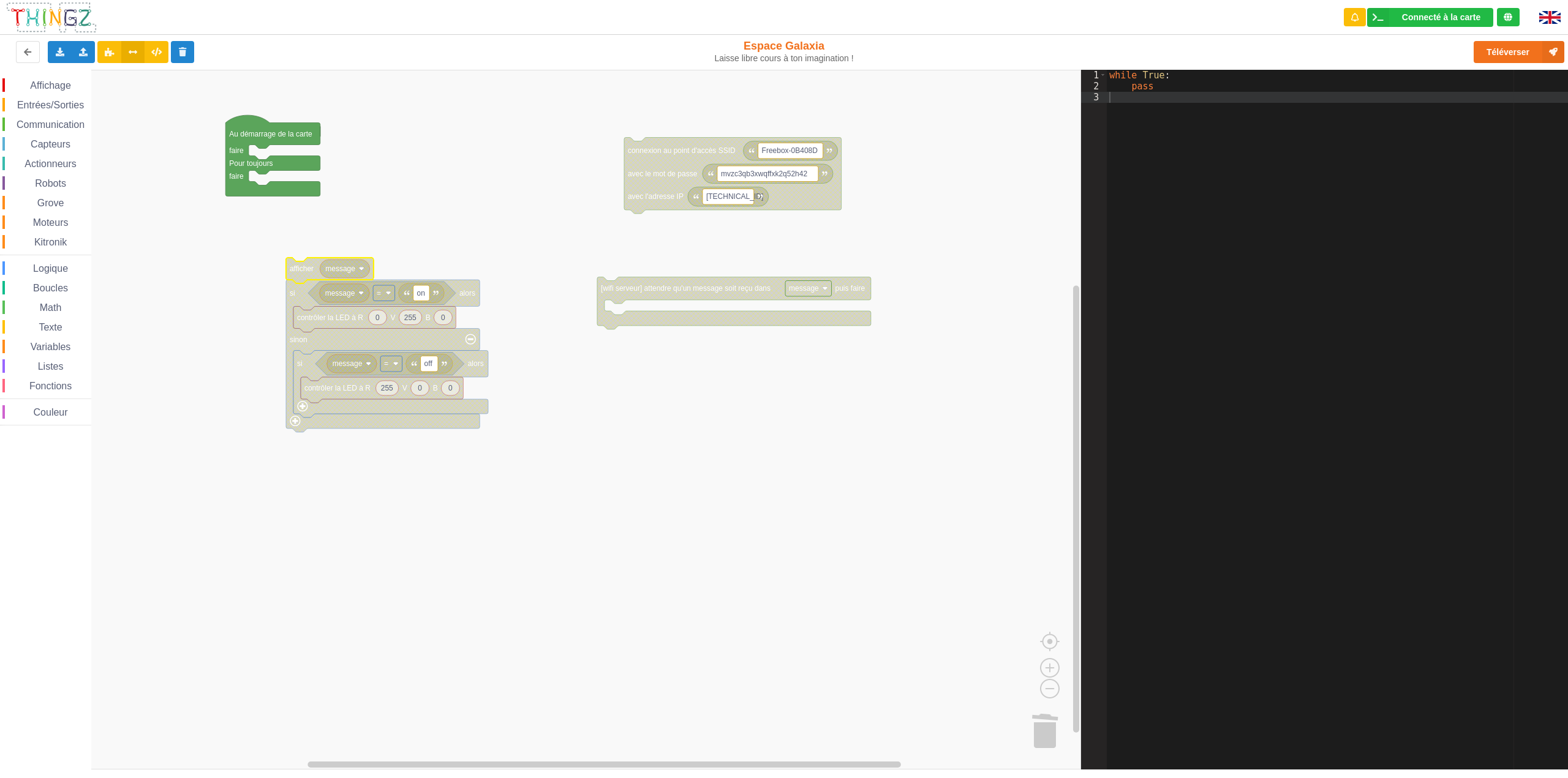
click at [59, 105] on span "Entrées/Sorties" at bounding box center [50, 105] width 70 height 10
click at [386, 234] on div "Affichage Entrées/Sorties Communication Capteurs Actionneurs Robots Grove Moteu…" at bounding box center [541, 419] width 1081 height 700
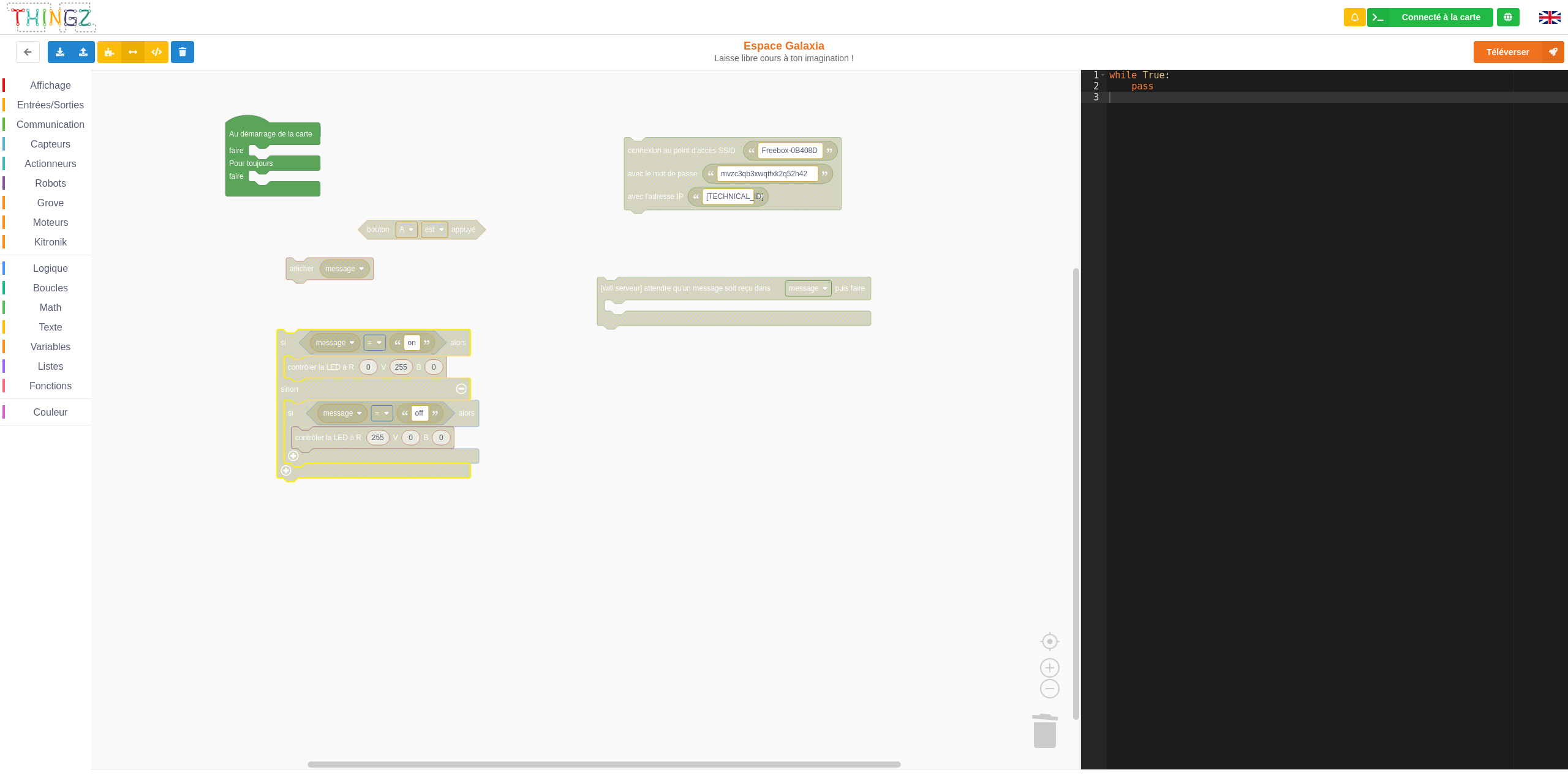
click at [56, 264] on span "Logique" at bounding box center [50, 269] width 38 height 10
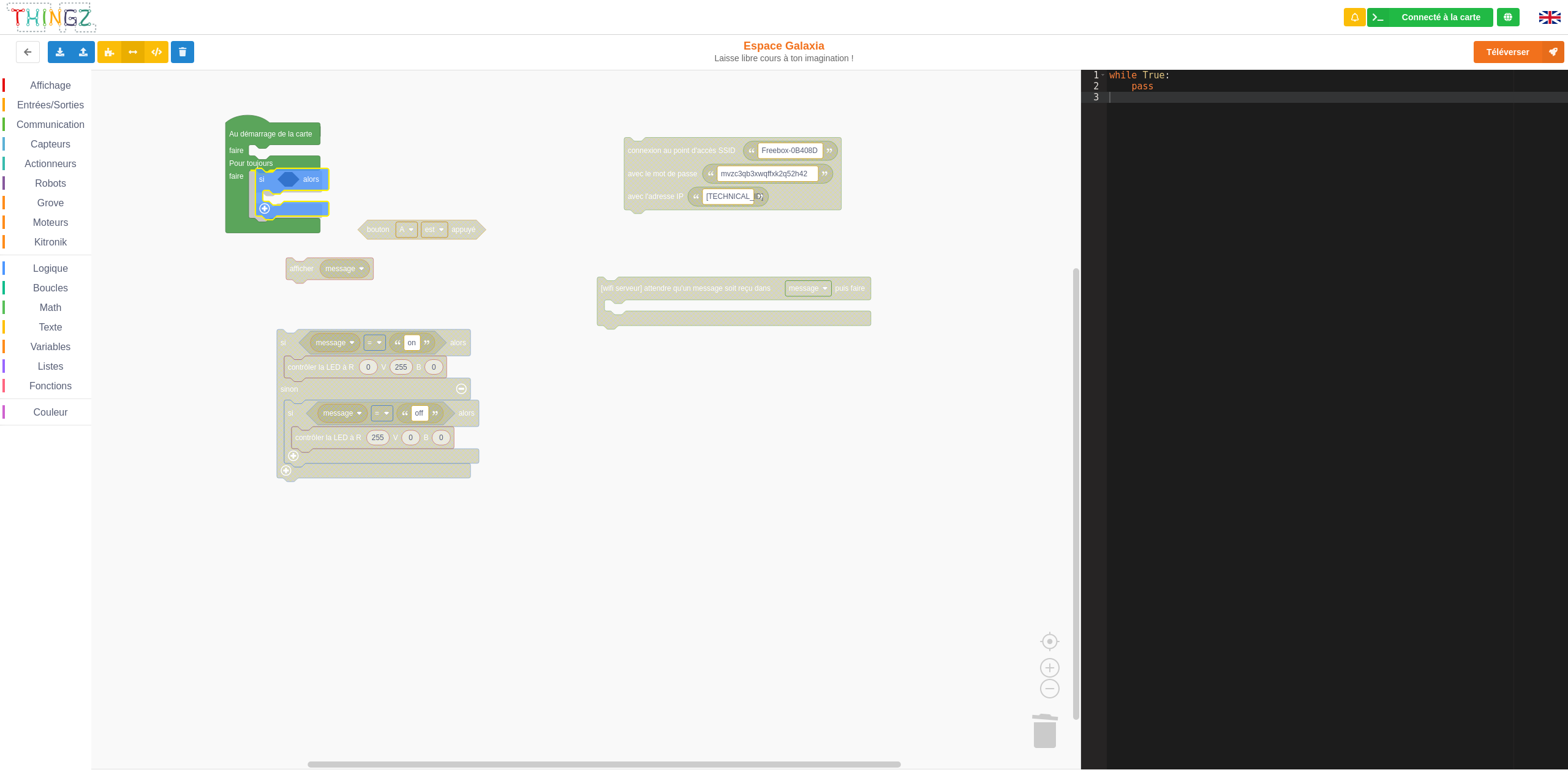
click at [264, 185] on div "Affichage Entrées/Sorties Communication Capteurs Actionneurs Robots Grove Moteu…" at bounding box center [541, 419] width 1081 height 700
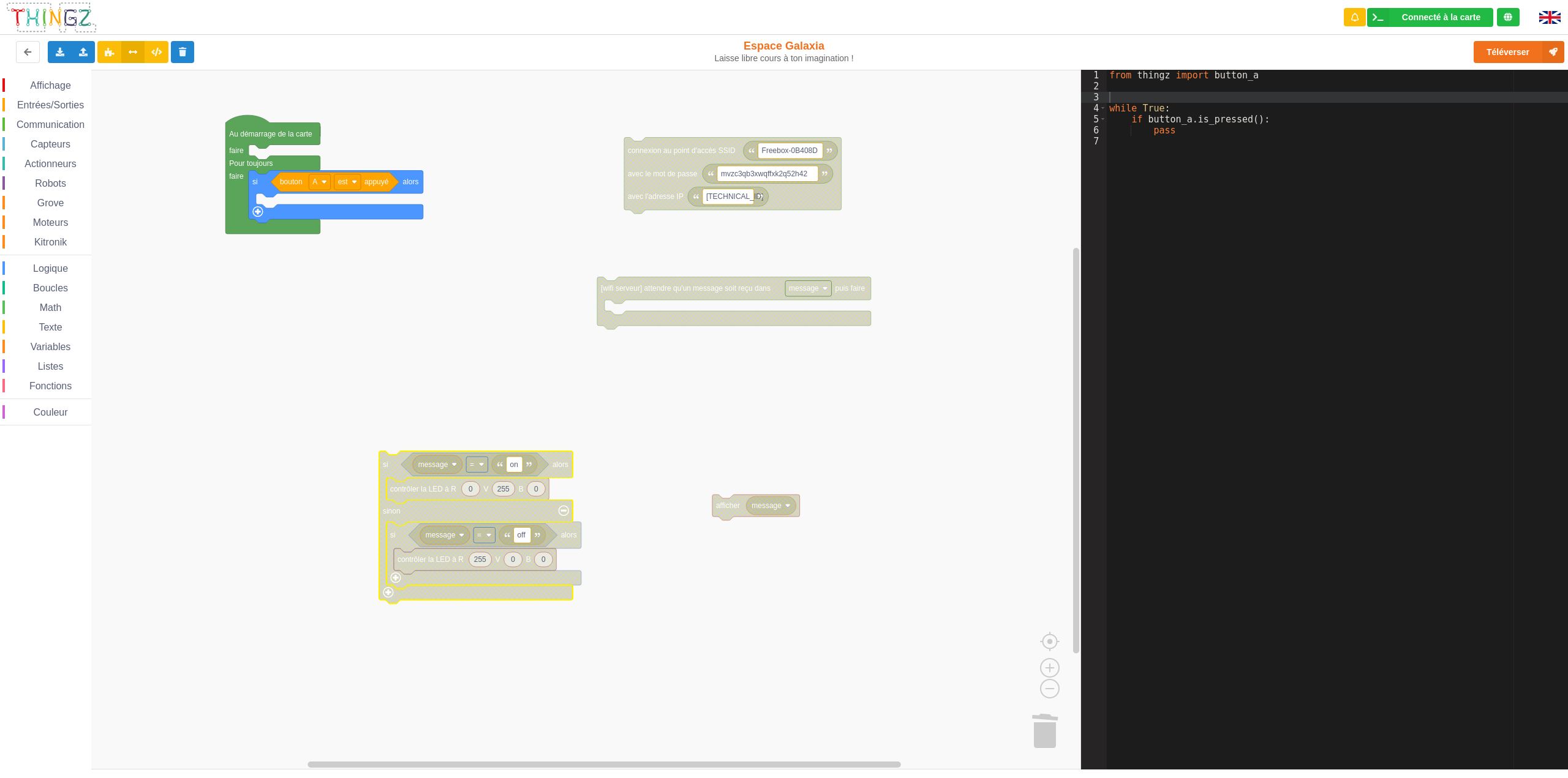
click at [64, 349] on span "Variables" at bounding box center [51, 347] width 44 height 10
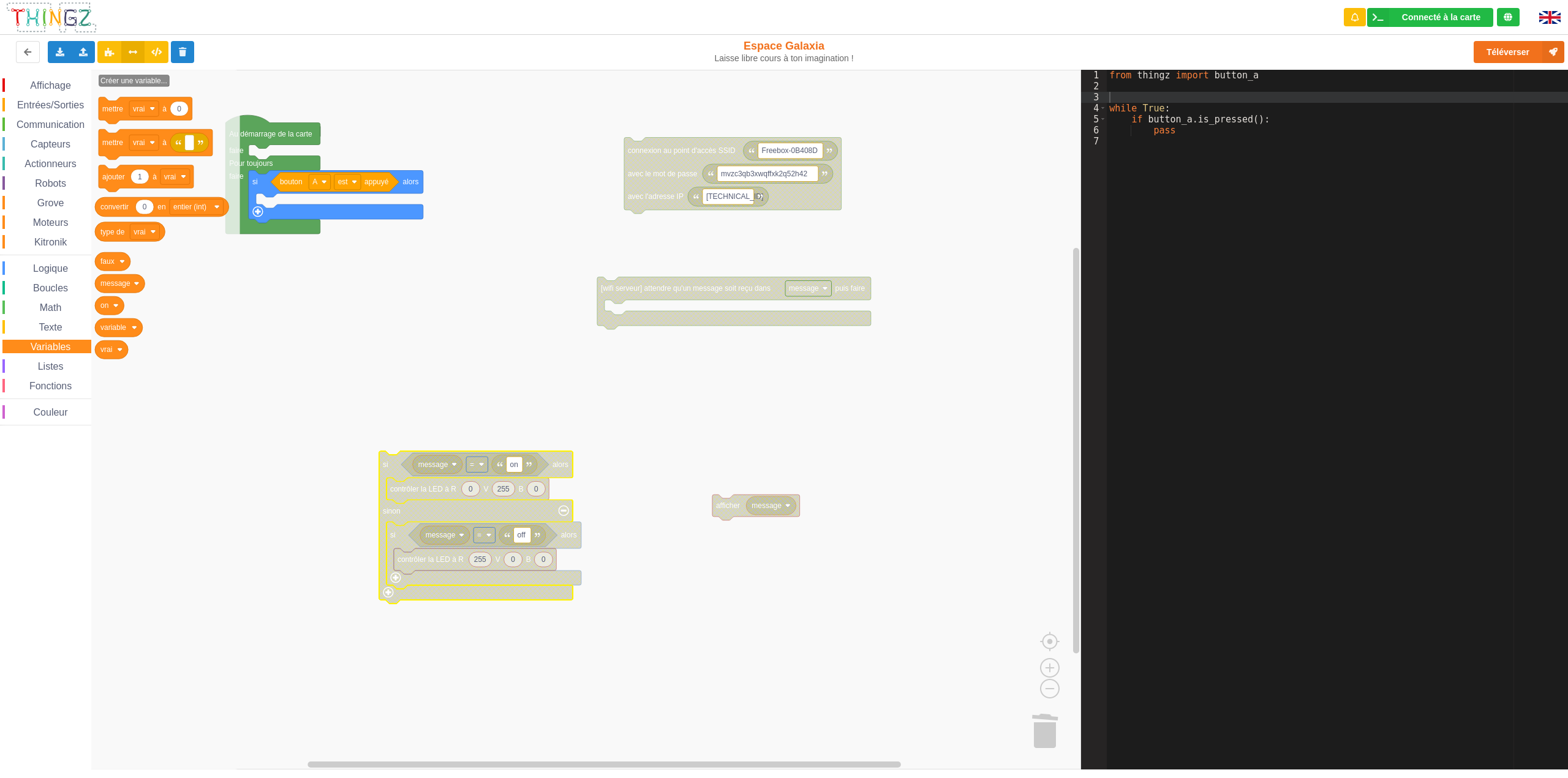
click at [46, 268] on span "Logique" at bounding box center [50, 269] width 38 height 10
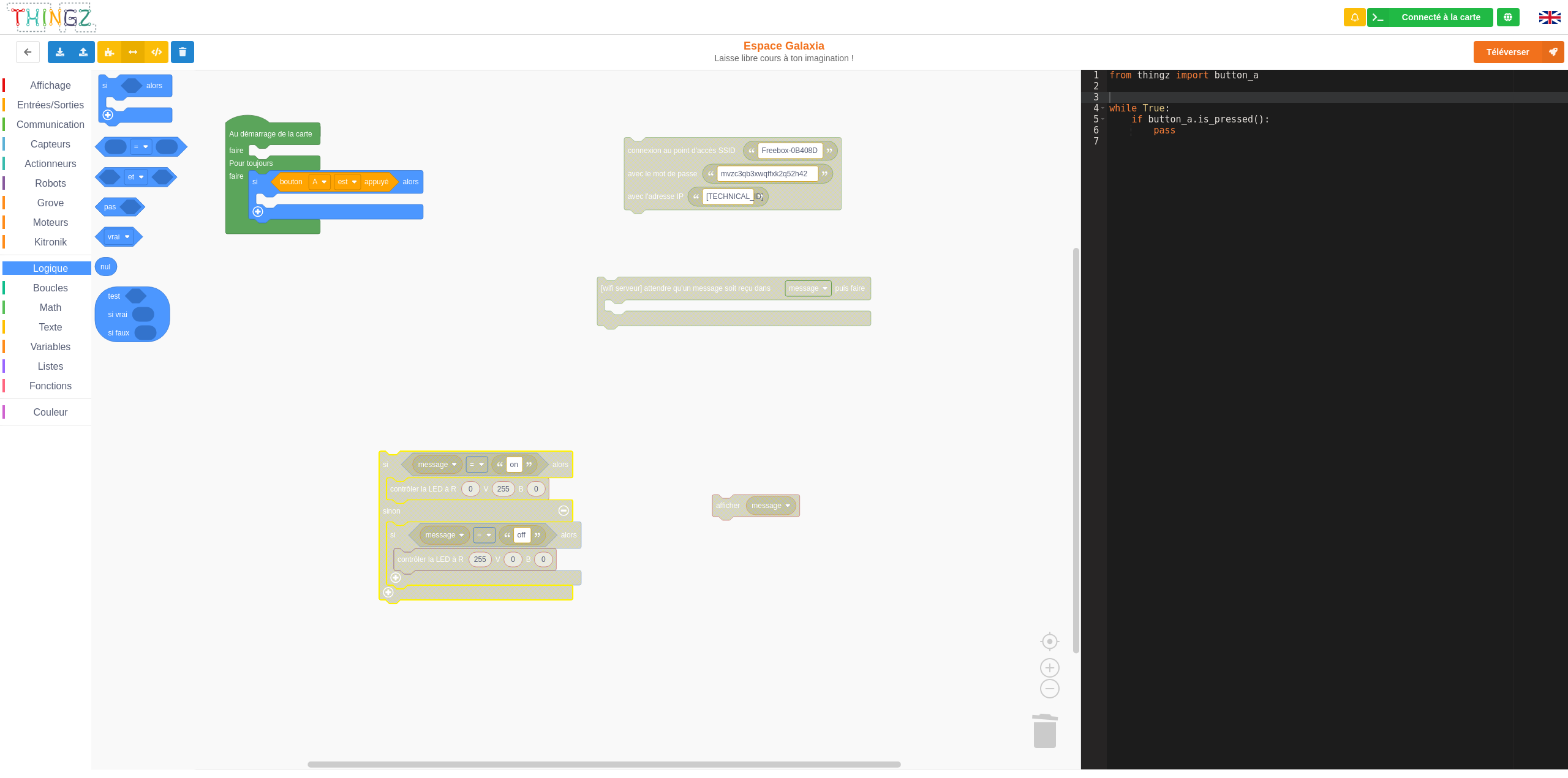
click at [54, 81] on span "Affichage" at bounding box center [50, 85] width 44 height 10
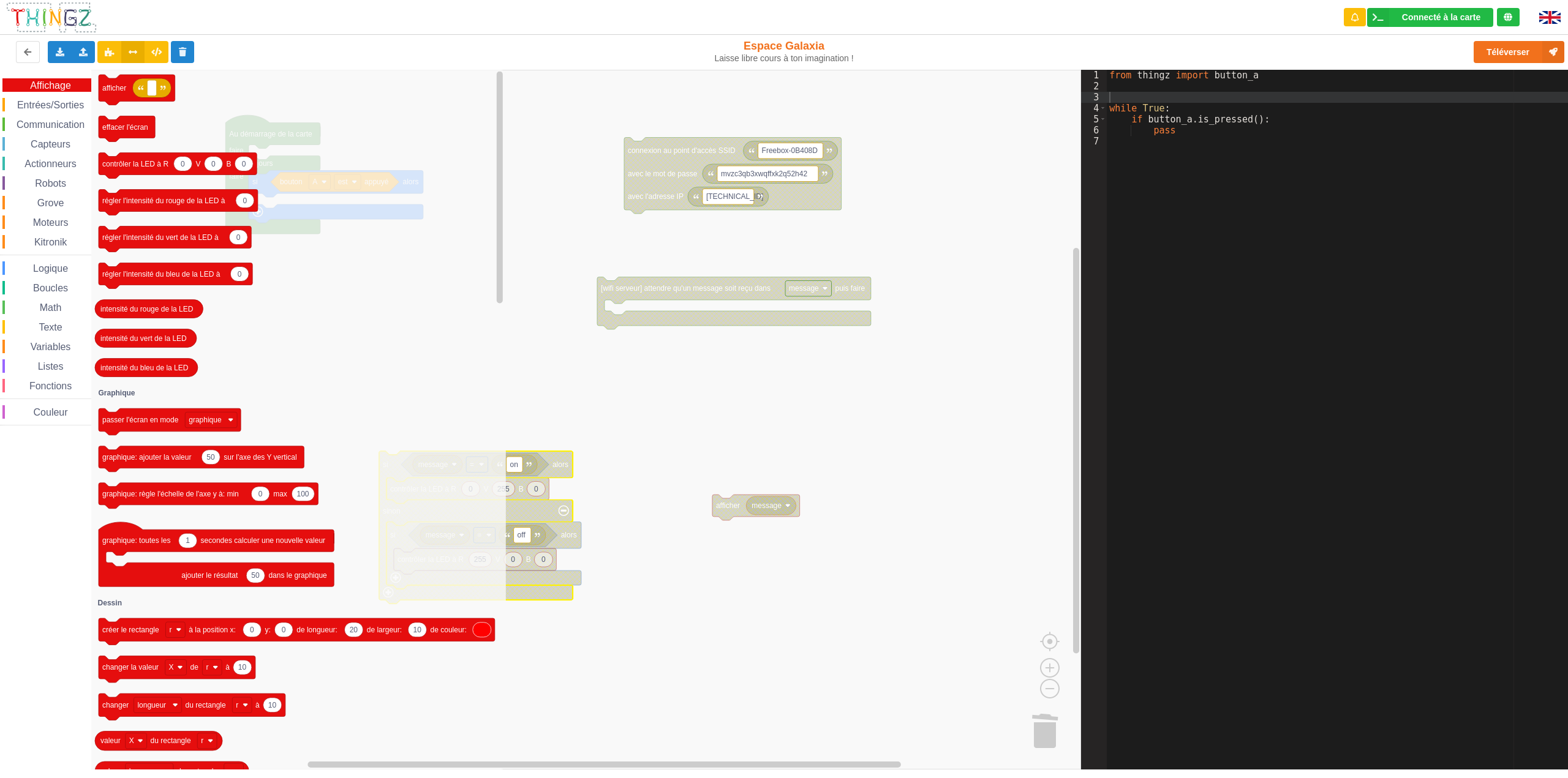
click at [60, 310] on span "Math" at bounding box center [51, 308] width 26 height 10
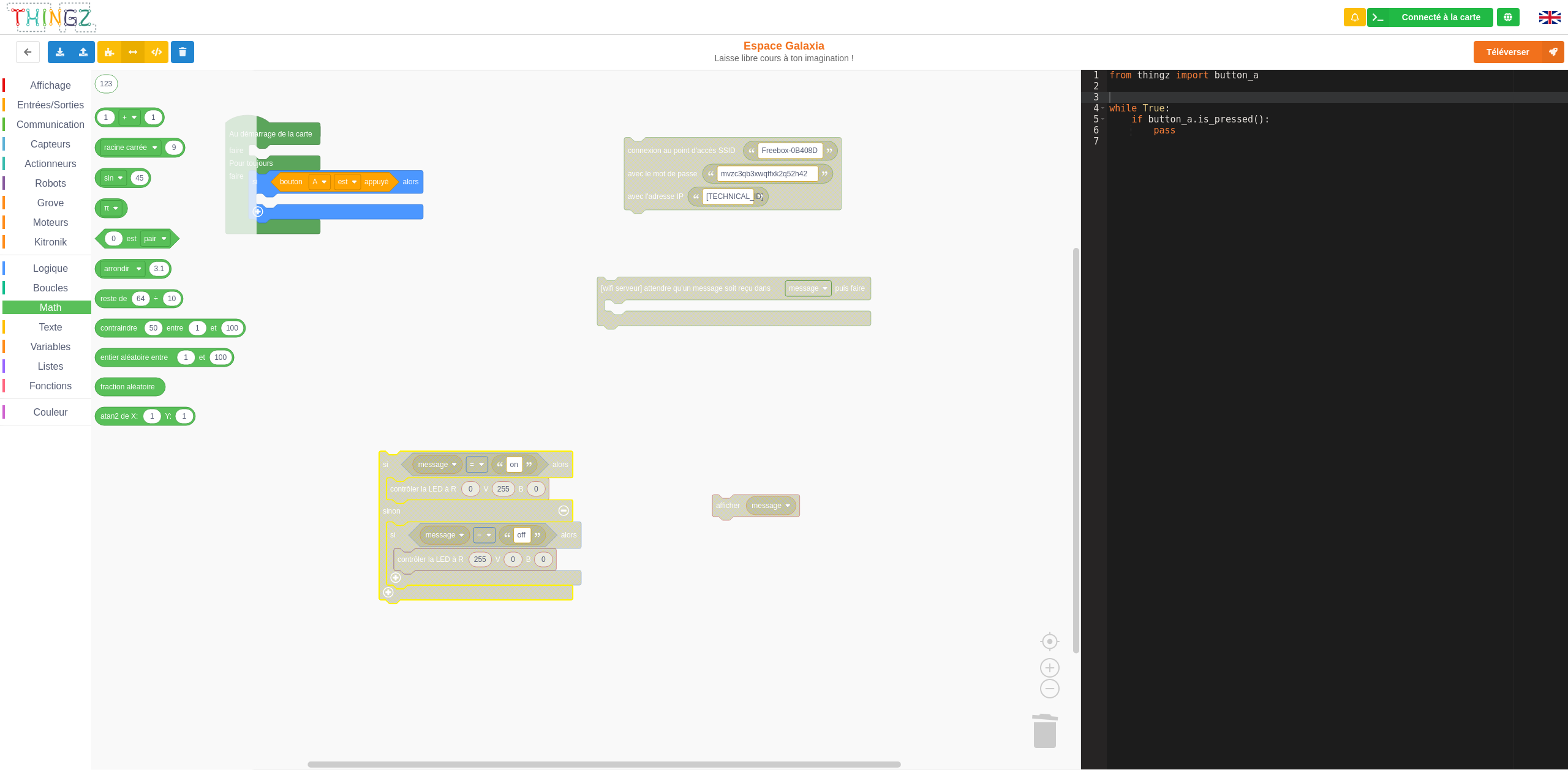
click at [45, 269] on span "Logique" at bounding box center [50, 269] width 38 height 10
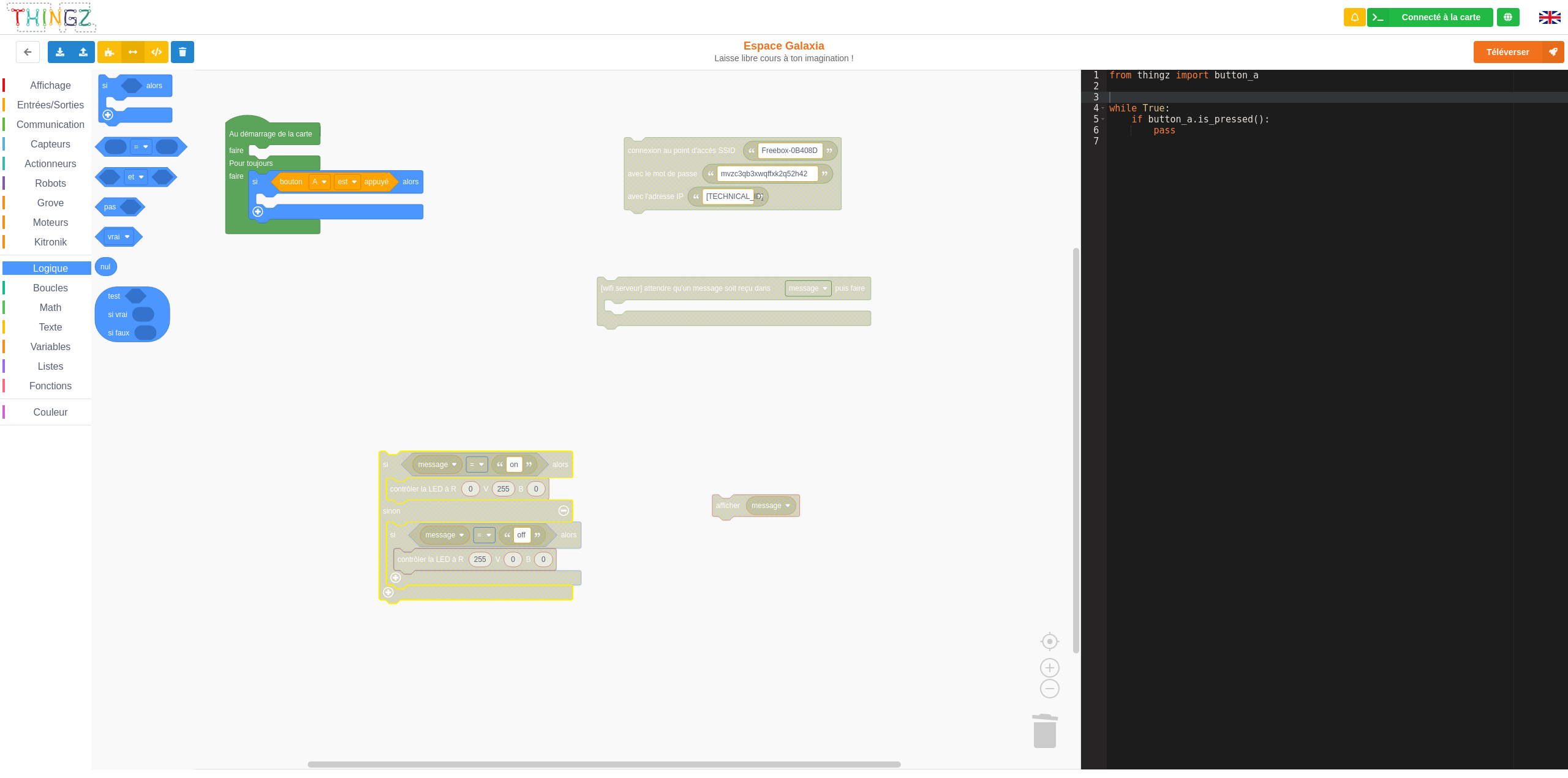
click at [47, 293] on span "Boucles" at bounding box center [50, 288] width 38 height 10
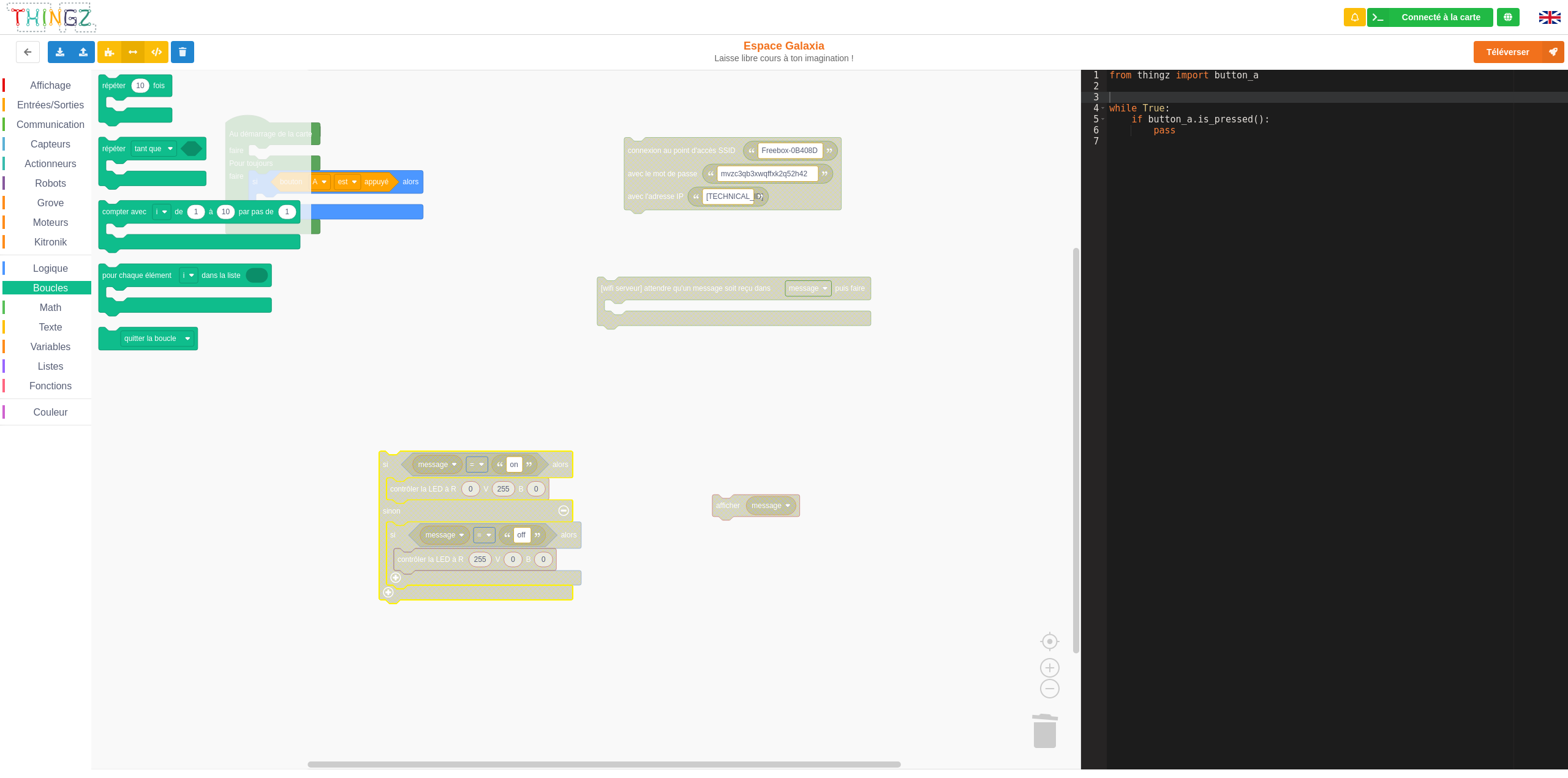
click at [57, 85] on span "Affichage" at bounding box center [50, 85] width 44 height 10
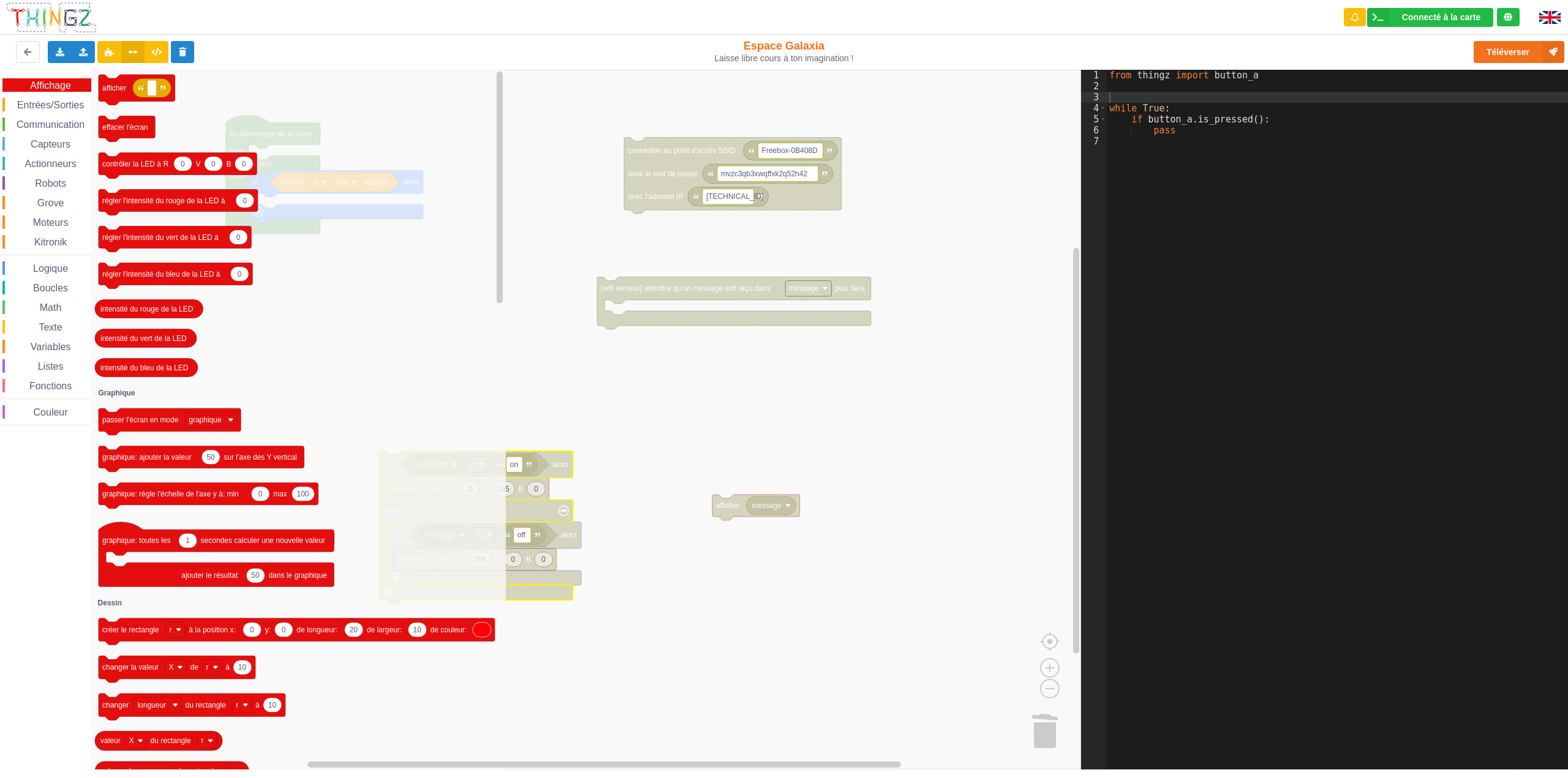
click at [57, 105] on span "Entrées/Sorties" at bounding box center [50, 105] width 70 height 10
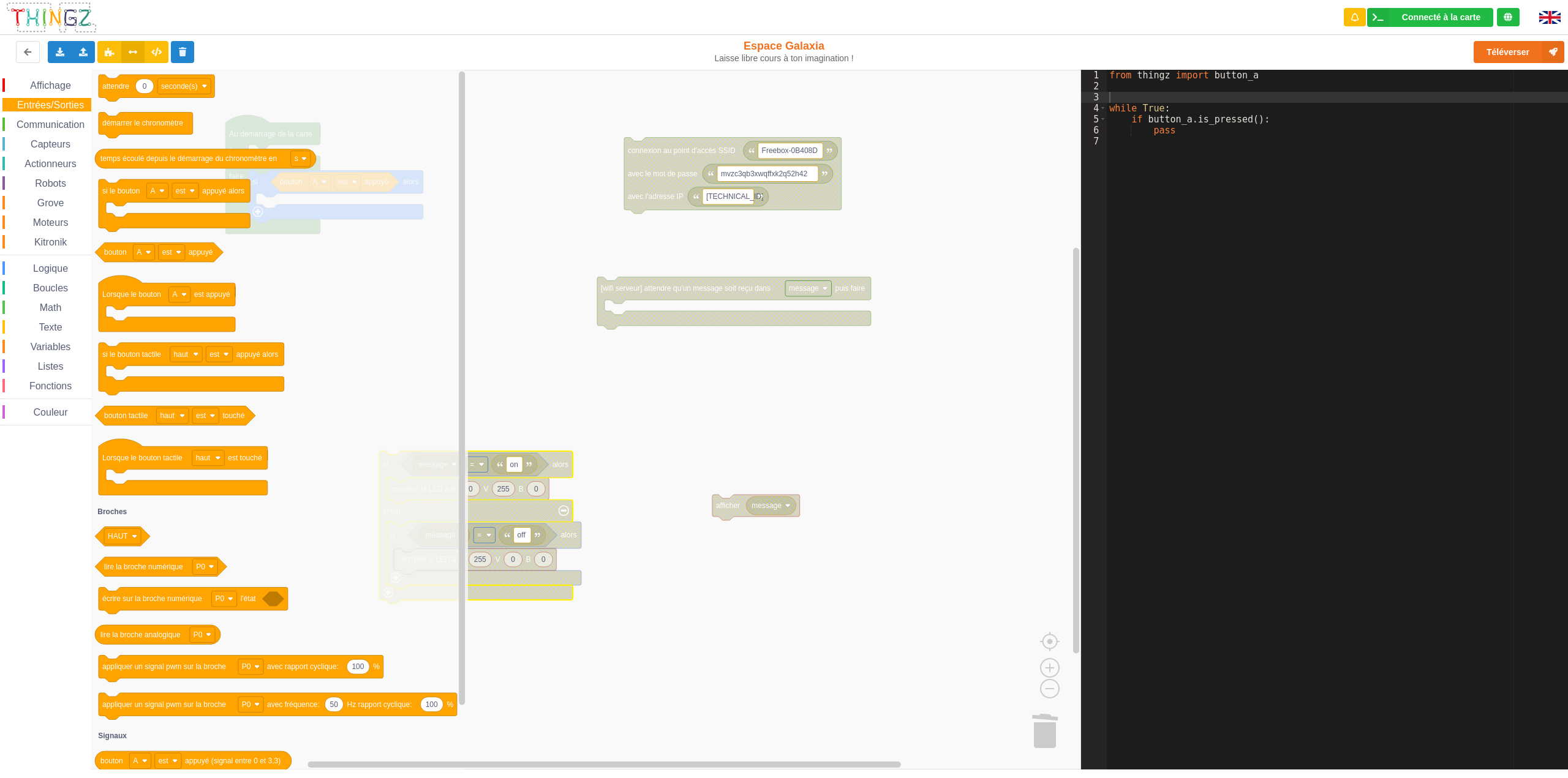
click at [54, 127] on span "Communication" at bounding box center [50, 125] width 72 height 10
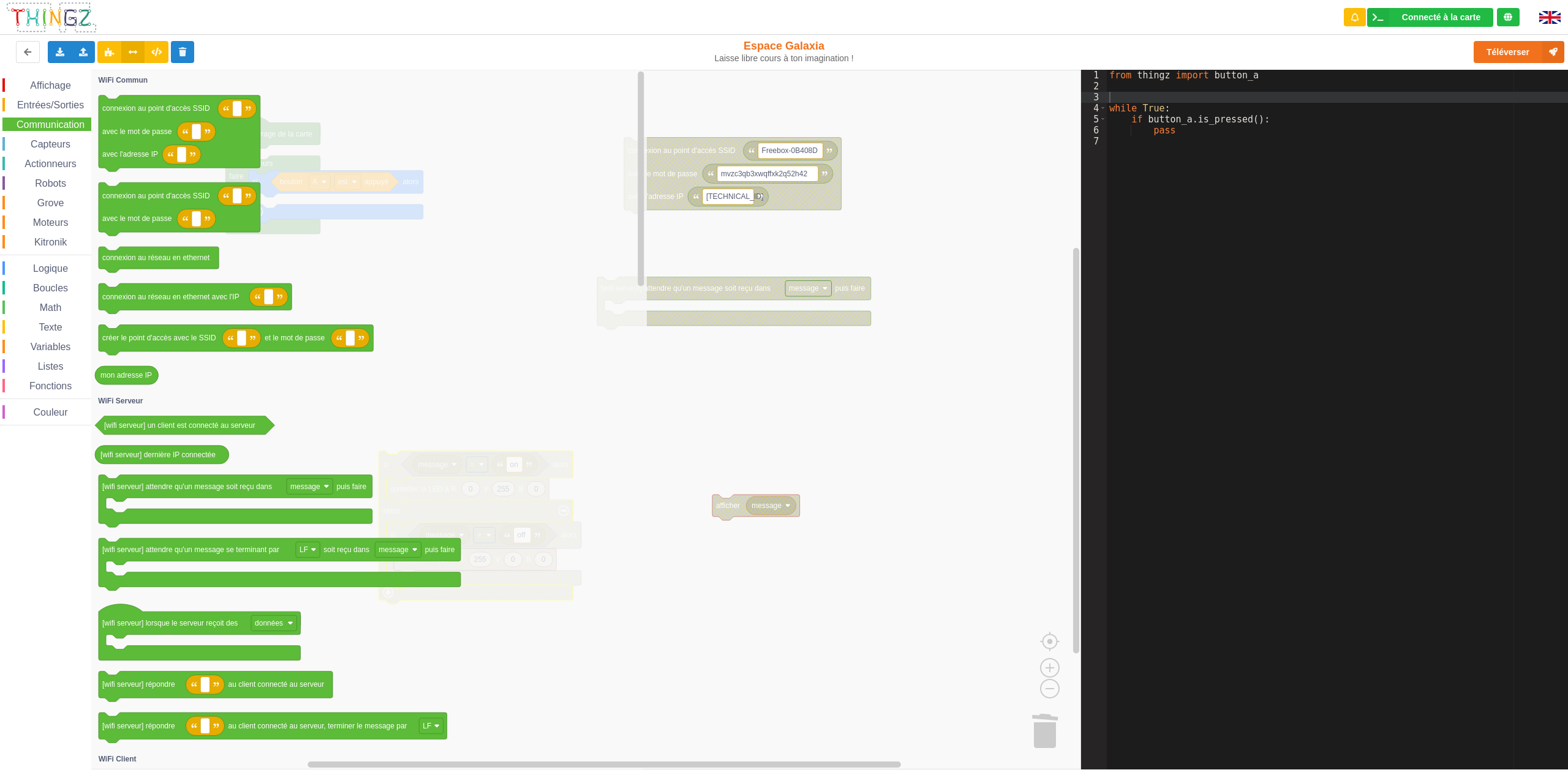
click at [54, 308] on span "Math" at bounding box center [51, 308] width 26 height 10
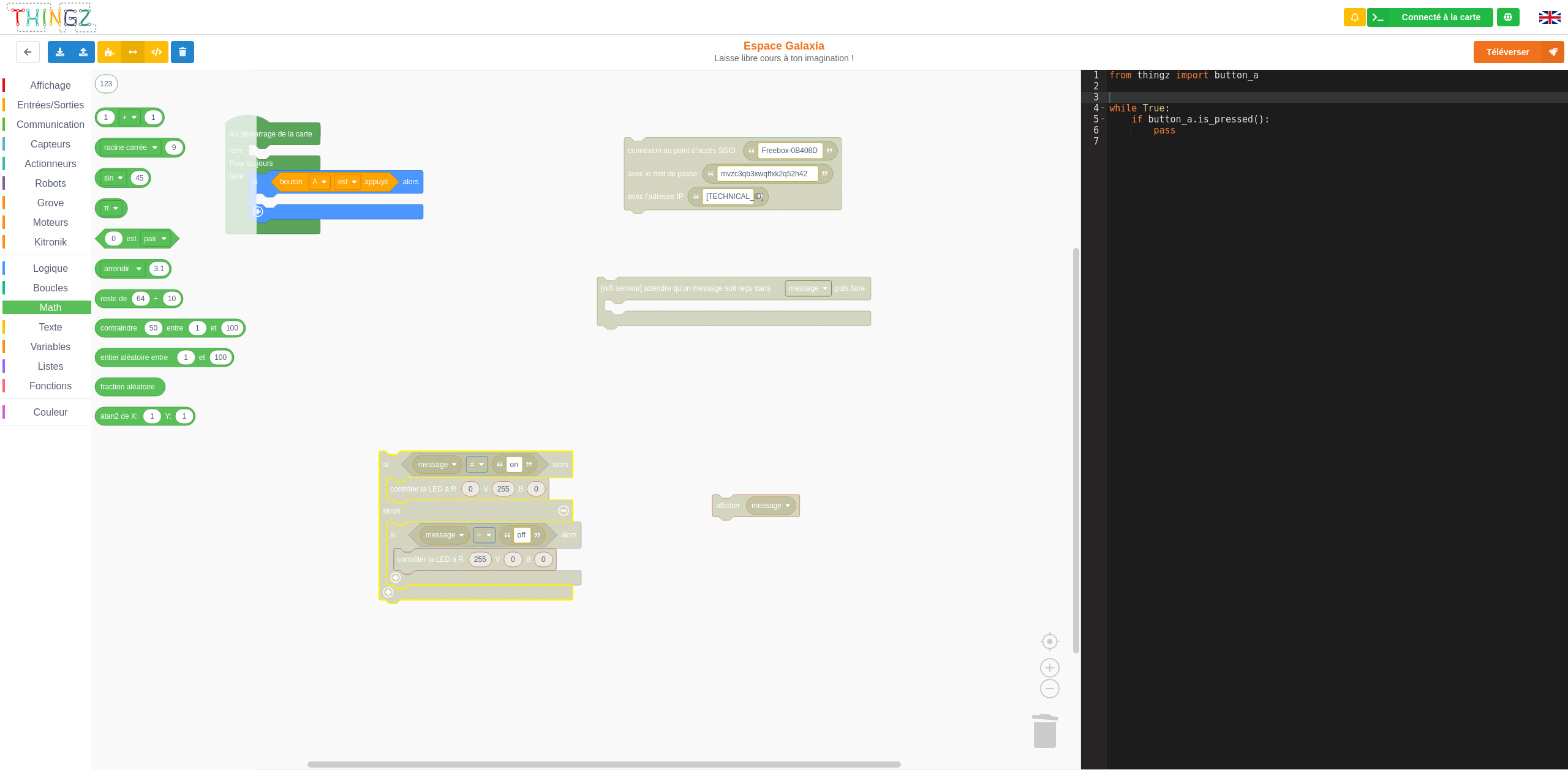
click at [41, 345] on span "Variables" at bounding box center [51, 347] width 44 height 10
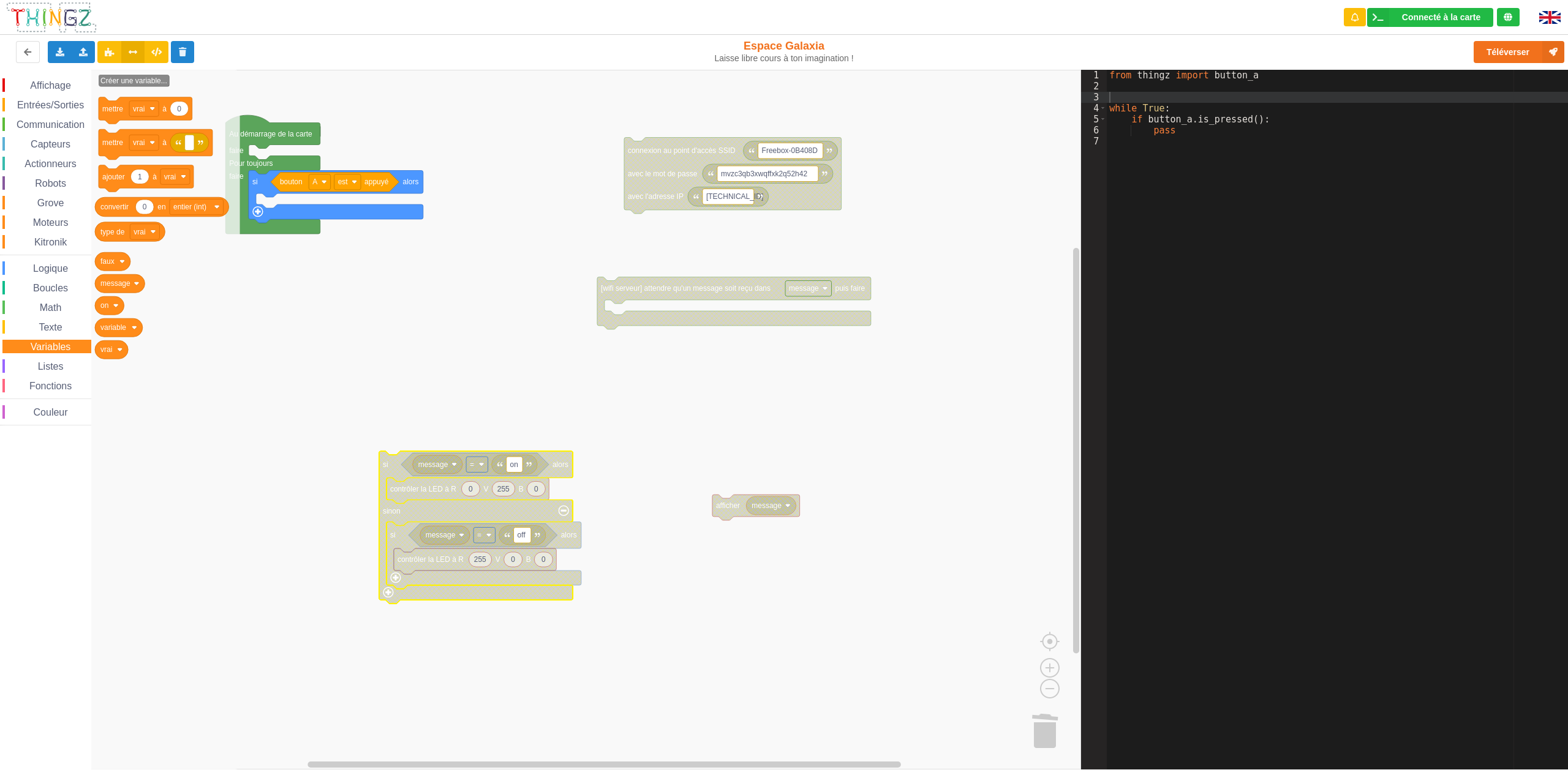
click at [57, 322] on div "Texte" at bounding box center [46, 327] width 89 height 14
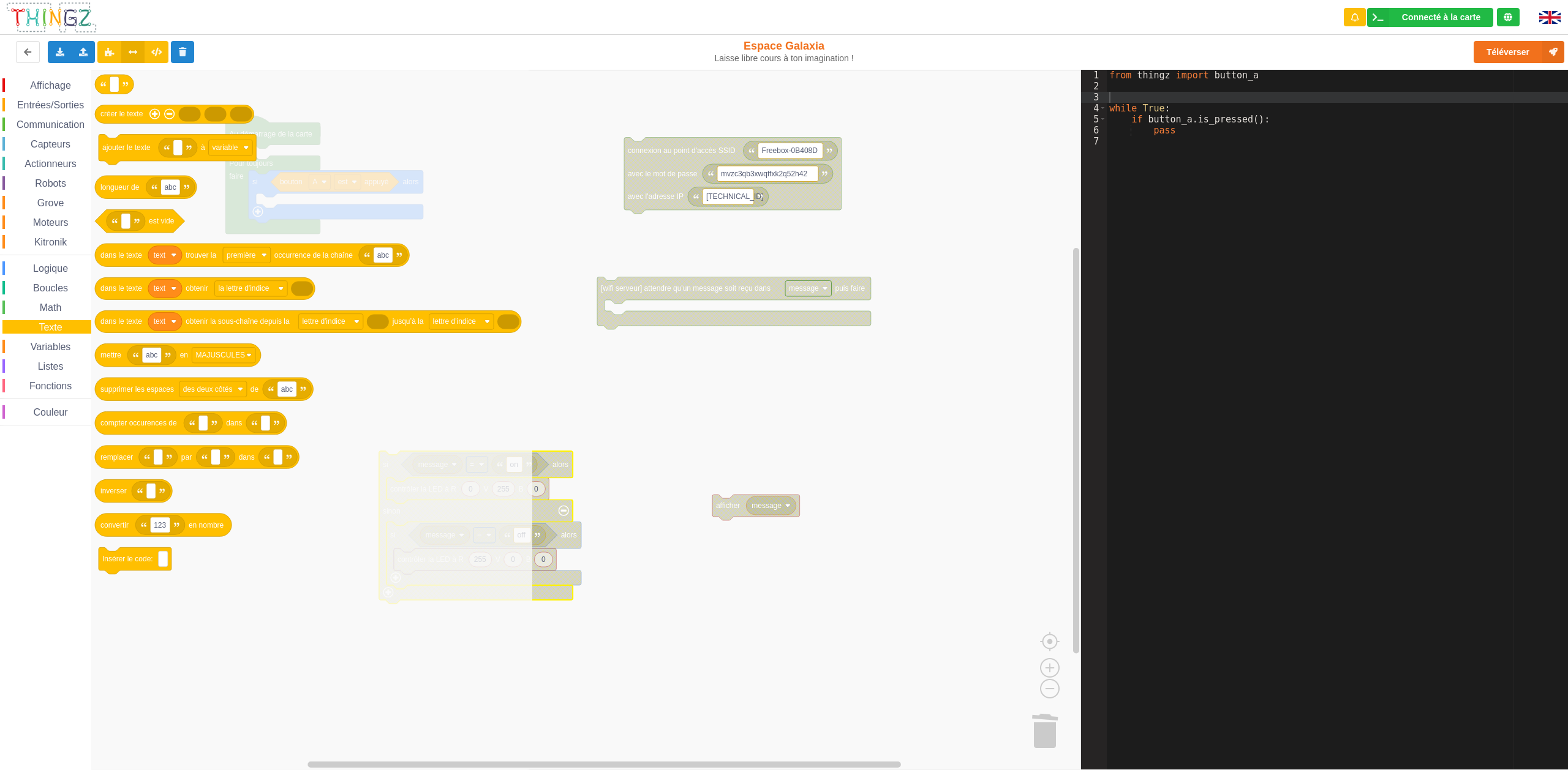
click at [359, 417] on icon "Espace de travail de Blocky" at bounding box center [312, 419] width 441 height 700
click at [49, 80] on span "Affichage" at bounding box center [50, 85] width 44 height 10
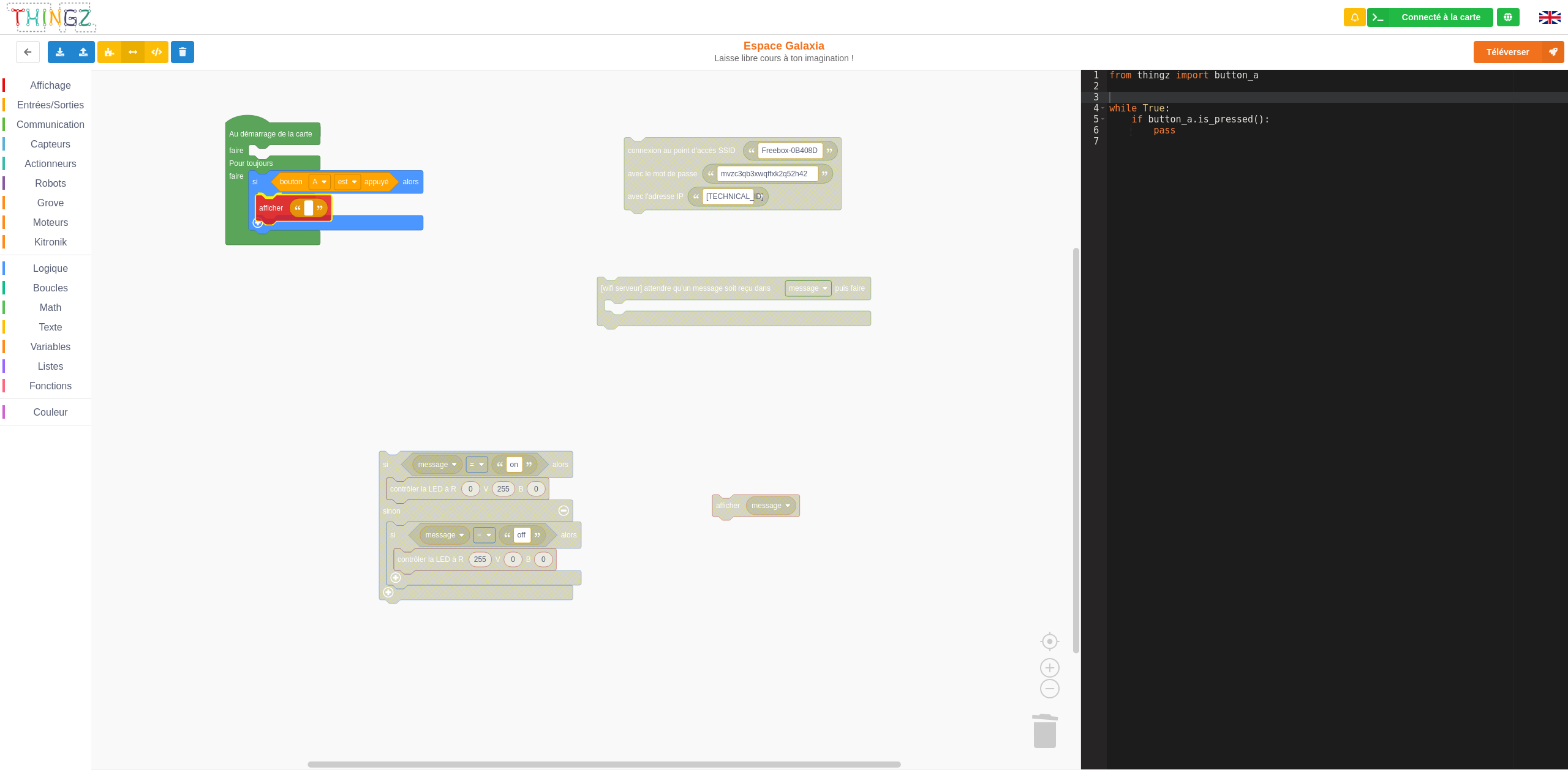
click at [265, 209] on div "Affichage Entrées/Sorties Communication Capteurs Actionneurs Robots Grove Moteu…" at bounding box center [541, 419] width 1081 height 700
click at [309, 209] on text "Espace de travail de Blocky" at bounding box center [309, 207] width 2 height 9
type input "A"
click at [325, 325] on rect "Espace de travail de Blocky" at bounding box center [541, 419] width 1081 height 700
click at [55, 348] on span "Variables" at bounding box center [51, 347] width 44 height 10
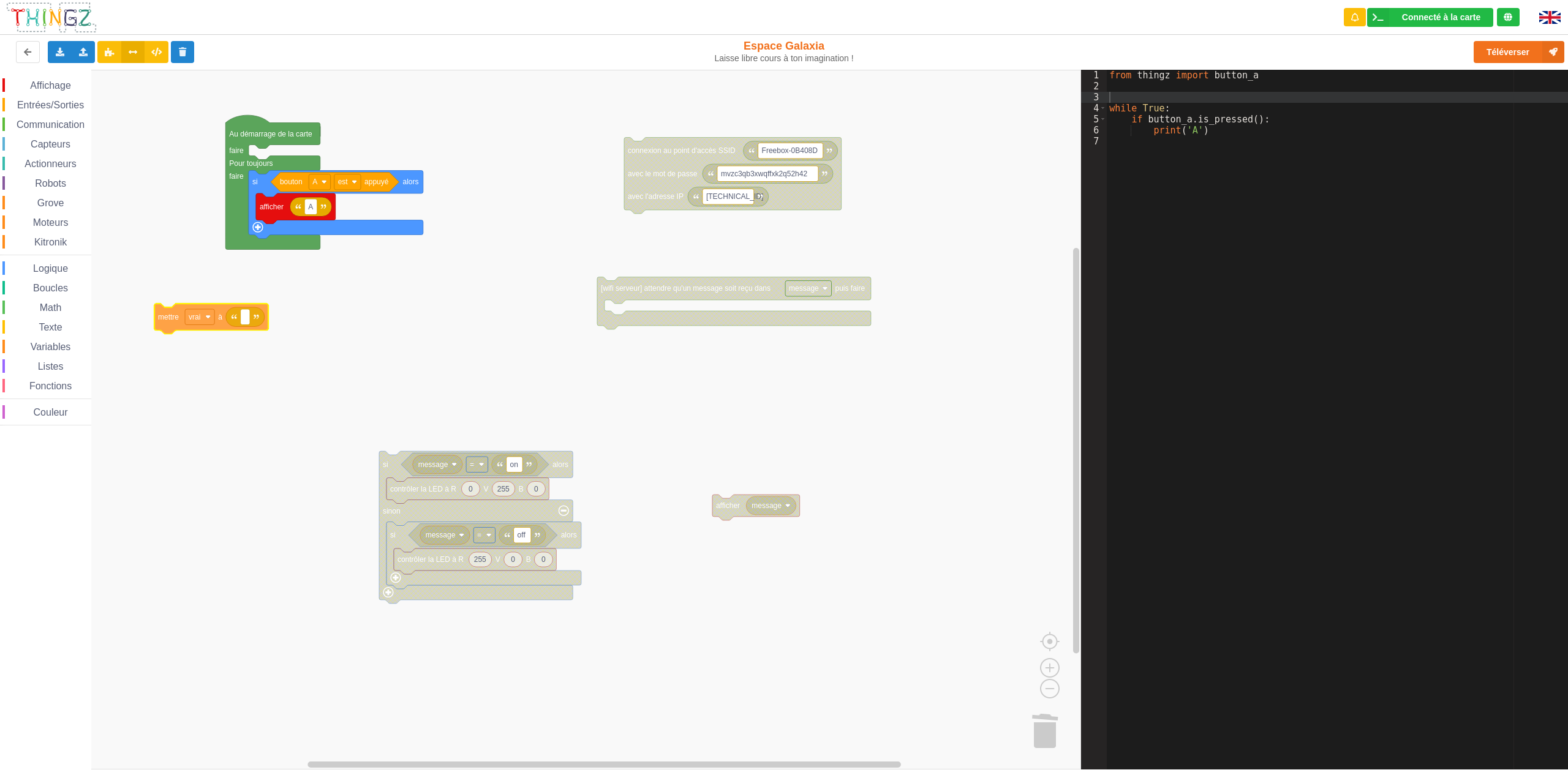
click at [175, 330] on div "Affichage Entrées/Sorties Communication Capteurs Actionneurs Robots Grove Moteu…" at bounding box center [541, 419] width 1081 height 700
click at [209, 327] on image "Espace de travail de Blocky" at bounding box center [211, 325] width 6 height 6
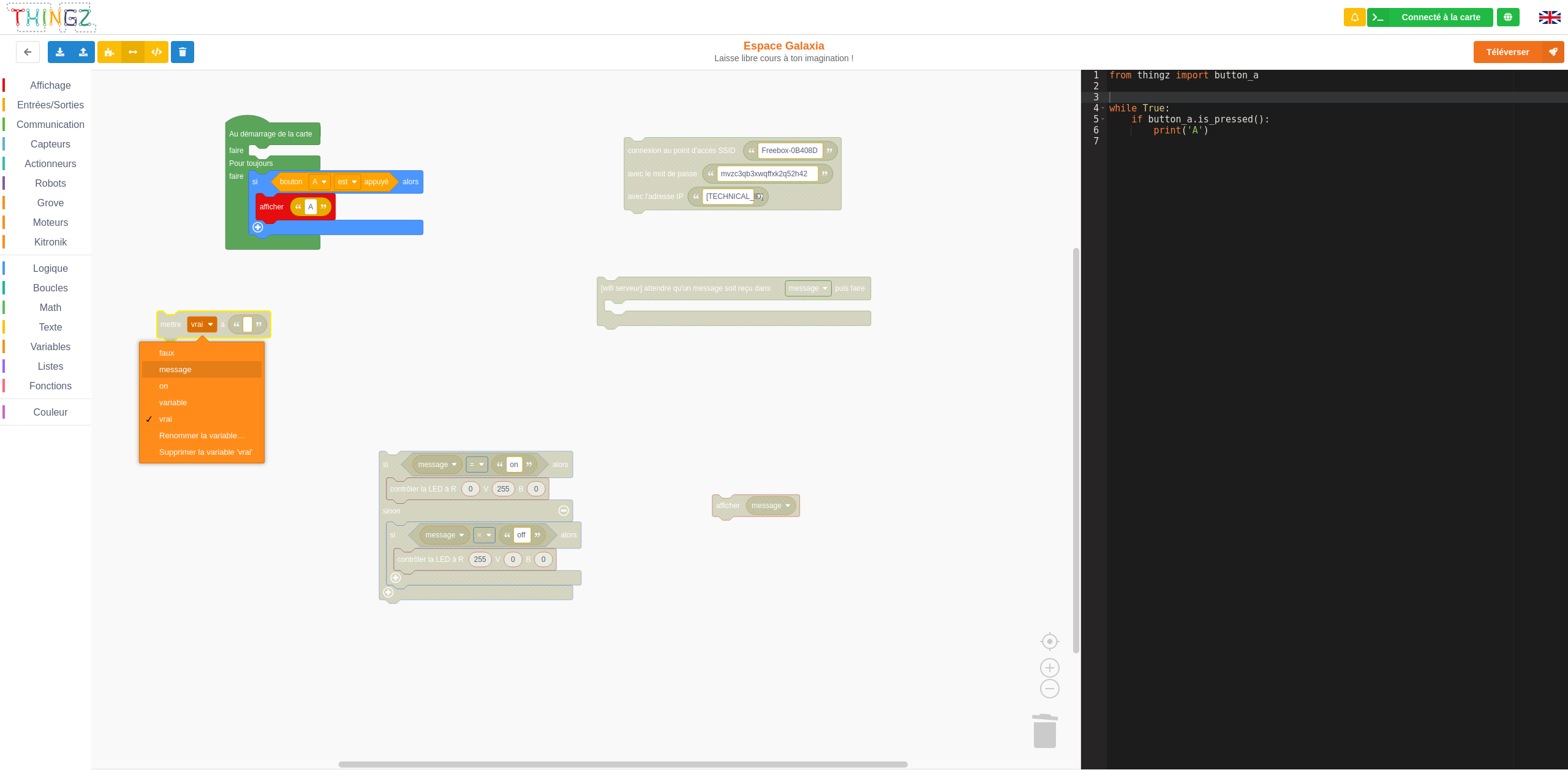
click at [181, 367] on div "message" at bounding box center [206, 369] width 93 height 9
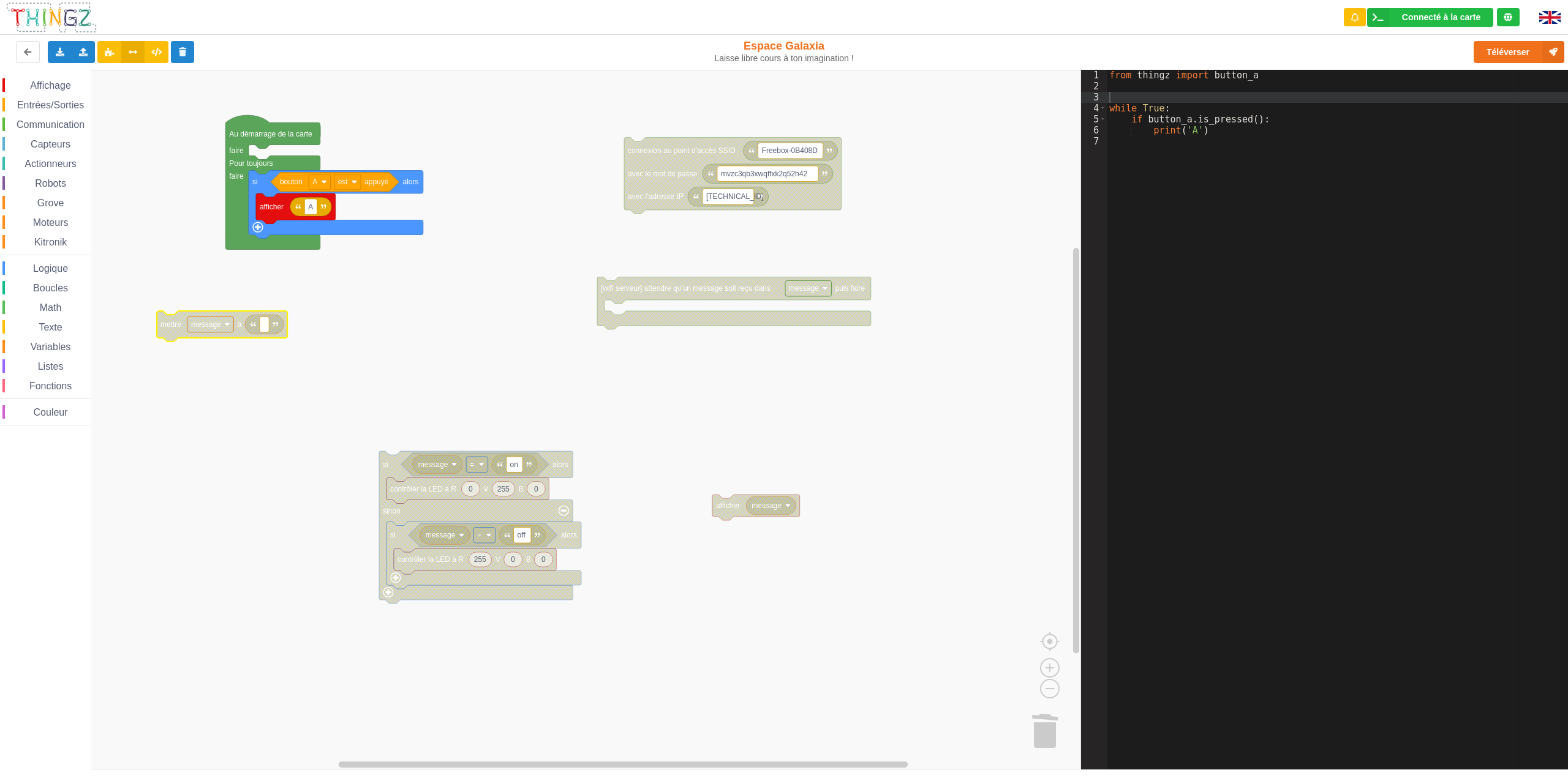
click at [264, 326] on text "Espace de travail de Blocky" at bounding box center [264, 325] width 2 height 9
type input "p"
type input "b"
click at [362, 334] on rect "Espace de travail de Blocky" at bounding box center [541, 419] width 1081 height 700
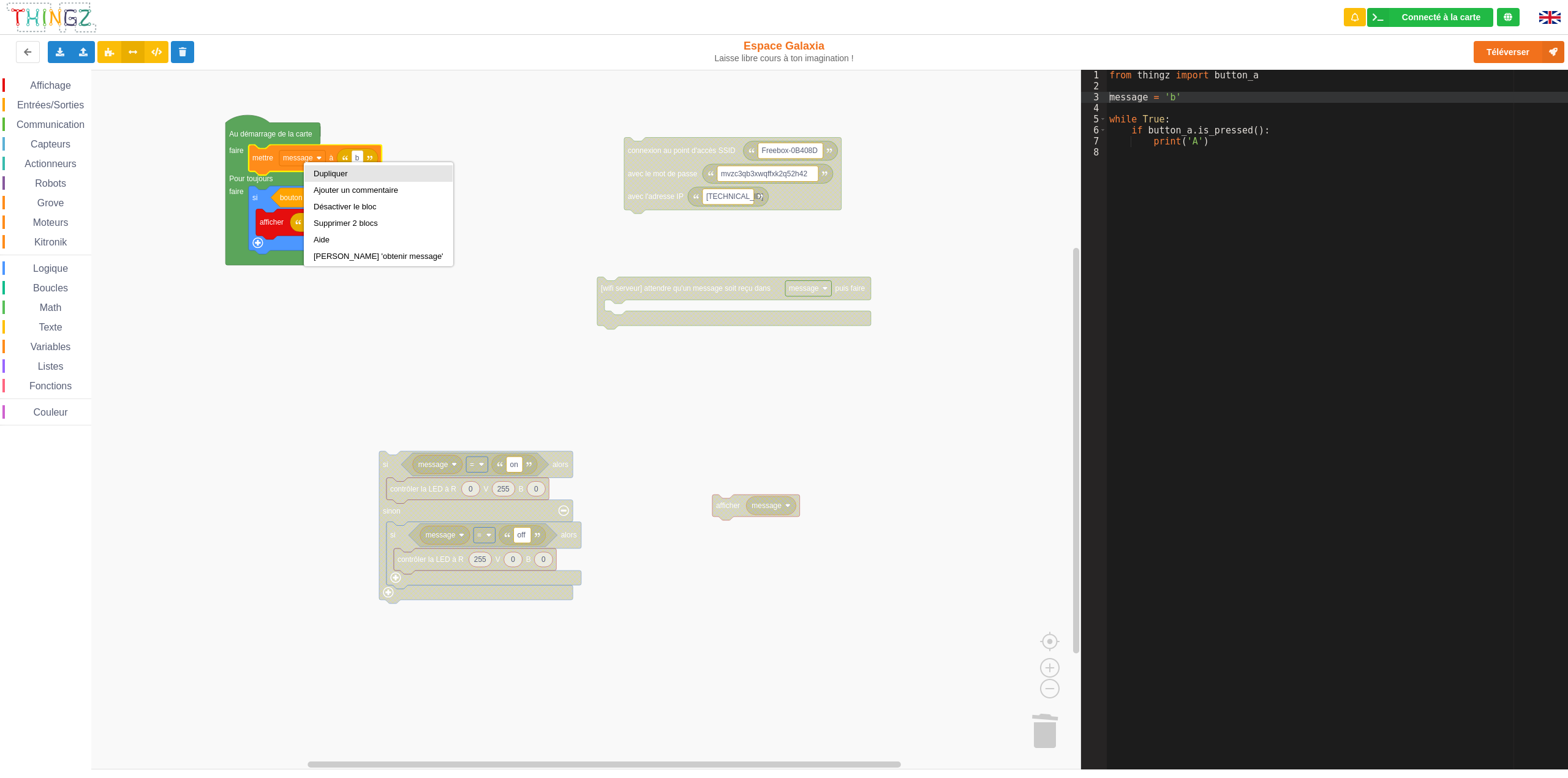
click at [324, 172] on div "Dupliquer" at bounding box center [378, 173] width 130 height 9
click at [43, 346] on span "Variables" at bounding box center [51, 347] width 44 height 10
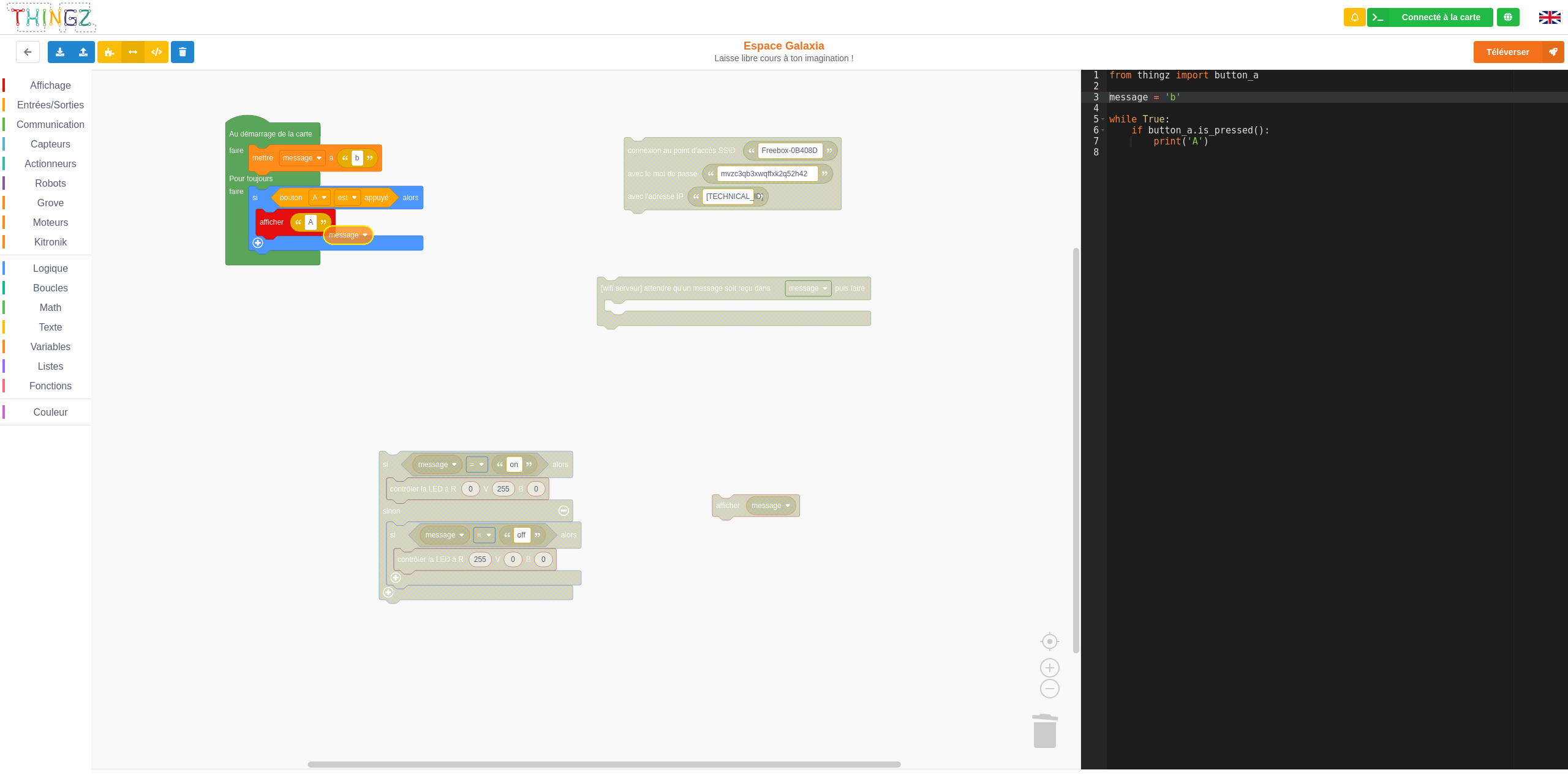
click at [319, 230] on div "Affichage Entrées/Sorties Communication Capteurs Actionneurs Robots Grove Moteu…" at bounding box center [541, 419] width 1081 height 700
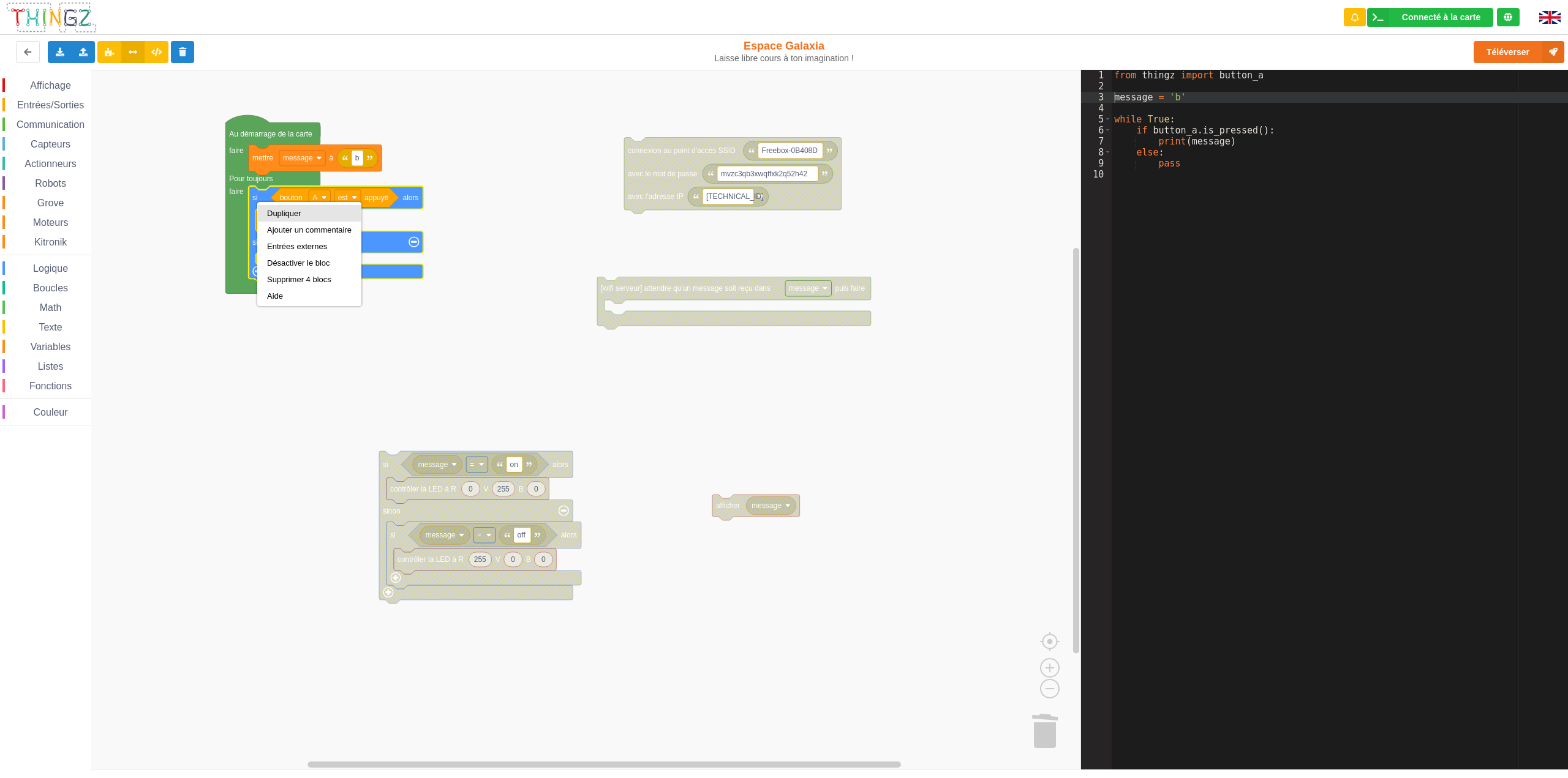
click at [286, 212] on div "Dupliquer" at bounding box center [309, 213] width 85 height 9
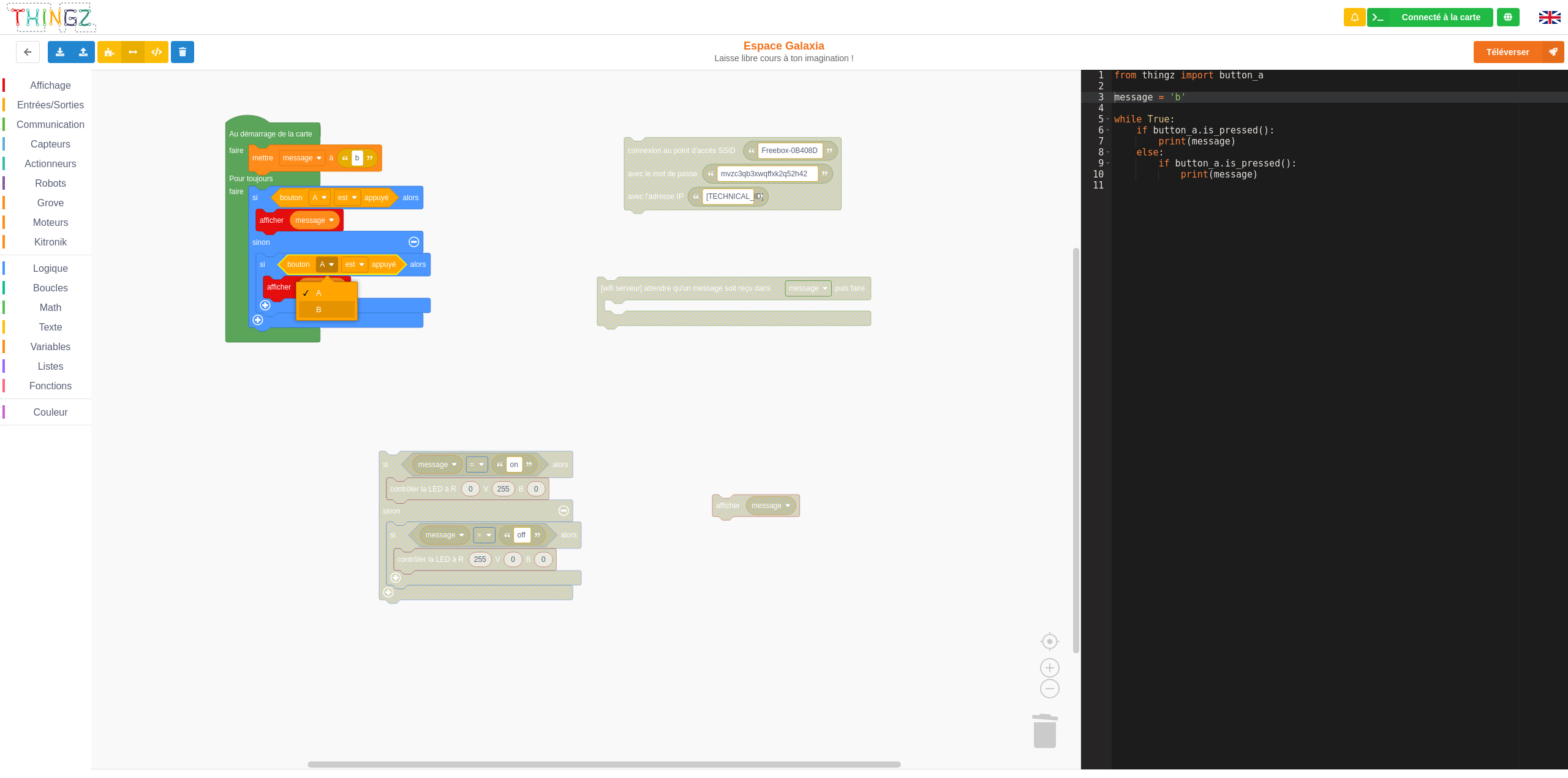
click at [328, 313] on div "B" at bounding box center [330, 309] width 30 height 9
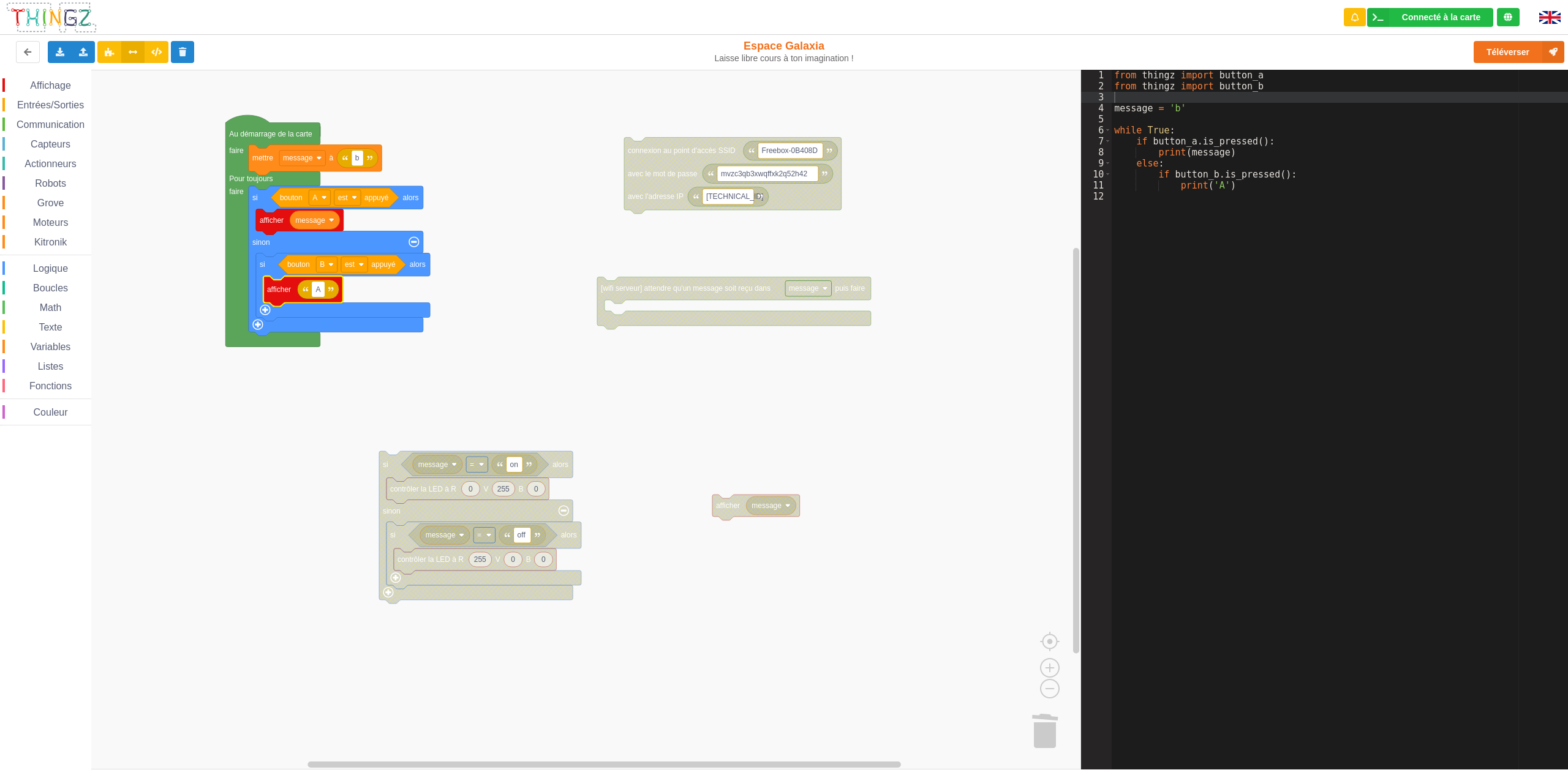
click at [313, 431] on rect "Espace de travail de Blocky" at bounding box center [541, 419] width 1081 height 700
click at [475, 177] on rect "Espace de travail de Blocky" at bounding box center [541, 419] width 1081 height 700
type input "B"
click at [474, 232] on rect "Espace de travail de Blocky" at bounding box center [541, 419] width 1081 height 700
click at [1489, 59] on button "Téléverser" at bounding box center [1519, 52] width 91 height 22
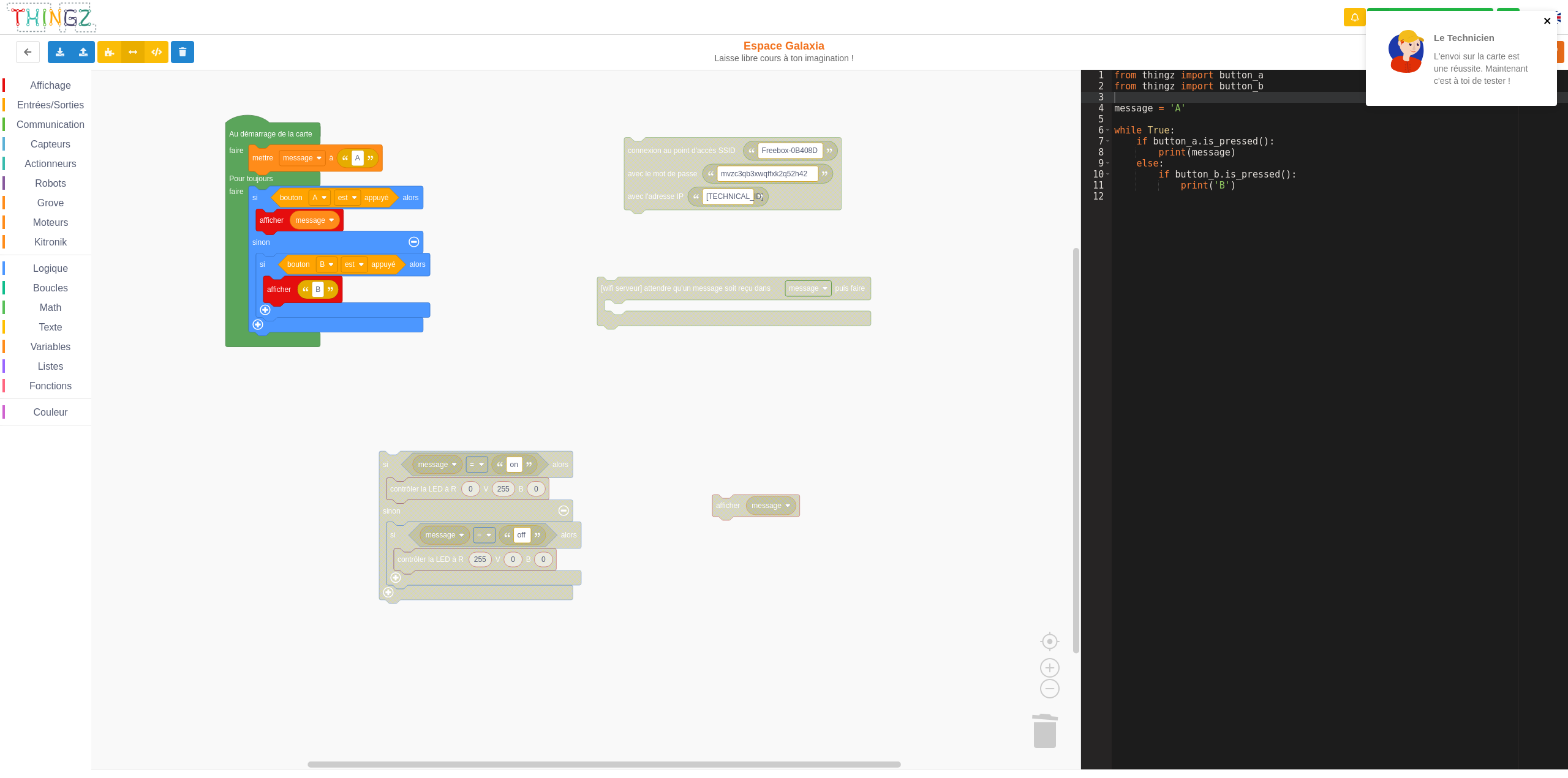
click at [1548, 17] on icon "close" at bounding box center [1548, 21] width 9 height 10
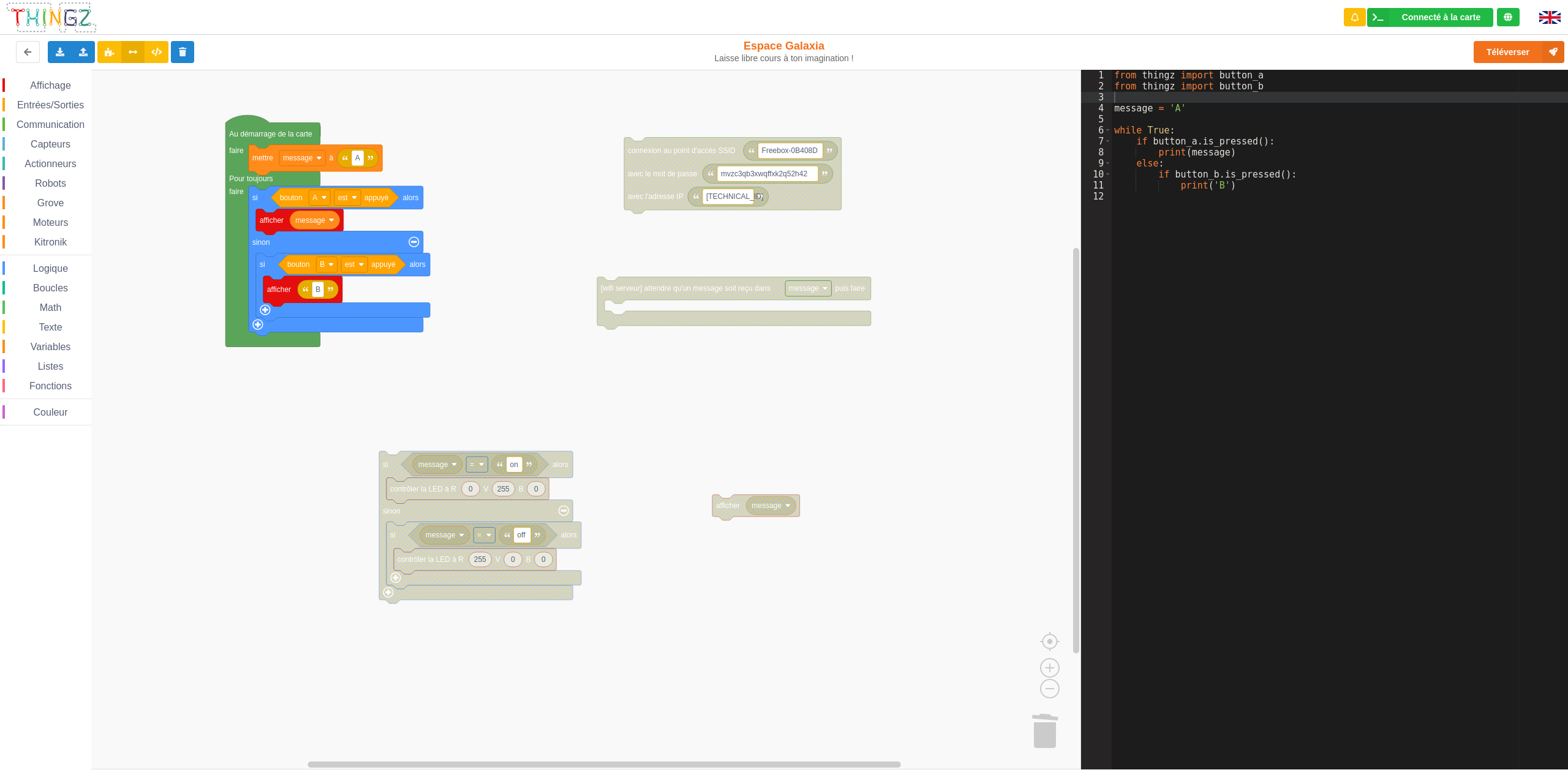
click at [66, 127] on span "Communication" at bounding box center [50, 125] width 72 height 10
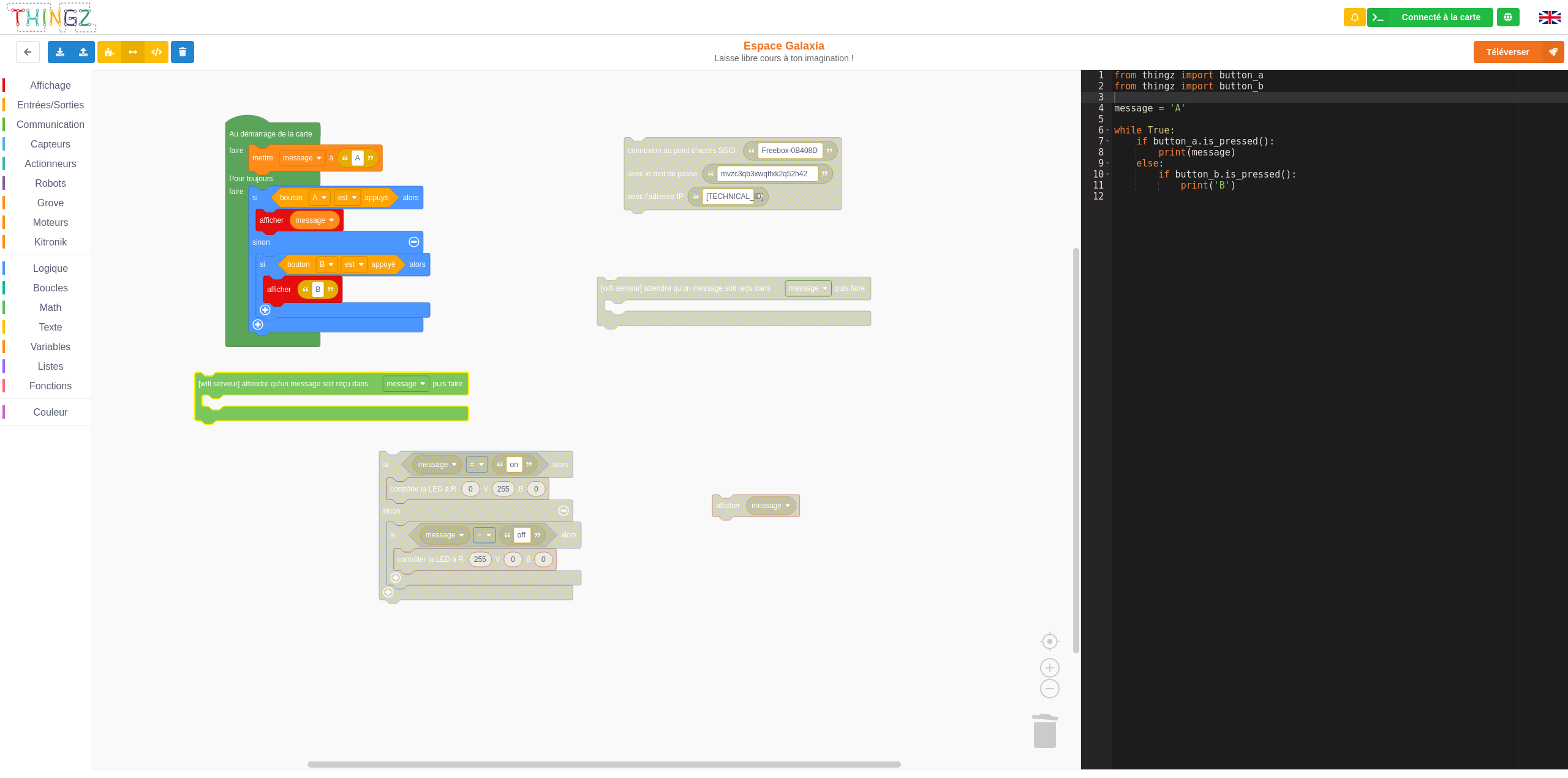
click at [263, 392] on div "Affichage Entrées/Sorties Communication Capteurs Actionneurs Robots Grove Moteu…" at bounding box center [541, 419] width 1081 height 700
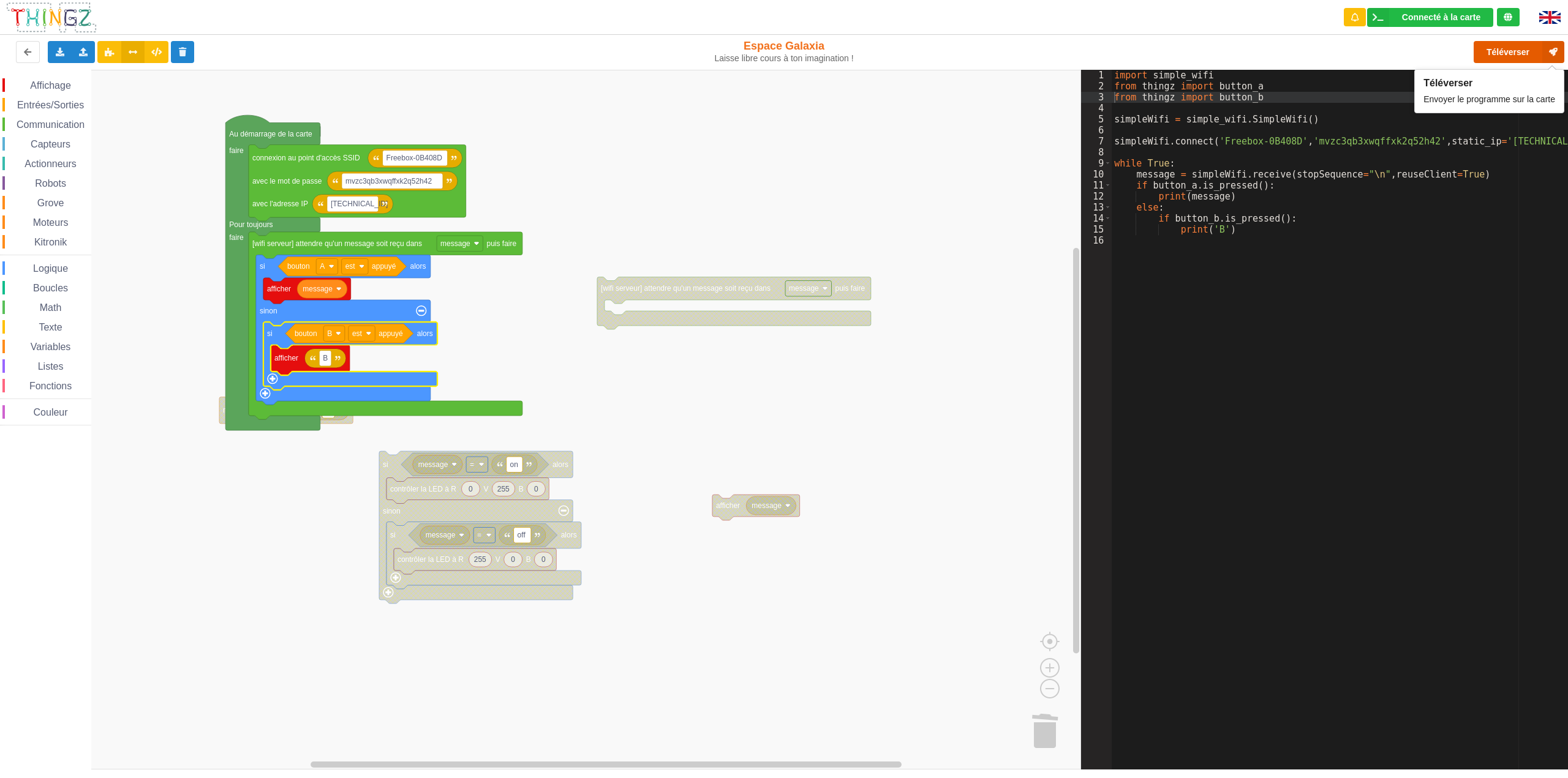
click at [1485, 49] on button "Téléverser" at bounding box center [1519, 52] width 91 height 22
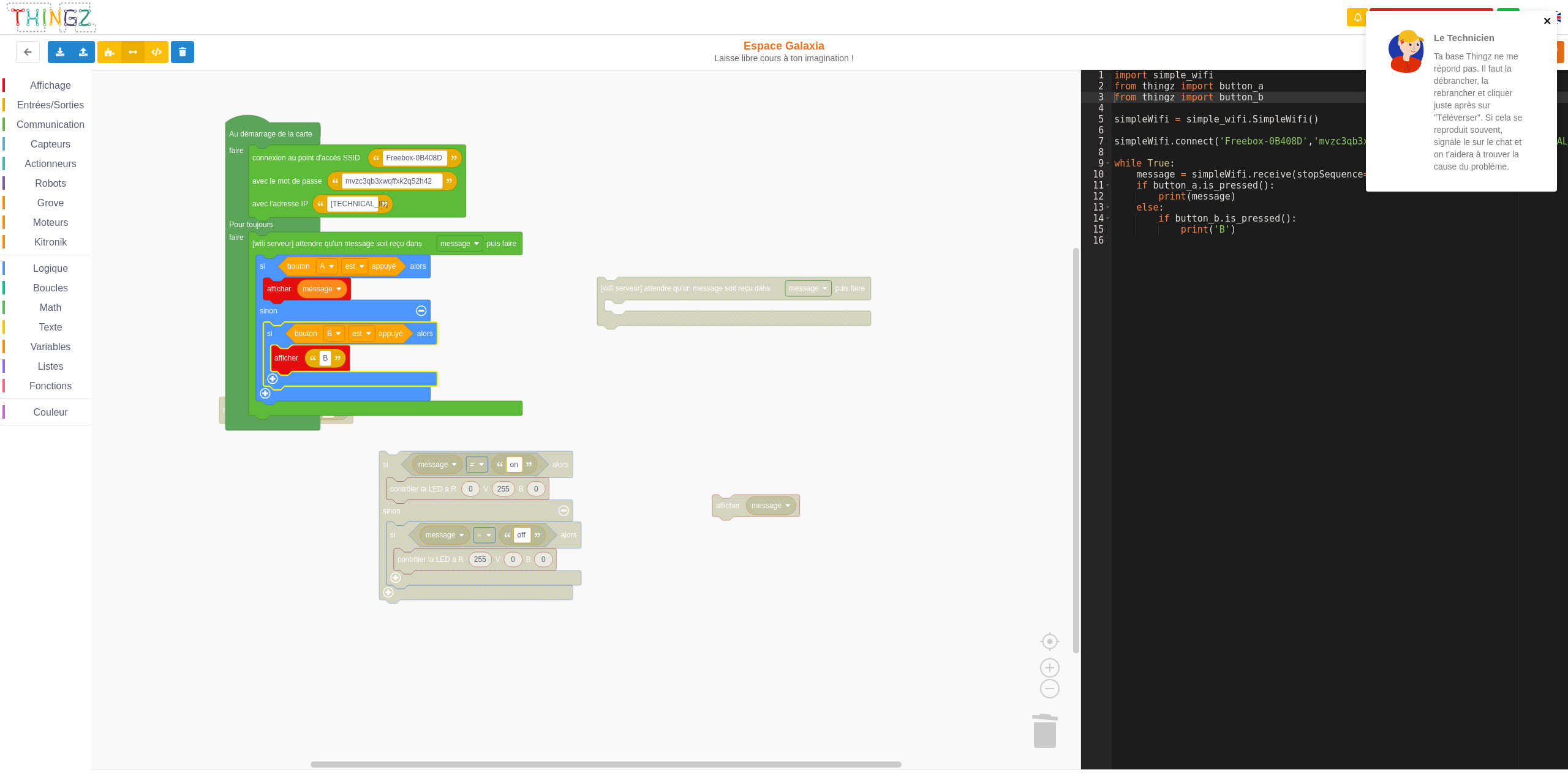
click at [1546, 22] on icon "close" at bounding box center [1547, 21] width 6 height 6
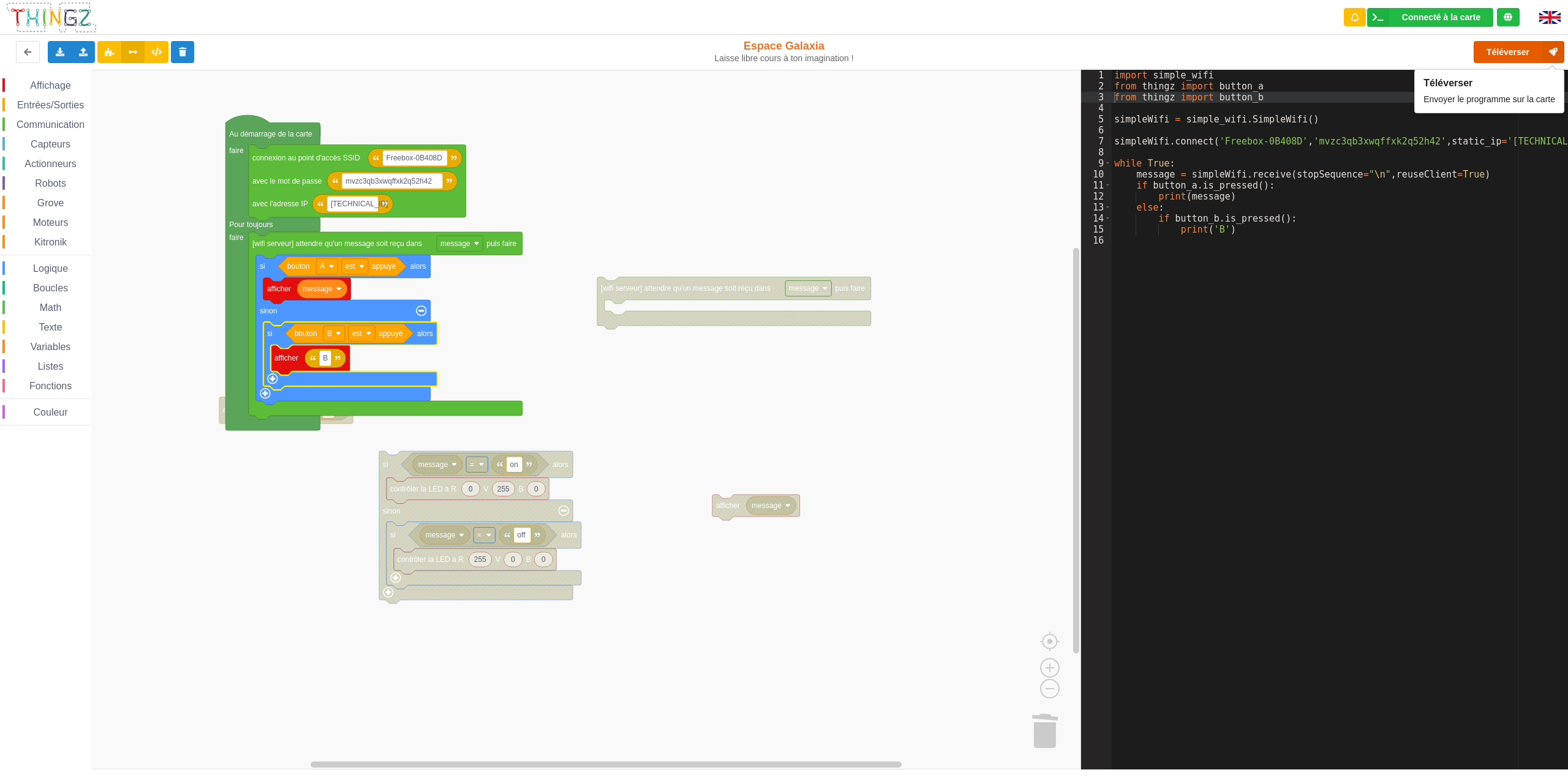
click at [1504, 48] on button "Téléverser" at bounding box center [1519, 52] width 91 height 22
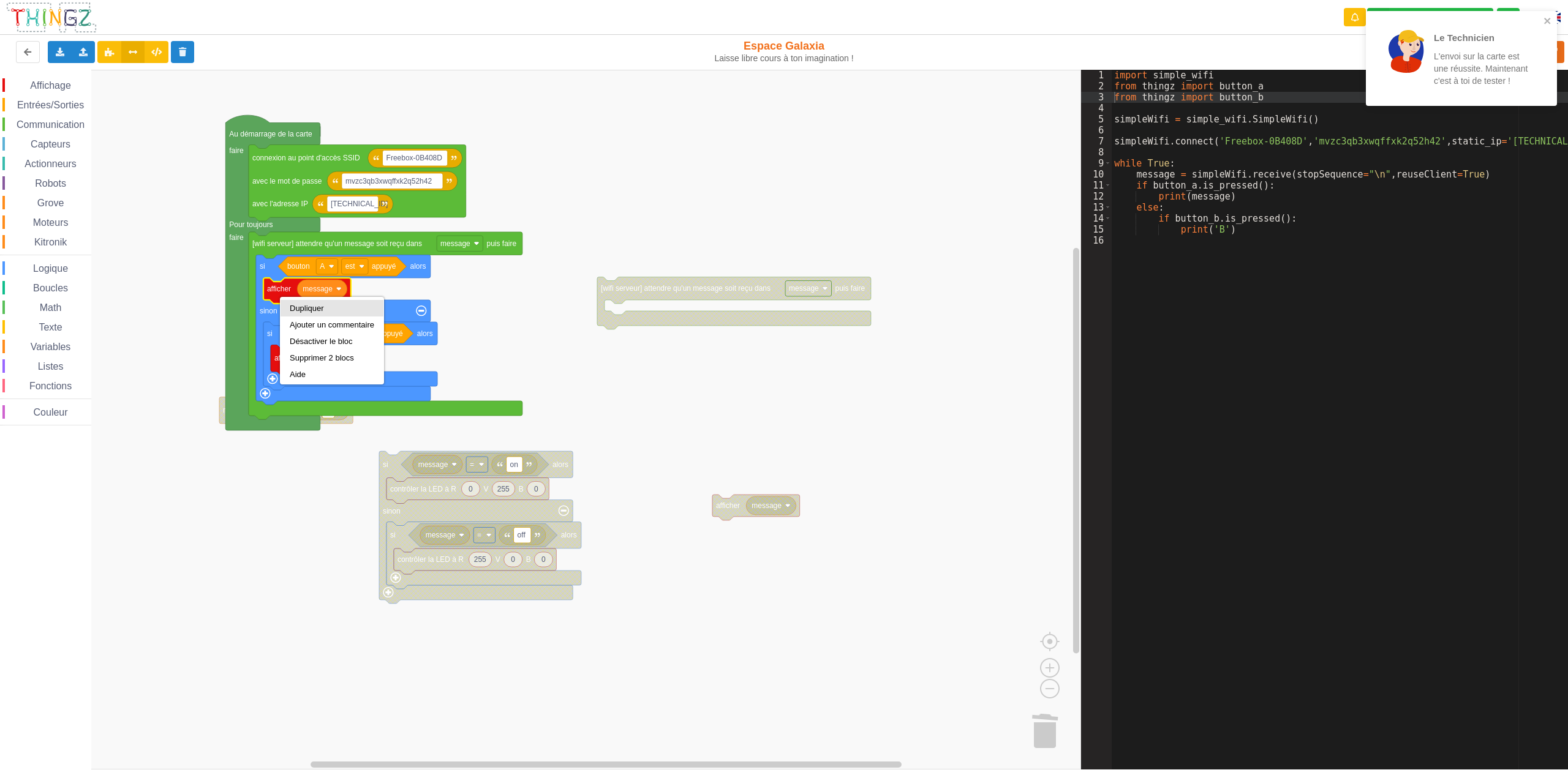
click at [297, 311] on div "Dupliquer" at bounding box center [332, 308] width 85 height 9
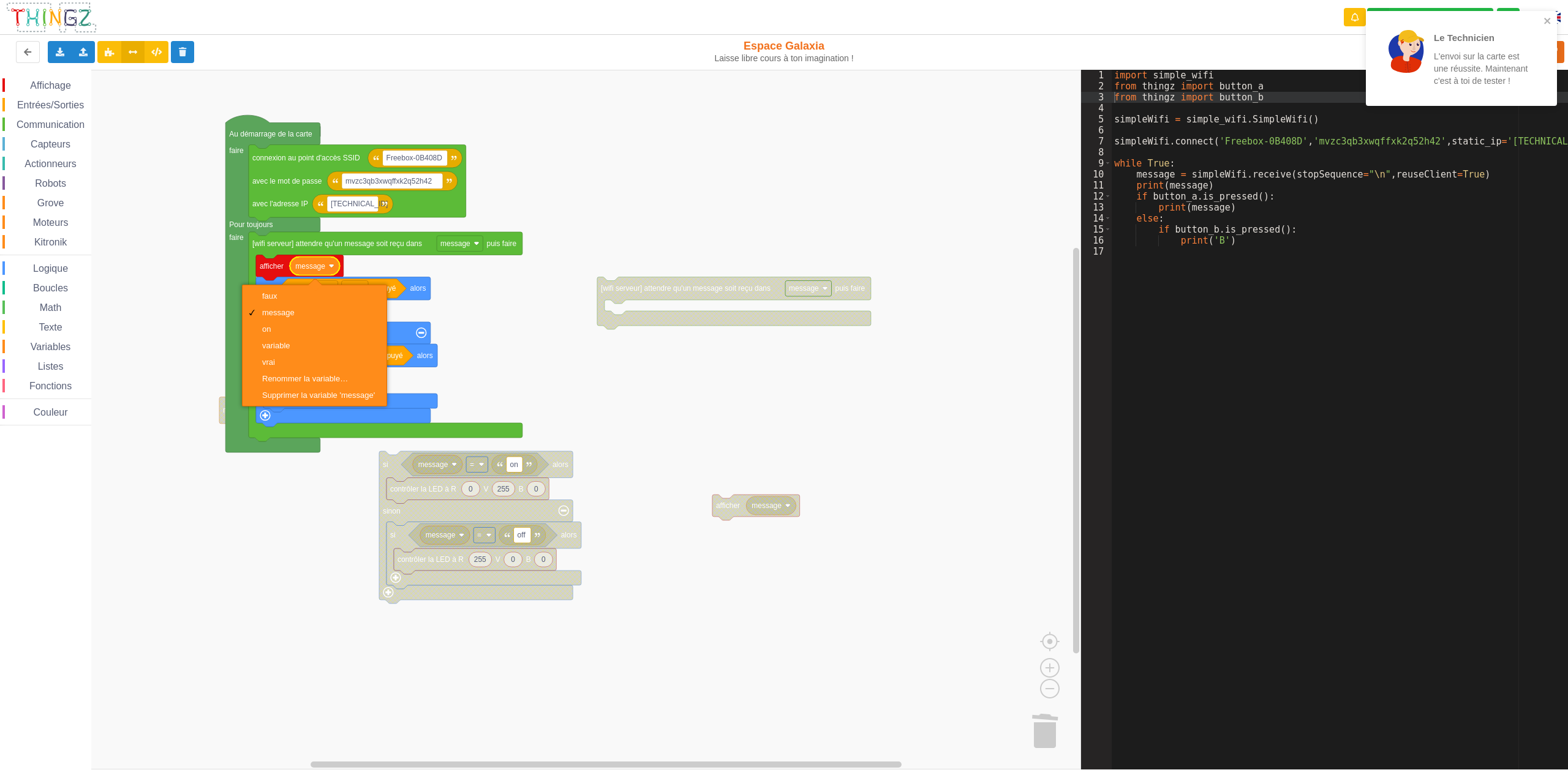
click at [50, 87] on span "Affichage" at bounding box center [50, 85] width 44 height 10
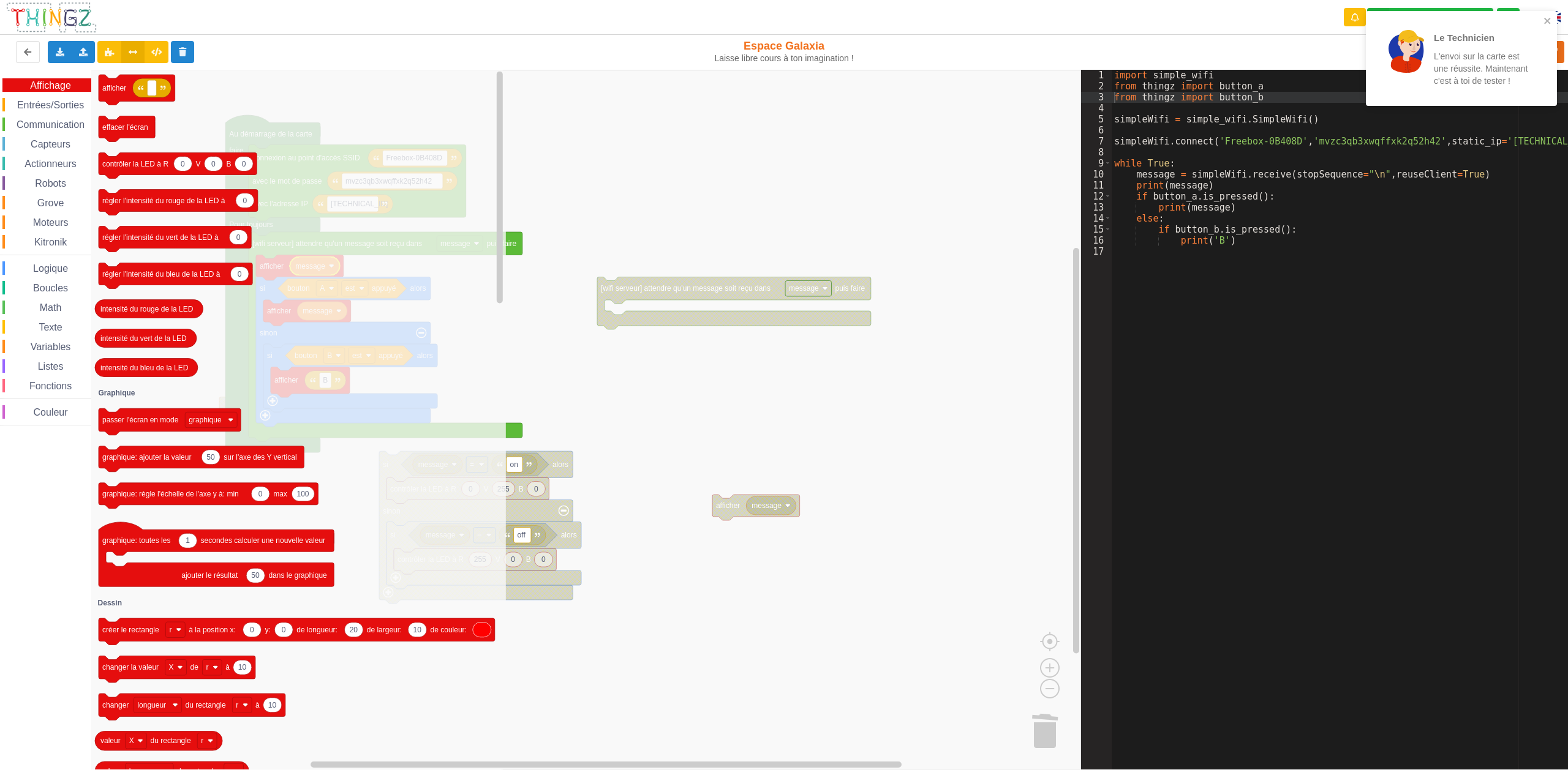
click at [48, 325] on span "Texte" at bounding box center [50, 327] width 27 height 10
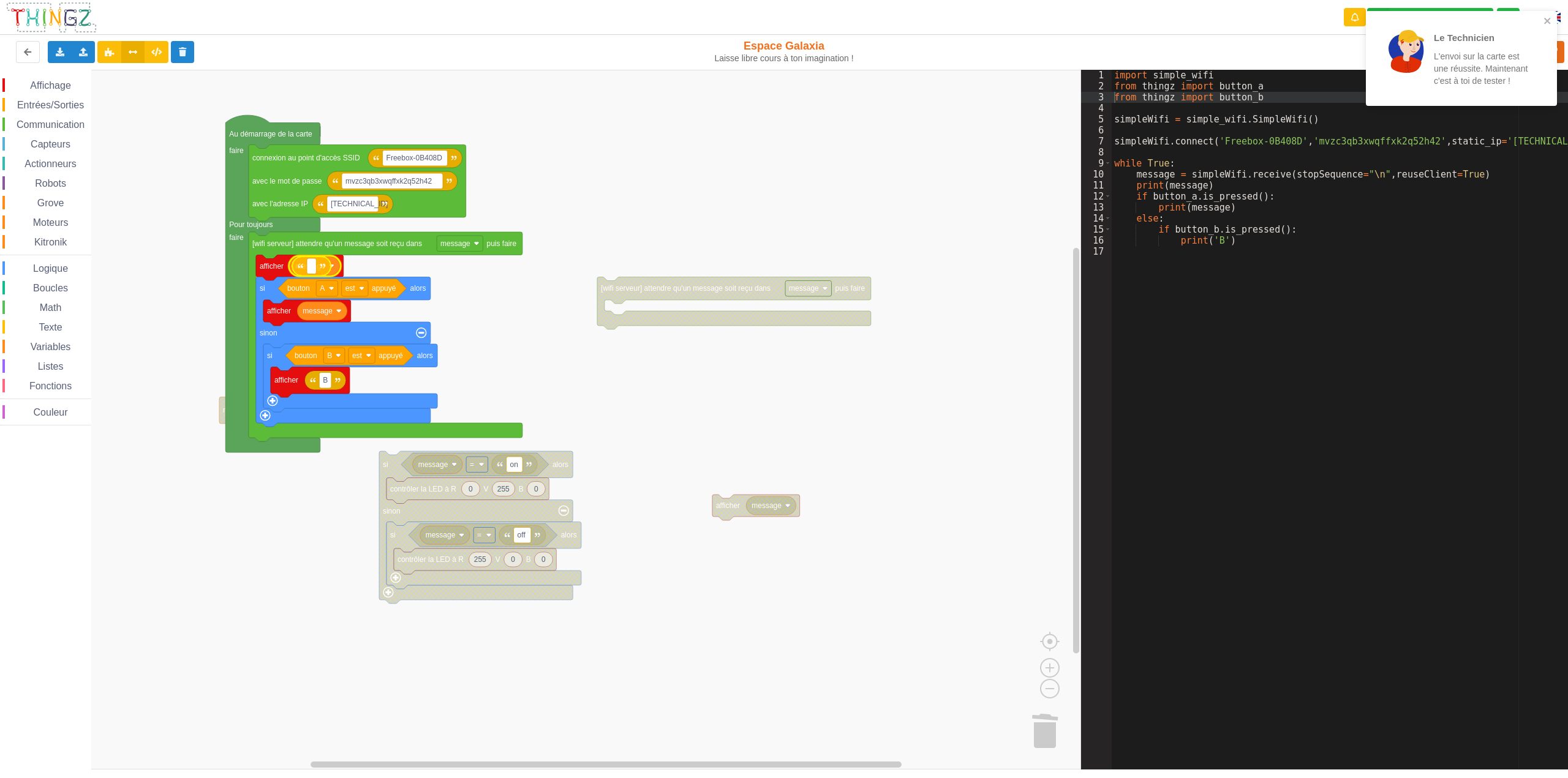
click at [303, 269] on div "Affichage Entrées/Sorties Communication Capteurs Actionneurs Robots Grove Moteu…" at bounding box center [541, 419] width 1081 height 700
click at [307, 266] on rect "Espace de travail de Blocky" at bounding box center [309, 267] width 9 height 16
type input "recu"
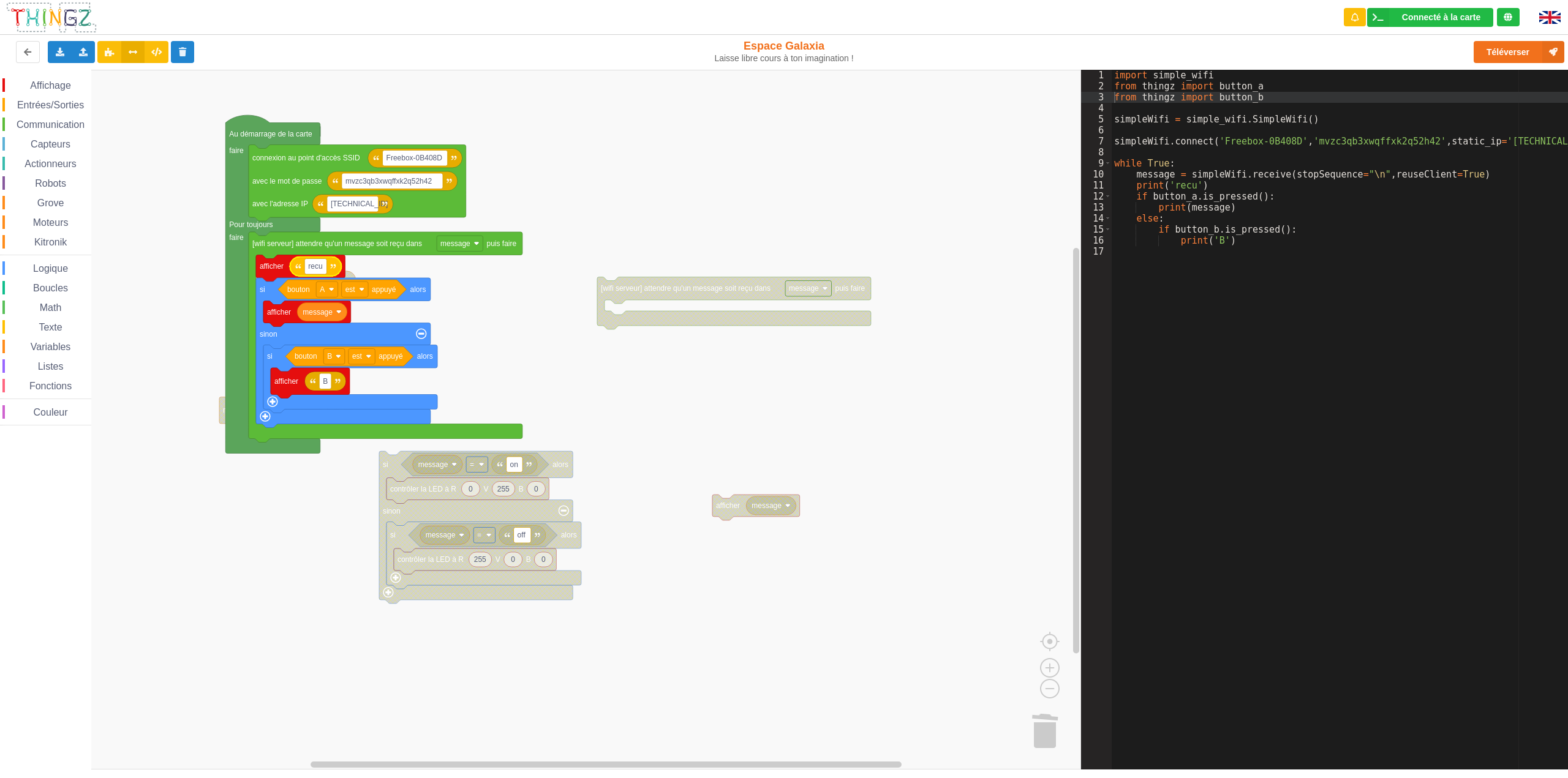
click at [688, 198] on div "Affichage Entrées/Sorties Communication Capteurs Actionneurs Robots Grove Moteu…" at bounding box center [541, 419] width 1081 height 700
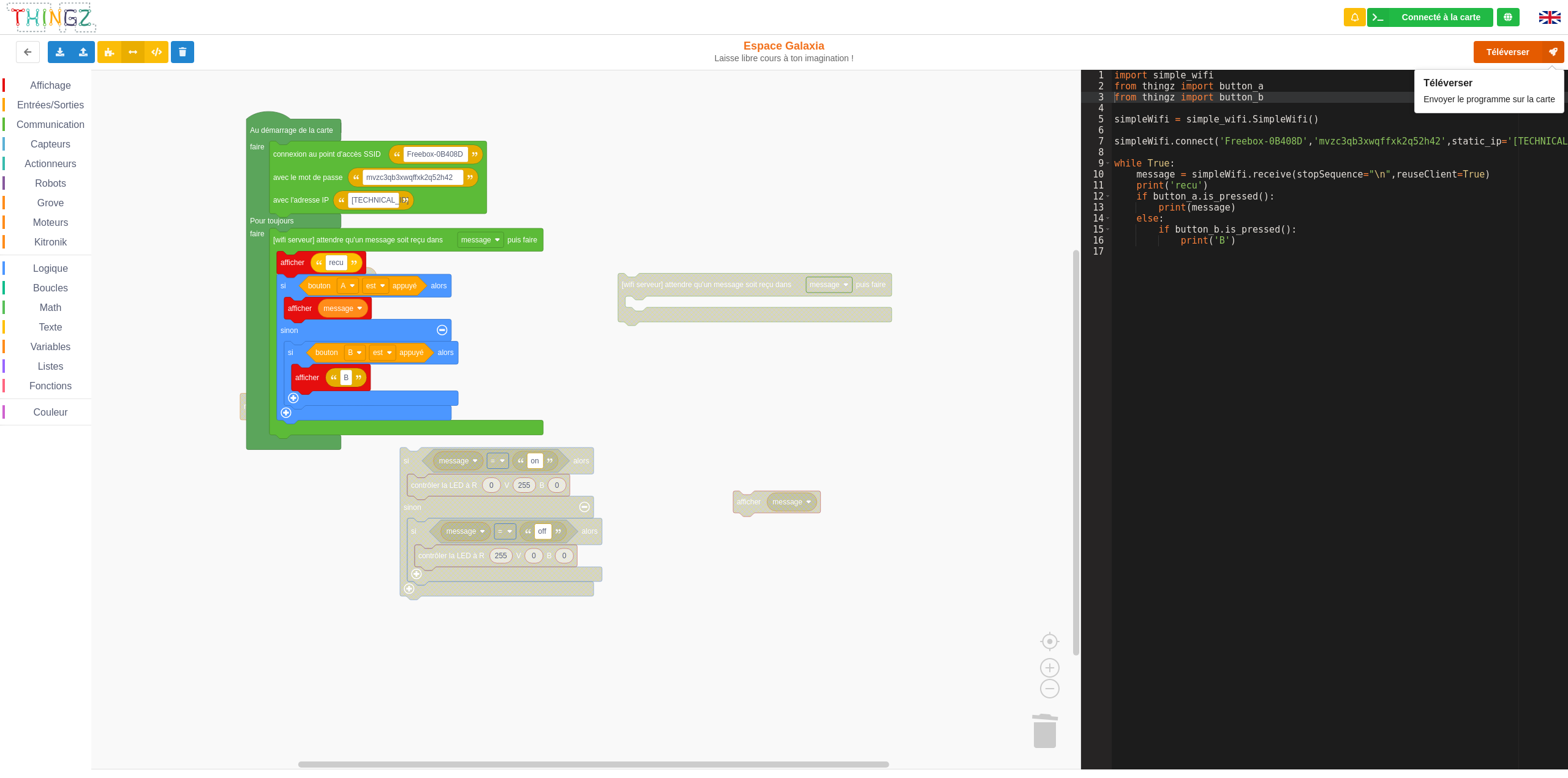
click at [1499, 50] on button "Téléverser" at bounding box center [1519, 52] width 91 height 22
click at [49, 287] on span "Boucles" at bounding box center [50, 288] width 38 height 10
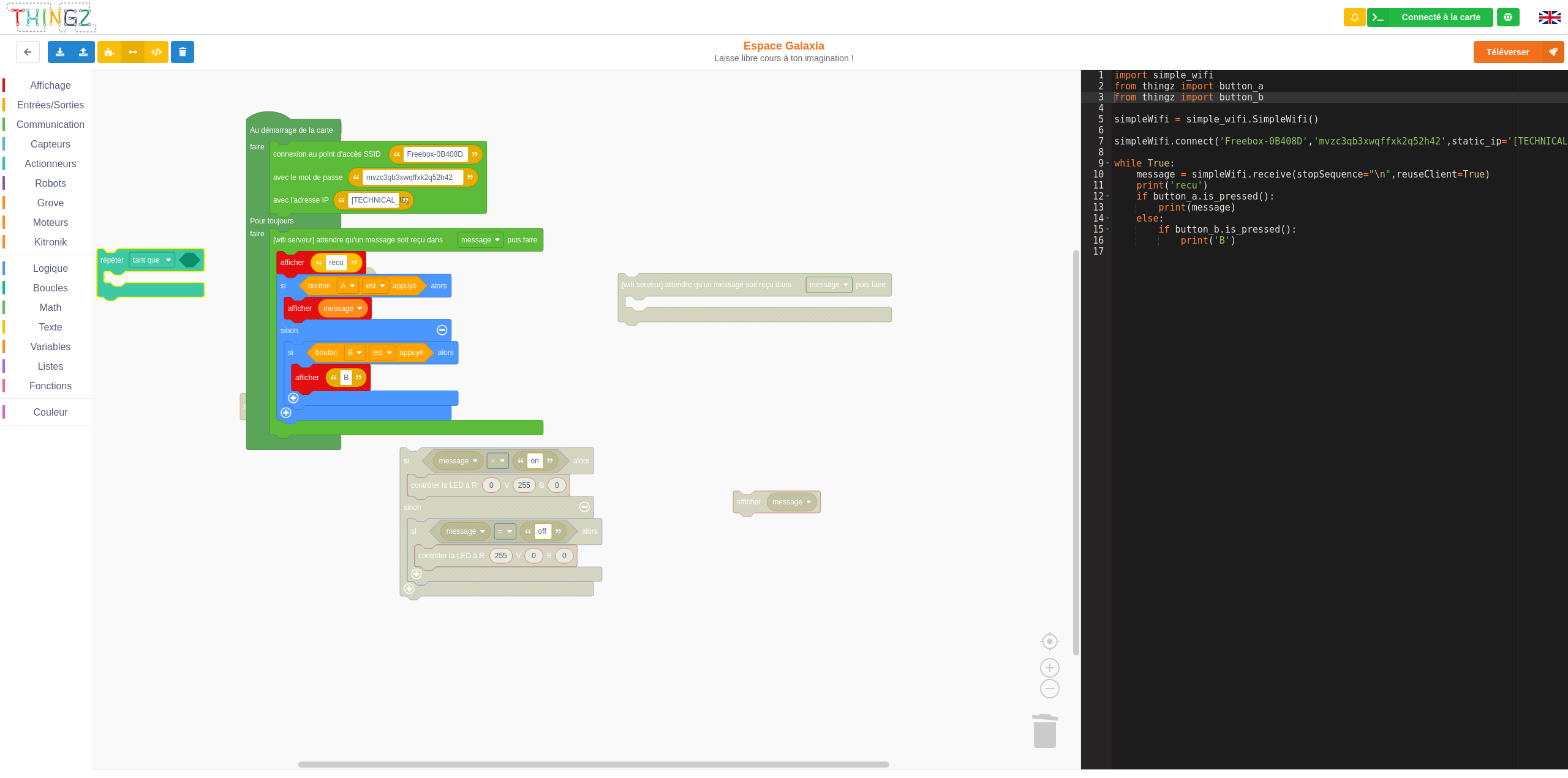
click at [115, 264] on div "Affichage Entrées/Sorties Communication Capteurs Actionneurs Robots Grove Moteu…" at bounding box center [541, 419] width 1081 height 700
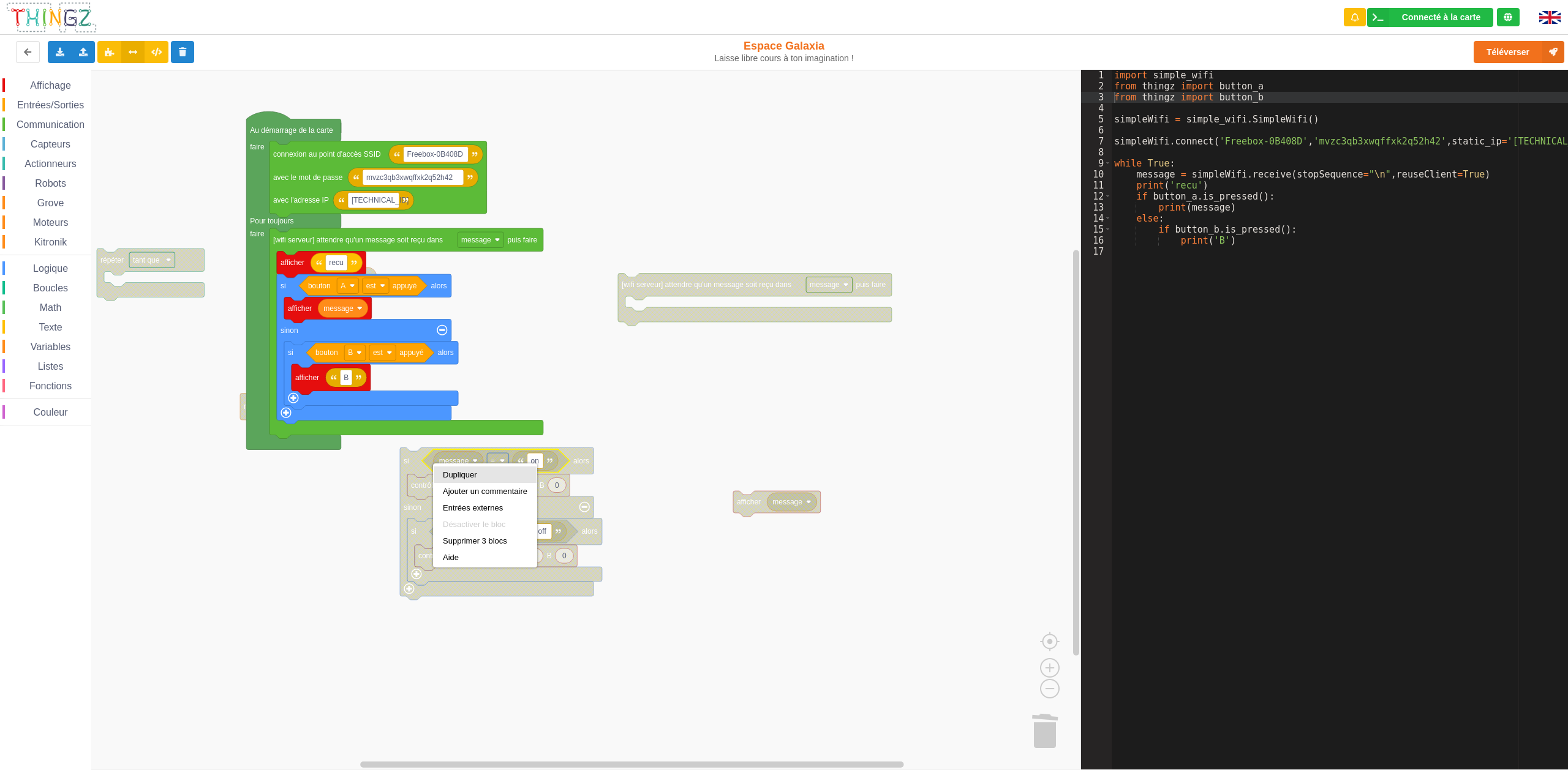
click at [443, 475] on div "Dupliquer" at bounding box center [485, 474] width 85 height 9
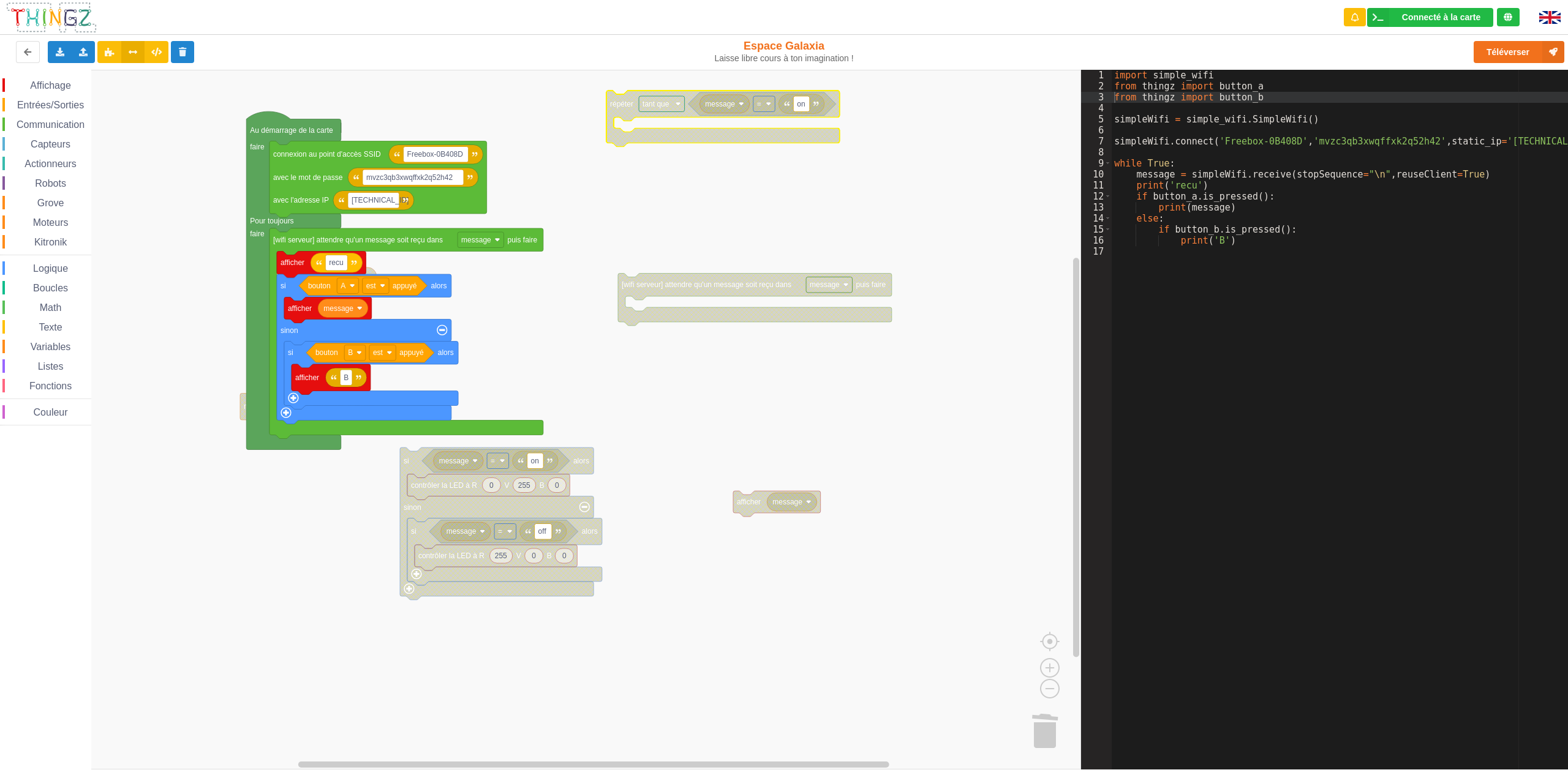
click at [679, 105] on image "Espace de travail de Blocky" at bounding box center [678, 104] width 6 height 6
click at [664, 152] on div "jusqu’à" at bounding box center [665, 149] width 30 height 9
type input "off"
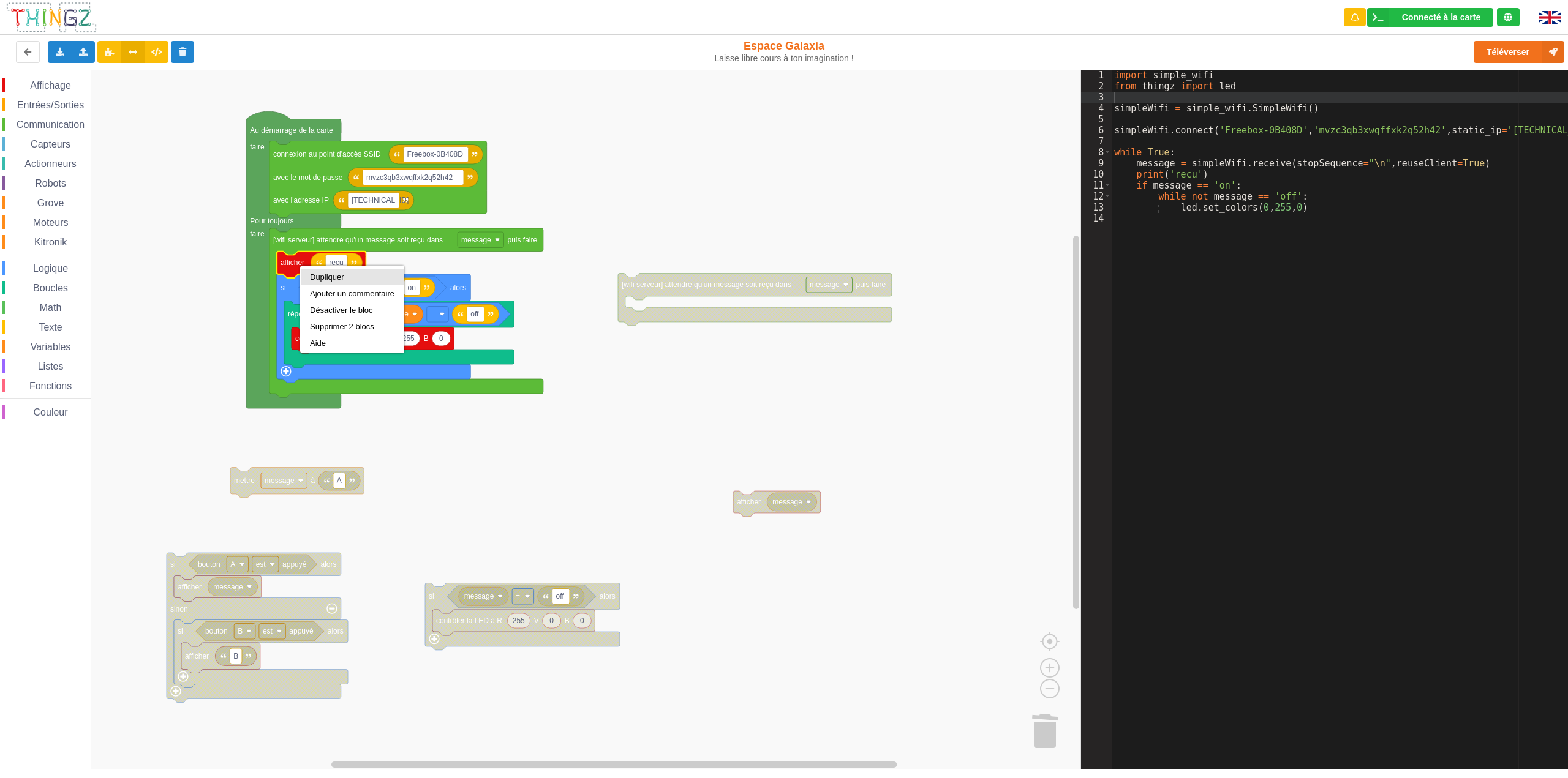
click at [313, 275] on div "Dupliquer" at bounding box center [352, 277] width 85 height 9
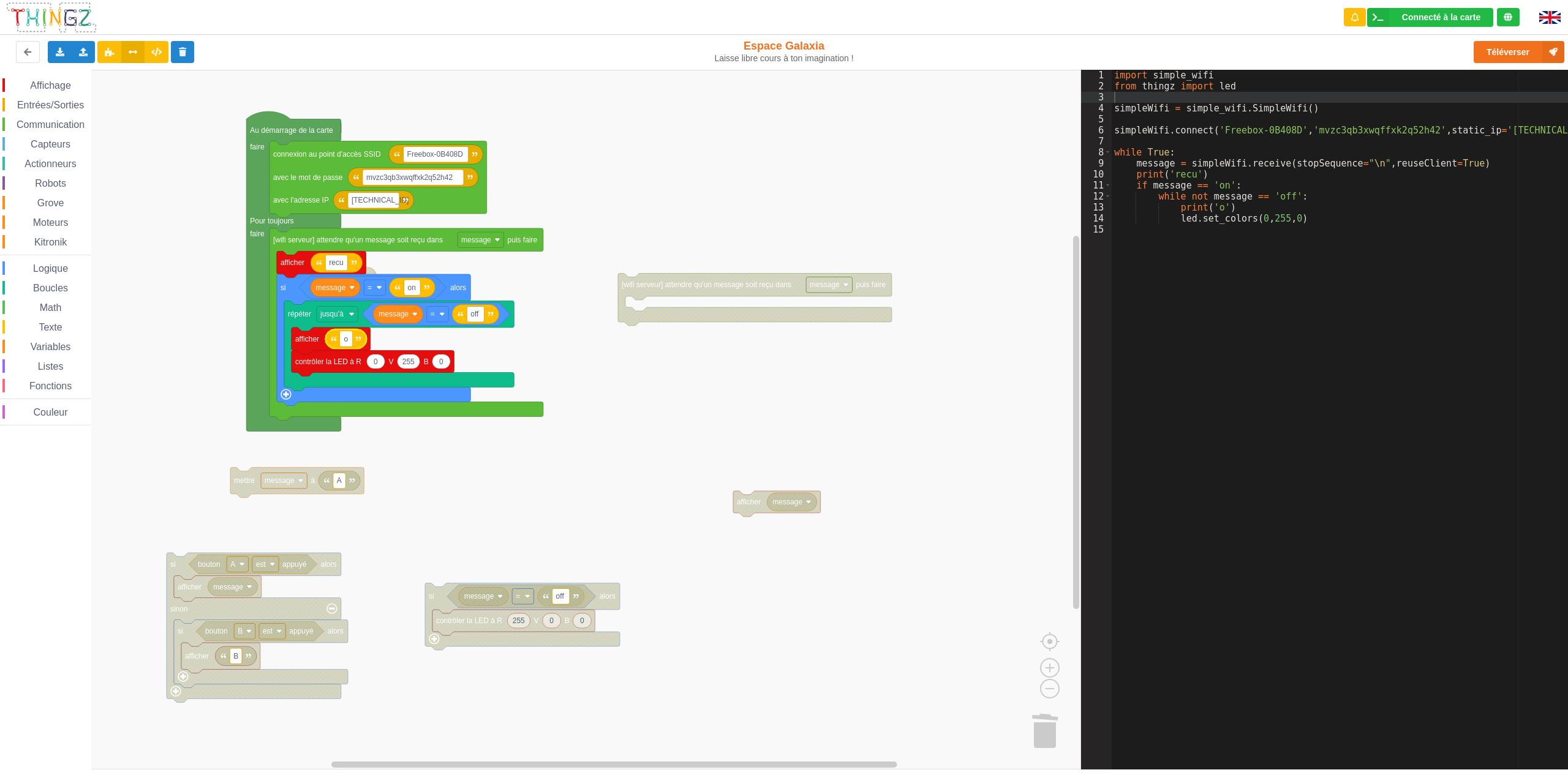
type input "on"
click at [683, 446] on rect "Espace de travail de Blocky" at bounding box center [541, 419] width 1081 height 700
click at [359, 354] on div "Dupliquer" at bounding box center [385, 354] width 85 height 9
click at [320, 359] on div "Dupliquer" at bounding box center [358, 359] width 85 height 9
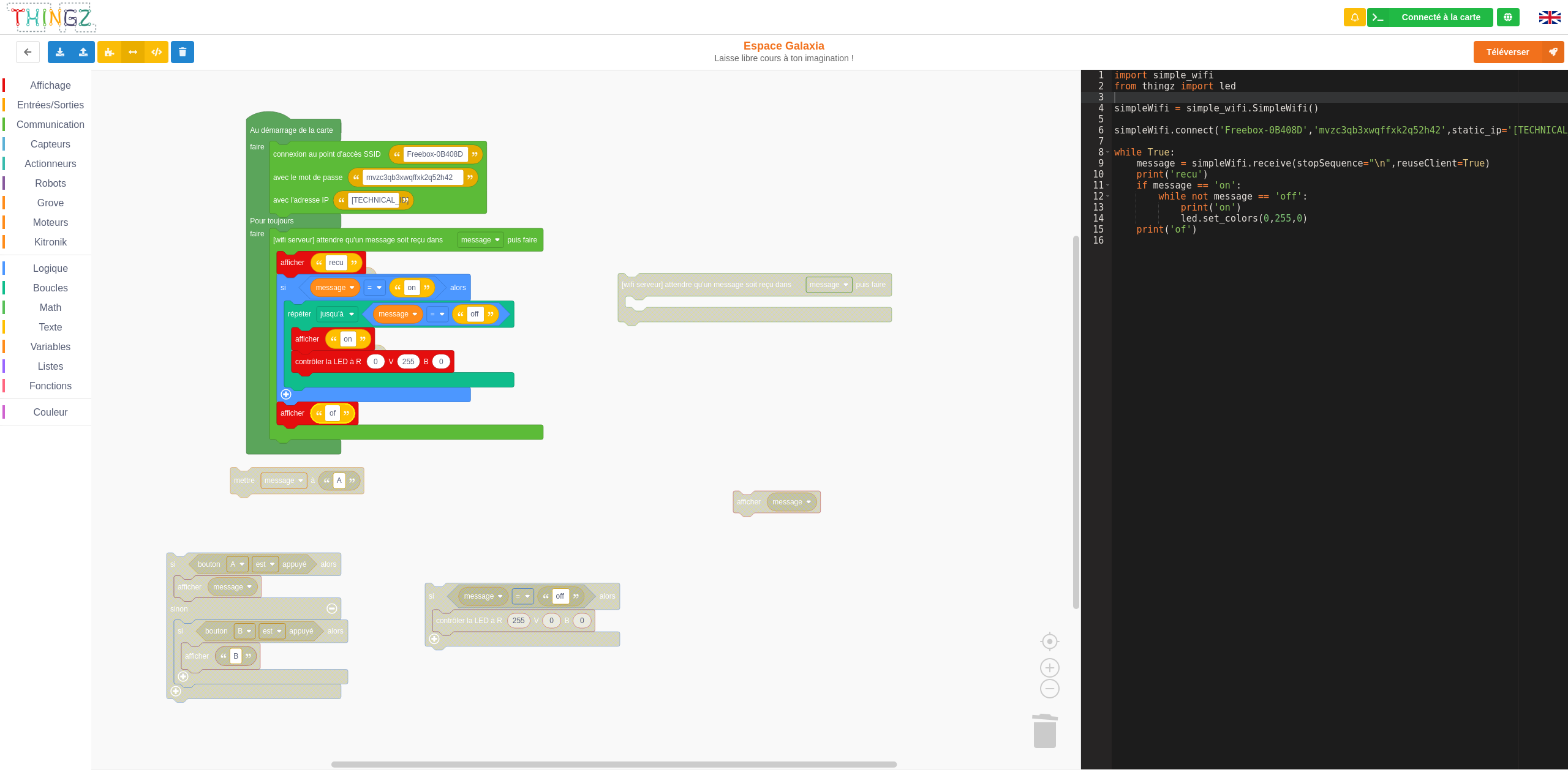
type input "off"
click at [1509, 57] on button "Téléverser" at bounding box center [1519, 52] width 91 height 22
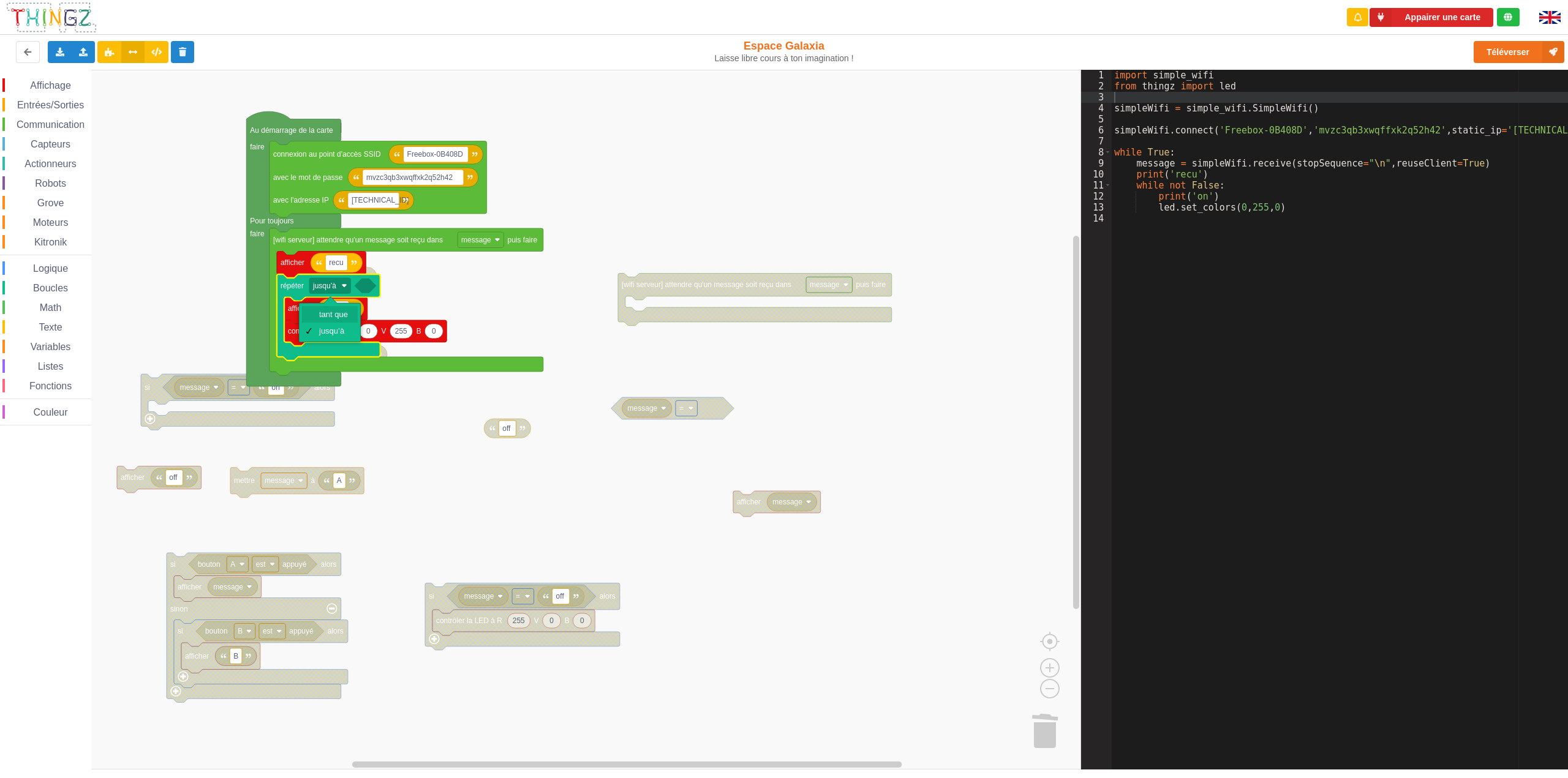
click at [341, 314] on div "tant que" at bounding box center [333, 314] width 30 height 9
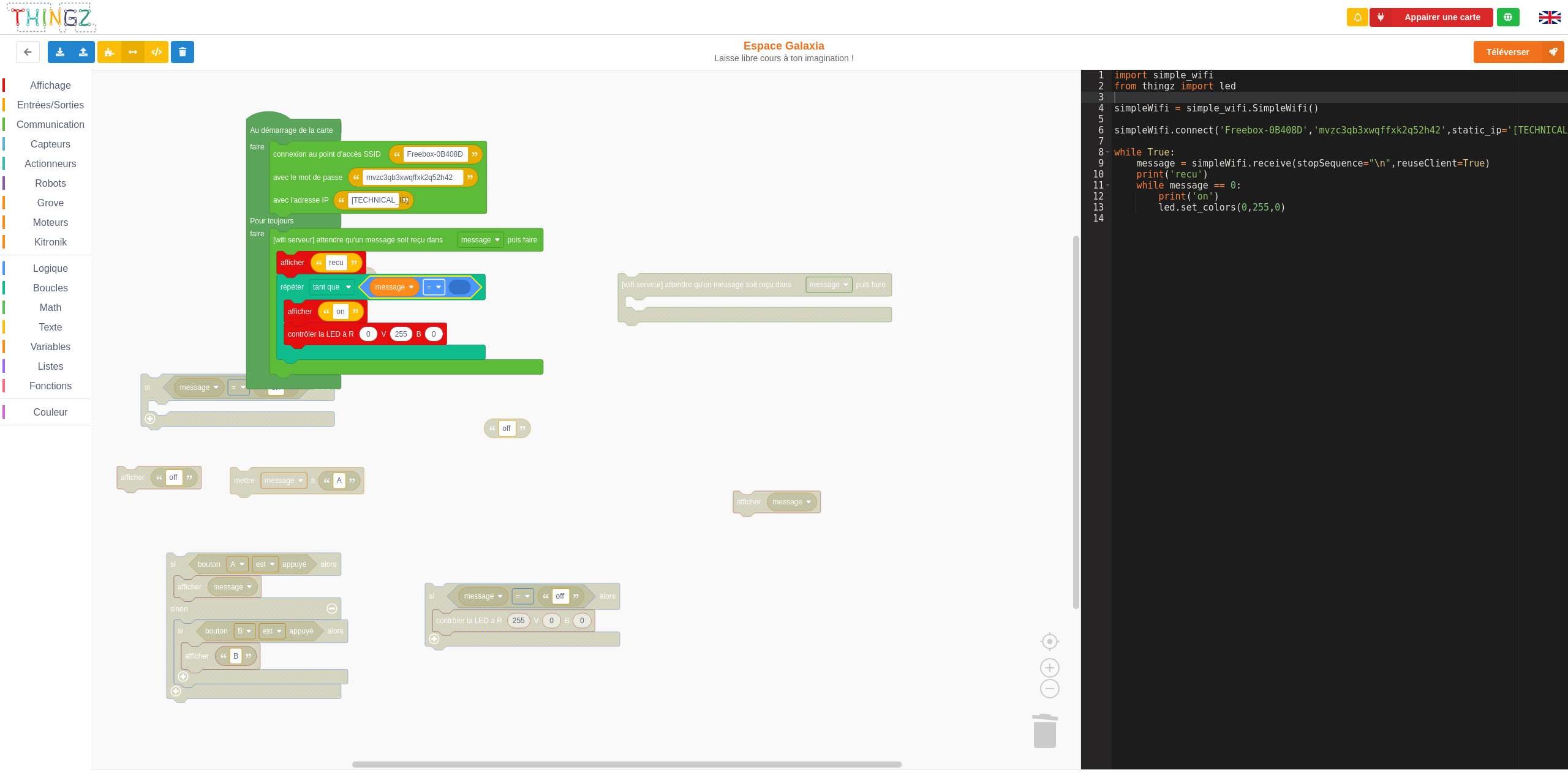
click at [438, 287] on image "Espace de travail de Blocky" at bounding box center [438, 287] width 6 height 6
click at [425, 332] on div "≠" at bounding box center [438, 332] width 30 height 9
click at [337, 329] on div "Dupliquer" at bounding box center [378, 329] width 85 height 9
type input "off"
click at [664, 242] on rect "Espace de travail de Blocky" at bounding box center [541, 419] width 1081 height 700
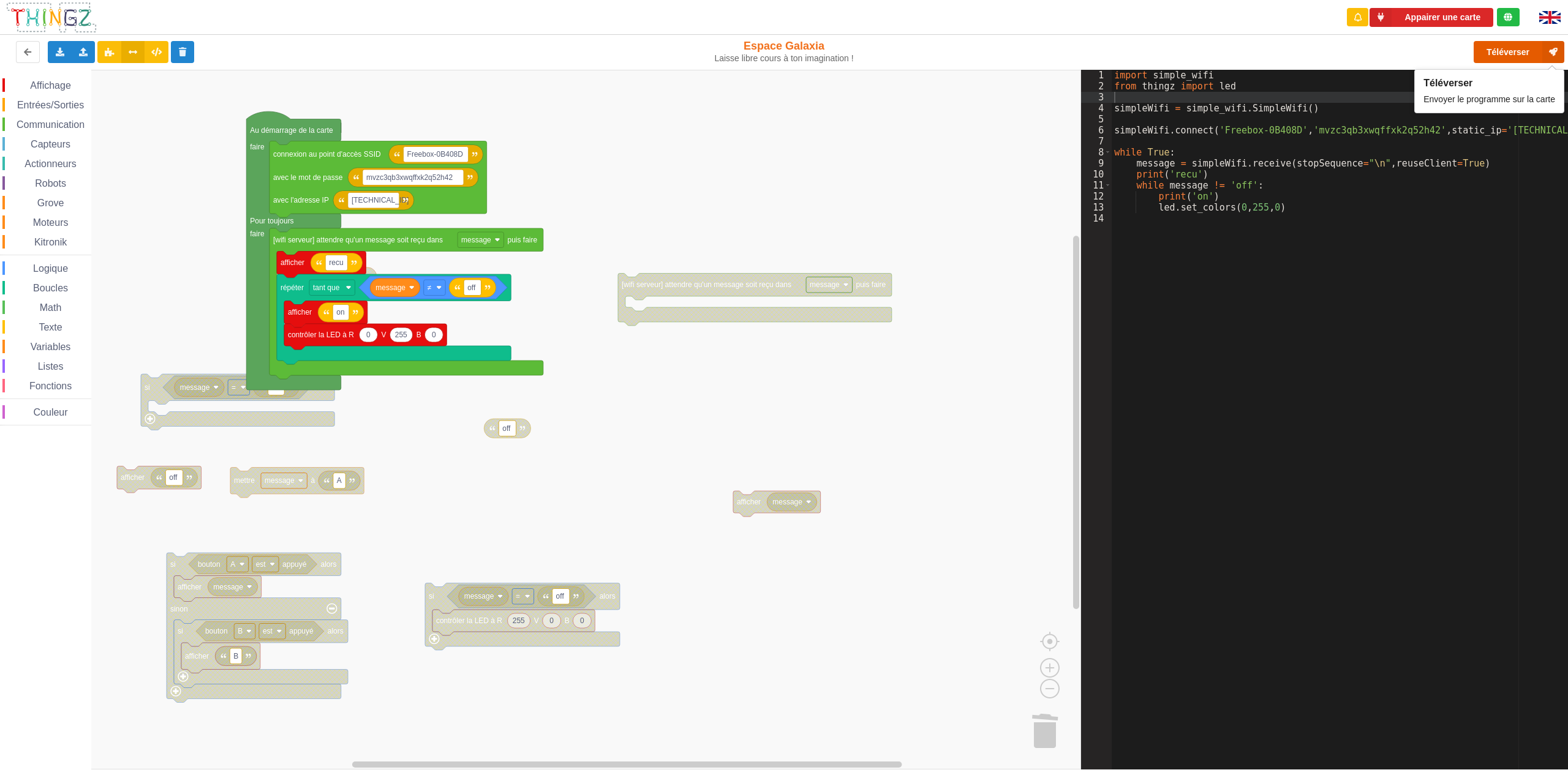
click at [1511, 43] on button "Téléverser" at bounding box center [1519, 52] width 91 height 22
click at [1507, 49] on button "Téléverser" at bounding box center [1519, 52] width 91 height 22
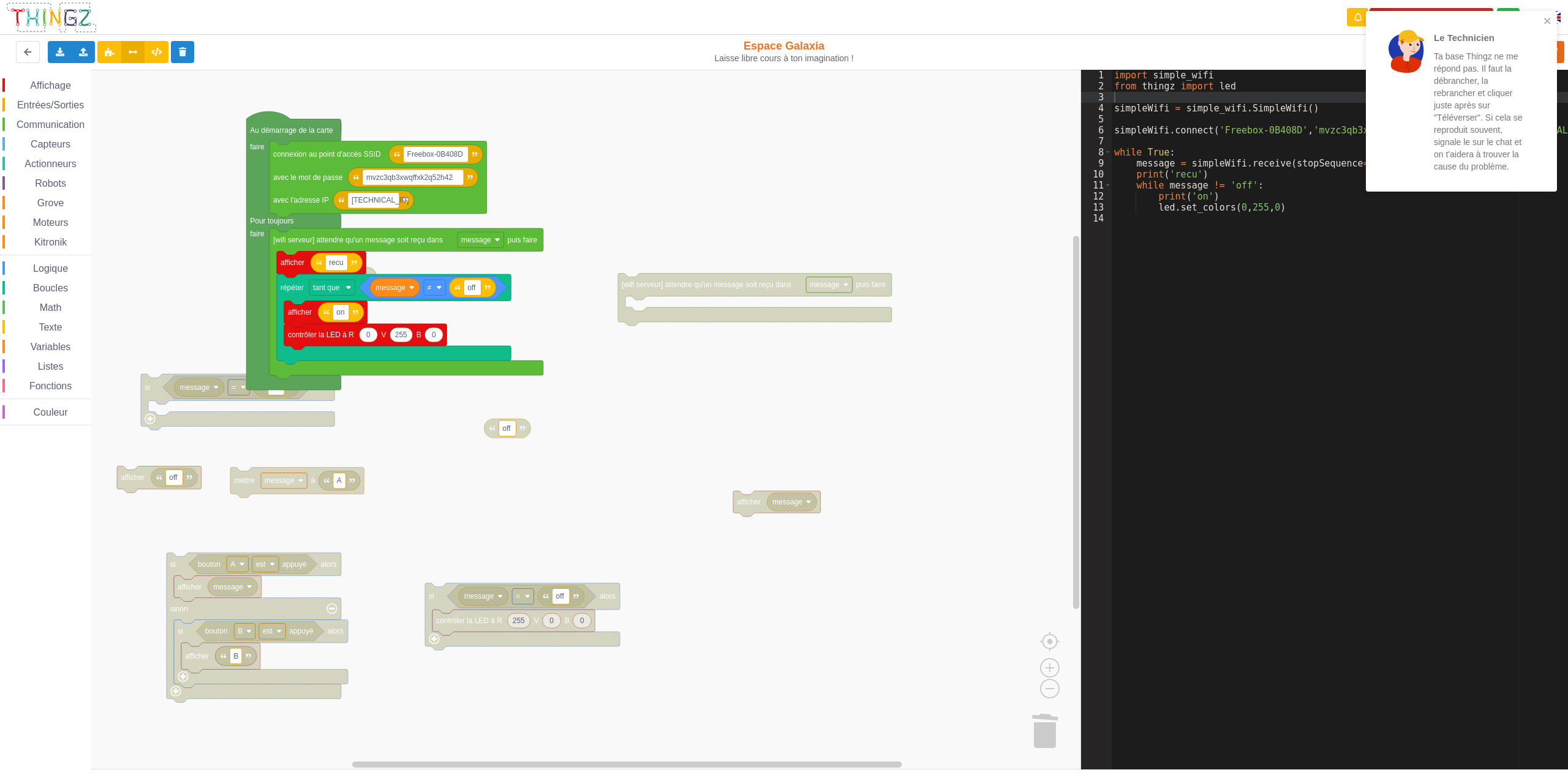
click at [1252, 499] on div "import simple_wifi from thingz import led simpleWifi = simple_wifi . SimpleWifi…" at bounding box center [1344, 430] width 465 height 722
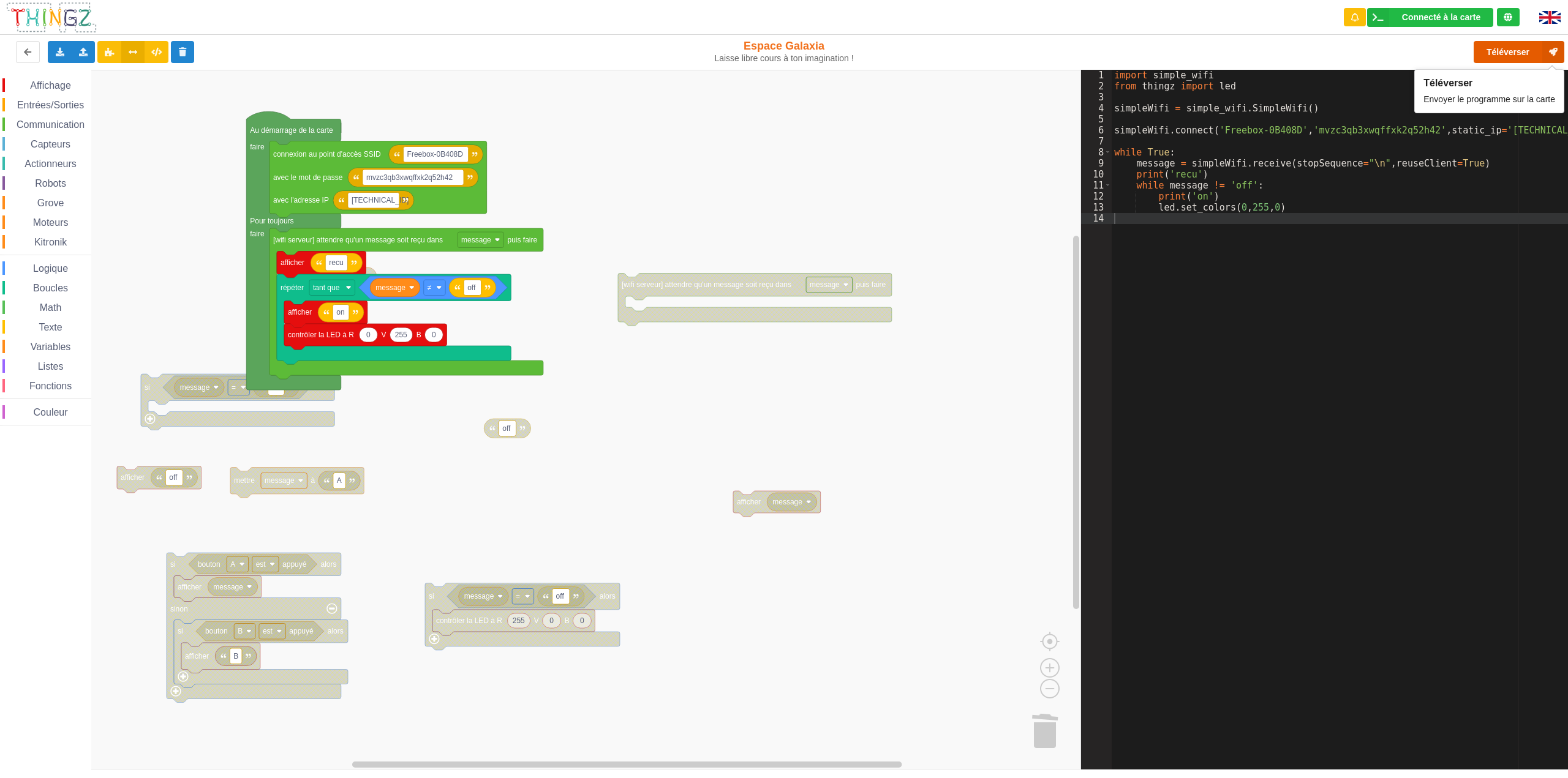
click at [1502, 54] on button "Téléverser" at bounding box center [1519, 52] width 91 height 22
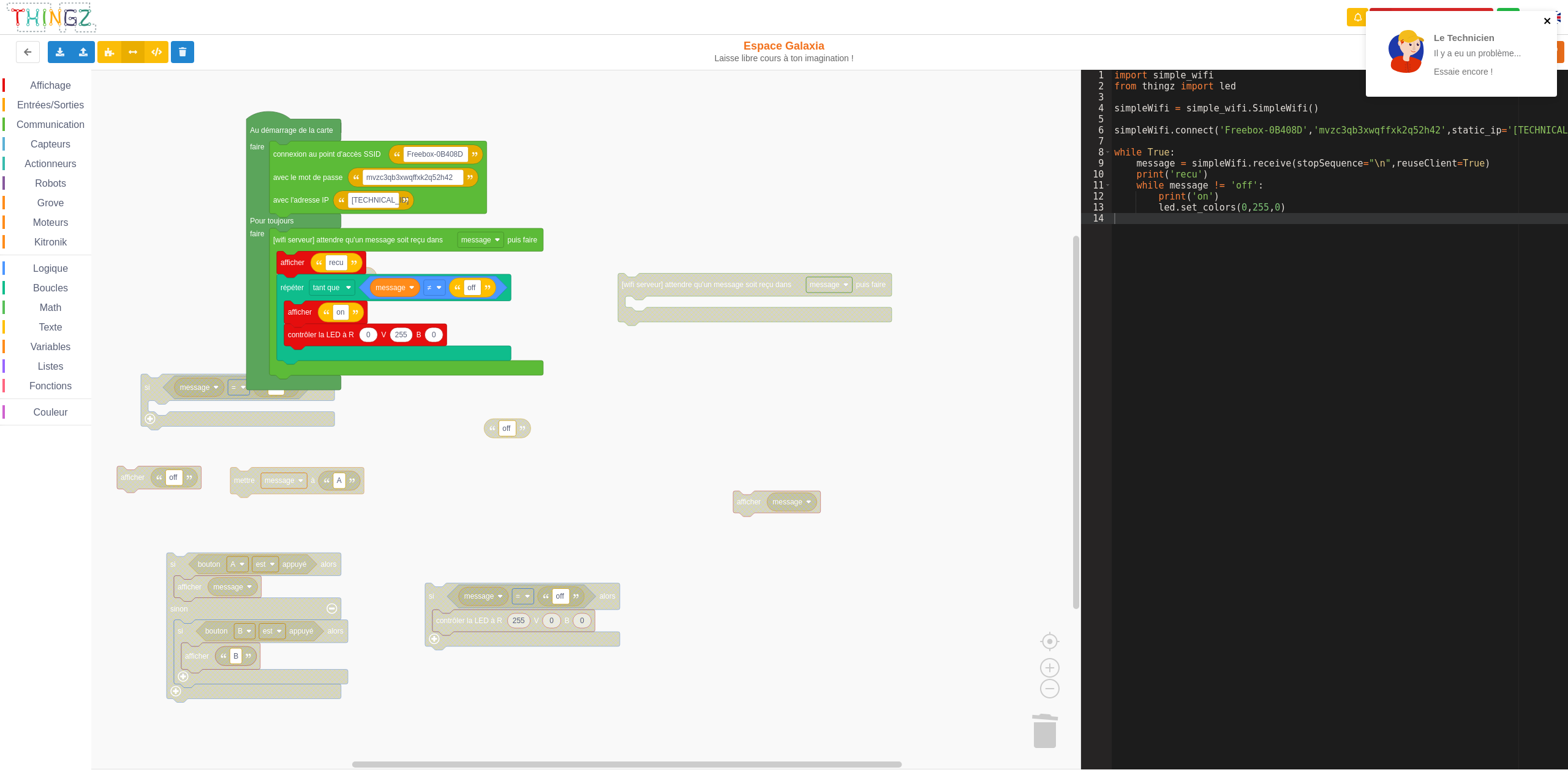
click at [1547, 20] on icon "close" at bounding box center [1547, 21] width 6 height 6
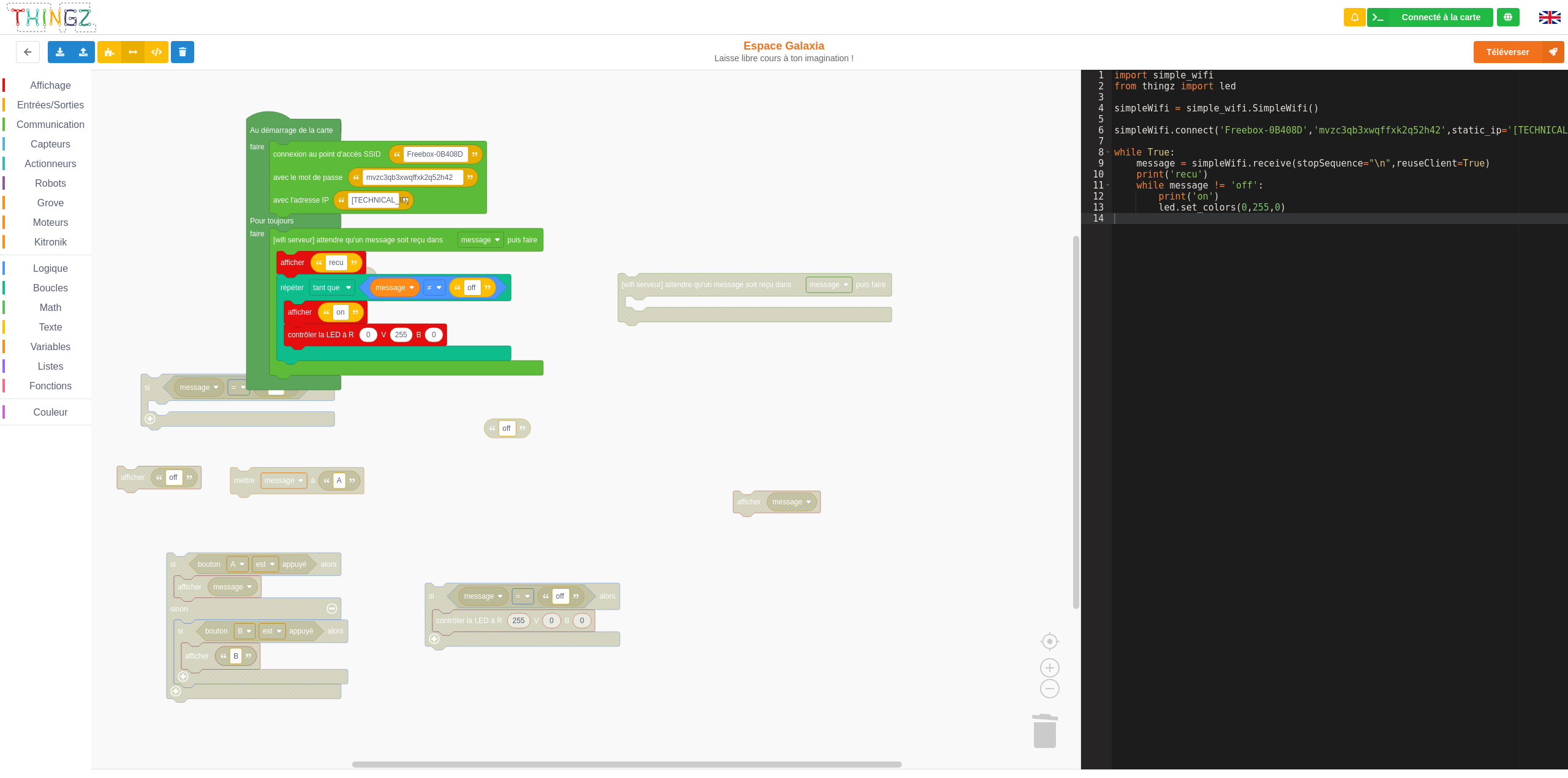
click at [51, 123] on span "Communication" at bounding box center [50, 125] width 72 height 10
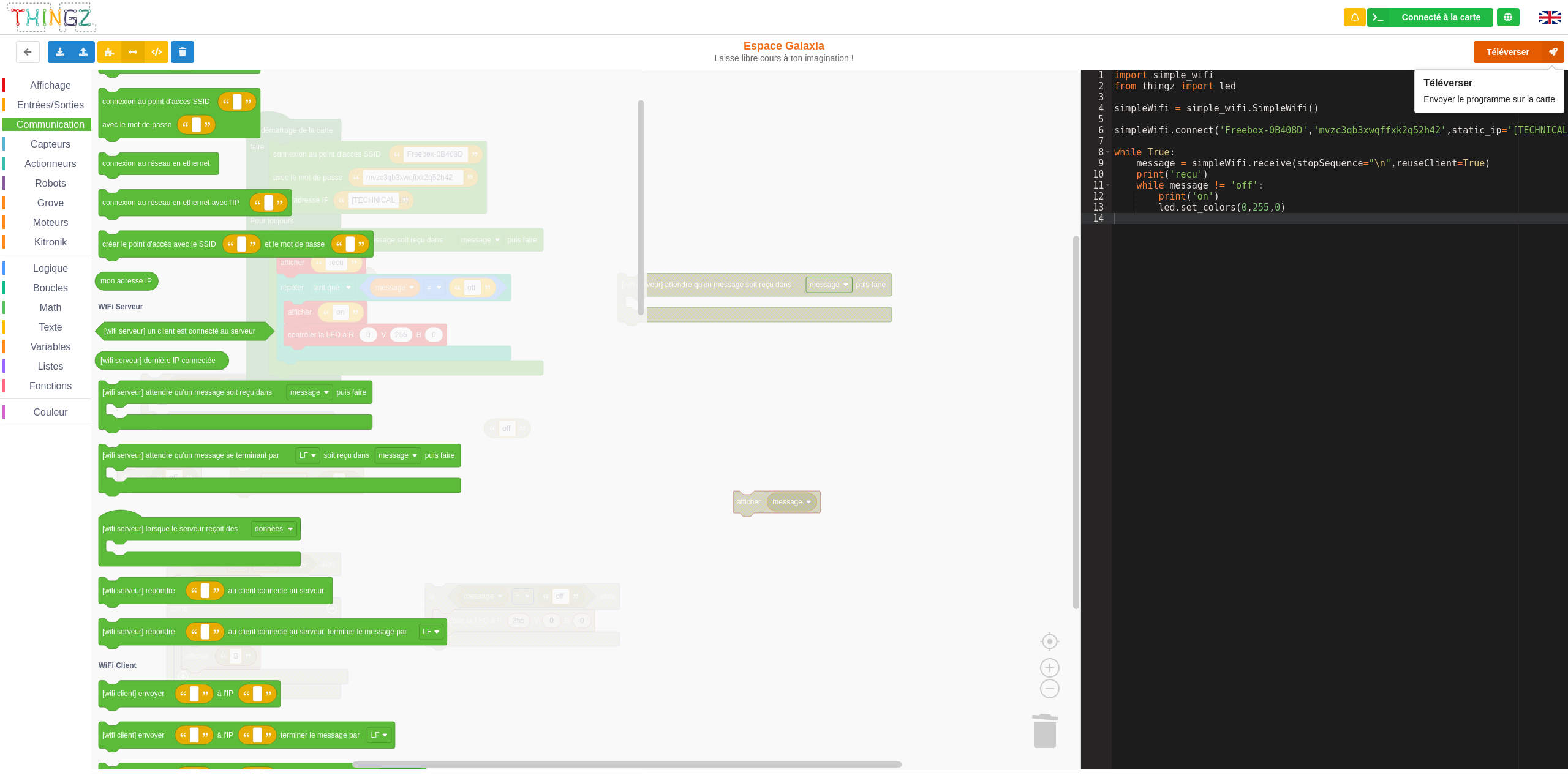
click at [1519, 51] on button "Téléverser" at bounding box center [1519, 52] width 91 height 22
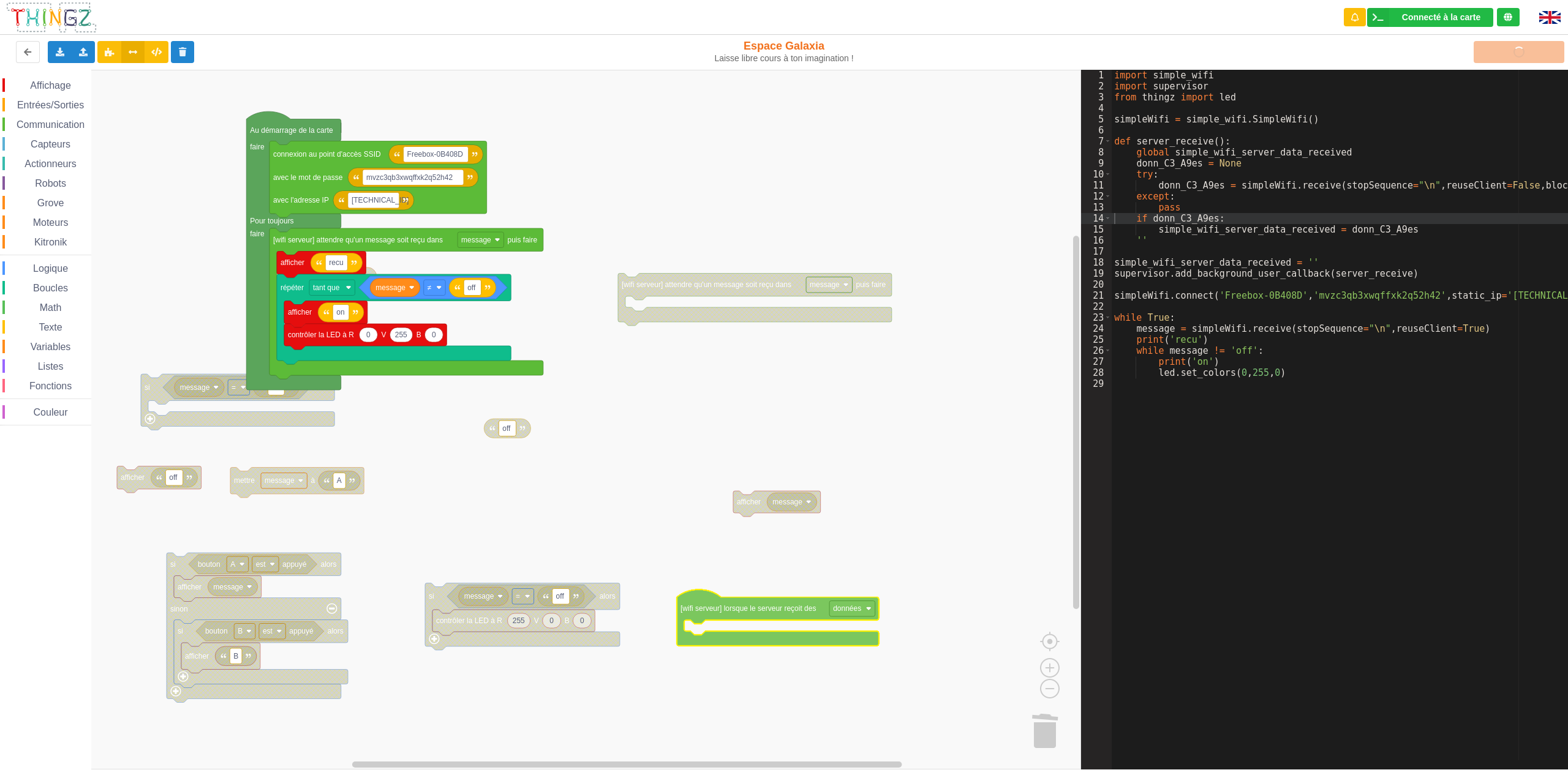
click at [770, 612] on div "Affichage Entrées/Sorties Communication Capteurs Actionneurs Robots Grove Moteu…" at bounding box center [541, 419] width 1081 height 700
click at [862, 604] on image "Espace de travail de Blocky" at bounding box center [862, 604] width 6 height 6
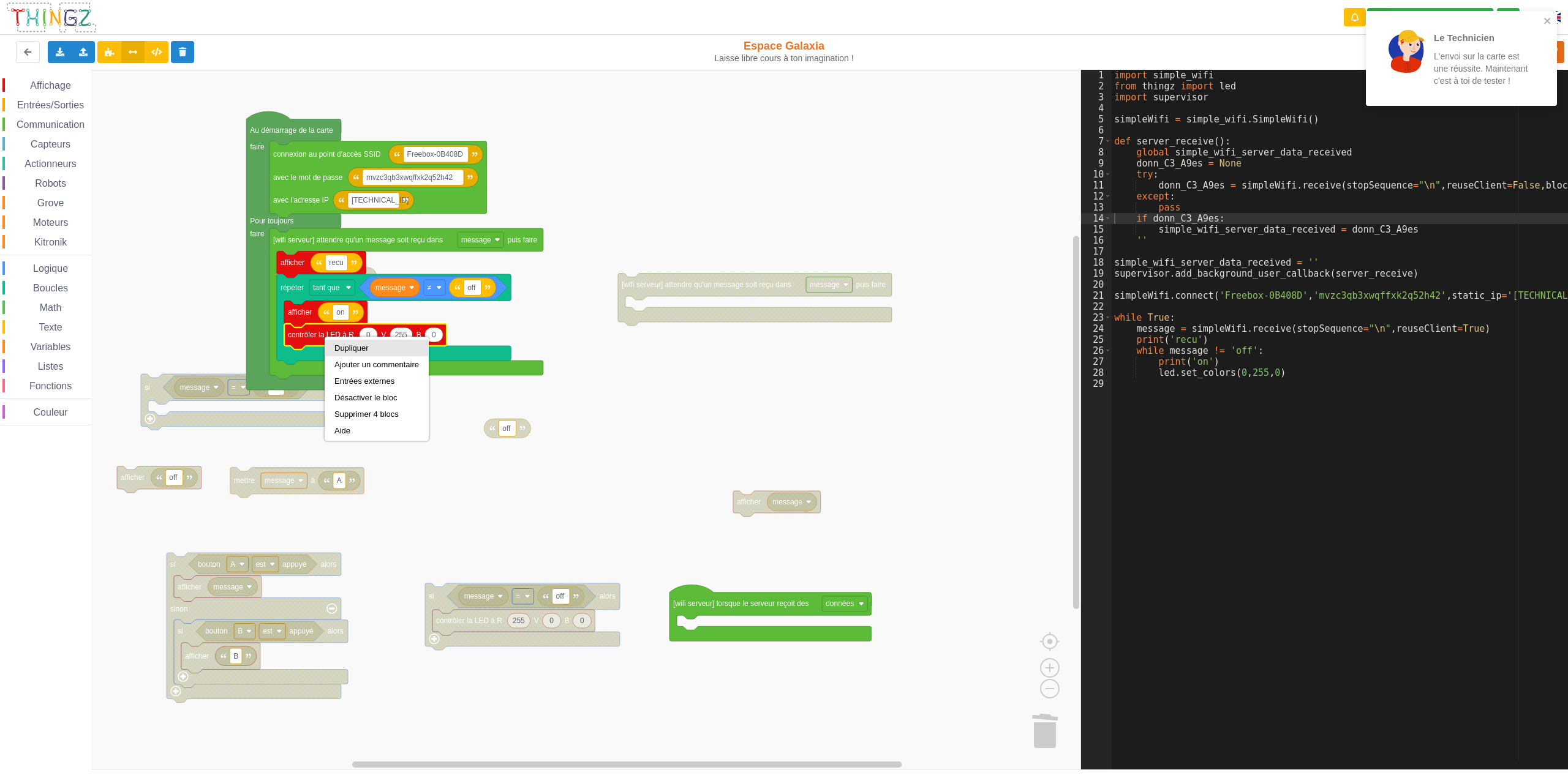
click at [351, 347] on div "Dupliquer" at bounding box center [377, 348] width 85 height 9
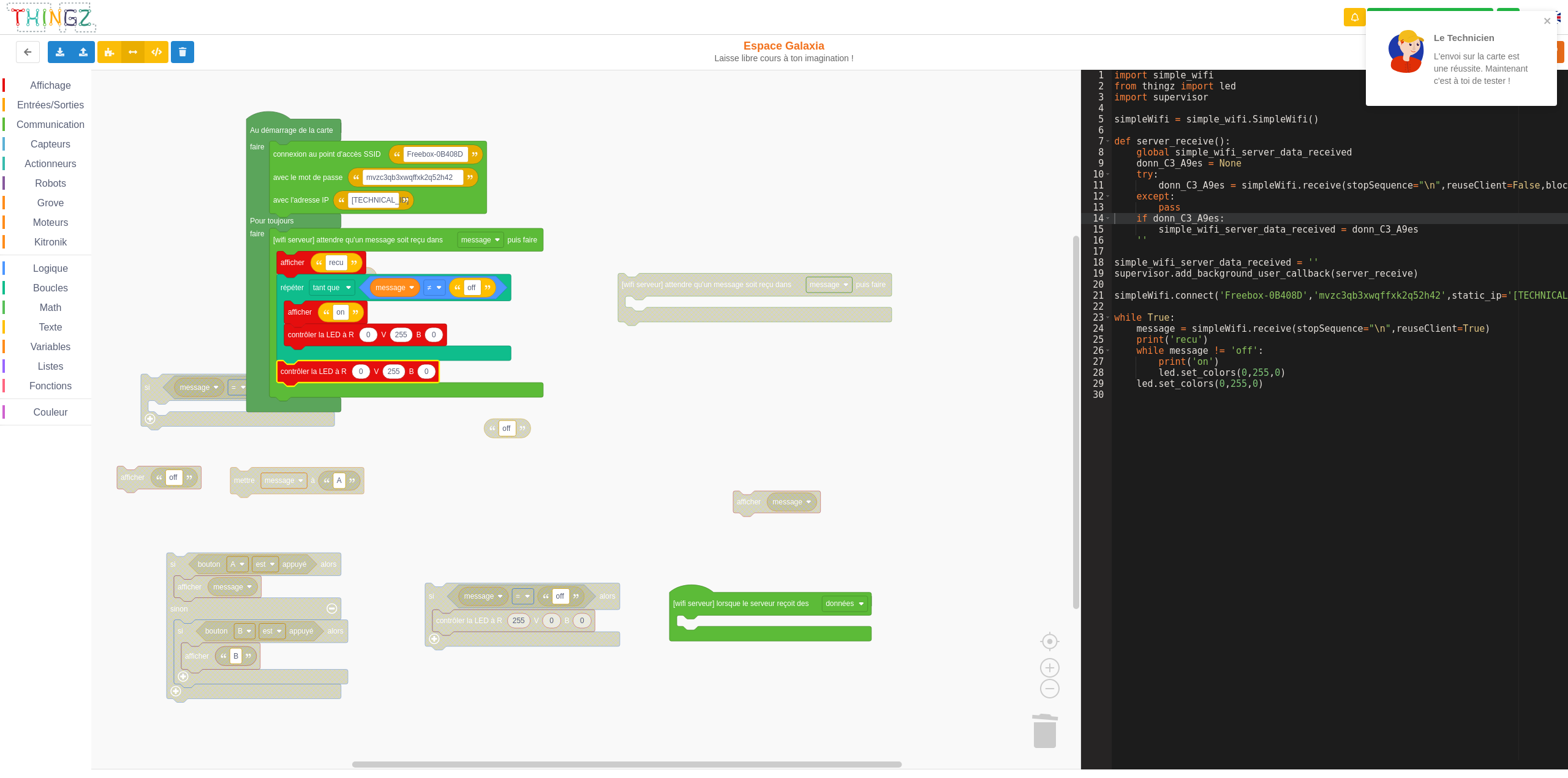
click at [362, 374] on text "0" at bounding box center [361, 372] width 4 height 9
type input "255"
type input "0"
click at [822, 450] on rect "Espace de travail de Blocky" at bounding box center [541, 419] width 1081 height 700
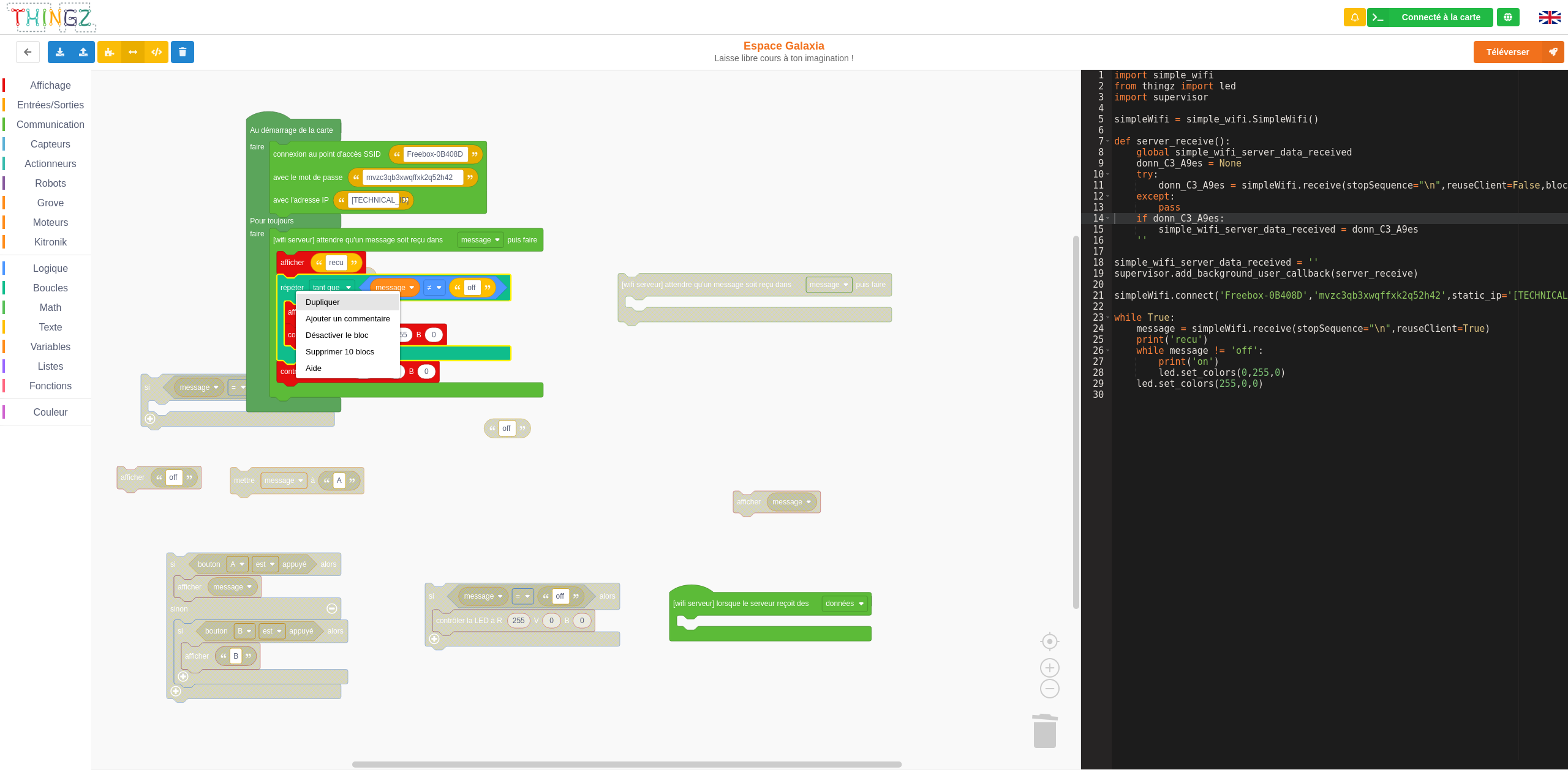
click at [331, 304] on div "Dupliquer" at bounding box center [348, 302] width 85 height 9
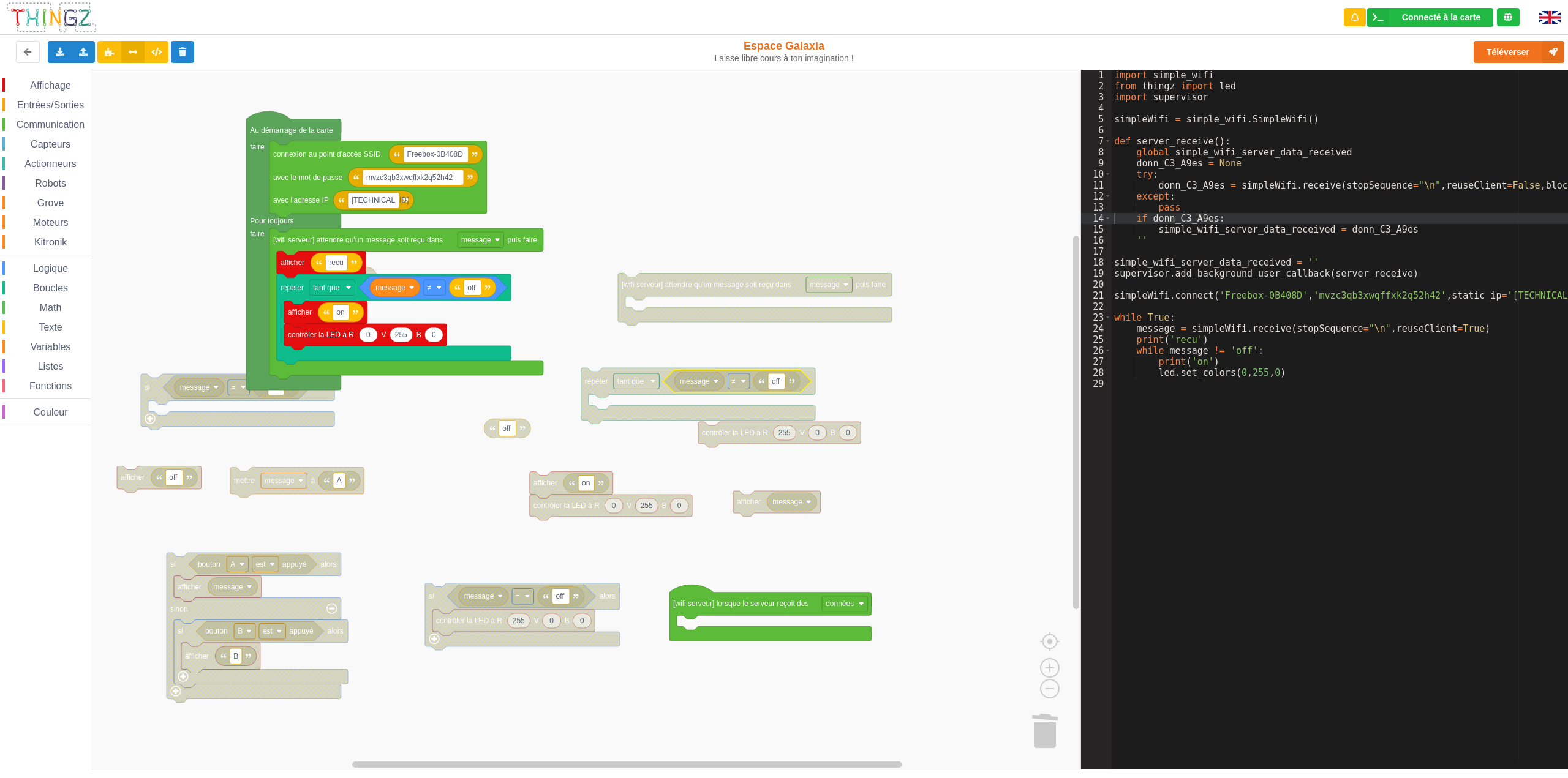
click at [759, 346] on rect "Espace de travail de Blocky" at bounding box center [541, 419] width 1081 height 700
type input "p"
type input "on"
click at [866, 375] on rect "Espace de travail de Blocky" at bounding box center [541, 419] width 1081 height 700
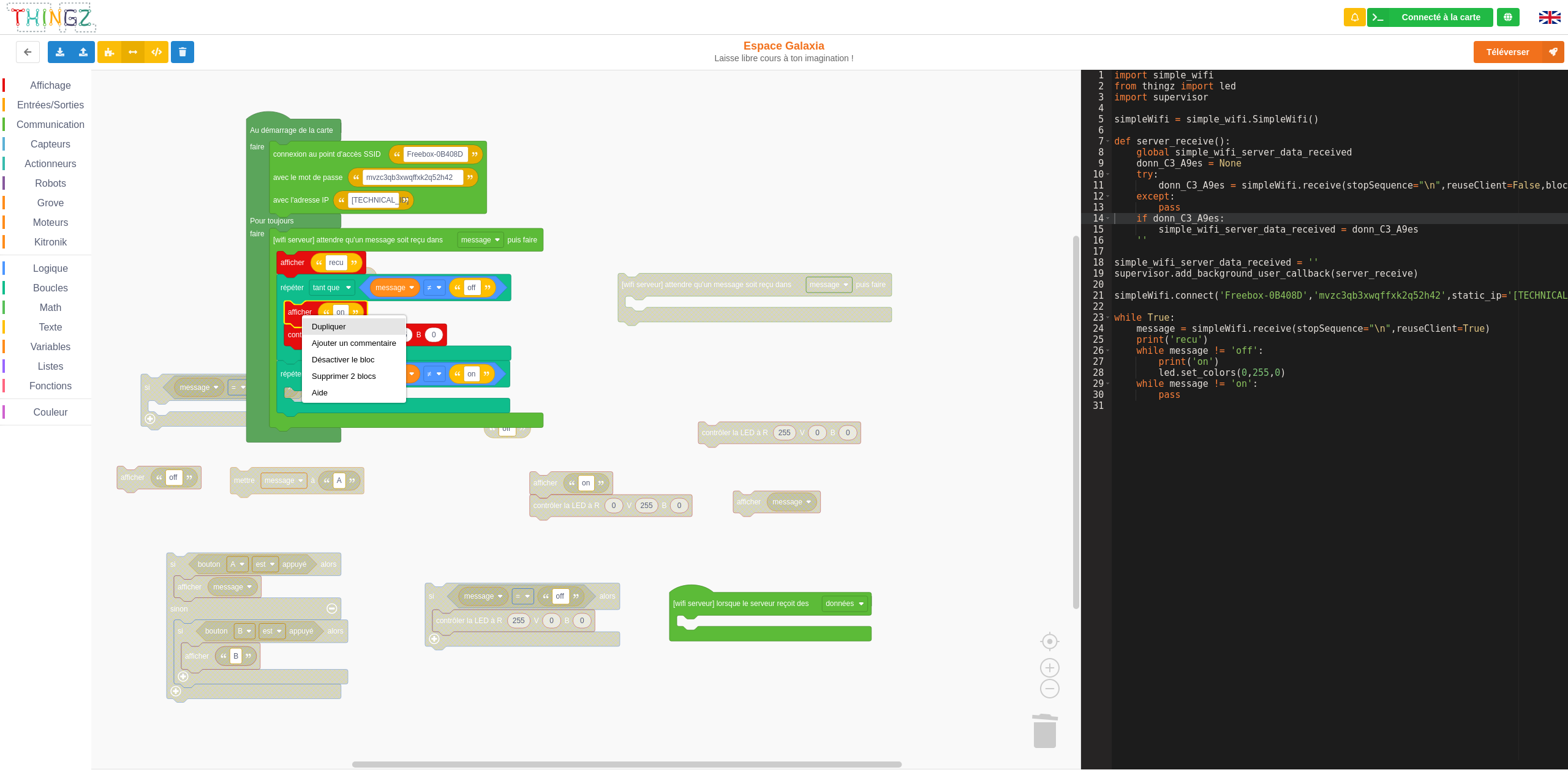
click at [320, 322] on div "Dupliquer" at bounding box center [354, 327] width 103 height 17
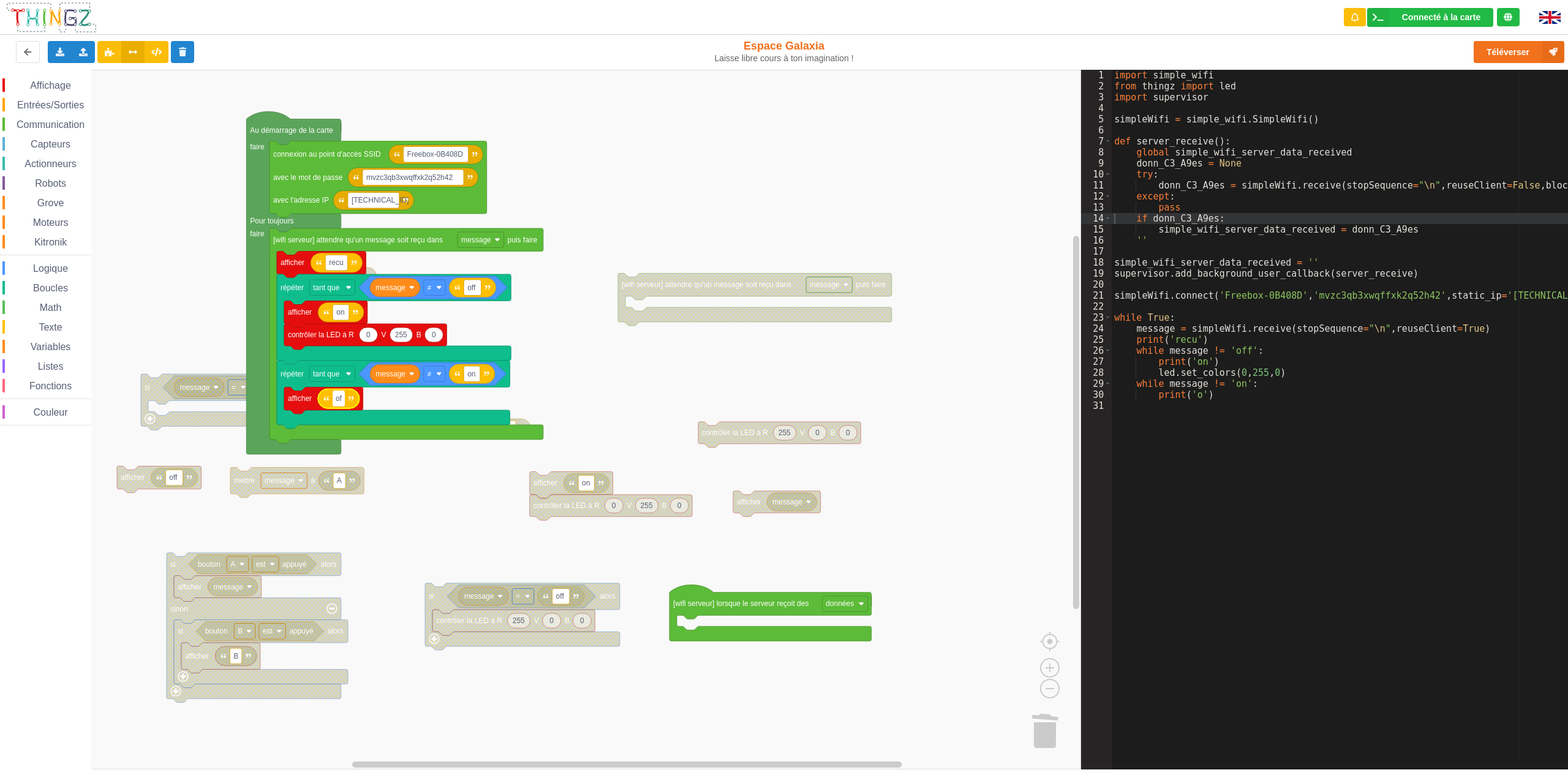
type input "off"
click at [596, 362] on rect "Espace de travail de Blocky" at bounding box center [541, 419] width 1081 height 700
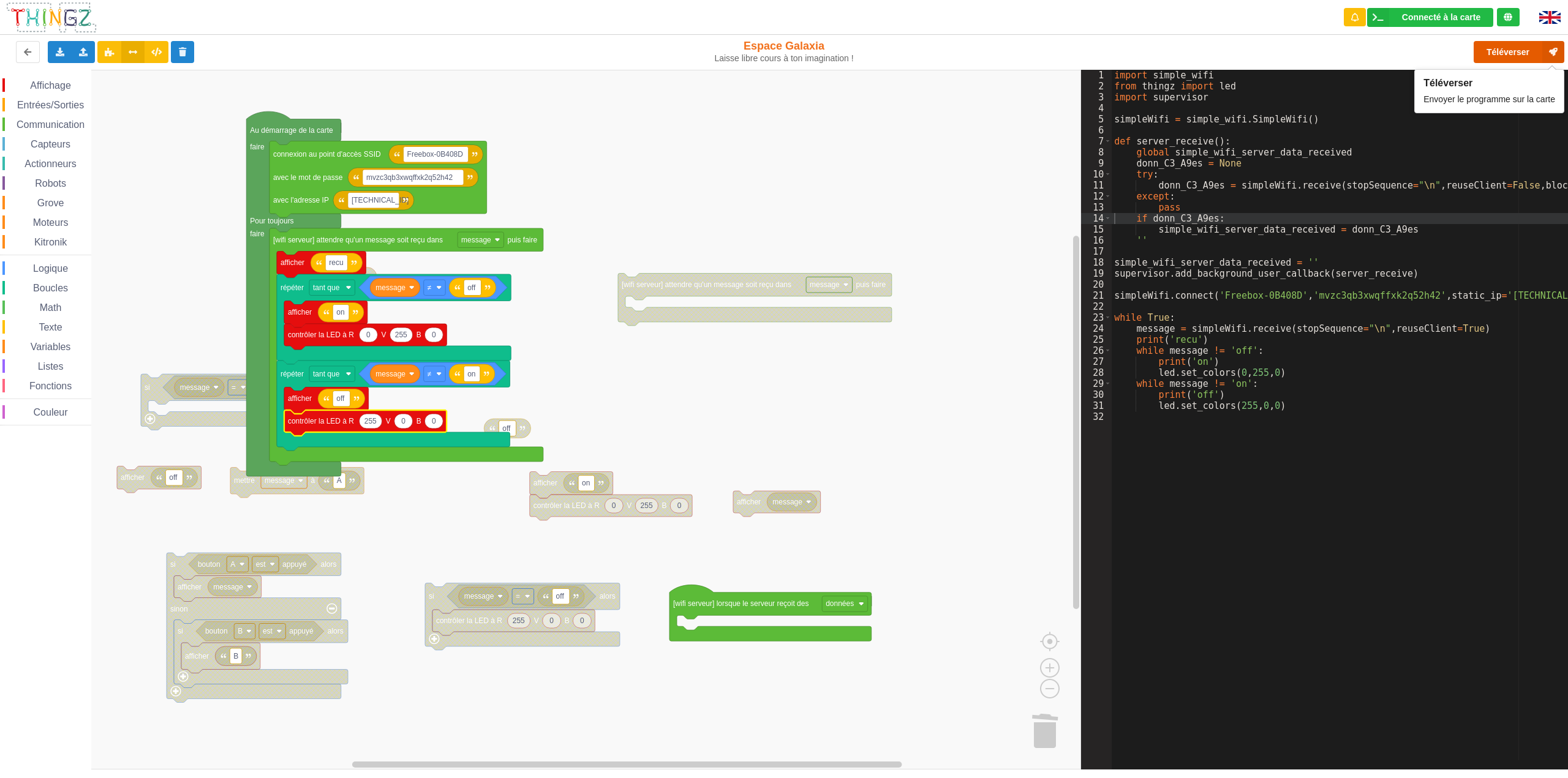
click at [1491, 44] on button "Téléverser" at bounding box center [1519, 52] width 91 height 22
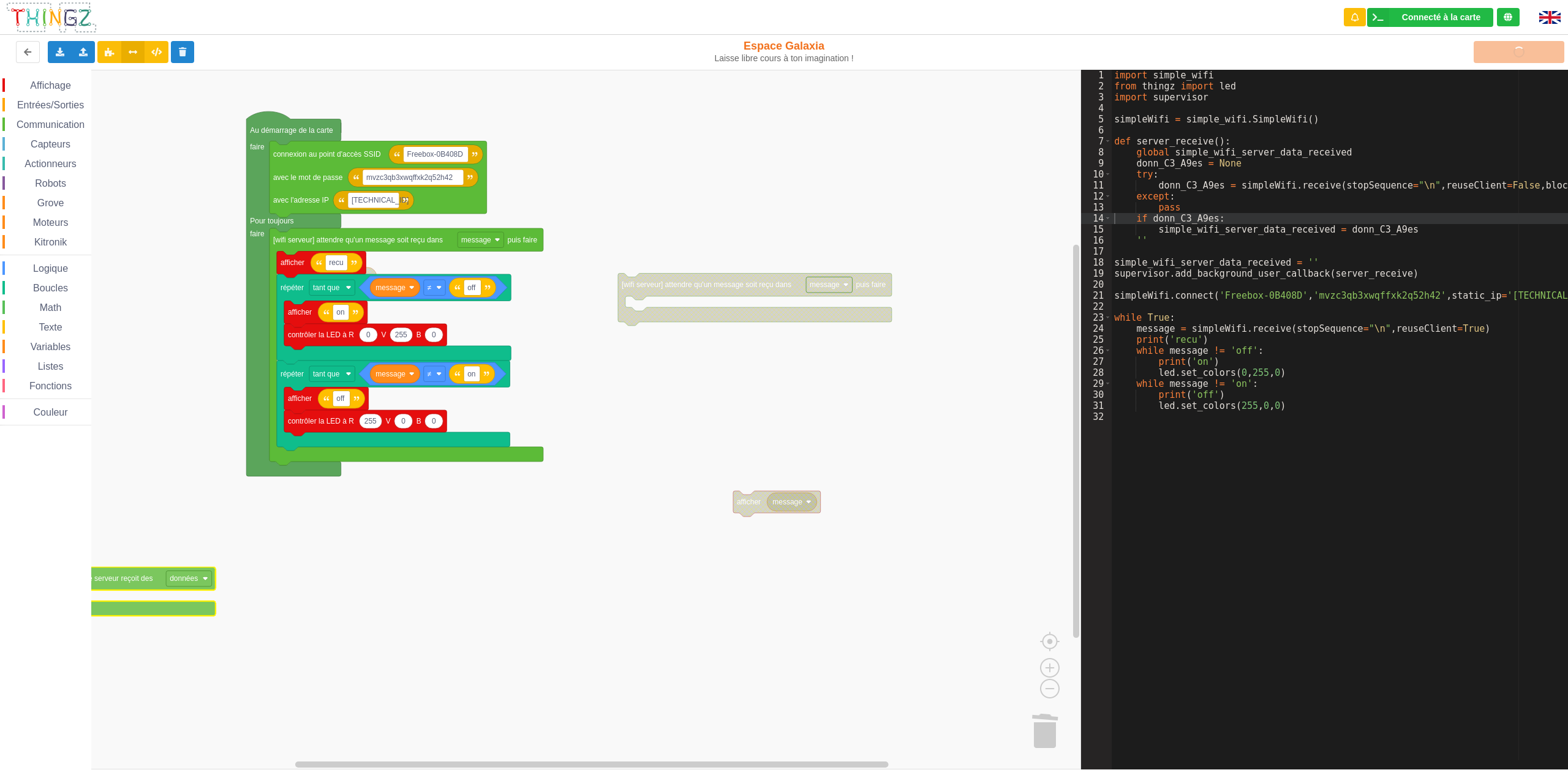
click at [42, 584] on div "Affichage Entrées/Sorties Communication Capteurs Actionneurs Robots Grove Moteu…" at bounding box center [46, 419] width 91 height 700
drag, startPoint x: 136, startPoint y: 577, endPoint x: 351, endPoint y: 569, distance: 215.1
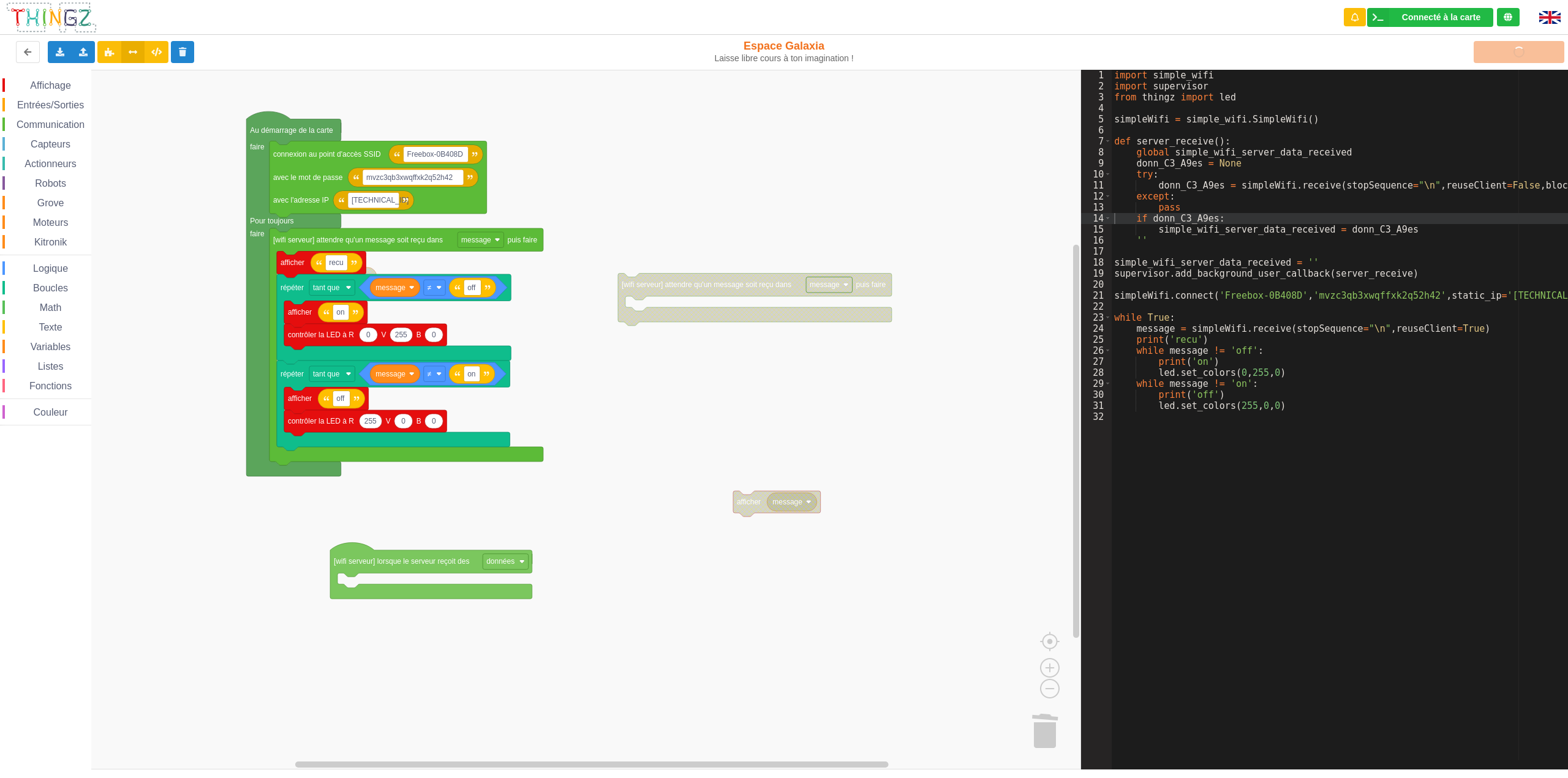
drag, startPoint x: 350, startPoint y: 561, endPoint x: 151, endPoint y: 601, distance: 203.0
click at [151, 601] on icon "Espace de travail de Blocky" at bounding box center [98, 631] width 184 height 92
drag, startPoint x: 691, startPoint y: 283, endPoint x: 645, endPoint y: 340, distance: 73.2
click at [645, 340] on icon "Espace de travail de Blocky" at bounding box center [586, 369] width 184 height 92
drag, startPoint x: 648, startPoint y: 286, endPoint x: 600, endPoint y: 393, distance: 117.3
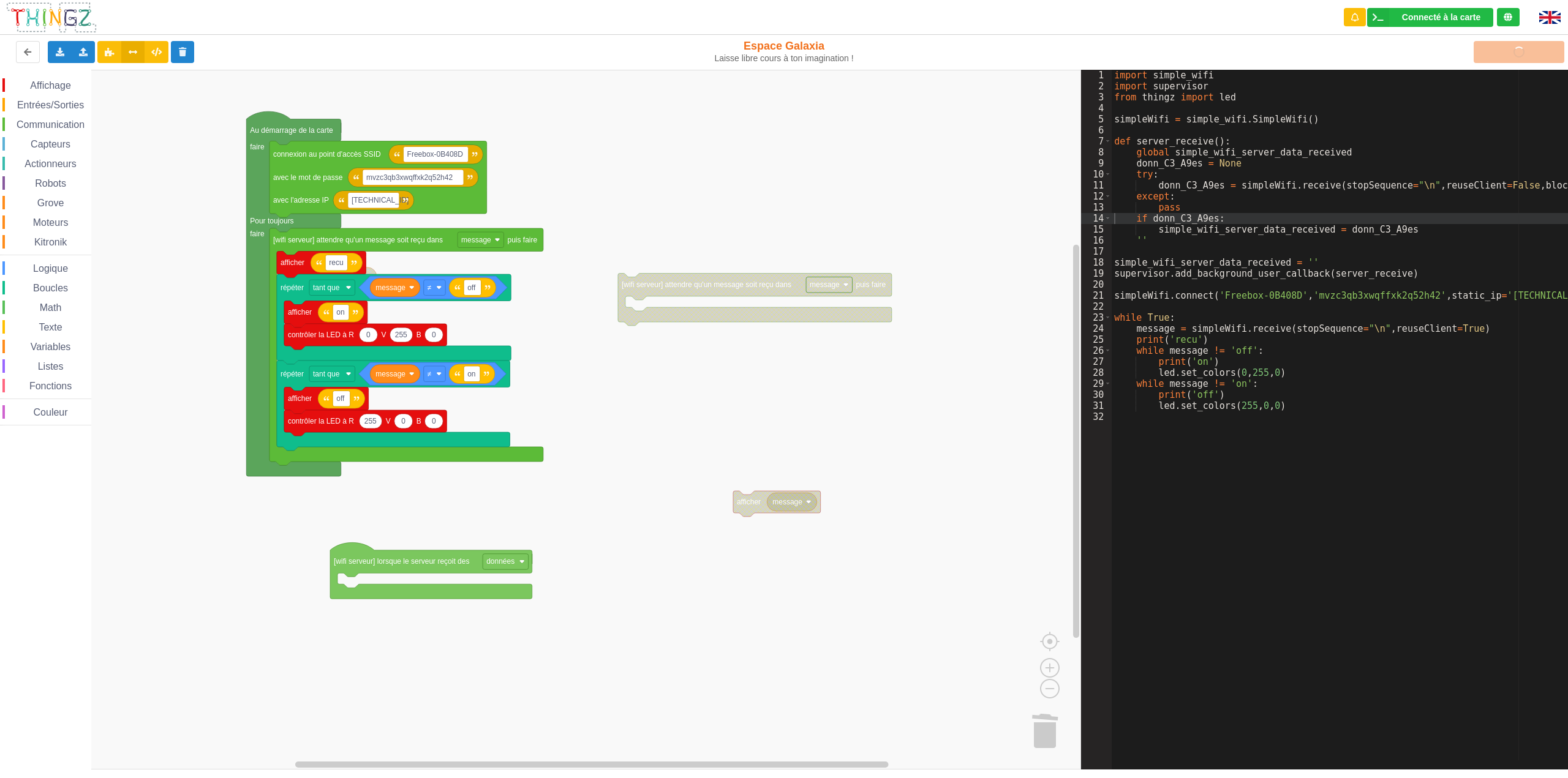
click at [607, 390] on icon "Espace de travail de Blocky" at bounding box center [579, 349] width 184 height 92
click at [346, 565] on icon "Espace de travail de Blocky" at bounding box center [288, 595] width 184 height 92
drag, startPoint x: 354, startPoint y: 556, endPoint x: 141, endPoint y: 570, distance: 213.5
click at [199, 570] on icon "Espace de travail de Blocky" at bounding box center [291, 587] width 184 height 92
drag, startPoint x: 751, startPoint y: 505, endPoint x: 653, endPoint y: 523, distance: 99.6
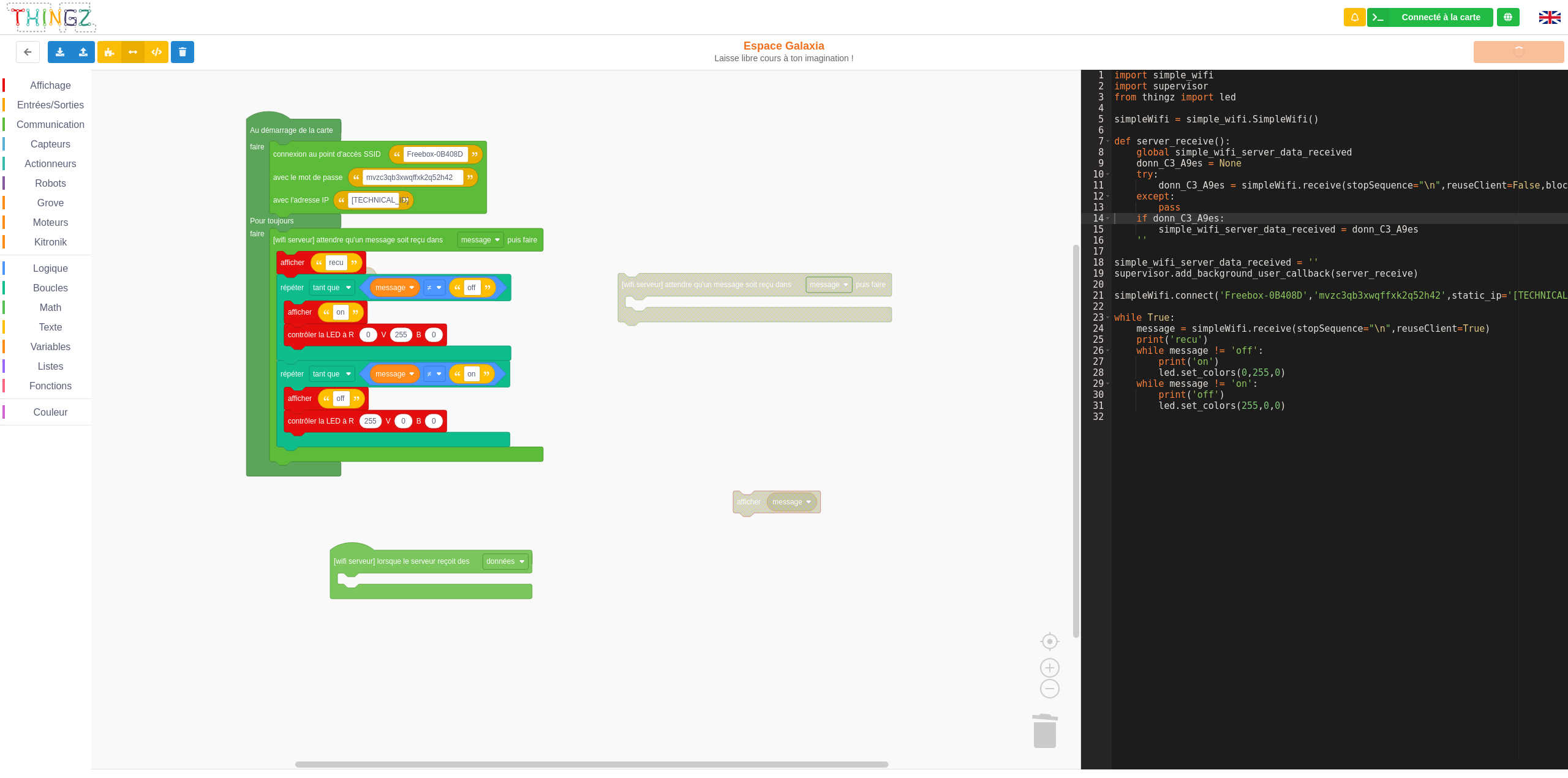
click at [653, 523] on icon "Espace de travail de Blocky" at bounding box center [620, 548] width 184 height 92
drag, startPoint x: 743, startPoint y: 506, endPoint x: 530, endPoint y: 580, distance: 225.5
click at [530, 580] on icon "Espace de travail de Blocky" at bounding box center [471, 610] width 184 height 92
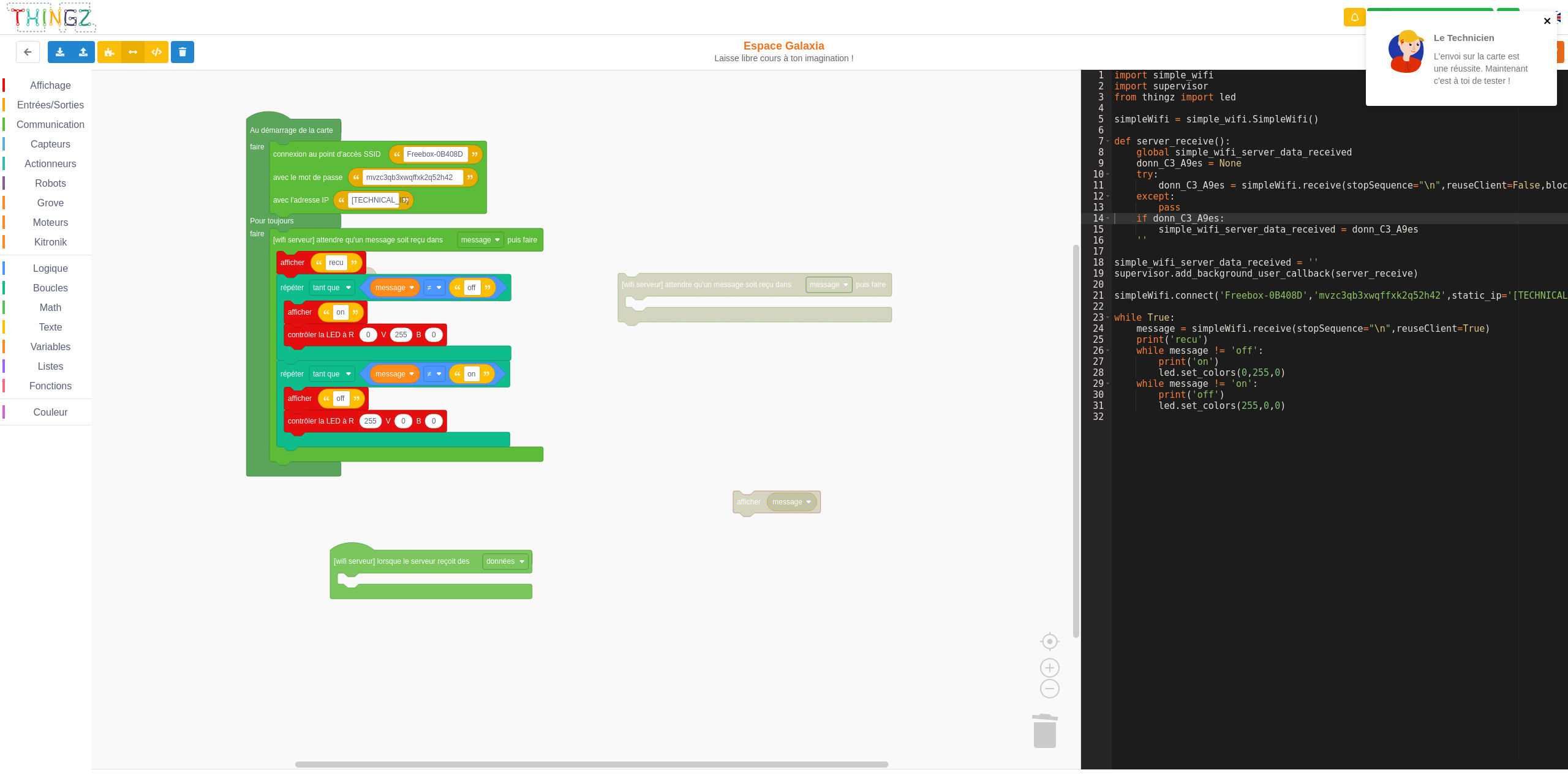
click at [1548, 22] on icon "close" at bounding box center [1547, 21] width 6 height 6
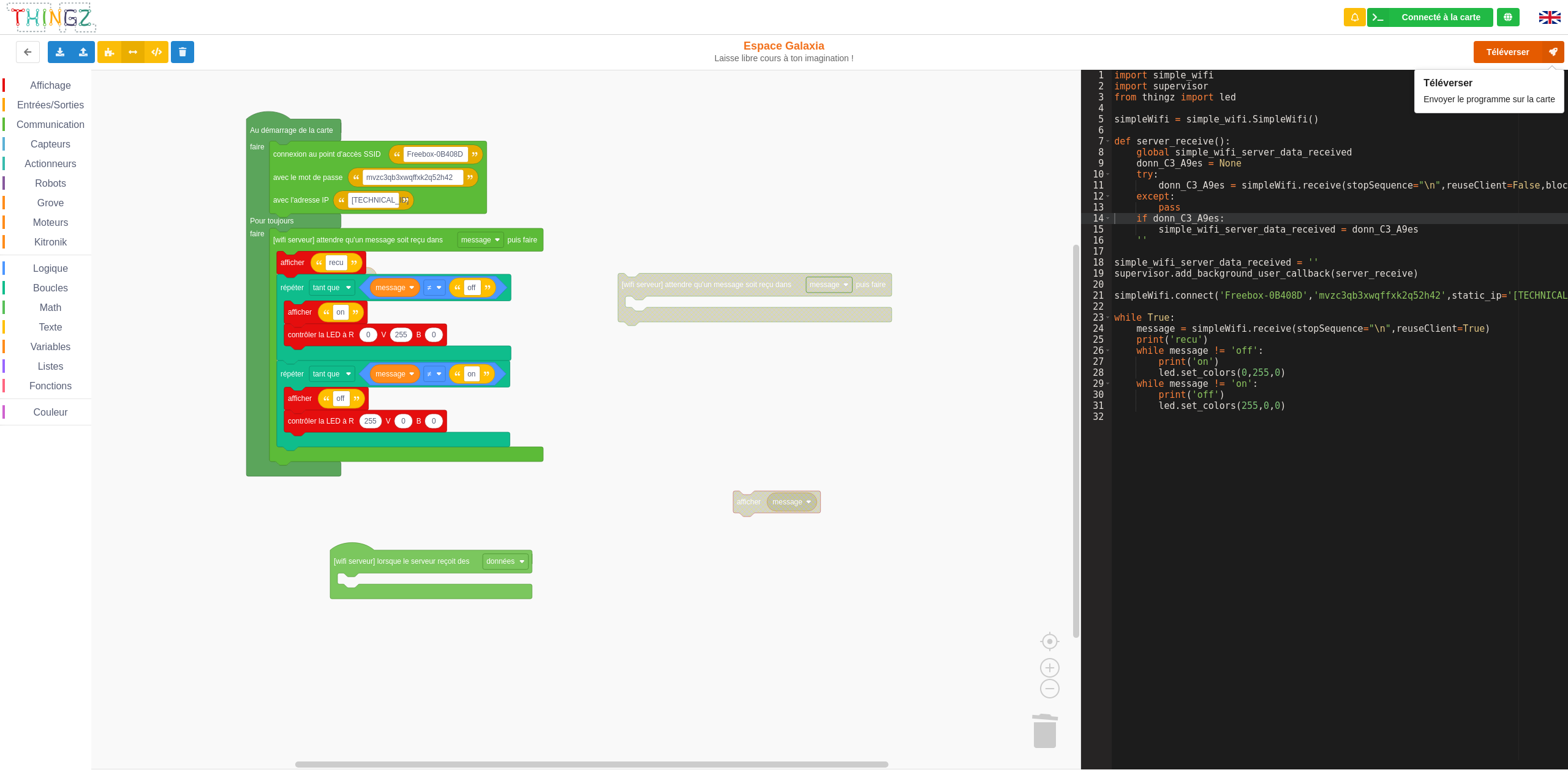
click at [1497, 54] on button "Téléverser" at bounding box center [1519, 52] width 91 height 22
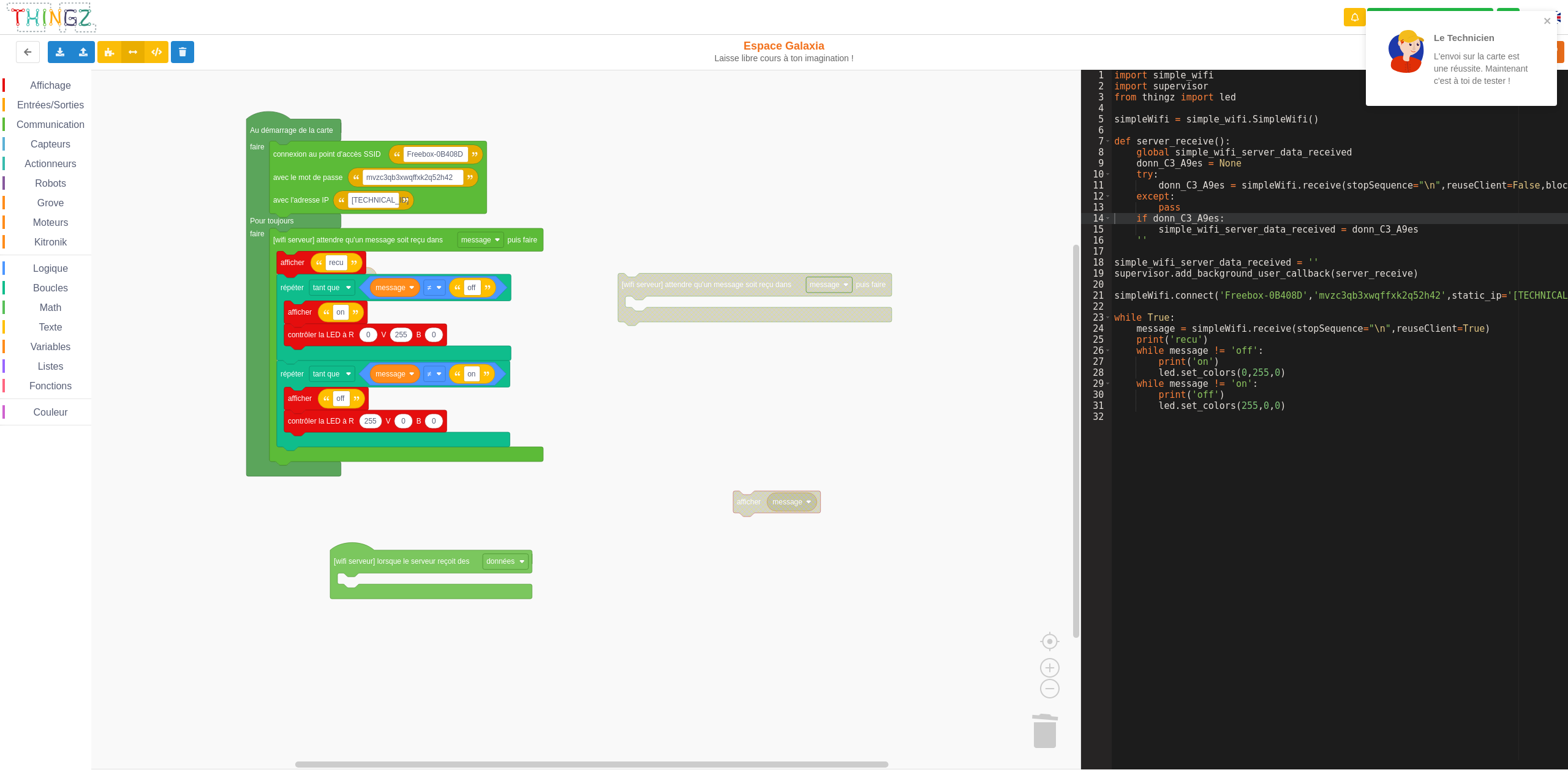
drag, startPoint x: 366, startPoint y: 563, endPoint x: 347, endPoint y: 569, distance: 19.9
click at [347, 569] on icon "Espace de travail de Blocky" at bounding box center [288, 598] width 184 height 92
drag, startPoint x: 264, startPoint y: 130, endPoint x: 317, endPoint y: 114, distance: 55.4
click at [317, 114] on icon "Espace de travail de Blocky" at bounding box center [259, 144] width 184 height 92
click at [352, 180] on icon "Espace de travail de Blocky" at bounding box center [293, 210] width 184 height 92
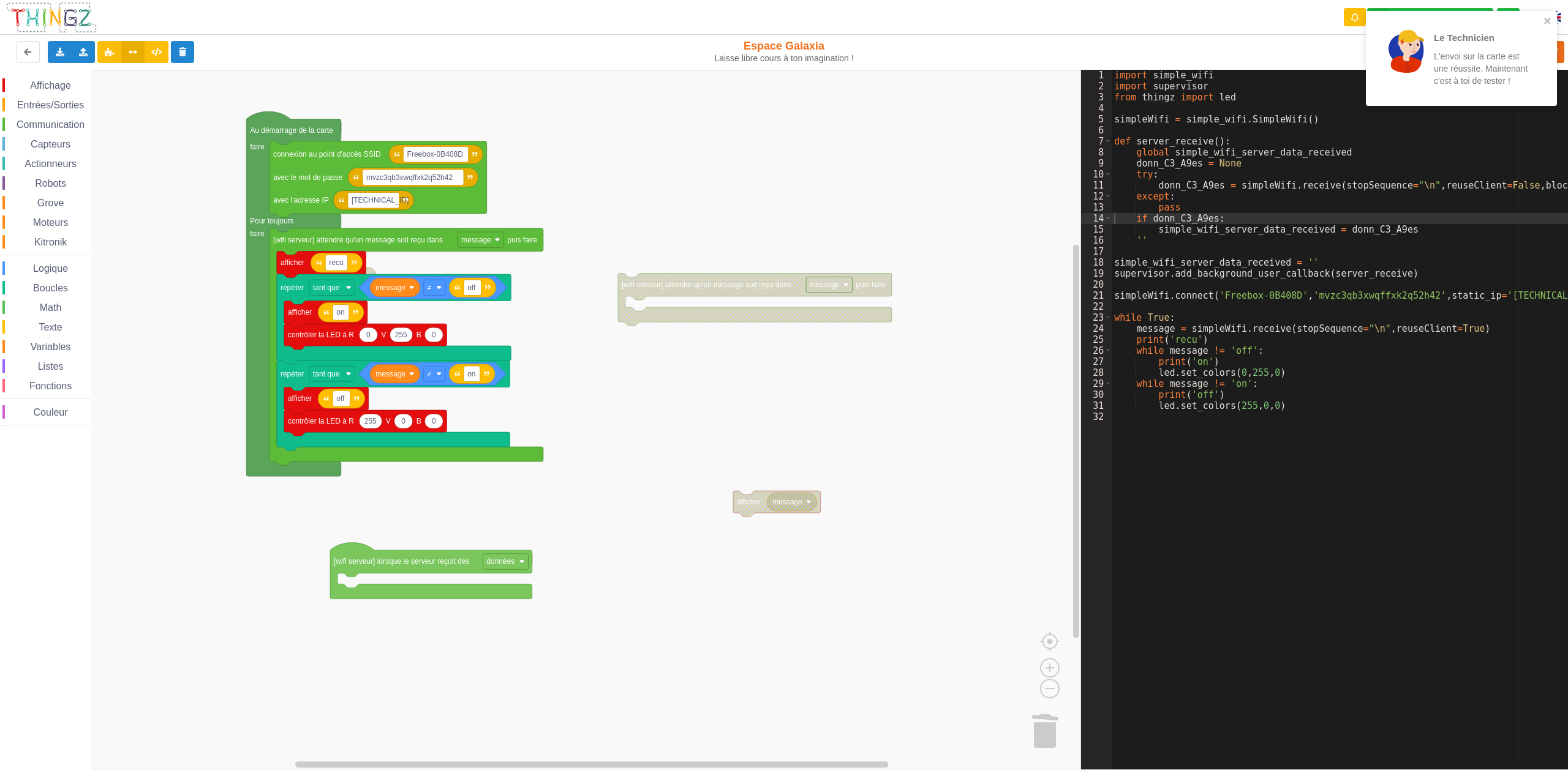
drag, startPoint x: 267, startPoint y: 133, endPoint x: 278, endPoint y: 118, distance: 18.6
click at [277, 128] on icon "Espace de travail de Blocky" at bounding box center [218, 172] width 184 height 92
click at [1545, 19] on icon "close" at bounding box center [1547, 21] width 6 height 6
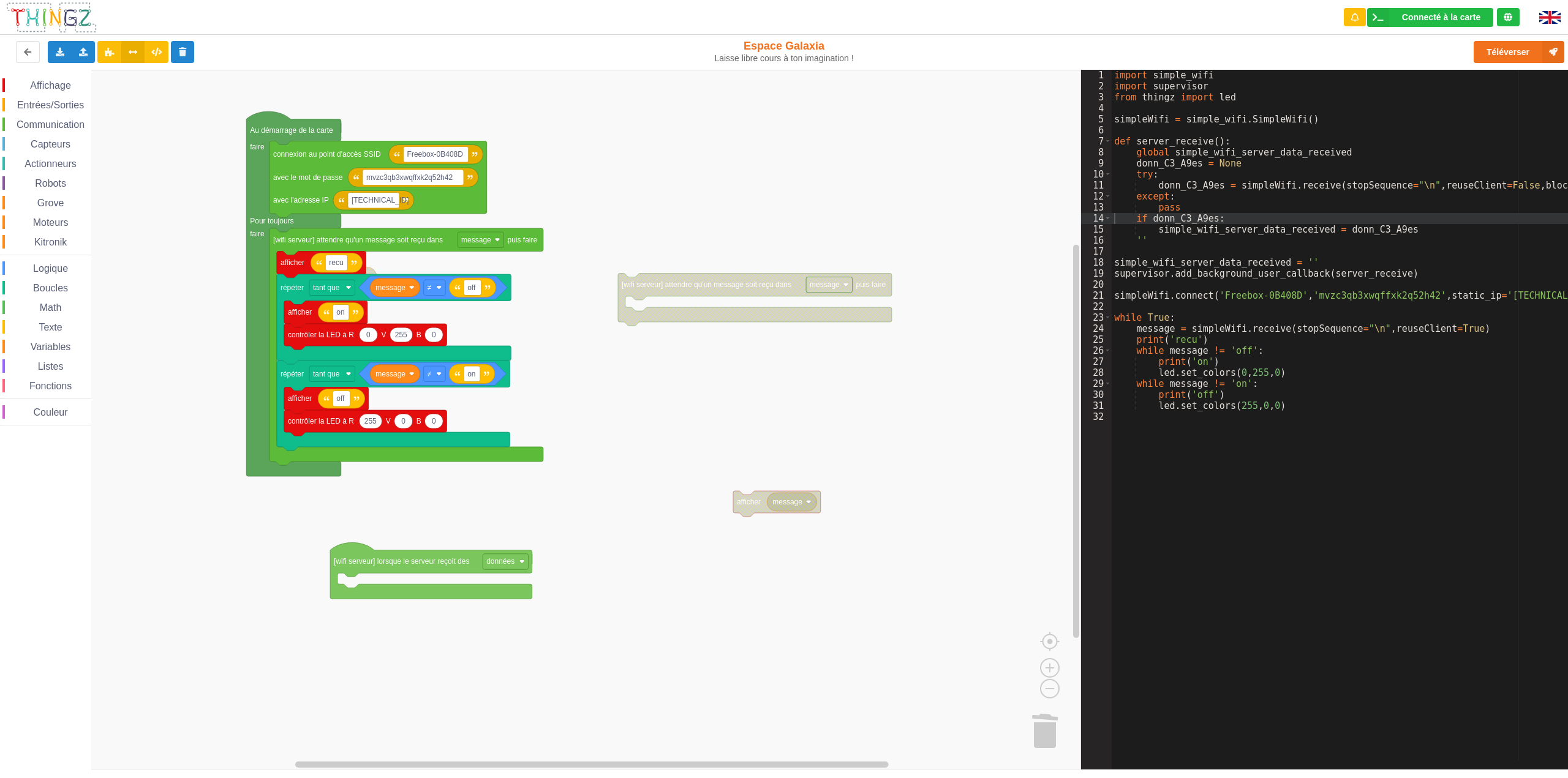
drag, startPoint x: 930, startPoint y: 221, endPoint x: 925, endPoint y: 310, distance: 89.1
click at [932, 222] on icon "Espace de travail de Blocky" at bounding box center [871, 251] width 184 height 92
drag, startPoint x: 888, startPoint y: 382, endPoint x: 848, endPoint y: 430, distance: 62.5
click at [888, 382] on icon "Espace de travail de Blocky" at bounding box center [854, 373] width 184 height 92
click at [698, 474] on icon "Espace de travail de Blocky" at bounding box center [639, 503] width 184 height 92
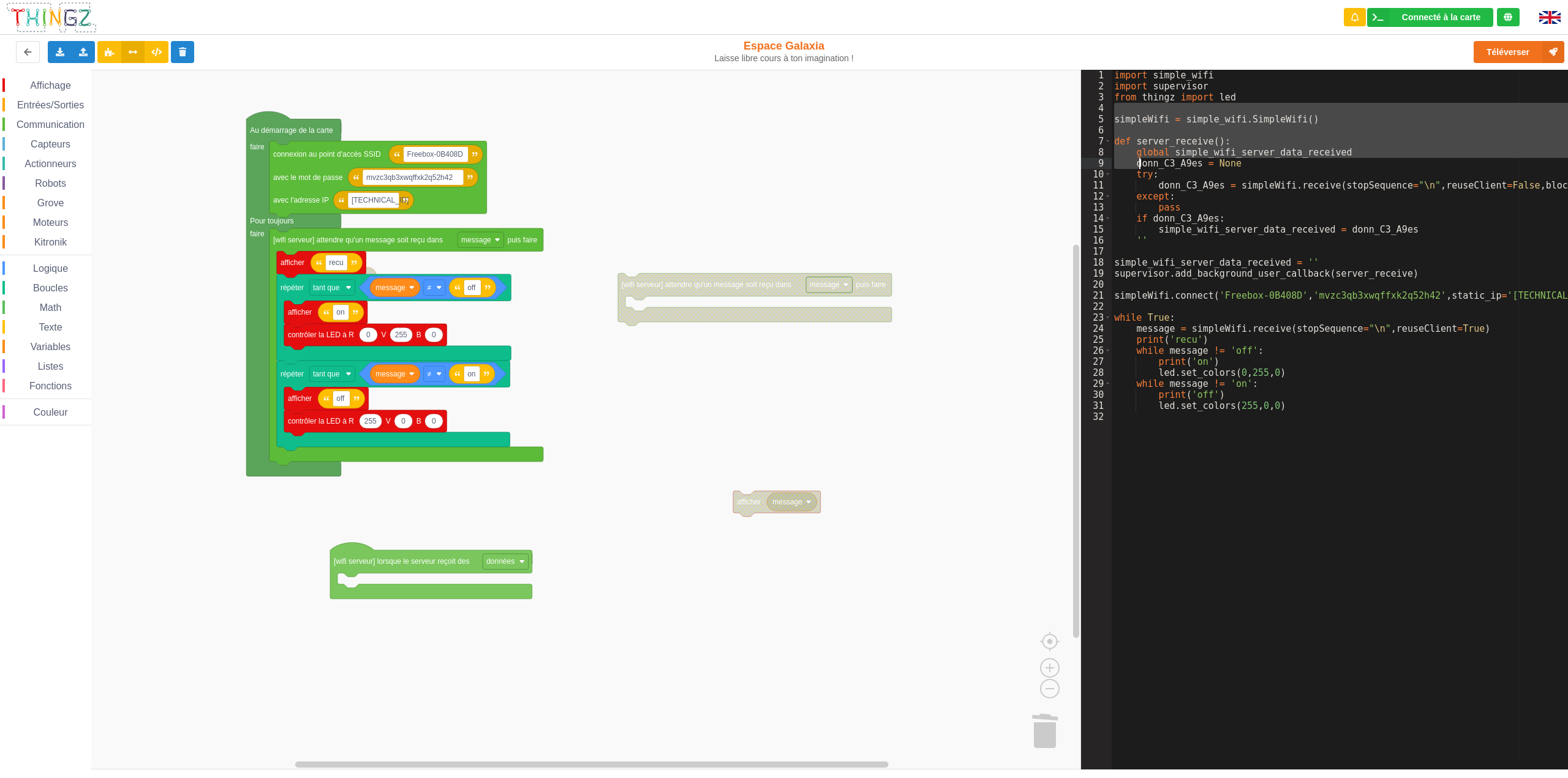
drag, startPoint x: 1133, startPoint y: 104, endPoint x: 1139, endPoint y: 164, distance: 60.3
click at [1139, 164] on div "import simple_wifi import supervisor from thingz import led simpleWifi = simple…" at bounding box center [1346, 426] width 470 height 713
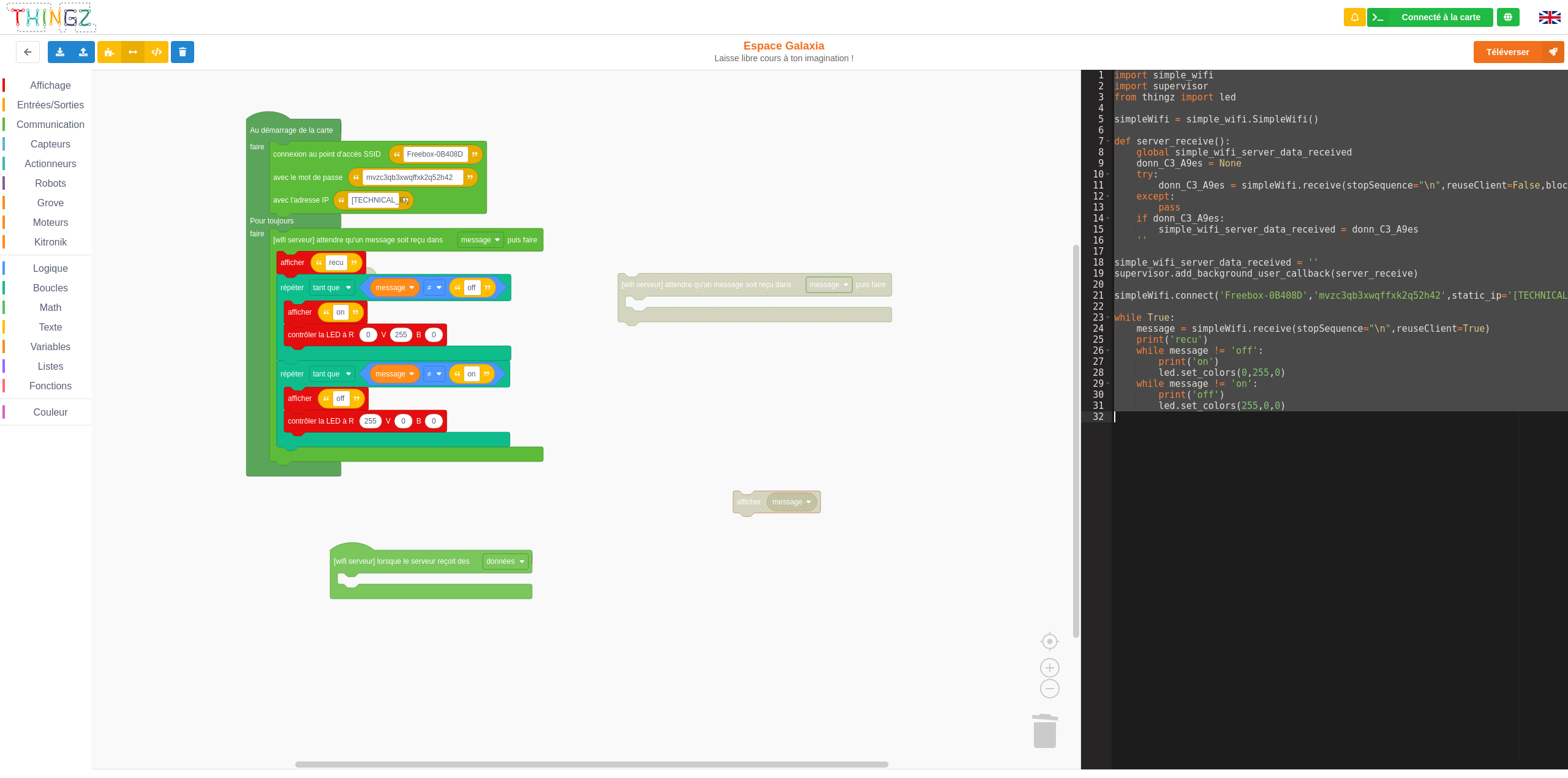
drag, startPoint x: 1116, startPoint y: 76, endPoint x: 1225, endPoint y: 453, distance: 392.4
click at [1218, 438] on div "import simple_wifi import supervisor from thingz import led simpleWifi = simple…" at bounding box center [1346, 426] width 470 height 713
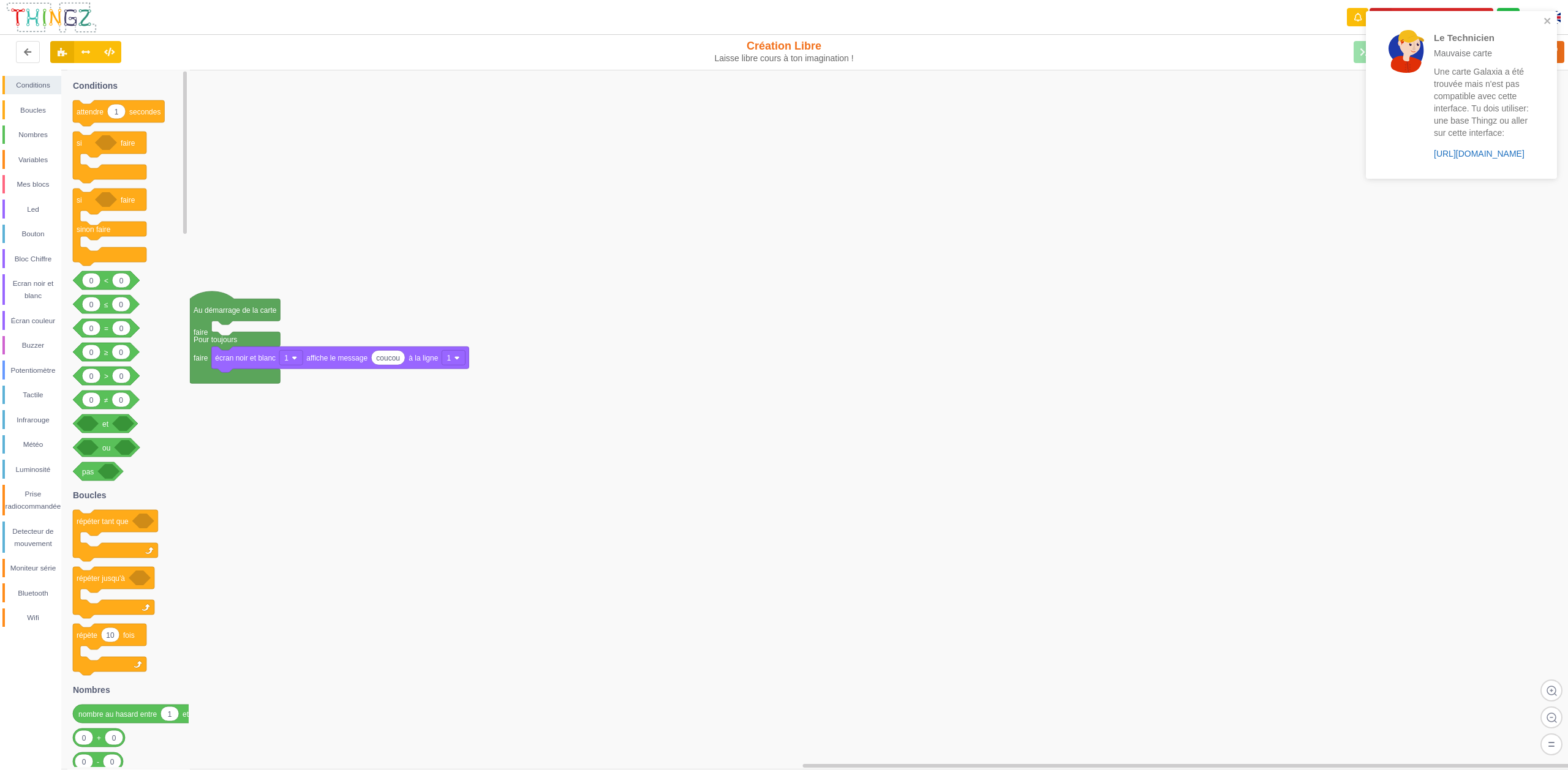
click at [1493, 156] on link "[URL][DOMAIN_NAME]" at bounding box center [1479, 154] width 91 height 10
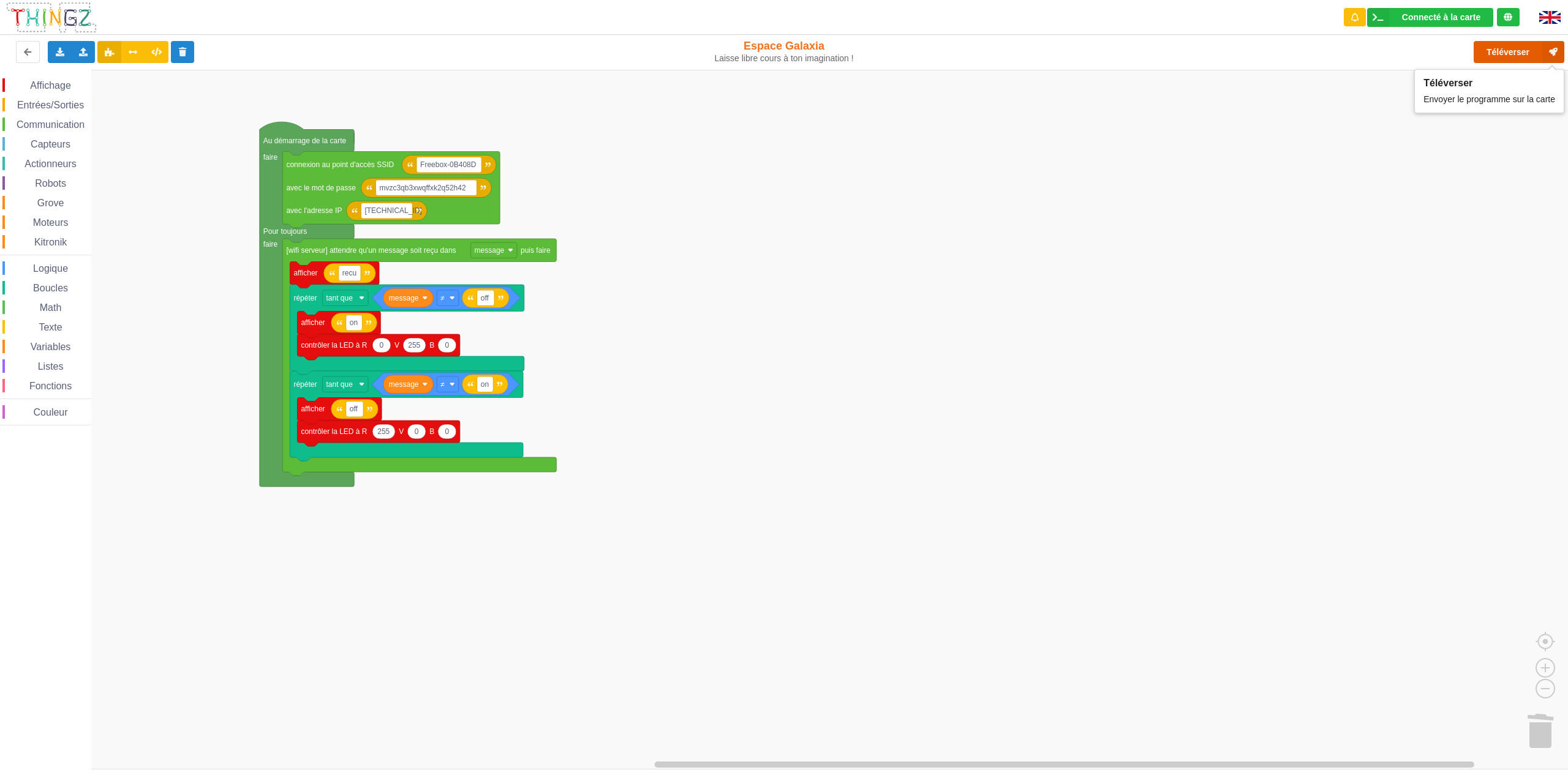
click at [1511, 56] on button "Téléverser" at bounding box center [1519, 52] width 91 height 22
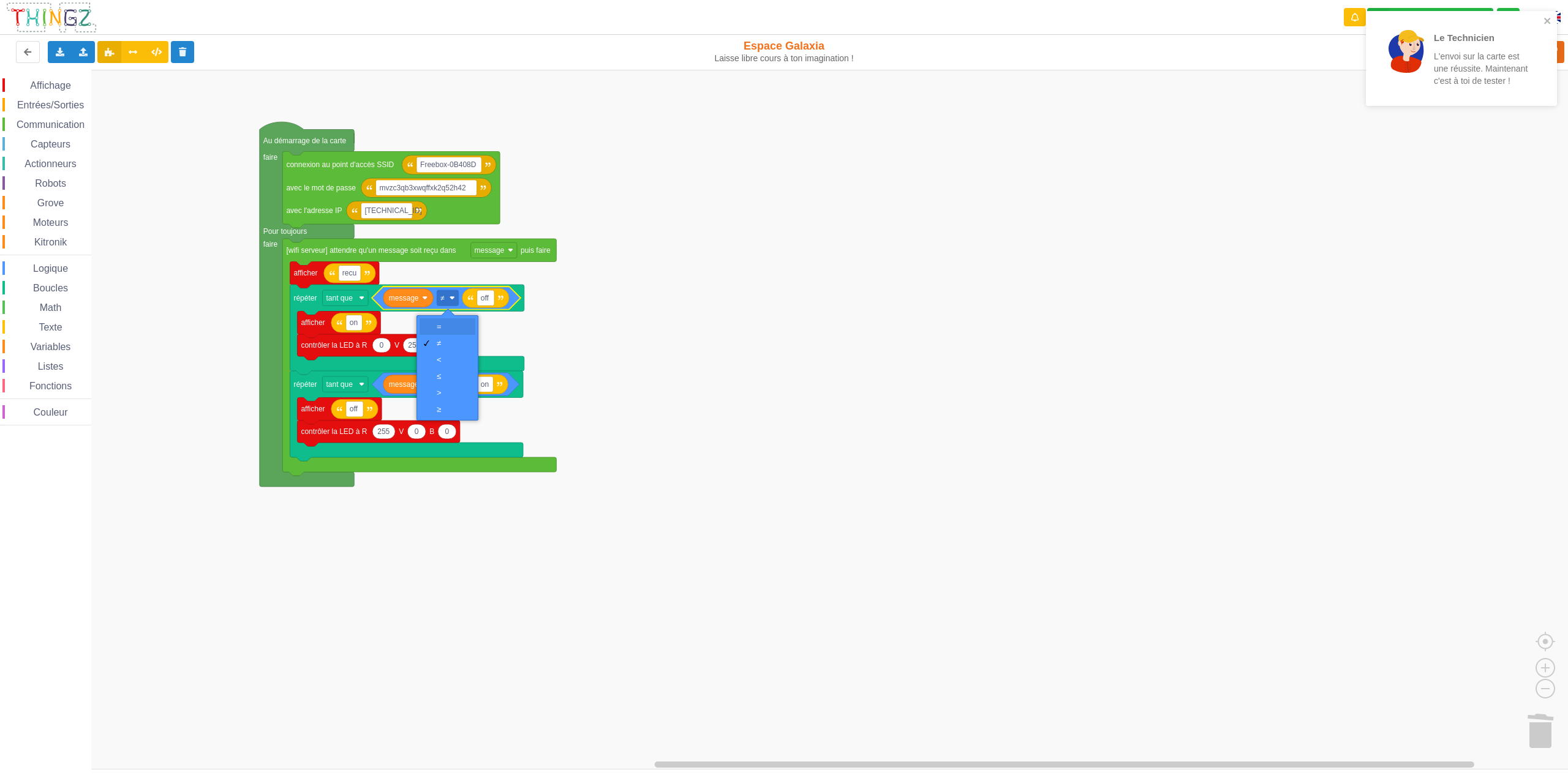
click at [453, 321] on div "=" at bounding box center [447, 327] width 56 height 17
type input "on"
click at [722, 339] on rect "Espace de travail de Blocky" at bounding box center [788, 419] width 1577 height 700
type input "off"
click at [896, 260] on rect "Espace de travail de Blocky" at bounding box center [788, 419] width 1577 height 700
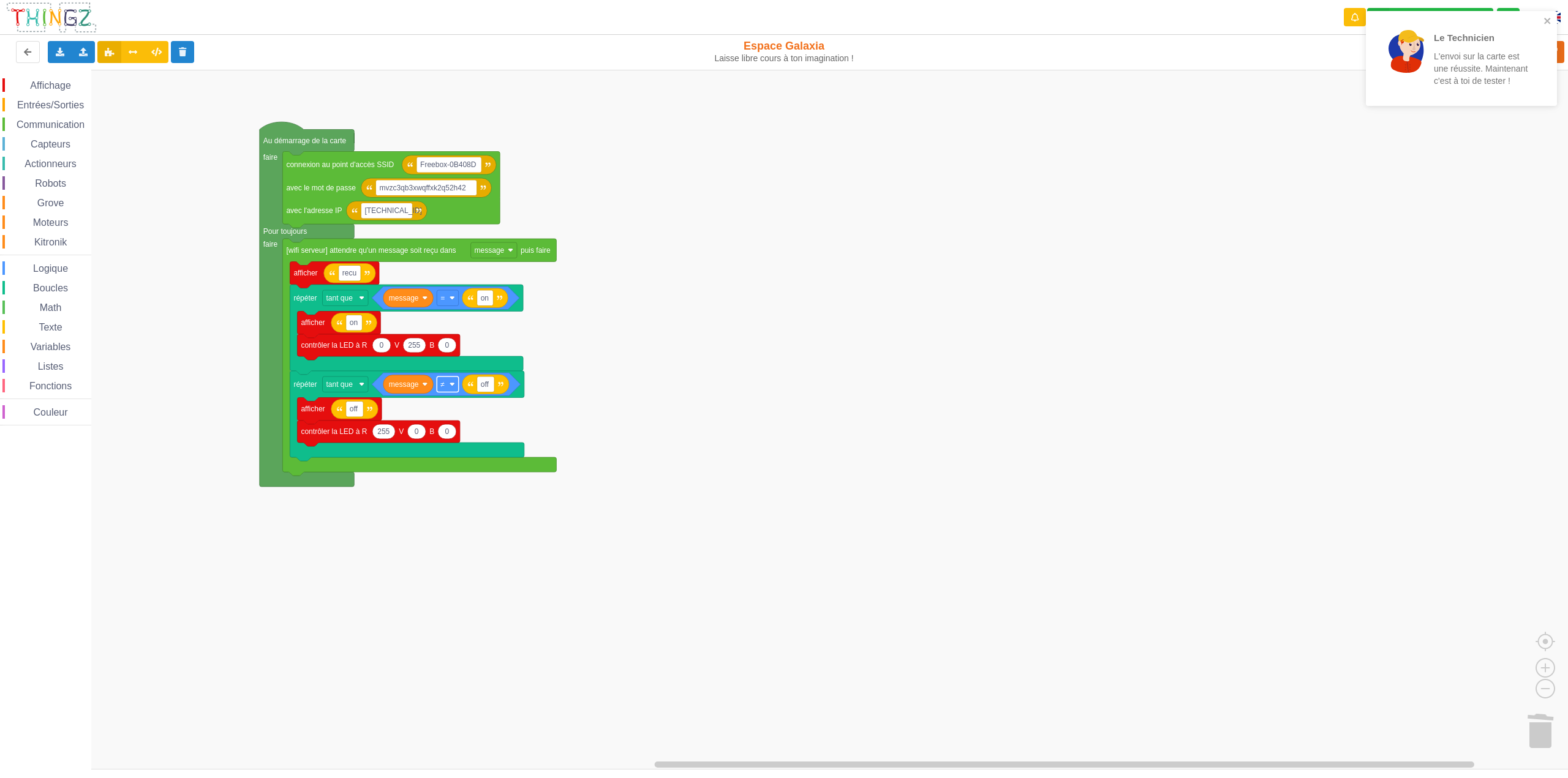
click at [453, 385] on image "Espace de travail de Blocky" at bounding box center [453, 385] width 6 height 6
click at [446, 414] on div "=" at bounding box center [451, 413] width 30 height 9
click at [738, 350] on div "Affichage Entrées/Sorties Communication Capteurs Actionneurs Robots Grove Moteu…" at bounding box center [788, 419] width 1577 height 700
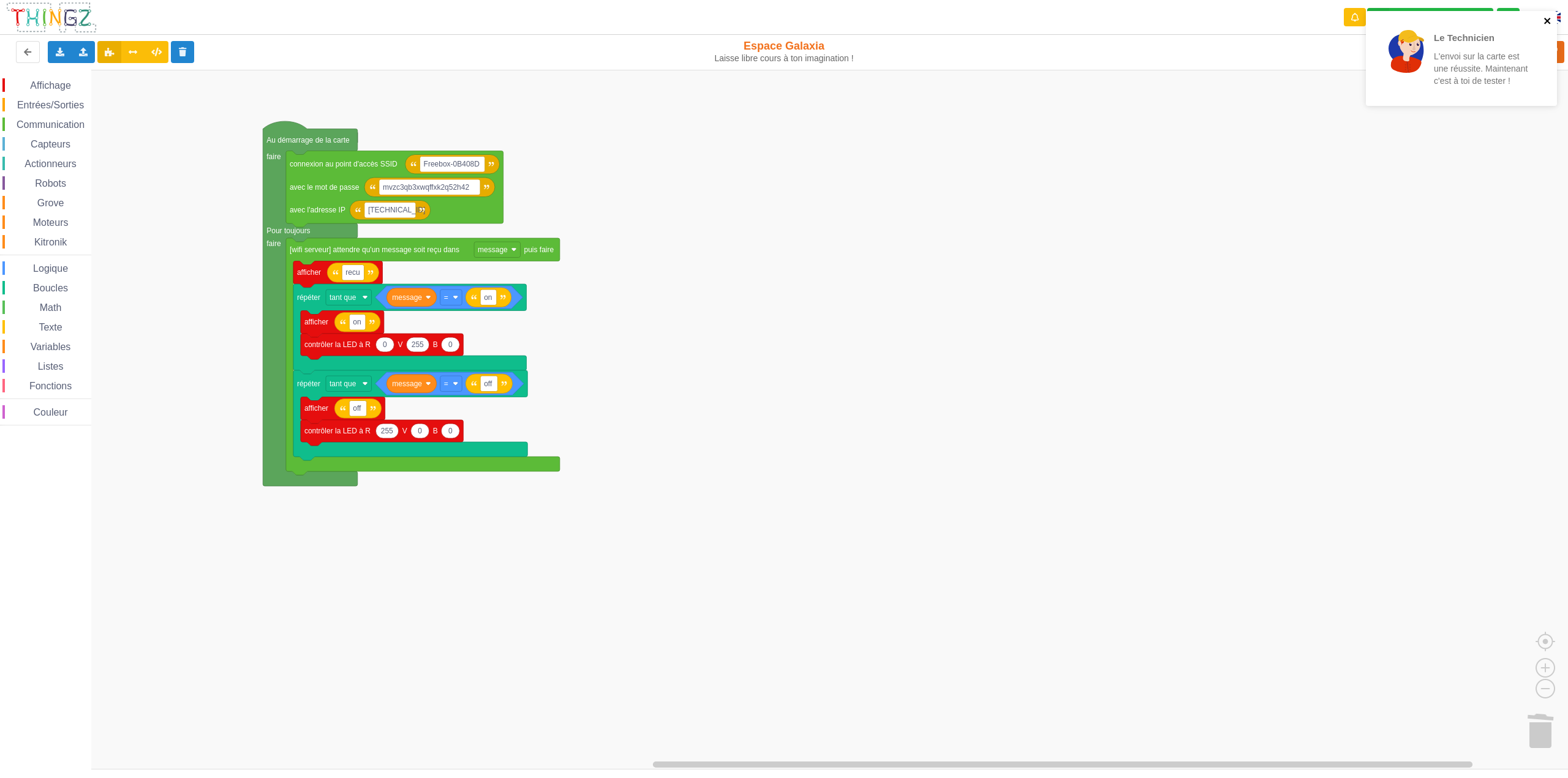
click at [1551, 22] on icon "close" at bounding box center [1548, 21] width 9 height 10
click at [1499, 54] on div "Le Technicien L'envoi sur la carte est une réussite. Maintenant c'est à toi de …" at bounding box center [784, 380] width 1585 height 778
click at [1506, 48] on button "Téléverser" at bounding box center [1519, 52] width 91 height 22
click at [135, 55] on icon at bounding box center [133, 51] width 10 height 7
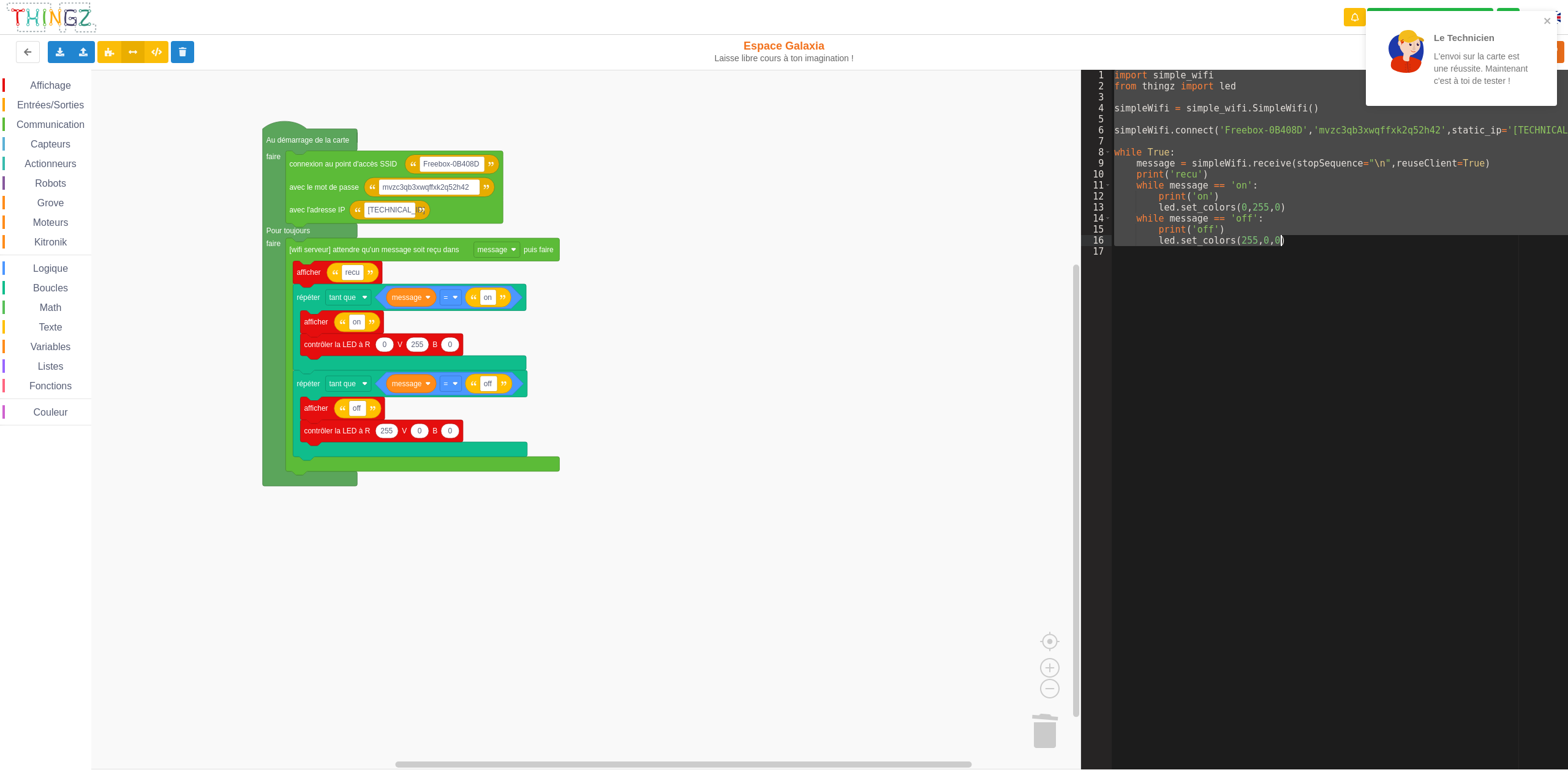
drag, startPoint x: 1113, startPoint y: 77, endPoint x: 1295, endPoint y: 244, distance: 247.0
click at [1295, 244] on div "import simple_wifi from thingz import led simpleWifi = simple_wifi . SimpleWifi…" at bounding box center [1344, 430] width 465 height 722
click at [152, 57] on button at bounding box center [157, 52] width 24 height 22
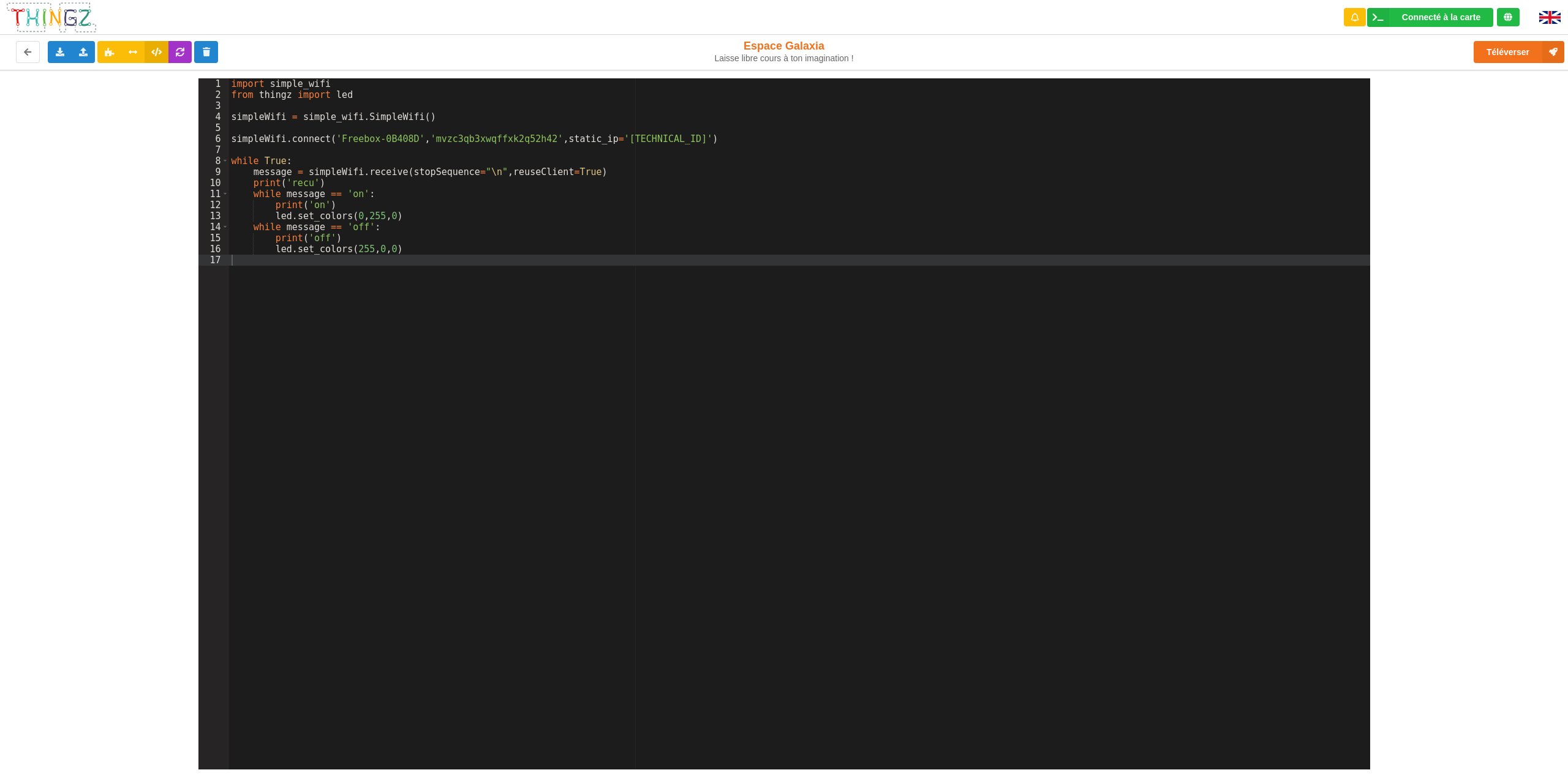
click at [354, 200] on div "import simple_wifi from thingz import led simpleWifi = simple_wifi . SimpleWifi…" at bounding box center [799, 435] width 1141 height 714
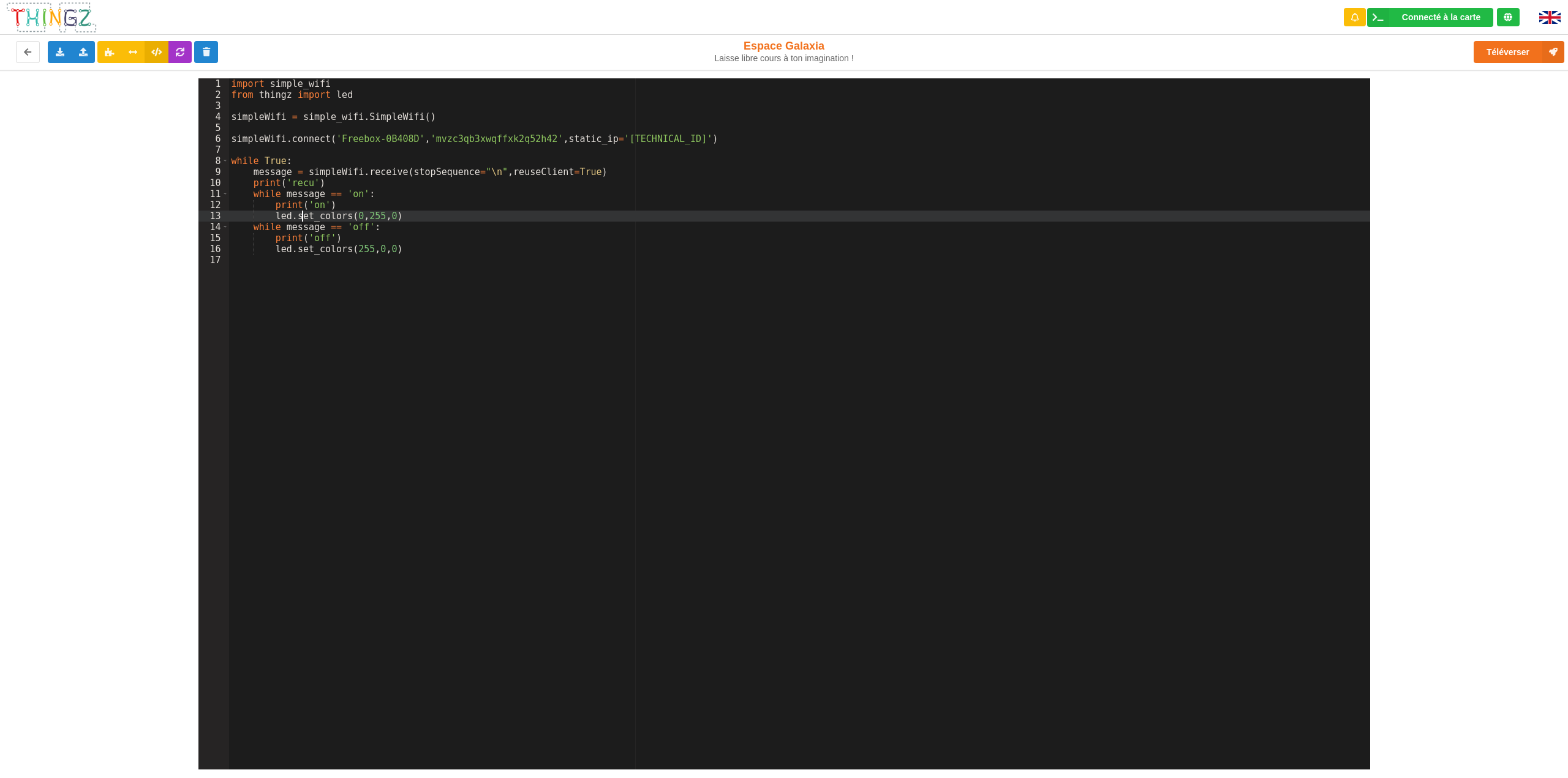
click at [301, 214] on div "import simple_wifi from thingz import led simpleWifi = simple_wifi . SimpleWifi…" at bounding box center [799, 435] width 1141 height 714
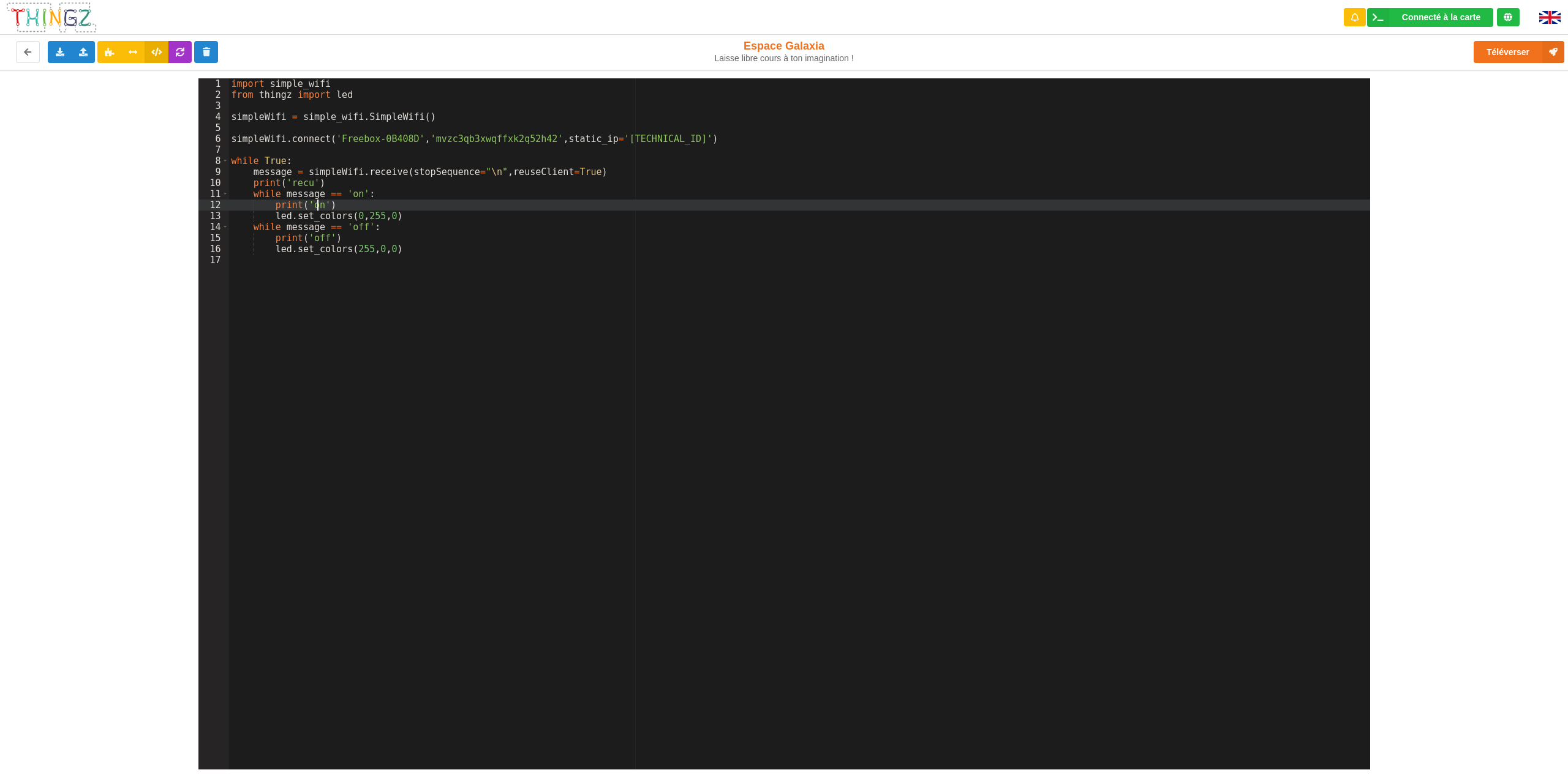
click at [316, 204] on div "import simple_wifi from thingz import led simpleWifi = simple_wifi . SimpleWifi…" at bounding box center [799, 435] width 1141 height 714
click at [333, 193] on div "import simple_wifi from thingz import led simpleWifi = simple_wifi . SimpleWifi…" at bounding box center [799, 435] width 1141 height 714
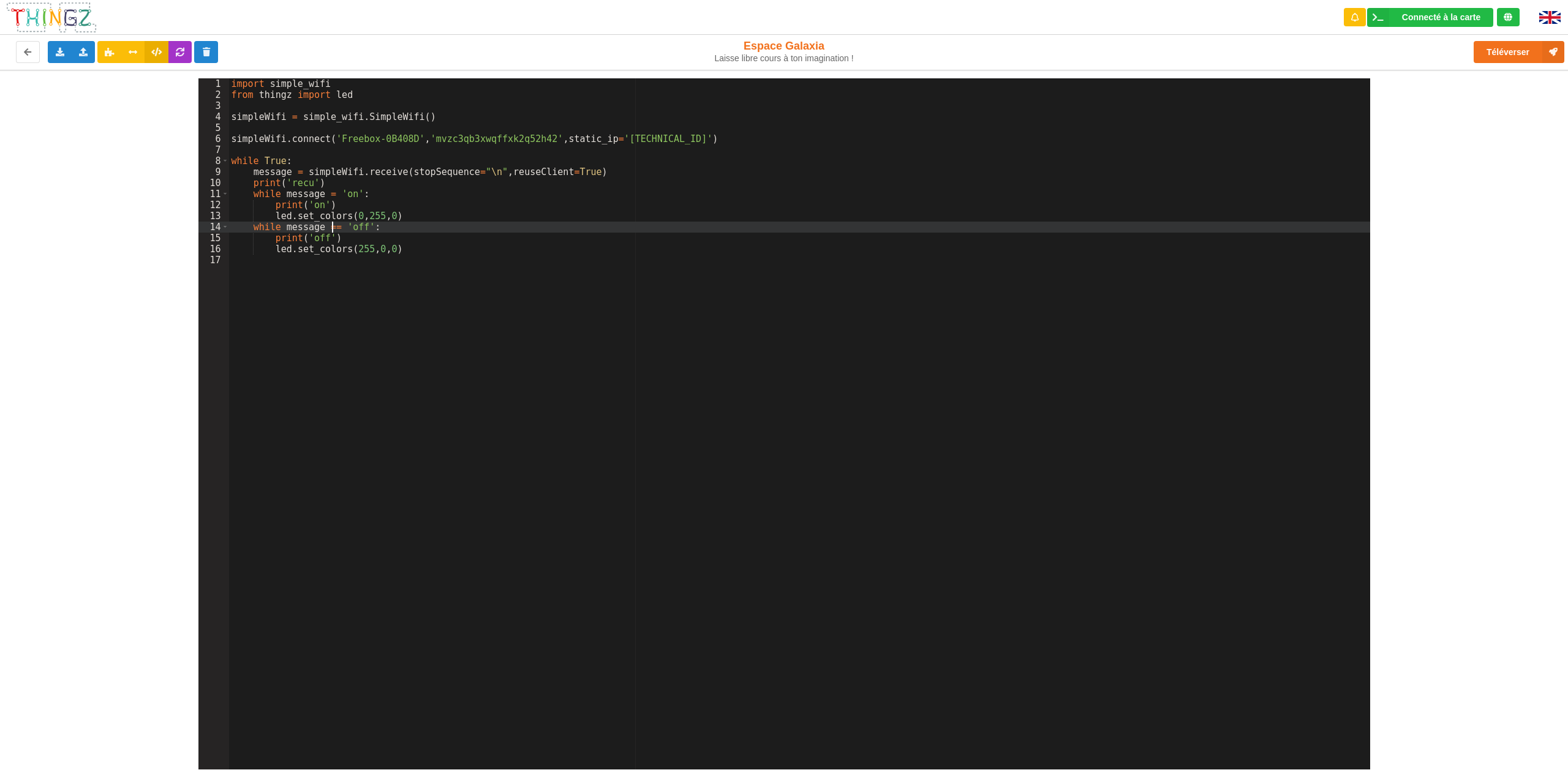
click at [333, 227] on div "import simple_wifi from thingz import led simpleWifi = simple_wifi . SimpleWifi…" at bounding box center [799, 435] width 1141 height 714
click at [505, 304] on div "import simple_wifi from thingz import led simpleWifi = simple_wifi . SimpleWifi…" at bounding box center [799, 435] width 1141 height 714
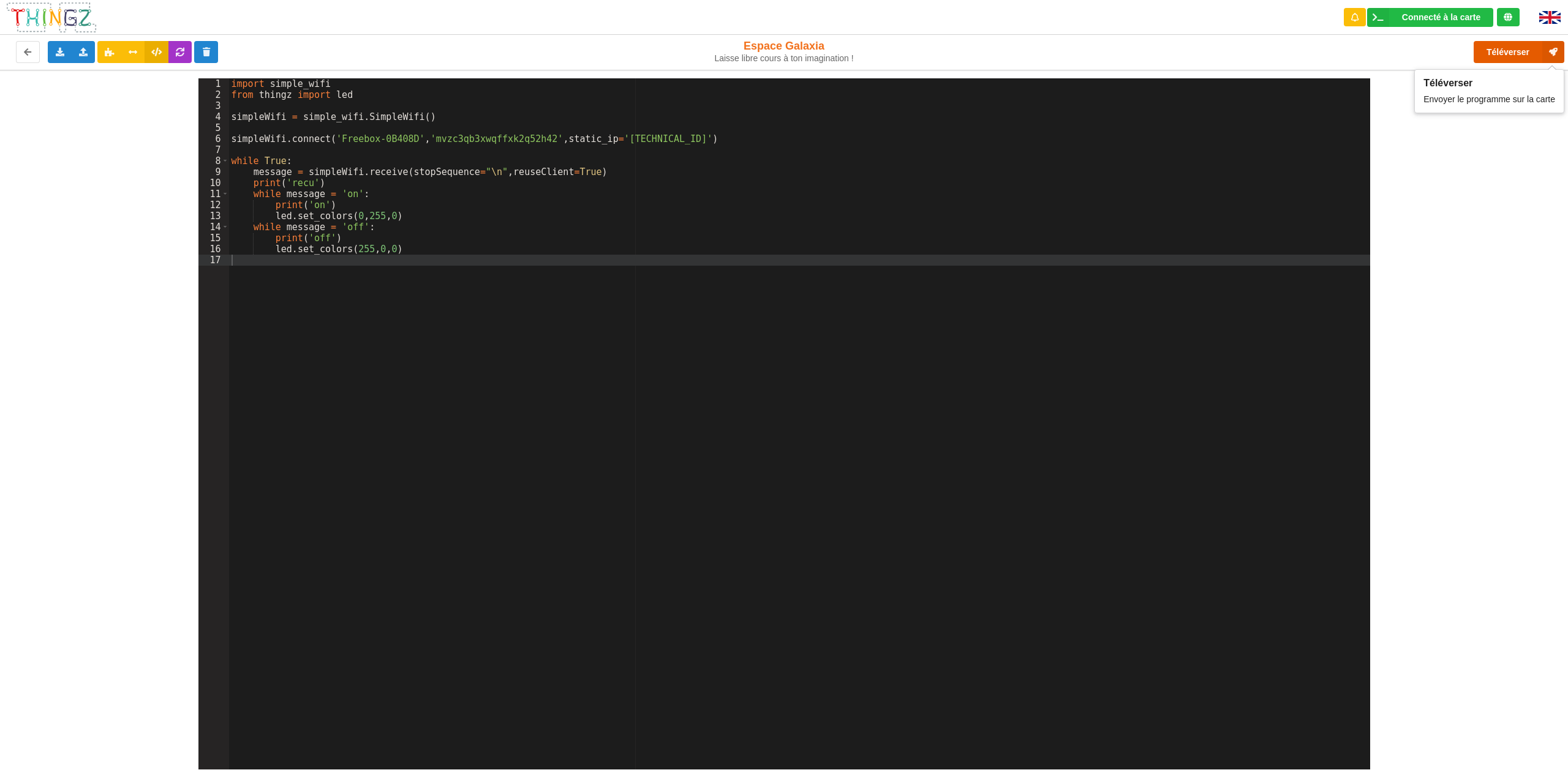
click at [1496, 54] on button "Téléverser" at bounding box center [1519, 52] width 91 height 22
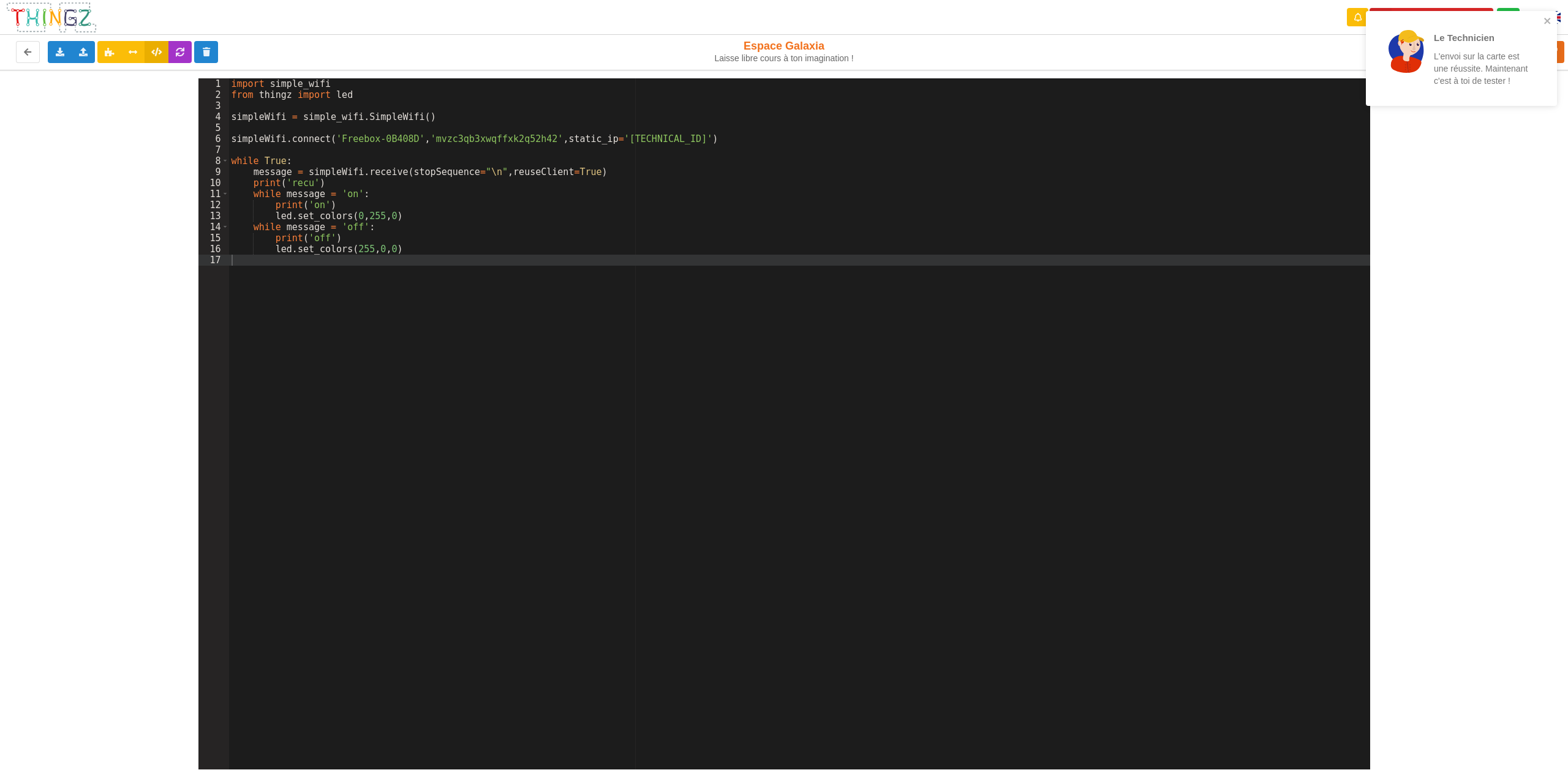
click at [307, 204] on div "import simple_wifi from thingz import led simpleWifi = simple_wifi . SimpleWifi…" at bounding box center [799, 435] width 1141 height 714
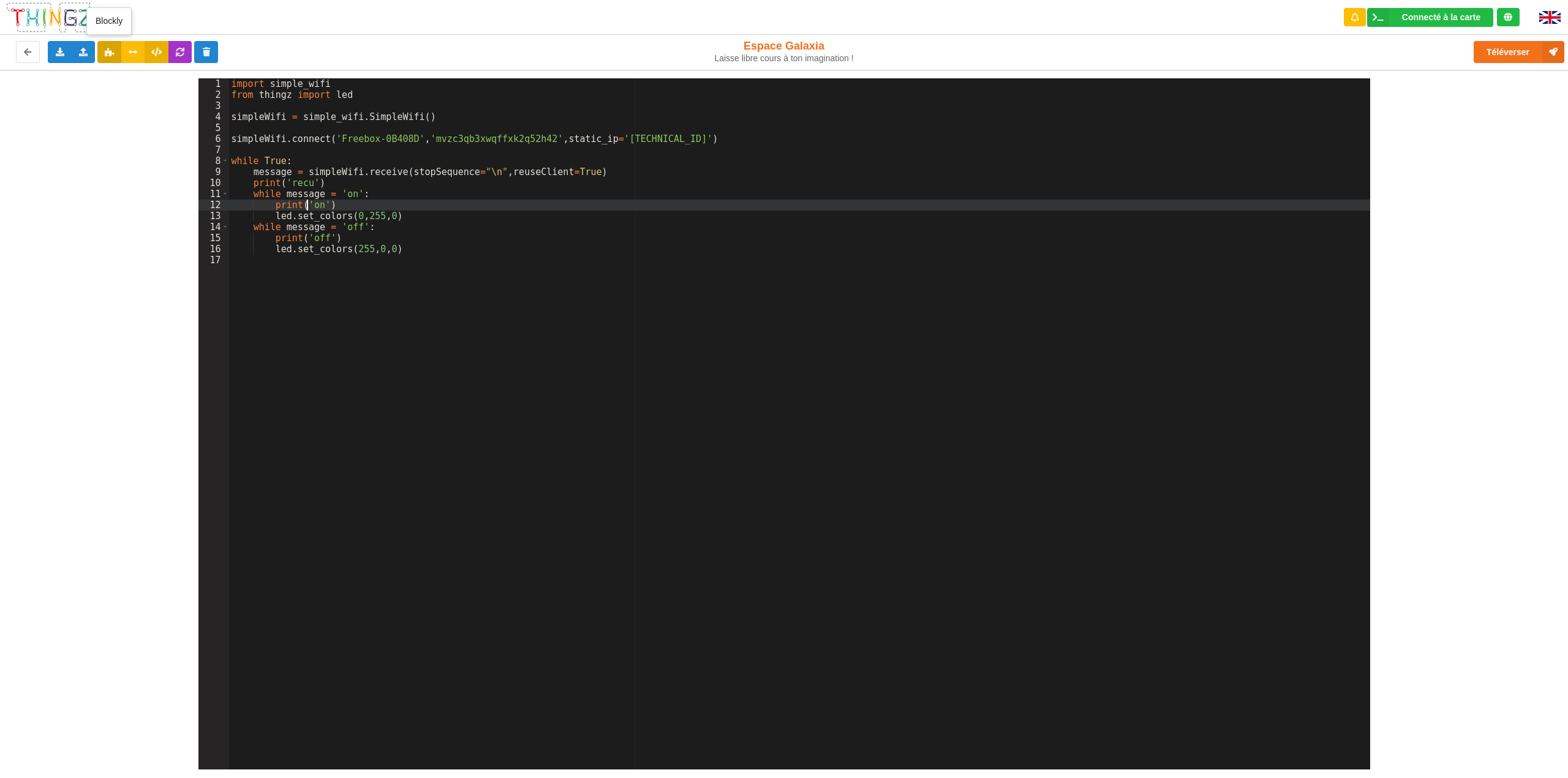
click at [111, 55] on icon at bounding box center [109, 51] width 10 height 7
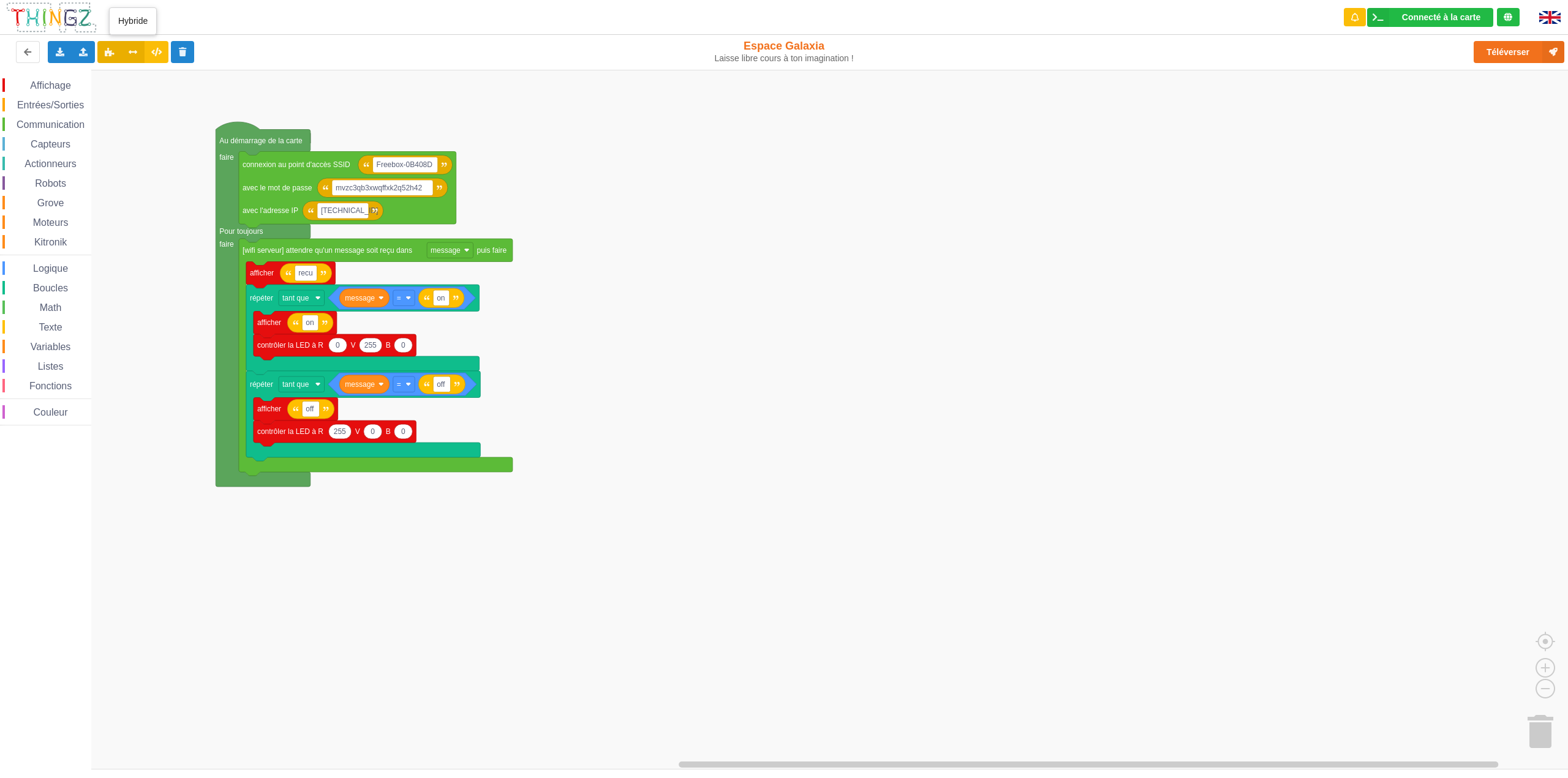
click at [130, 52] on icon at bounding box center [133, 51] width 10 height 7
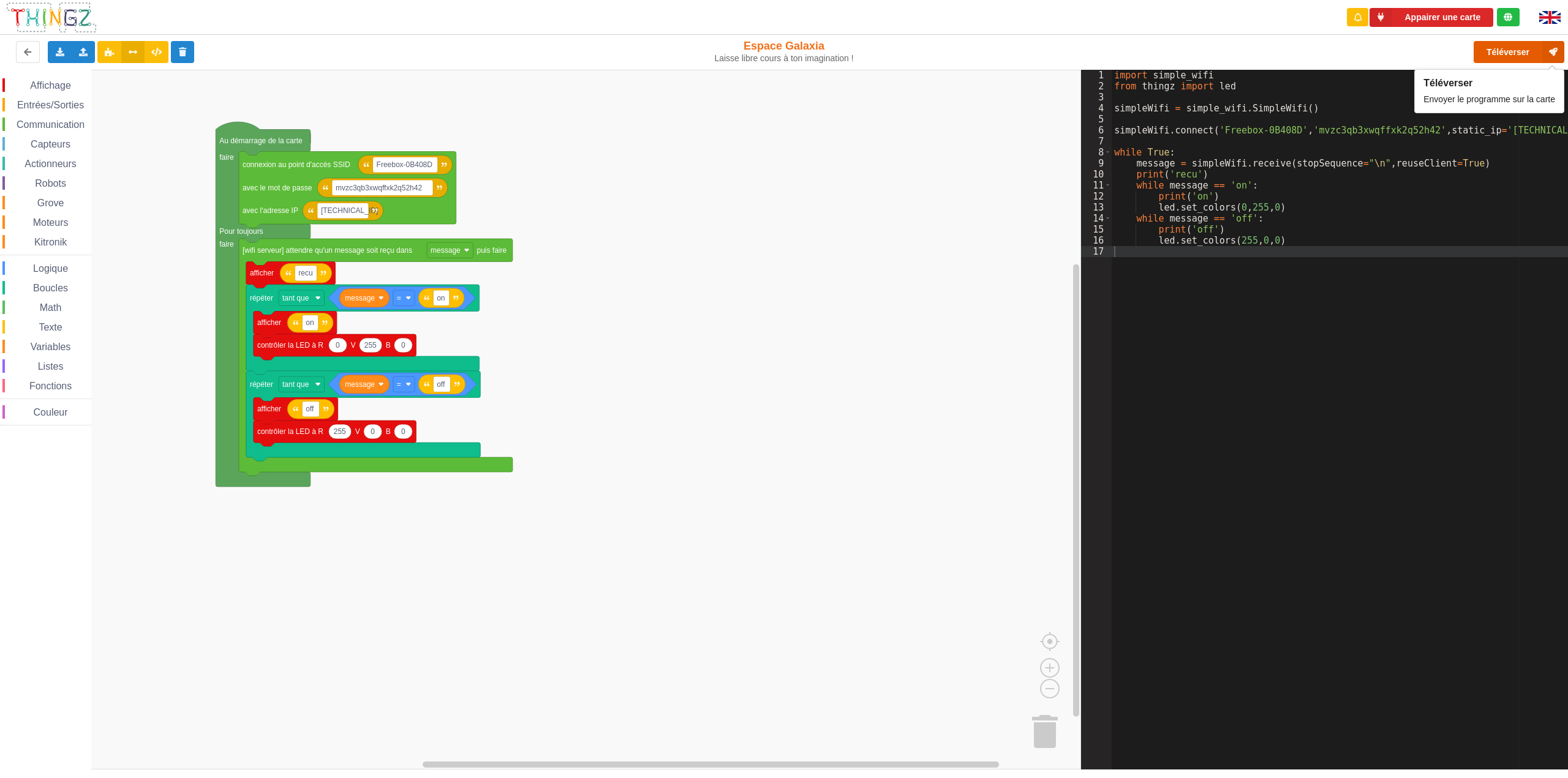
click at [1502, 53] on button "Téléverser" at bounding box center [1519, 52] width 91 height 22
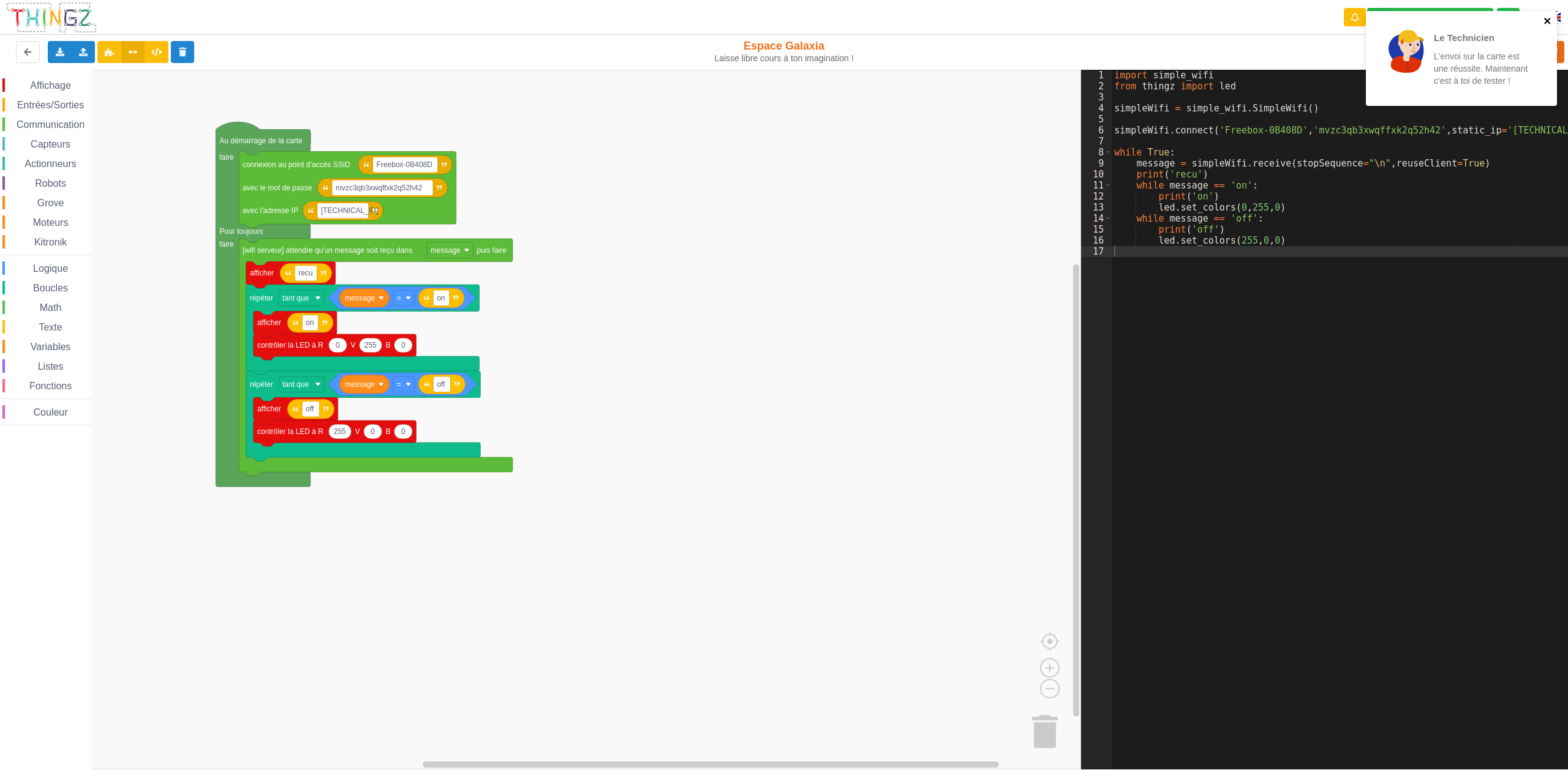
click at [1548, 22] on icon "close" at bounding box center [1547, 21] width 6 height 6
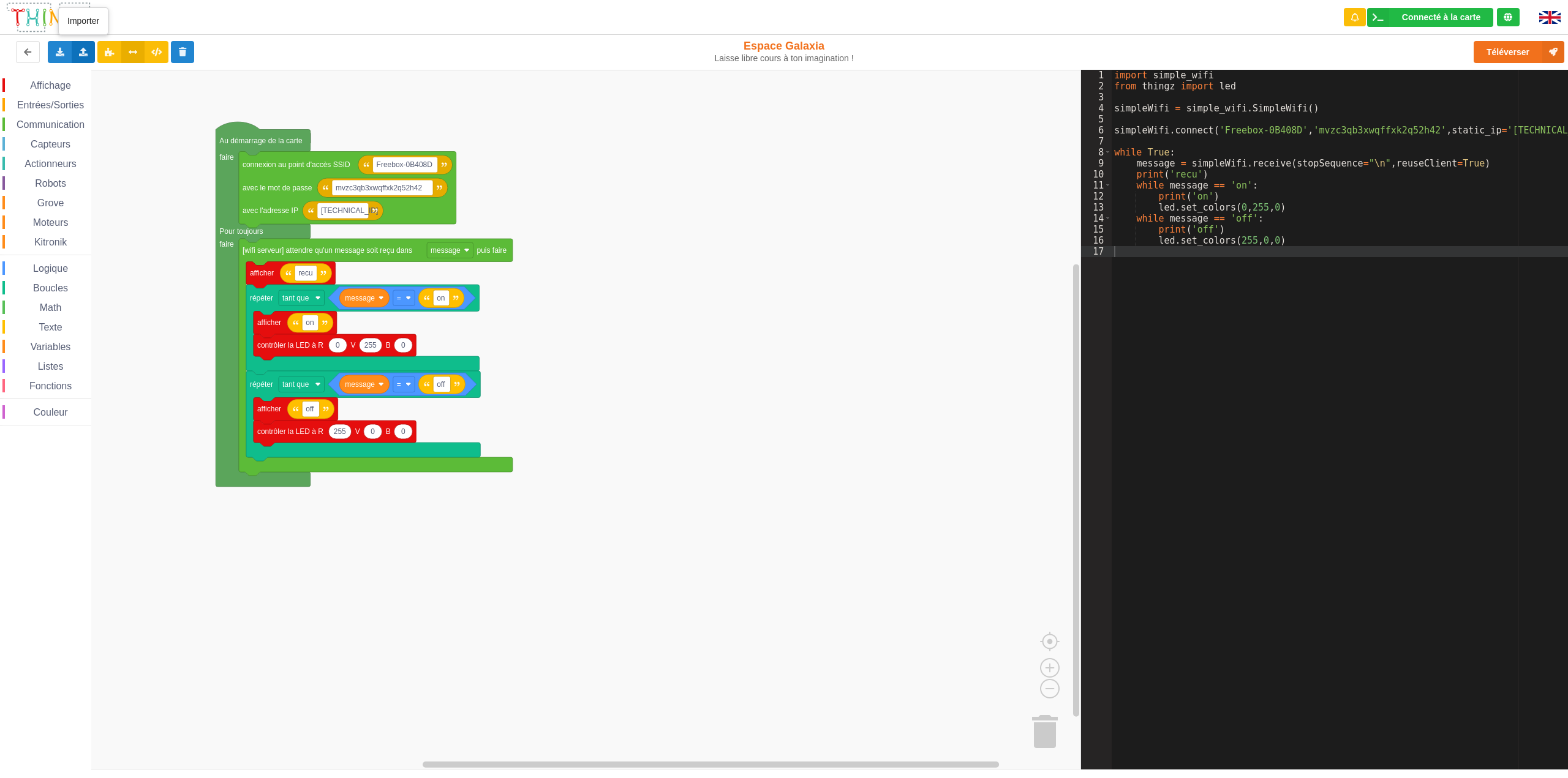
click at [86, 55] on icon at bounding box center [83, 51] width 10 height 7
click at [480, 54] on div "Exporter l'assemblage de blocs Exporter l'assemblage de blocs au format Python …" at bounding box center [315, 52] width 641 height 39
click at [155, 57] on button at bounding box center [157, 52] width 24 height 22
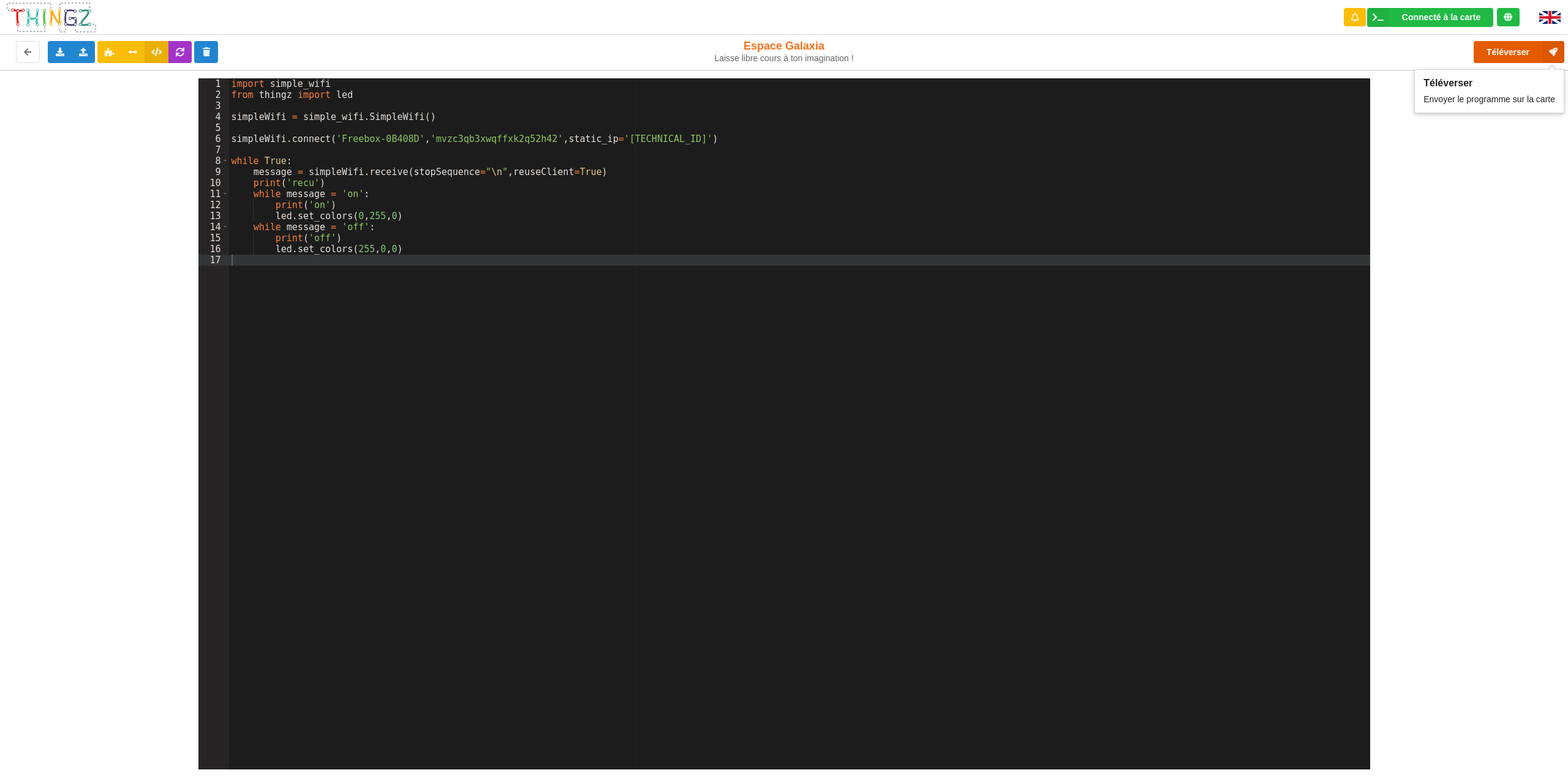
click at [1494, 49] on button "Téléverser" at bounding box center [1519, 52] width 91 height 22
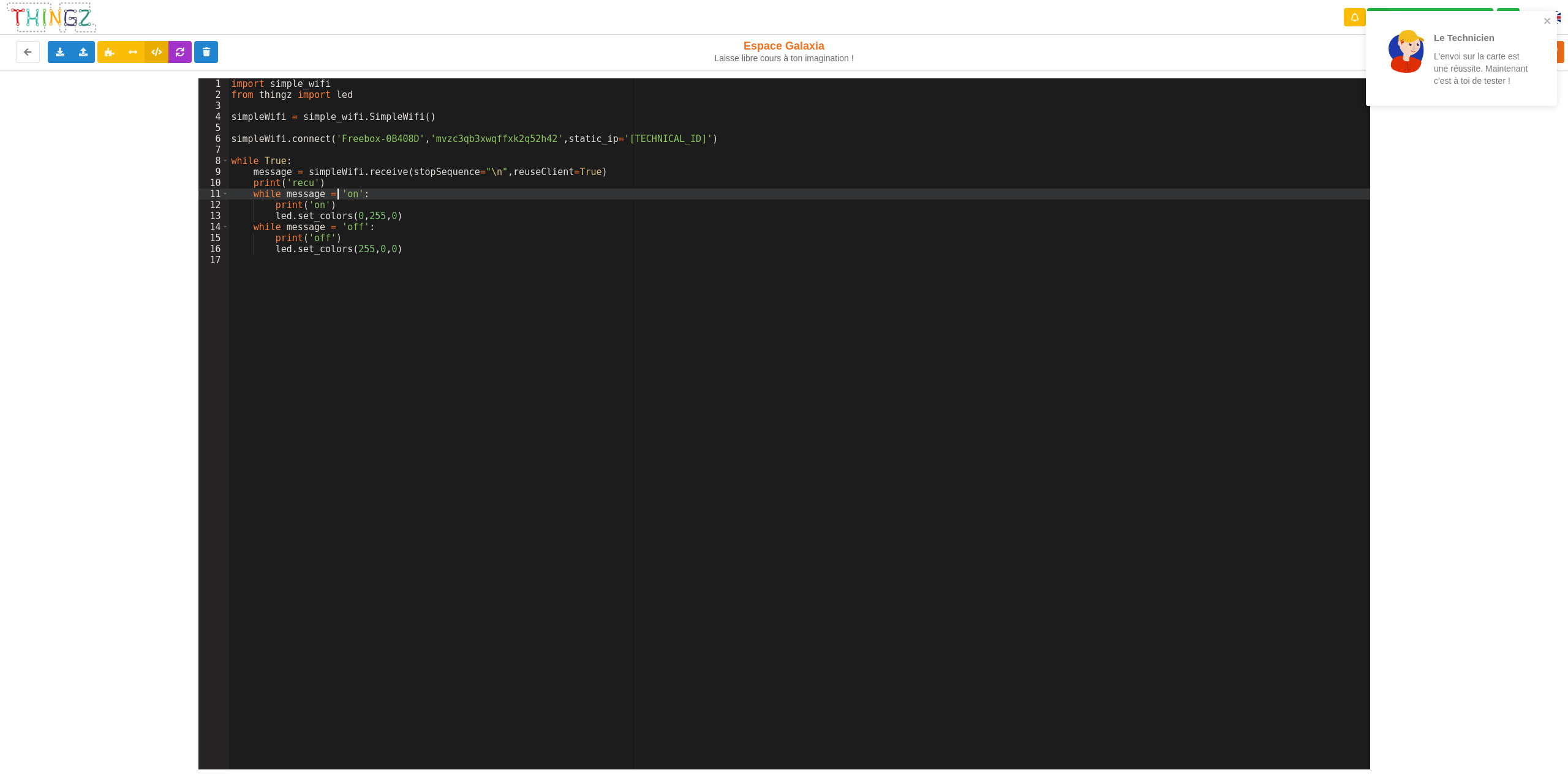
click at [338, 192] on div "import simple_wifi from thingz import led simpleWifi = simple_wifi . SimpleWifi…" at bounding box center [799, 435] width 1141 height 714
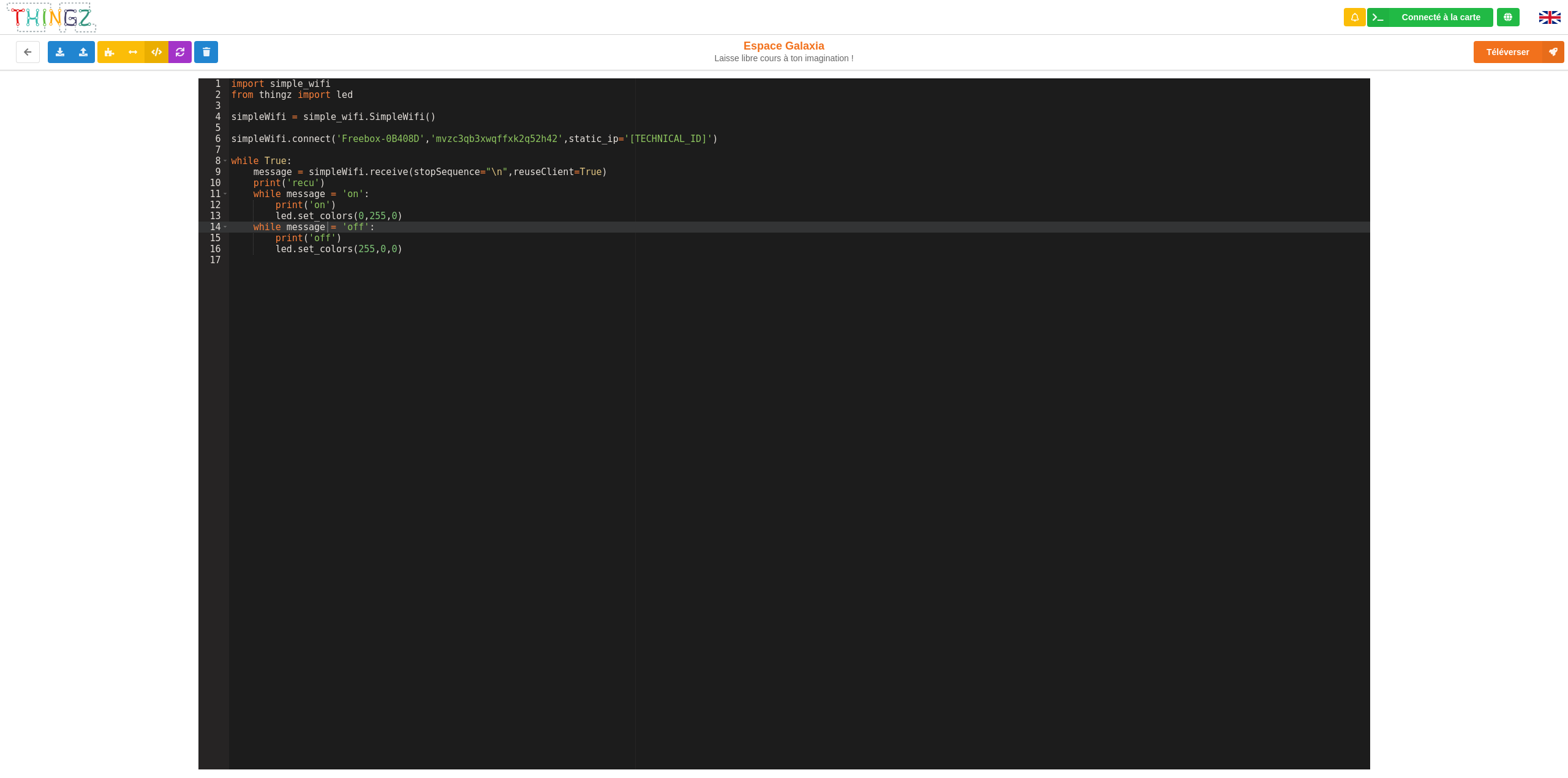
click at [328, 225] on div "import simple_wifi from thingz import led simpleWifi = simple_wifi . SimpleWifi…" at bounding box center [799, 435] width 1141 height 714
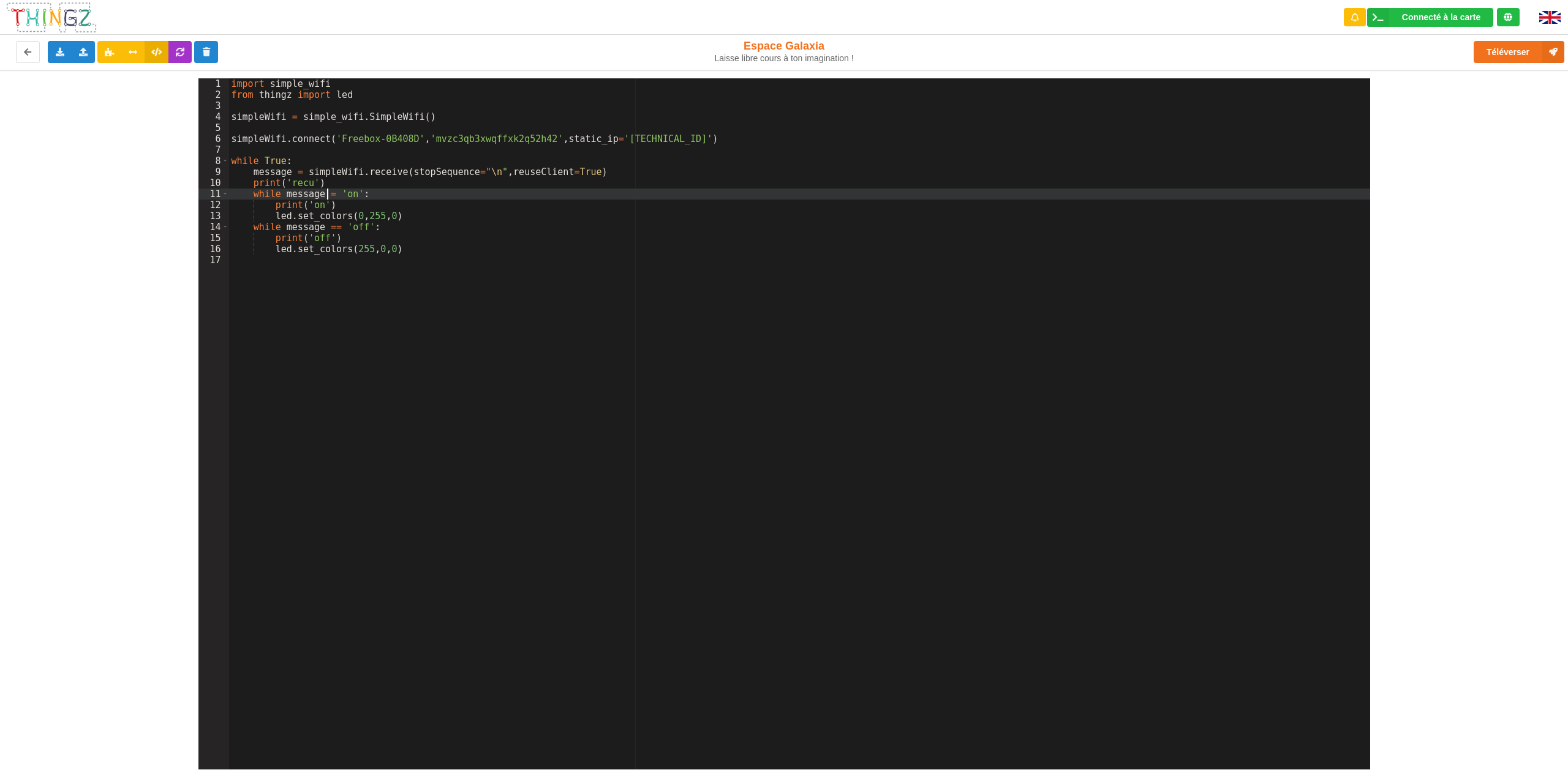
click at [326, 194] on div "import simple_wifi from thingz import led simpleWifi = simple_wifi . SimpleWifi…" at bounding box center [799, 435] width 1141 height 714
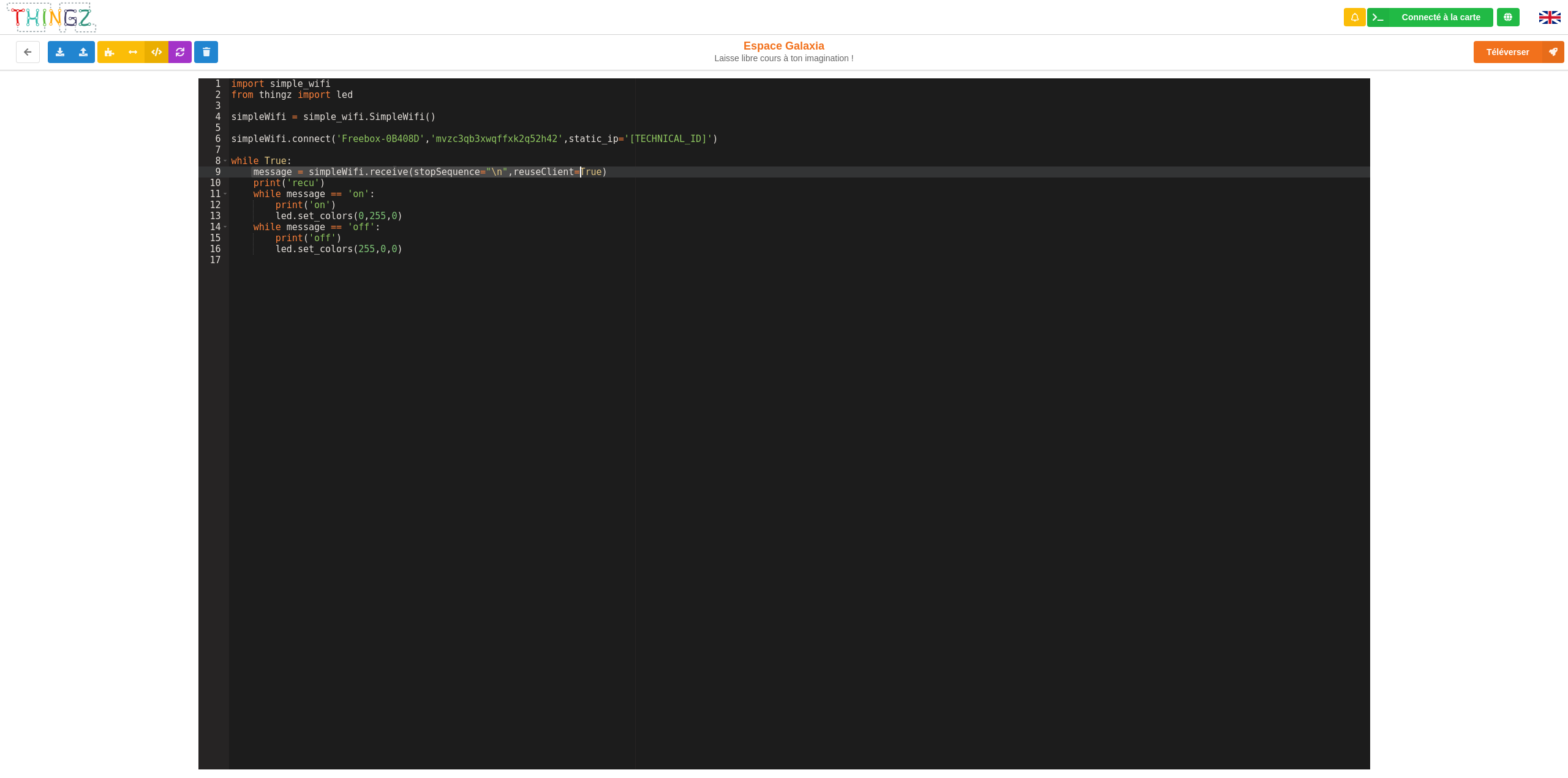
drag, startPoint x: 250, startPoint y: 172, endPoint x: 604, endPoint y: 170, distance: 354.0
click at [604, 170] on div "import simple_wifi from thingz import led simpleWifi = simple_wifi . SimpleWifi…" at bounding box center [799, 435] width 1141 height 714
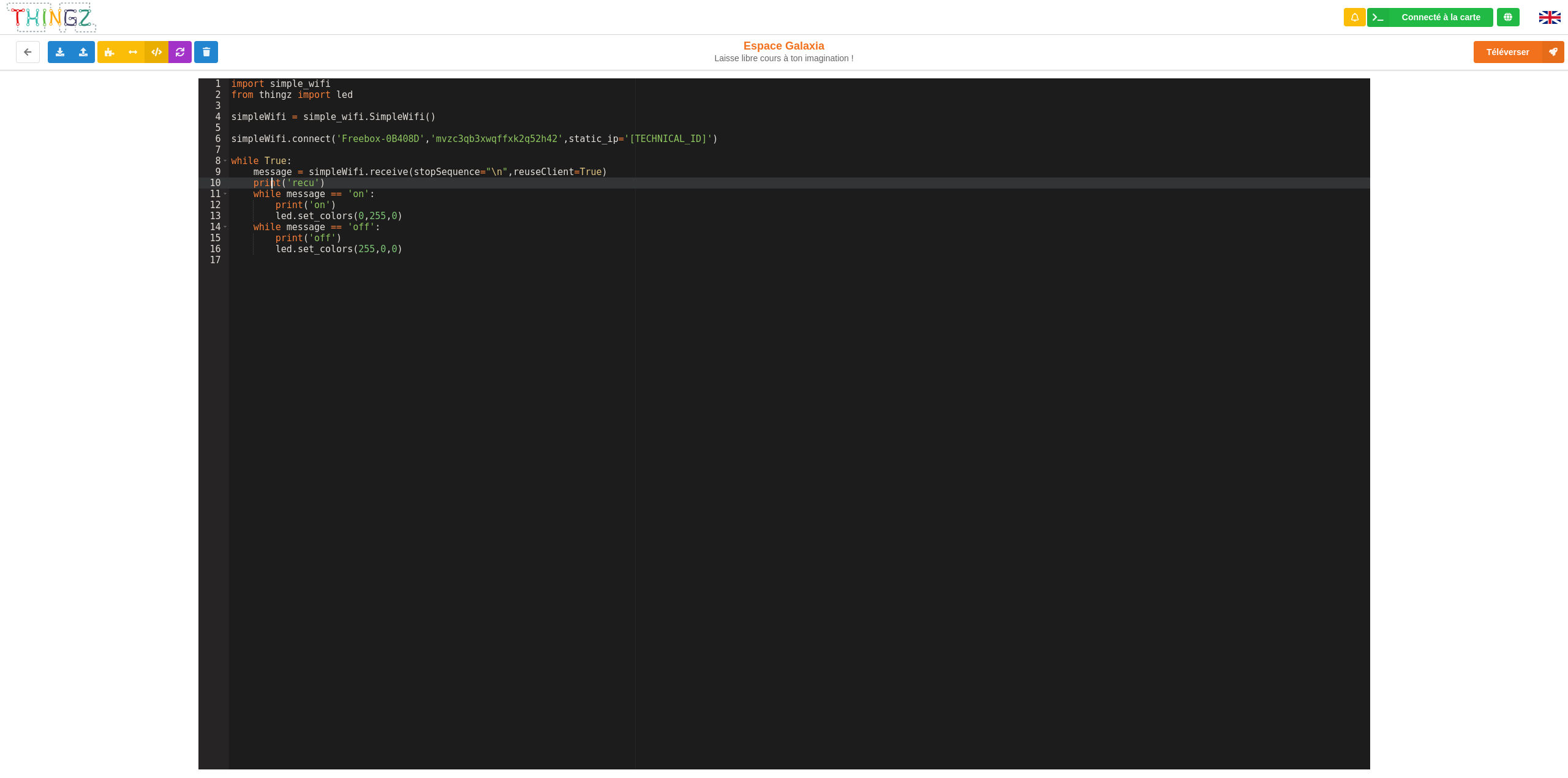
click at [272, 187] on div "import simple_wifi from thingz import led simpleWifi = simple_wifi . SimpleWifi…" at bounding box center [799, 435] width 1141 height 714
drag, startPoint x: 251, startPoint y: 184, endPoint x: 323, endPoint y: 184, distance: 72.0
click at [323, 184] on div "import simple_wifi from thingz import led simpleWifi = simple_wifi . SimpleWifi…" at bounding box center [799, 435] width 1141 height 714
click at [109, 50] on icon at bounding box center [109, 51] width 10 height 7
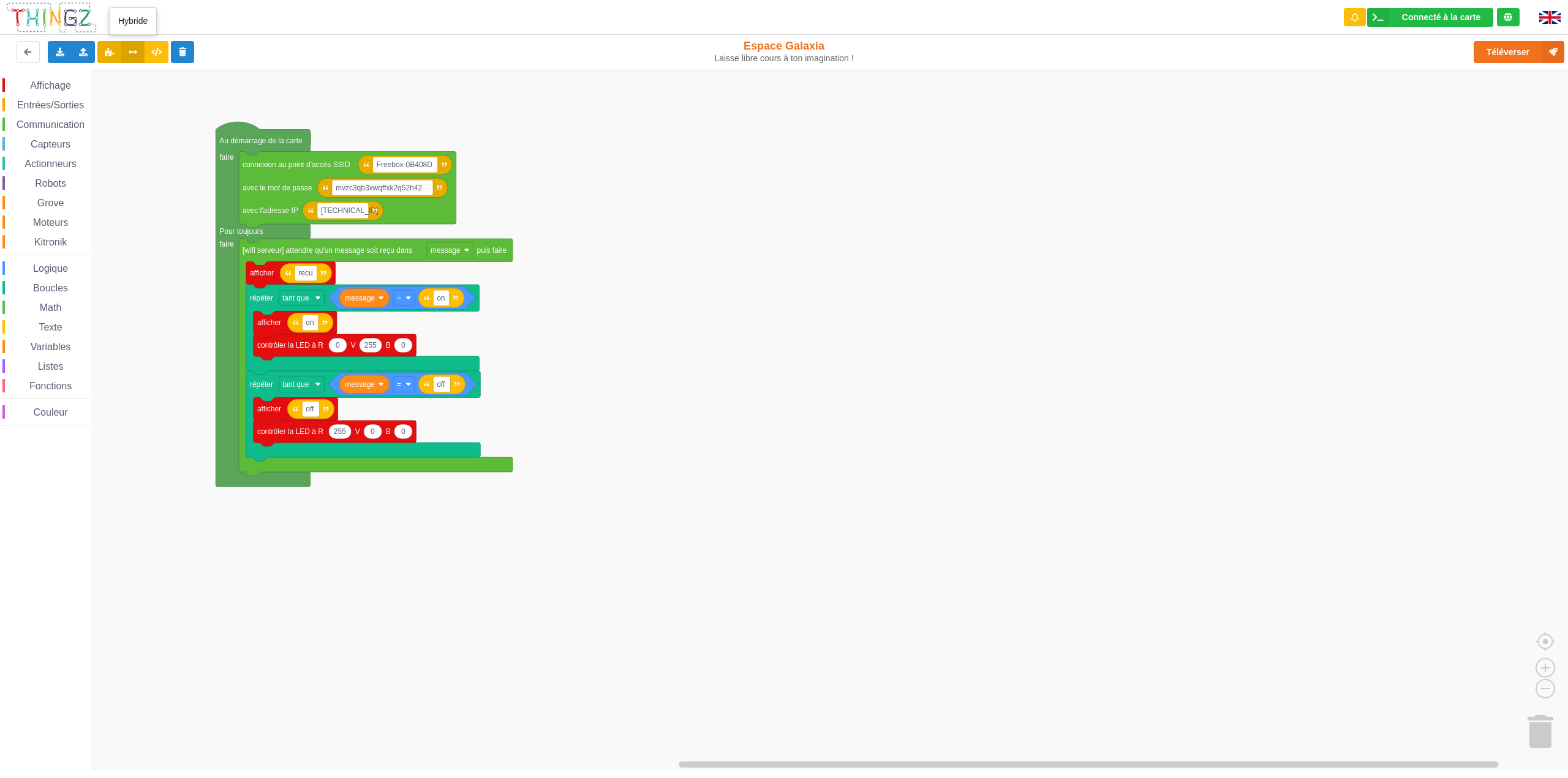
click at [130, 55] on icon at bounding box center [133, 51] width 10 height 7
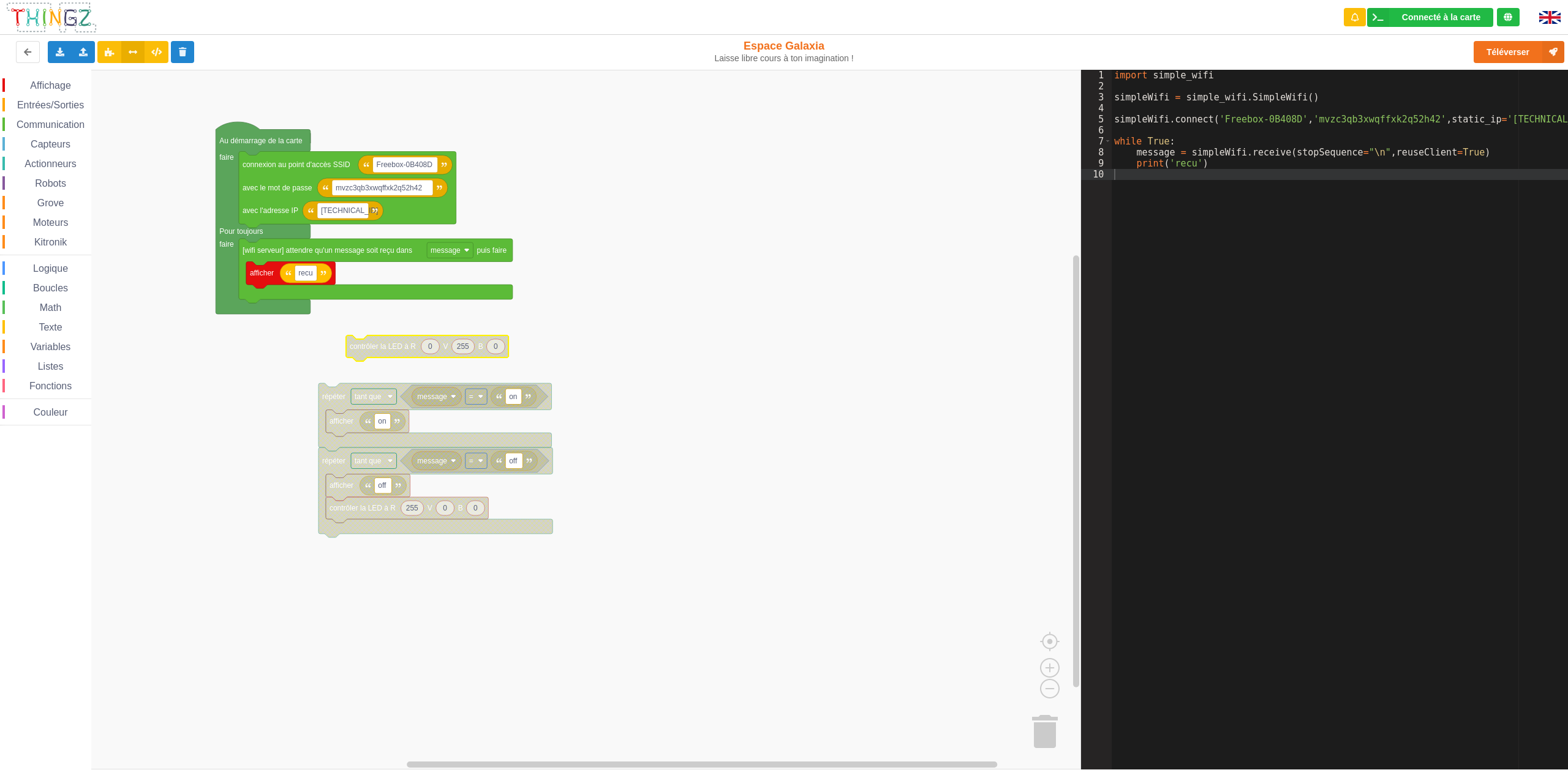
click at [59, 267] on span "Logique" at bounding box center [50, 269] width 38 height 10
click at [190, 362] on div "Affichage Entrées/Sorties Communication Capteurs Actionneurs Robots Grove Moteu…" at bounding box center [541, 419] width 1081 height 700
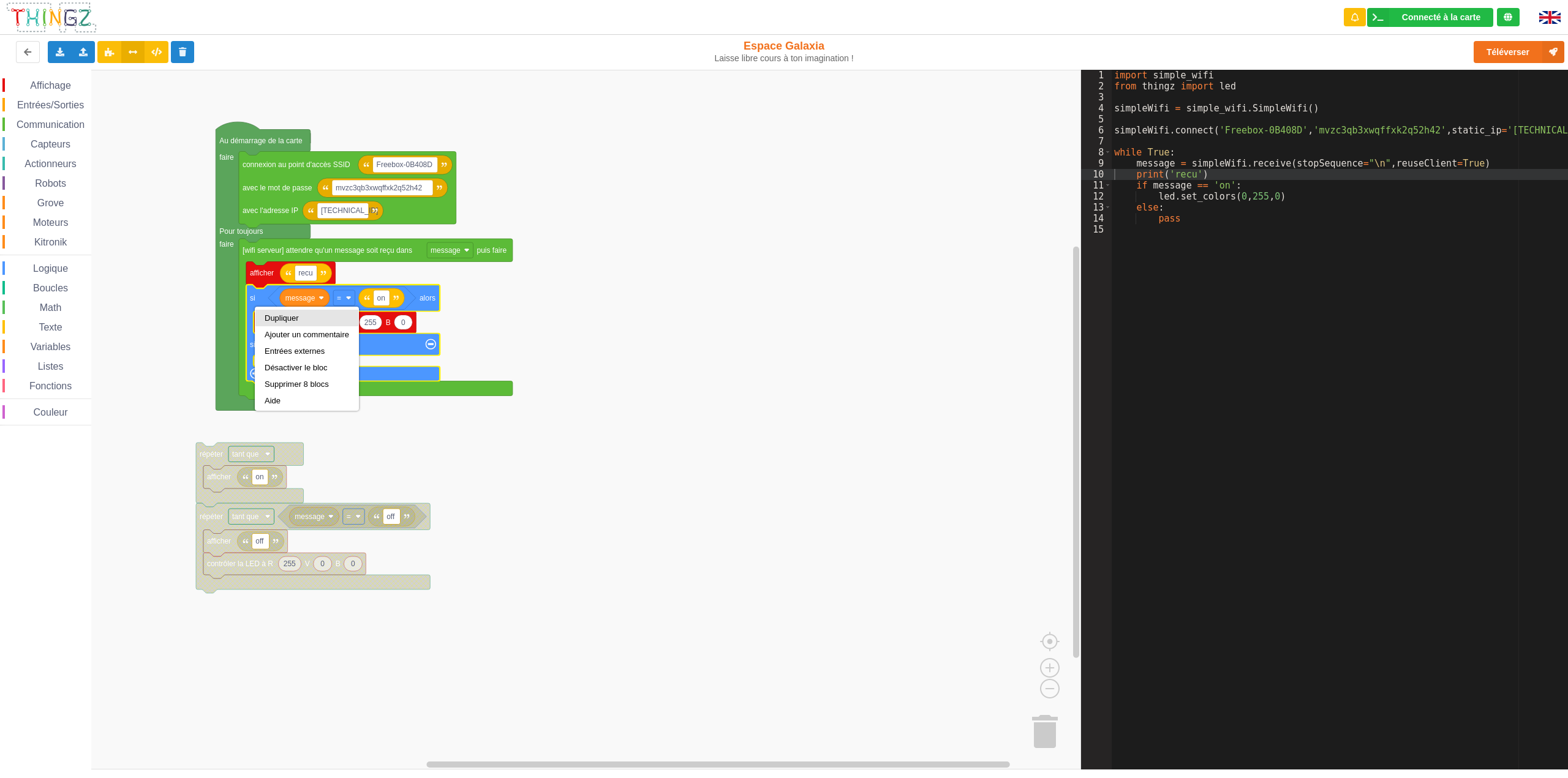
click at [275, 318] on div "Dupliquer" at bounding box center [306, 318] width 85 height 9
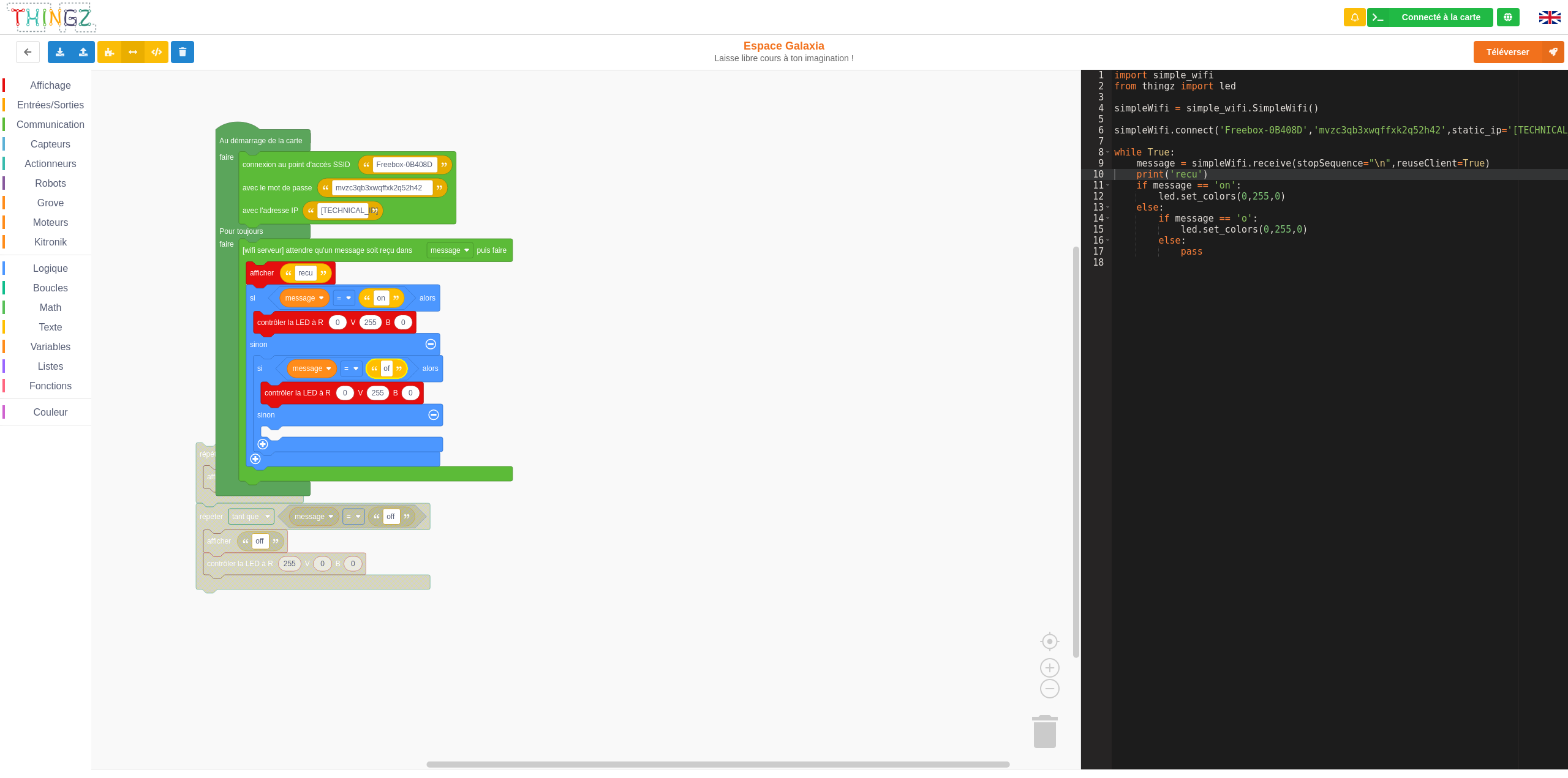
type input "off"
click at [634, 366] on rect "Espace de travail de Blocky" at bounding box center [541, 419] width 1081 height 700
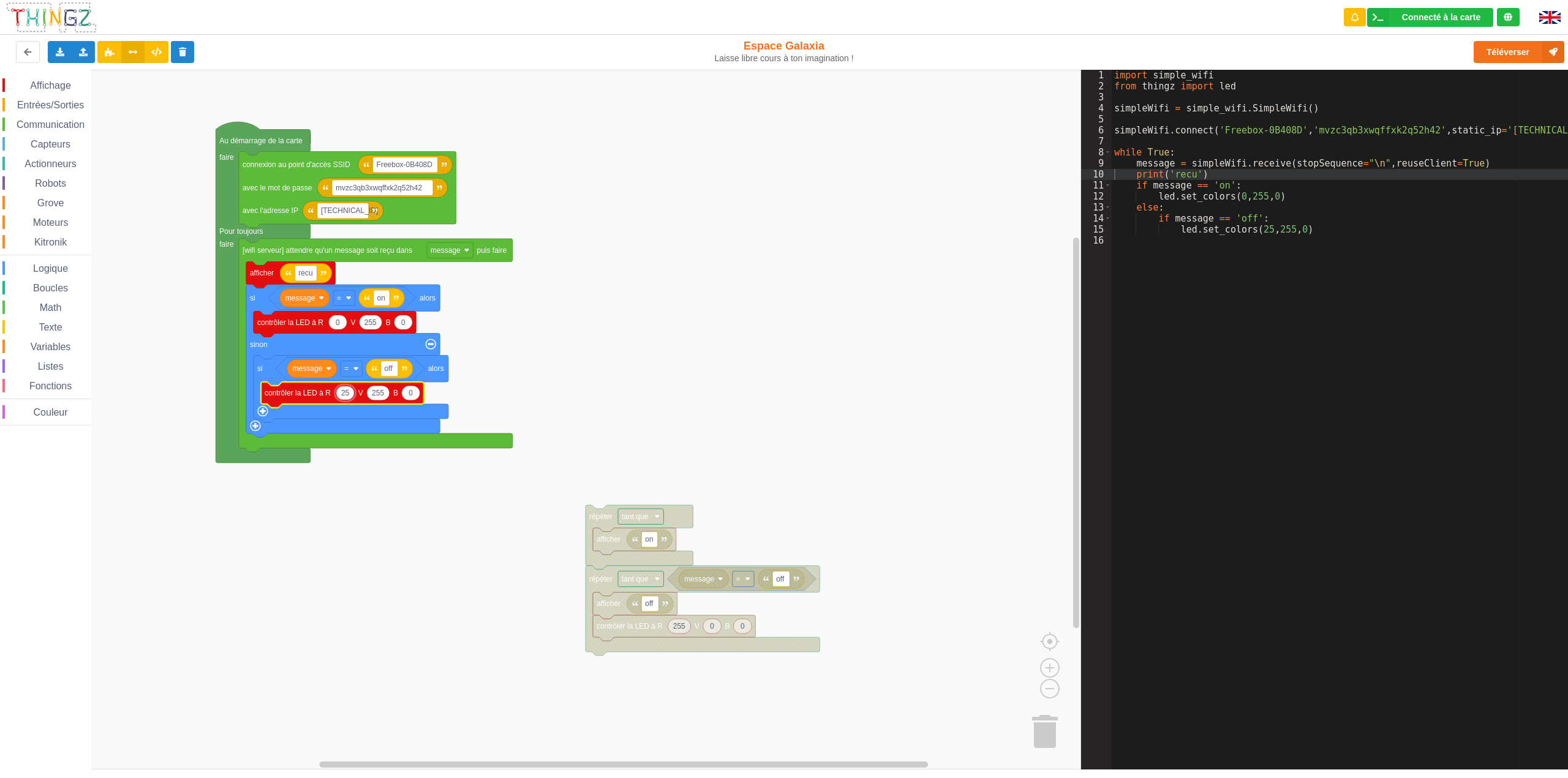
type input "255"
type input "0"
click at [773, 315] on rect "Espace de travail de Blocky" at bounding box center [541, 419] width 1081 height 700
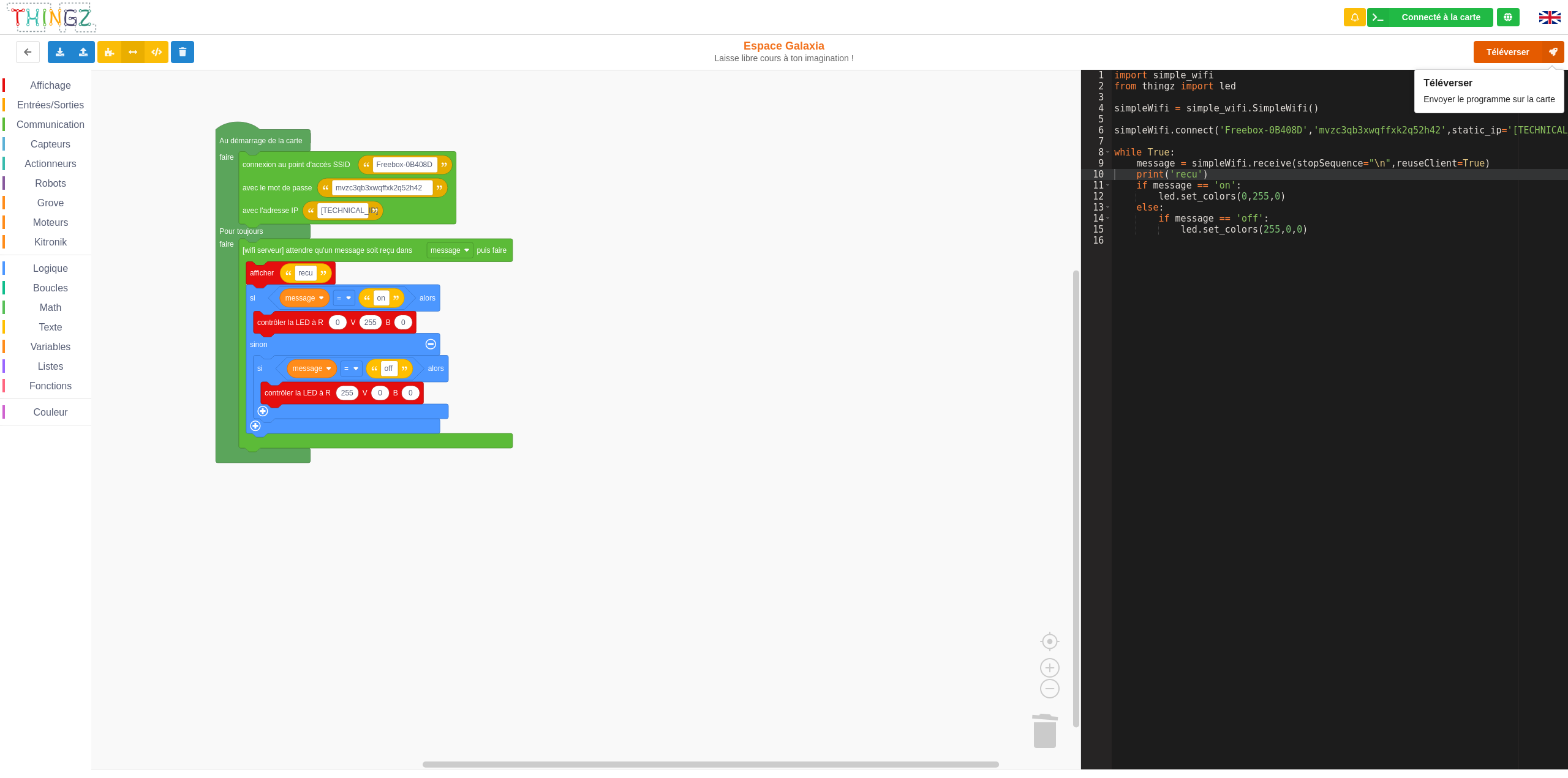
click at [1494, 51] on button "Téléverser" at bounding box center [1519, 52] width 91 height 22
click at [154, 50] on icon at bounding box center [157, 51] width 10 height 7
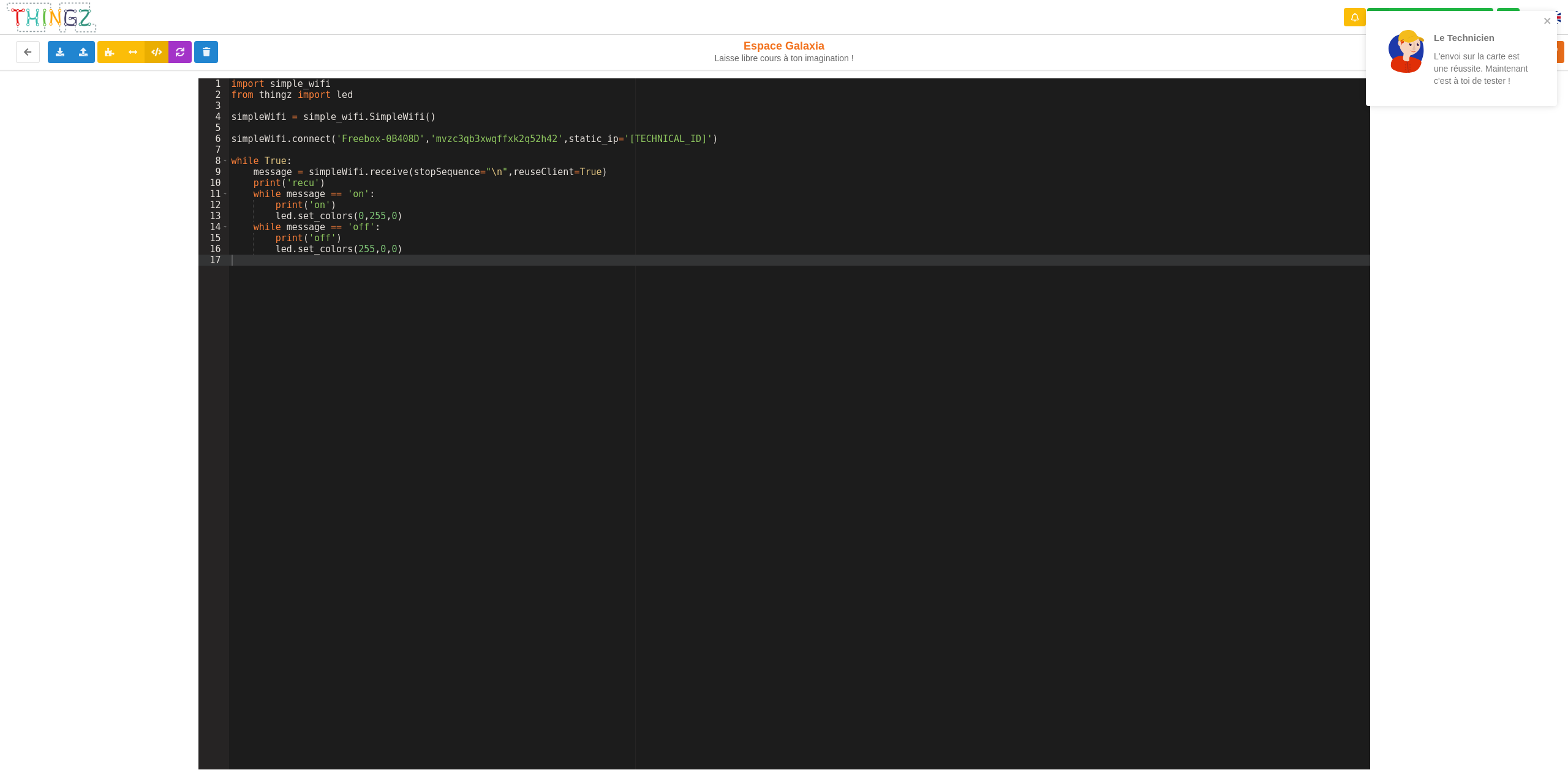
click at [306, 206] on div "import simple_wifi from thingz import led simpleWifi = simple_wifi . SimpleWifi…" at bounding box center [799, 435] width 1141 height 714
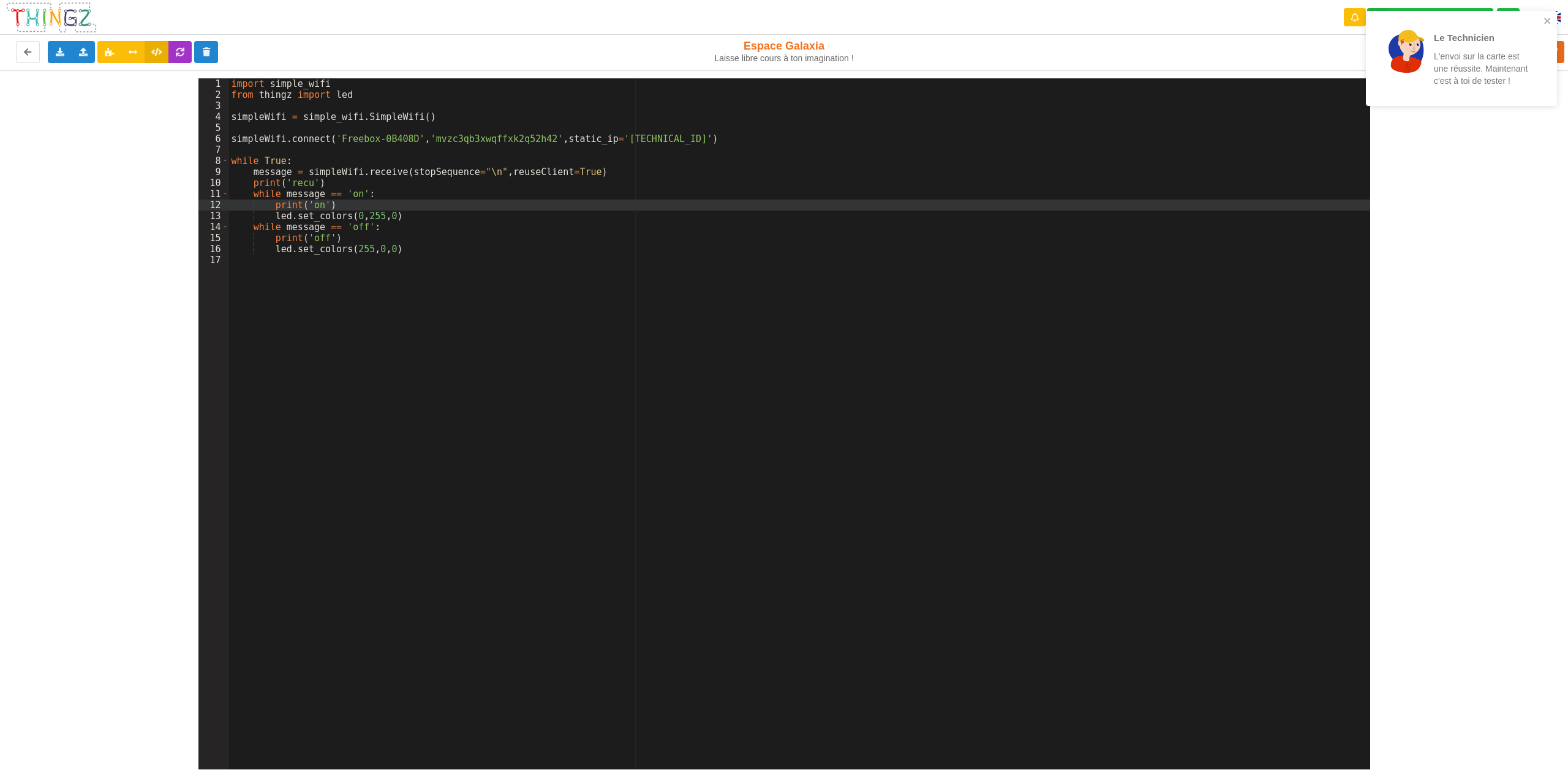
click at [302, 205] on div "import simple_wifi from thingz import led simpleWifi = simple_wifi . SimpleWifi…" at bounding box center [799, 435] width 1141 height 714
click at [305, 206] on div "import simple_wifi from thingz import led simpleWifi = simple_wifi . SimpleWifi…" at bounding box center [799, 435] width 1141 height 714
click at [317, 204] on div "import simple_wifi from thingz import led simpleWifi = simple_wifi . SimpleWifi…" at bounding box center [799, 435] width 1141 height 714
click at [320, 204] on div "import simple_wifi from thingz import led simpleWifi = simple_wifi . SimpleWifi…" at bounding box center [799, 435] width 1141 height 714
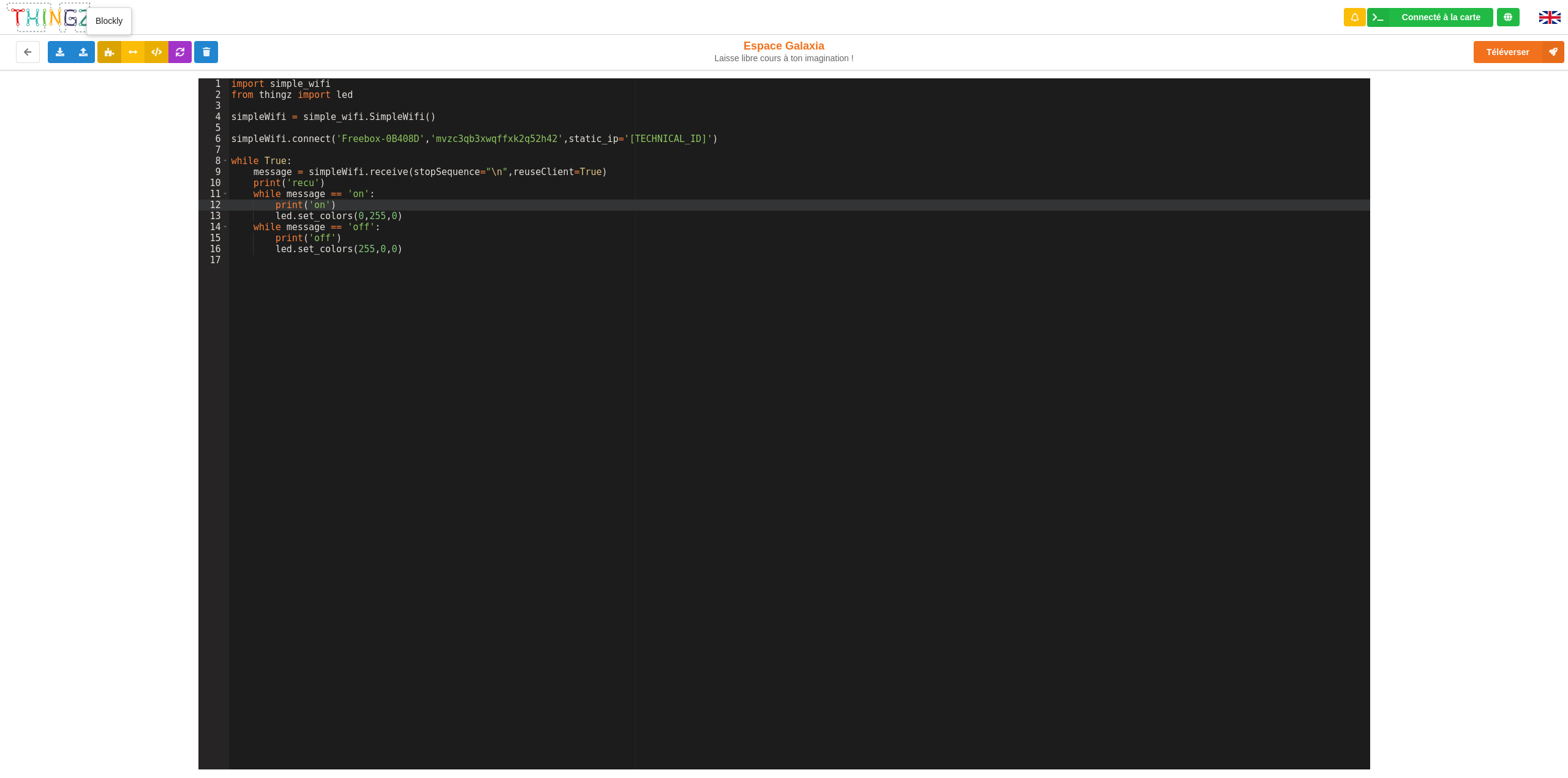
click at [109, 55] on icon at bounding box center [109, 51] width 10 height 7
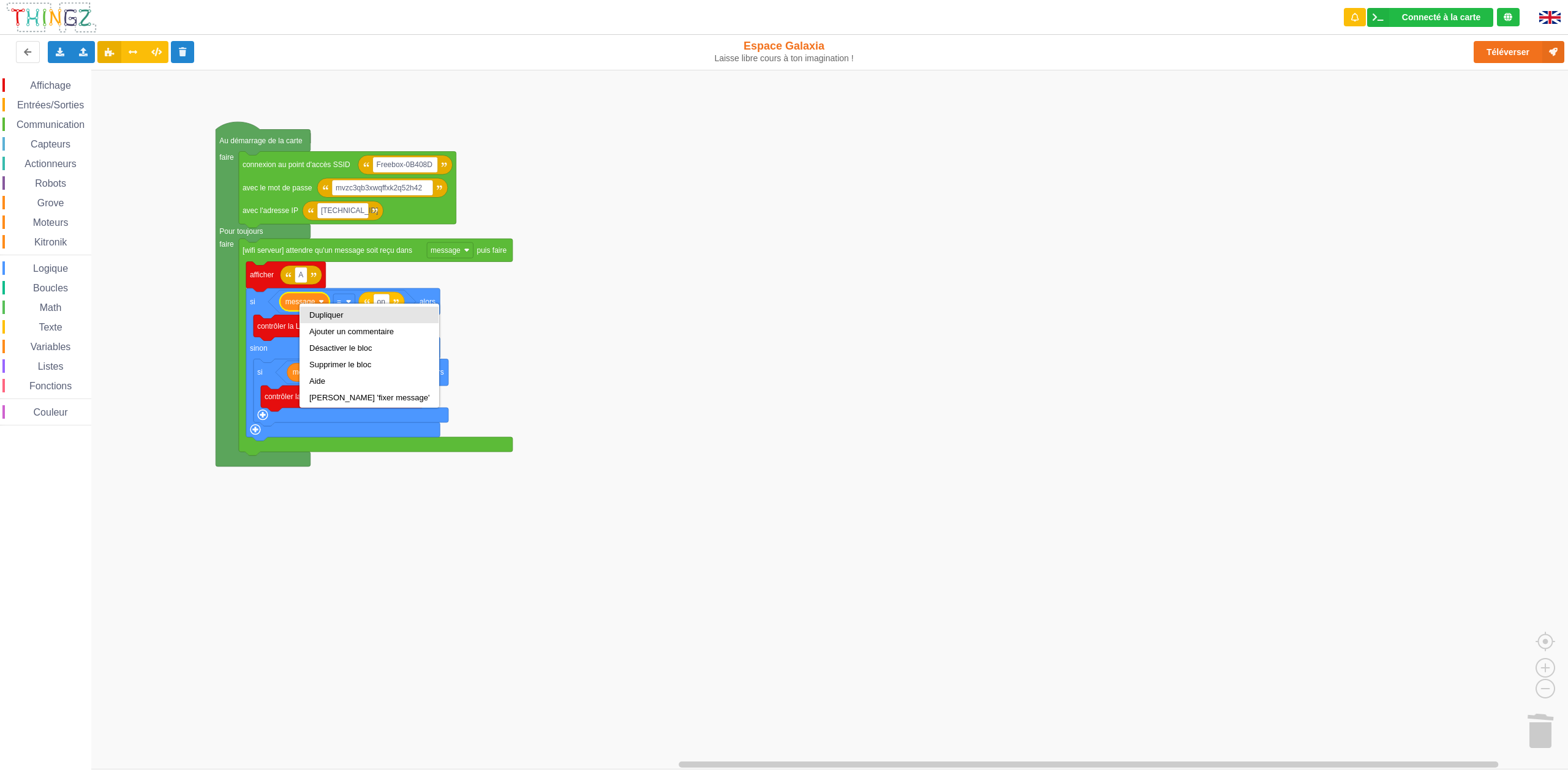
click at [306, 314] on div "Dupliquer" at bounding box center [369, 315] width 138 height 17
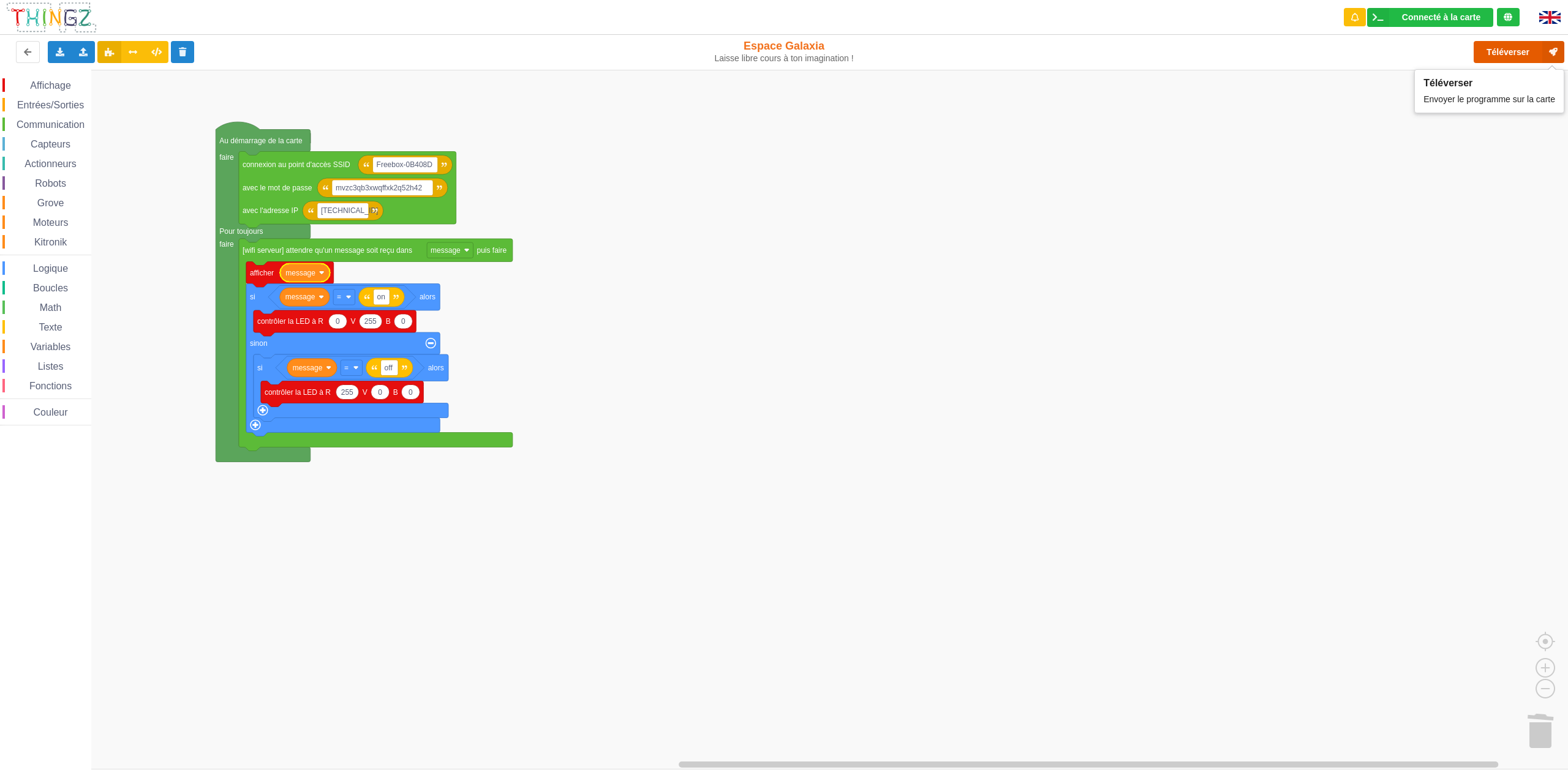
click at [1496, 54] on button "Téléverser" at bounding box center [1519, 52] width 91 height 22
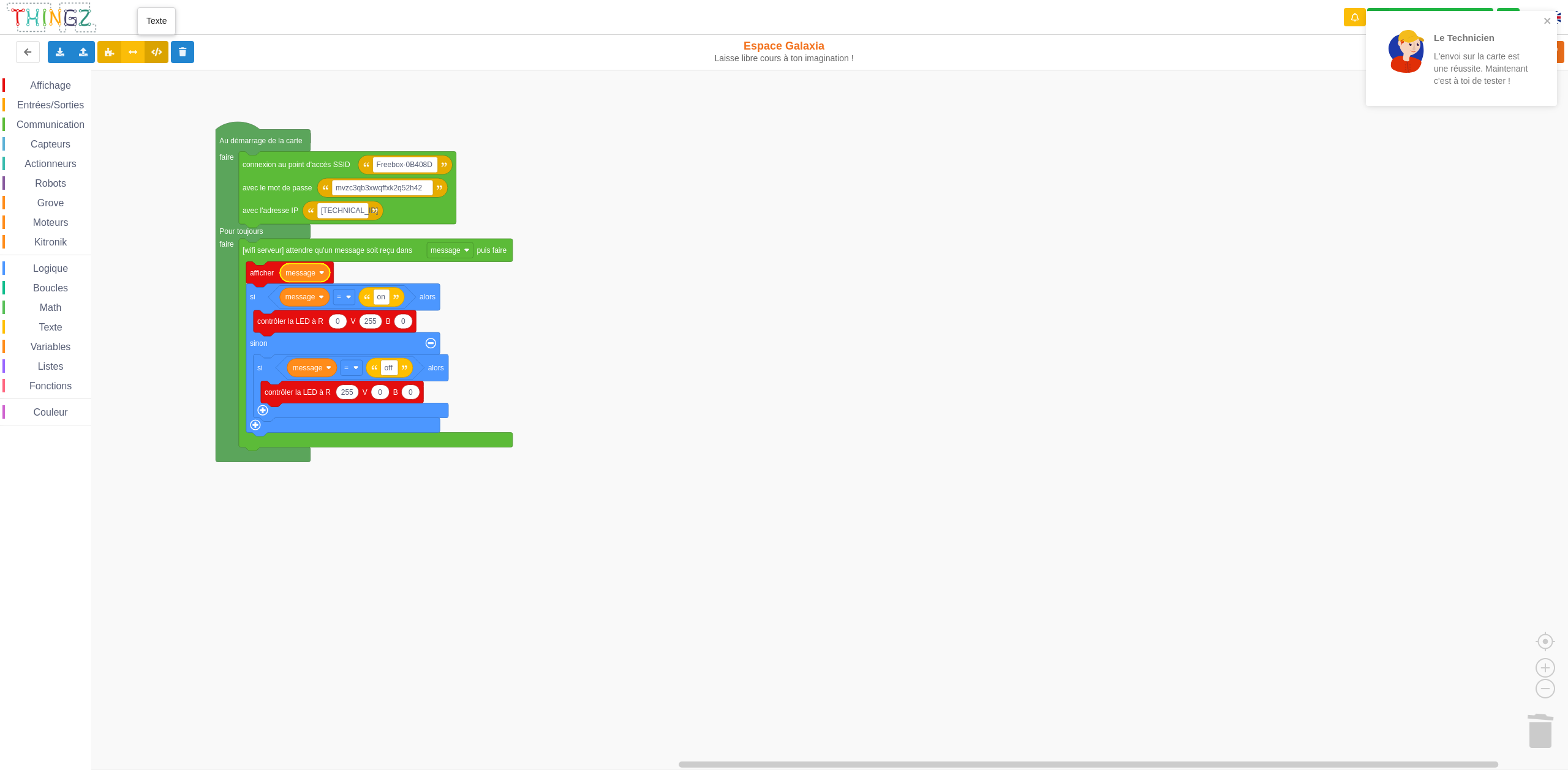
click at [160, 54] on icon at bounding box center [157, 51] width 10 height 7
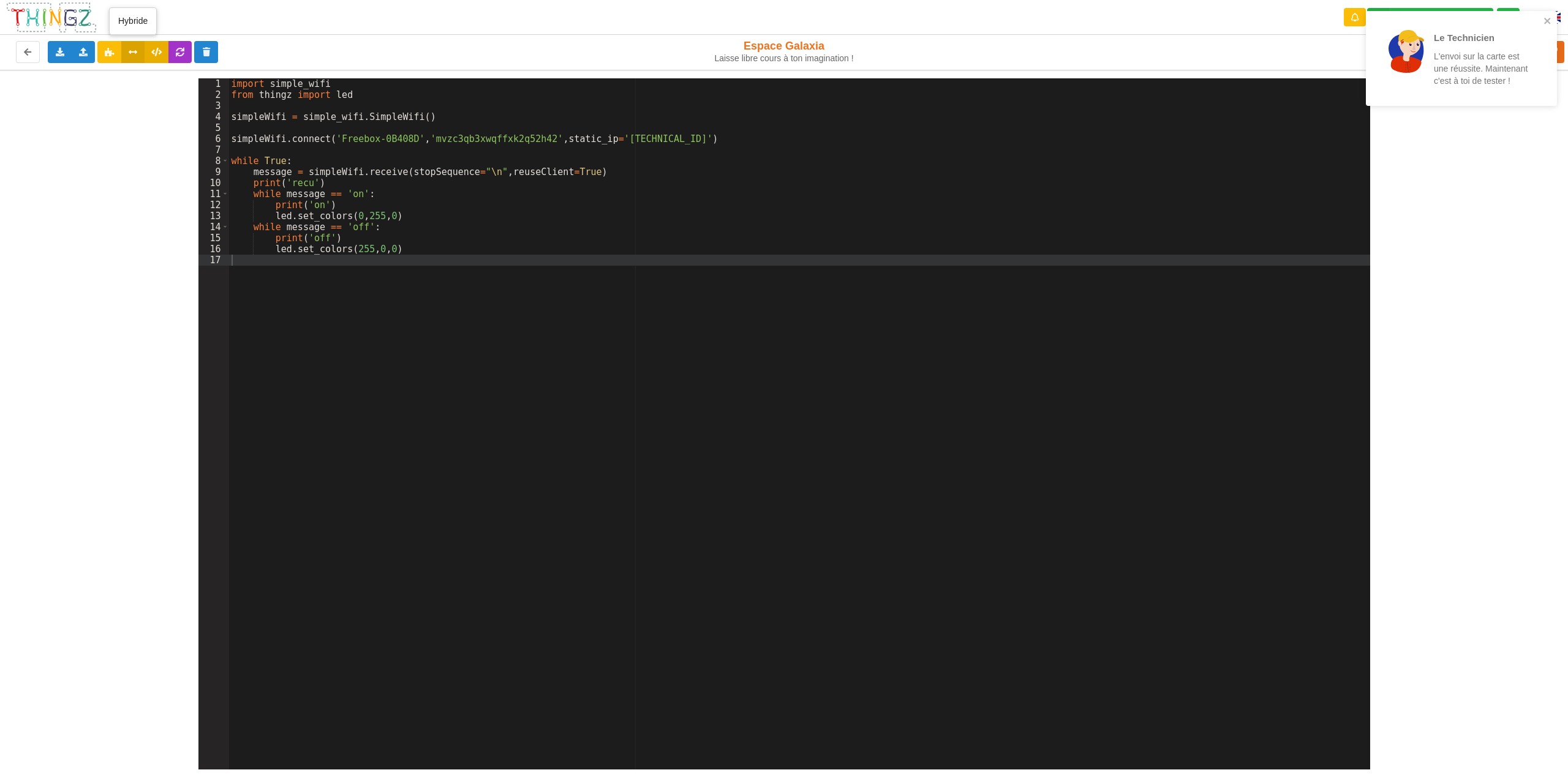
click at [132, 54] on icon at bounding box center [133, 51] width 10 height 7
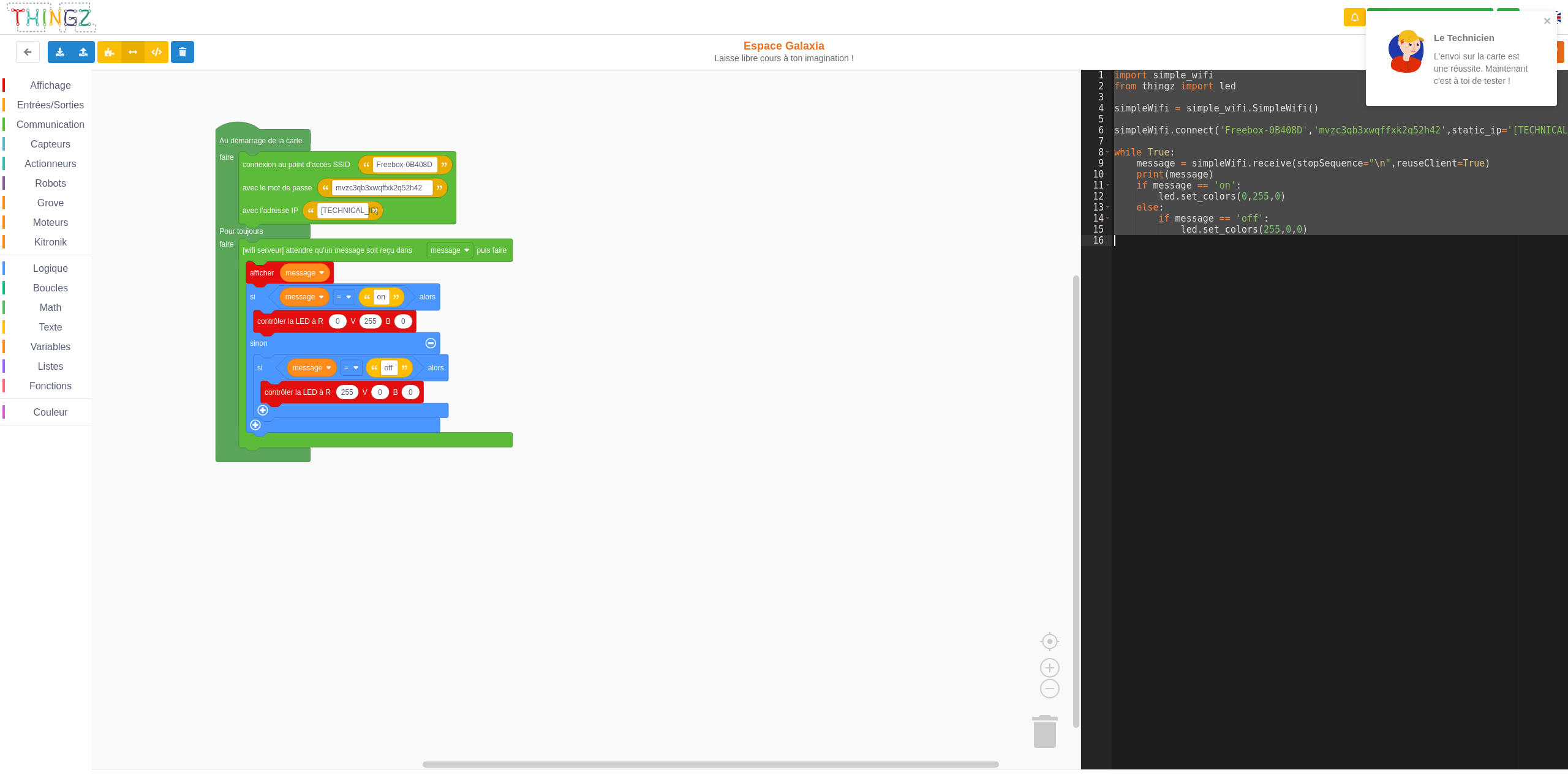
drag, startPoint x: 1115, startPoint y: 79, endPoint x: 1344, endPoint y: 251, distance: 286.4
click at [1342, 248] on div "import simple_wifi from thingz import led simpleWifi = simple_wifi . SimpleWifi…" at bounding box center [1344, 430] width 465 height 722
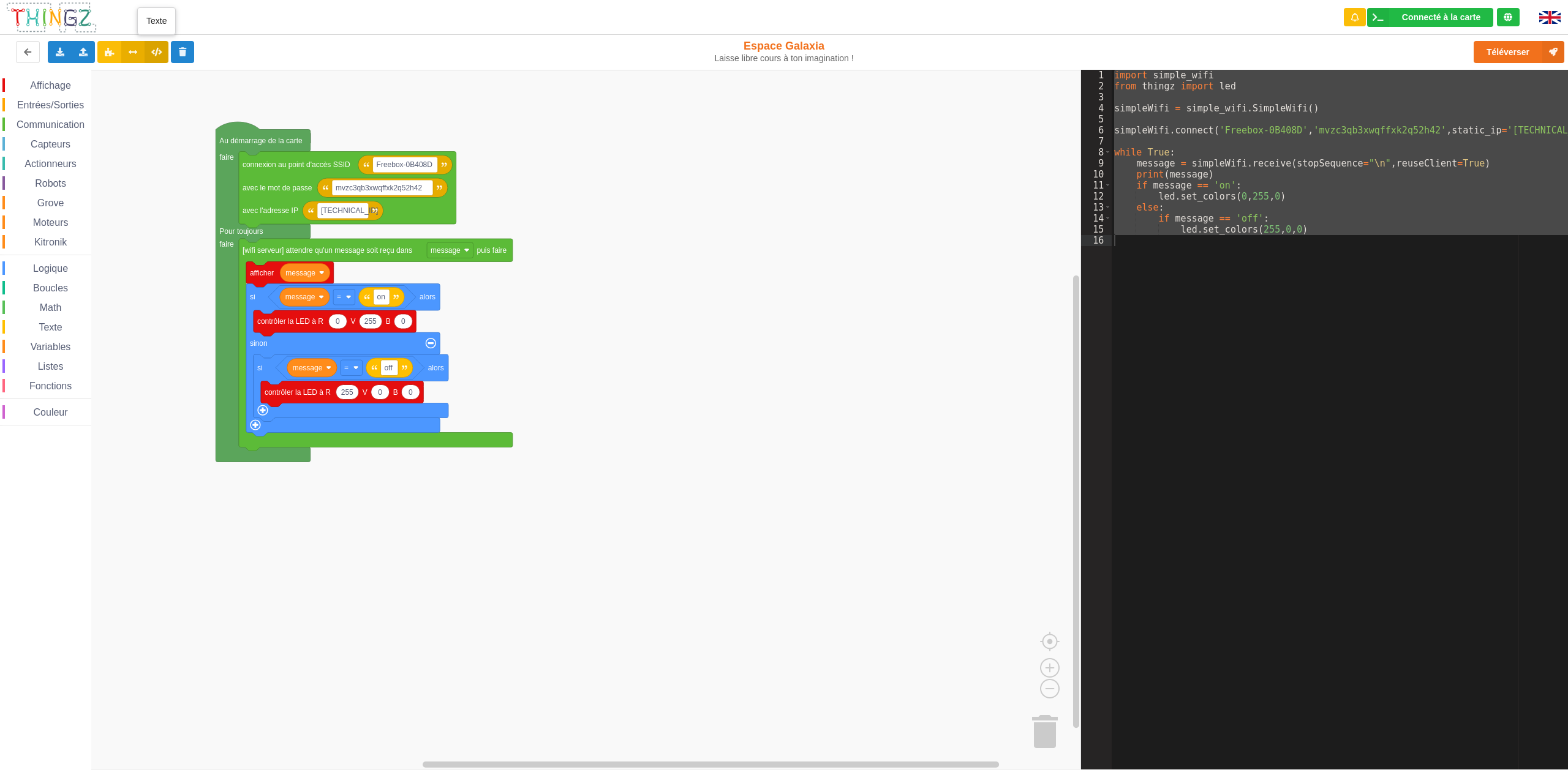
click at [154, 57] on button at bounding box center [157, 52] width 24 height 22
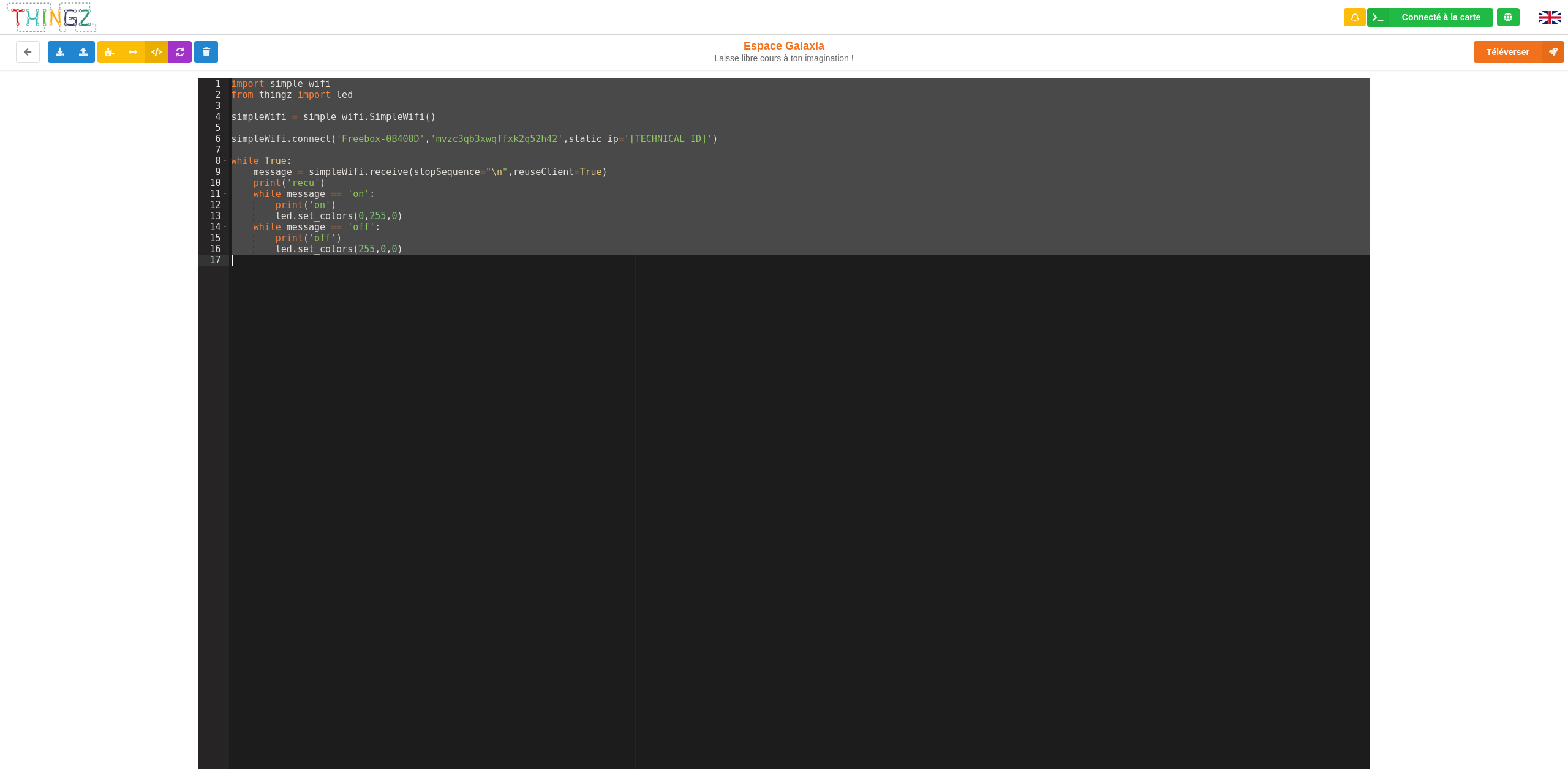
drag, startPoint x: 233, startPoint y: 85, endPoint x: 552, endPoint y: 296, distance: 382.5
click at [552, 296] on div "import simple_wifi from thingz import led simpleWifi = simple_wifi . SimpleWifi…" at bounding box center [799, 435] width 1141 height 714
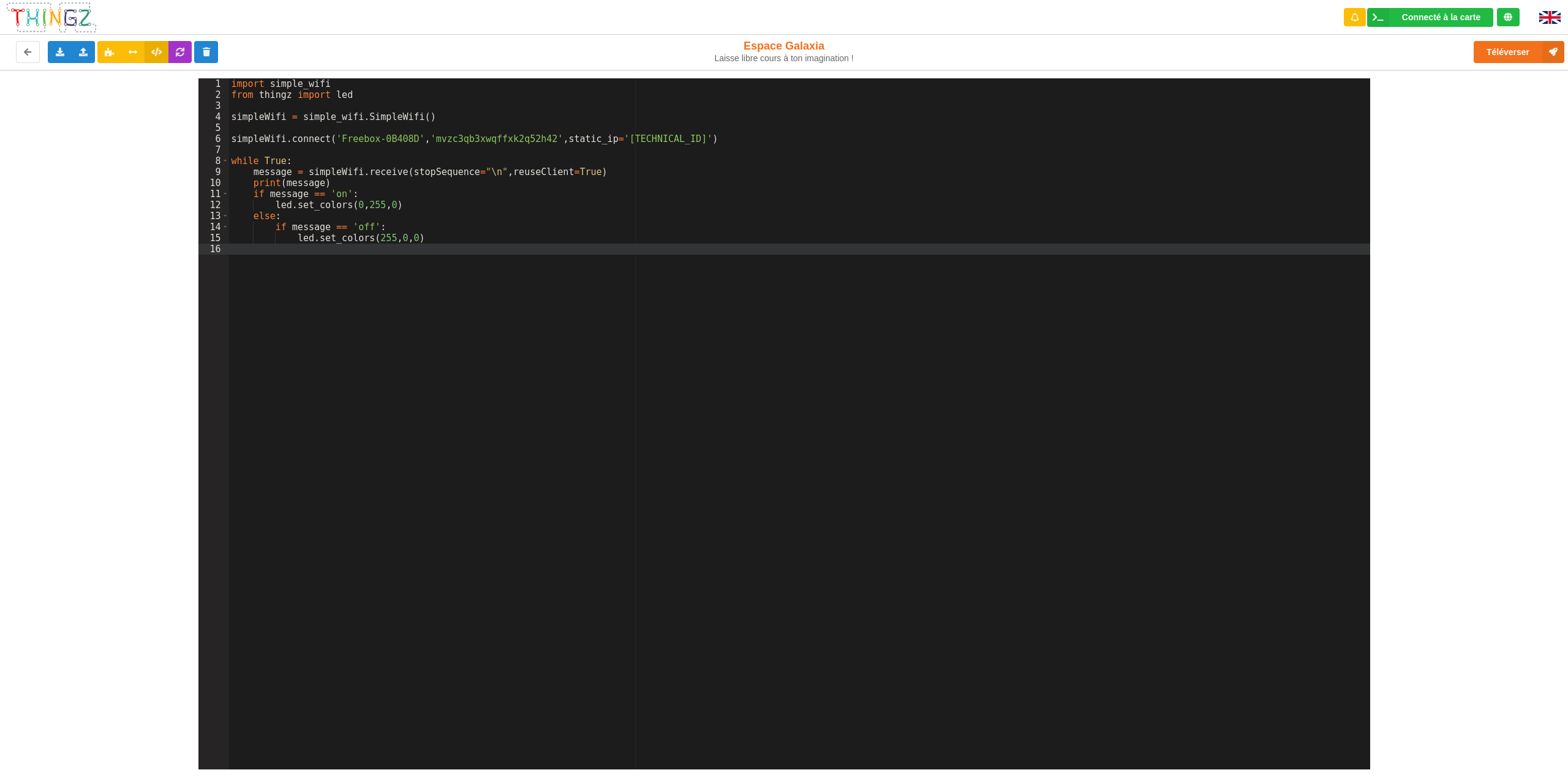
click at [175, 214] on div "1 2 3 4 5 6 7 8 9 10 11 12 13 14 15 16 import simple_wifi from thingz import le…" at bounding box center [784, 419] width 1585 height 700
click at [1519, 51] on button "Téléverser" at bounding box center [1519, 52] width 91 height 22
click at [109, 57] on button at bounding box center [109, 52] width 24 height 22
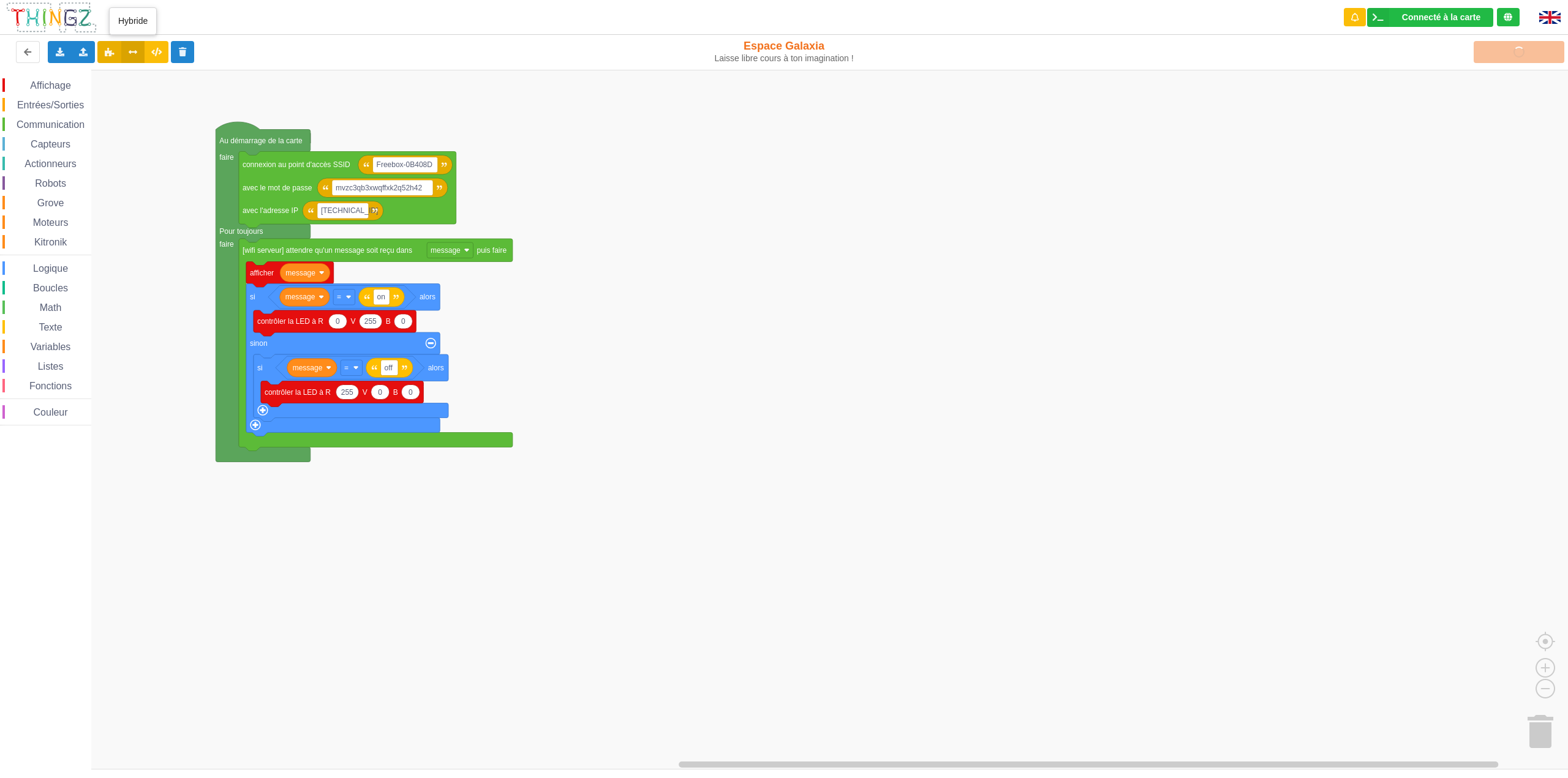
click at [133, 57] on button at bounding box center [133, 52] width 24 height 22
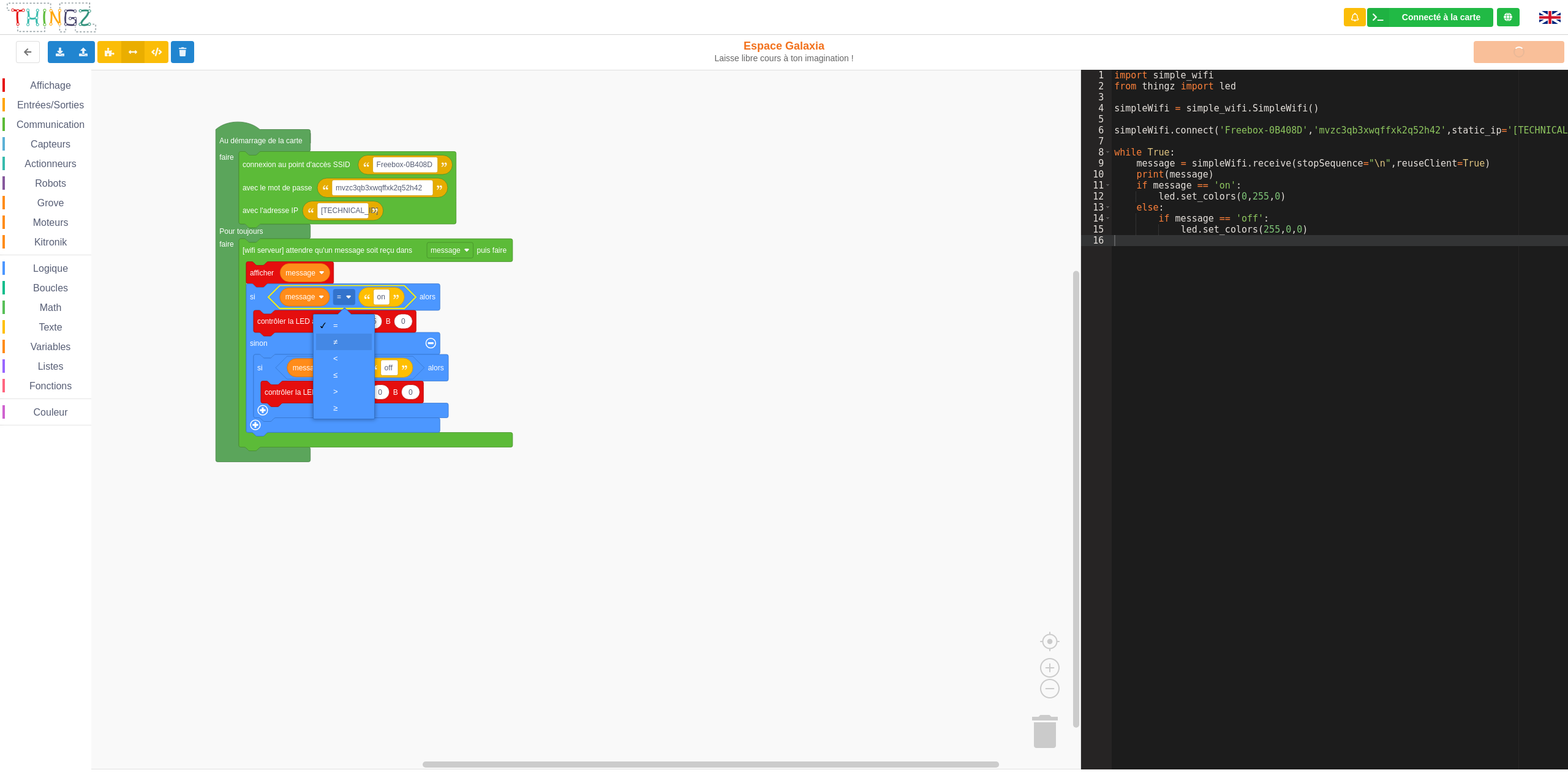
click at [328, 344] on div "≠" at bounding box center [343, 342] width 56 height 17
click at [496, 327] on rect "Espace de travail de Blocky" at bounding box center [541, 419] width 1081 height 700
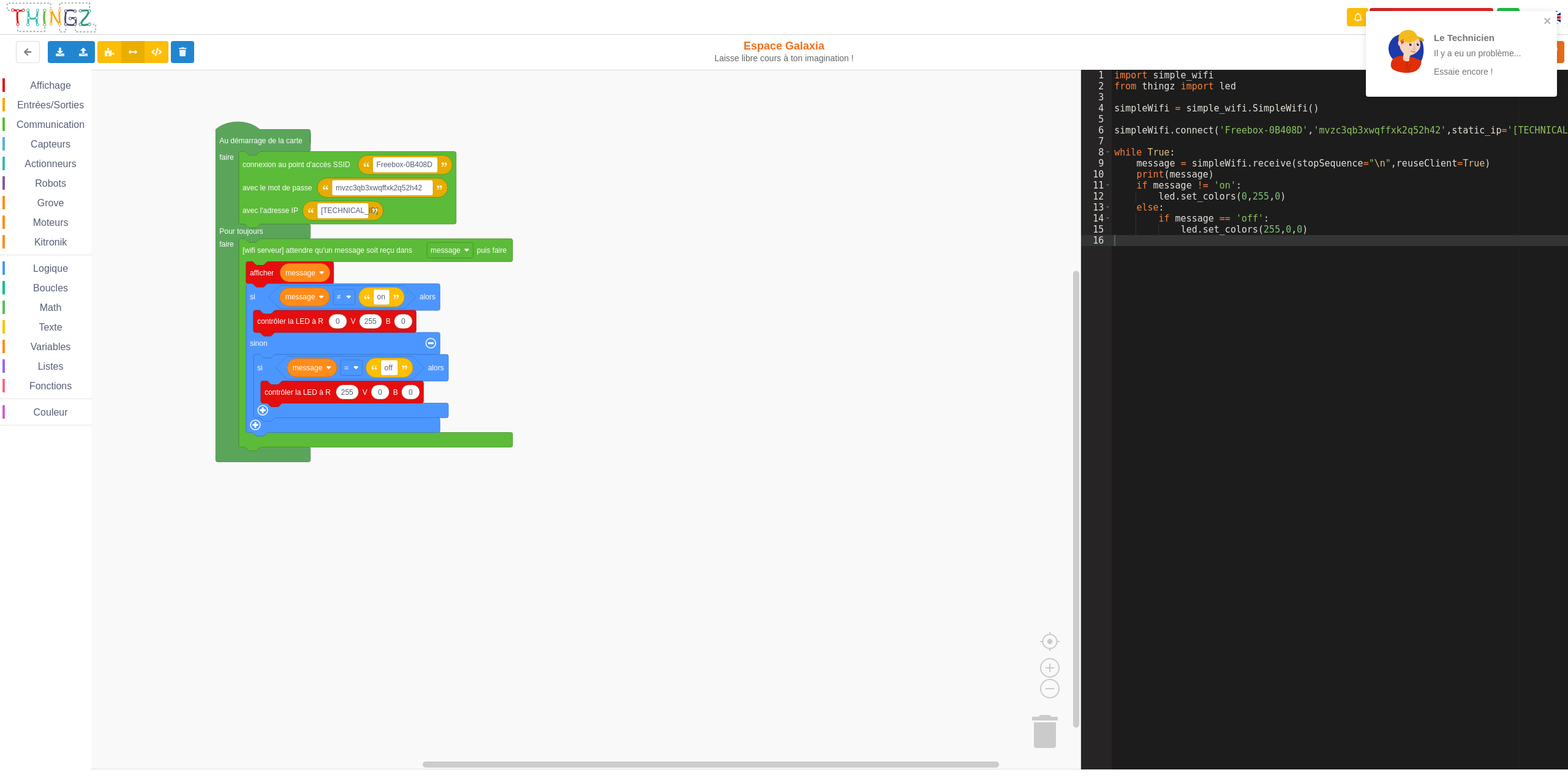
click at [1016, 238] on rect "Espace de travail de Blocky" at bounding box center [541, 419] width 1081 height 700
click at [1254, 311] on div "import simple_wifi from thingz import led simpleWifi = simple_wifi . SimpleWifi…" at bounding box center [1344, 430] width 465 height 722
click at [155, 48] on icon at bounding box center [157, 51] width 10 height 7
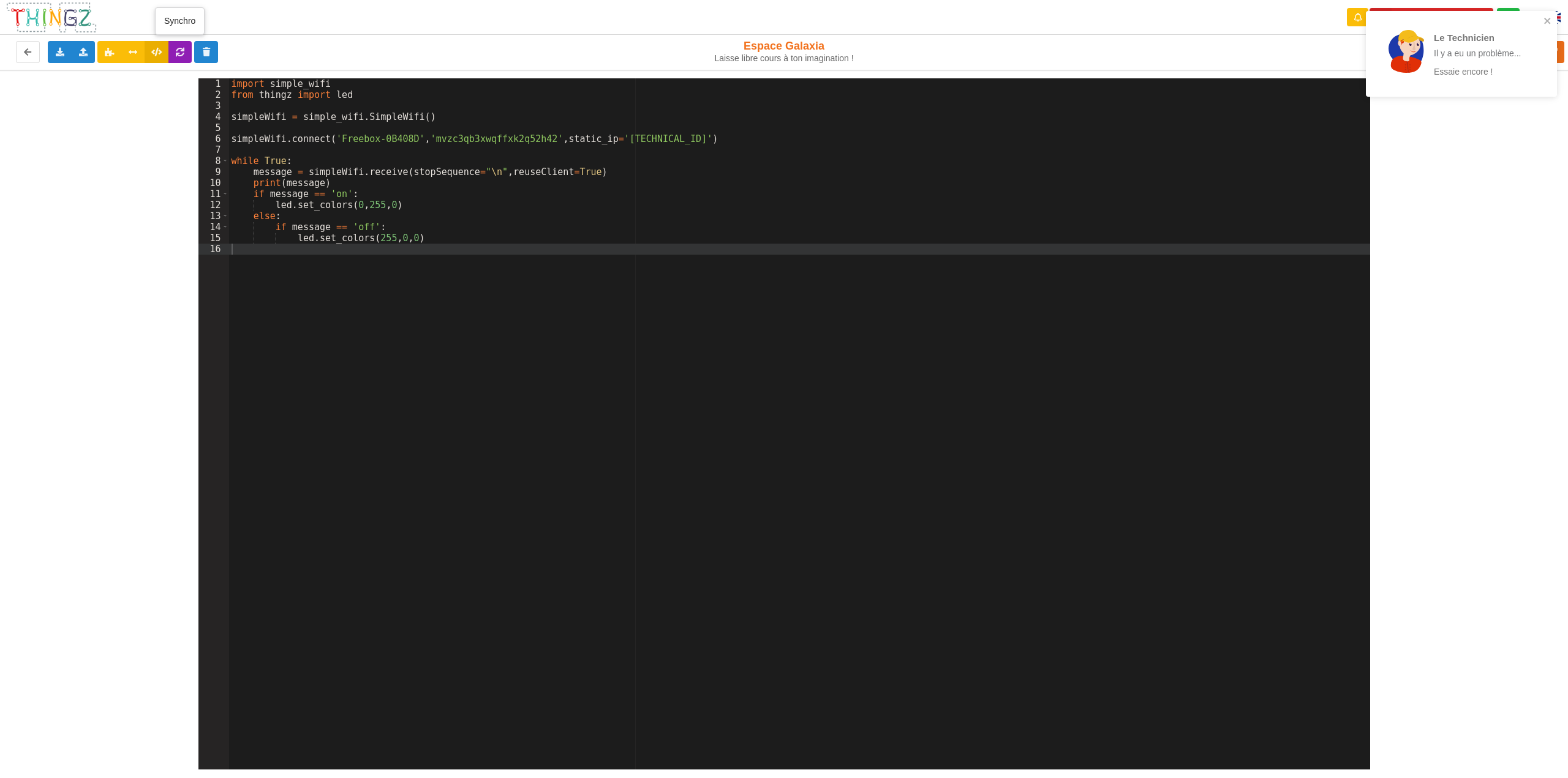
click at [180, 55] on icon at bounding box center [180, 51] width 10 height 7
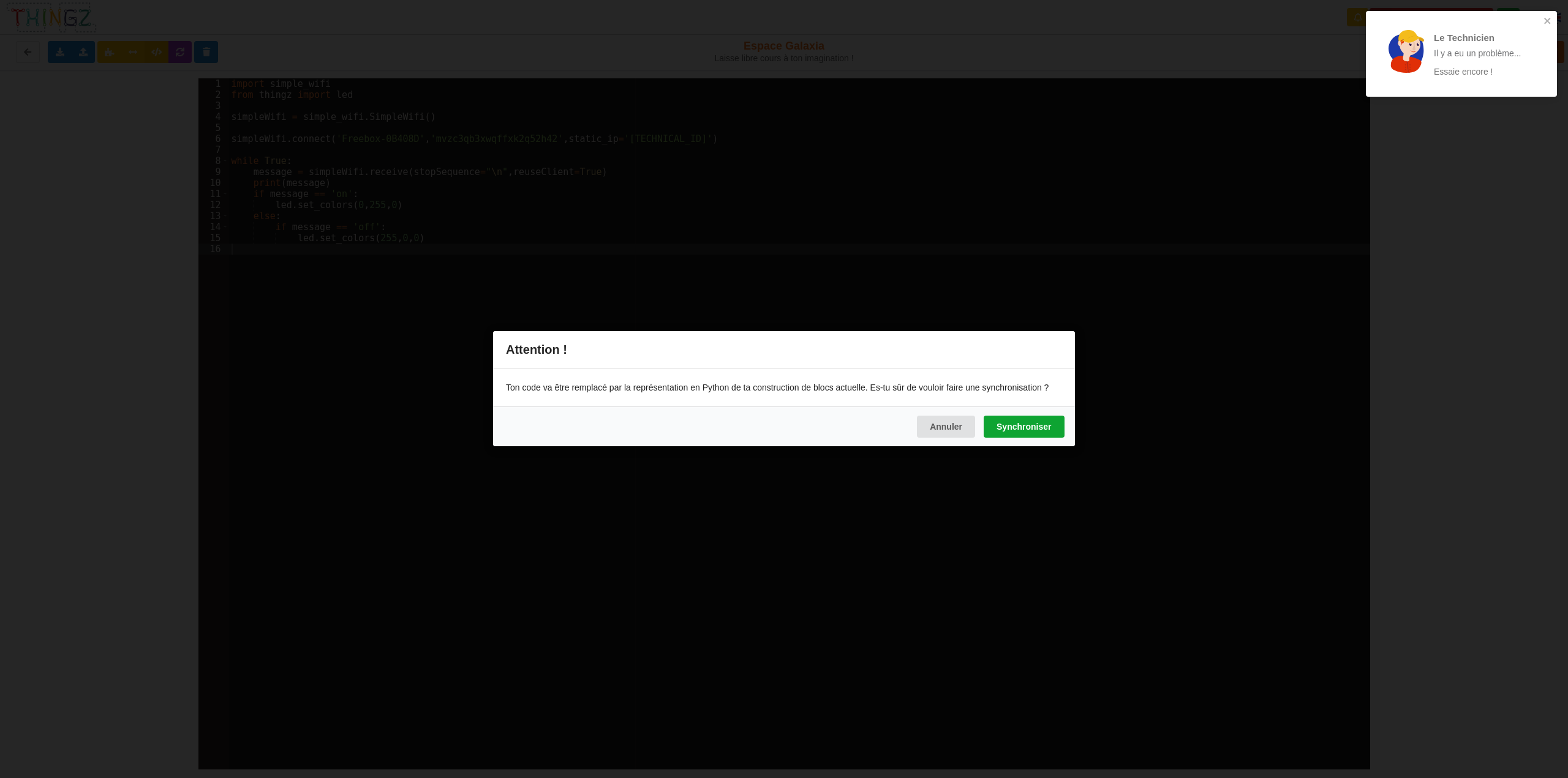
click at [997, 428] on button "Synchroniser" at bounding box center [1024, 427] width 80 height 22
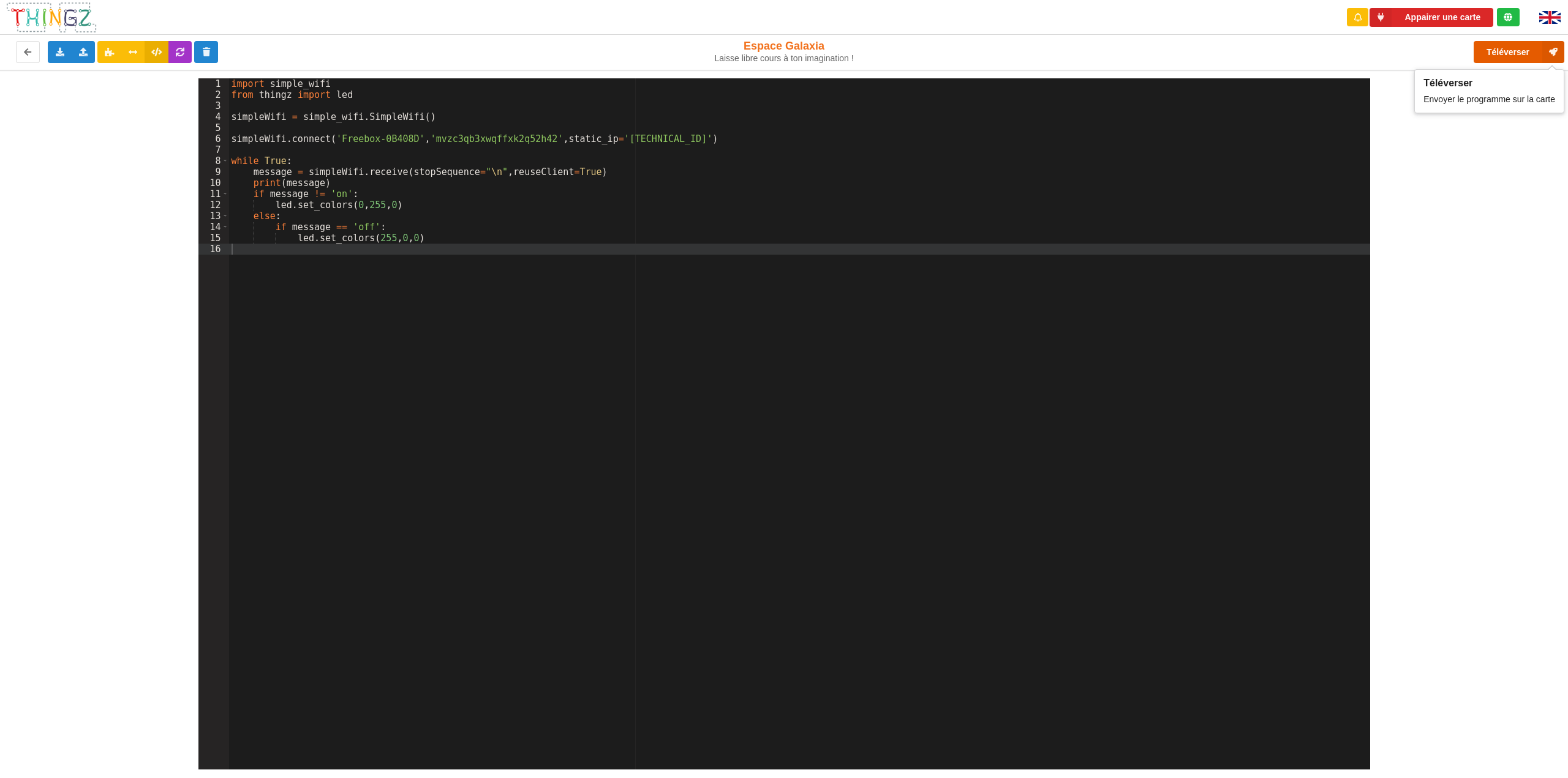
click at [1501, 49] on button "Téléverser" at bounding box center [1519, 52] width 91 height 22
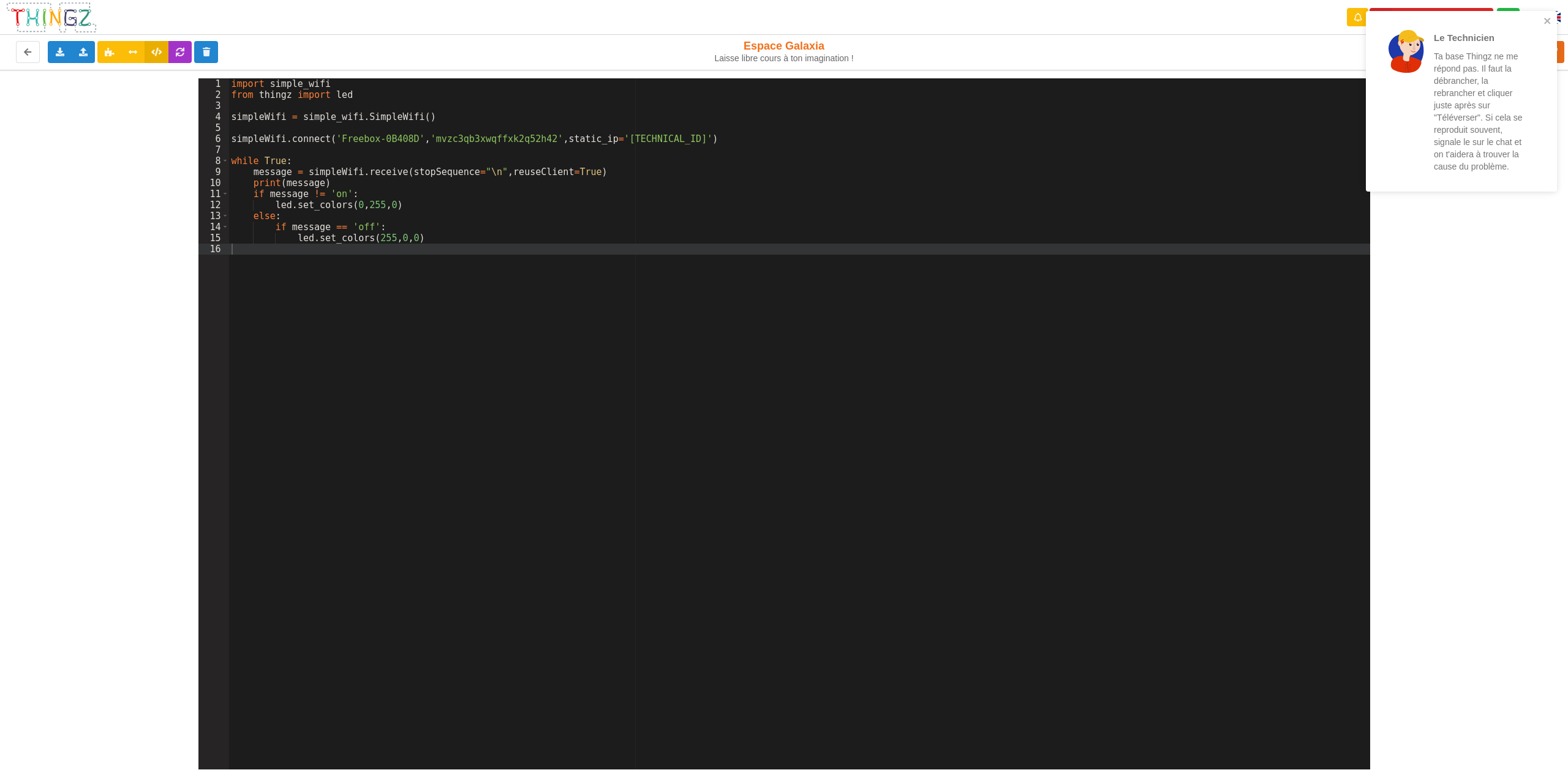
click at [1491, 261] on div "1 2 3 4 5 6 7 8 9 10 11 12 13 14 15 16 import simple_wifi from thingz import le…" at bounding box center [784, 419] width 1585 height 700
click at [1464, 171] on p "Ta base Thingz ne me répond pas. Il faut la débrancher, la rebrancher et clique…" at bounding box center [1482, 111] width 96 height 122
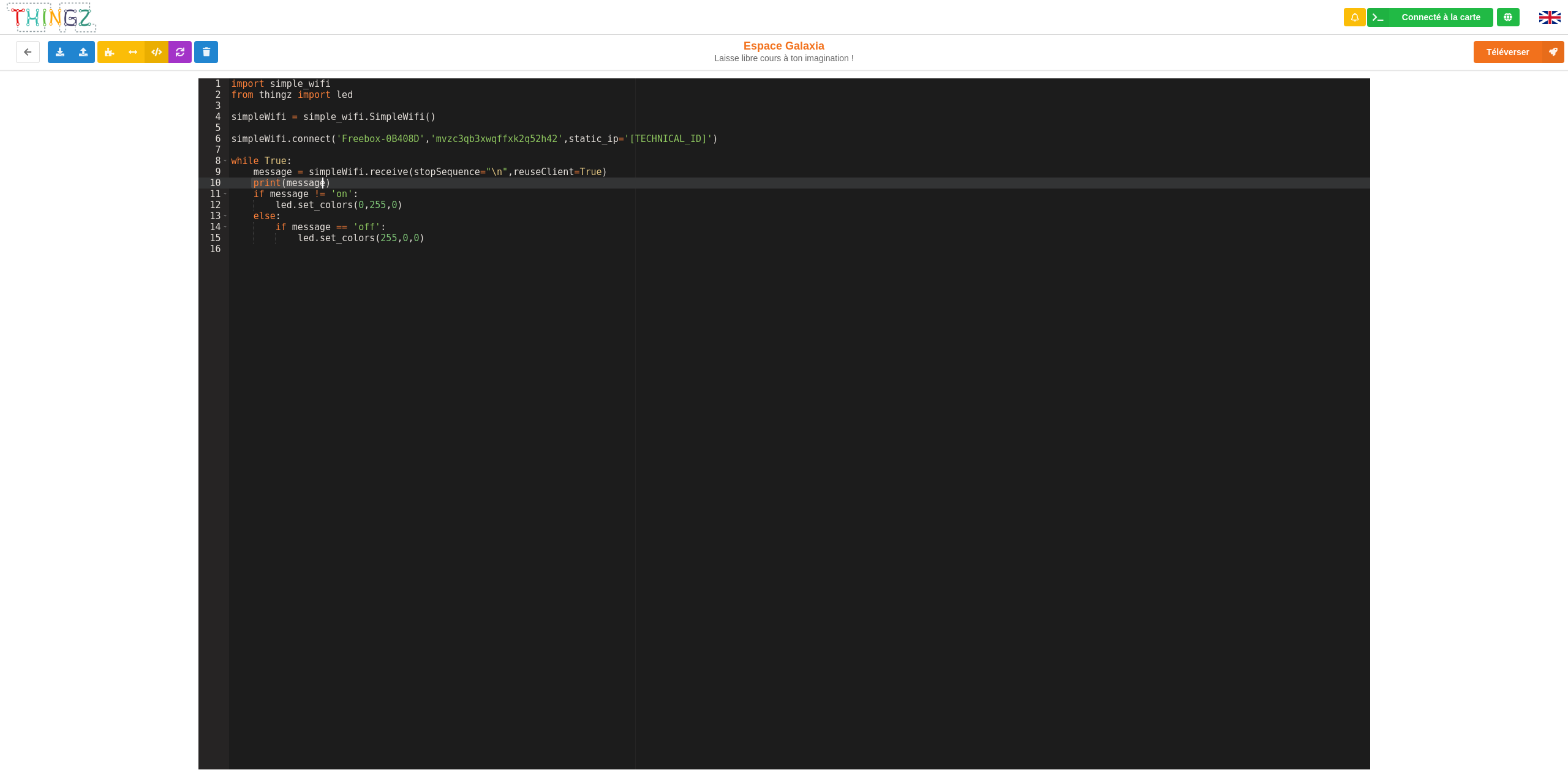
drag, startPoint x: 251, startPoint y: 185, endPoint x: 342, endPoint y: 184, distance: 91.0
click at [342, 184] on div "import simple_wifi from thingz import led simpleWifi = simple_wifi . SimpleWifi…" at bounding box center [799, 435] width 1141 height 714
click at [1498, 54] on button "Téléverser" at bounding box center [1519, 52] width 91 height 22
click at [105, 53] on icon at bounding box center [109, 51] width 10 height 7
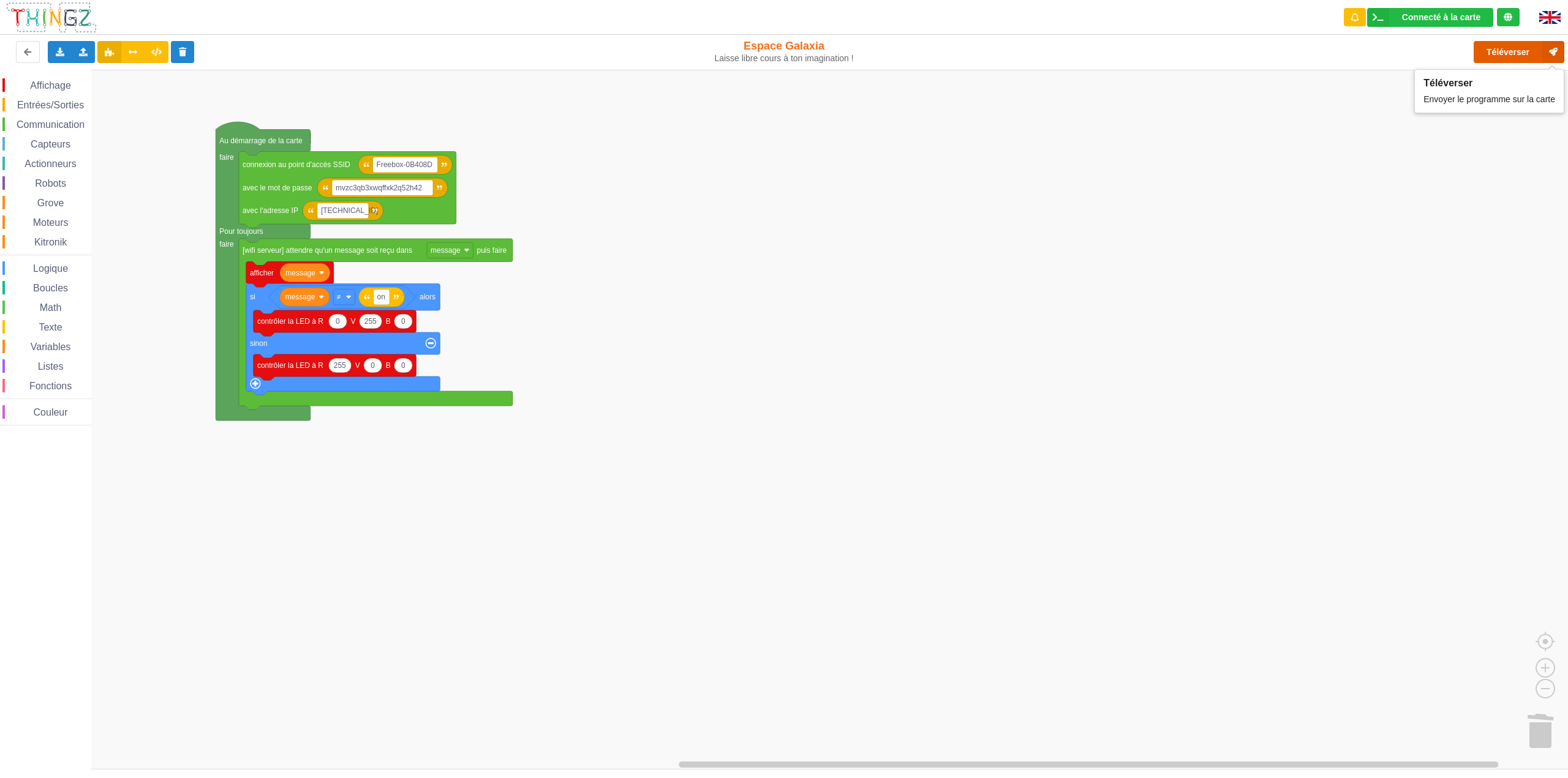
click at [1493, 56] on button "Téléverser" at bounding box center [1519, 52] width 91 height 22
click at [158, 54] on icon at bounding box center [157, 51] width 10 height 7
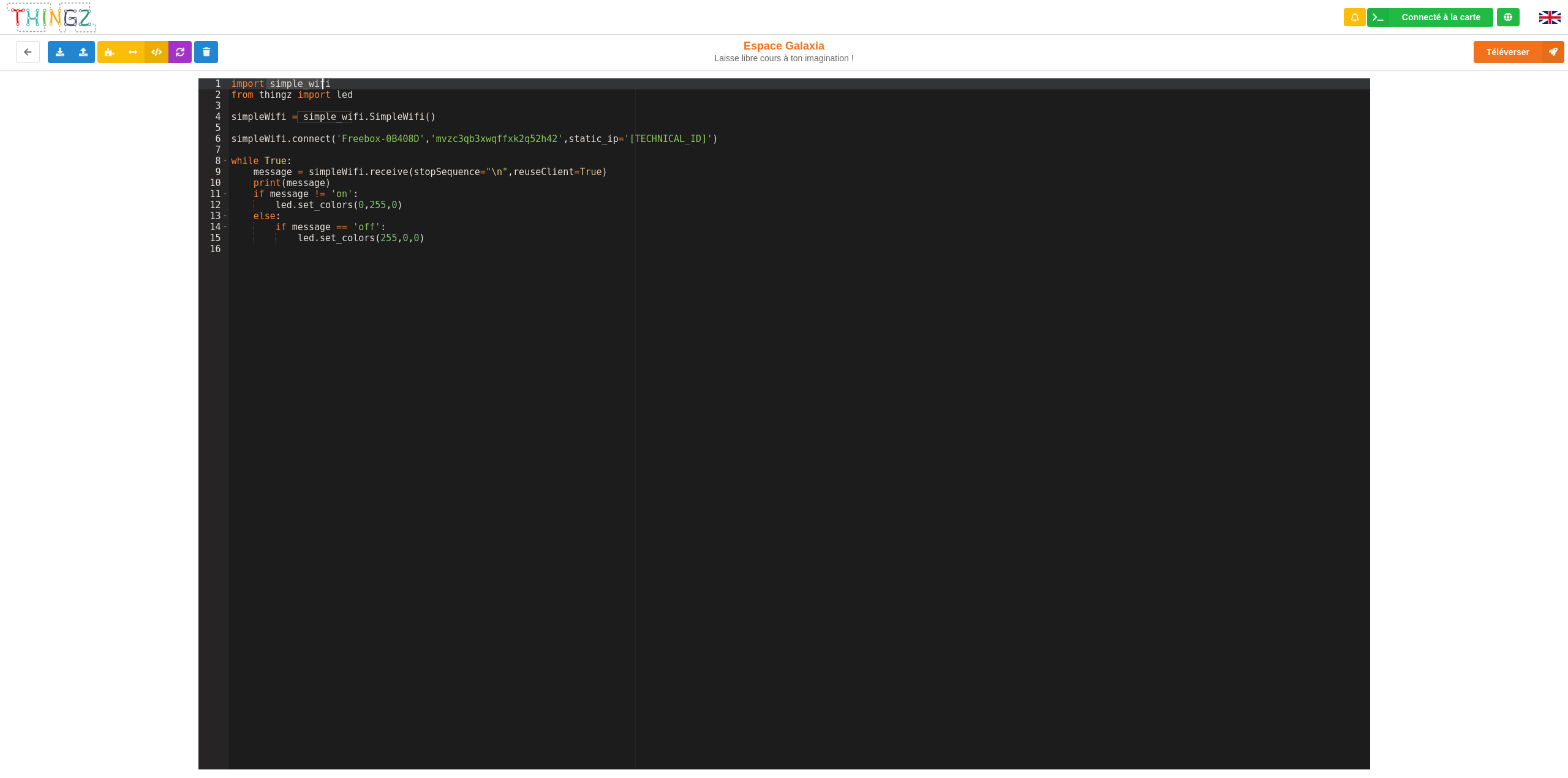
drag, startPoint x: 267, startPoint y: 83, endPoint x: 359, endPoint y: 83, distance: 92.0
click at [359, 83] on div "import simple_wifi from thingz import led simpleWifi = simple_wifi . SimpleWifi…" at bounding box center [799, 435] width 1141 height 714
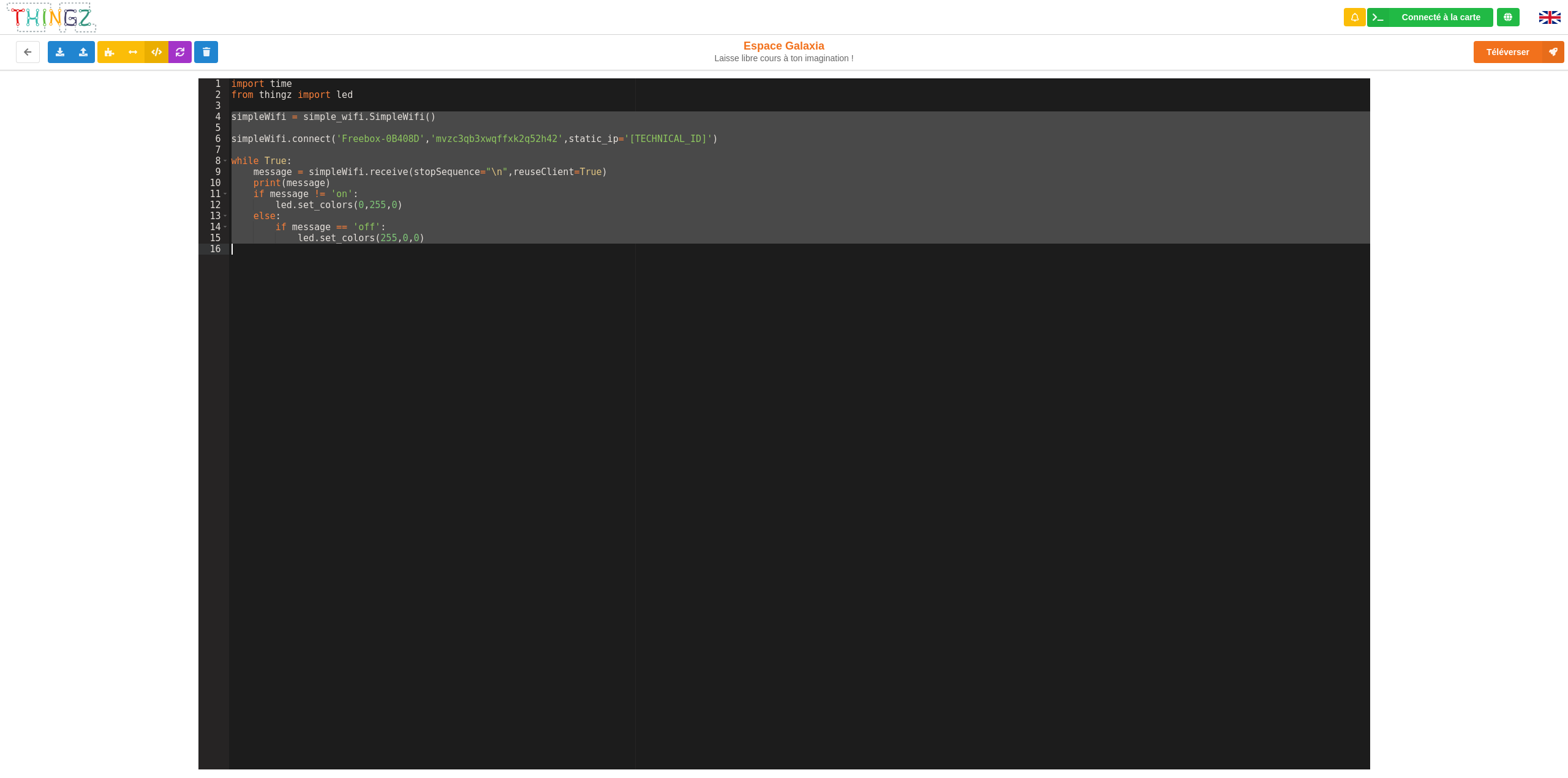
drag, startPoint x: 231, startPoint y: 118, endPoint x: 458, endPoint y: 255, distance: 265.1
click at [458, 255] on div "import time from thingz import led simpleWifi = simple_wifi . SimpleWifi ( ) si…" at bounding box center [799, 435] width 1141 height 714
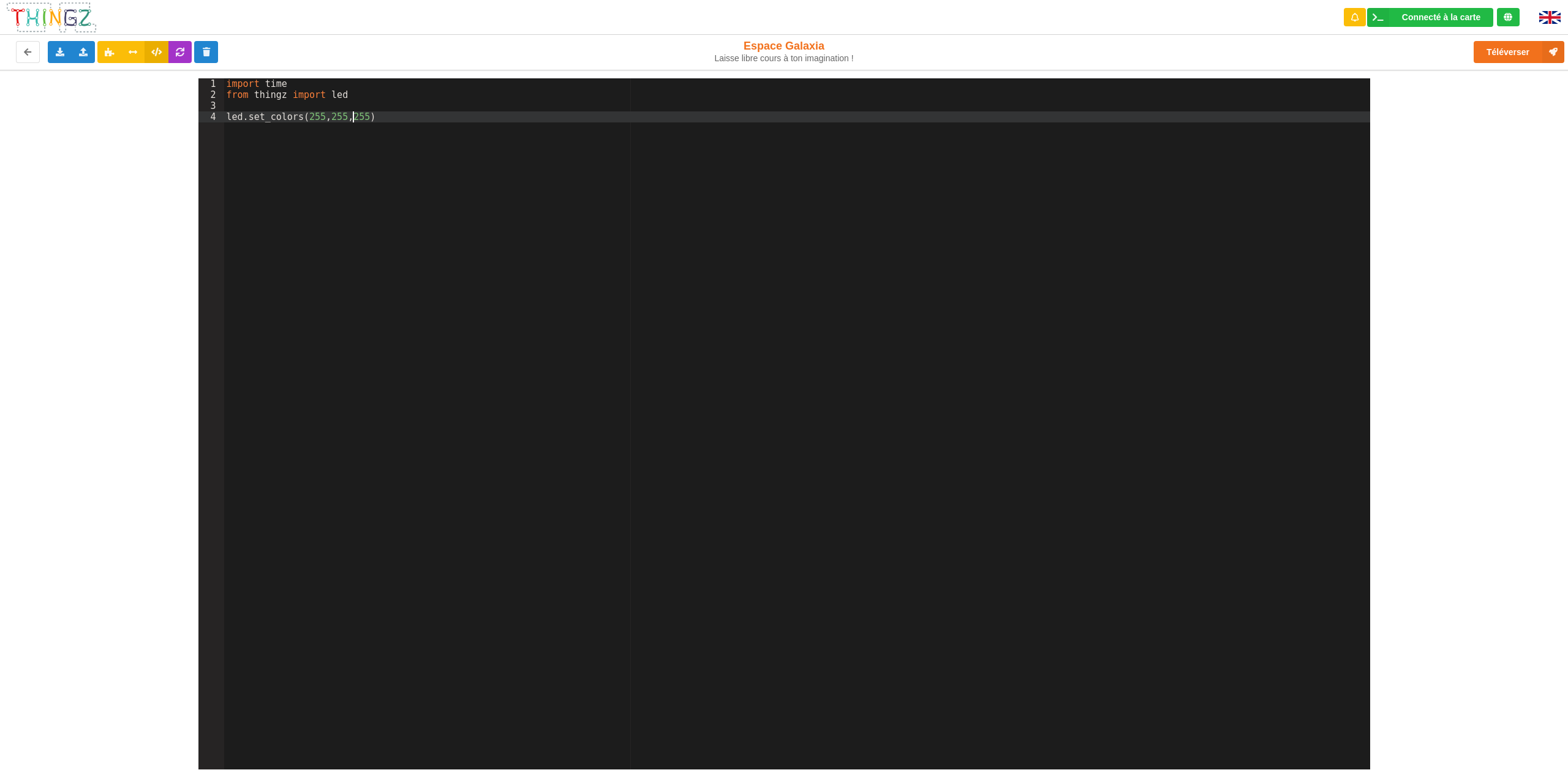
click at [374, 110] on div "import time from thingz import led led . set_colors ( 255 , 255 , 255 )" at bounding box center [797, 435] width 1146 height 714
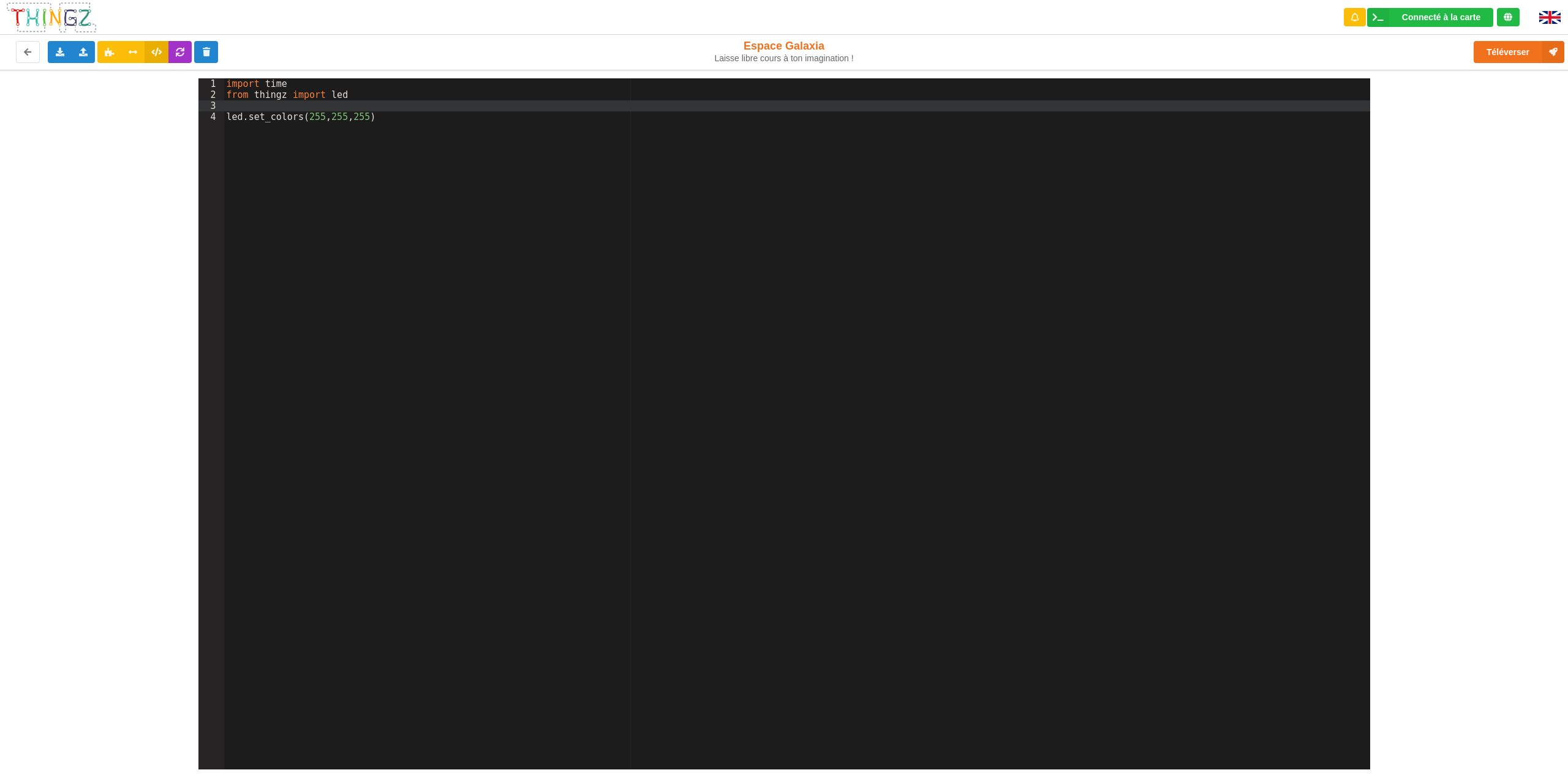
click at [372, 122] on div "import time from thingz import led led . set_colors ( 255 , 255 , 255 )" at bounding box center [797, 435] width 1146 height 714
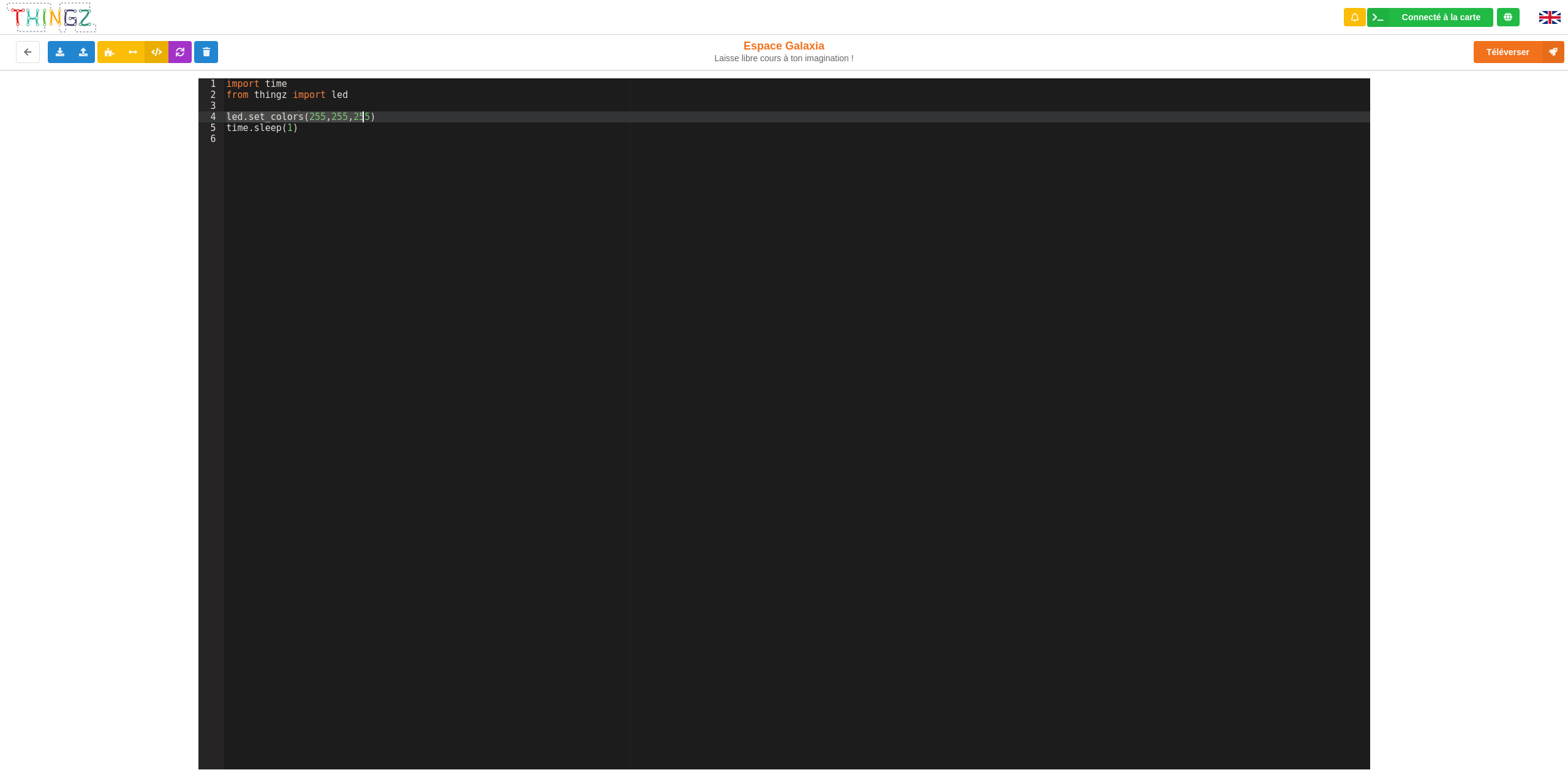
drag, startPoint x: 226, startPoint y: 114, endPoint x: 375, endPoint y: 116, distance: 149.0
click at [375, 116] on div "import time from thingz import led led . set_colors ( 255 , 255 , 255 ) time . …" at bounding box center [797, 435] width 1146 height 714
click at [260, 141] on div "import time from thingz import led led . set_colors ( 255 , 255 , 255 ) time . …" at bounding box center [797, 435] width 1146 height 714
drag, startPoint x: 297, startPoint y: 129, endPoint x: 224, endPoint y: 128, distance: 73.0
click at [224, 128] on div "import time from thingz import led led . set_colors ( 255 , 255 , 255 ) time . …" at bounding box center [797, 435] width 1146 height 714
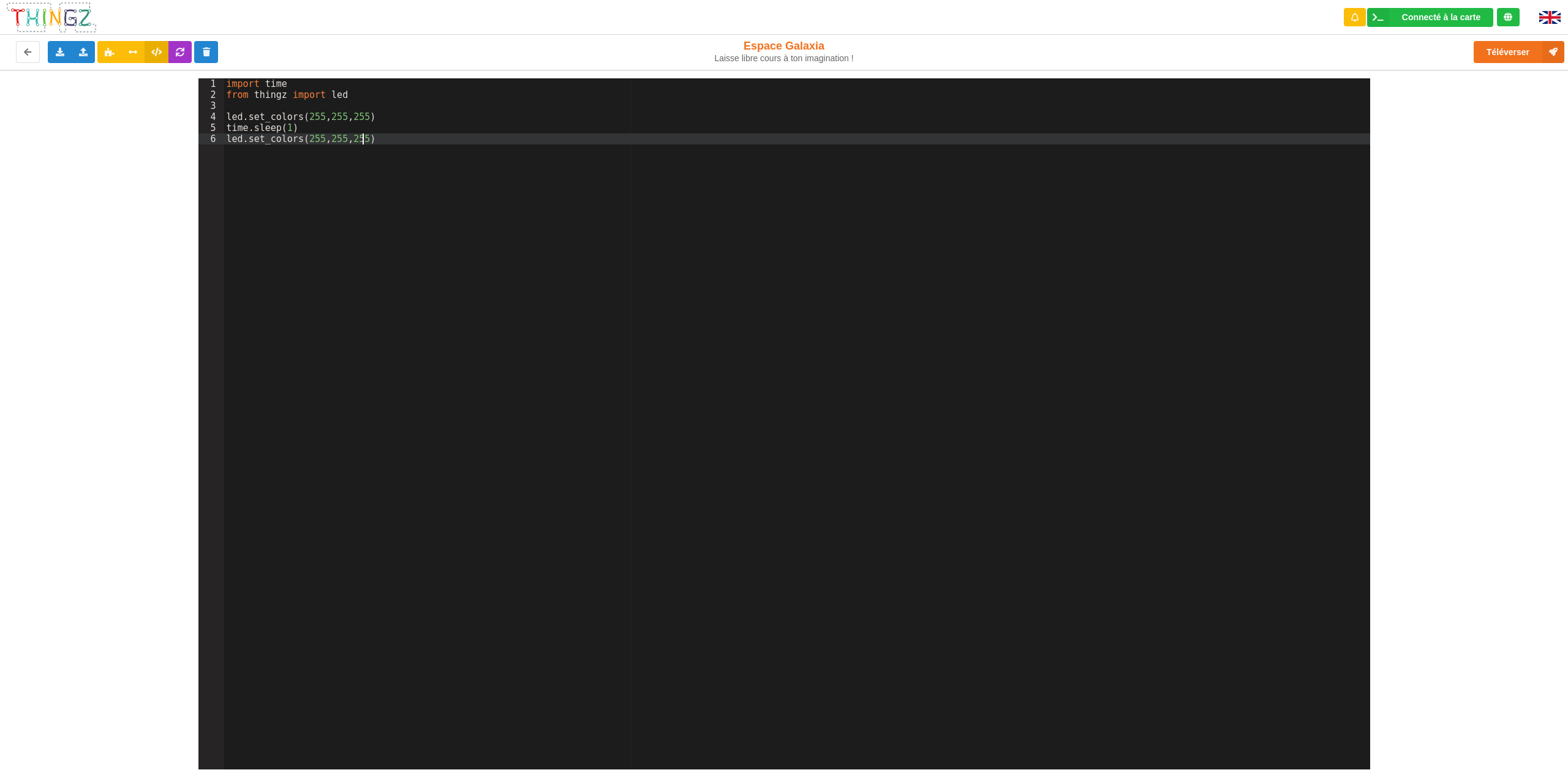
click at [231, 151] on div "import time from thingz import led led . set_colors ( 255 , 255 , 255 ) time . …" at bounding box center [797, 435] width 1146 height 714
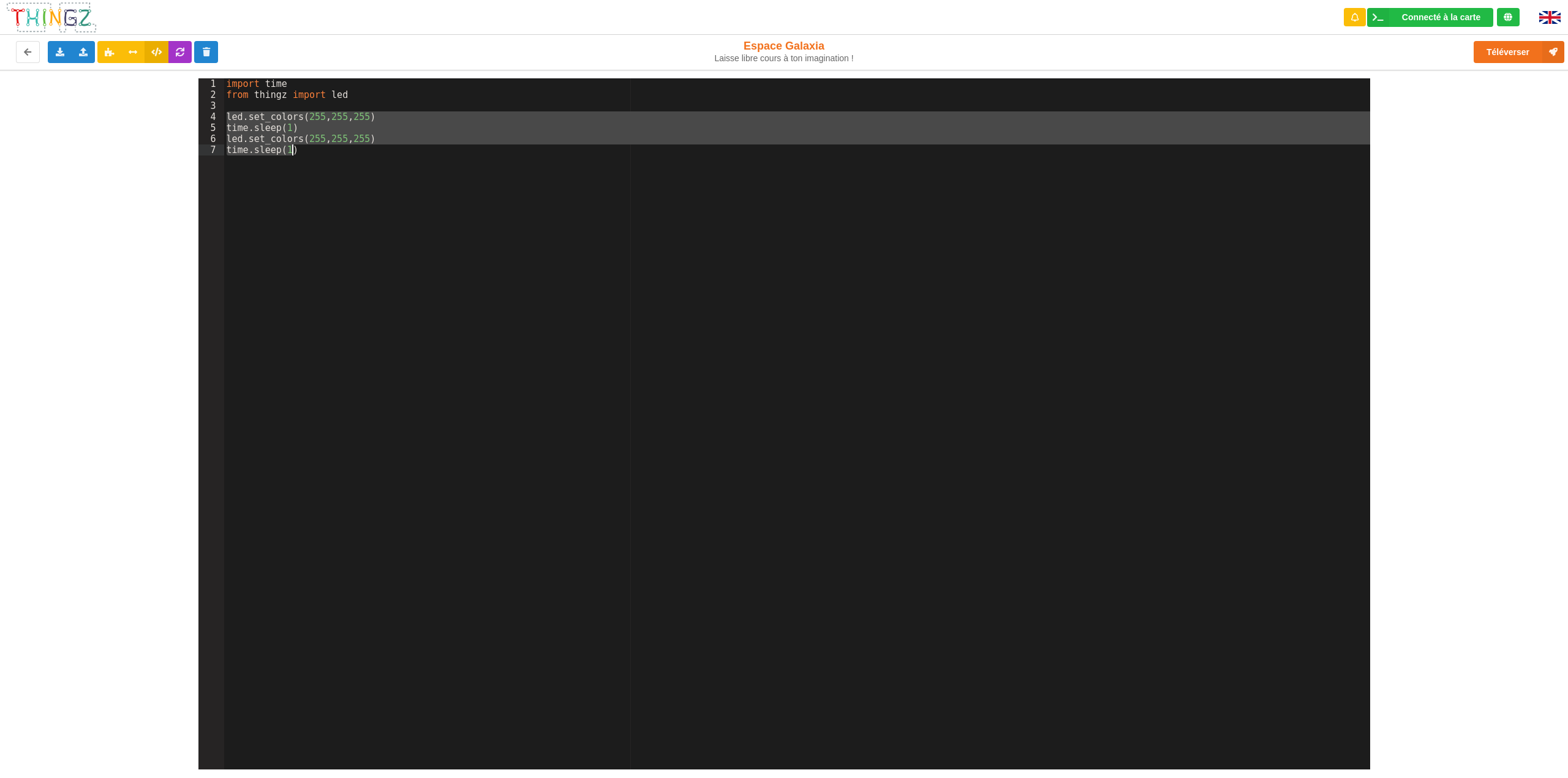
drag, startPoint x: 225, startPoint y: 117, endPoint x: 298, endPoint y: 157, distance: 83.2
click at [298, 157] on div "import time from thingz import led led . set_colors ( 255 , 255 , 255 ) time . …" at bounding box center [797, 435] width 1146 height 714
click at [295, 154] on div "import time from thingz import led led . set_colors ( 255 , 255 , 255 ) time . …" at bounding box center [797, 424] width 1146 height 691
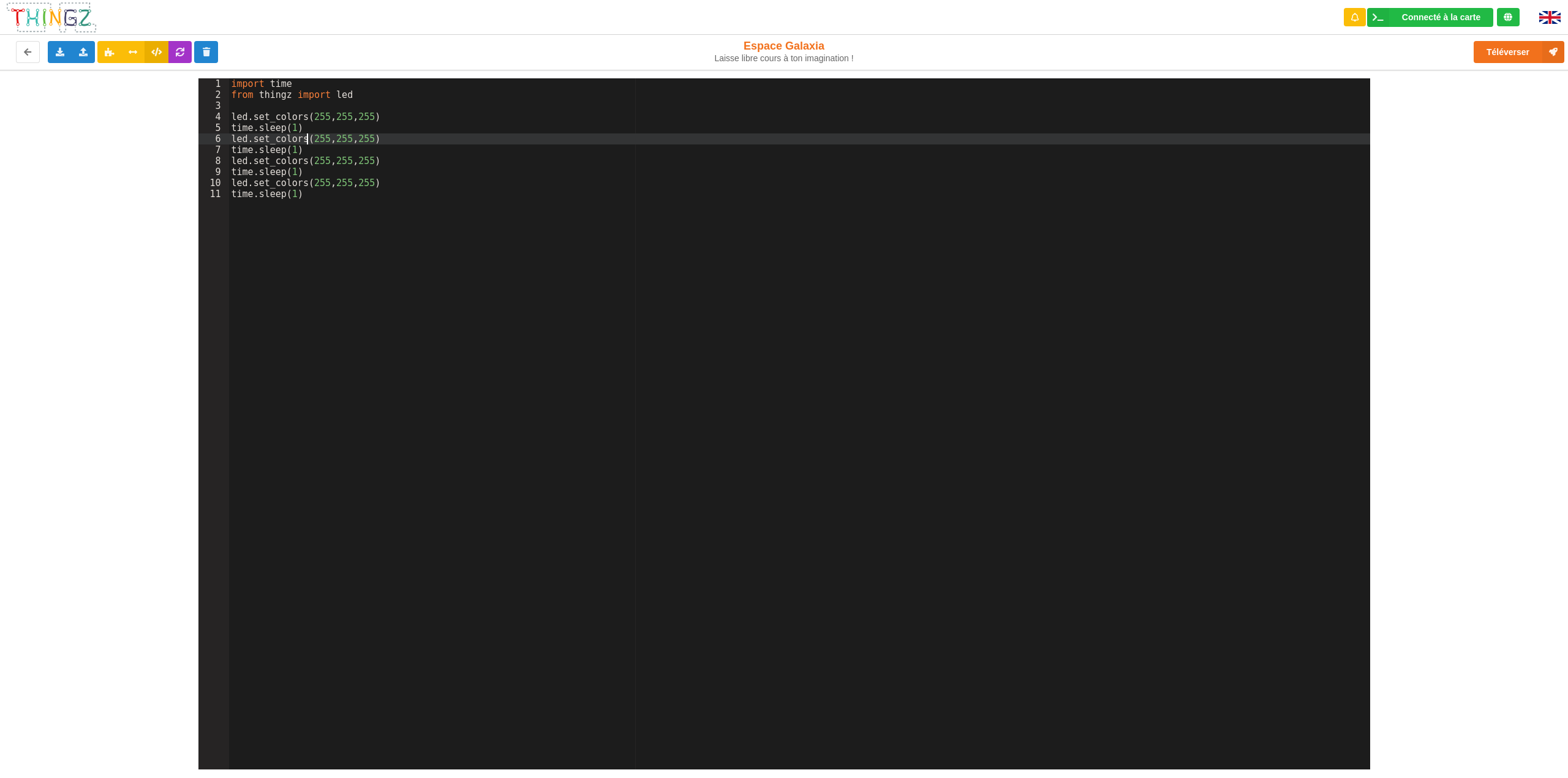
click at [308, 137] on div "import time from thingz import led led . set_colors ( 255 , 255 , 255 ) time . …" at bounding box center [799, 435] width 1141 height 714
click at [307, 186] on div "import time from thingz import led led . set_colors ( 255 , 255 , 255 ) time . …" at bounding box center [799, 435] width 1141 height 714
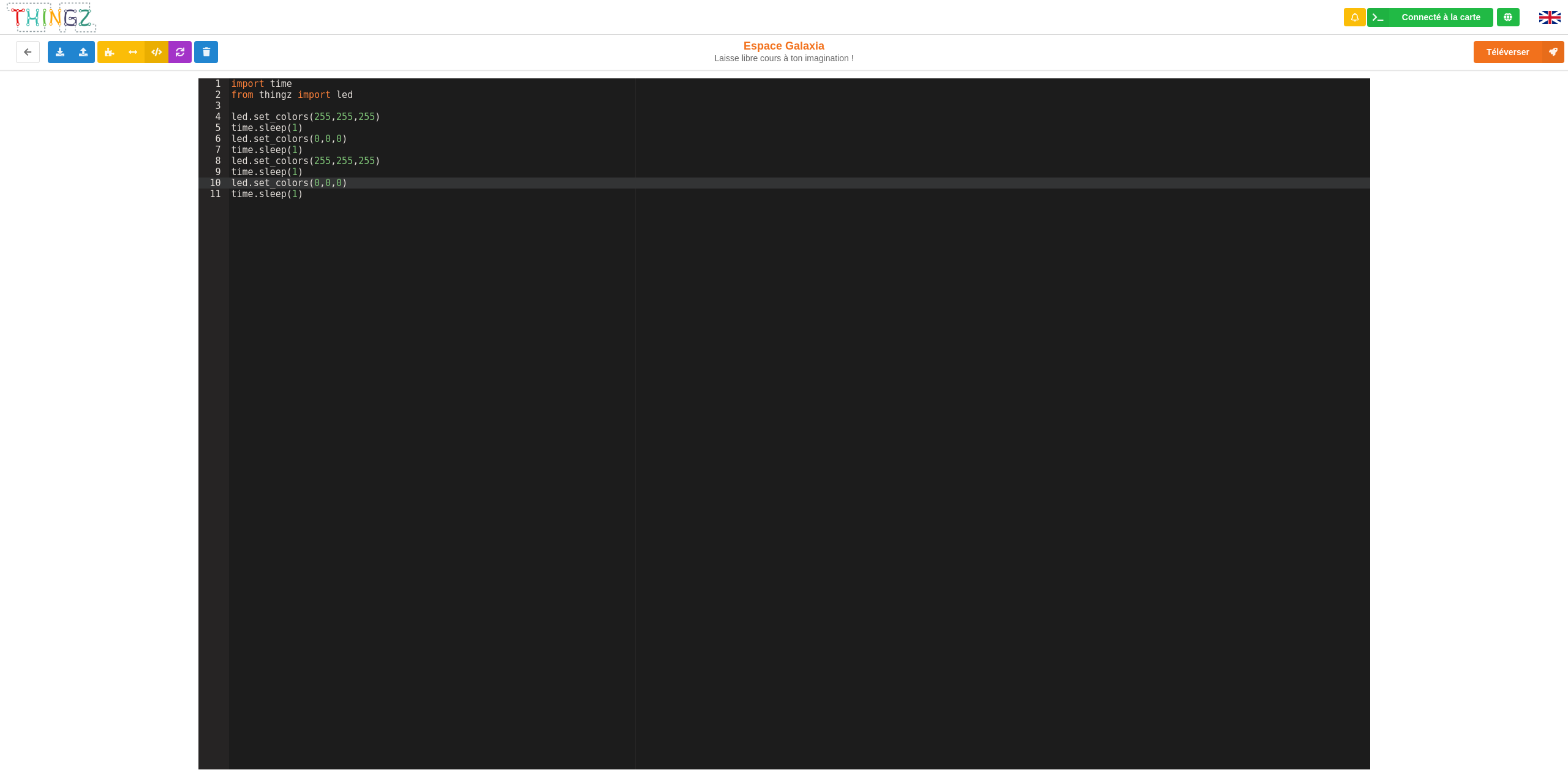
click at [406, 260] on div "import time from thingz import led led . set_colors ( 255 , 255 , 255 ) time . …" at bounding box center [799, 435] width 1141 height 714
click at [1511, 50] on button "Téléverser" at bounding box center [1519, 52] width 91 height 22
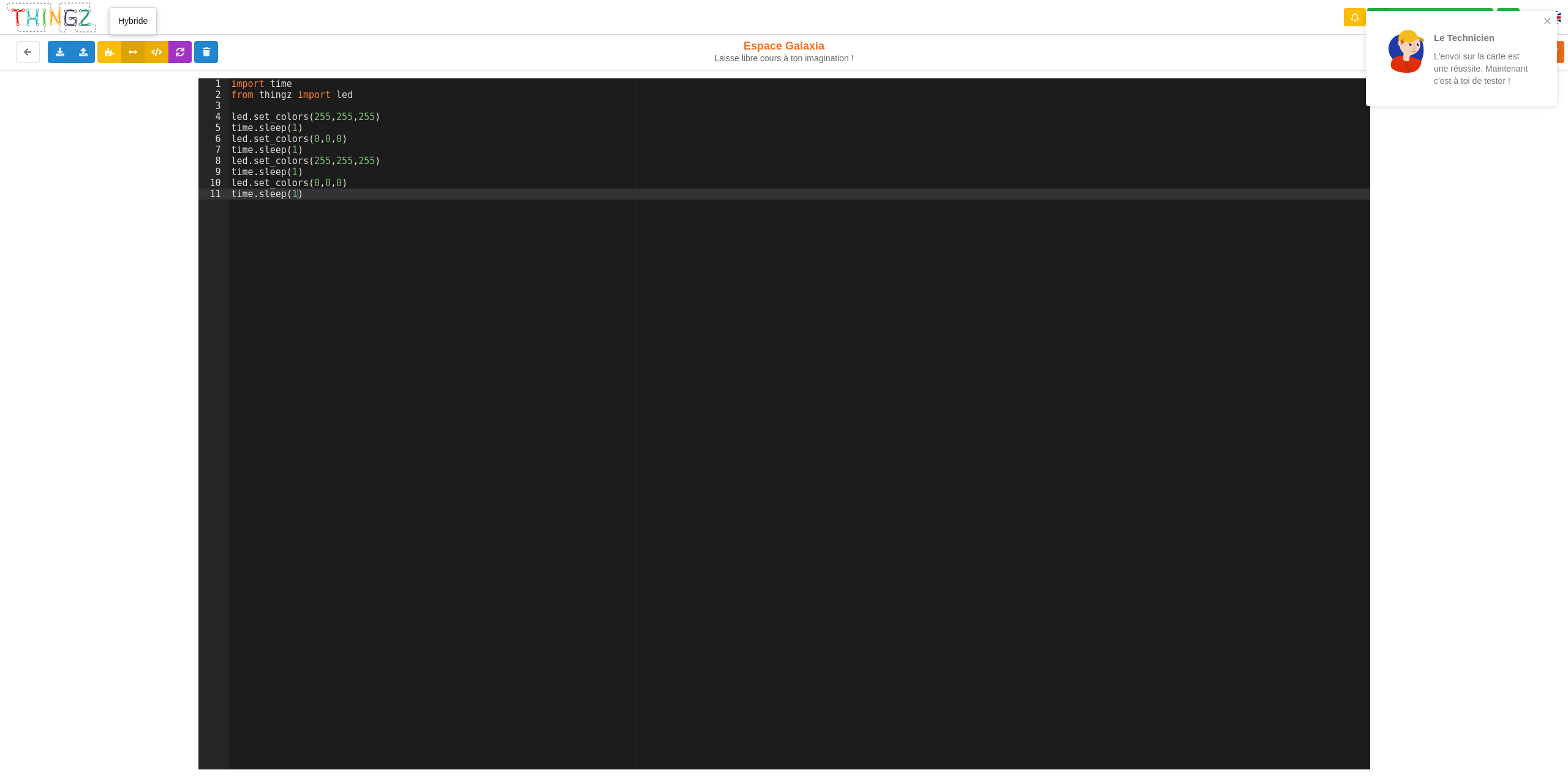
click at [138, 56] on button at bounding box center [133, 52] width 24 height 22
